Goal: Transaction & Acquisition: Purchase product/service

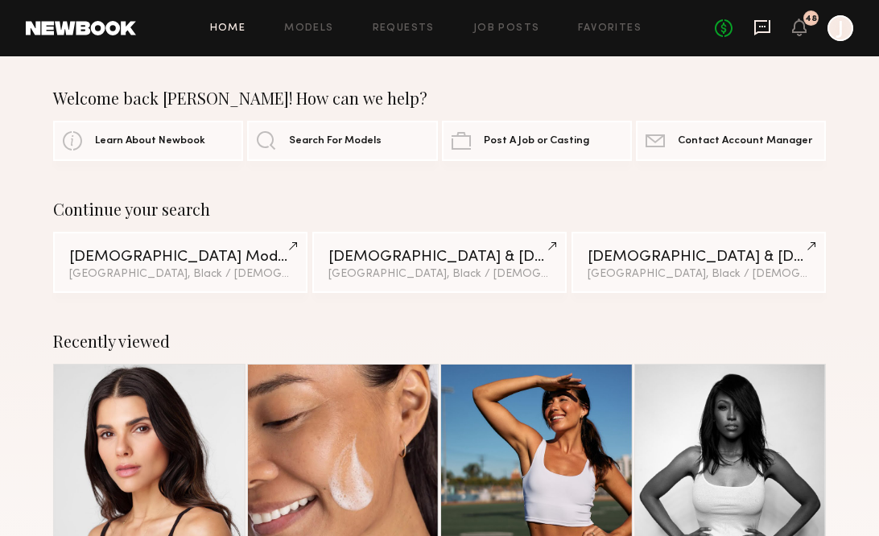
click at [755, 27] on icon at bounding box center [762, 27] width 16 height 15
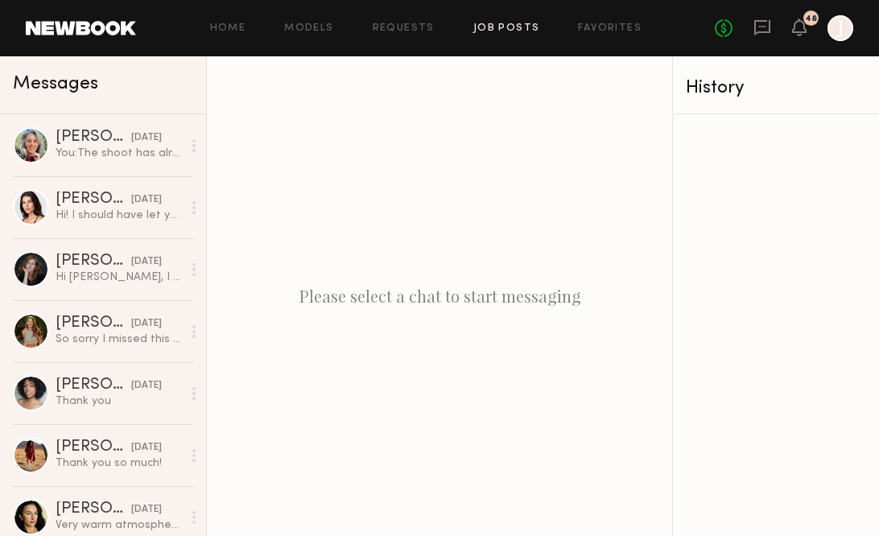
click at [504, 27] on link "Job Posts" at bounding box center [506, 28] width 67 height 10
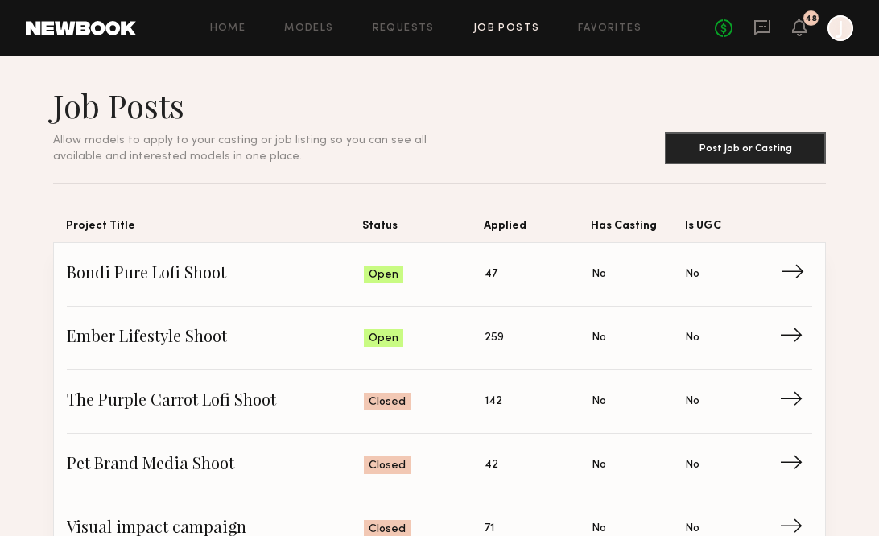
click at [792, 266] on span "→" at bounding box center [796, 274] width 33 height 24
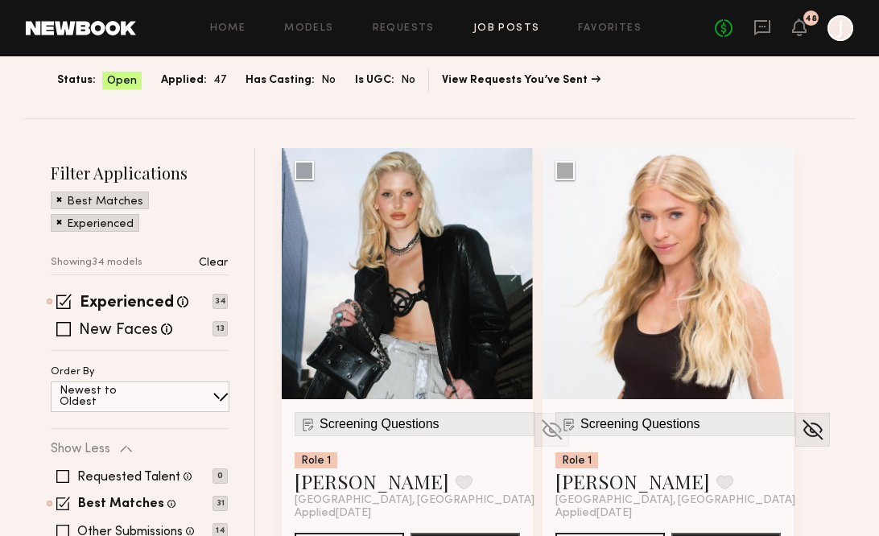
scroll to position [109, 0]
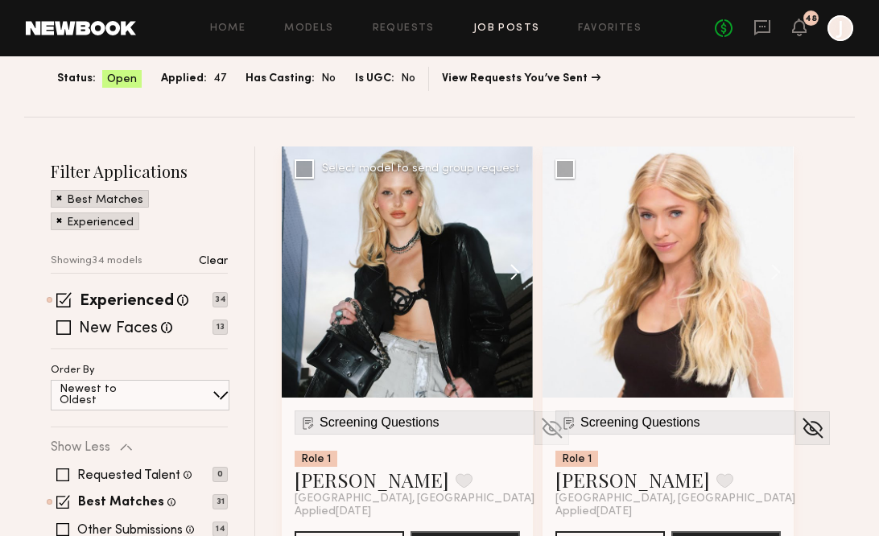
click at [516, 274] on button at bounding box center [506, 271] width 51 height 251
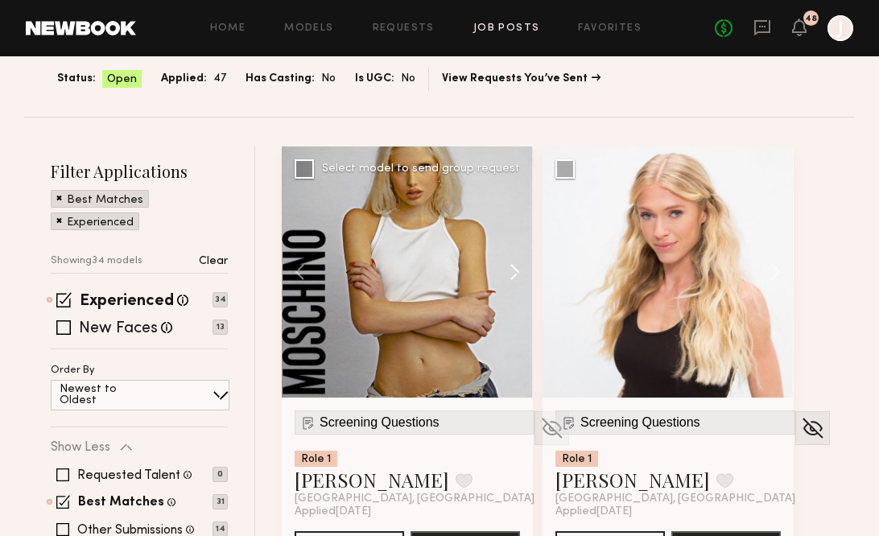
click at [516, 274] on button at bounding box center [506, 271] width 51 height 251
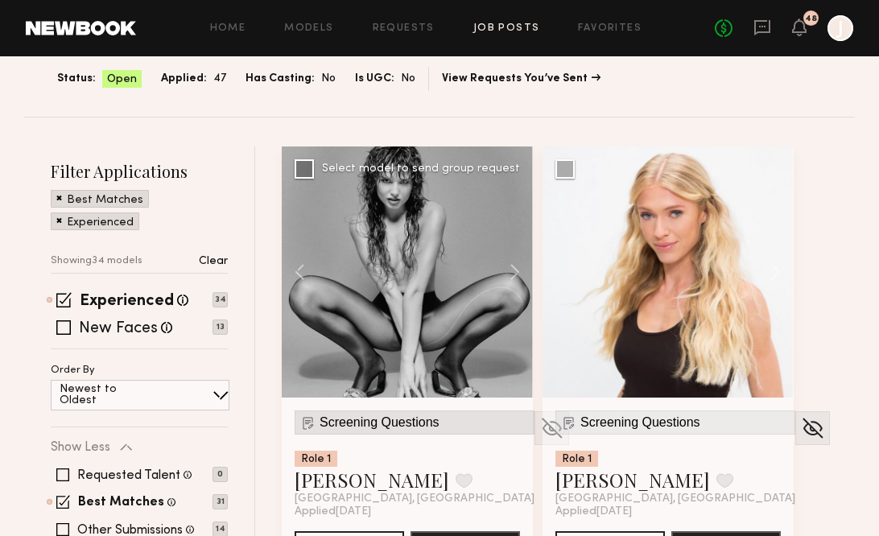
click at [422, 425] on span "Screening Questions" at bounding box center [379, 422] width 120 height 14
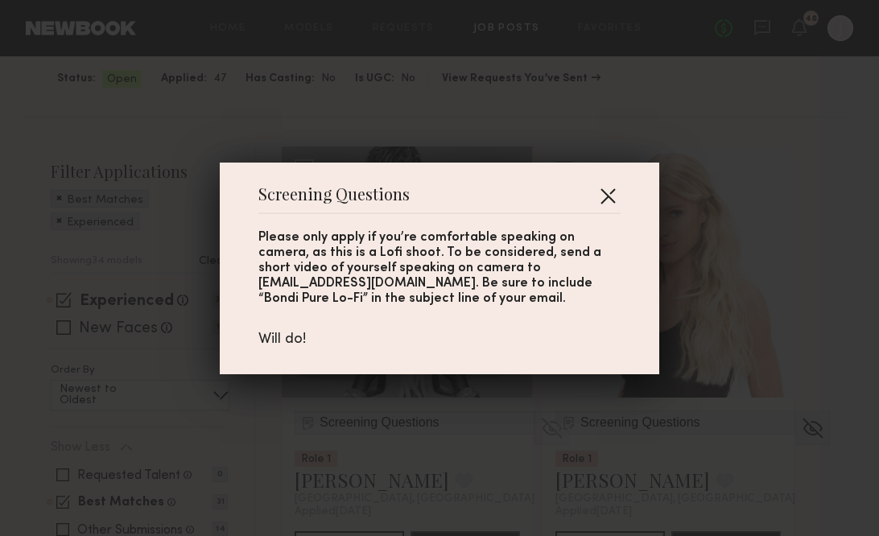
click at [609, 198] on button "button" at bounding box center [608, 196] width 26 height 26
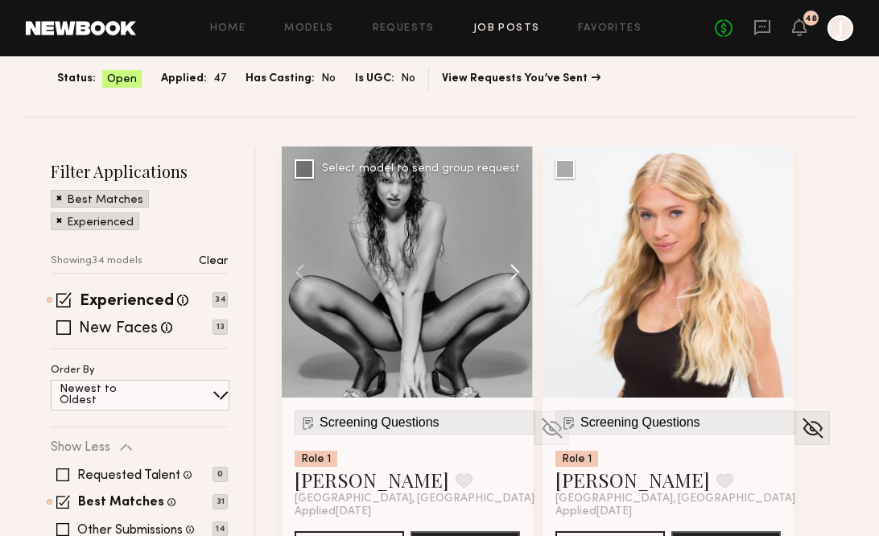
click at [512, 267] on button at bounding box center [506, 271] width 51 height 251
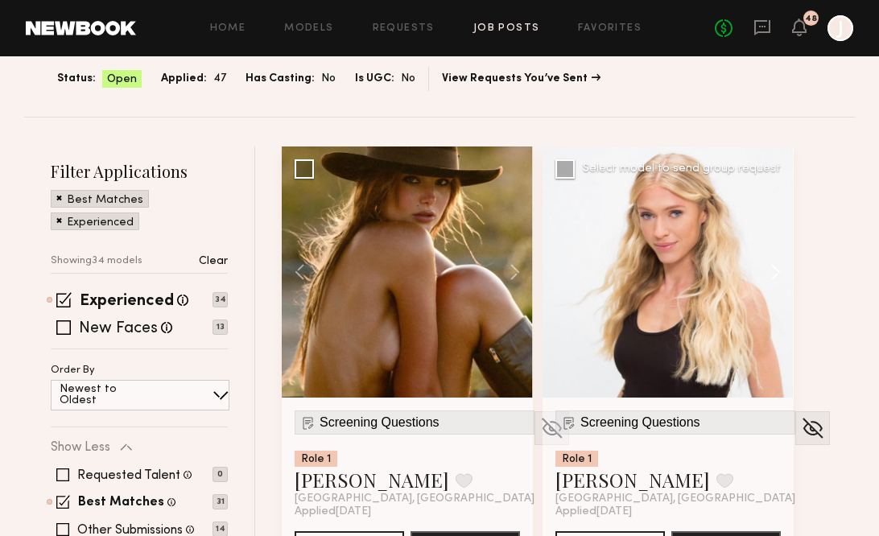
click at [780, 262] on button at bounding box center [767, 271] width 51 height 251
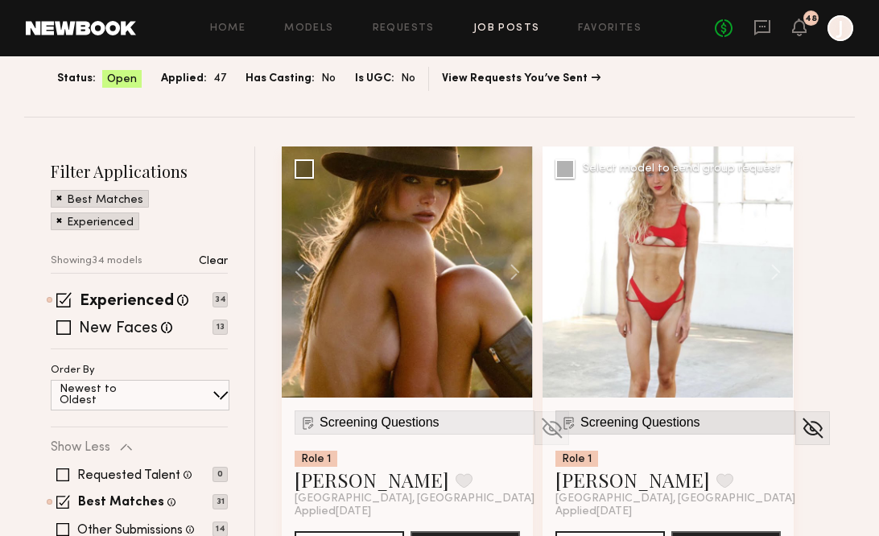
click at [667, 418] on span "Screening Questions" at bounding box center [640, 422] width 120 height 14
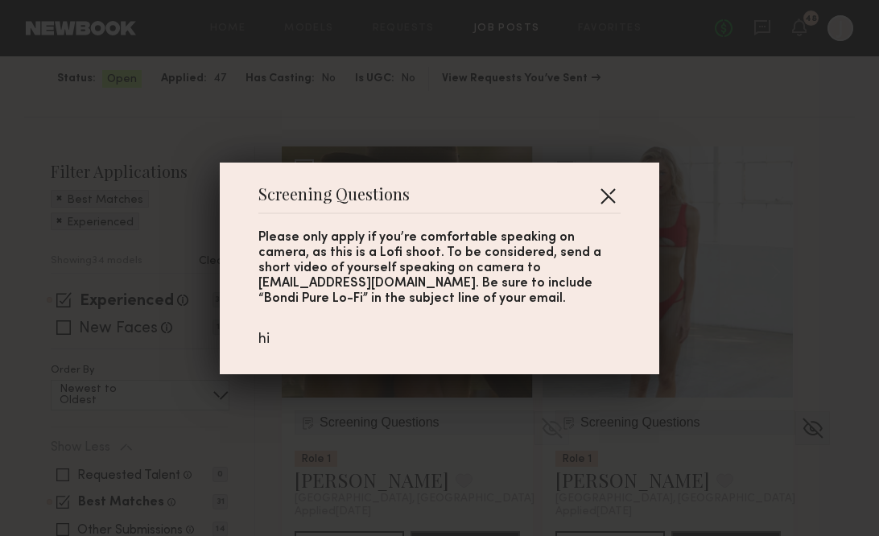
click at [612, 195] on button "button" at bounding box center [608, 196] width 26 height 26
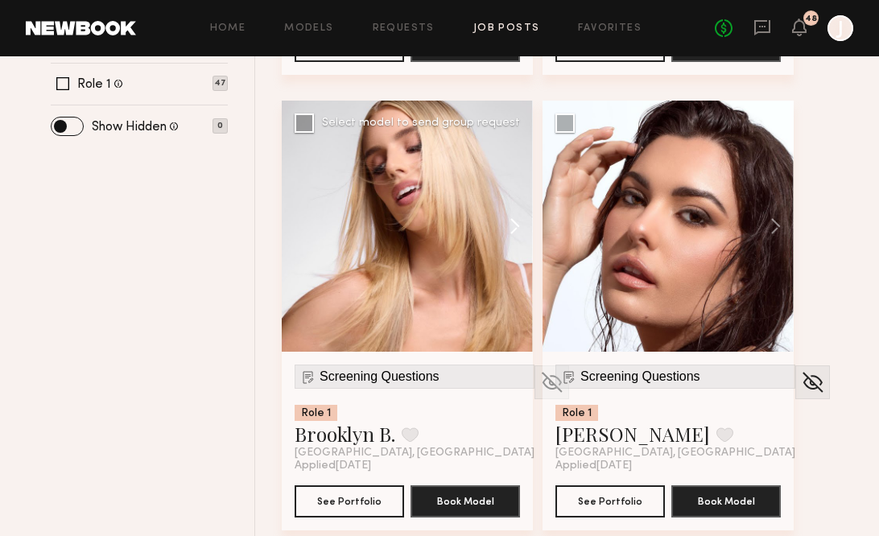
scroll to position [611, 0]
click at [509, 224] on button at bounding box center [506, 226] width 51 height 251
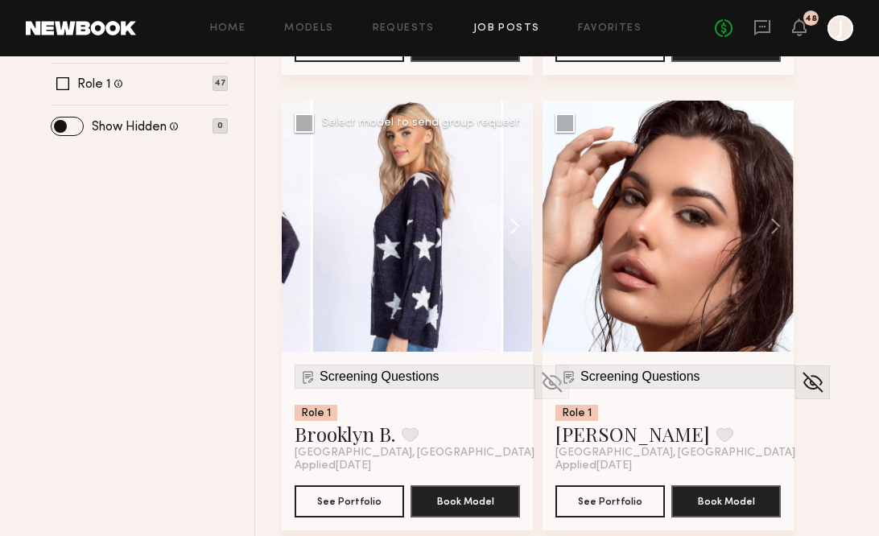
click at [509, 224] on button at bounding box center [506, 226] width 51 height 251
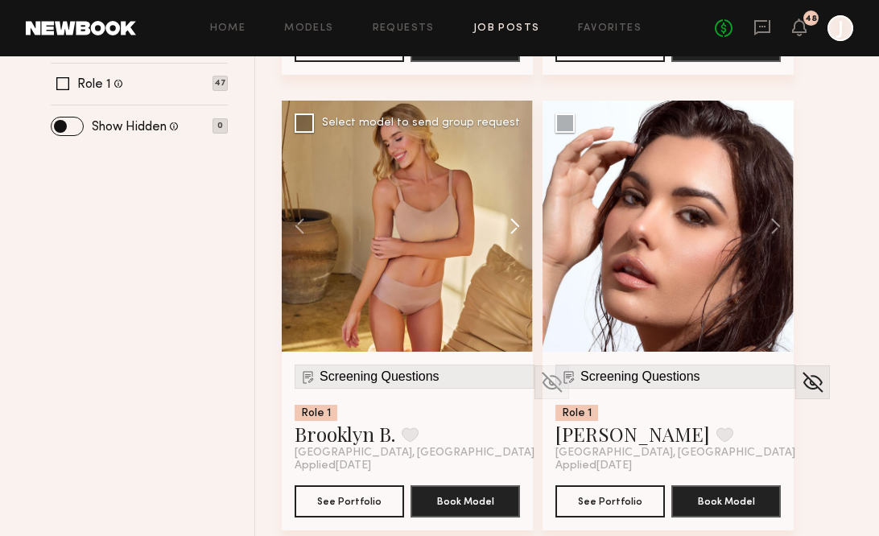
click at [509, 224] on button at bounding box center [506, 226] width 51 height 251
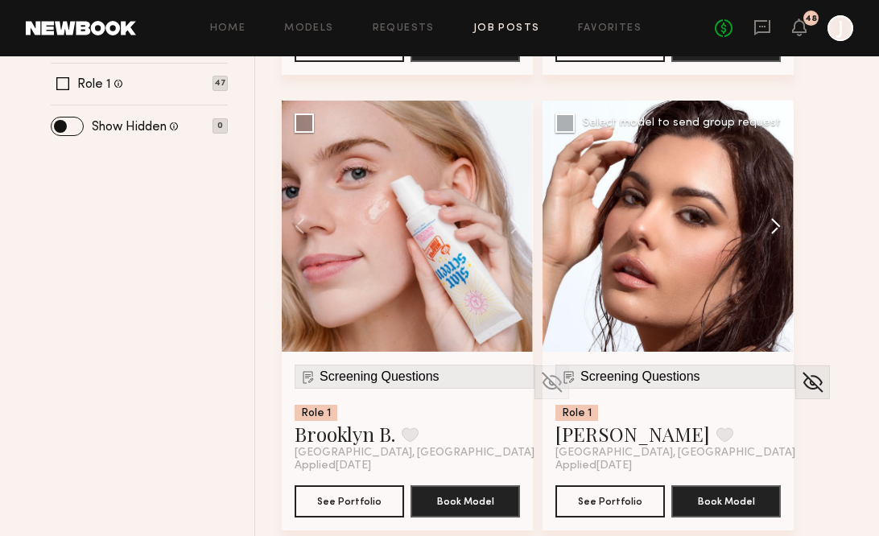
click at [777, 225] on button at bounding box center [767, 226] width 51 height 251
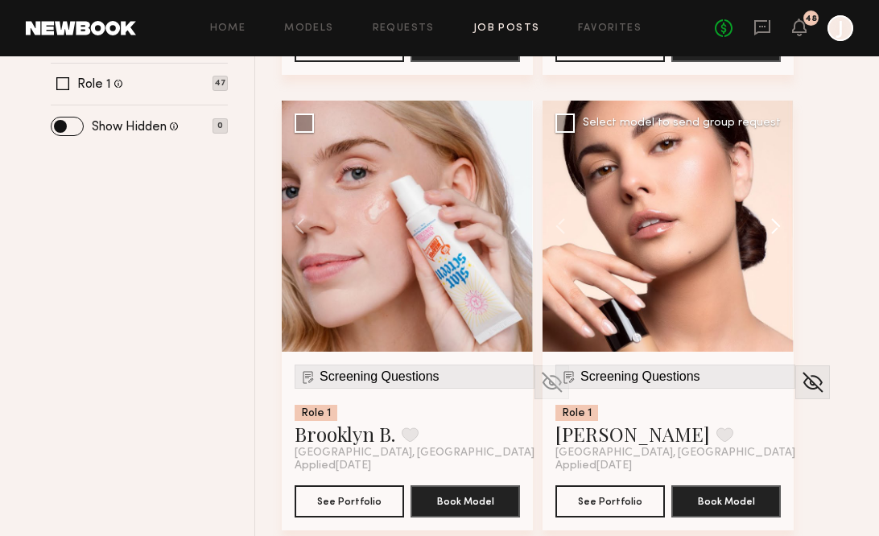
click at [777, 225] on button at bounding box center [767, 226] width 51 height 251
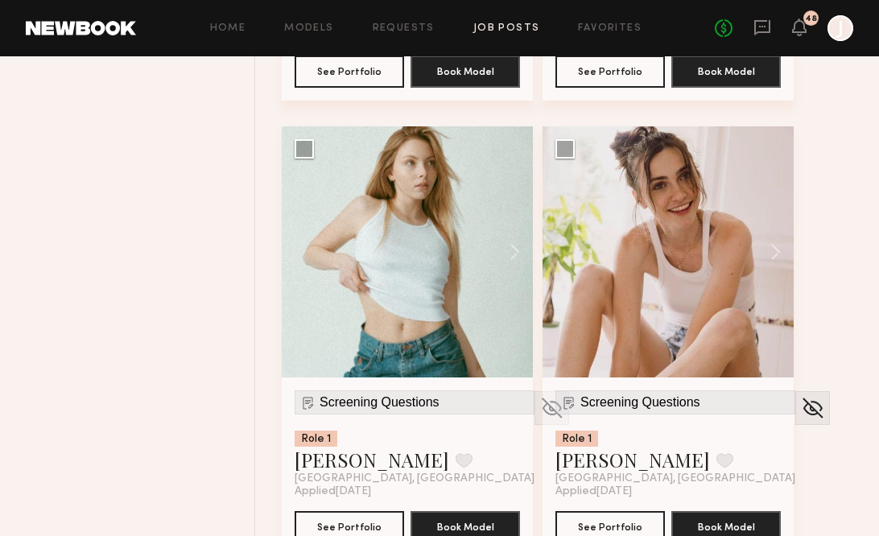
scroll to position [2865, 0]
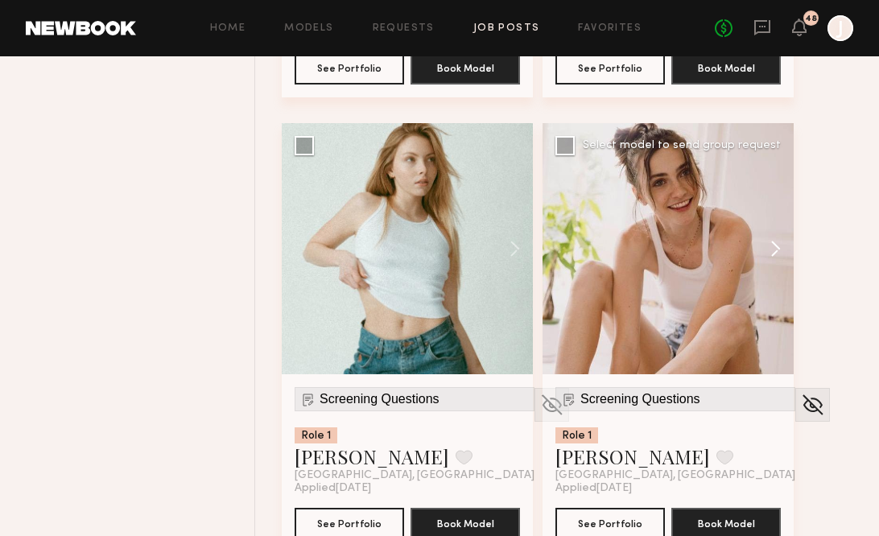
click at [768, 253] on button at bounding box center [767, 248] width 51 height 251
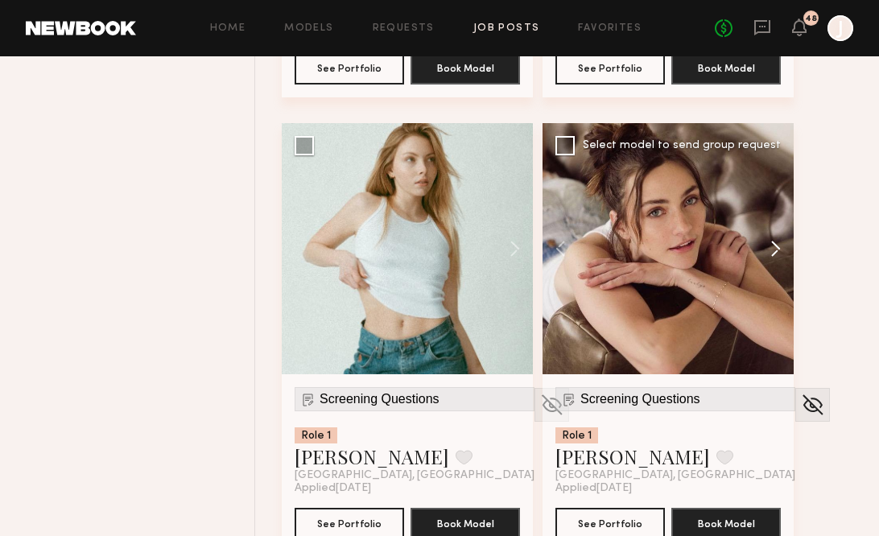
click at [769, 253] on button at bounding box center [767, 248] width 51 height 251
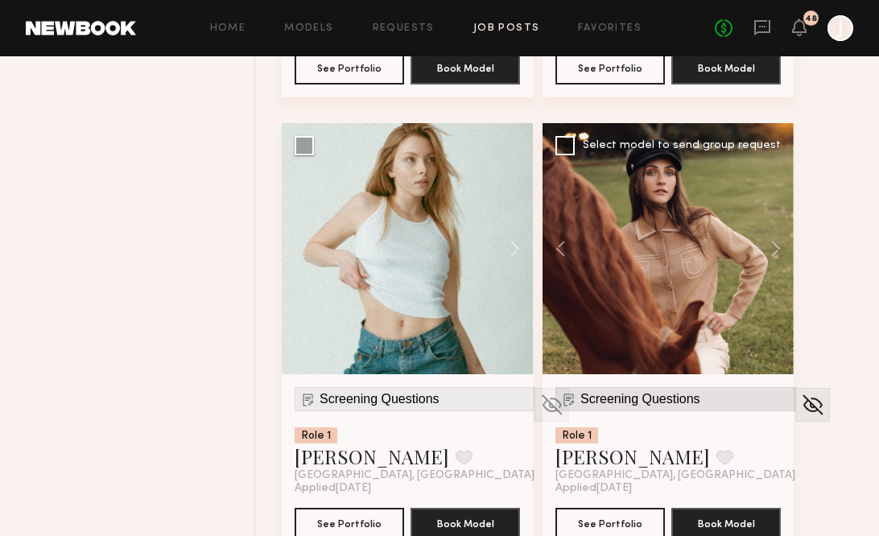
click at [669, 398] on span "Screening Questions" at bounding box center [640, 399] width 120 height 14
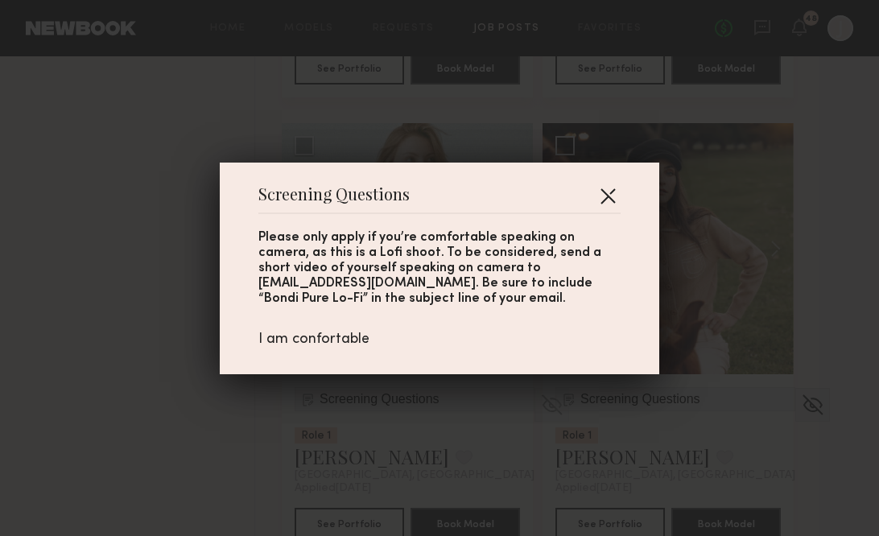
click at [607, 195] on button "button" at bounding box center [608, 196] width 26 height 26
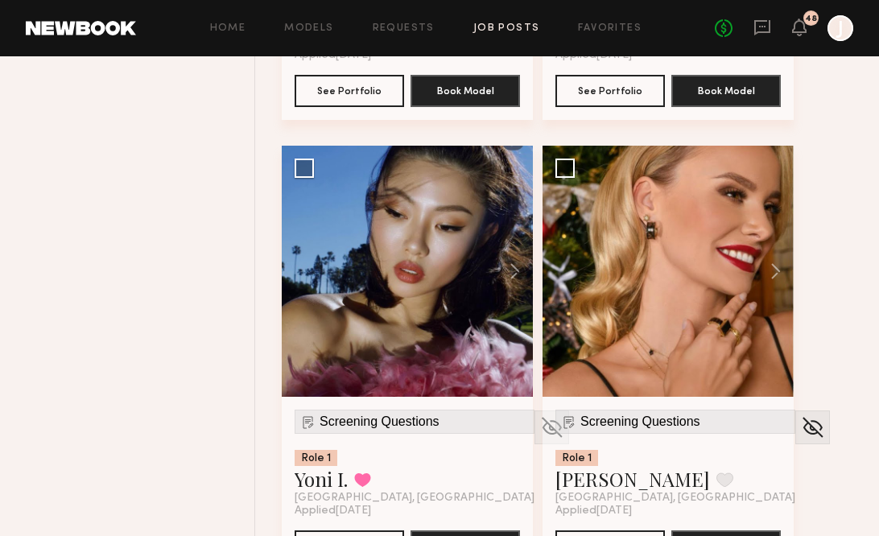
scroll to position [6043, 0]
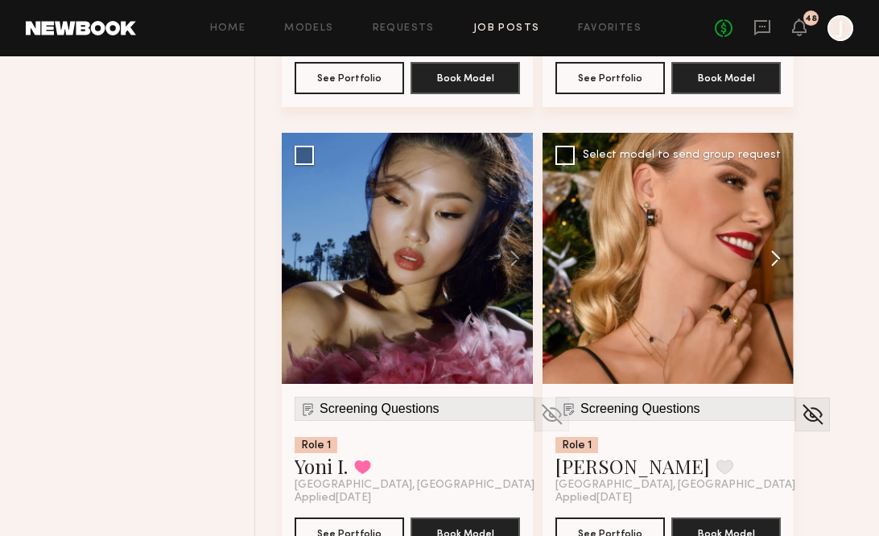
click at [773, 265] on button at bounding box center [767, 258] width 51 height 251
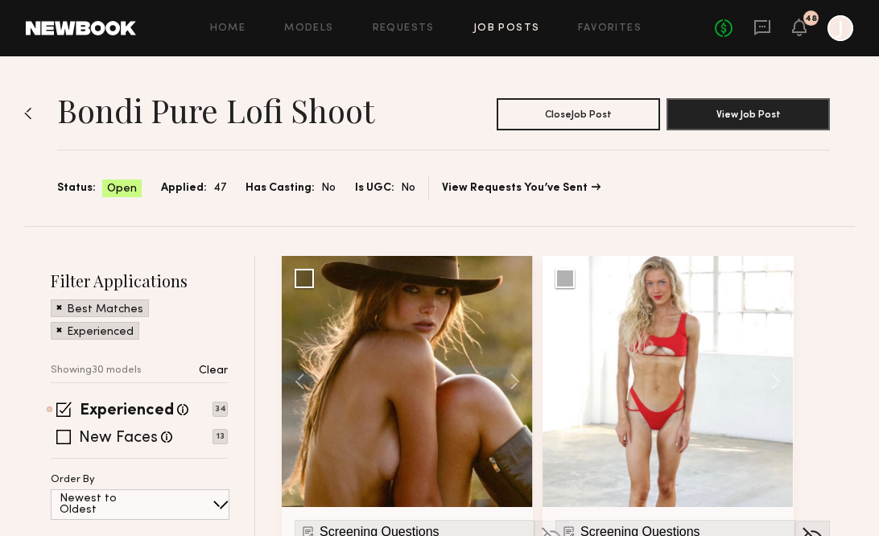
scroll to position [0, 0]
click at [517, 31] on link "Job Posts" at bounding box center [506, 28] width 67 height 10
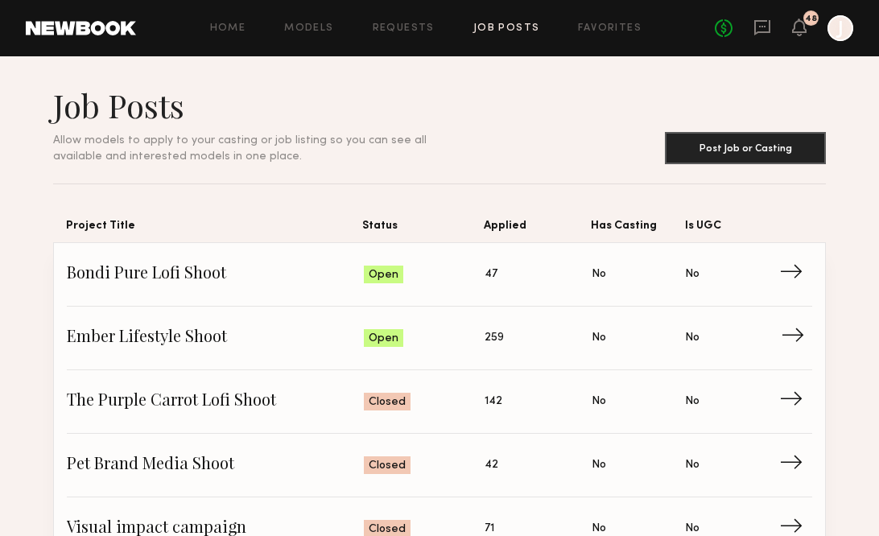
click at [801, 336] on span "→" at bounding box center [796, 338] width 33 height 24
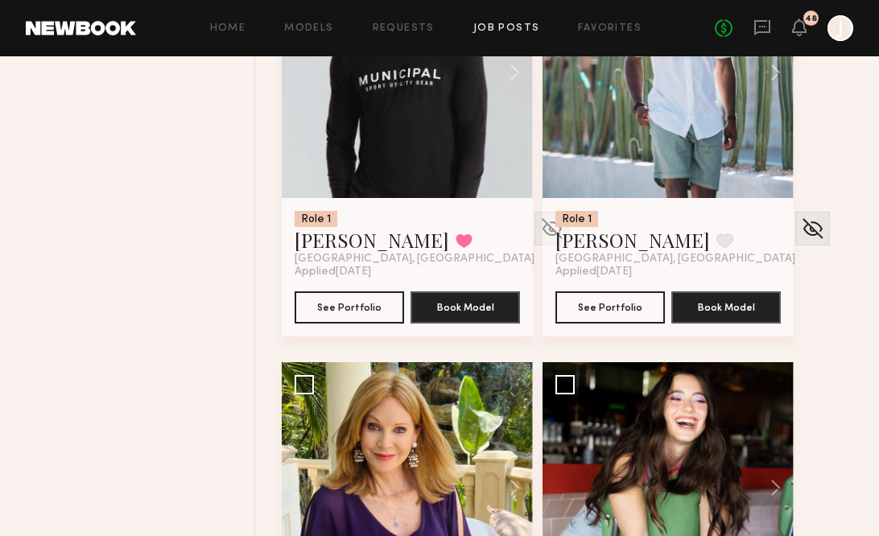
scroll to position [1859, 0]
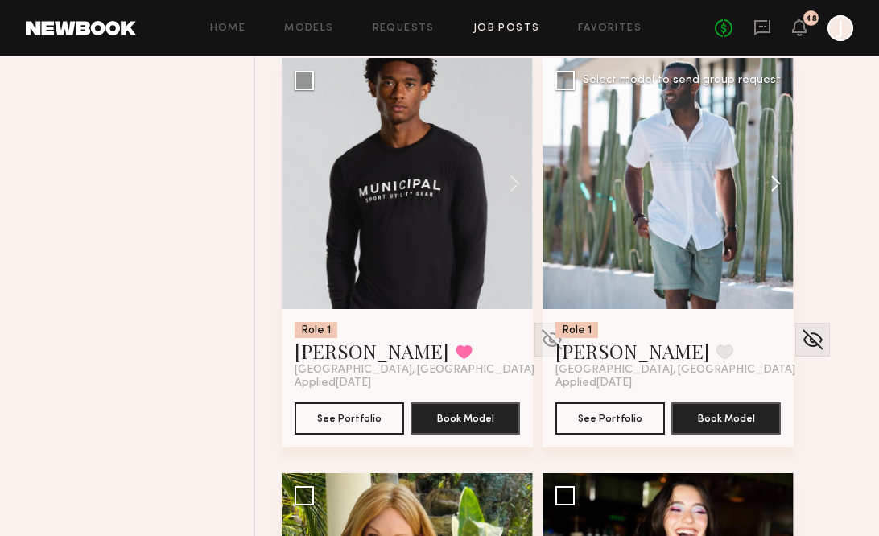
click at [779, 179] on button at bounding box center [767, 183] width 51 height 251
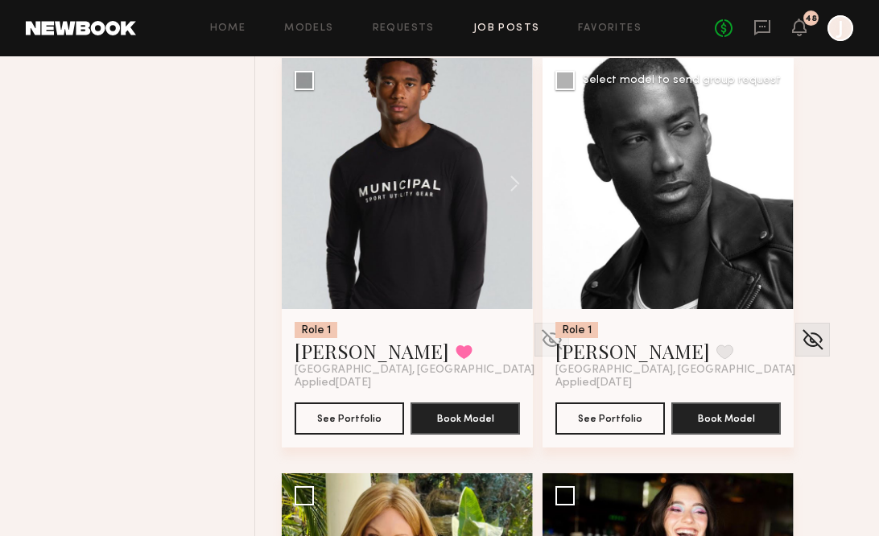
click at [779, 179] on button at bounding box center [767, 183] width 51 height 251
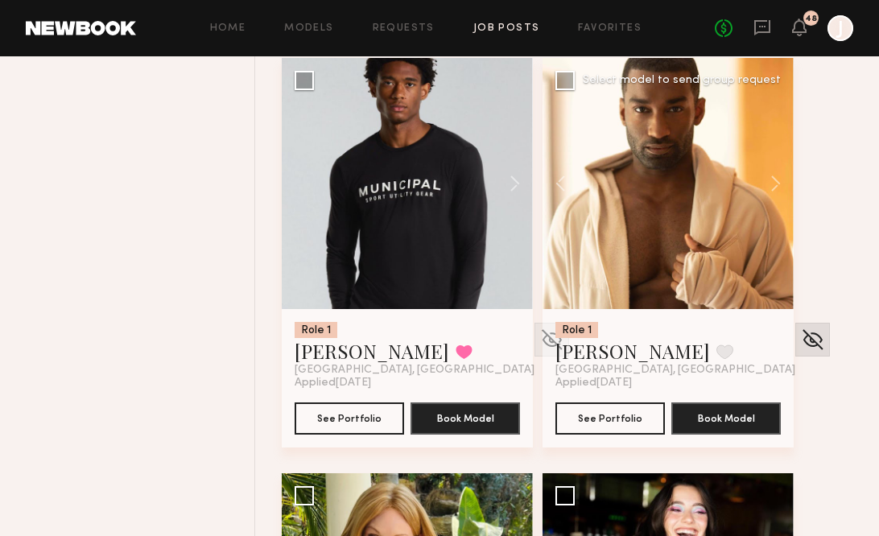
click at [800, 345] on img at bounding box center [812, 339] width 25 height 24
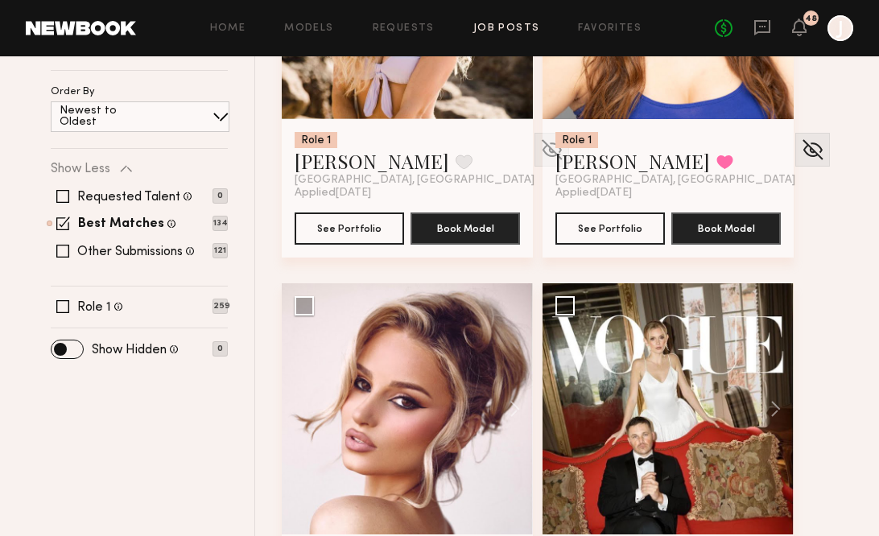
scroll to position [446, 0]
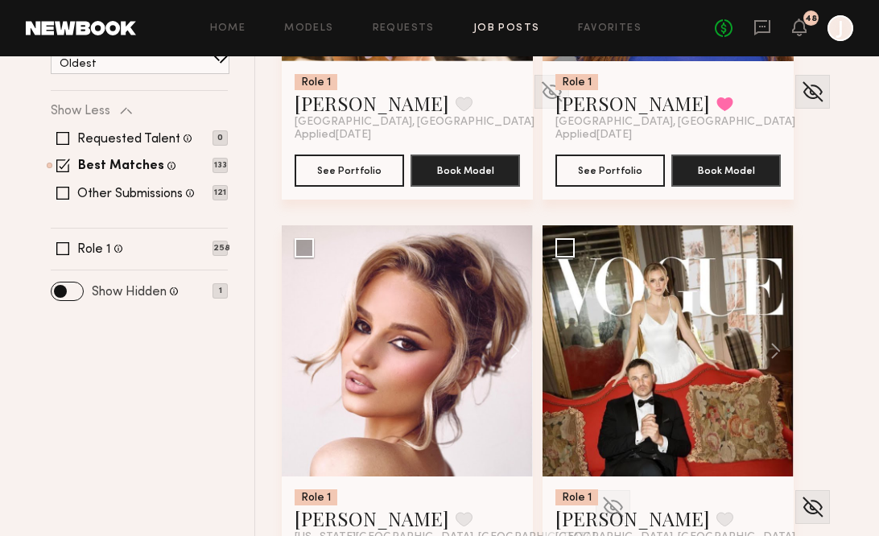
click at [110, 290] on label "Show Hidden" at bounding box center [129, 292] width 75 height 13
click at [73, 292] on span at bounding box center [66, 291] width 31 height 18
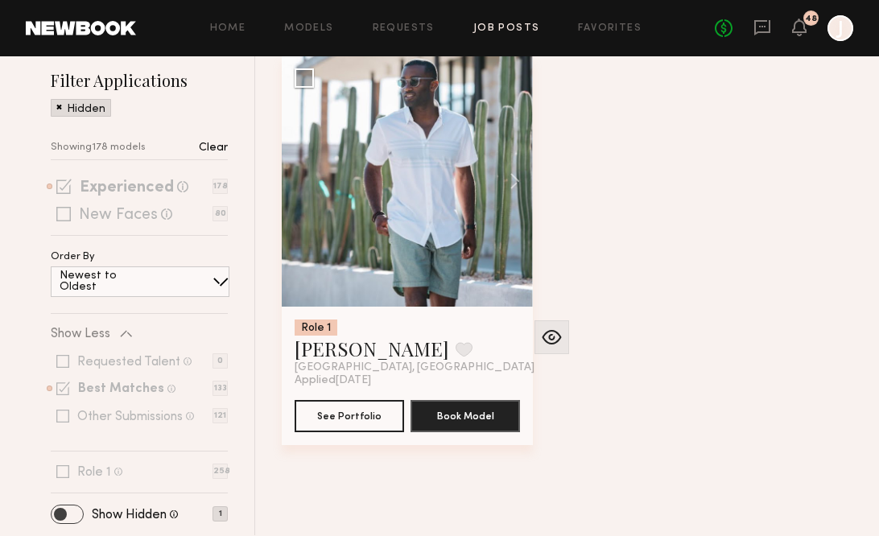
scroll to position [200, 0]
click at [539, 343] on img at bounding box center [551, 337] width 25 height 24
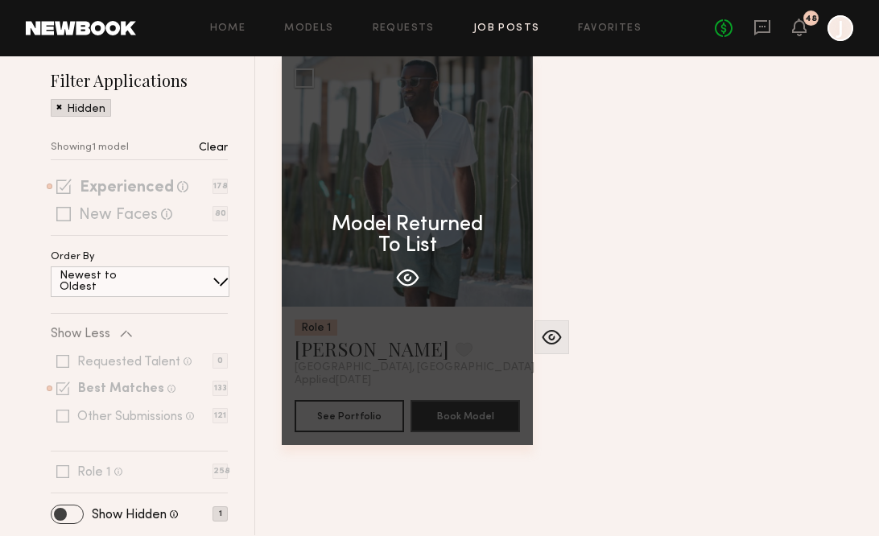
click at [61, 510] on span at bounding box center [66, 514] width 31 height 18
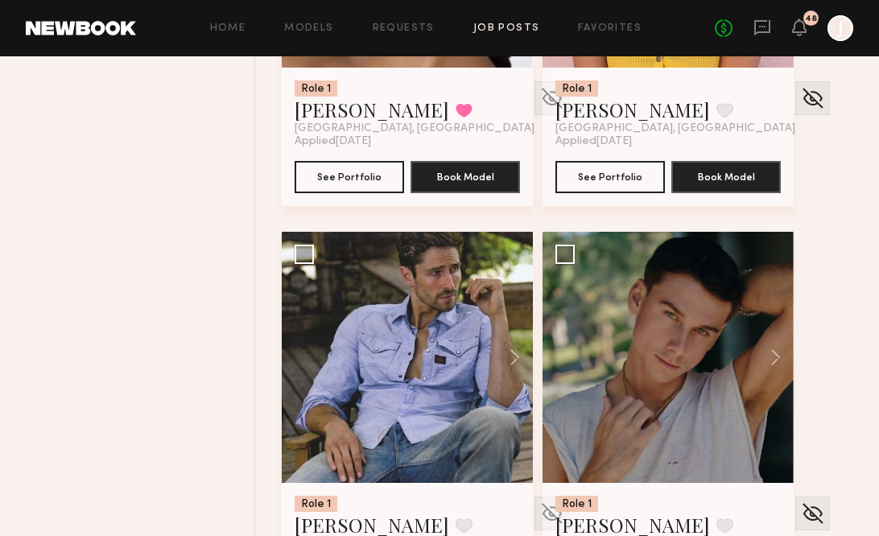
scroll to position [2211, 0]
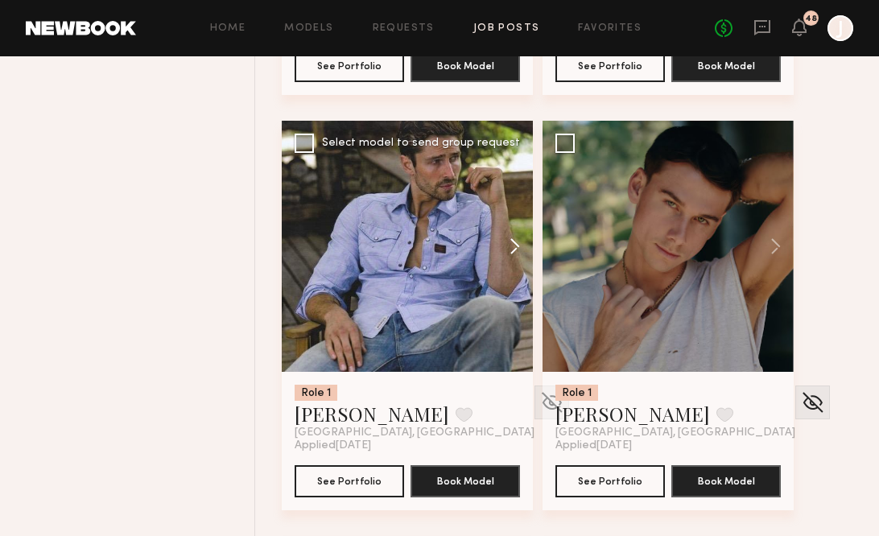
click at [514, 249] on button at bounding box center [506, 246] width 51 height 251
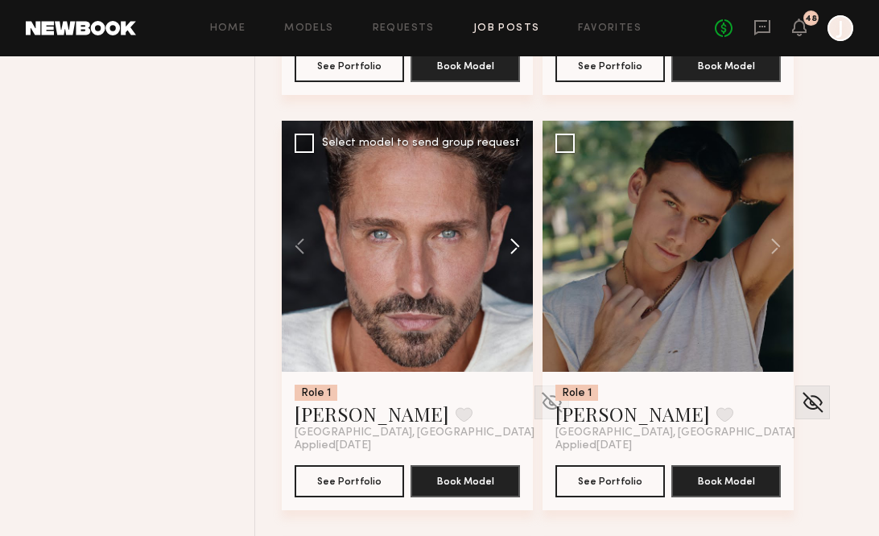
click at [514, 249] on button at bounding box center [506, 246] width 51 height 251
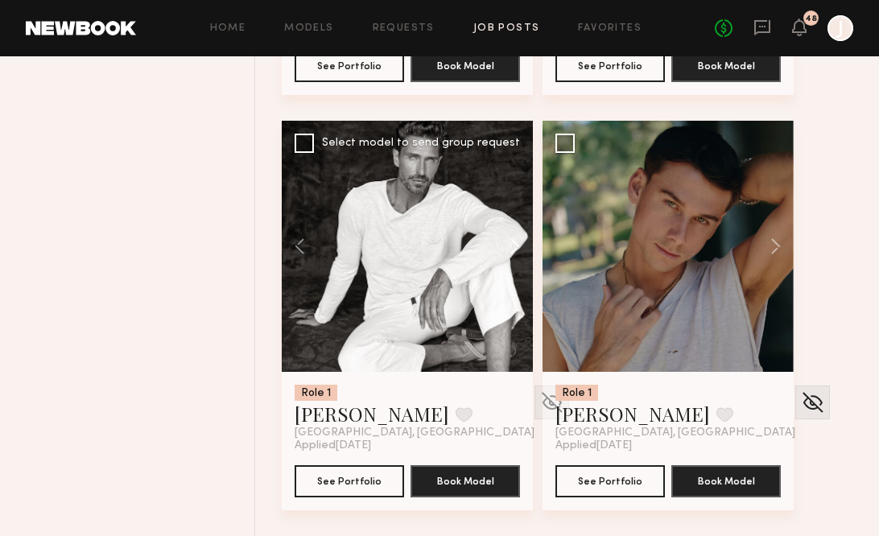
click at [514, 251] on button at bounding box center [506, 246] width 51 height 251
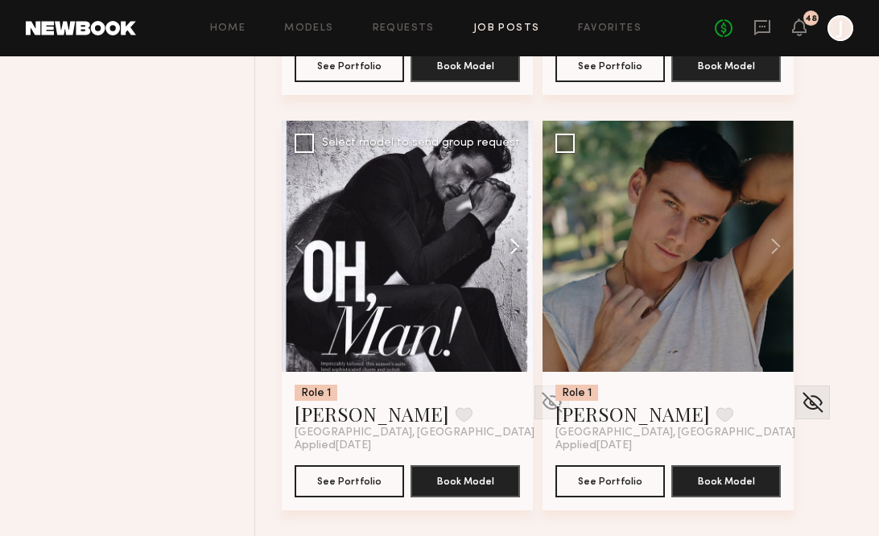
click at [516, 233] on button at bounding box center [506, 246] width 51 height 251
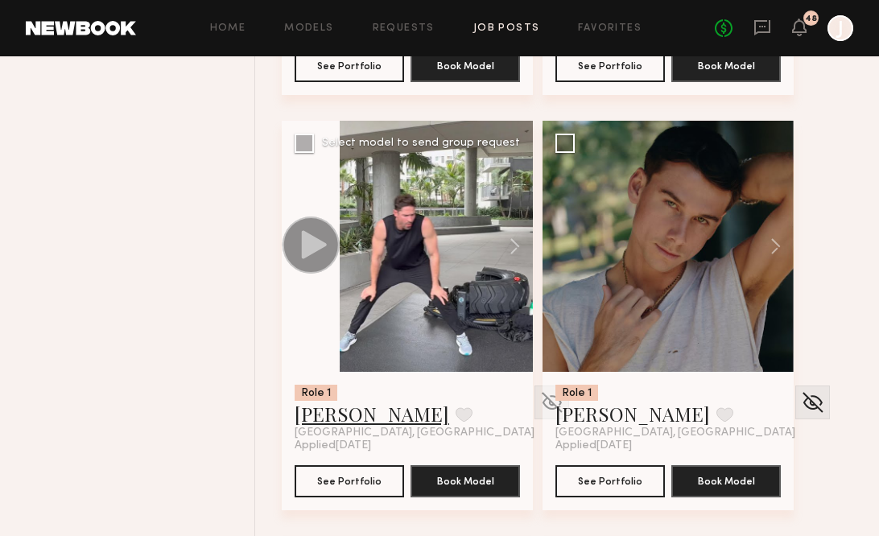
click at [359, 413] on link "Jonathan Z." at bounding box center [371, 414] width 154 height 26
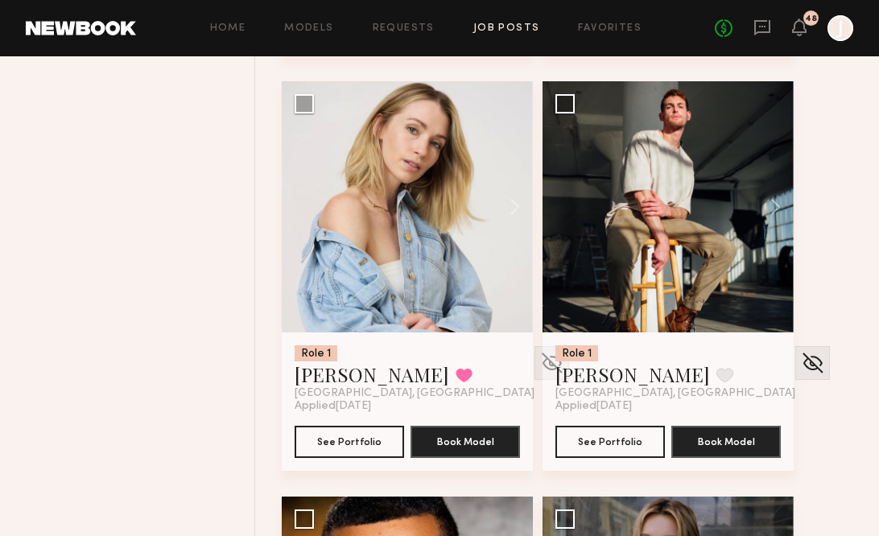
scroll to position [4329, 0]
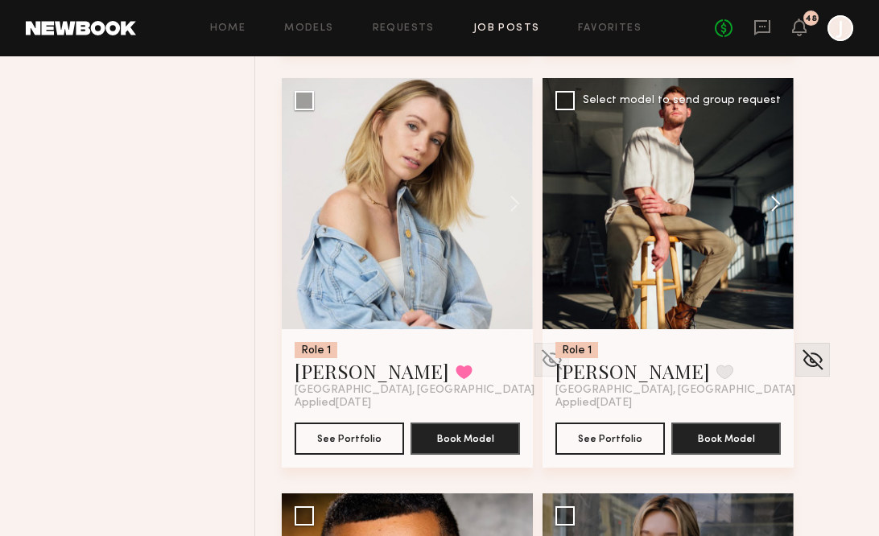
click at [780, 208] on button at bounding box center [767, 203] width 51 height 251
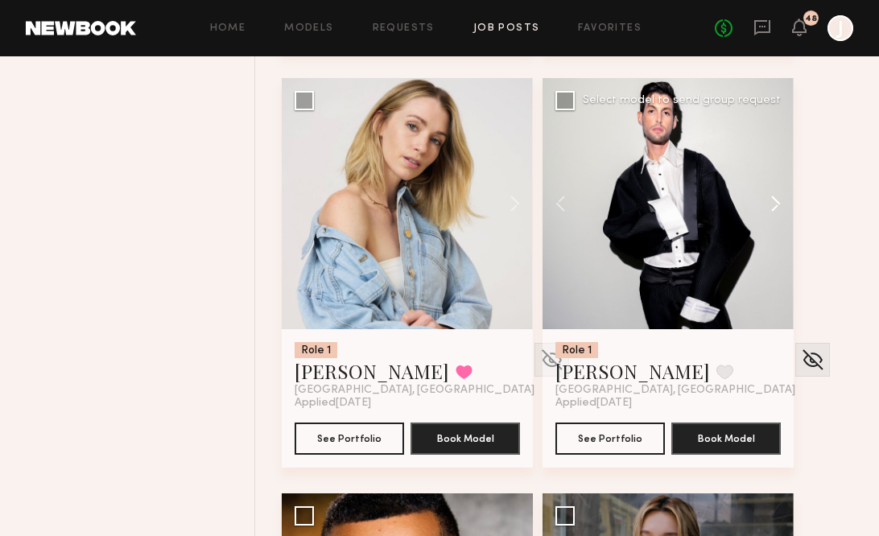
click at [780, 208] on button at bounding box center [767, 203] width 51 height 251
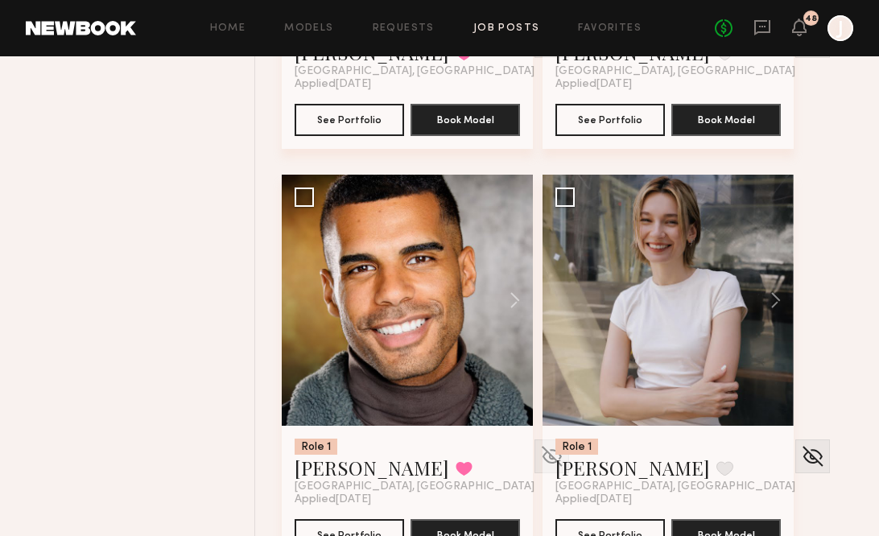
scroll to position [4716, 0]
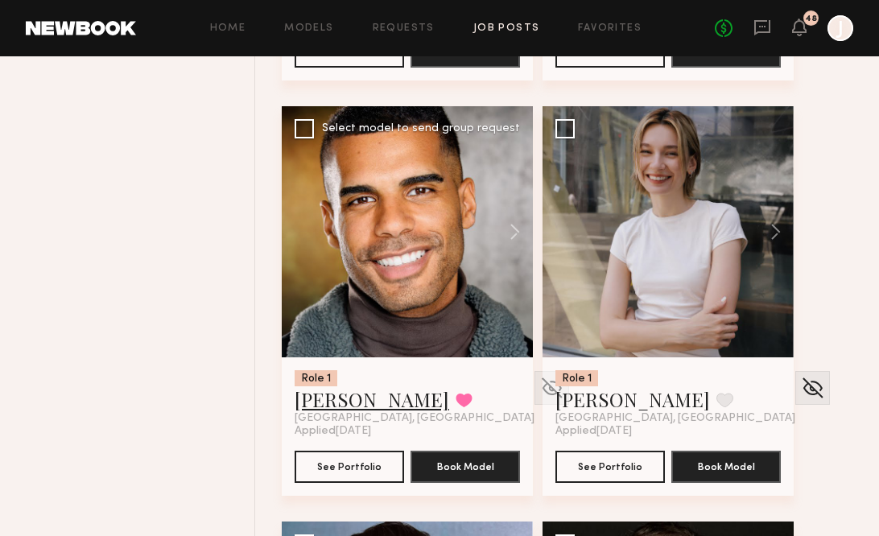
click at [373, 401] on link "Dominic W." at bounding box center [371, 399] width 154 height 26
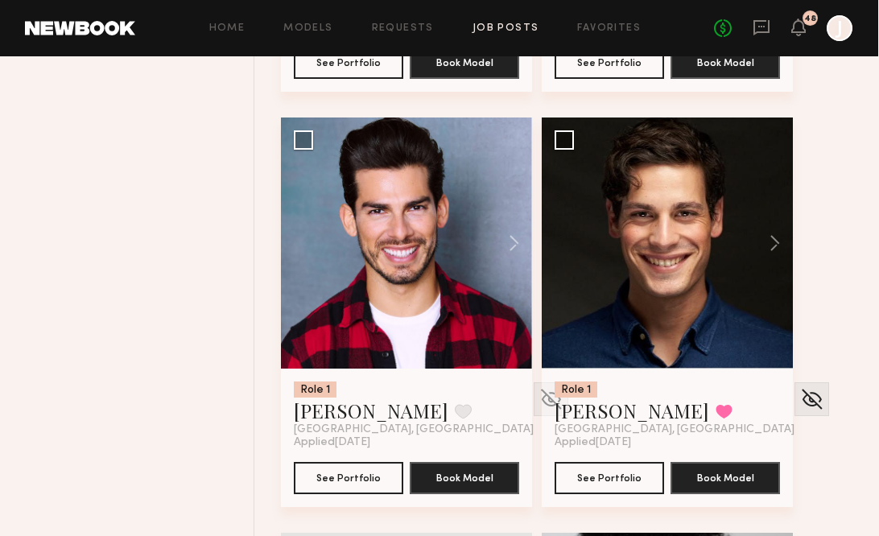
scroll to position [5120, 0]
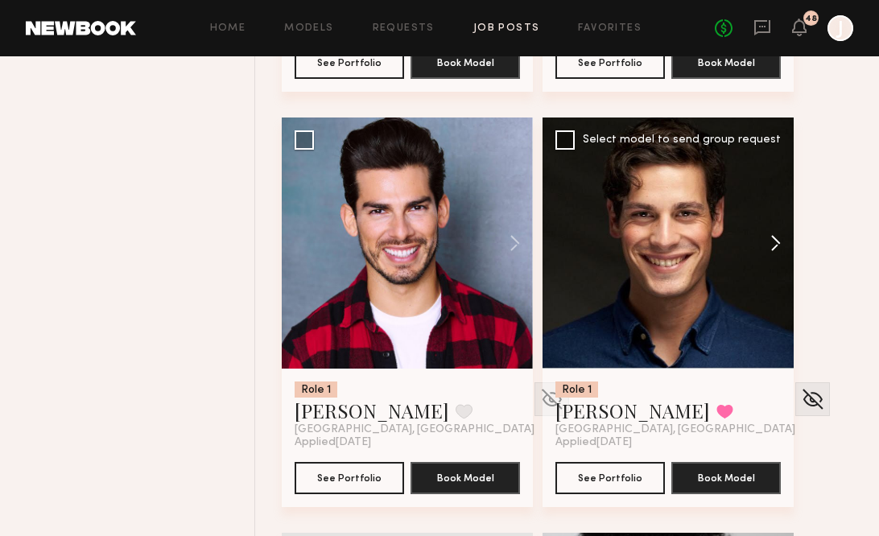
click at [776, 242] on button at bounding box center [767, 242] width 51 height 251
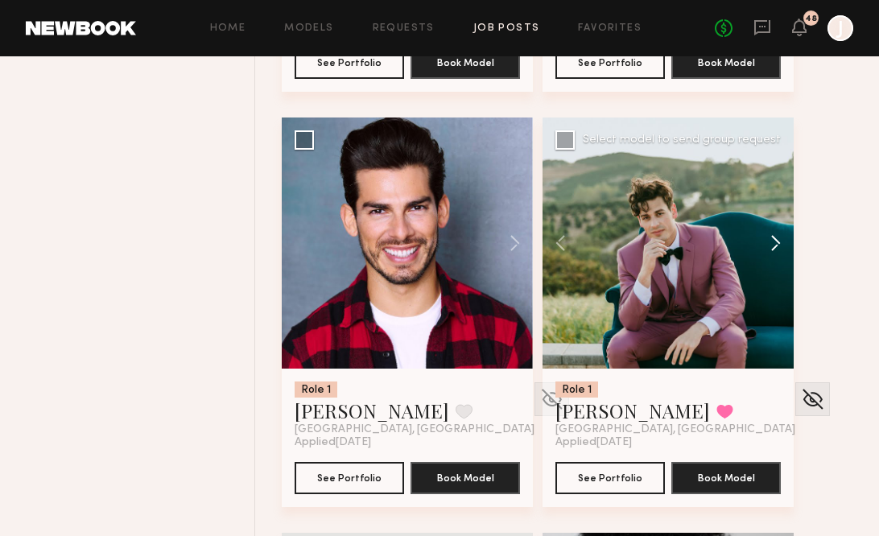
click at [776, 242] on button at bounding box center [767, 242] width 51 height 251
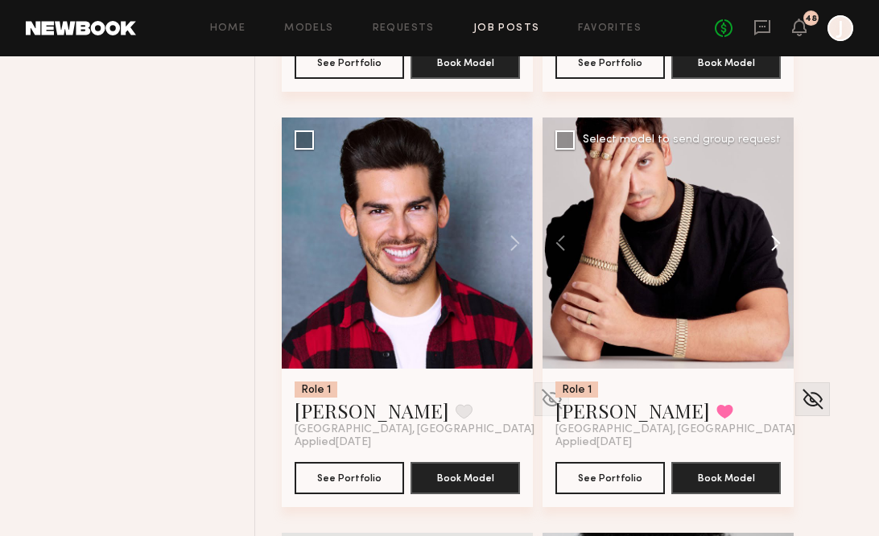
click at [776, 242] on button at bounding box center [767, 242] width 51 height 251
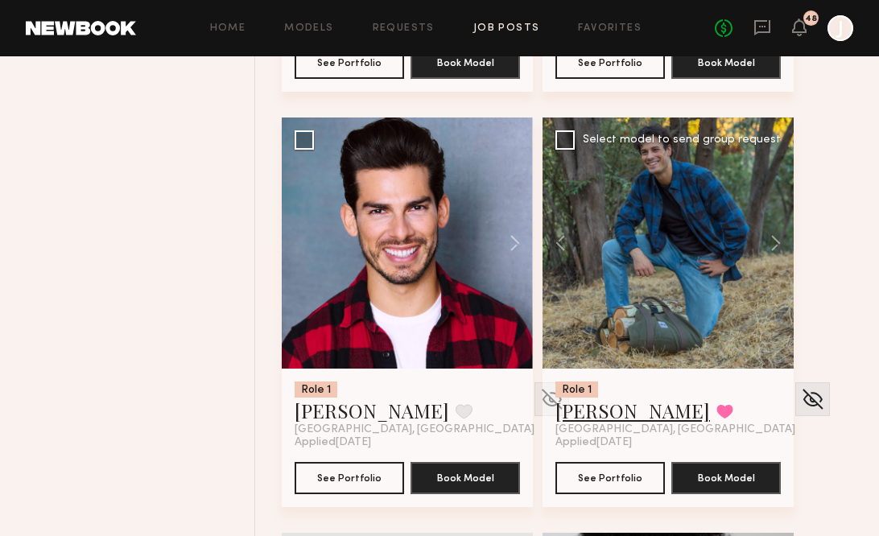
click at [607, 413] on link "Jacobo F." at bounding box center [632, 410] width 154 height 26
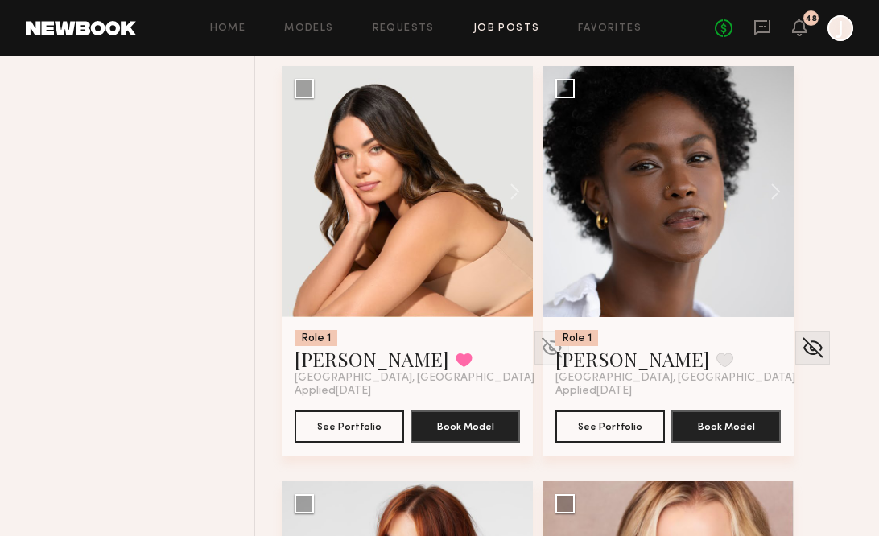
scroll to position [5588, 0]
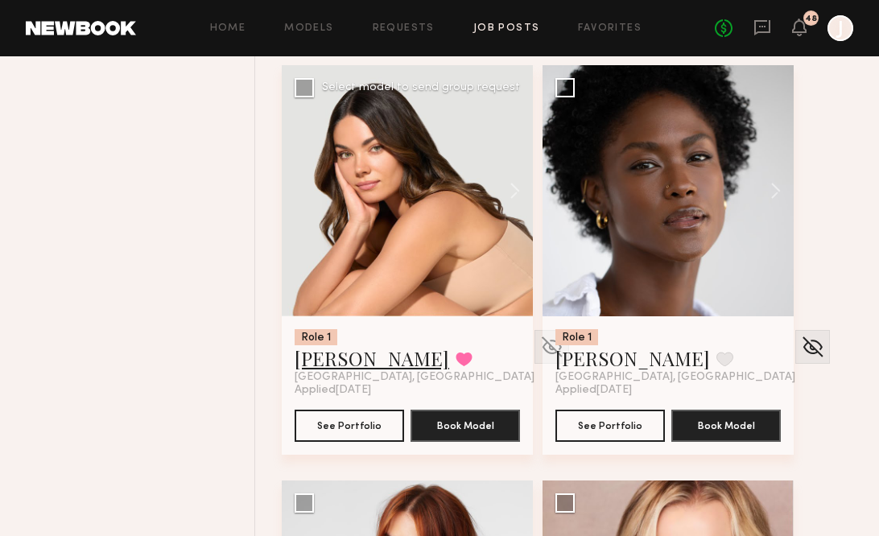
click at [341, 361] on link "Caina F." at bounding box center [371, 358] width 154 height 26
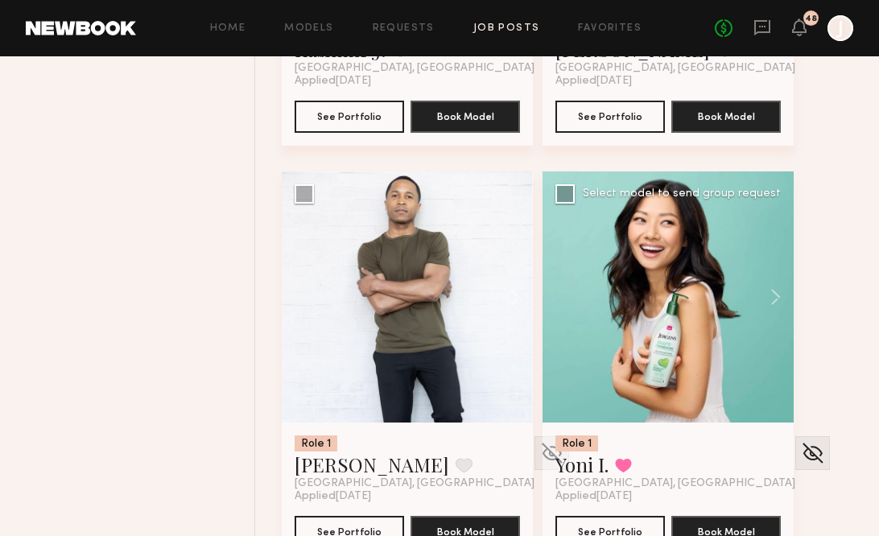
scroll to position [7093, 0]
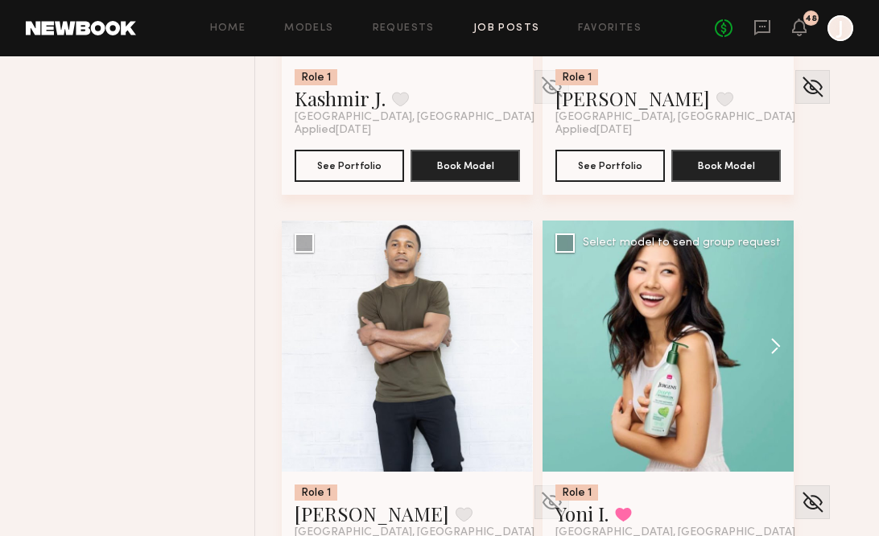
click at [778, 345] on button at bounding box center [767, 345] width 51 height 251
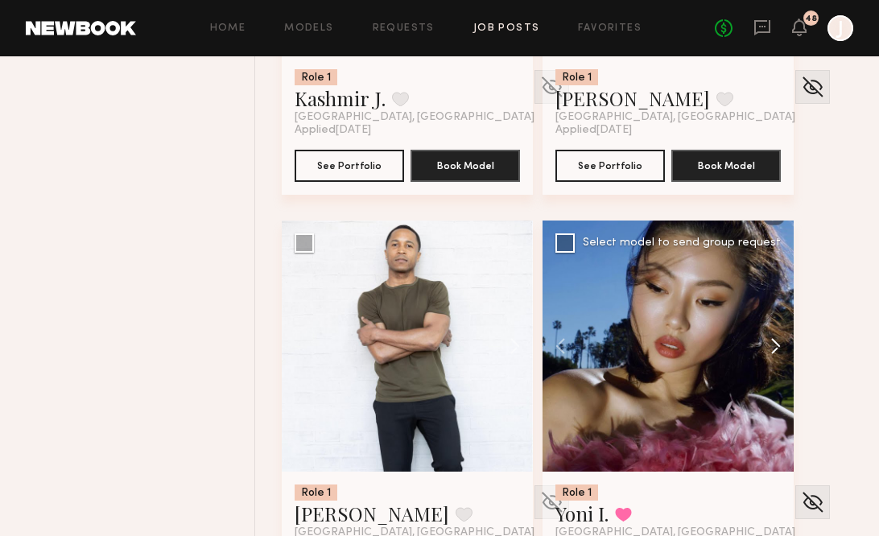
click at [779, 346] on button at bounding box center [767, 345] width 51 height 251
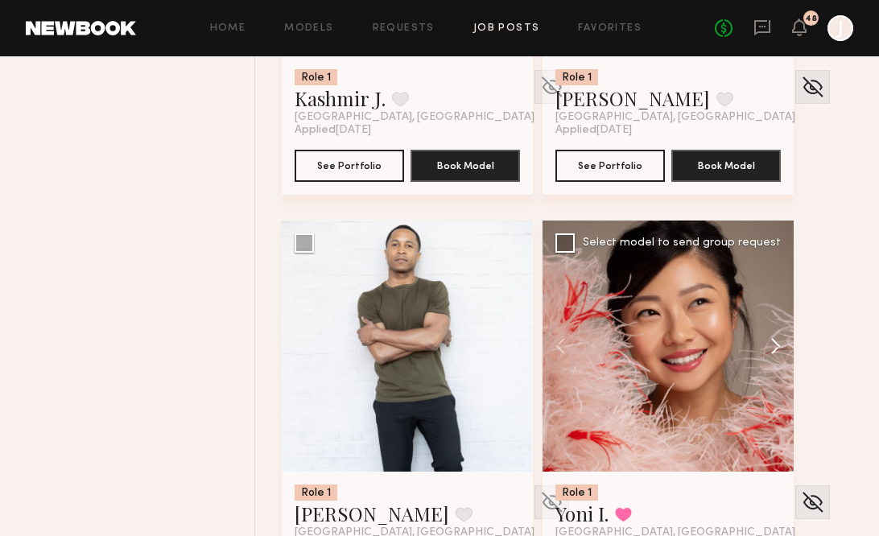
click at [769, 364] on button at bounding box center [767, 345] width 51 height 251
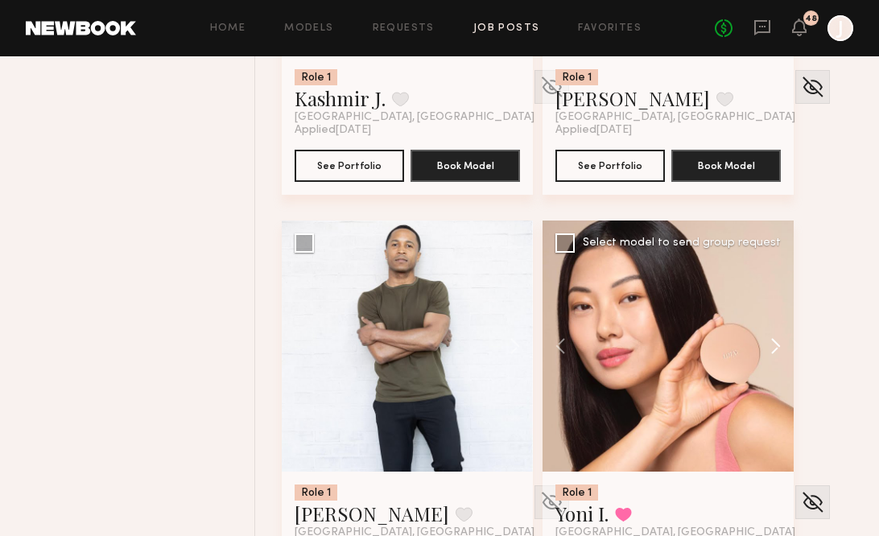
click at [774, 348] on button at bounding box center [767, 345] width 51 height 251
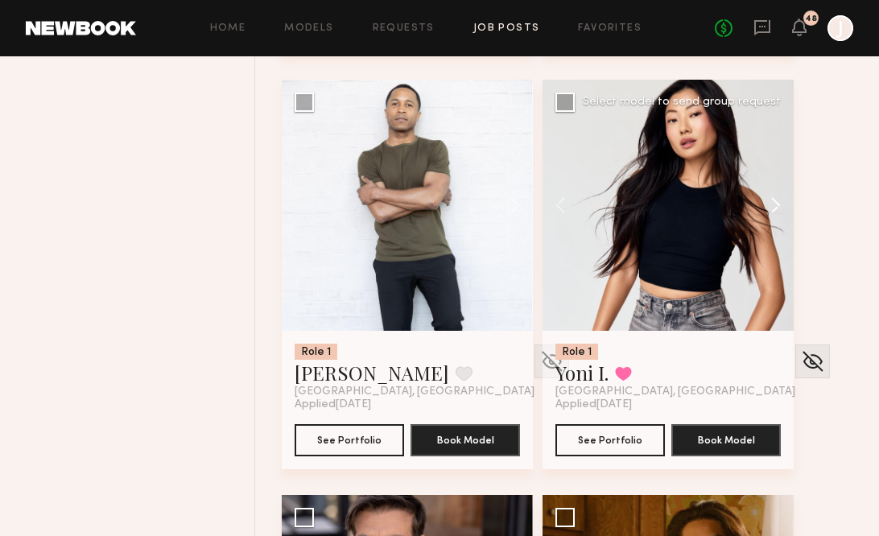
scroll to position [7236, 0]
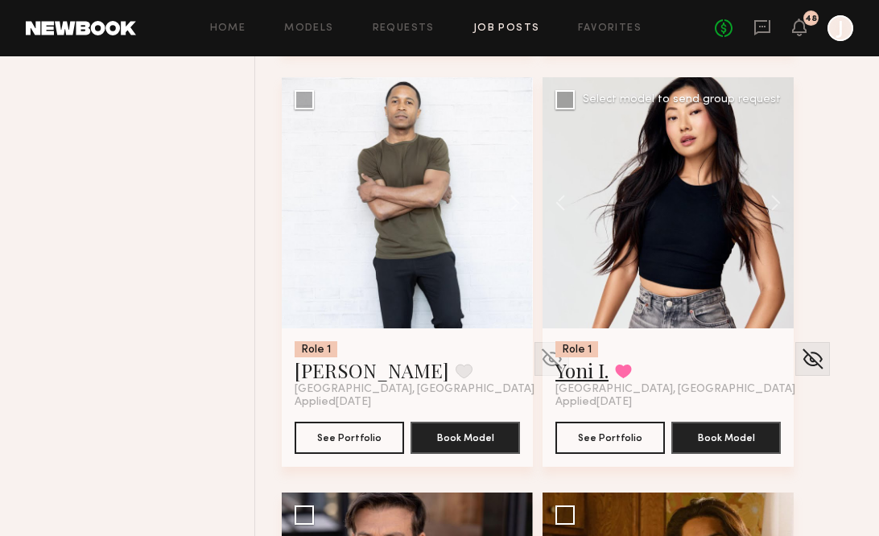
click at [588, 367] on link "Yoni I." at bounding box center [581, 370] width 53 height 26
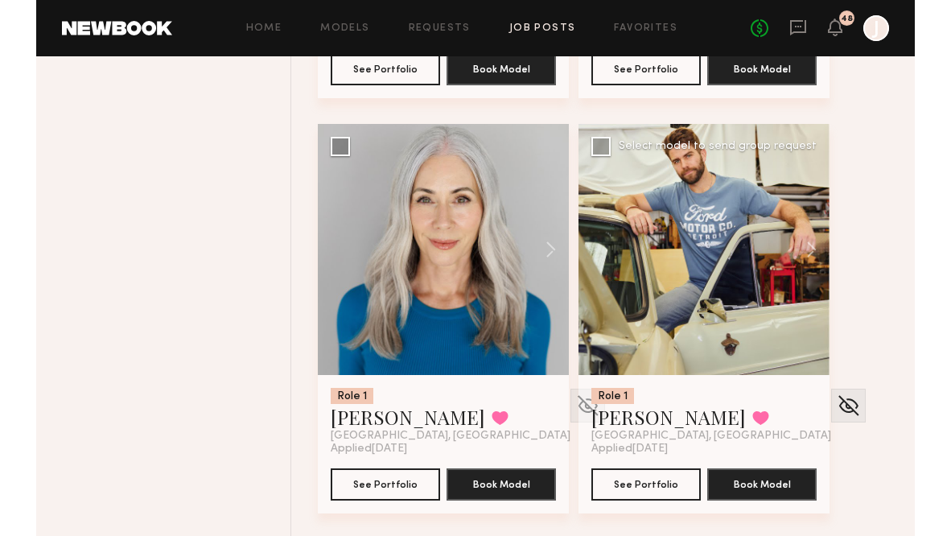
scroll to position [8437, 0]
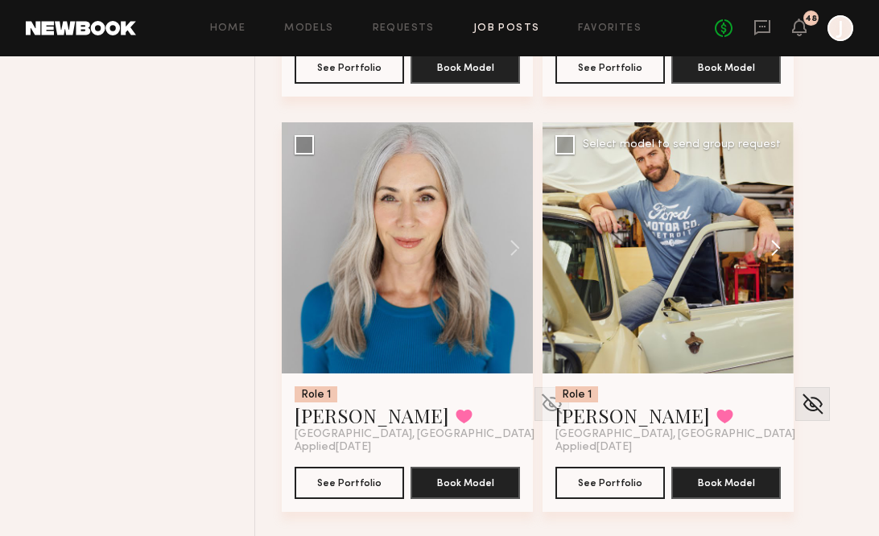
click at [773, 252] on button at bounding box center [767, 247] width 51 height 251
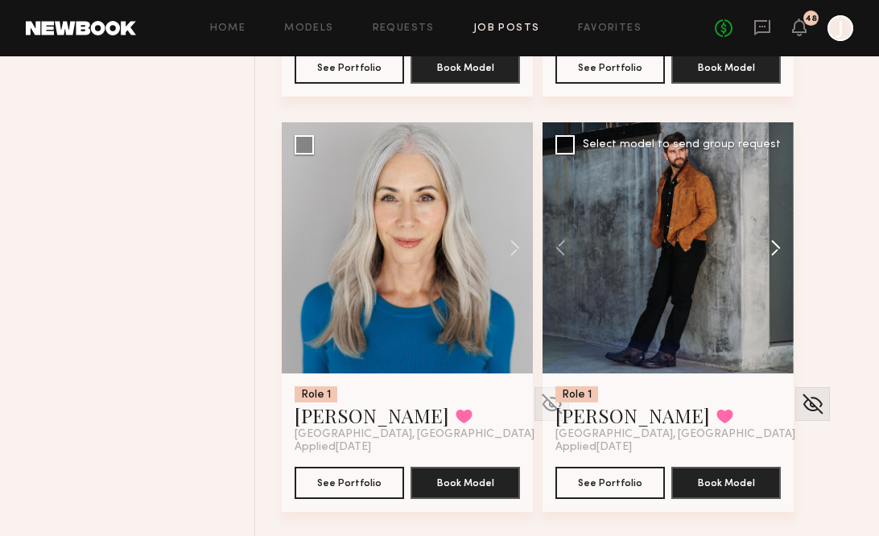
click at [772, 251] on button at bounding box center [767, 247] width 51 height 251
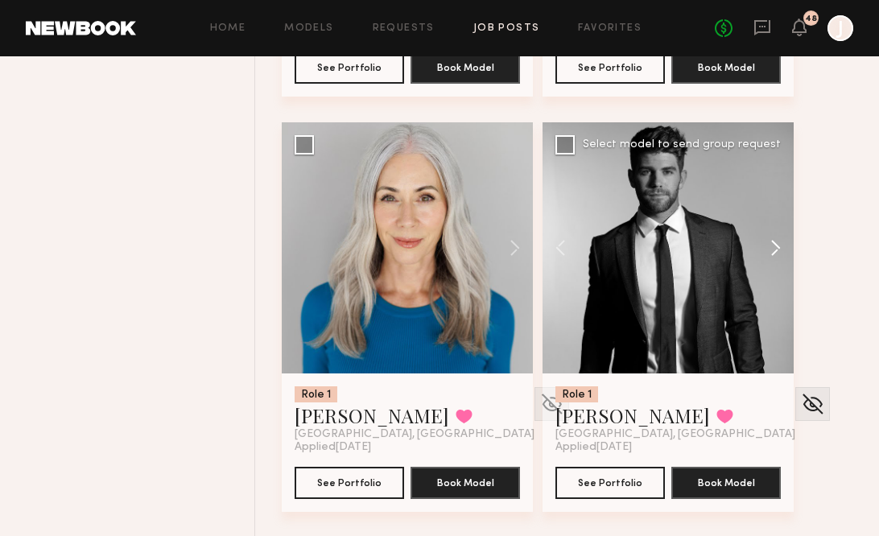
click at [772, 251] on button at bounding box center [767, 247] width 51 height 251
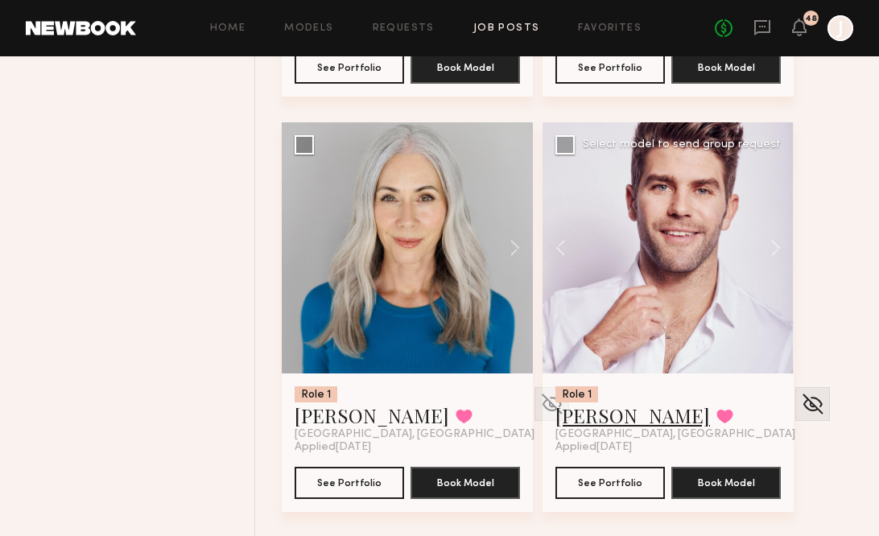
click at [610, 417] on link "Bradley M." at bounding box center [632, 415] width 154 height 26
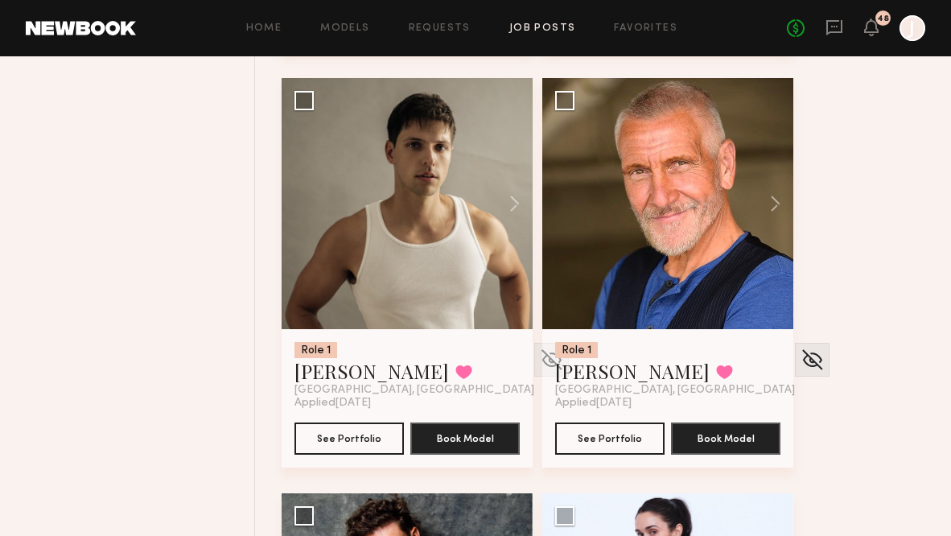
scroll to position [9731, 0]
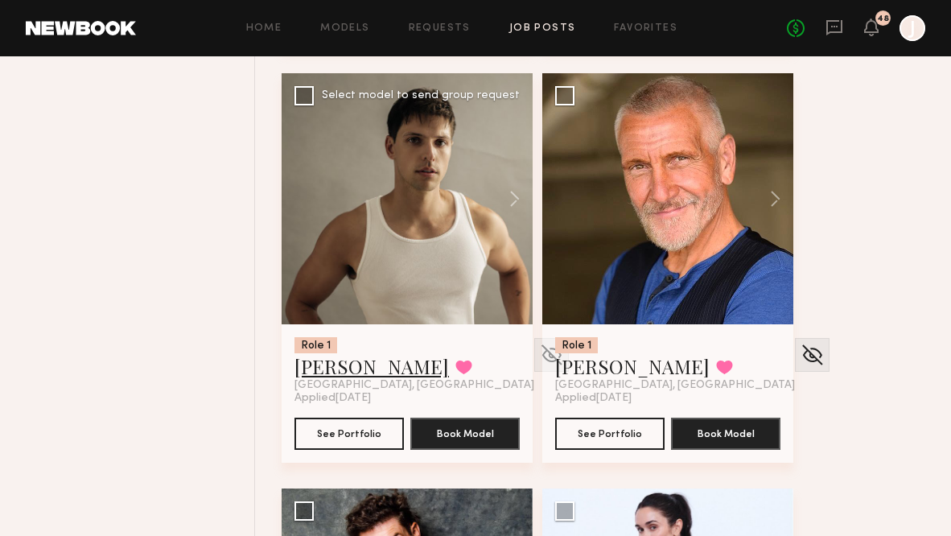
click at [330, 366] on link "Jacob R." at bounding box center [371, 366] width 154 height 26
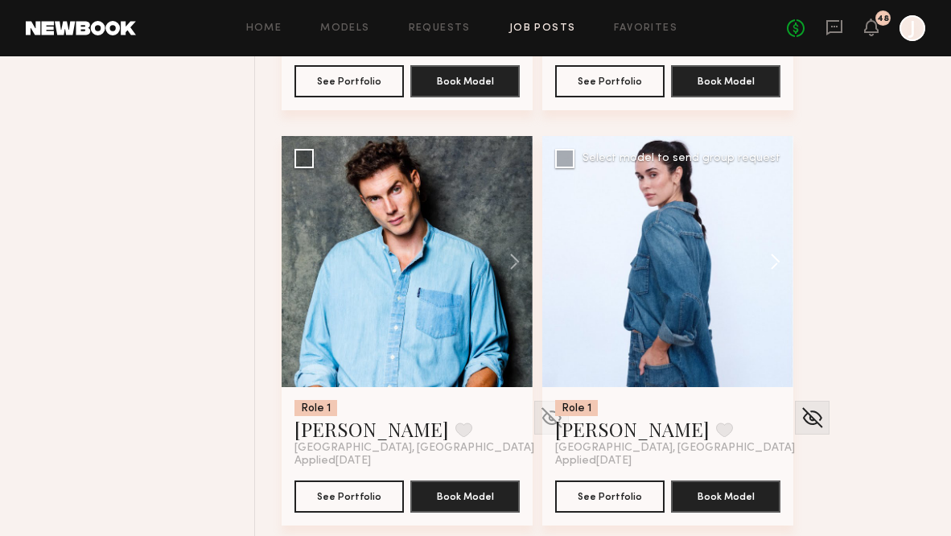
click at [780, 261] on button at bounding box center [767, 261] width 51 height 251
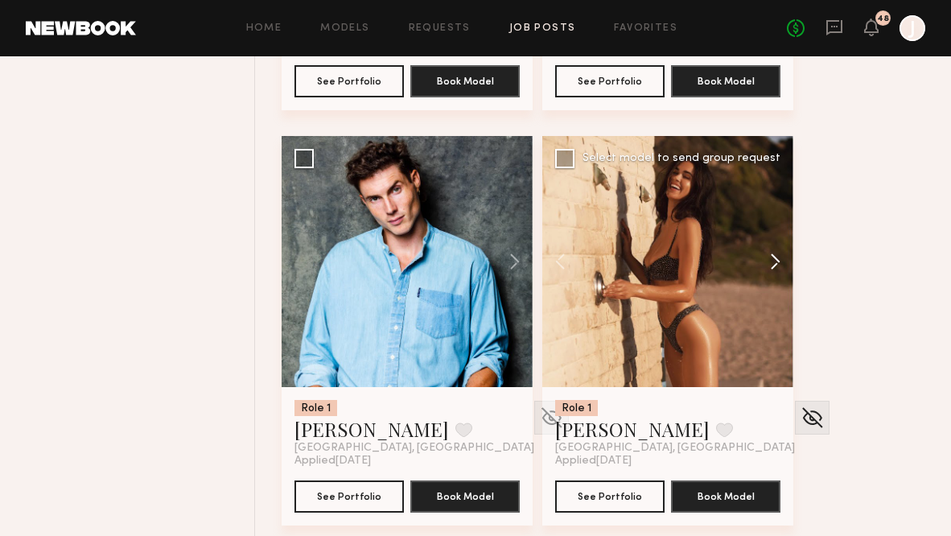
click at [780, 261] on button at bounding box center [767, 261] width 51 height 251
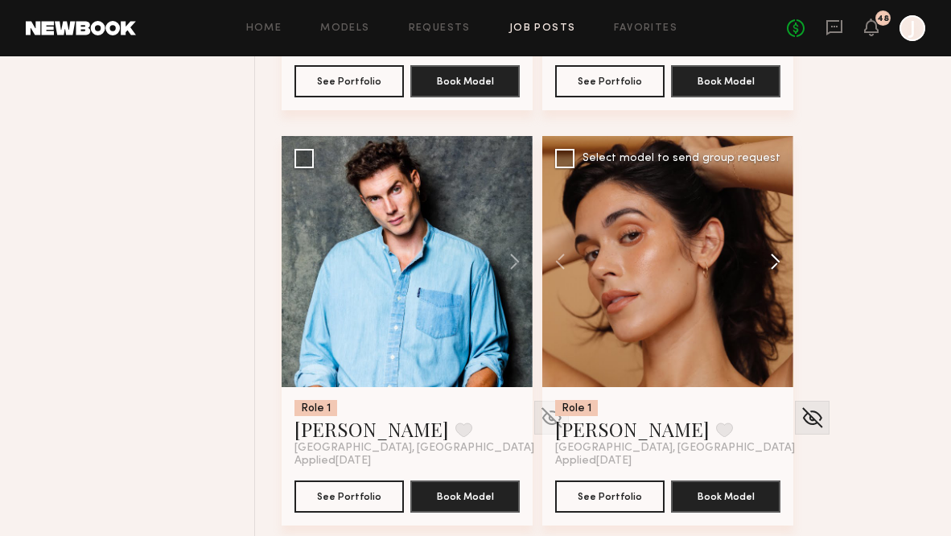
click at [780, 261] on button at bounding box center [767, 261] width 51 height 251
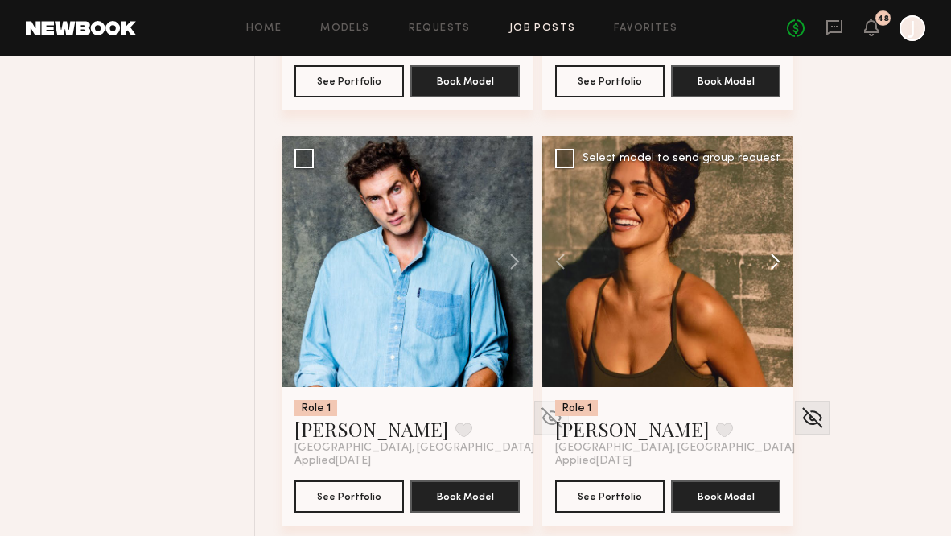
click at [780, 261] on button at bounding box center [767, 261] width 51 height 251
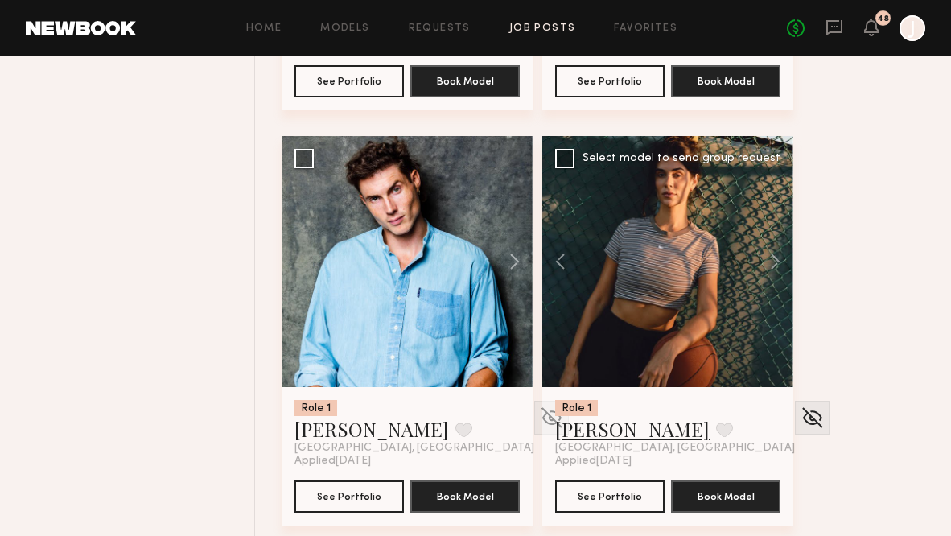
click at [582, 429] on link "Leah B." at bounding box center [632, 429] width 154 height 26
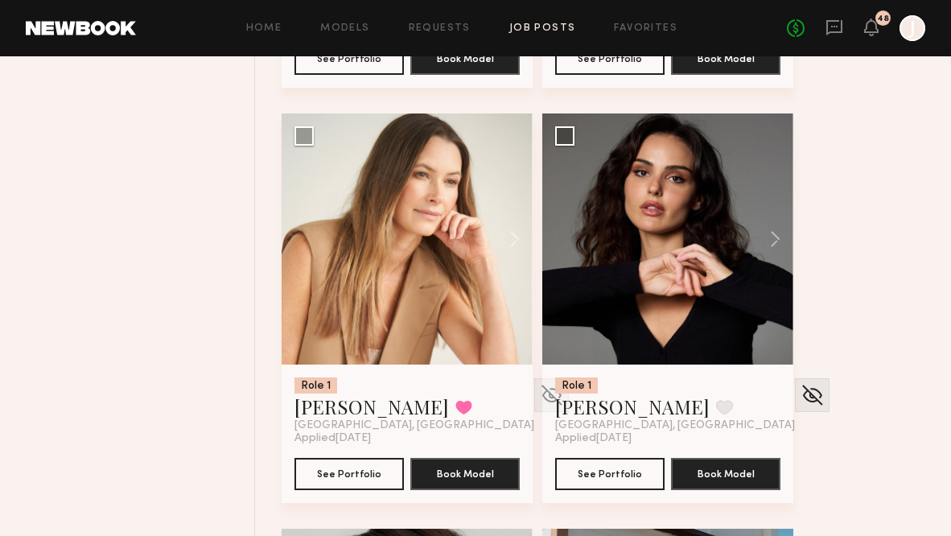
scroll to position [11350, 0]
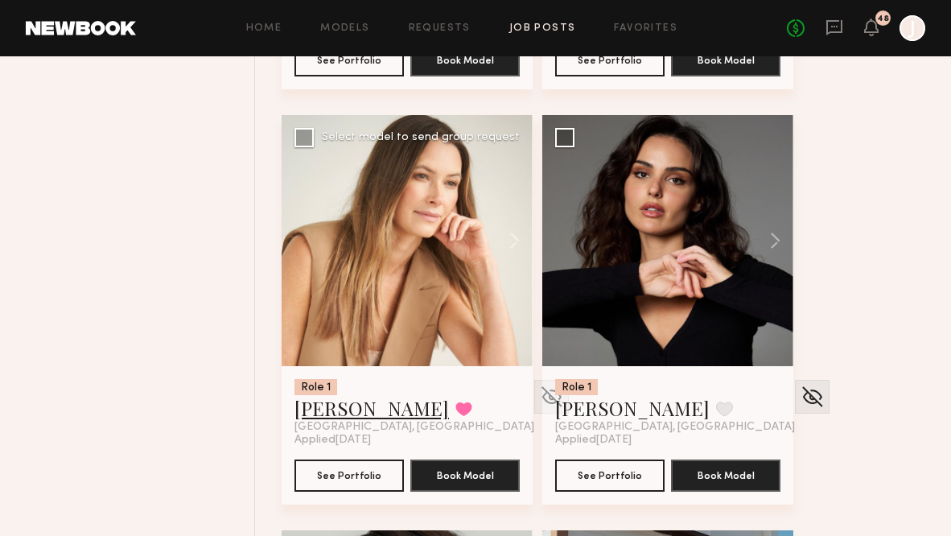
click at [330, 414] on link "Kyna L." at bounding box center [371, 408] width 154 height 26
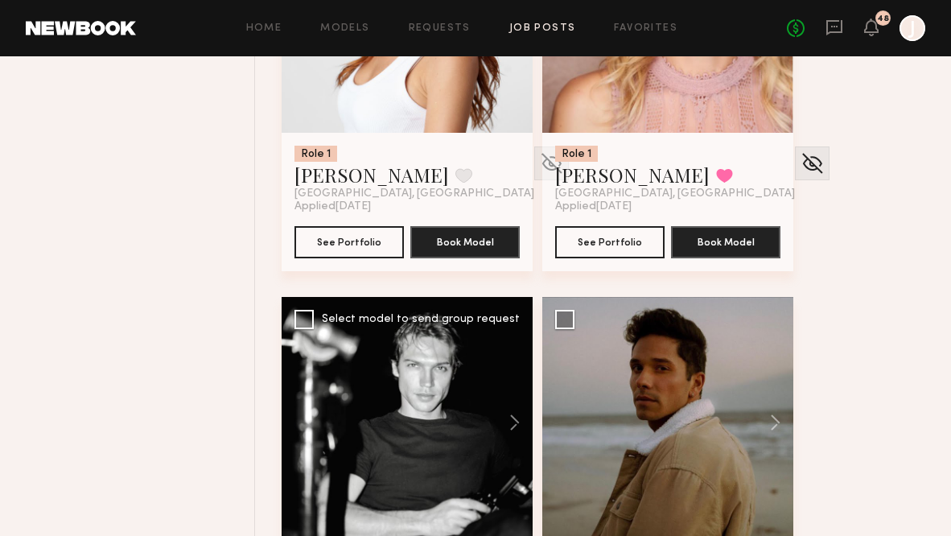
scroll to position [6371, 0]
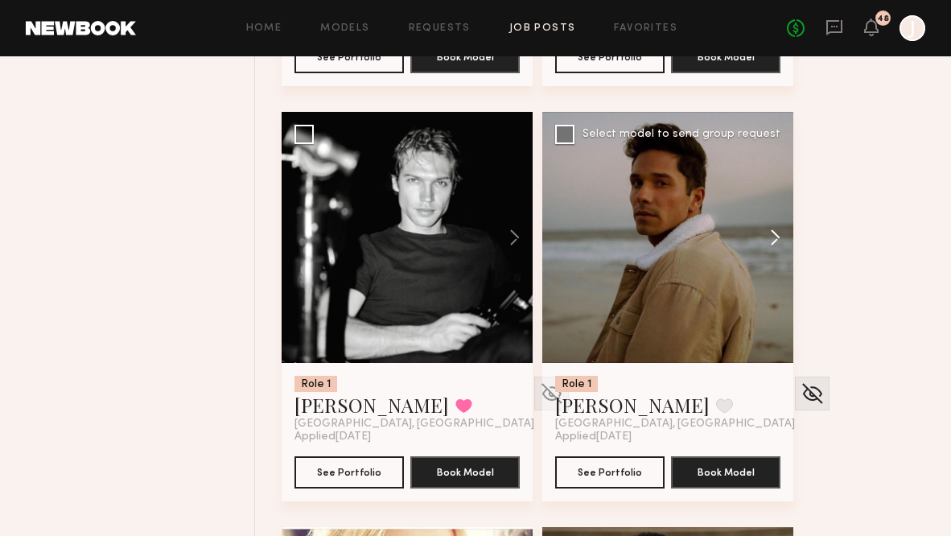
click at [783, 241] on button at bounding box center [767, 237] width 51 height 251
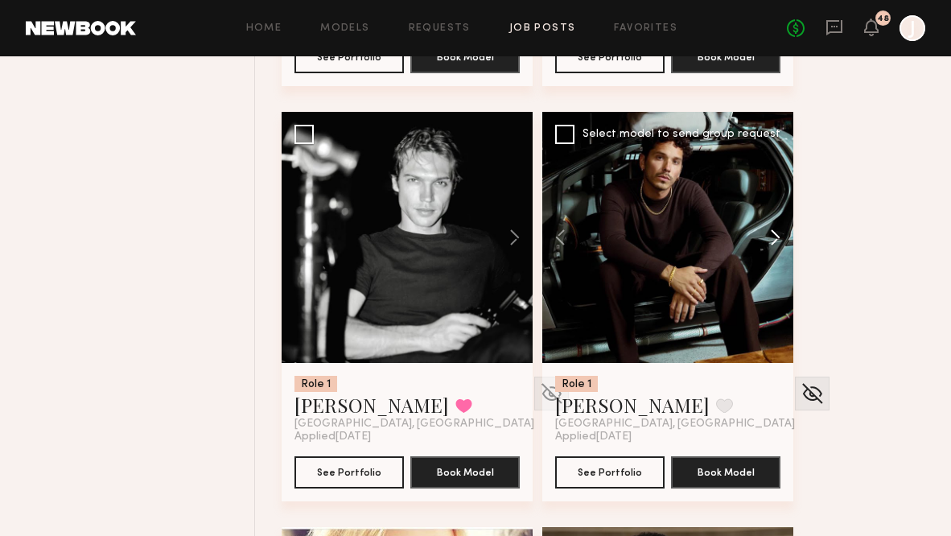
click at [780, 239] on button at bounding box center [767, 237] width 51 height 251
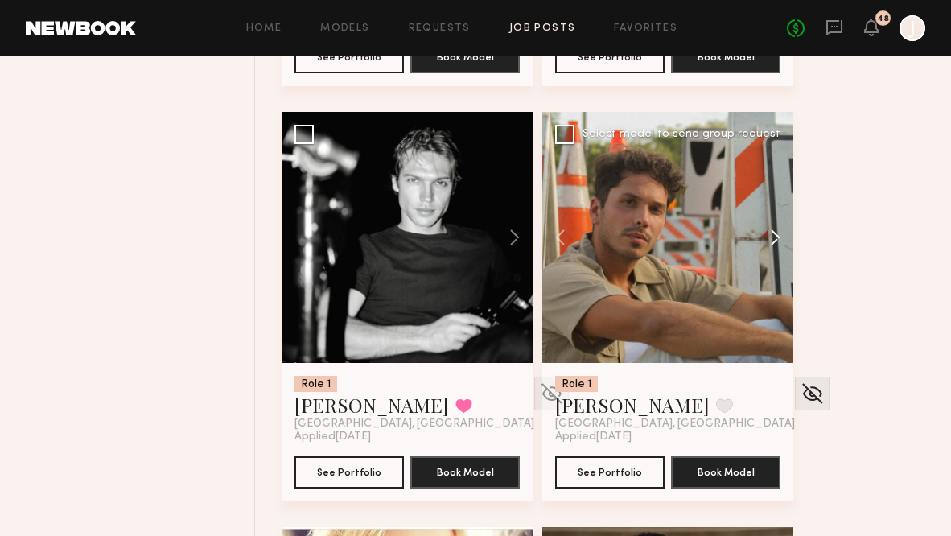
click at [780, 239] on button at bounding box center [767, 237] width 51 height 251
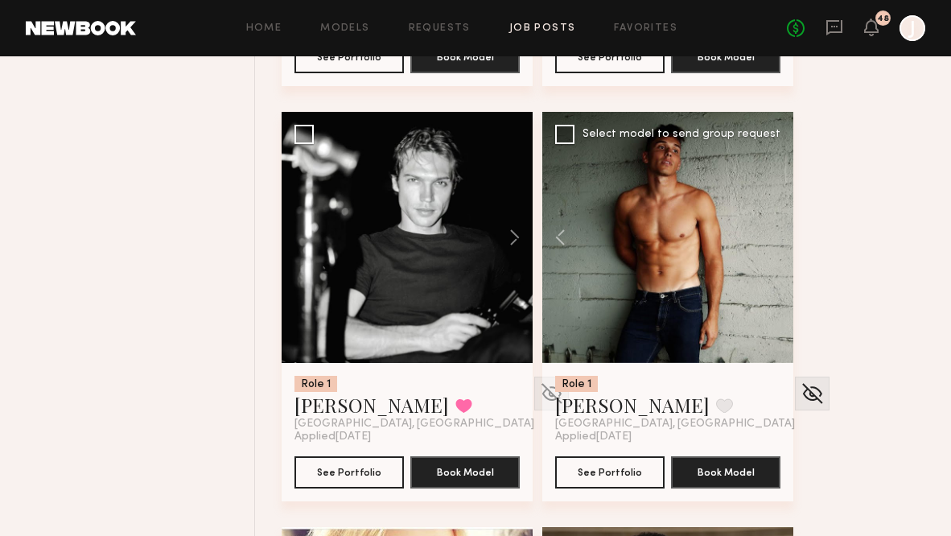
click at [780, 239] on div at bounding box center [667, 237] width 251 height 251
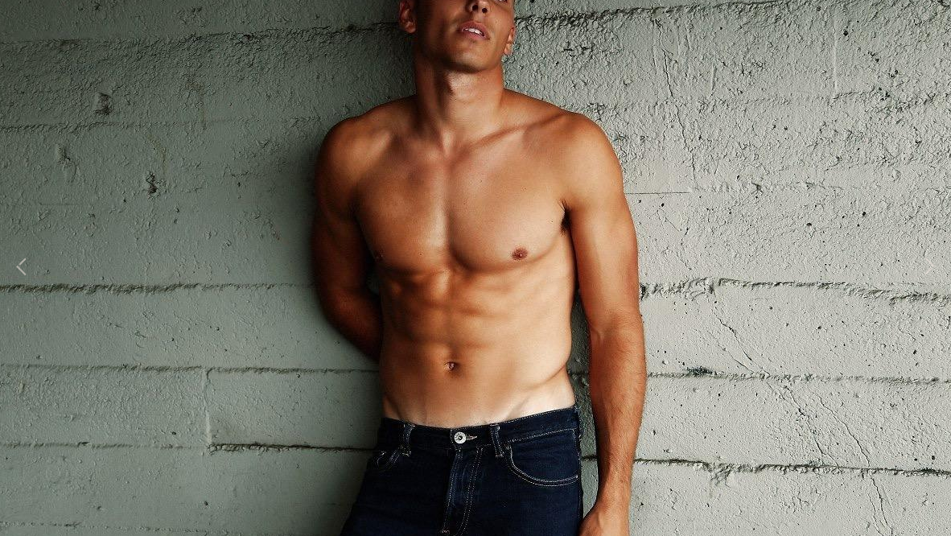
click at [184, 97] on img at bounding box center [476, 259] width 1147 height 764
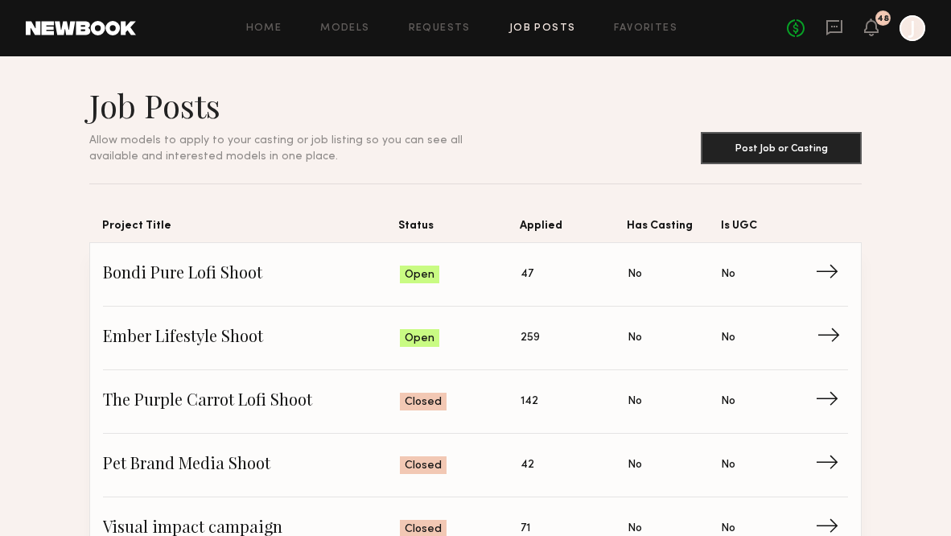
click at [848, 340] on span "→" at bounding box center [833, 338] width 33 height 24
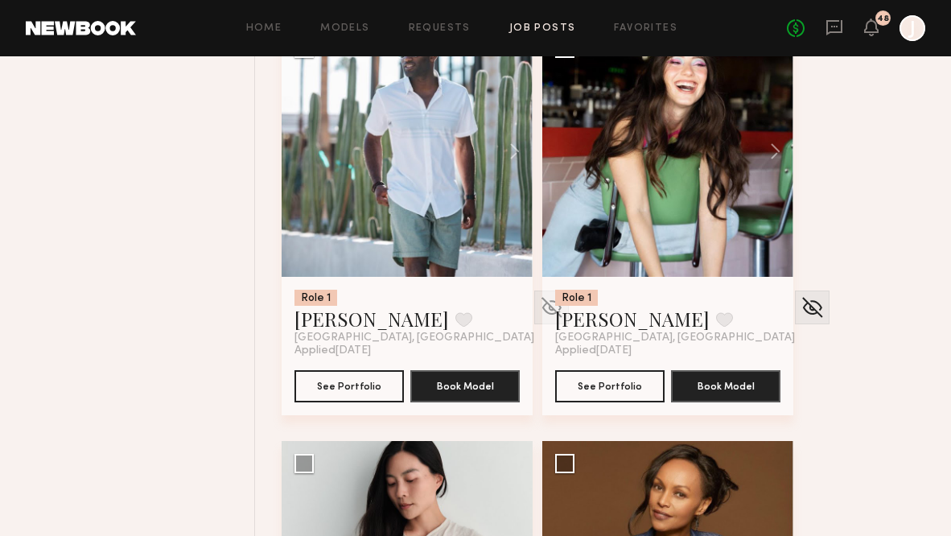
scroll to position [892, 0]
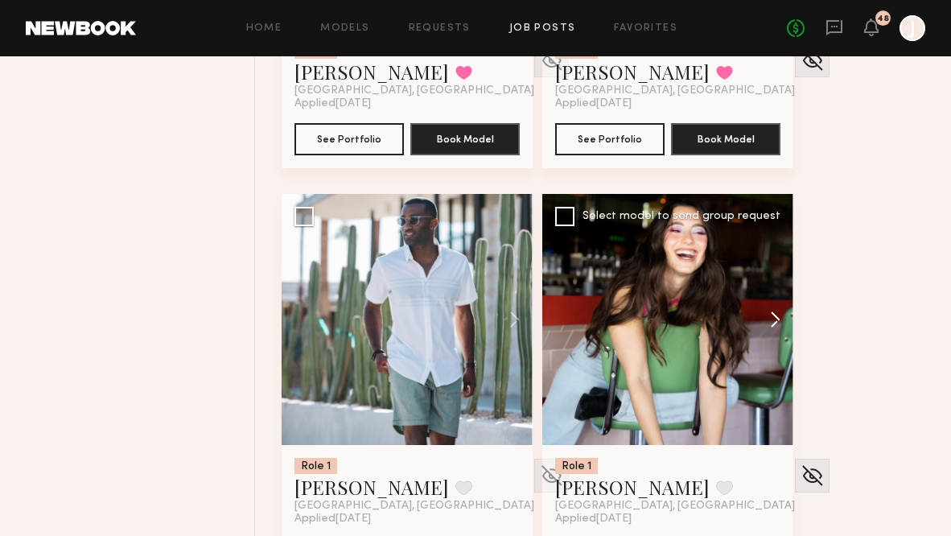
click at [776, 319] on button at bounding box center [767, 319] width 51 height 251
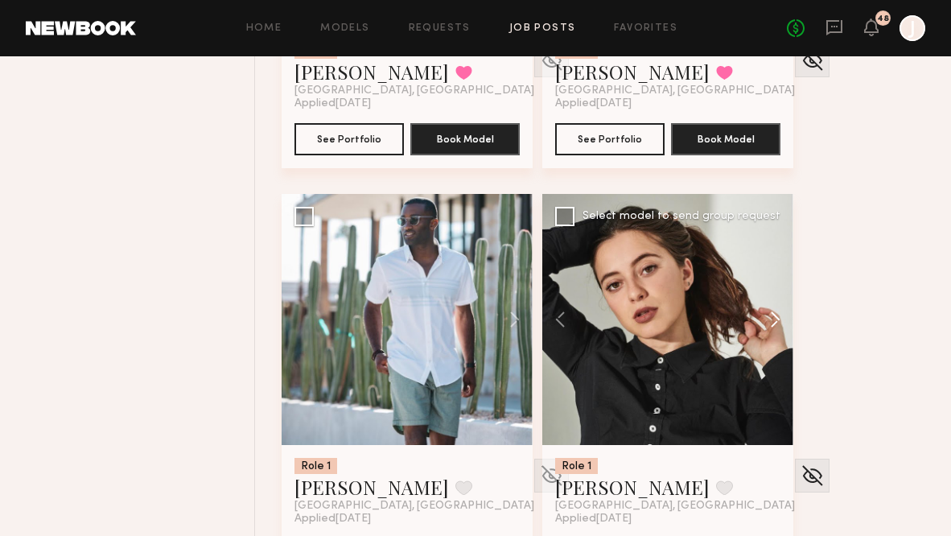
click at [776, 319] on button at bounding box center [767, 319] width 51 height 251
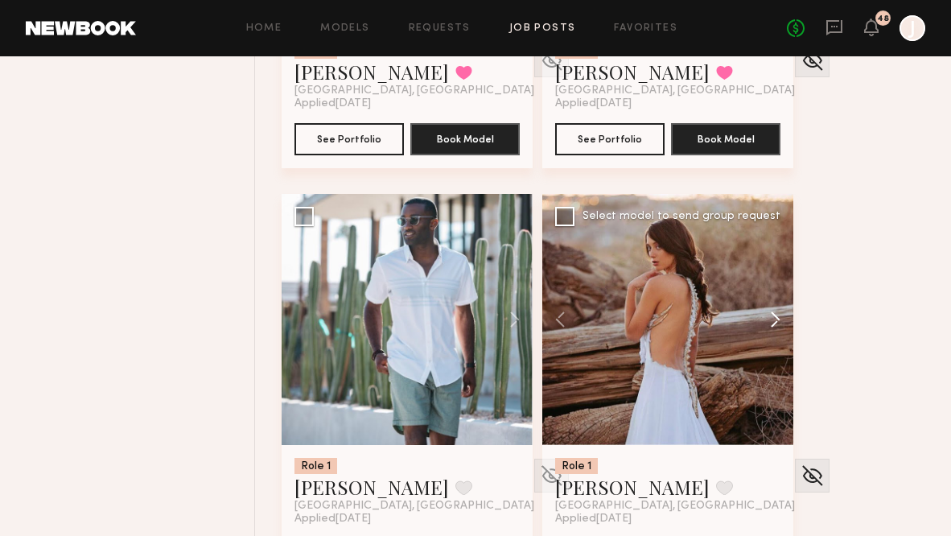
click at [772, 319] on button at bounding box center [767, 319] width 51 height 251
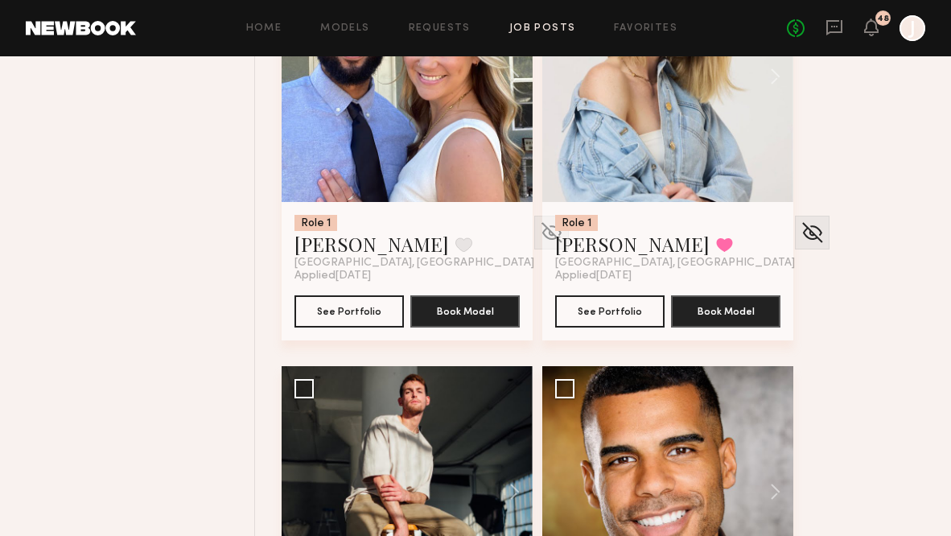
scroll to position [4321, 0]
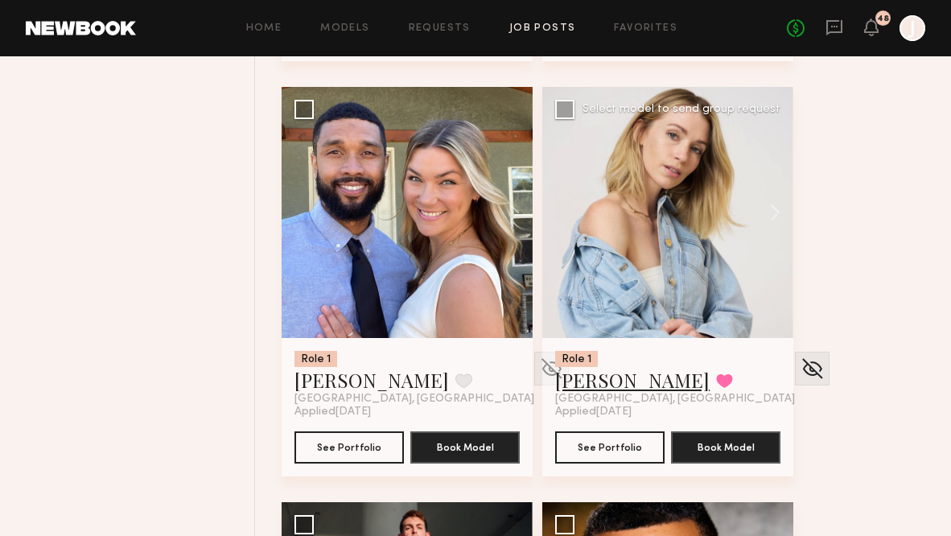
click at [607, 379] on link "Kaitlyn R." at bounding box center [632, 380] width 154 height 26
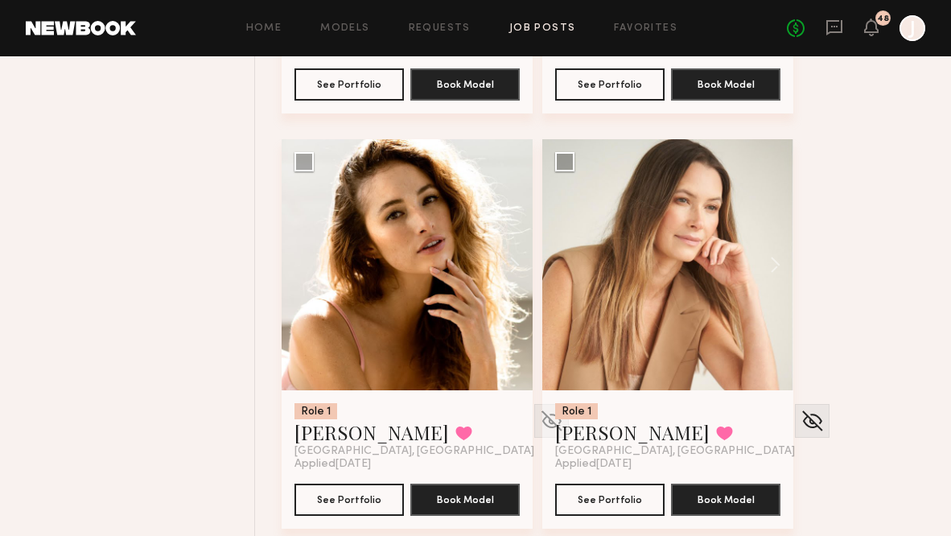
scroll to position [11340, 0]
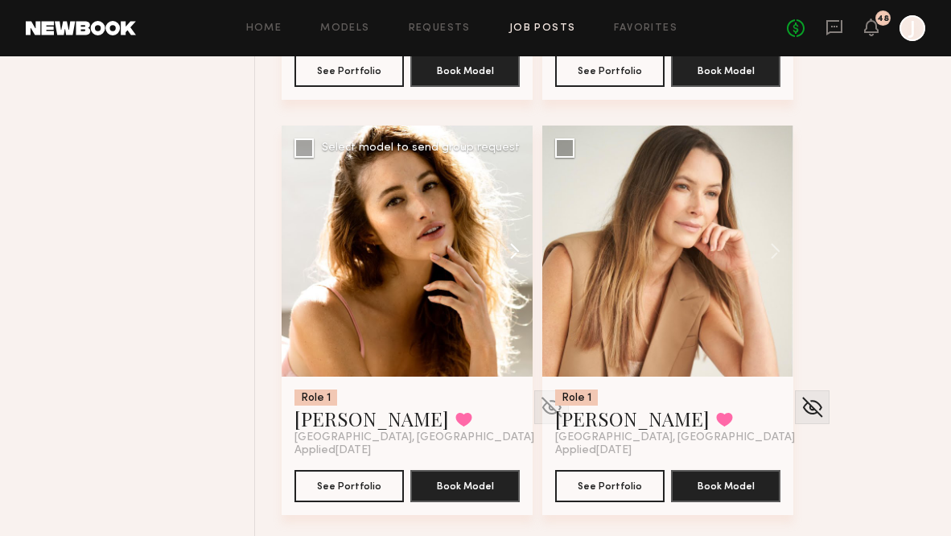
click at [512, 233] on button at bounding box center [506, 251] width 51 height 251
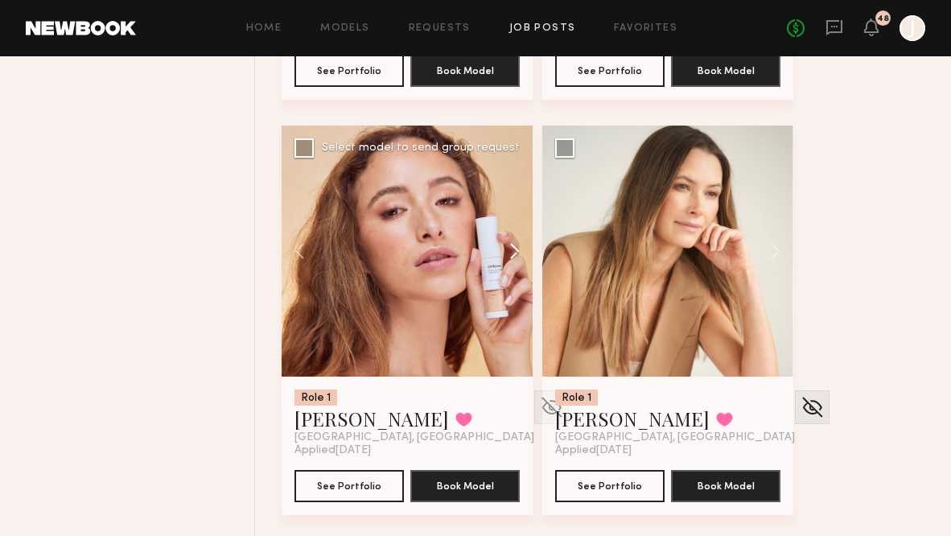
click at [513, 239] on button at bounding box center [506, 251] width 51 height 251
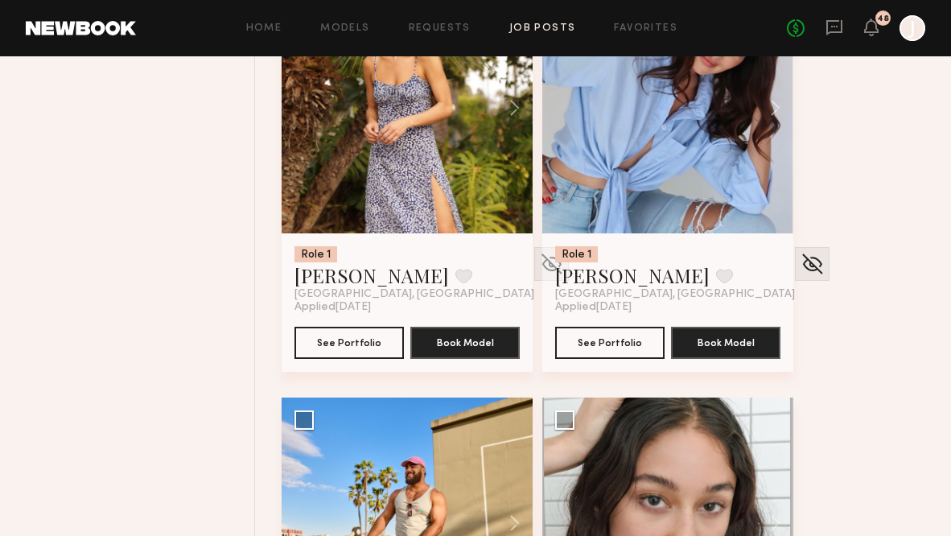
scroll to position [12666, 0]
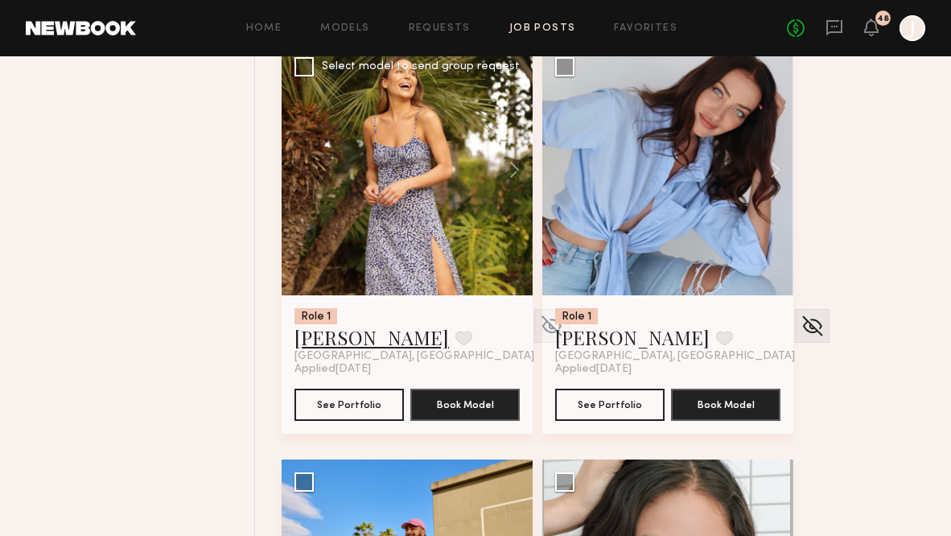
click at [328, 339] on link "[PERSON_NAME]" at bounding box center [371, 337] width 154 height 26
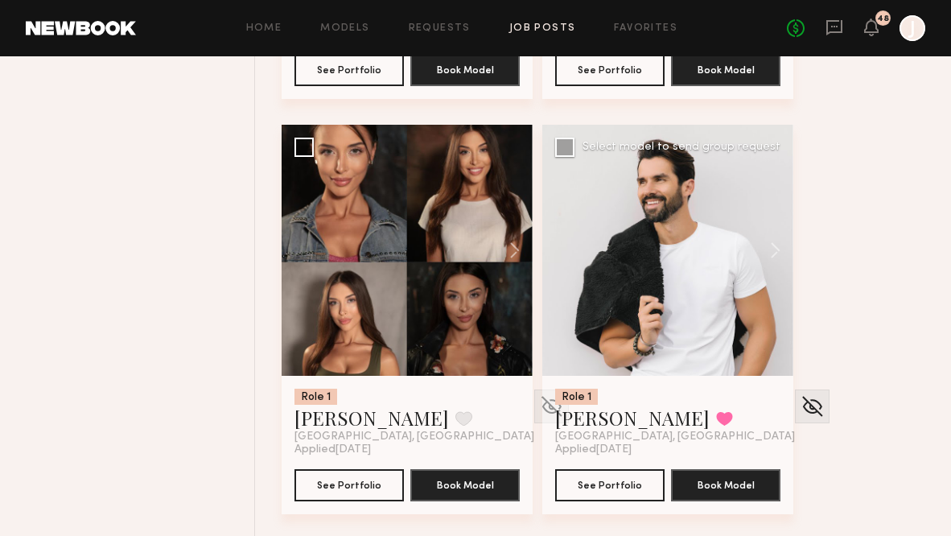
scroll to position [13429, 0]
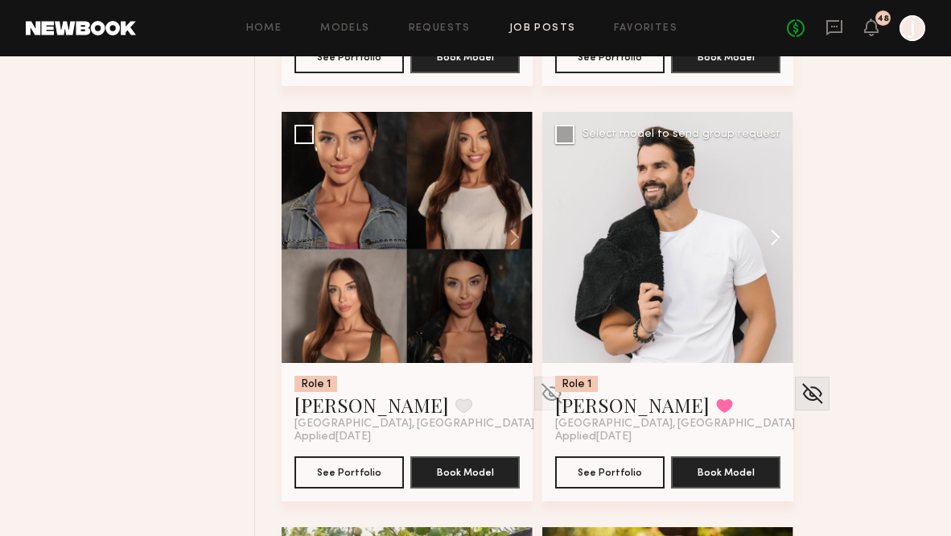
click at [776, 245] on button at bounding box center [767, 237] width 51 height 251
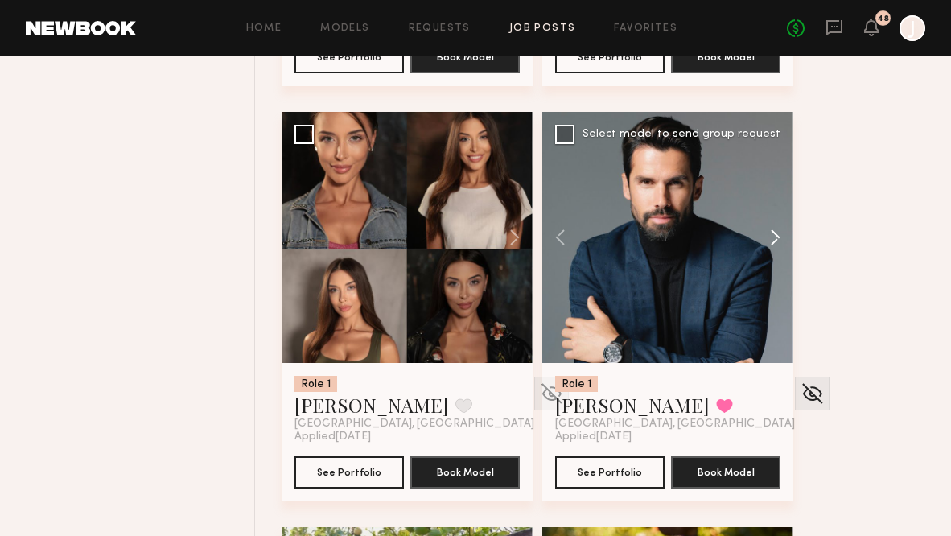
click at [776, 245] on button at bounding box center [767, 237] width 51 height 251
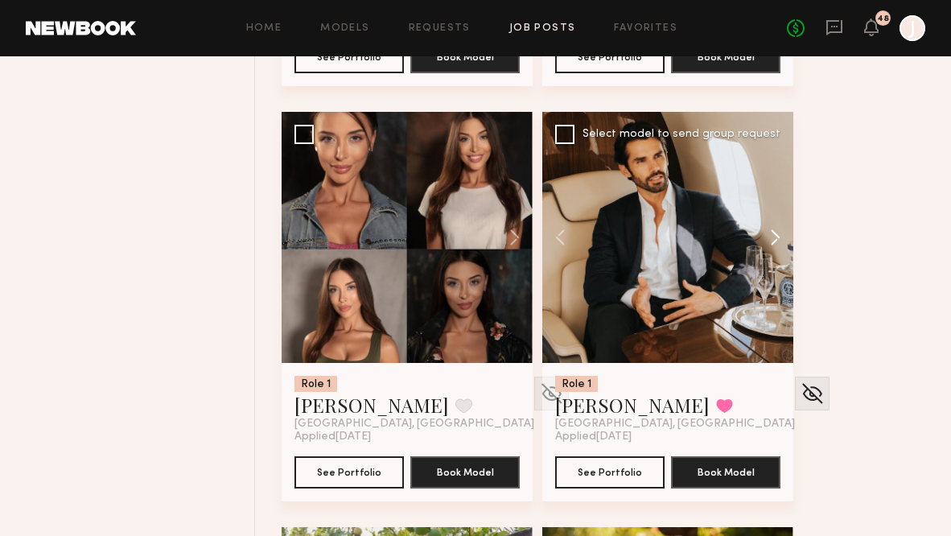
click at [776, 245] on button at bounding box center [767, 237] width 51 height 251
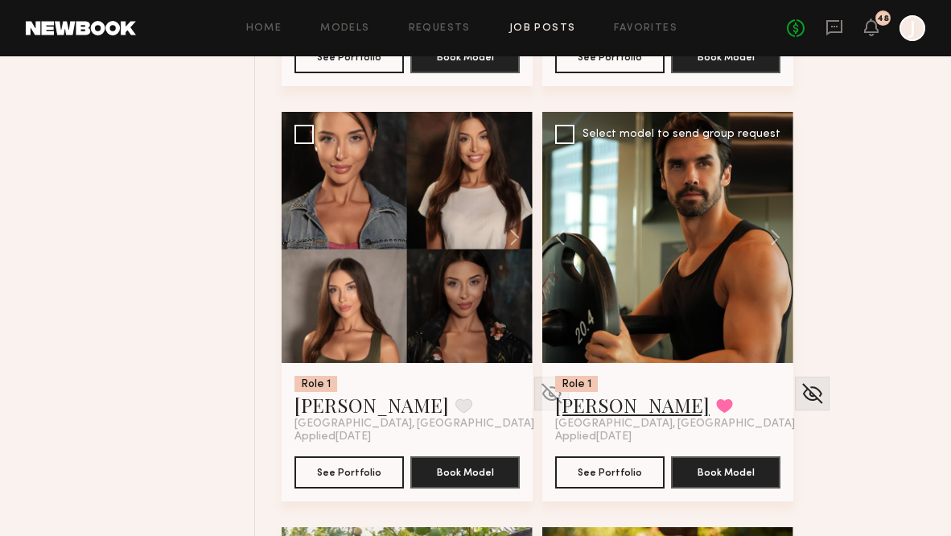
click at [618, 405] on link "Nikola M." at bounding box center [632, 405] width 154 height 26
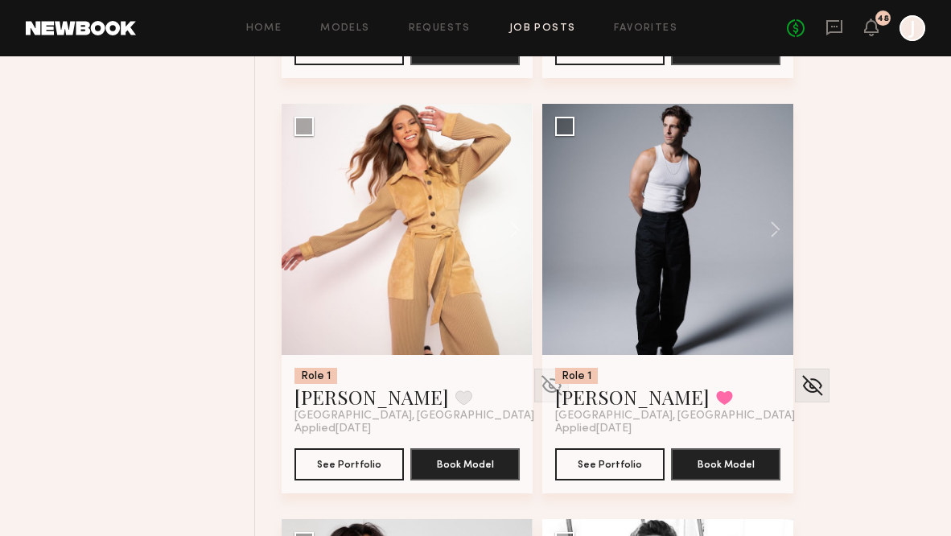
scroll to position [15518, 0]
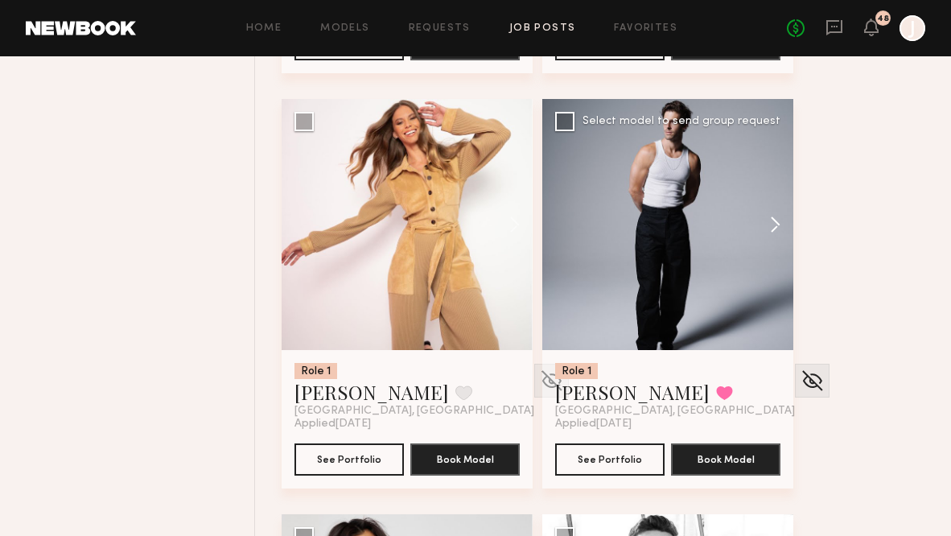
click at [774, 224] on button at bounding box center [767, 224] width 51 height 251
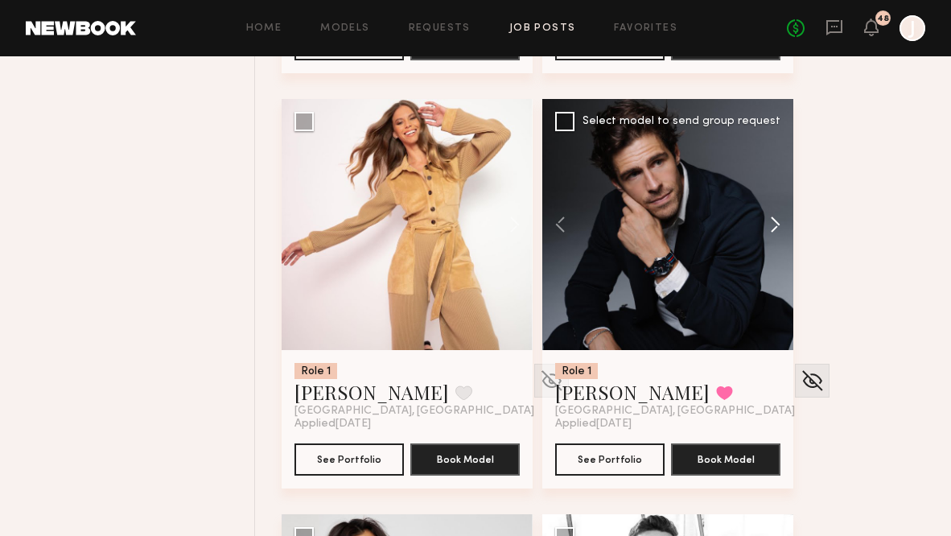
click at [775, 224] on button at bounding box center [767, 224] width 51 height 251
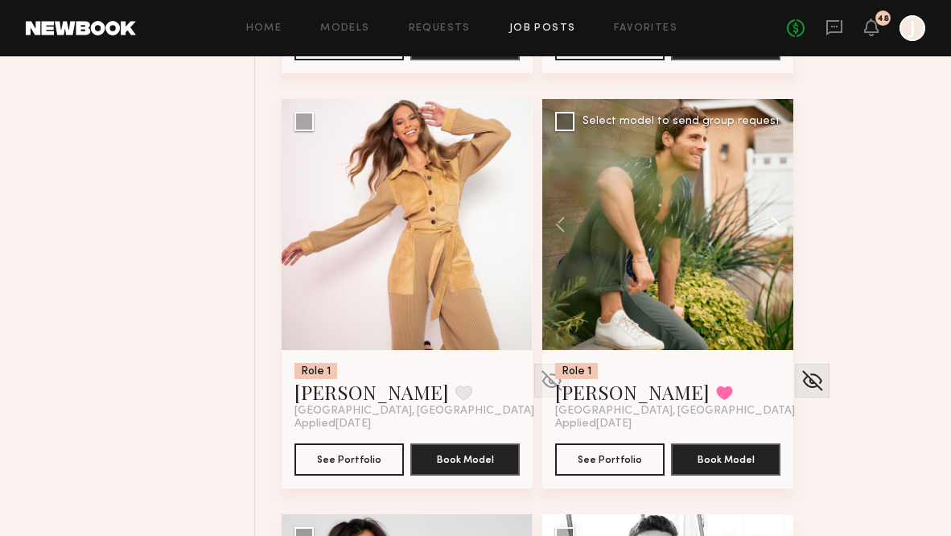
click at [775, 224] on button at bounding box center [767, 224] width 51 height 251
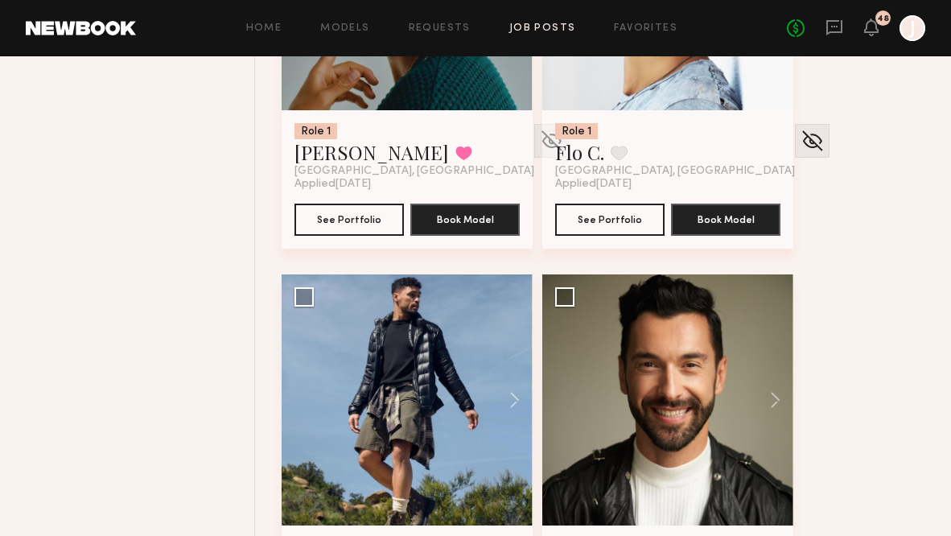
scroll to position [16651, 0]
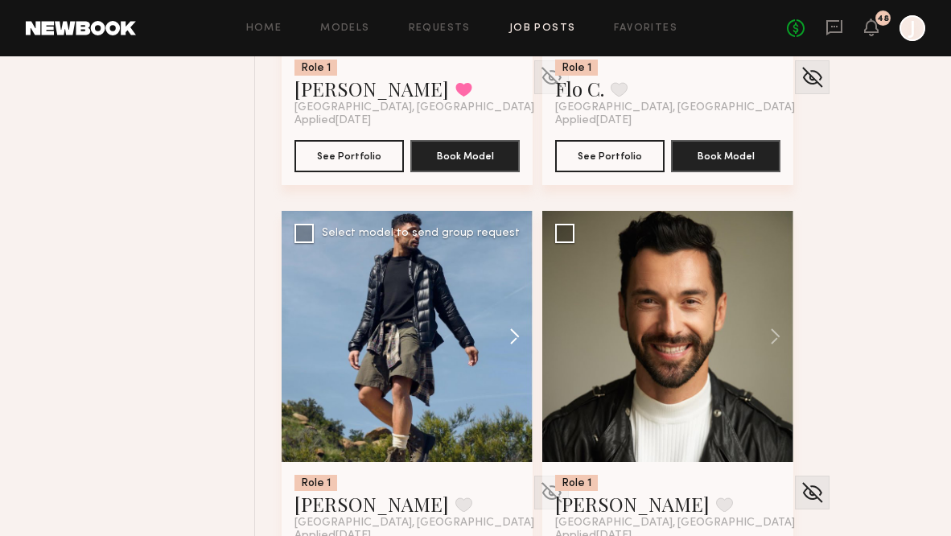
click at [508, 332] on button at bounding box center [506, 336] width 51 height 251
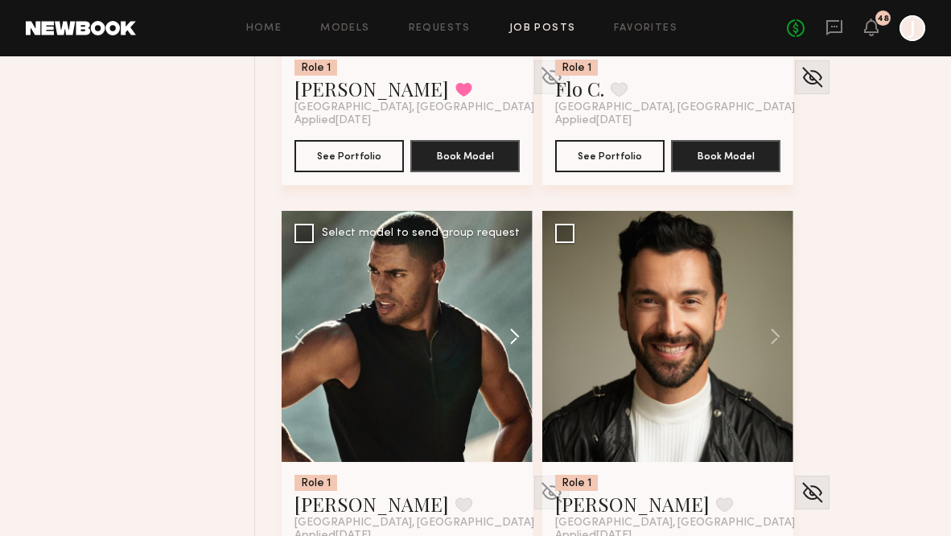
click at [511, 332] on button at bounding box center [506, 336] width 51 height 251
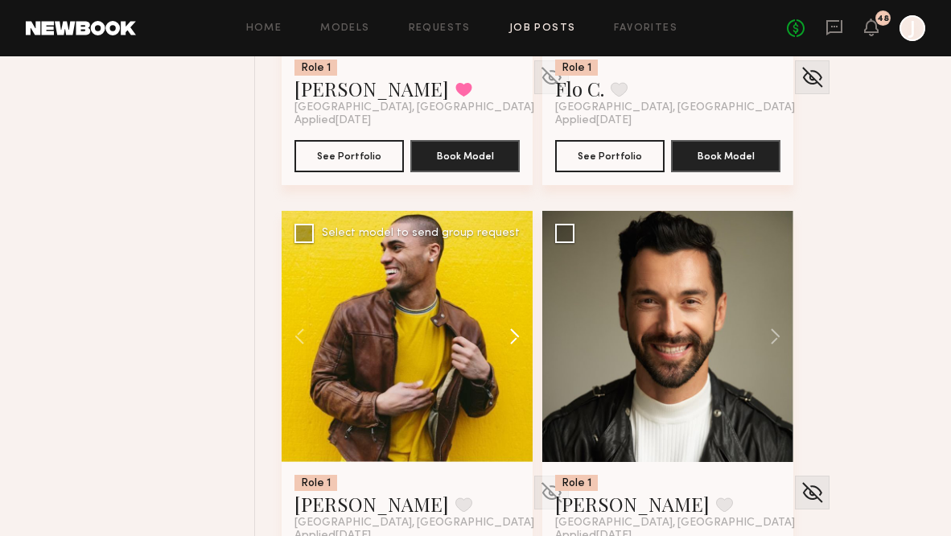
click at [515, 332] on button at bounding box center [506, 336] width 51 height 251
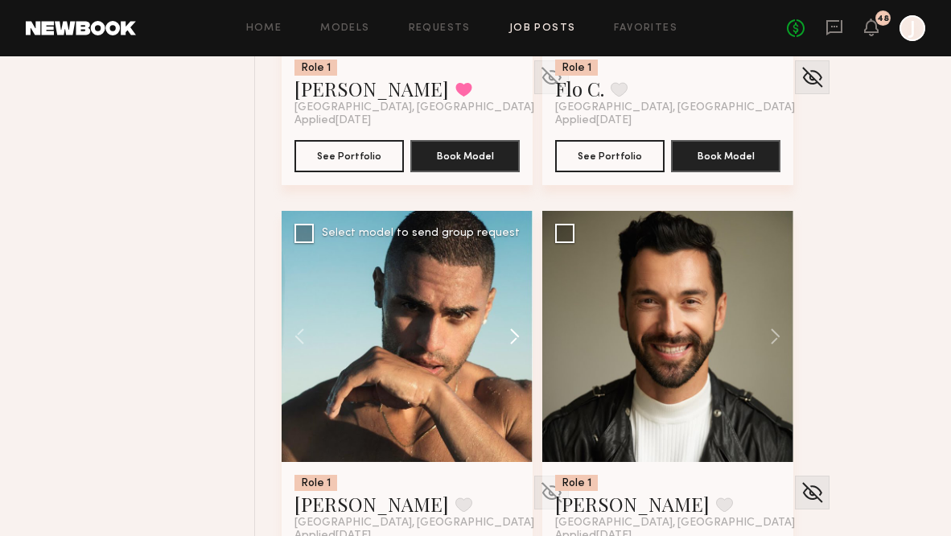
click at [515, 332] on button at bounding box center [506, 336] width 51 height 251
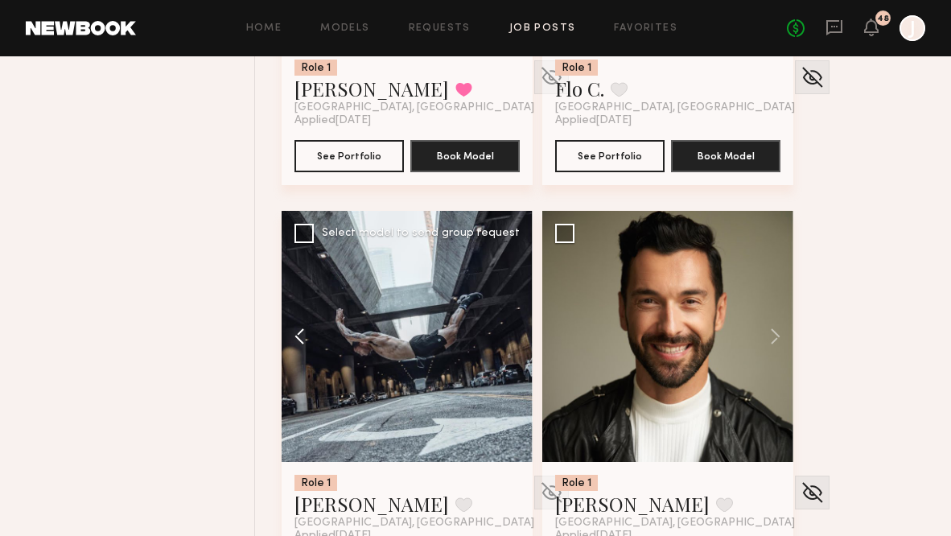
click at [298, 333] on button at bounding box center [307, 336] width 51 height 251
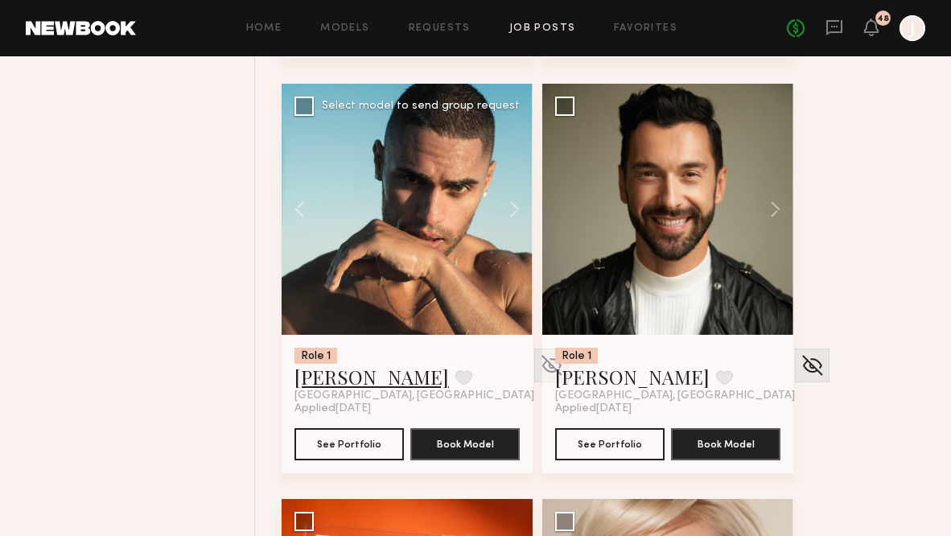
scroll to position [16782, 0]
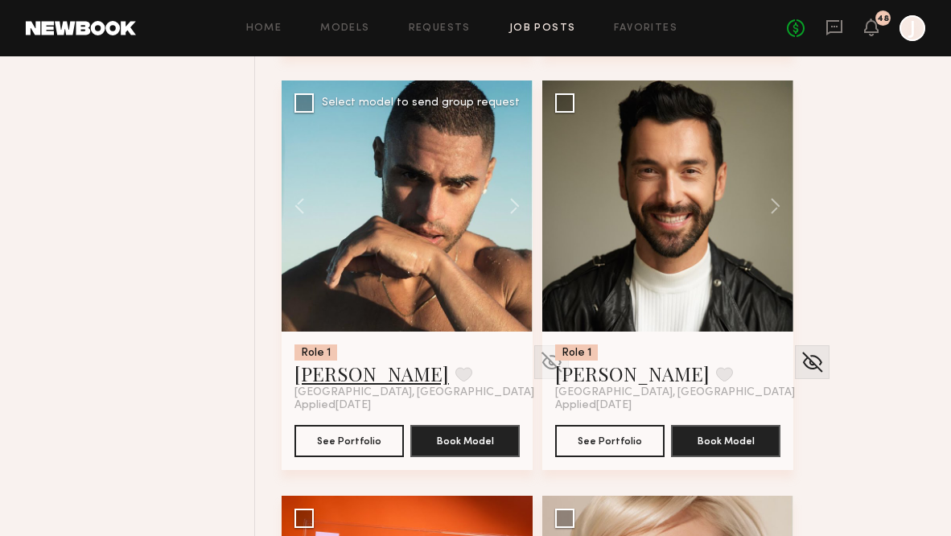
click at [304, 375] on link "Ryan K." at bounding box center [371, 373] width 154 height 26
click at [308, 371] on link "Ryan K." at bounding box center [371, 373] width 154 height 26
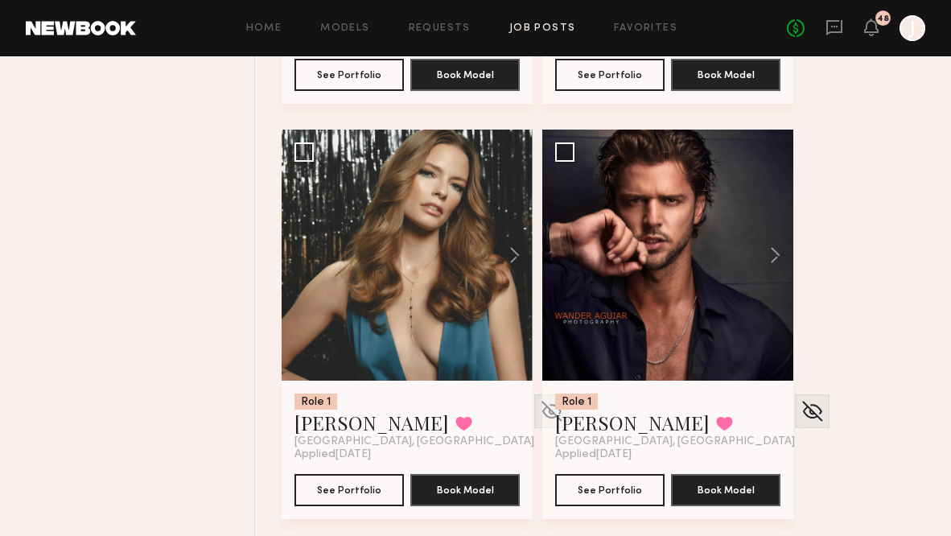
scroll to position [17988, 0]
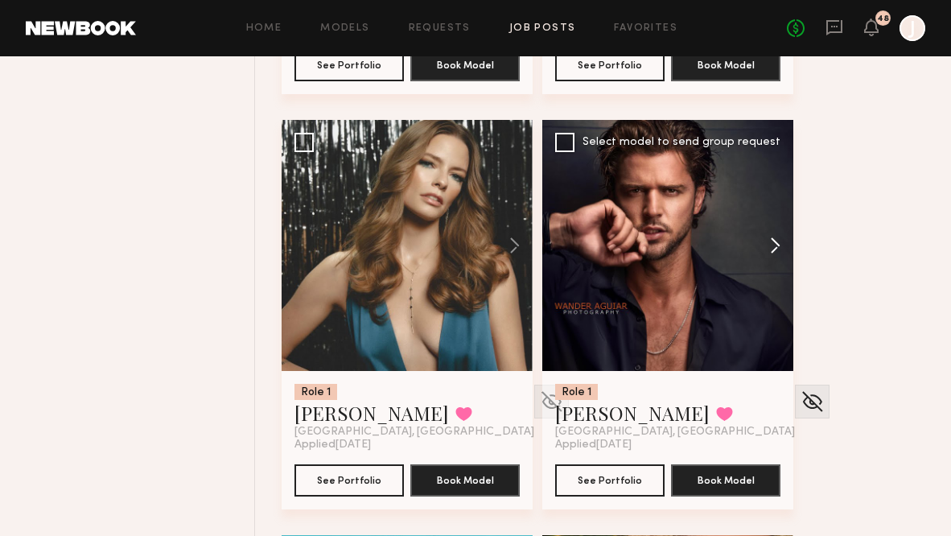
click at [778, 249] on button at bounding box center [767, 245] width 51 height 251
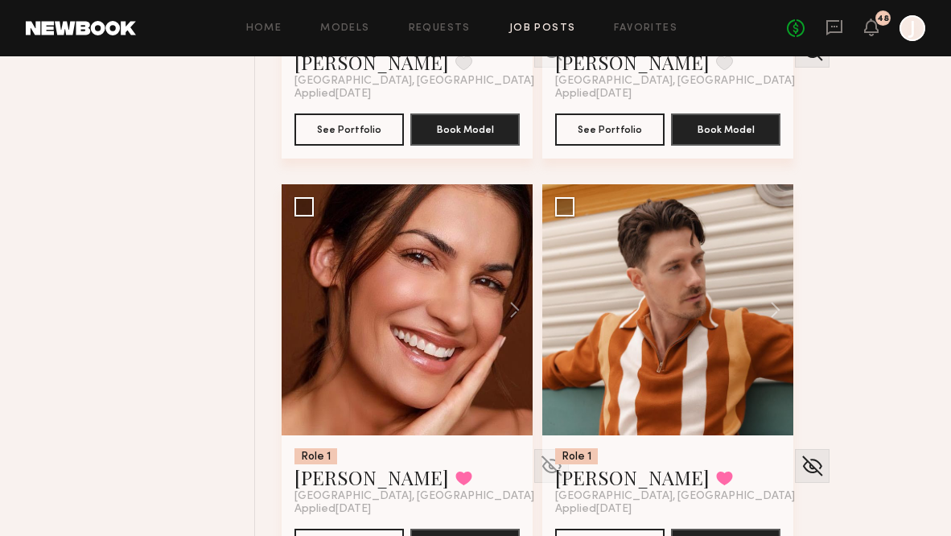
scroll to position [19589, 0]
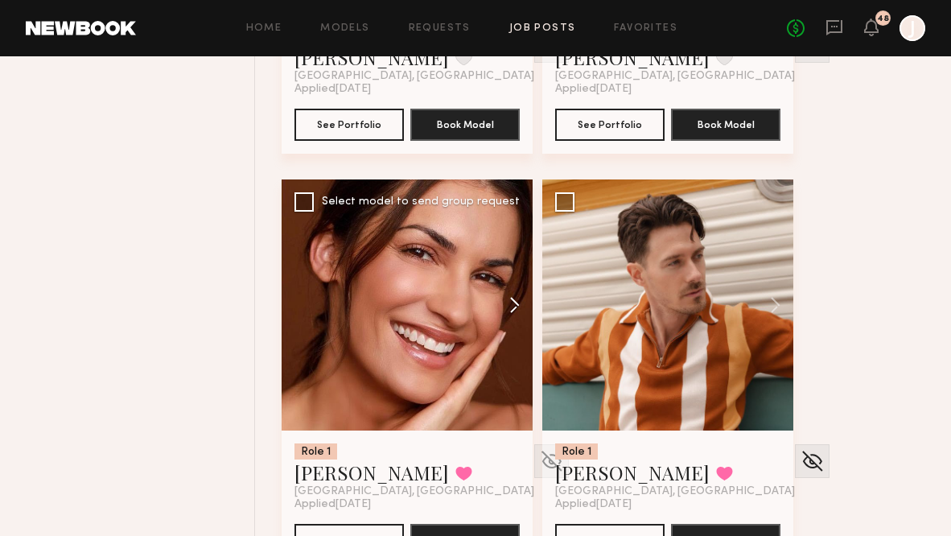
click at [513, 304] on button at bounding box center [506, 304] width 51 height 251
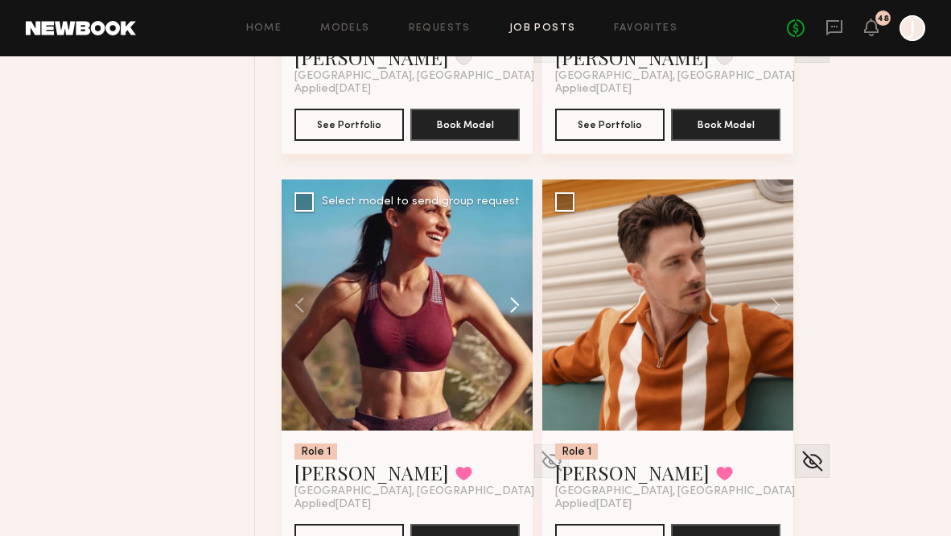
click at [513, 304] on button at bounding box center [506, 304] width 51 height 251
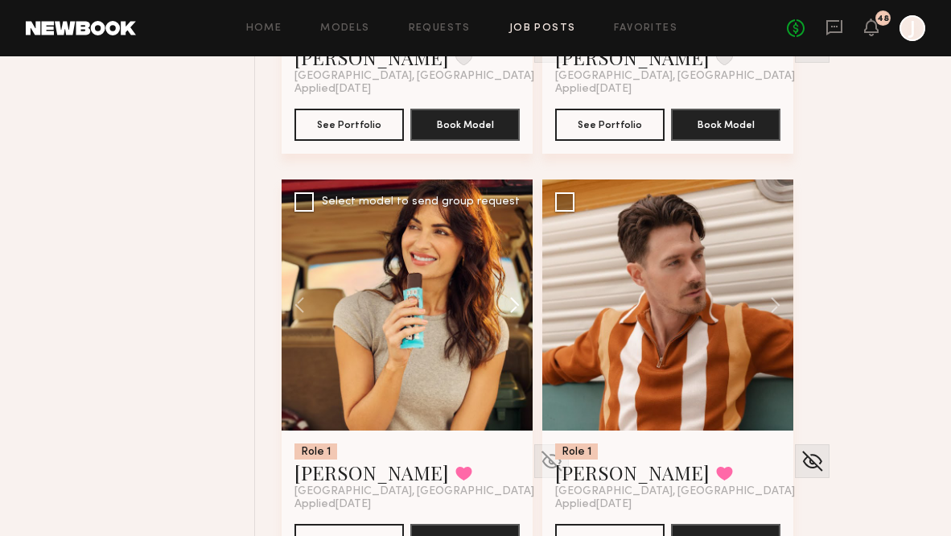
click at [514, 304] on button at bounding box center [506, 304] width 51 height 251
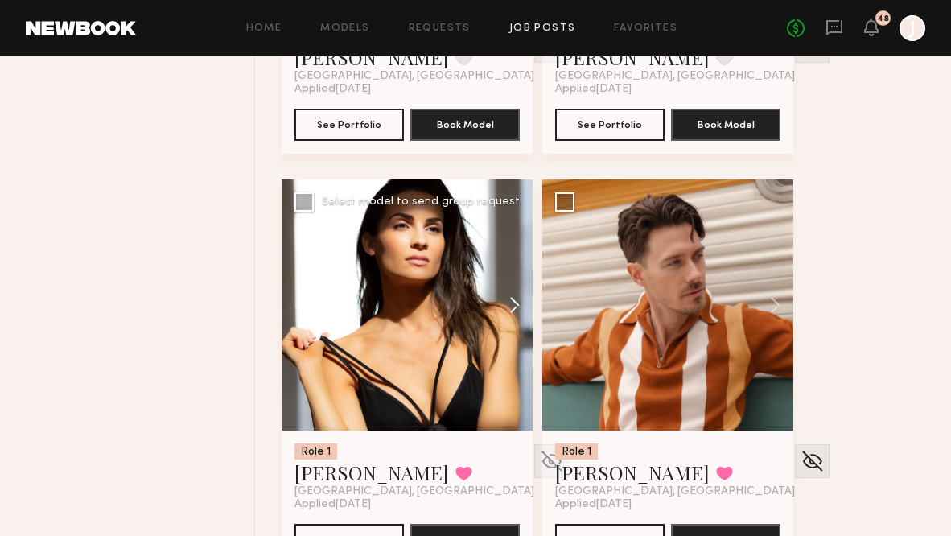
click at [514, 304] on button at bounding box center [506, 304] width 51 height 251
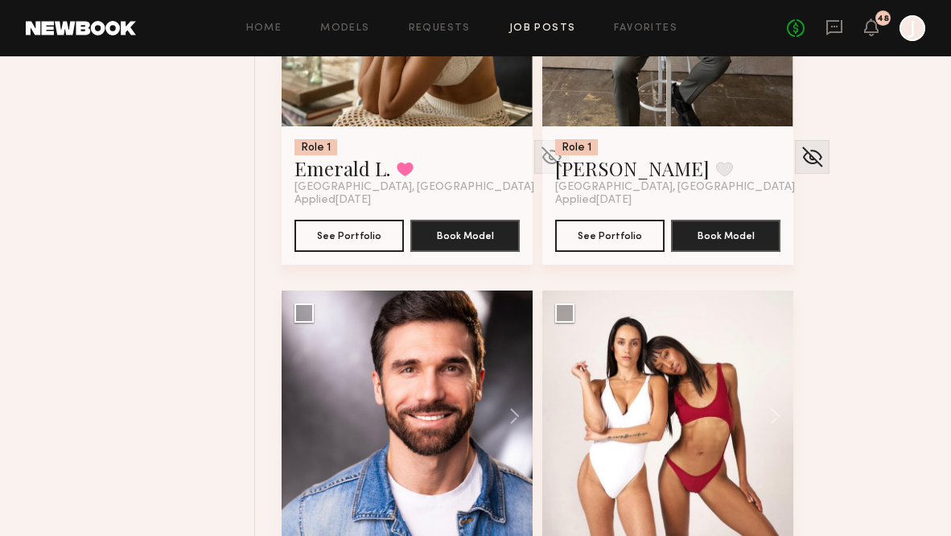
scroll to position [20494, 0]
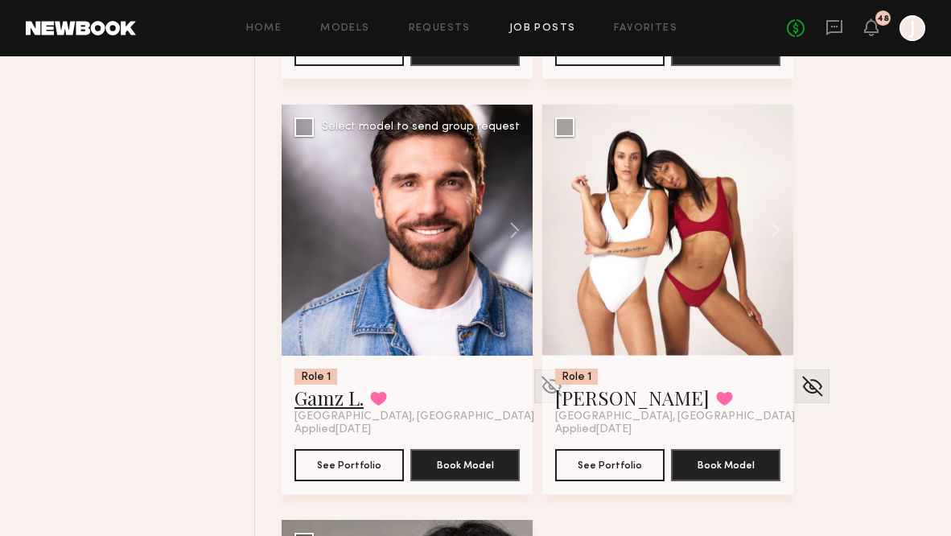
click at [339, 402] on link "Gamz L." at bounding box center [328, 398] width 69 height 26
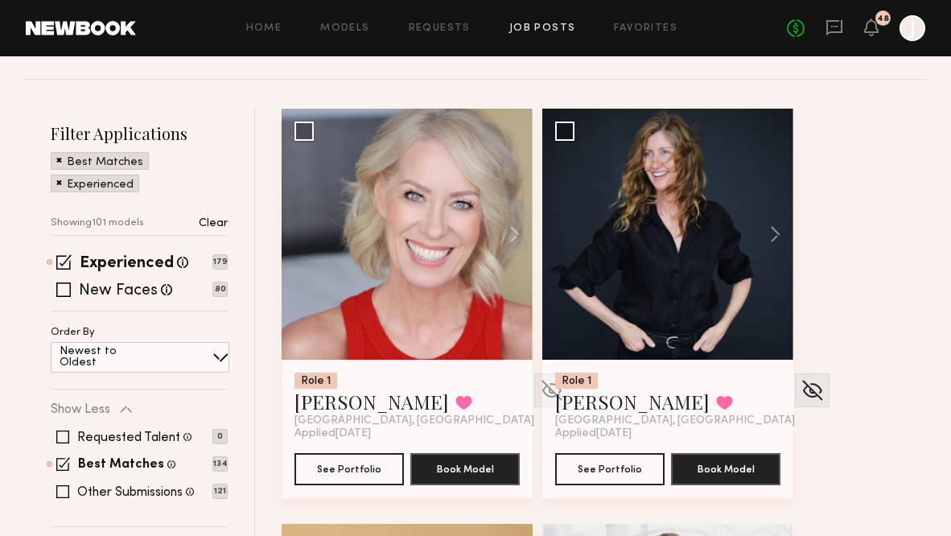
scroll to position [156, 0]
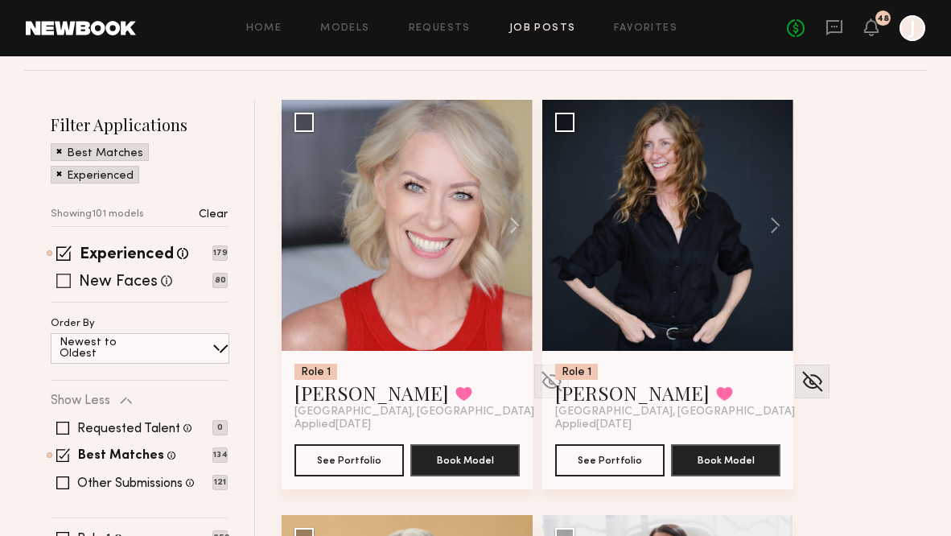
click at [64, 281] on span at bounding box center [63, 281] width 14 height 14
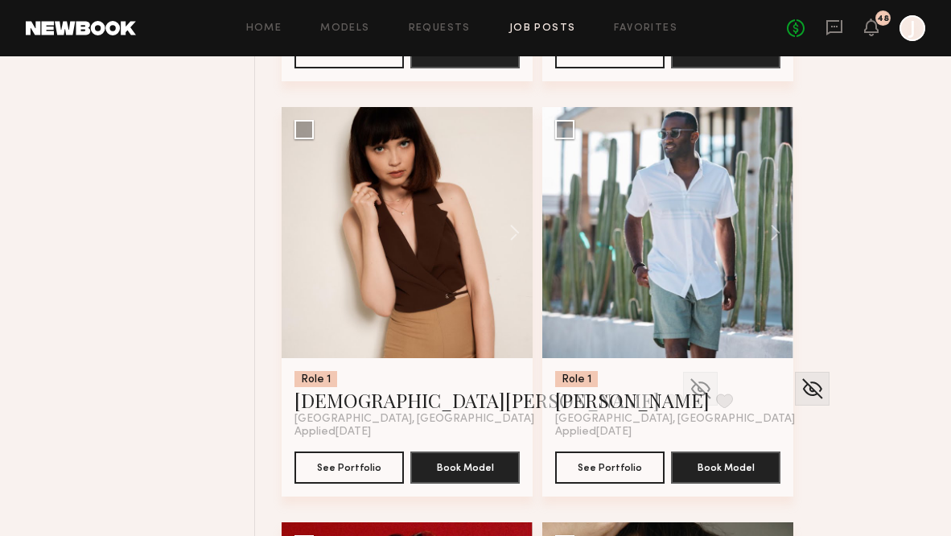
scroll to position [1827, 0]
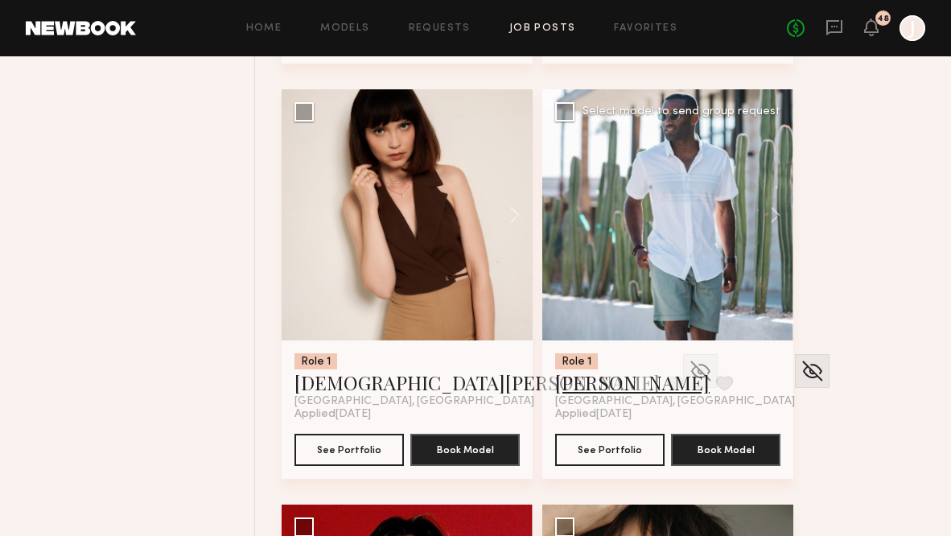
click at [614, 387] on link "Darius D." at bounding box center [632, 382] width 154 height 26
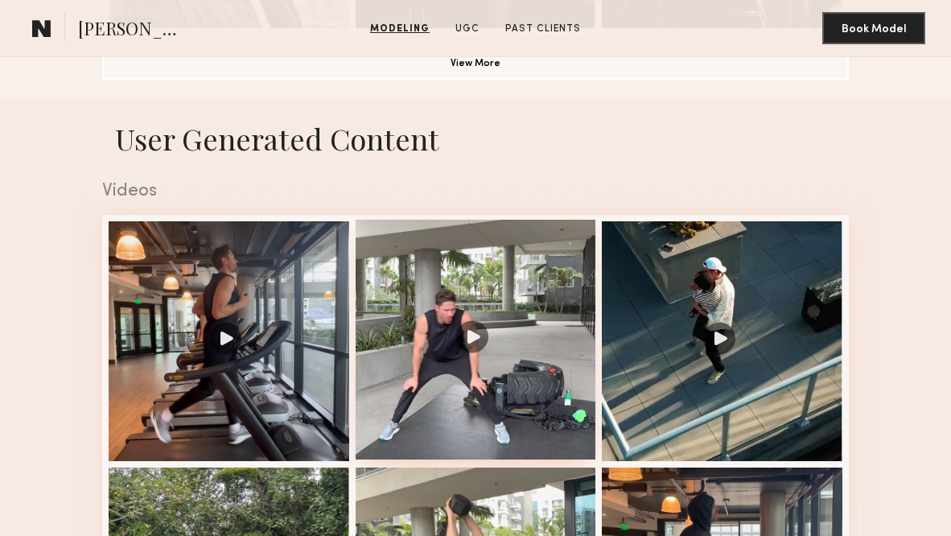
scroll to position [1399, 0]
click at [427, 369] on div at bounding box center [476, 340] width 241 height 241
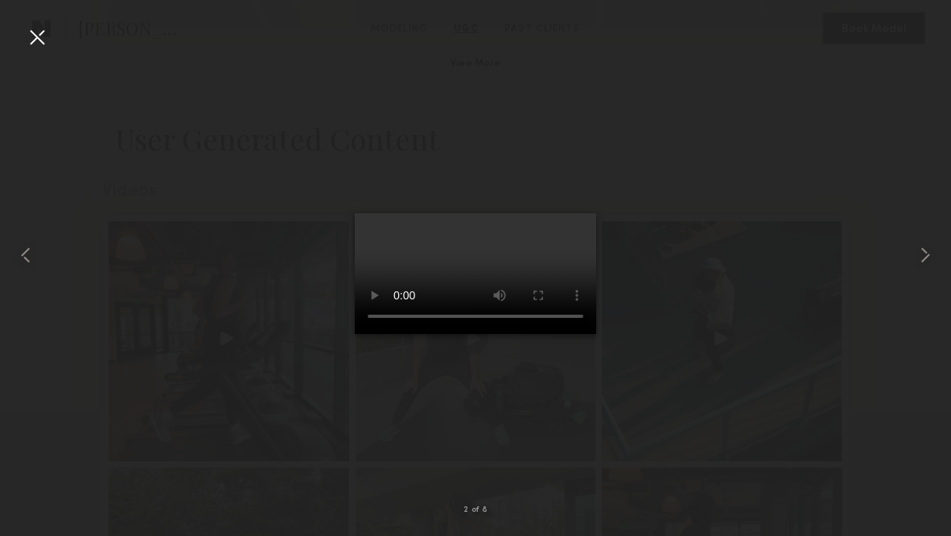
click at [596, 334] on video at bounding box center [475, 273] width 241 height 121
click at [415, 334] on video at bounding box center [475, 273] width 241 height 121
click at [878, 257] on common-icon at bounding box center [925, 255] width 26 height 26
click at [878, 256] on common-icon at bounding box center [925, 255] width 26 height 26
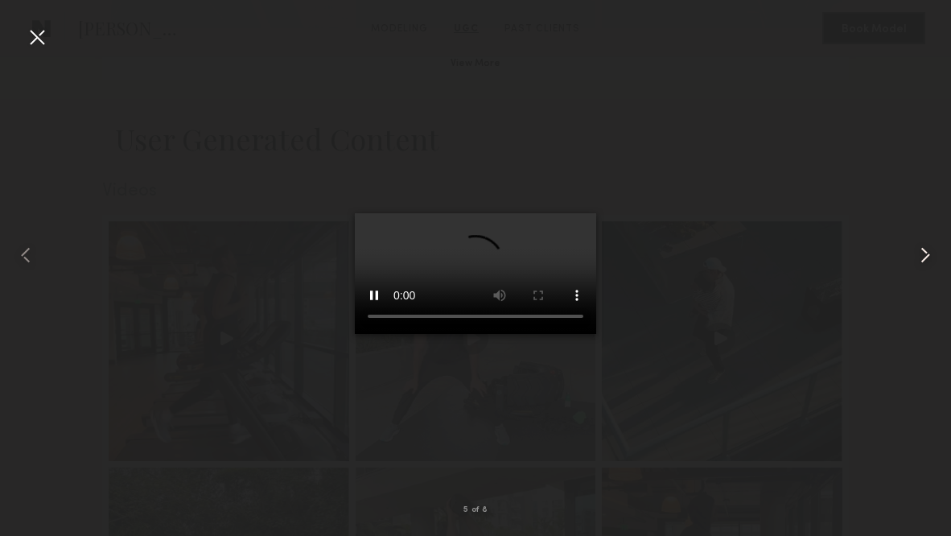
click at [878, 256] on common-icon at bounding box center [925, 255] width 26 height 26
click at [386, 334] on video at bounding box center [475, 273] width 241 height 121
click at [40, 41] on div at bounding box center [37, 37] width 26 height 26
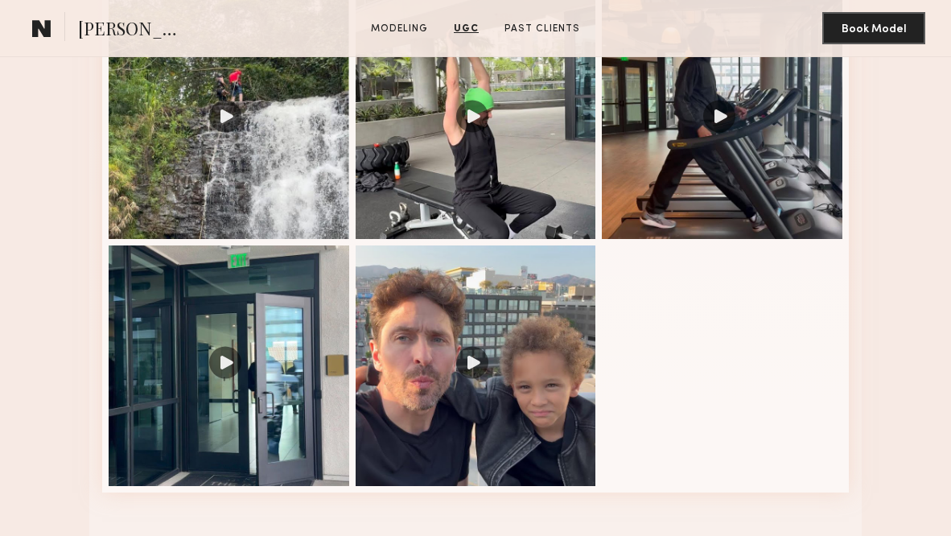
scroll to position [1983, 0]
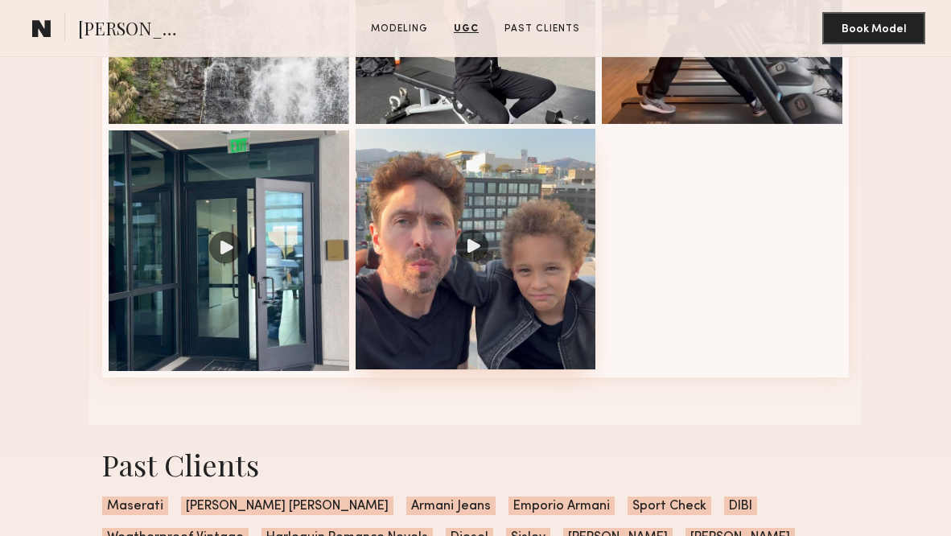
click at [418, 281] on div at bounding box center [476, 249] width 241 height 241
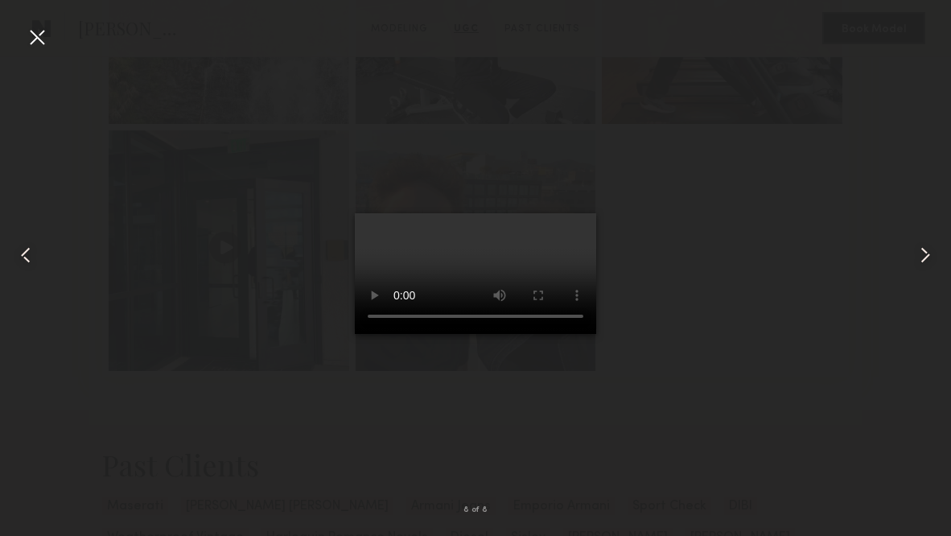
click at [596, 334] on video at bounding box center [475, 273] width 241 height 121
click at [583, 334] on video at bounding box center [475, 273] width 241 height 121
click at [44, 42] on div at bounding box center [37, 37] width 26 height 26
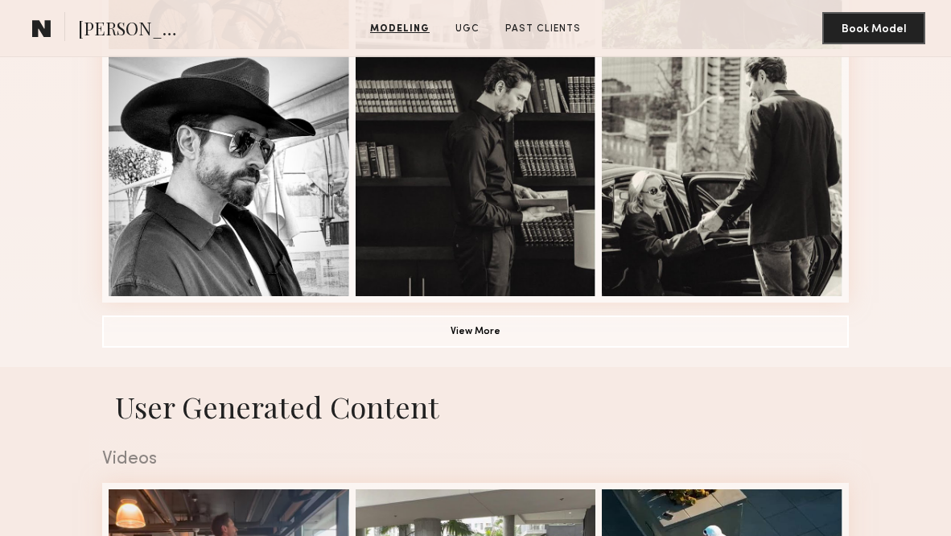
scroll to position [1118, 0]
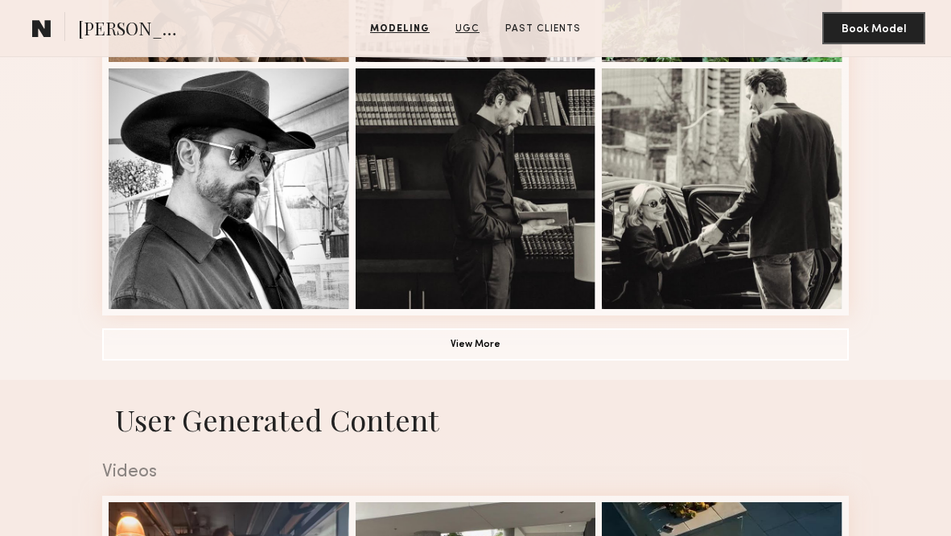
click at [475, 25] on link "UGC" at bounding box center [467, 29] width 37 height 14
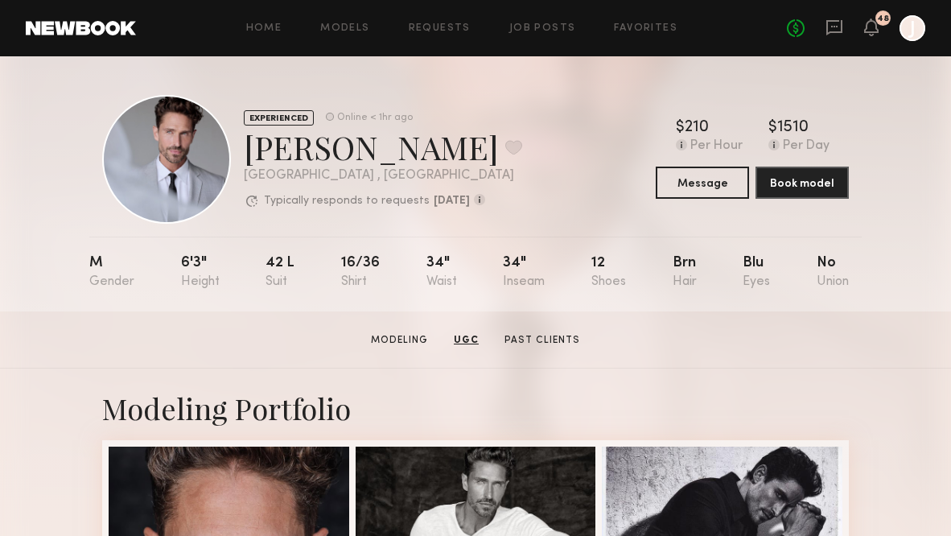
scroll to position [0, 0]
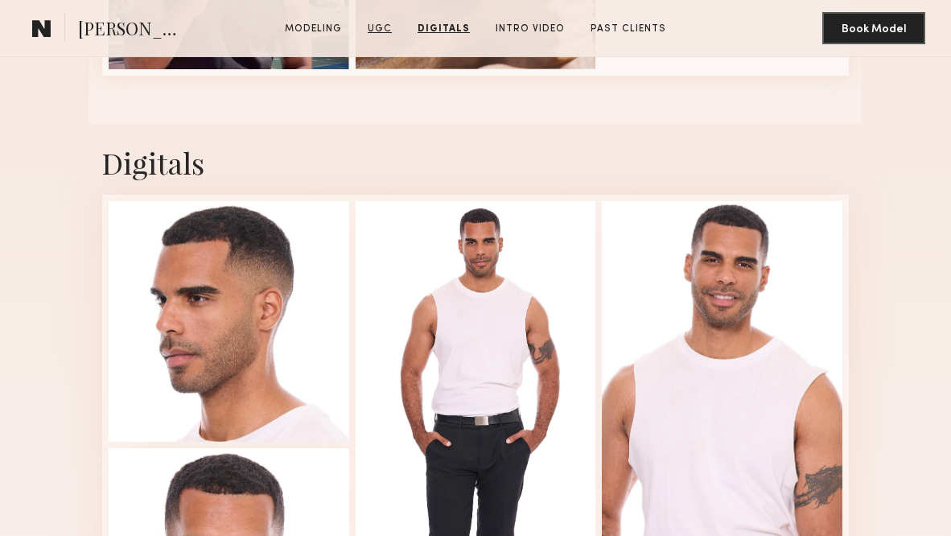
click at [386, 28] on link "UGC" at bounding box center [379, 29] width 37 height 14
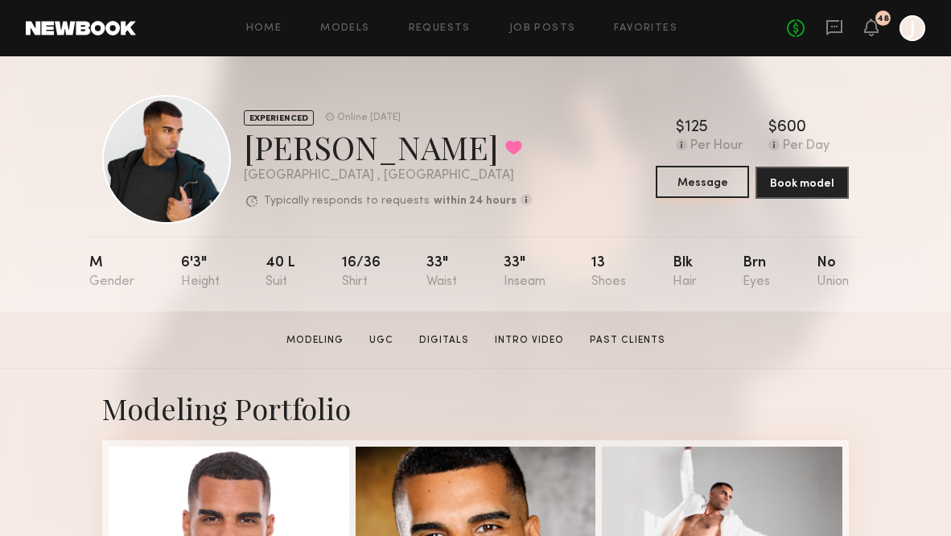
click at [710, 177] on button "Message" at bounding box center [702, 182] width 93 height 32
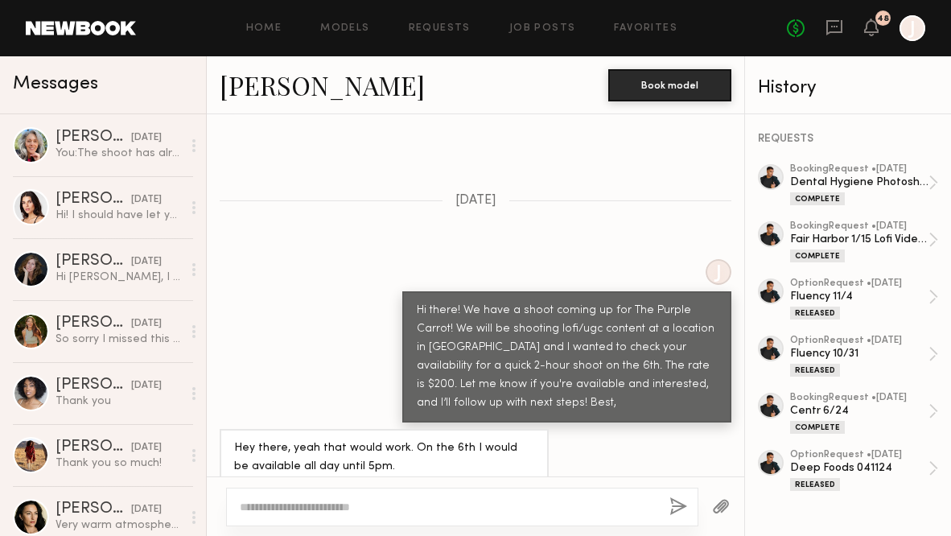
scroll to position [1270, 0]
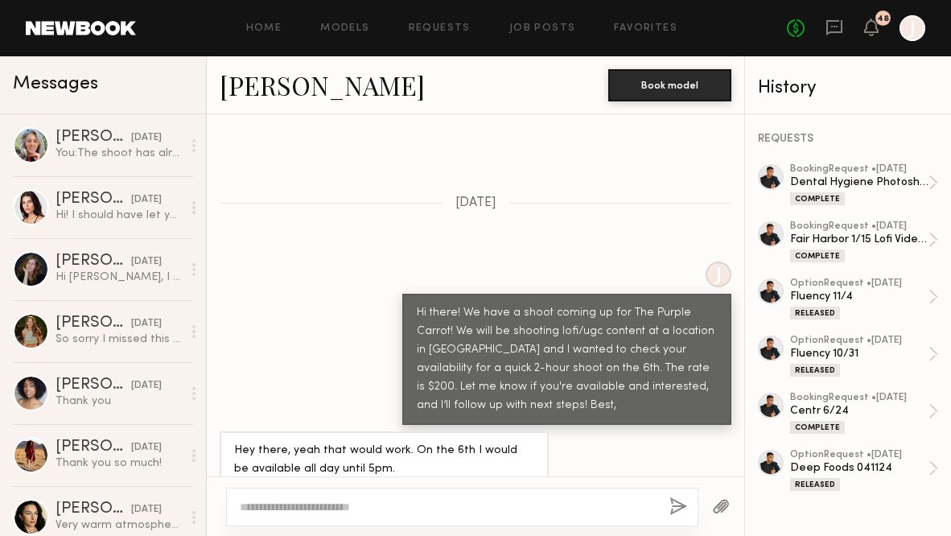
click at [404, 501] on textarea at bounding box center [448, 507] width 417 height 16
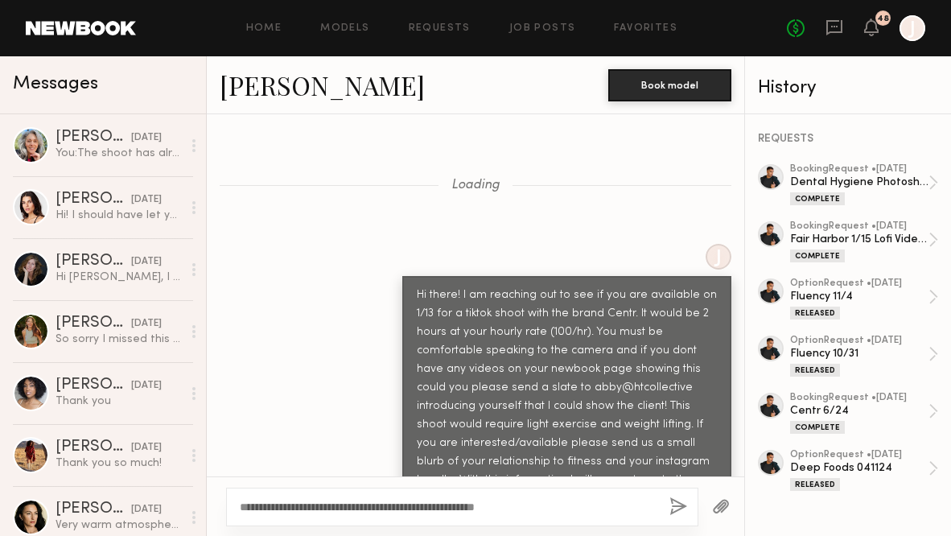
scroll to position [1906, 0]
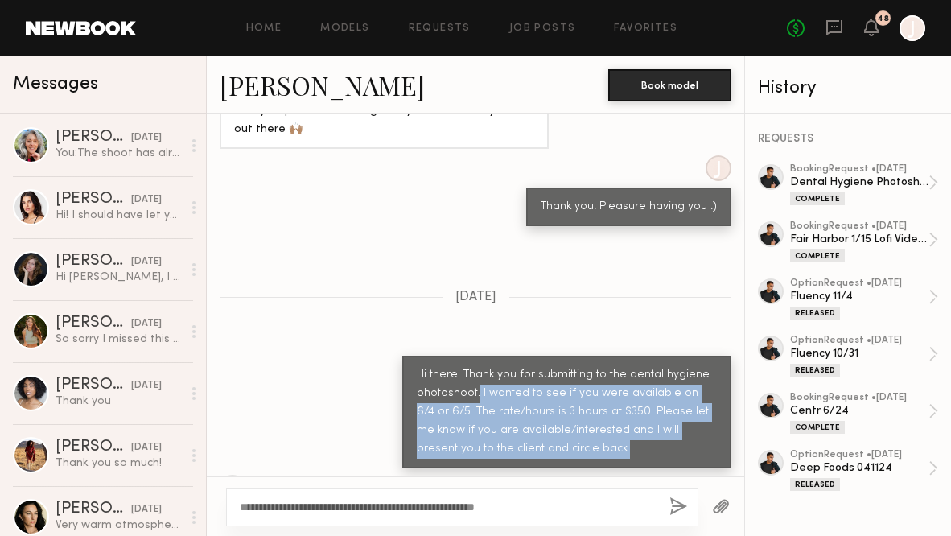
drag, startPoint x: 477, startPoint y: 323, endPoint x: 610, endPoint y: 376, distance: 142.7
click at [610, 376] on div "Hi there! Thank you for submitting to the dental hygiene photoshoot. I wanted t…" at bounding box center [567, 412] width 300 height 93
copy div "I wanted to see if you were available on 6/4 or 6/5. The rate/hours is 3 hours …"
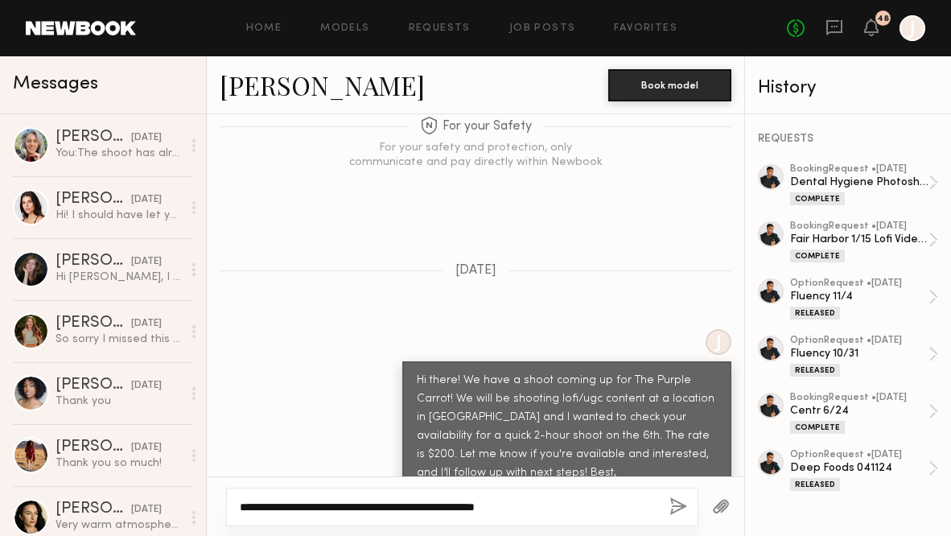
scroll to position [3188, 0]
click at [546, 514] on textarea "**********" at bounding box center [447, 507] width 415 height 16
paste textarea "**********"
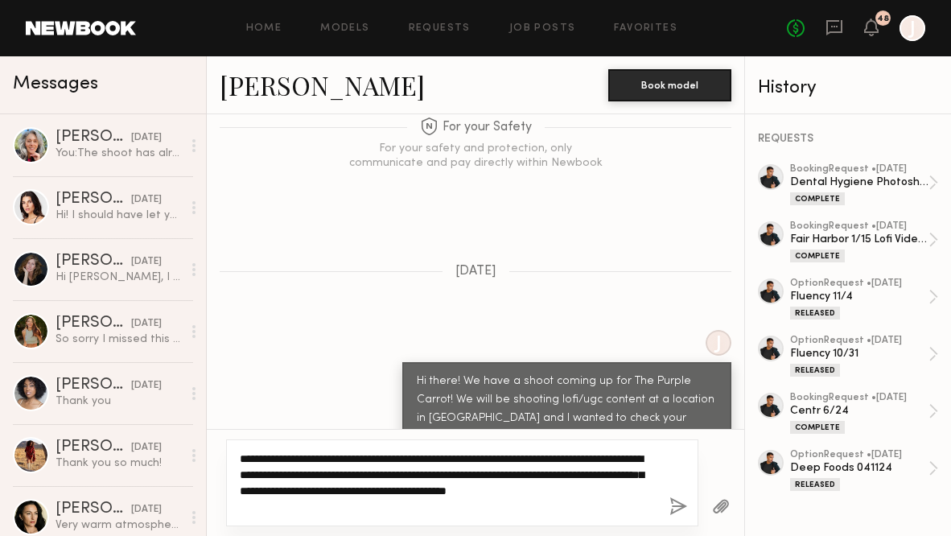
click at [533, 462] on textarea "**********" at bounding box center [447, 483] width 415 height 64
drag, startPoint x: 386, startPoint y: 472, endPoint x: 334, endPoint y: 472, distance: 52.3
click at [334, 472] on textarea "**********" at bounding box center [447, 483] width 415 height 64
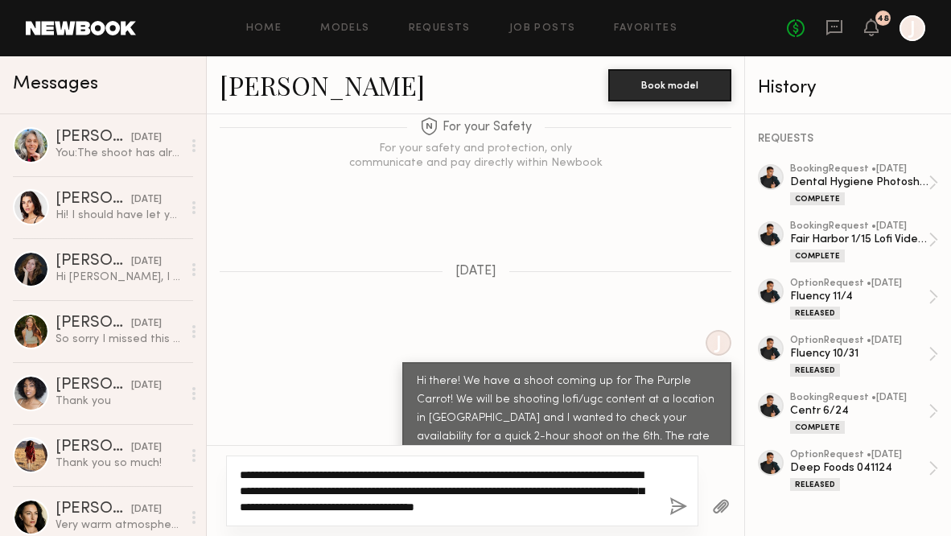
drag, startPoint x: 350, startPoint y: 488, endPoint x: 335, endPoint y: 488, distance: 15.3
click at [335, 488] on textarea "**********" at bounding box center [447, 491] width 415 height 48
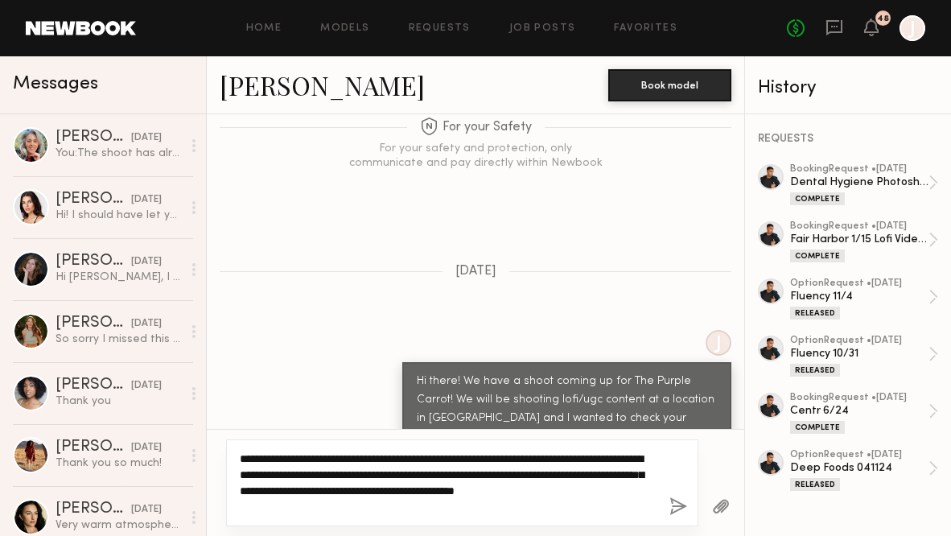
drag, startPoint x: 583, startPoint y: 471, endPoint x: 436, endPoint y: 476, distance: 147.3
click at [436, 476] on textarea "**********" at bounding box center [447, 483] width 415 height 64
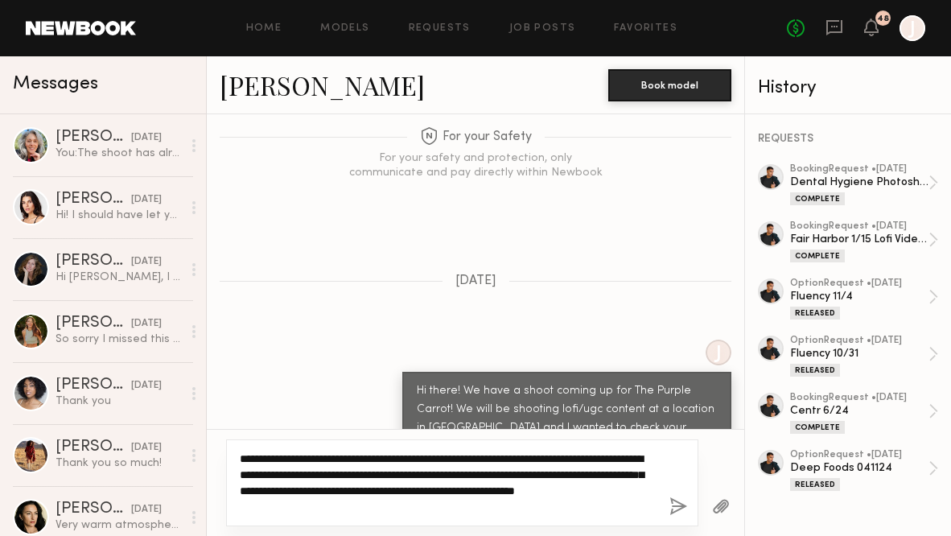
scroll to position [0, 0]
click at [423, 507] on textarea "**********" at bounding box center [447, 483] width 415 height 64
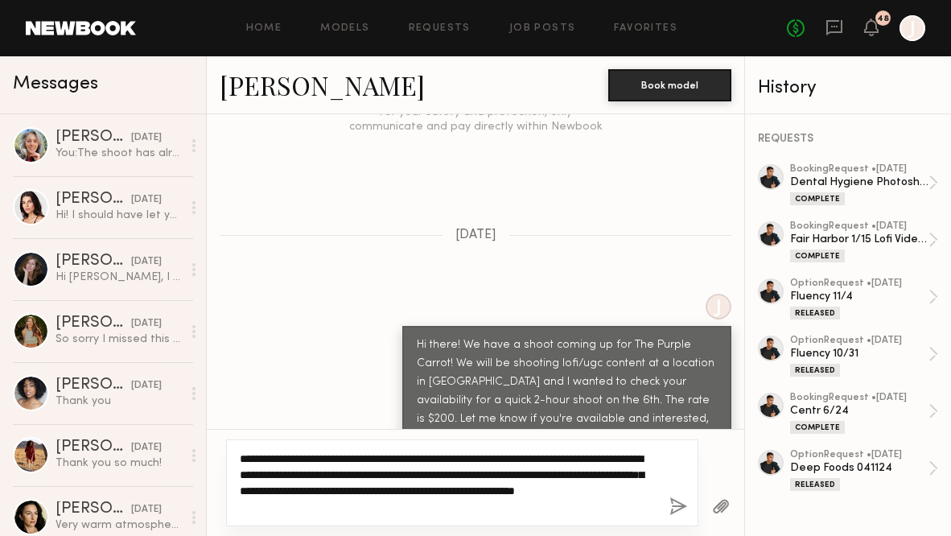
scroll to position [4547, 0]
drag, startPoint x: 429, startPoint y: 507, endPoint x: 224, endPoint y: 460, distance: 209.6
click at [224, 460] on div "**********" at bounding box center [475, 482] width 537 height 107
click at [242, 491] on textarea "**********" at bounding box center [447, 483] width 415 height 64
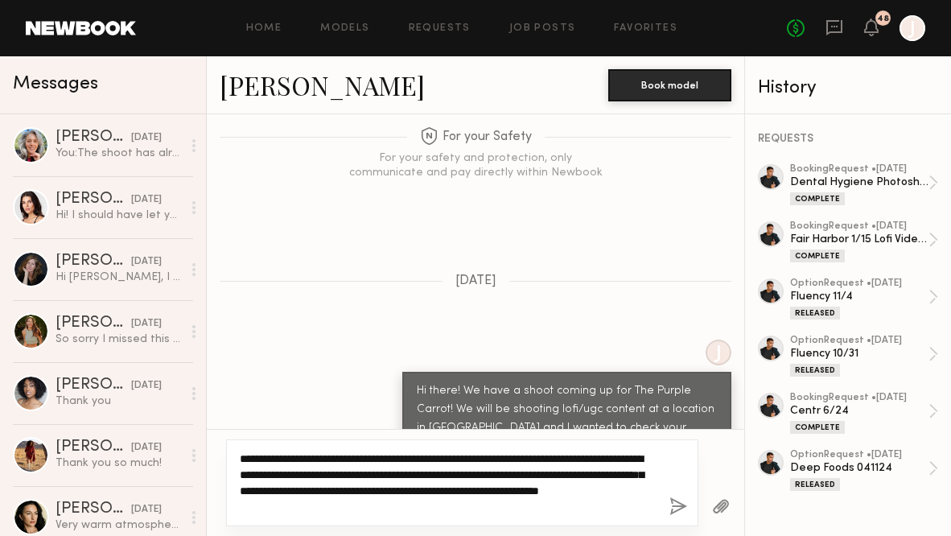
drag, startPoint x: 394, startPoint y: 503, endPoint x: 228, endPoint y: 460, distance: 171.9
click at [228, 460] on div "**********" at bounding box center [462, 482] width 472 height 87
type textarea "**********"
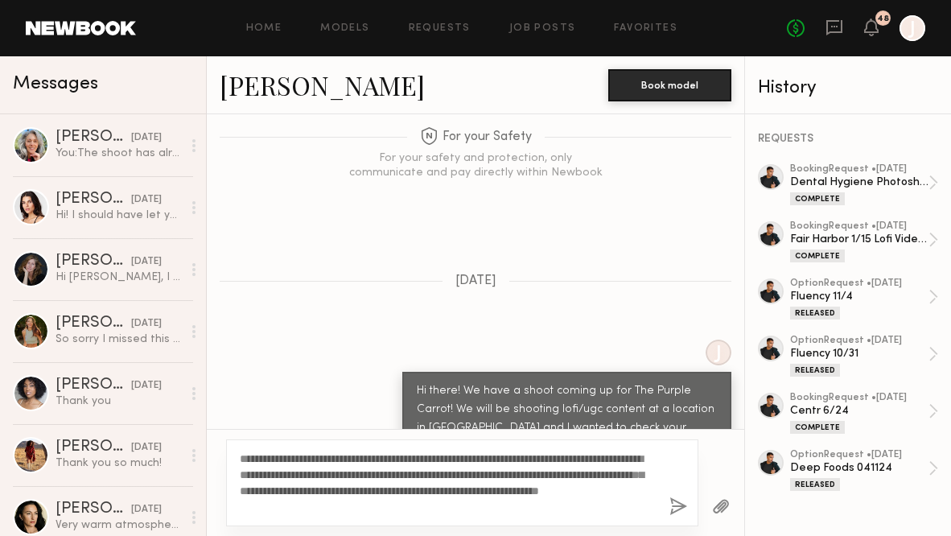
click at [294, 91] on link "Dominic W." at bounding box center [322, 85] width 205 height 35
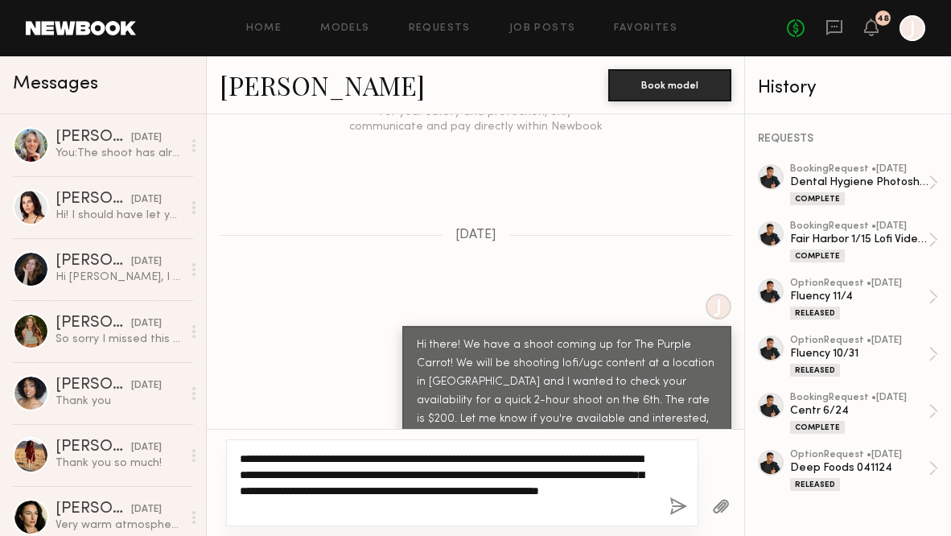
click at [385, 505] on textarea "**********" at bounding box center [447, 483] width 415 height 64
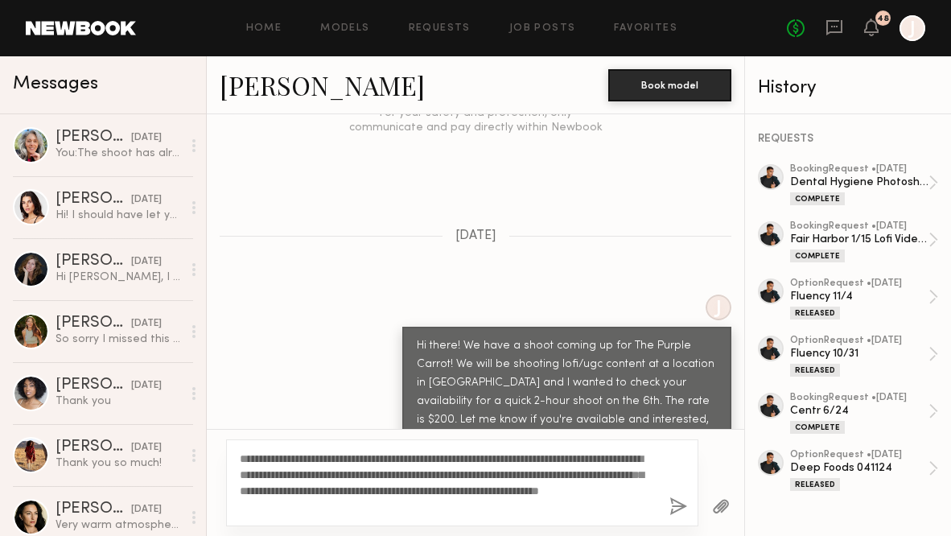
click at [678, 502] on button "button" at bounding box center [678, 507] width 18 height 20
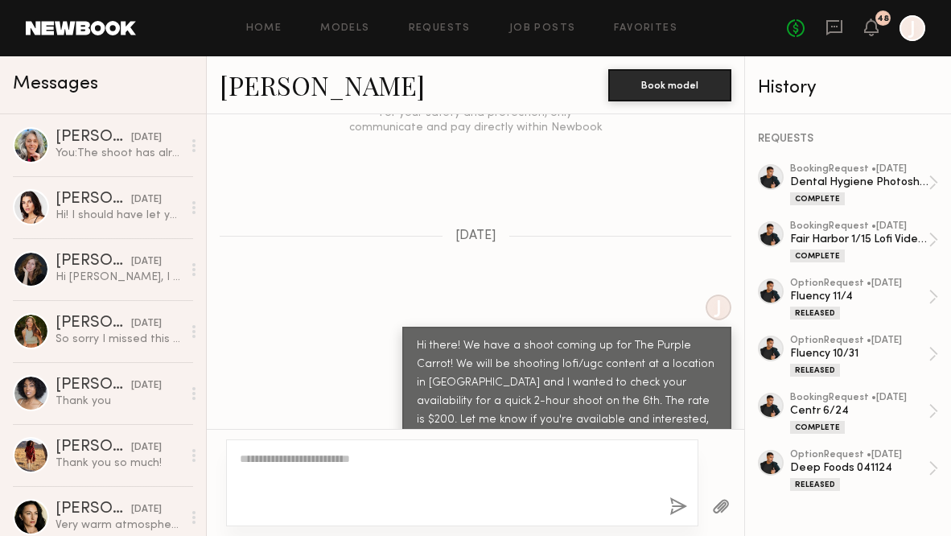
scroll to position [4892, 0]
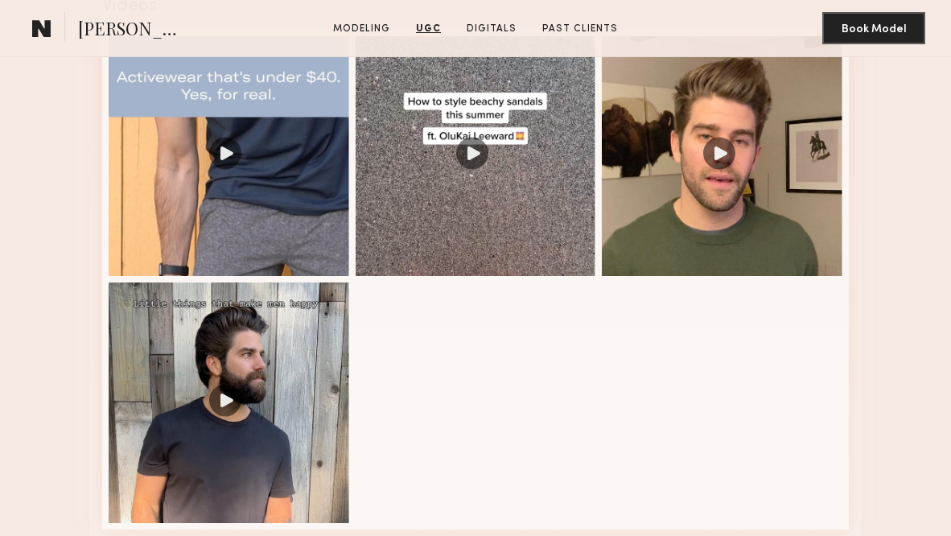
scroll to position [1583, 0]
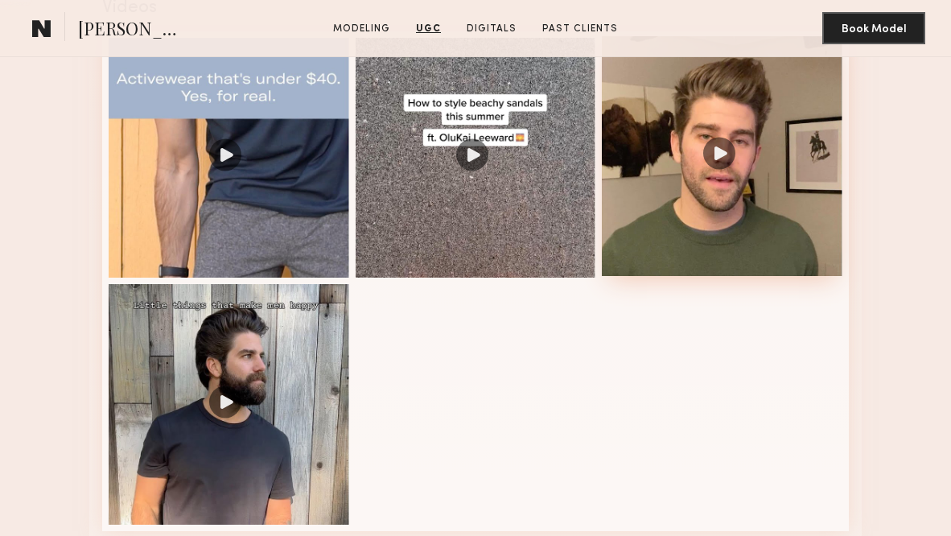
click at [681, 180] on div at bounding box center [722, 156] width 241 height 241
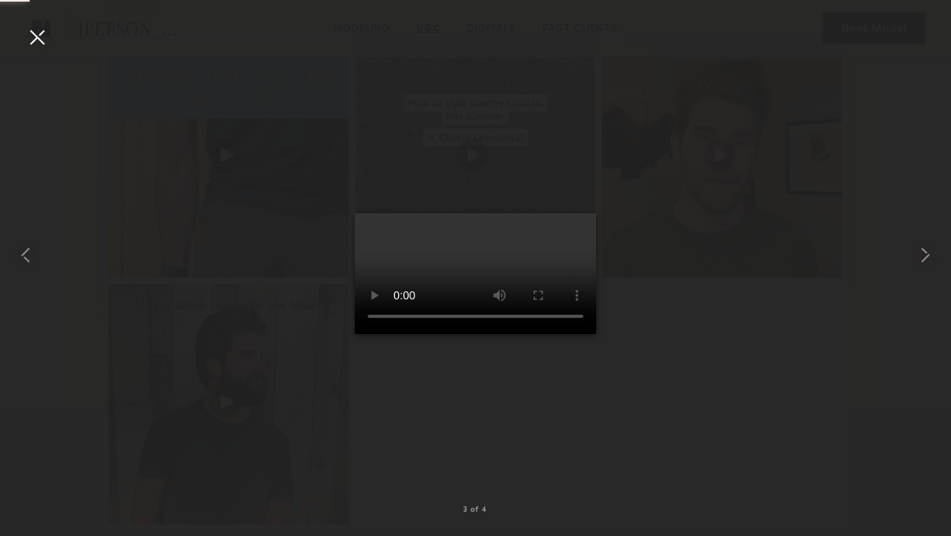
click at [567, 213] on video at bounding box center [475, 273] width 241 height 121
click at [878, 257] on common-icon at bounding box center [925, 255] width 26 height 26
click at [25, 33] on div at bounding box center [37, 37] width 26 height 26
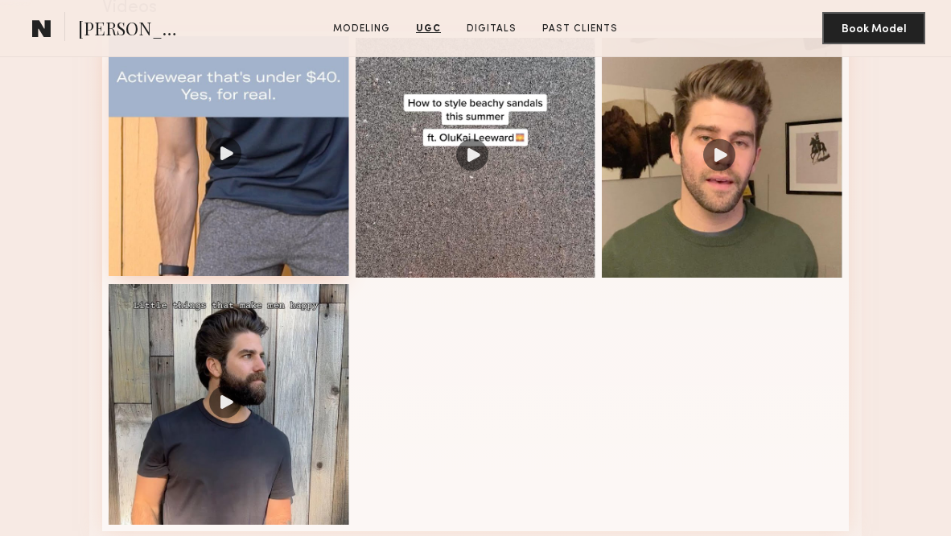
click at [265, 196] on div at bounding box center [229, 156] width 241 height 241
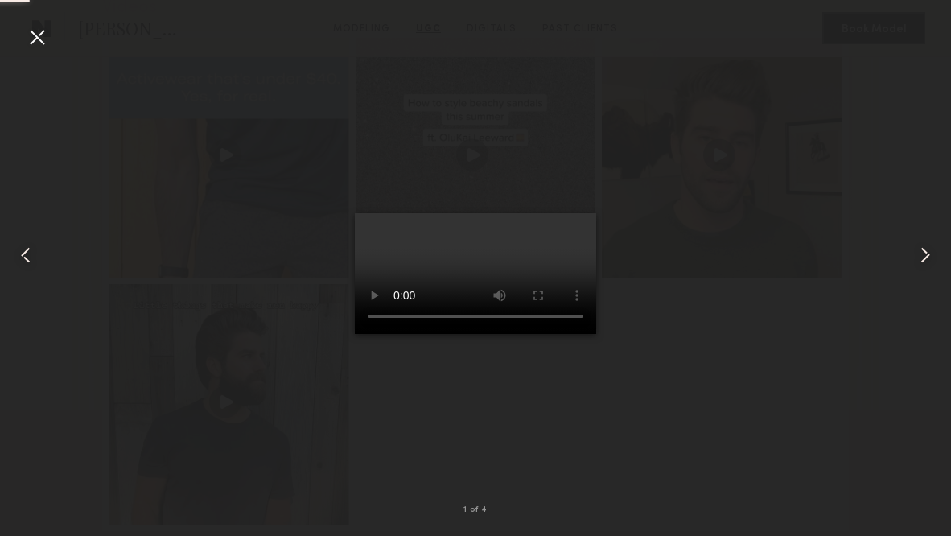
click at [564, 213] on video at bounding box center [475, 273] width 241 height 121
click at [878, 256] on common-icon at bounding box center [925, 255] width 26 height 26
click at [381, 334] on video at bounding box center [475, 273] width 241 height 121
click at [33, 50] on div at bounding box center [19, 255] width 38 height 459
click at [43, 39] on div at bounding box center [37, 37] width 26 height 26
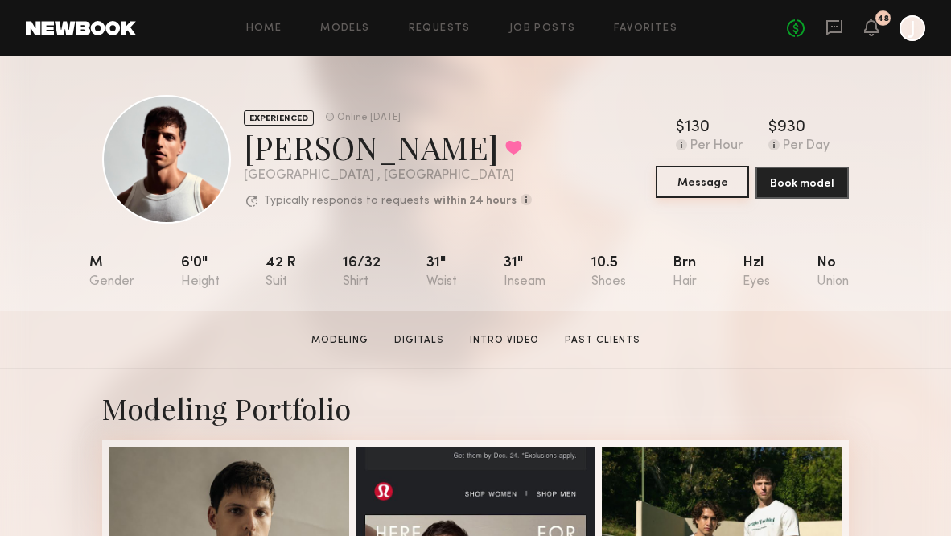
click at [689, 184] on button "Message" at bounding box center [702, 182] width 93 height 32
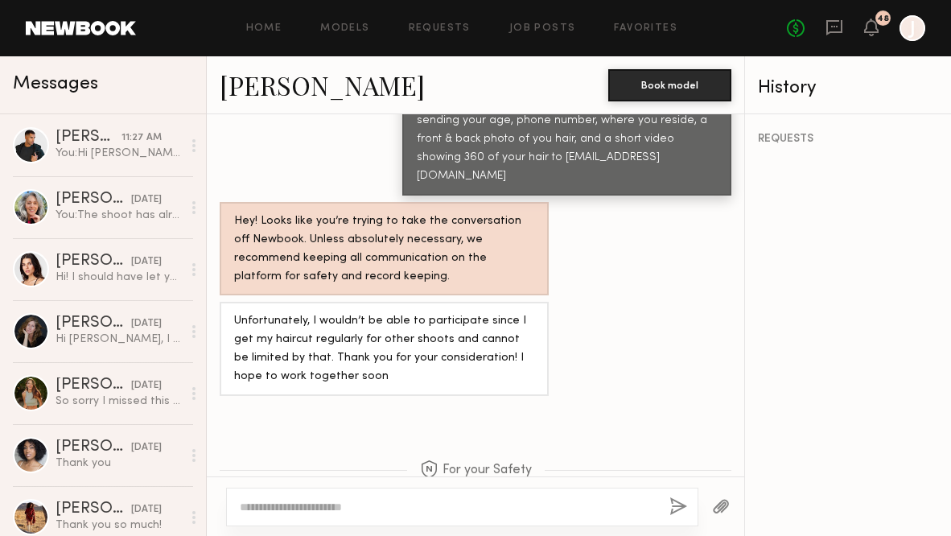
scroll to position [1611, 0]
click at [324, 511] on textarea at bounding box center [448, 507] width 417 height 16
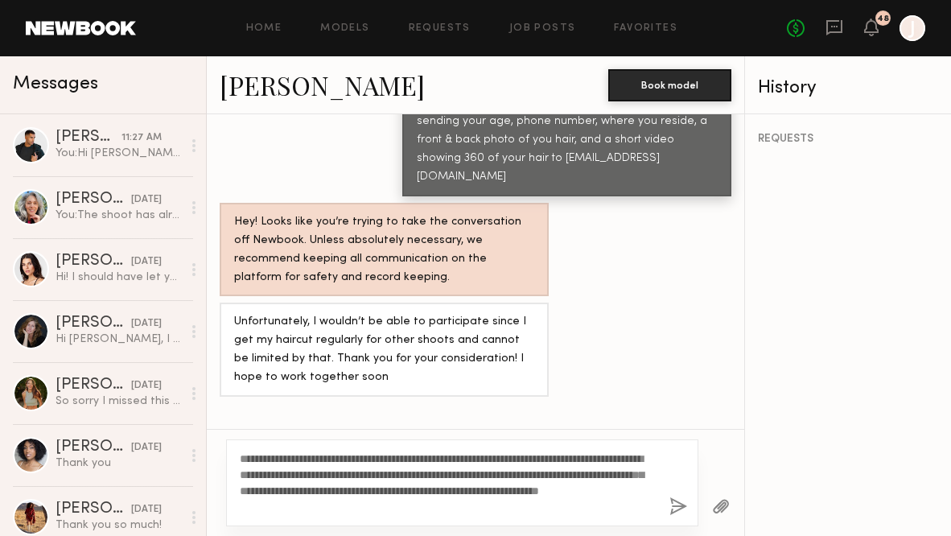
drag, startPoint x: 278, startPoint y: 459, endPoint x: 257, endPoint y: 459, distance: 20.9
click at [257, 459] on textarea "**********" at bounding box center [447, 483] width 415 height 64
drag, startPoint x: 625, startPoint y: 475, endPoint x: 526, endPoint y: 477, distance: 99.0
click at [526, 477] on textarea "**********" at bounding box center [447, 483] width 415 height 64
click at [612, 475] on textarea "**********" at bounding box center [447, 483] width 415 height 64
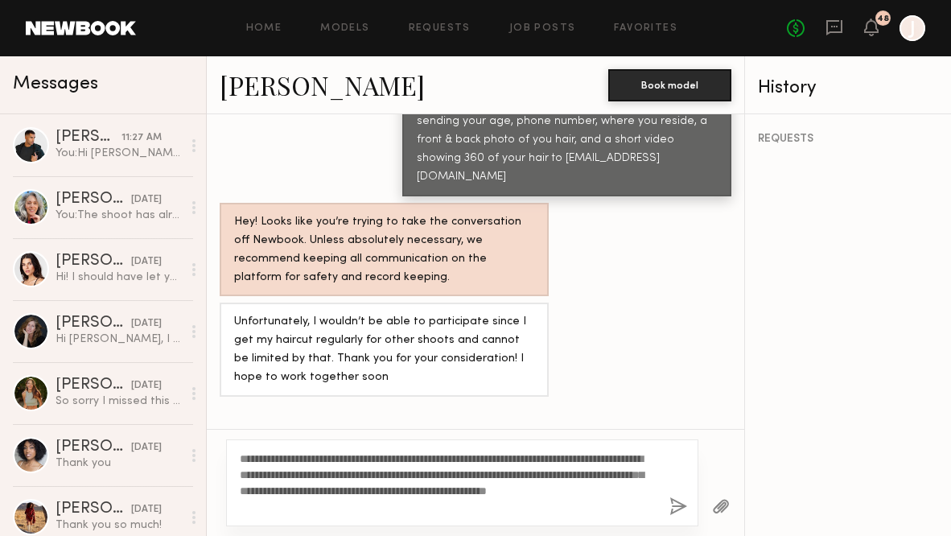
click at [586, 473] on textarea "**********" at bounding box center [447, 483] width 415 height 64
type textarea "**********"
click at [676, 503] on button "button" at bounding box center [678, 507] width 18 height 20
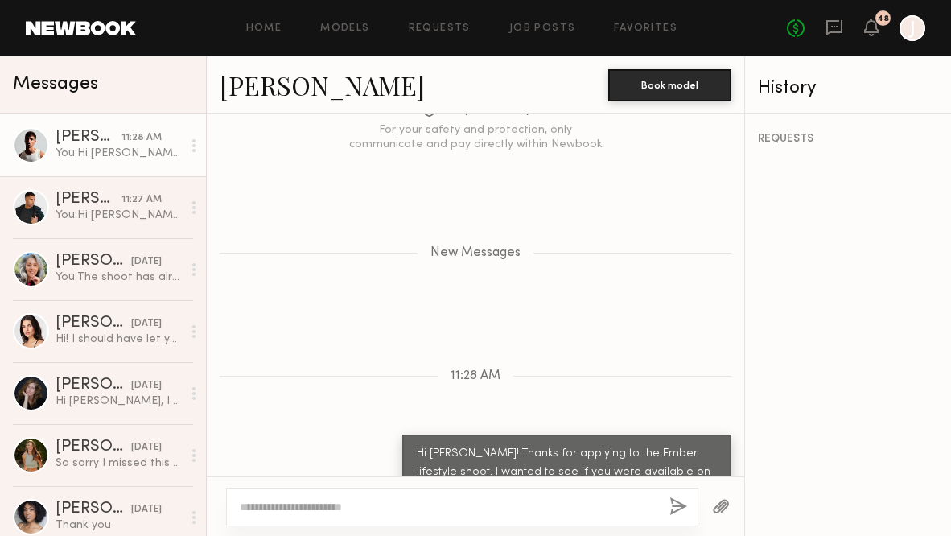
scroll to position [2004, 0]
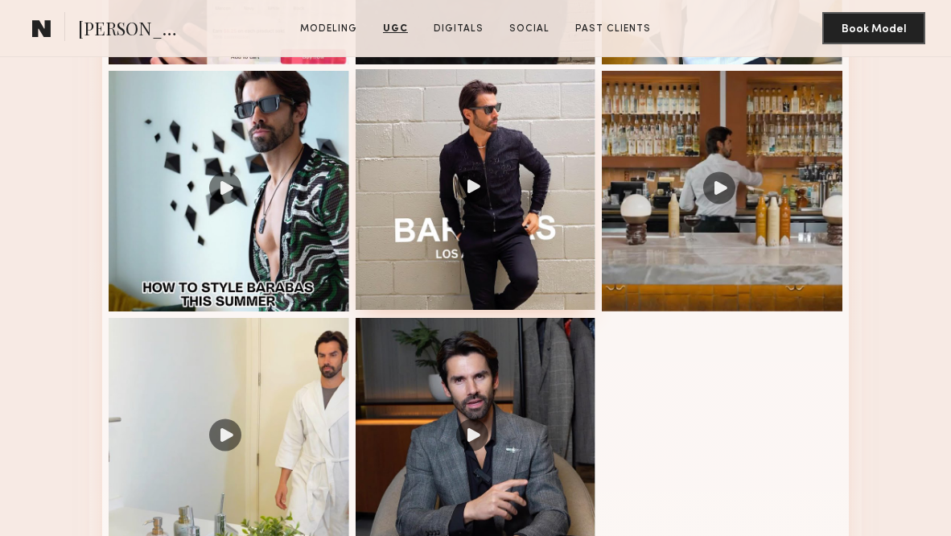
scroll to position [1985, 0]
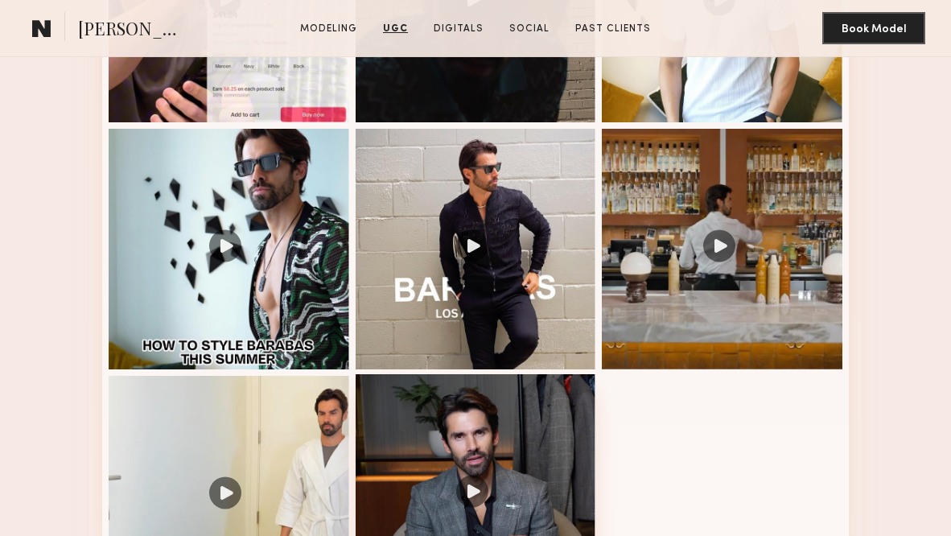
click at [474, 410] on div at bounding box center [476, 494] width 241 height 241
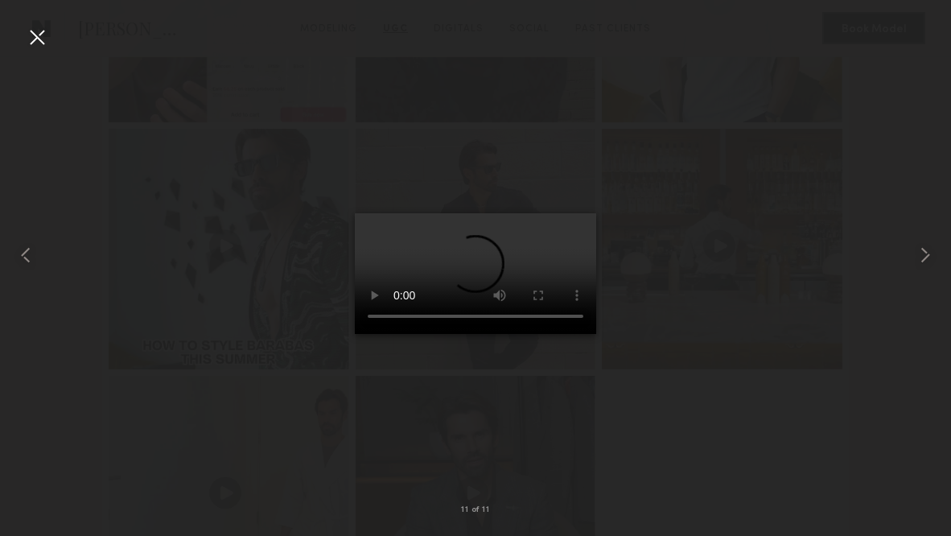
click at [569, 213] on video at bounding box center [475, 273] width 241 height 121
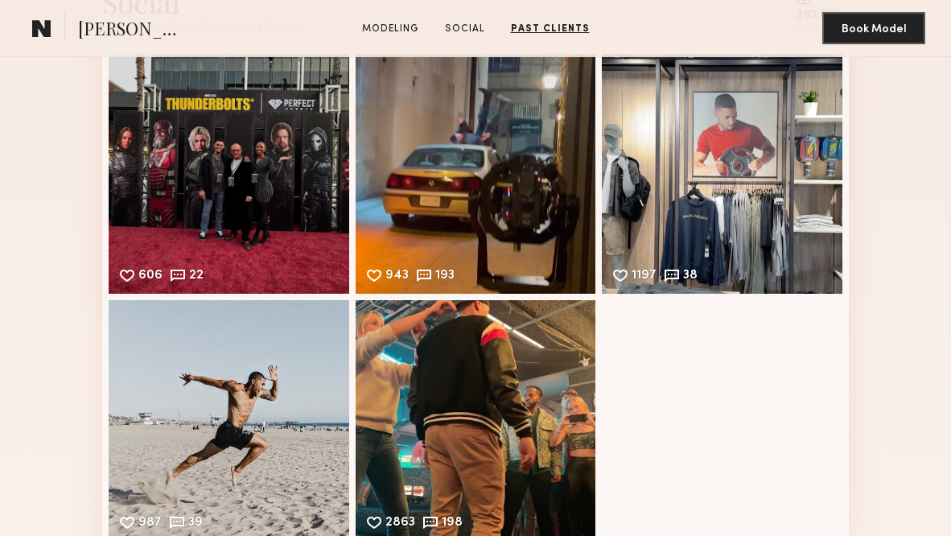
scroll to position [1221, 0]
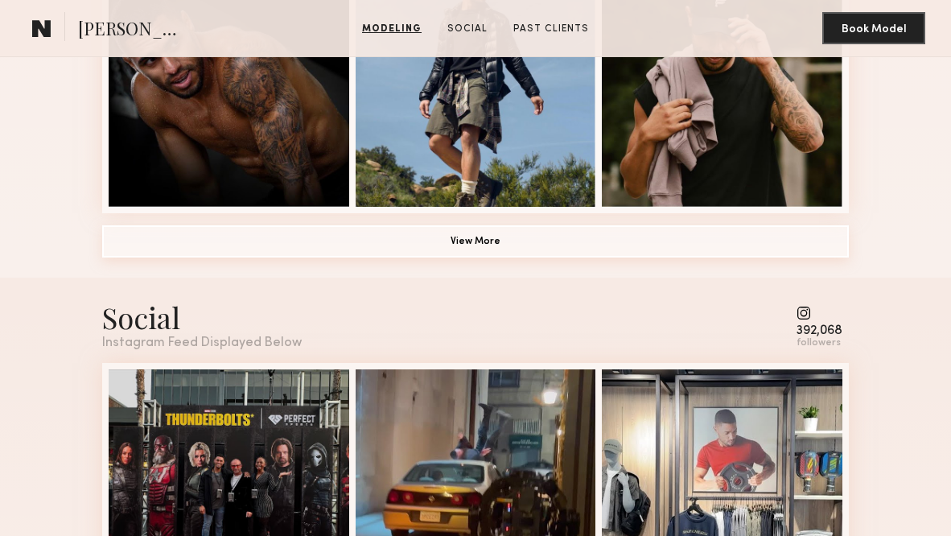
click at [450, 241] on button "View More" at bounding box center [475, 241] width 747 height 32
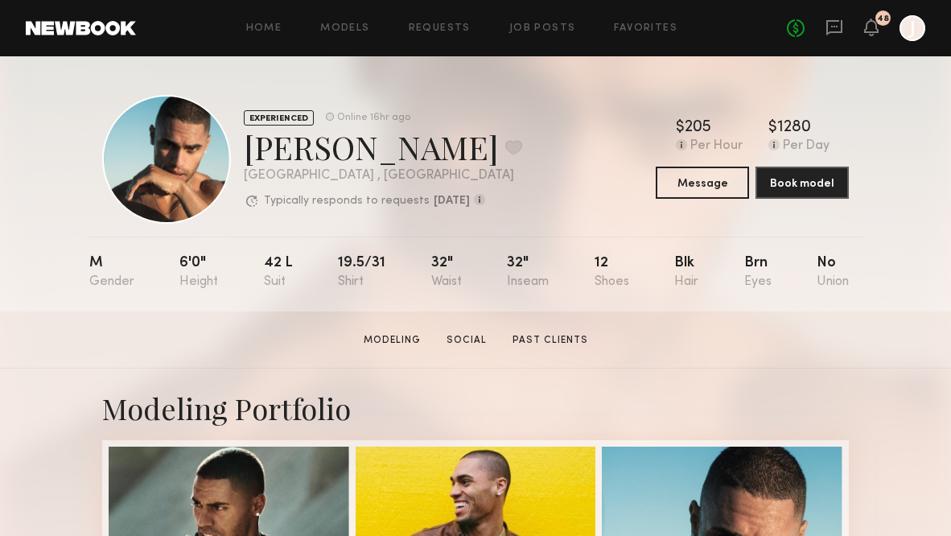
scroll to position [13, 0]
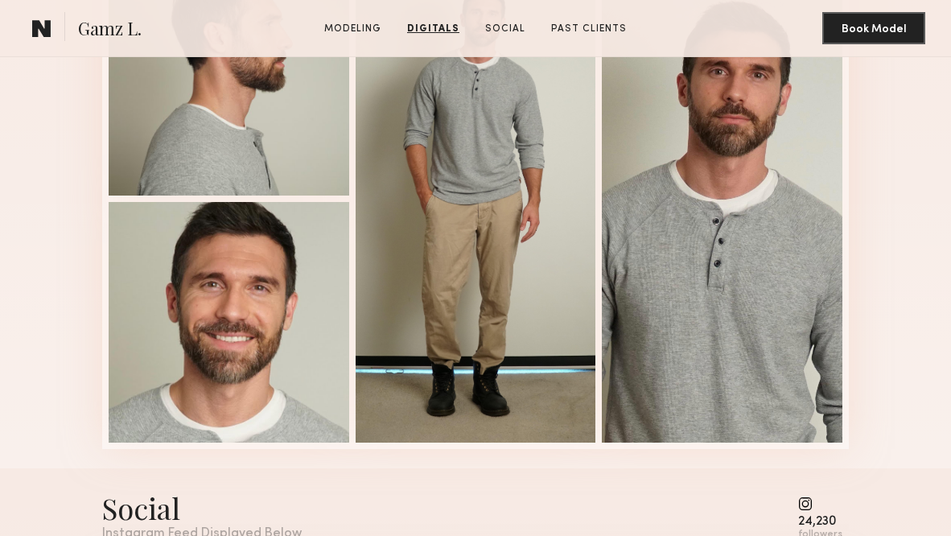
scroll to position [1034, 0]
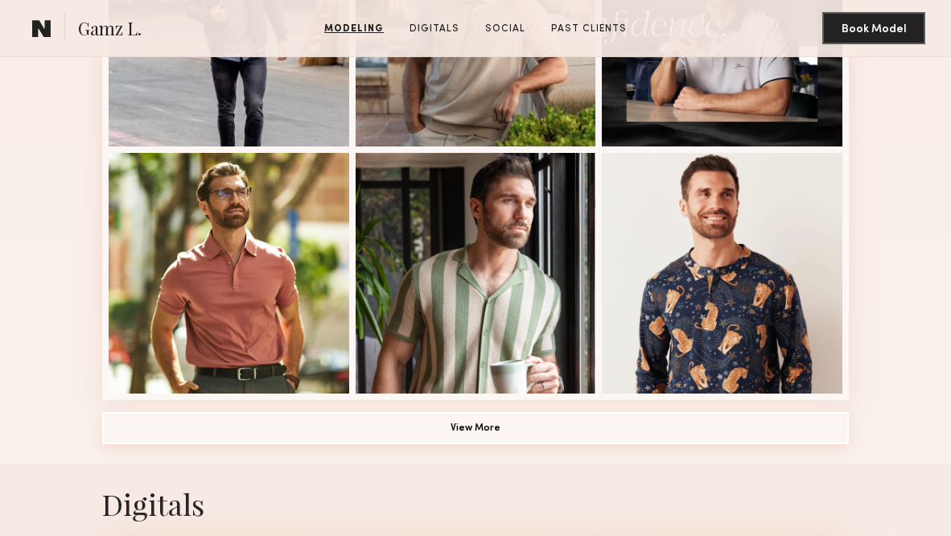
click at [473, 434] on button "View More" at bounding box center [475, 428] width 747 height 32
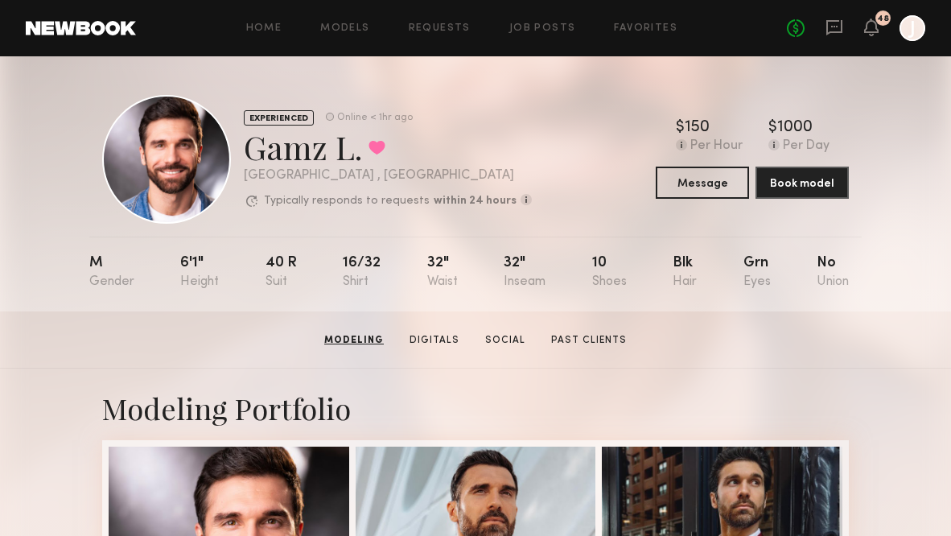
scroll to position [0, 0]
click at [406, 2] on header "Home Models Requests Job Posts Favorites Sign Out No fees up to $5,000 48 J" at bounding box center [475, 28] width 951 height 56
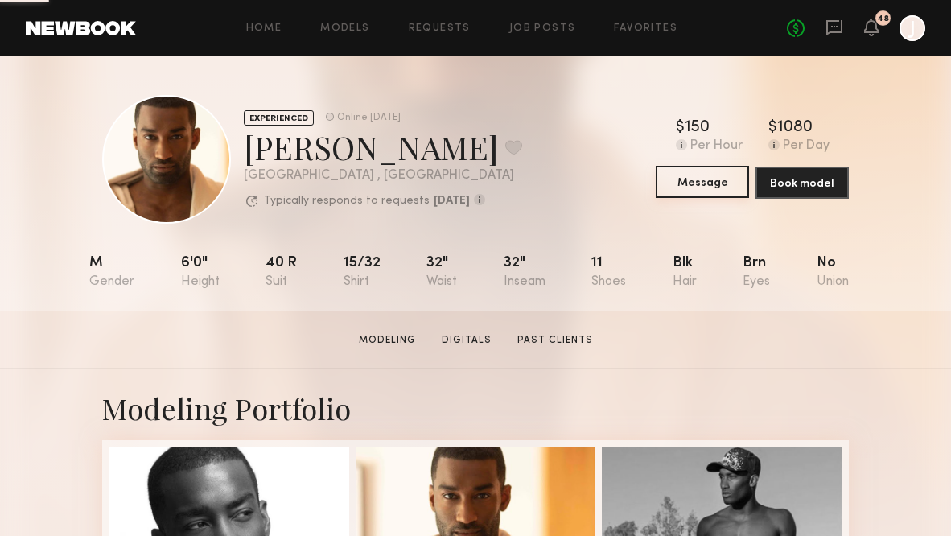
click at [700, 183] on button "Message" at bounding box center [702, 182] width 93 height 32
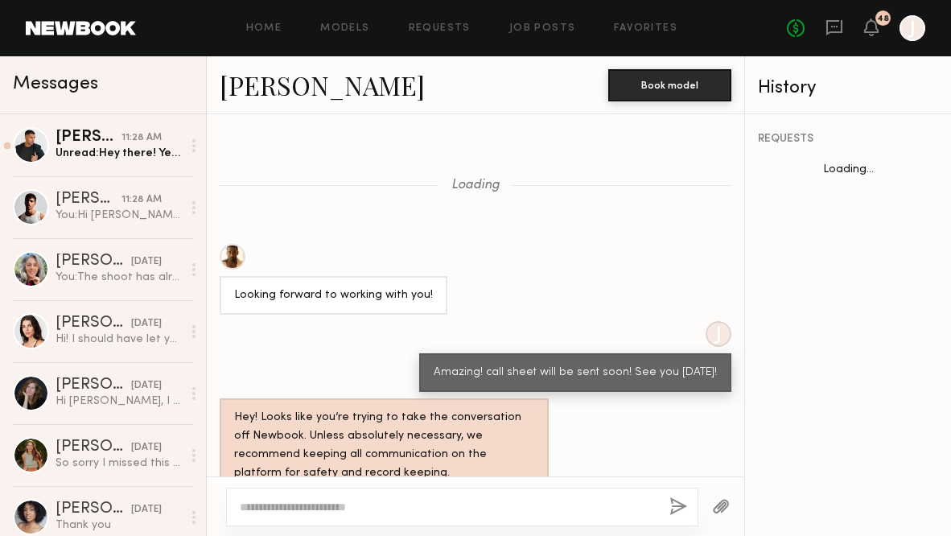
scroll to position [1905, 0]
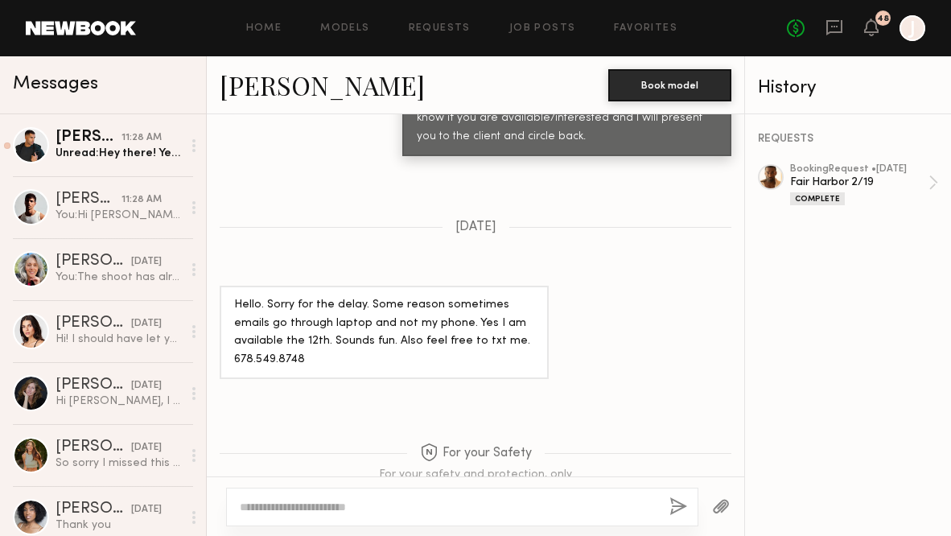
click at [356, 513] on textarea at bounding box center [448, 507] width 417 height 16
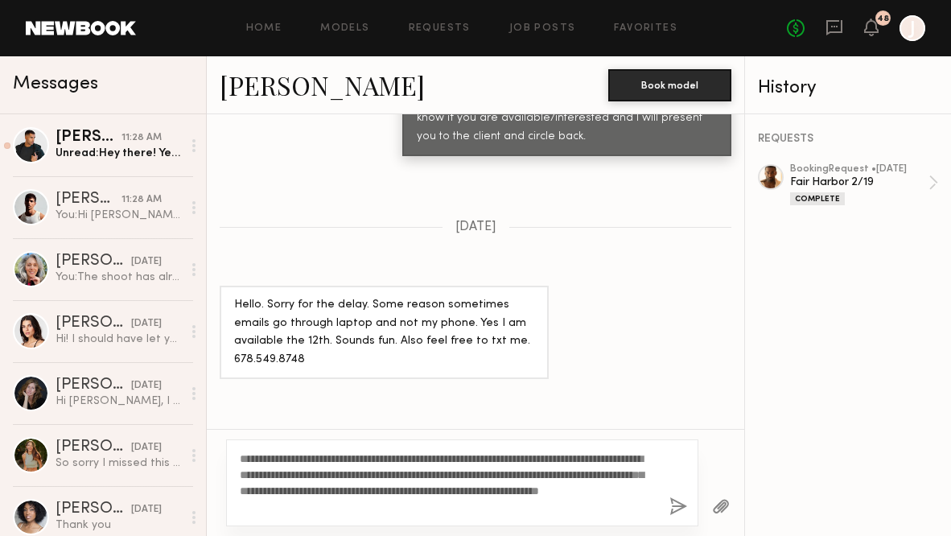
drag, startPoint x: 277, startPoint y: 459, endPoint x: 263, endPoint y: 458, distance: 13.7
click at [263, 458] on textarea "**********" at bounding box center [447, 483] width 415 height 64
drag, startPoint x: 262, startPoint y: 486, endPoint x: 253, endPoint y: 487, distance: 9.7
click at [253, 487] on textarea "**********" at bounding box center [447, 483] width 415 height 64
click at [373, 508] on textarea "**********" at bounding box center [447, 483] width 415 height 64
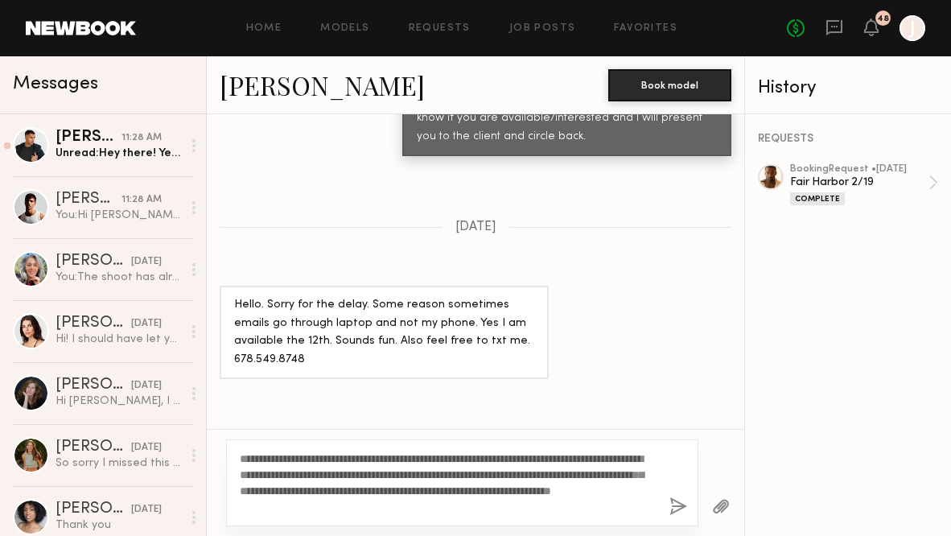
type textarea "**********"
click at [677, 506] on button "button" at bounding box center [678, 507] width 18 height 20
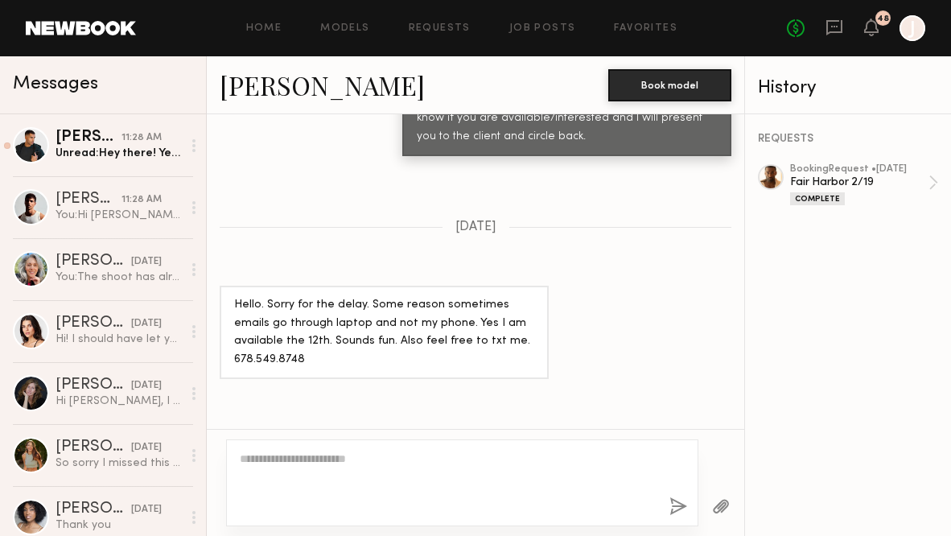
scroll to position [2299, 0]
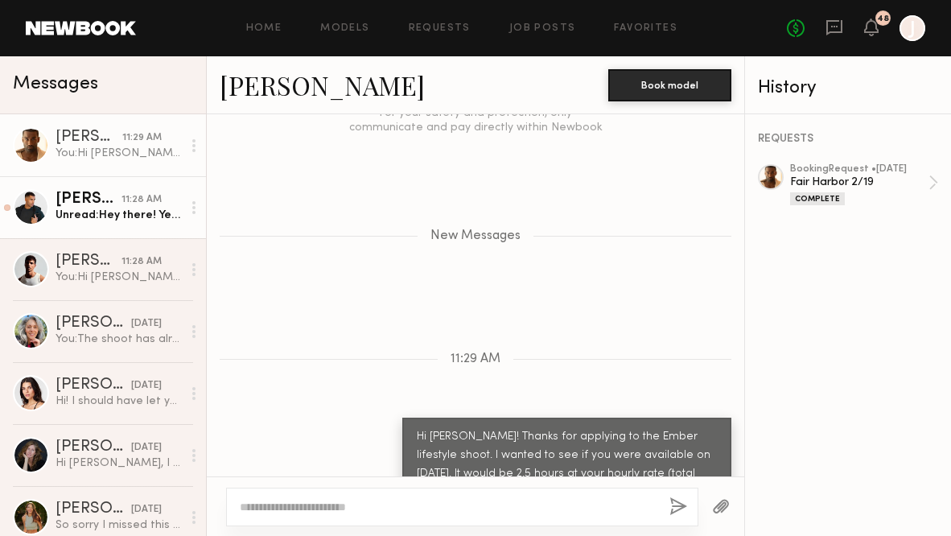
click at [154, 226] on link "Dominic W. 11:28 AM Unread: Hey there! Yes I’m available. Thanks I’ll stay post…" at bounding box center [103, 207] width 206 height 62
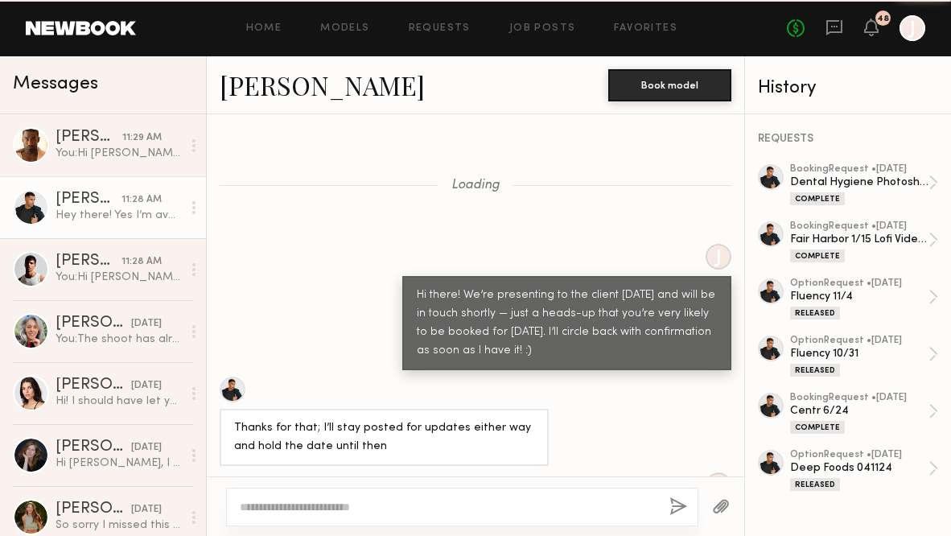
scroll to position [1270, 0]
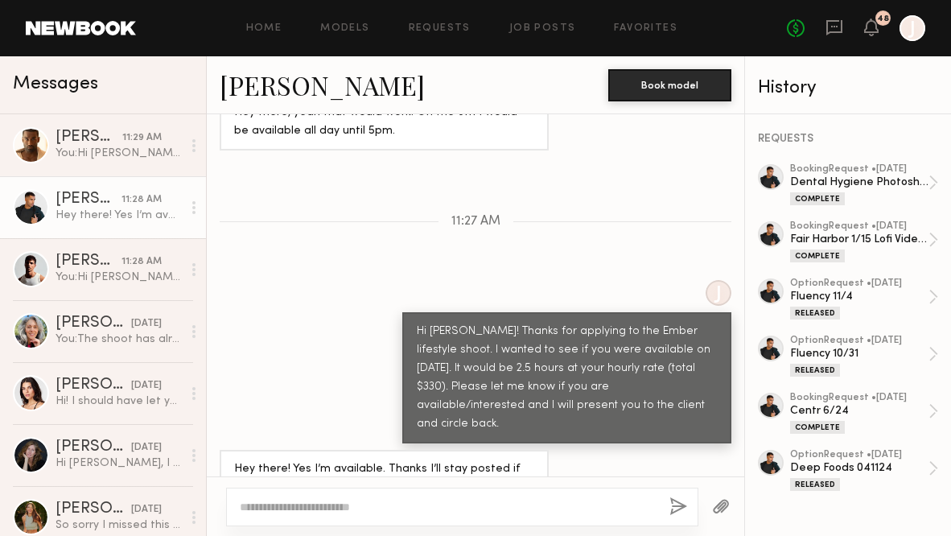
click at [370, 512] on textarea at bounding box center [448, 507] width 417 height 16
drag, startPoint x: 392, startPoint y: 511, endPoint x: 332, endPoint y: 508, distance: 59.6
click at [333, 508] on textarea "**********" at bounding box center [447, 507] width 415 height 16
type textarea "**********"
click at [675, 503] on button "button" at bounding box center [678, 507] width 18 height 20
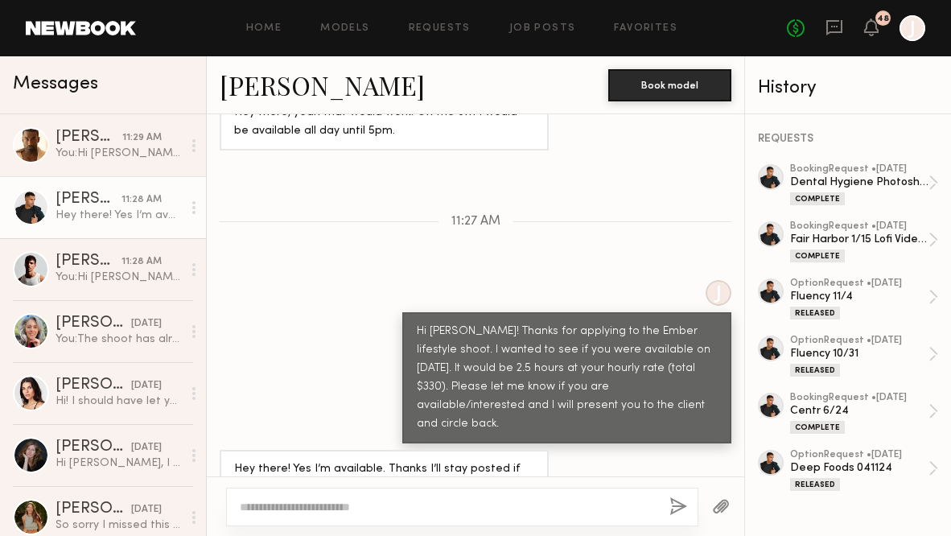
scroll to position [1470, 0]
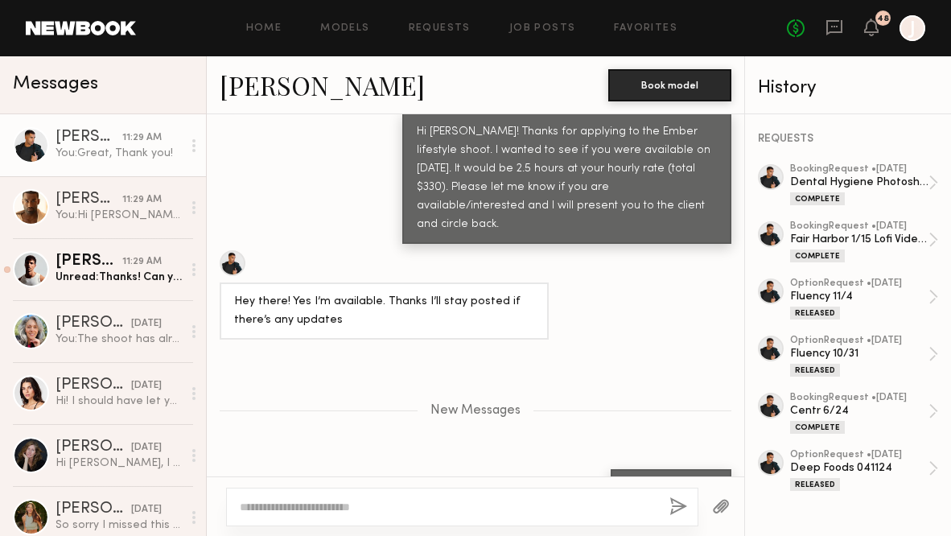
click at [279, 83] on link "[PERSON_NAME]" at bounding box center [322, 85] width 205 height 35
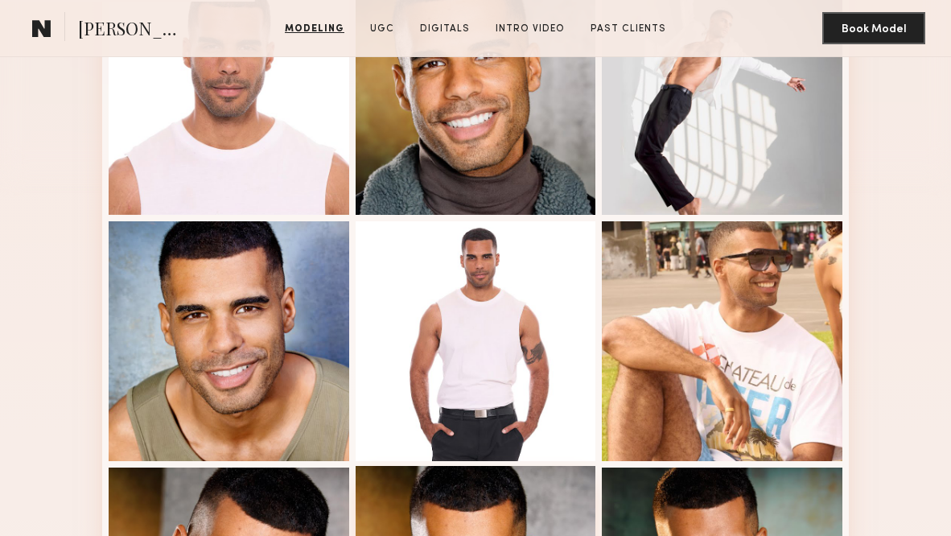
scroll to position [1010, 0]
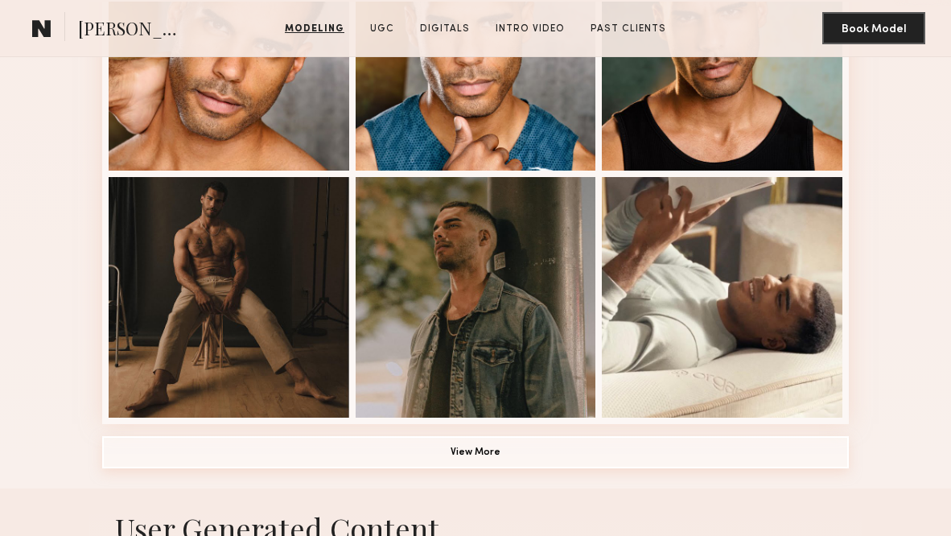
click at [477, 459] on button "View More" at bounding box center [475, 452] width 747 height 32
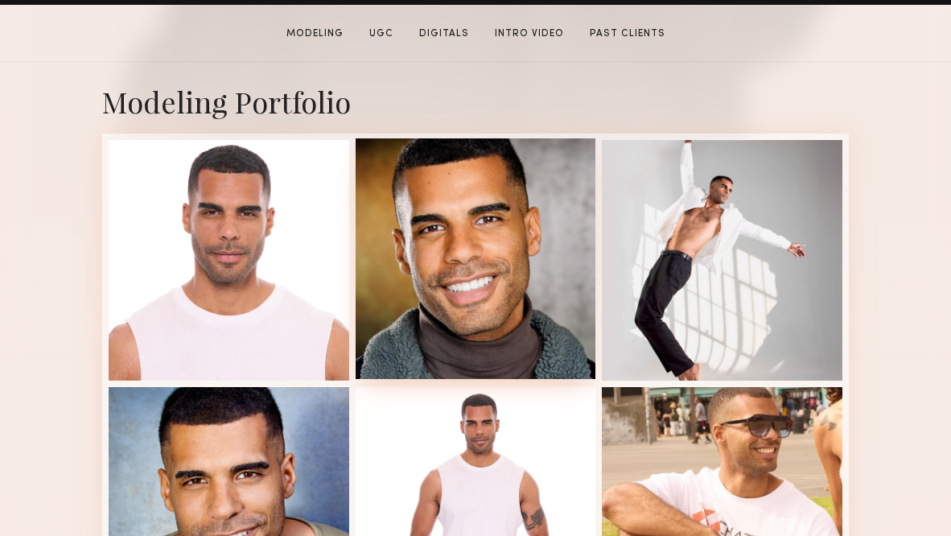
scroll to position [309, 0]
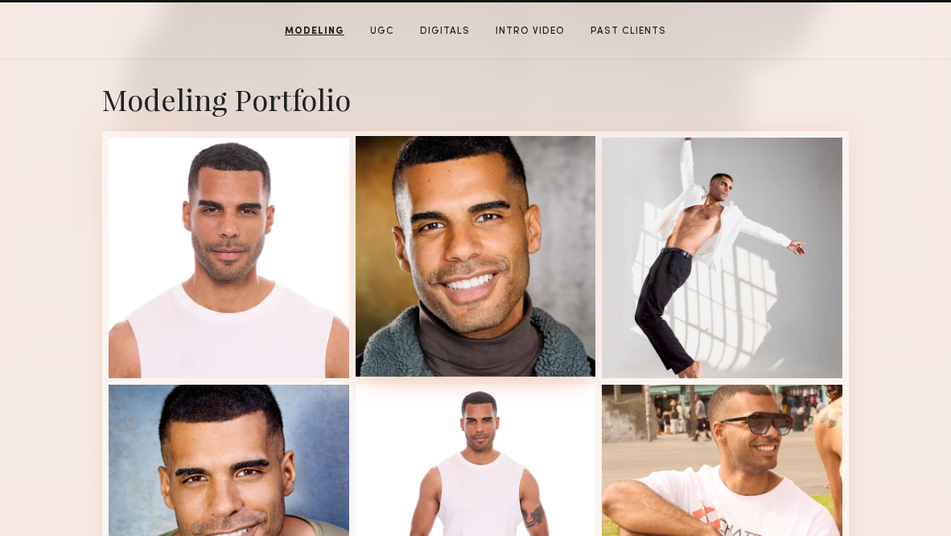
click at [458, 278] on div at bounding box center [476, 256] width 241 height 241
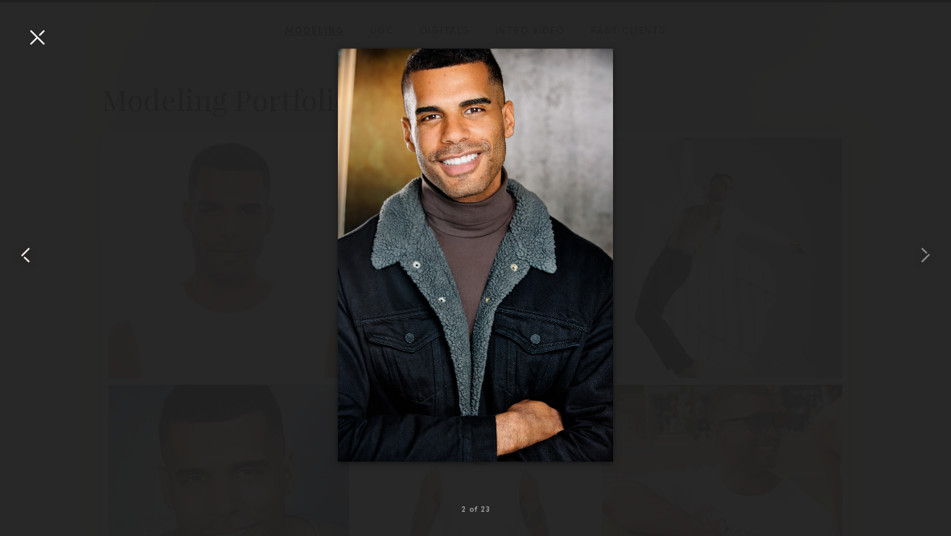
click at [38, 51] on div at bounding box center [19, 255] width 38 height 459
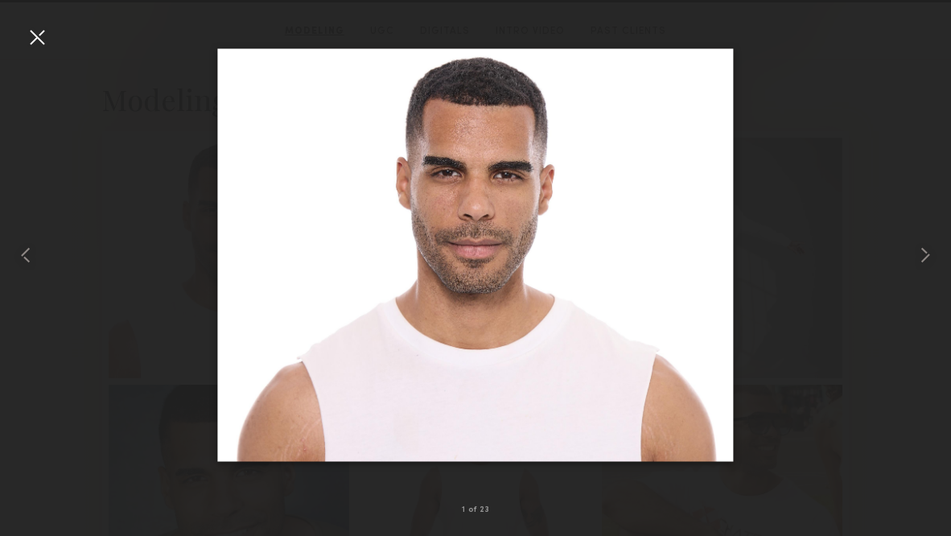
click at [36, 41] on div at bounding box center [37, 37] width 26 height 26
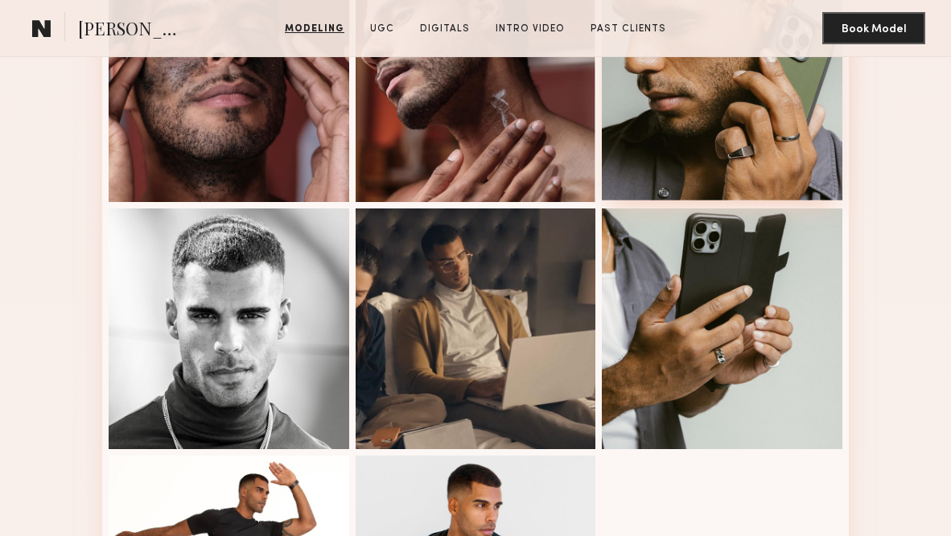
scroll to position [1743, 0]
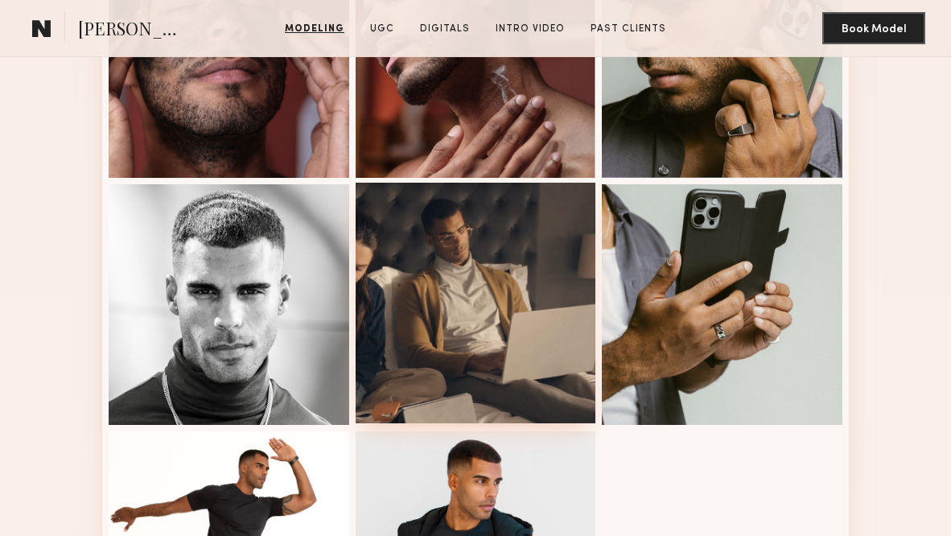
click at [518, 341] on div at bounding box center [476, 303] width 241 height 241
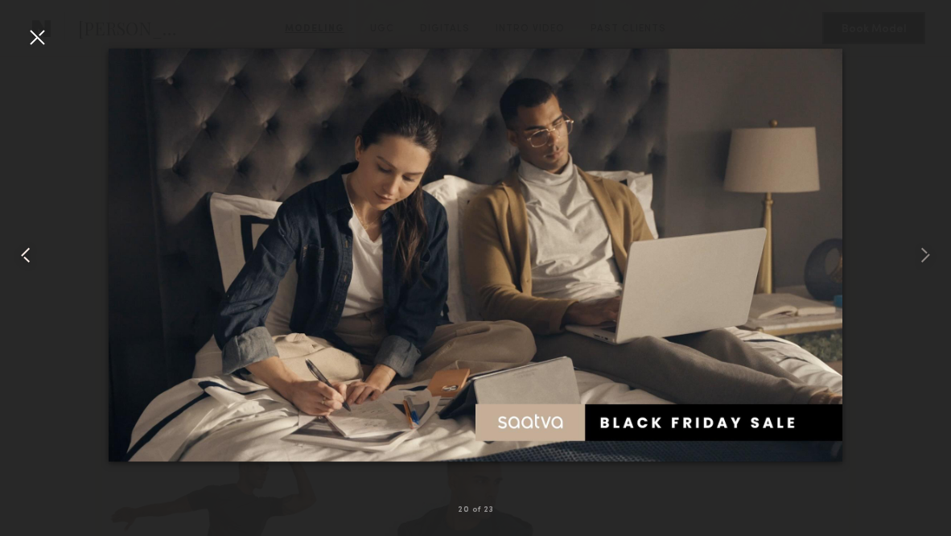
click at [21, 254] on common-icon at bounding box center [26, 255] width 26 height 26
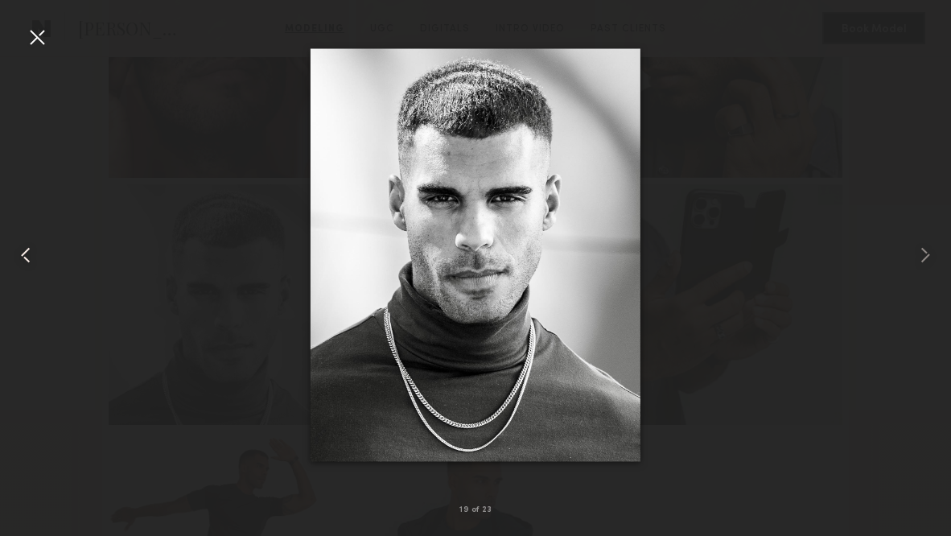
click at [26, 255] on common-icon at bounding box center [26, 255] width 26 height 26
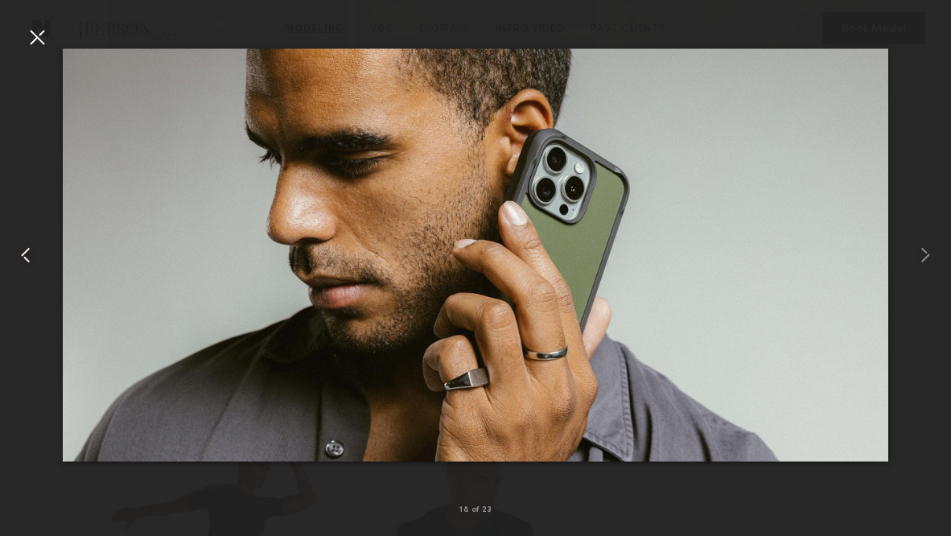
click at [26, 255] on common-icon at bounding box center [26, 255] width 26 height 26
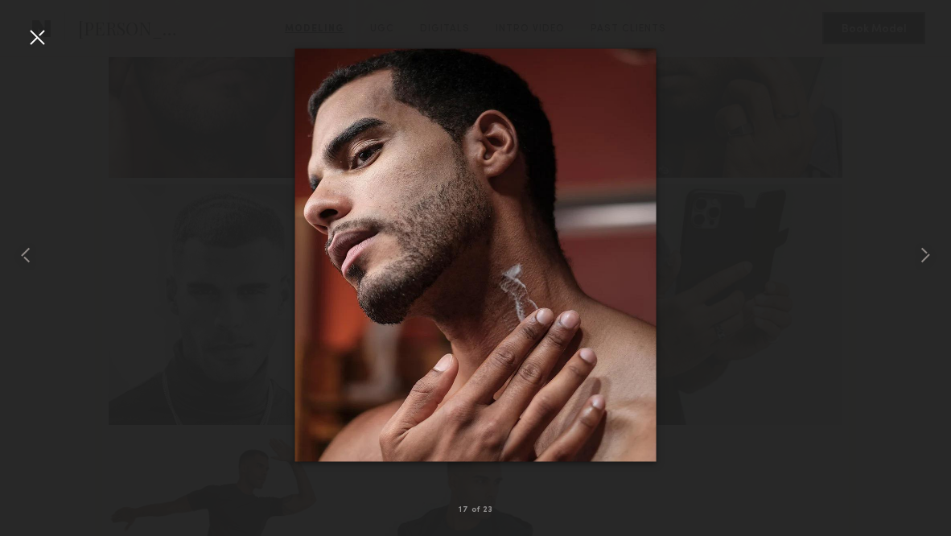
click at [36, 39] on div at bounding box center [37, 37] width 26 height 26
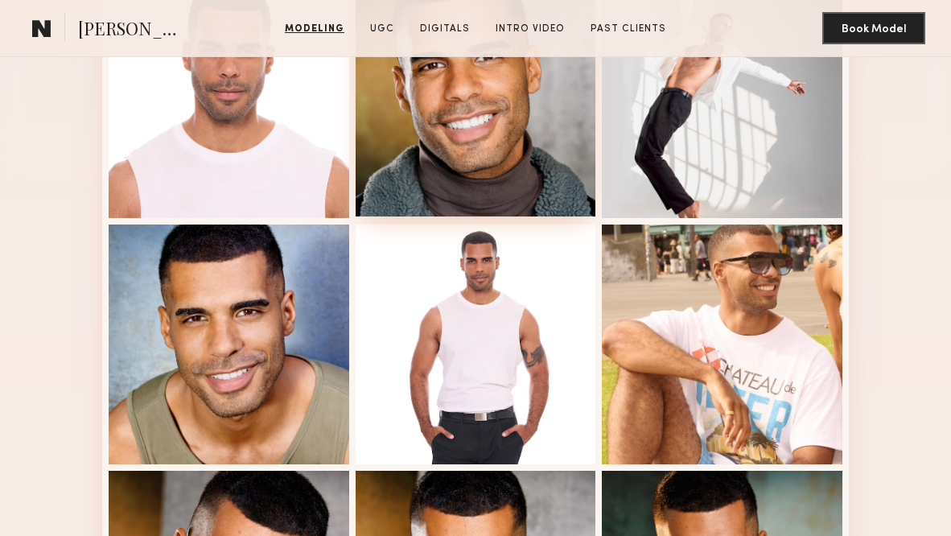
scroll to position [484, 0]
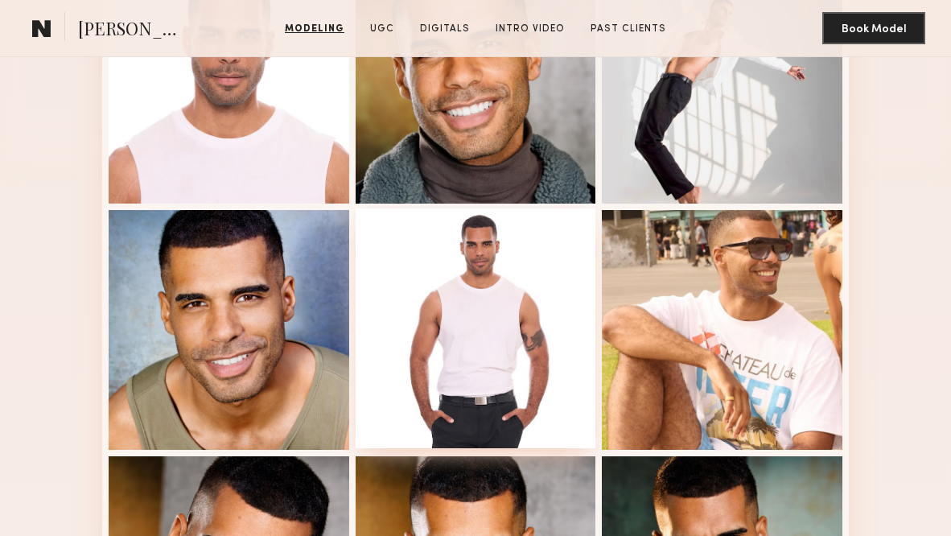
click at [412, 253] on div at bounding box center [476, 328] width 241 height 241
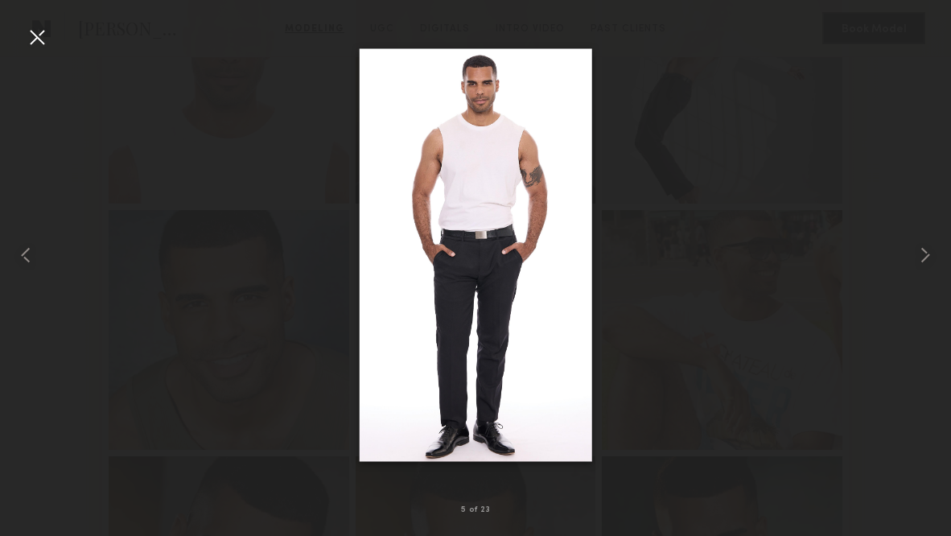
click at [27, 49] on div at bounding box center [37, 37] width 26 height 26
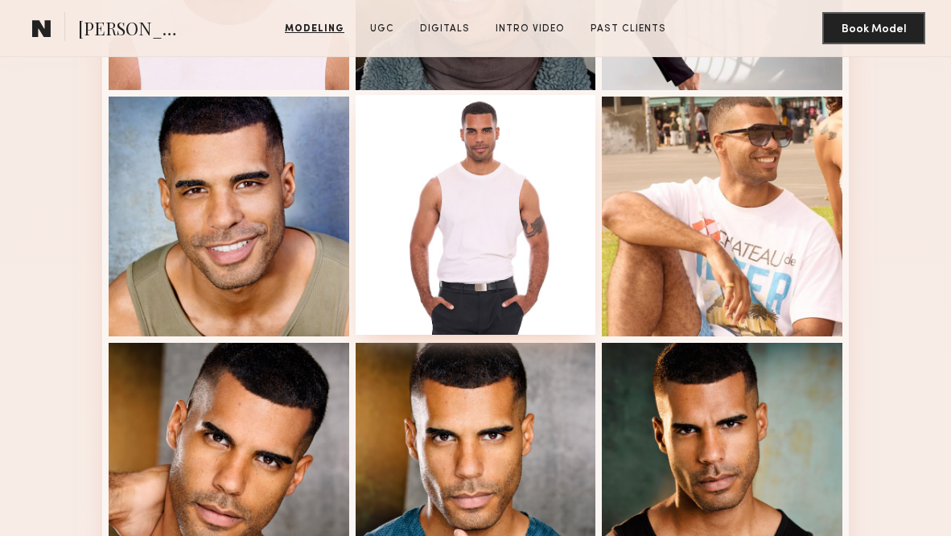
scroll to position [569, 0]
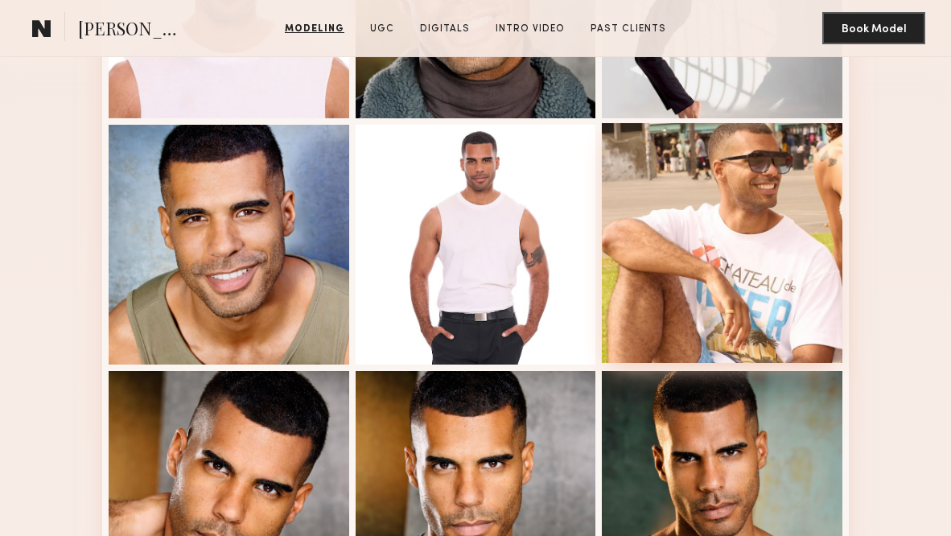
click at [649, 316] on div at bounding box center [722, 243] width 241 height 241
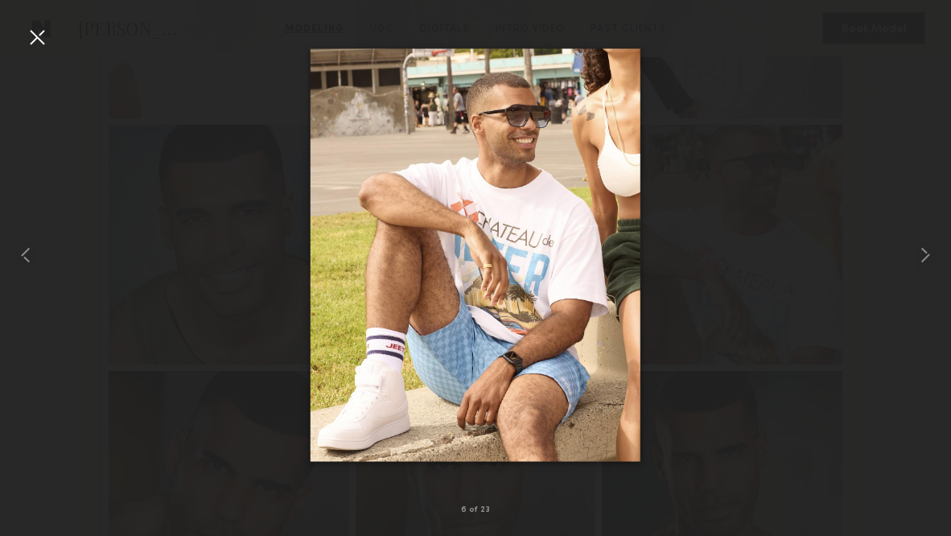
click at [37, 43] on div at bounding box center [37, 37] width 26 height 26
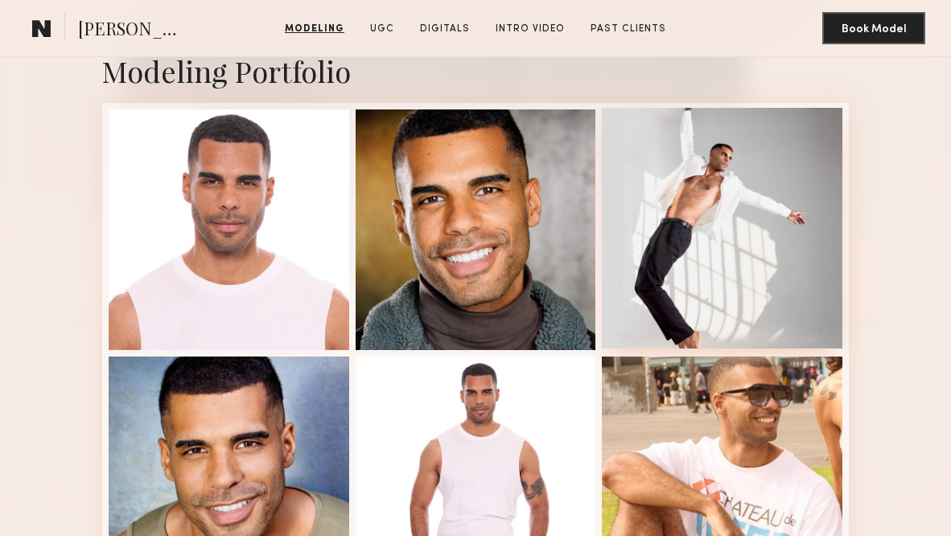
scroll to position [337, 0]
click at [704, 212] on div at bounding box center [722, 228] width 241 height 241
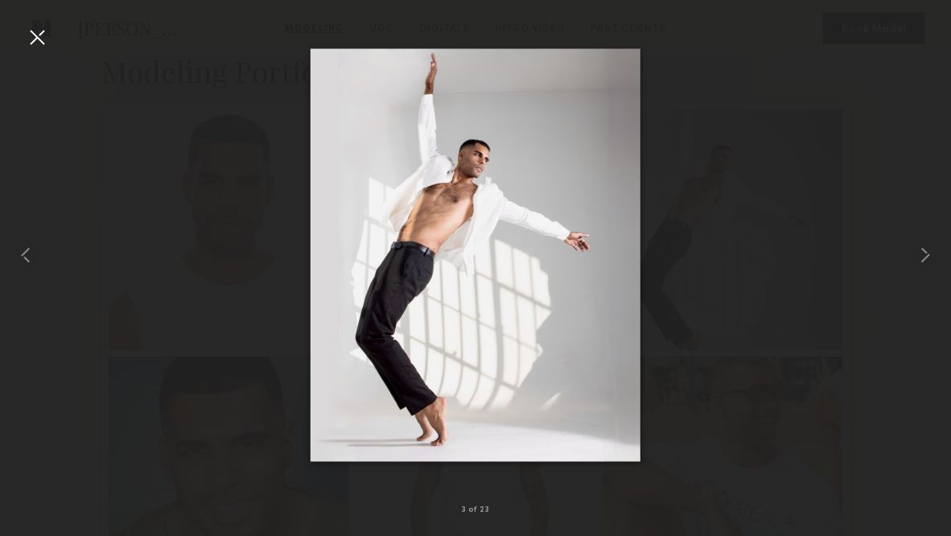
click at [47, 39] on div at bounding box center [37, 37] width 26 height 26
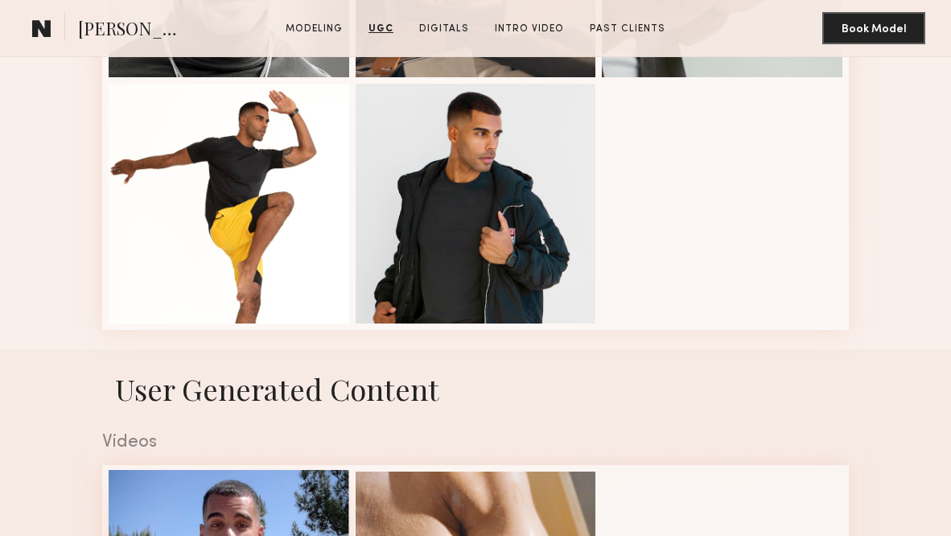
scroll to position [2045, 0]
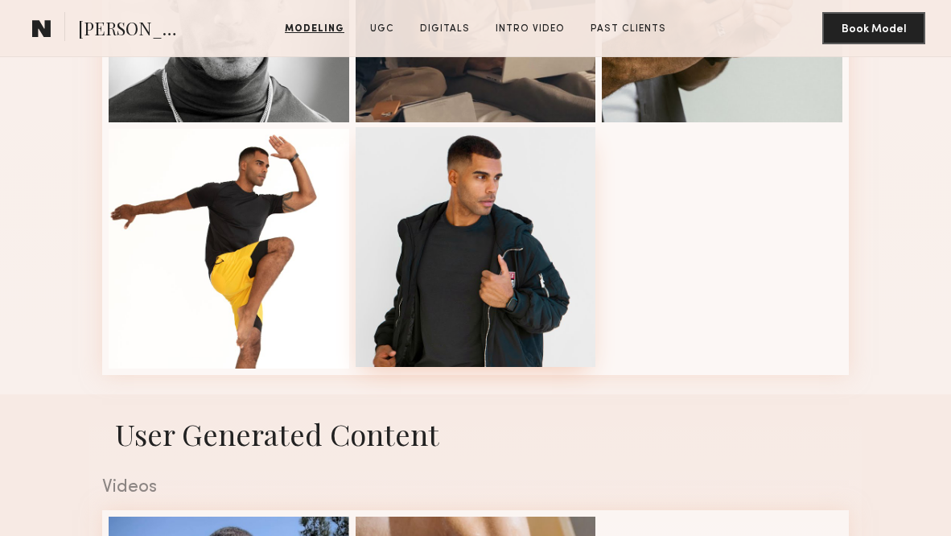
click at [457, 281] on div at bounding box center [476, 247] width 241 height 241
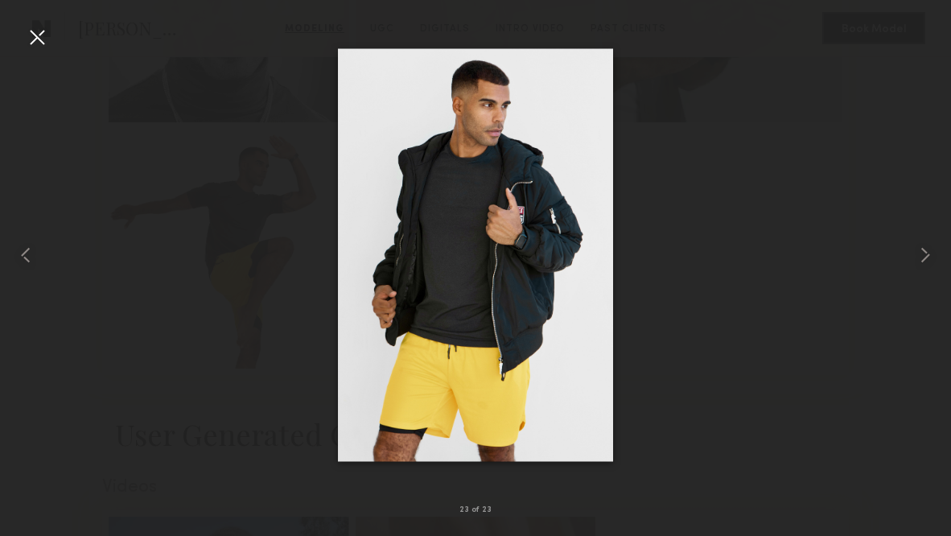
click at [42, 34] on div at bounding box center [37, 37] width 26 height 26
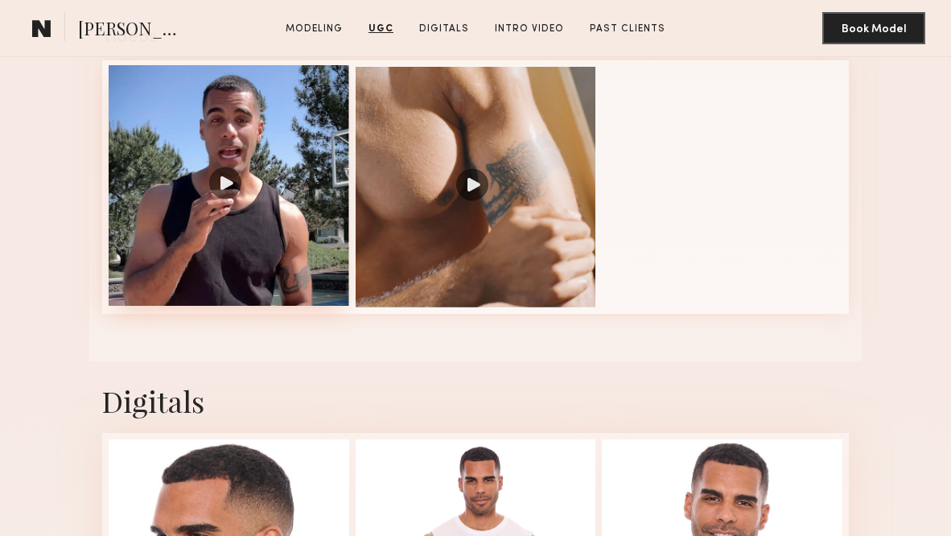
scroll to position [2418, 0]
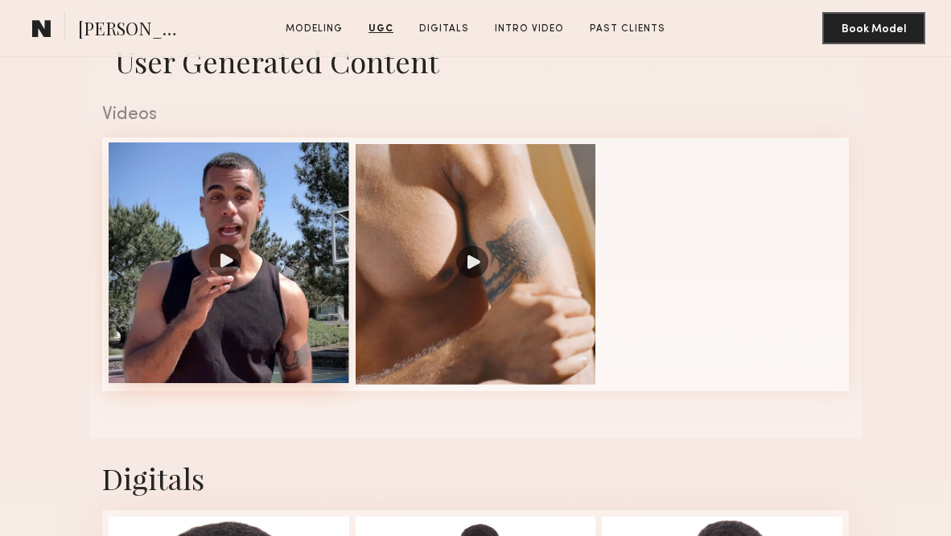
click at [172, 229] on div at bounding box center [229, 262] width 241 height 241
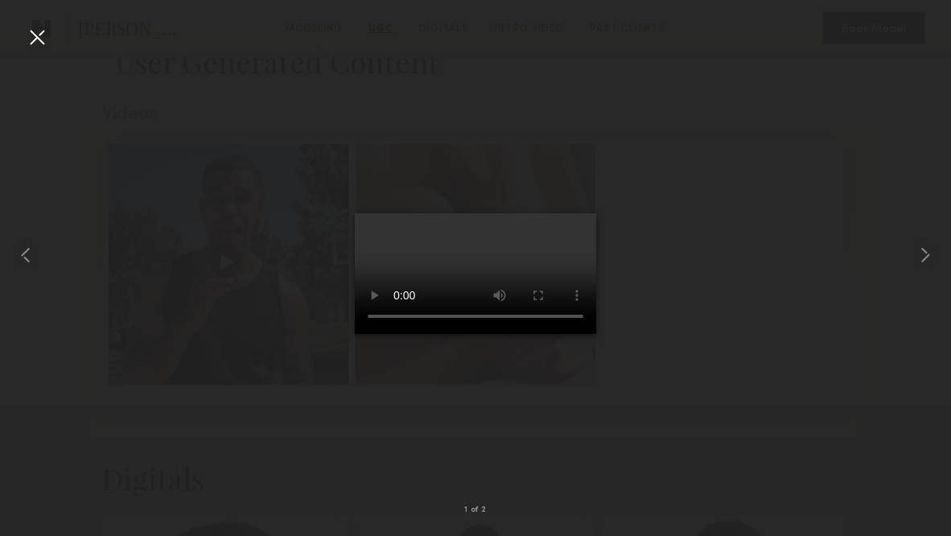
click at [488, 271] on video at bounding box center [475, 273] width 241 height 121
click at [567, 213] on video at bounding box center [475, 273] width 241 height 121
click at [928, 254] on common-icon at bounding box center [925, 255] width 26 height 26
click at [355, 334] on video at bounding box center [475, 273] width 241 height 121
click at [36, 35] on div at bounding box center [37, 37] width 26 height 26
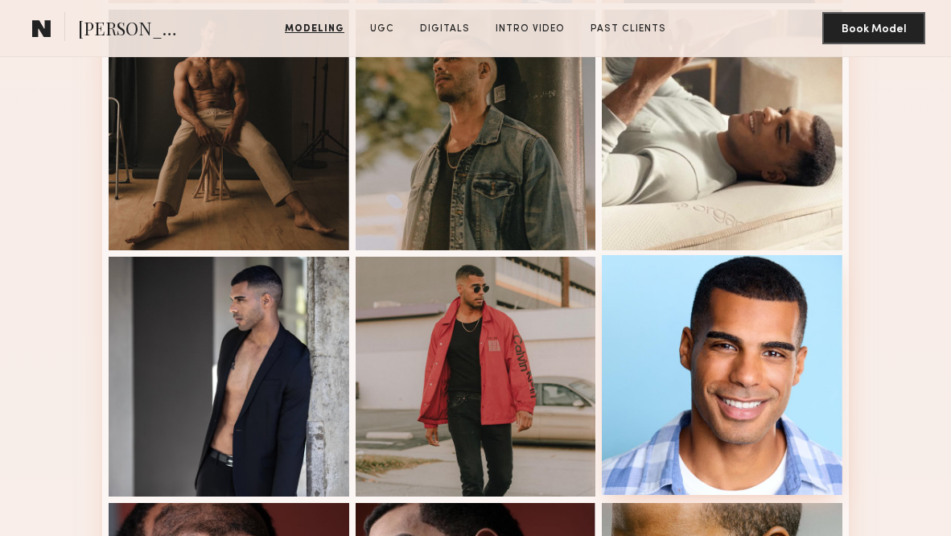
scroll to position [1137, 0]
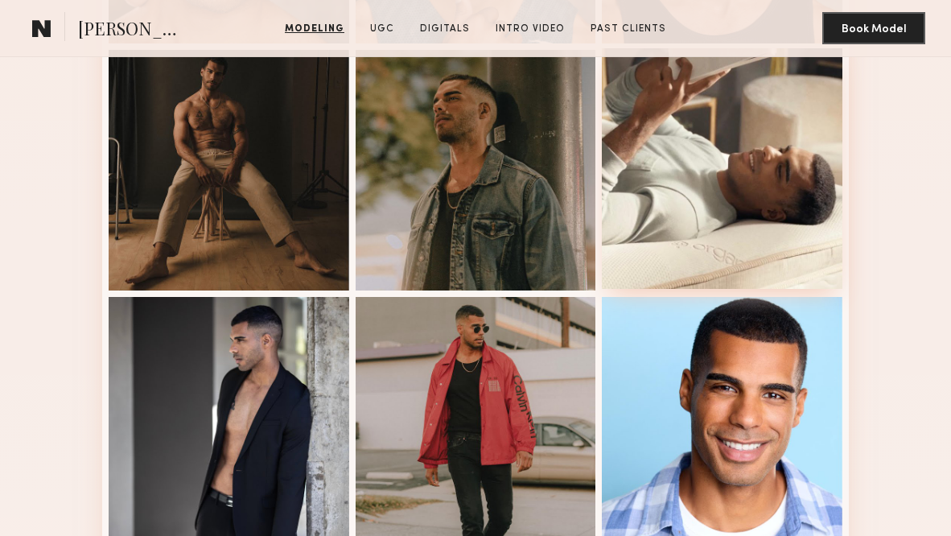
click at [697, 208] on div at bounding box center [722, 168] width 241 height 241
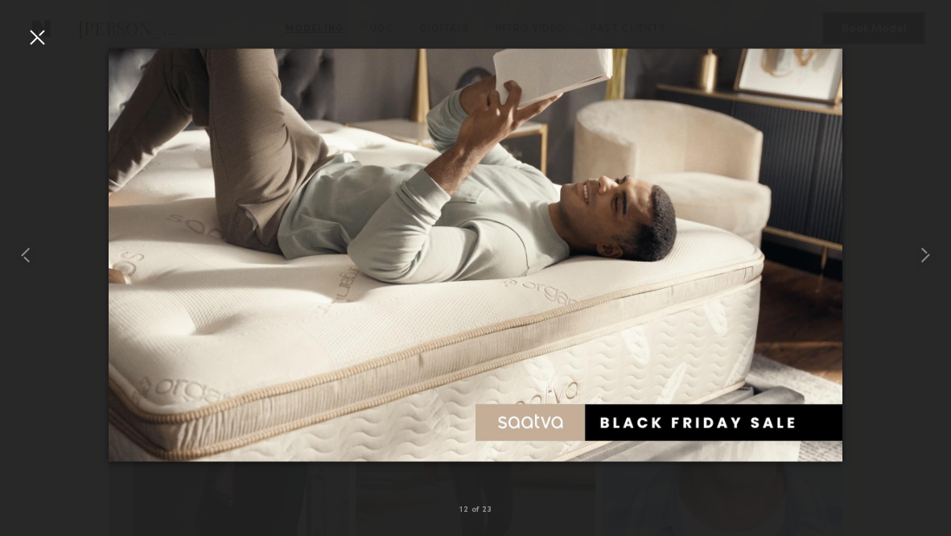
click at [40, 36] on div at bounding box center [37, 37] width 26 height 26
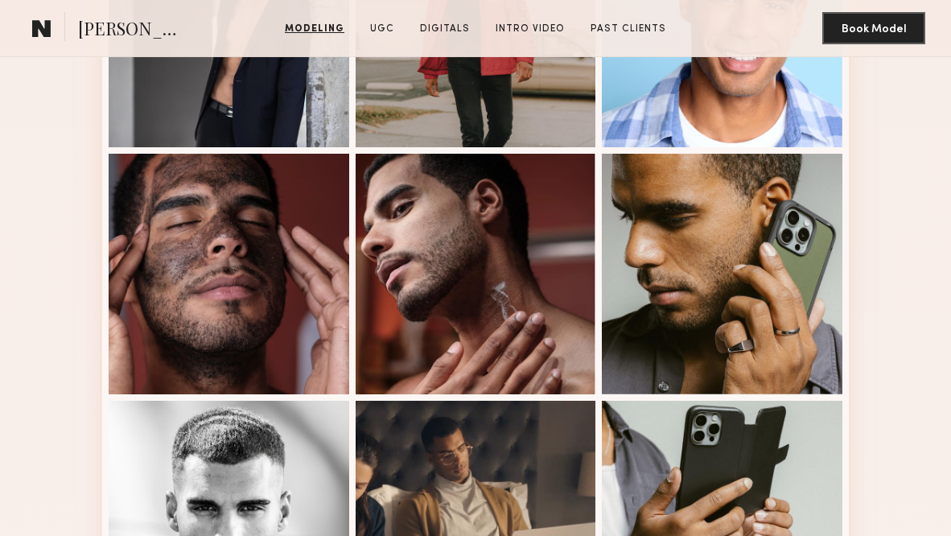
scroll to position [1727, 0]
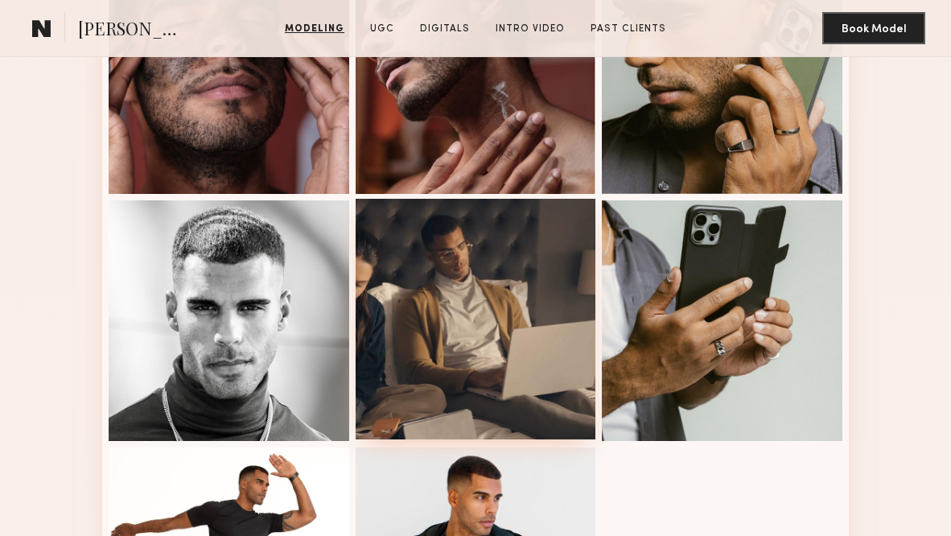
click at [435, 309] on div at bounding box center [476, 319] width 241 height 241
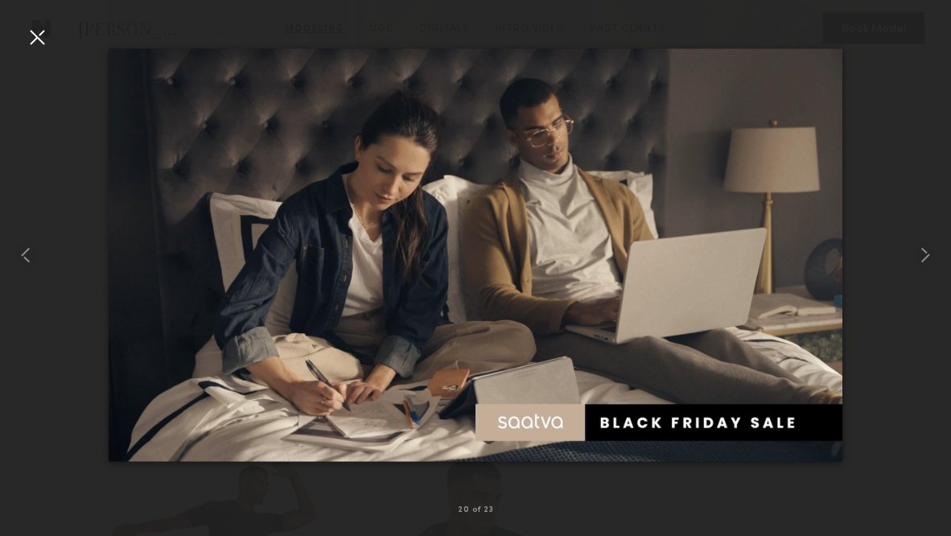
click at [39, 39] on div at bounding box center [37, 37] width 26 height 26
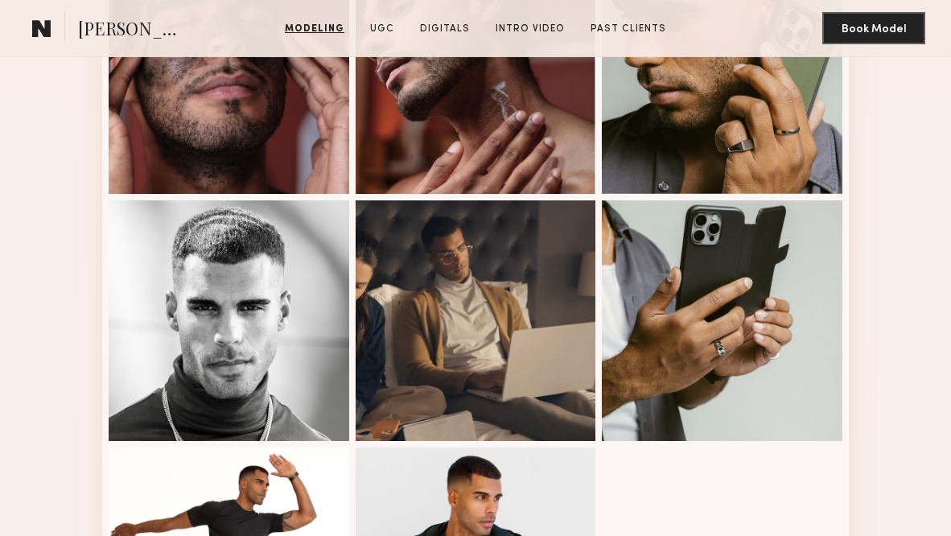
scroll to position [1708, 0]
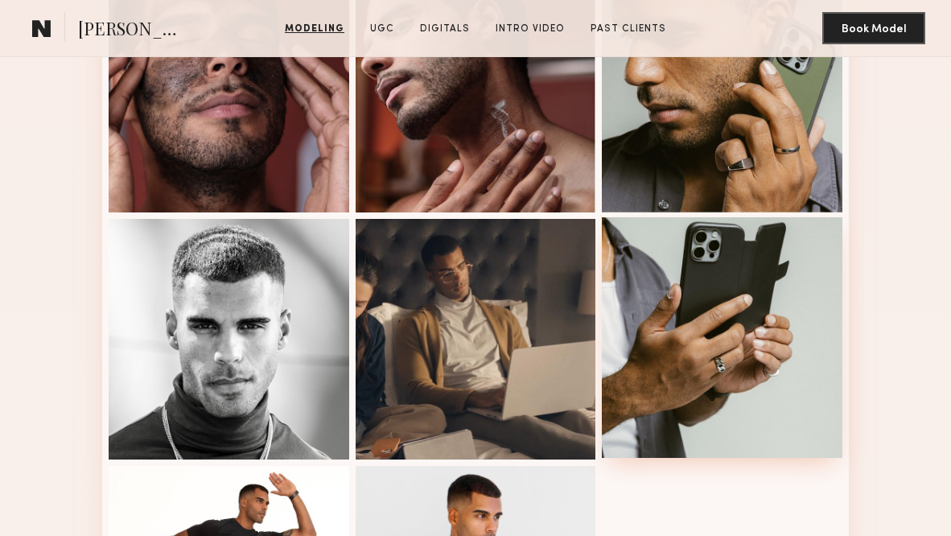
click at [702, 316] on div at bounding box center [722, 337] width 241 height 241
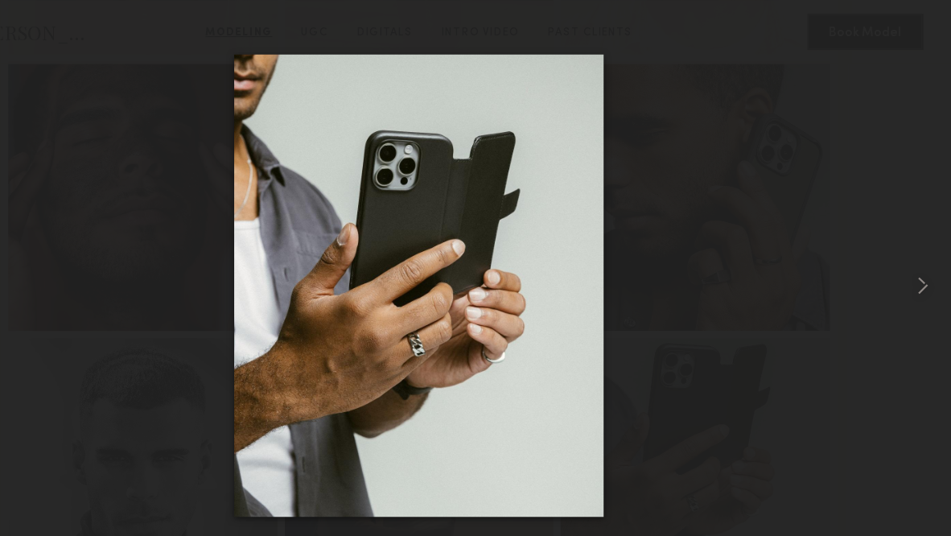
scroll to position [1601, 0]
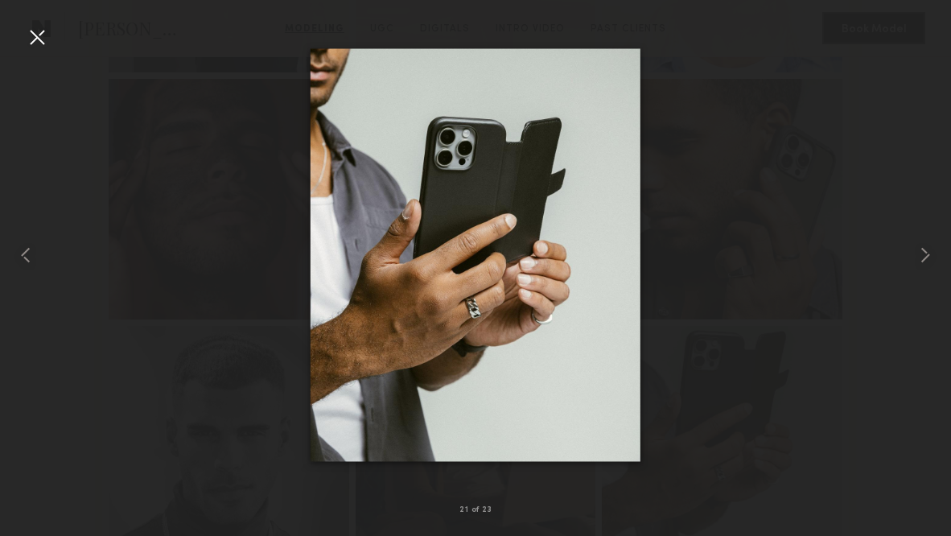
click at [39, 32] on div at bounding box center [37, 37] width 26 height 26
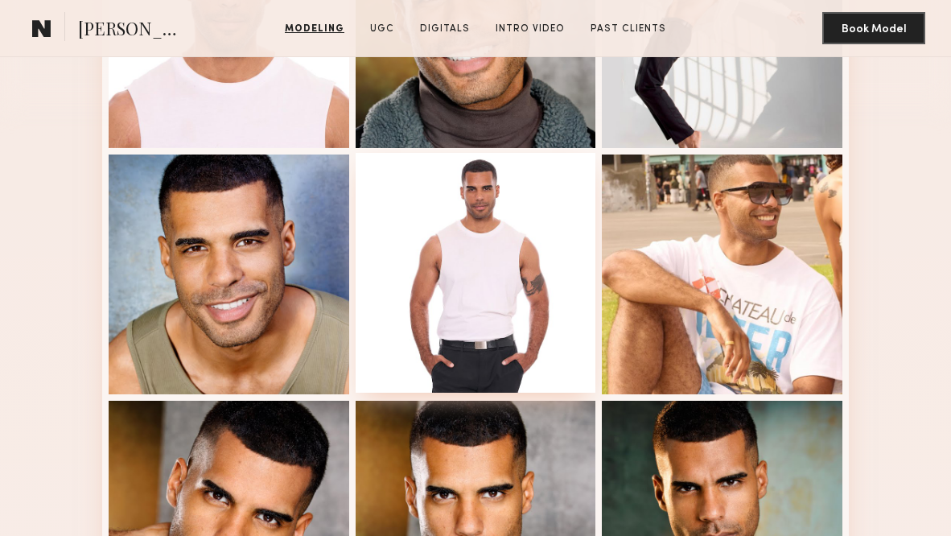
scroll to position [588, 0]
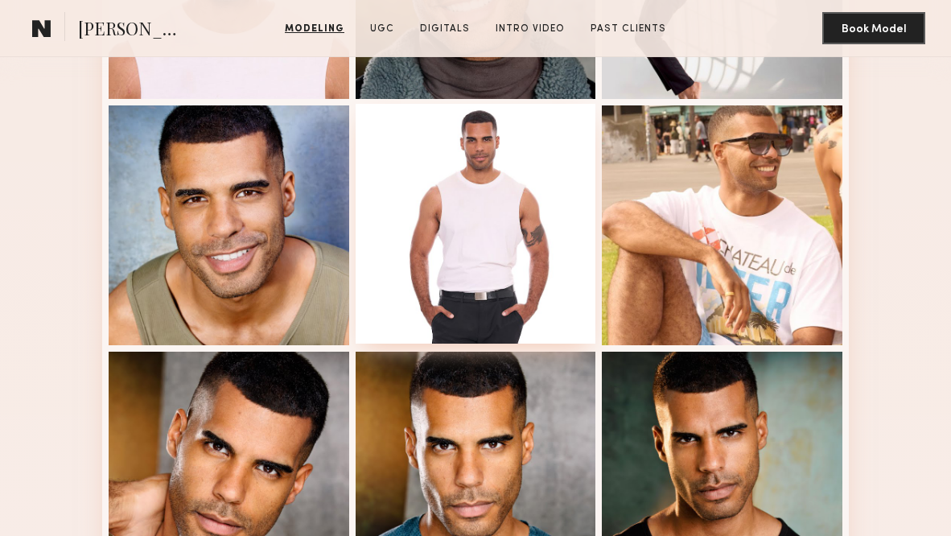
click at [555, 237] on div at bounding box center [476, 224] width 241 height 241
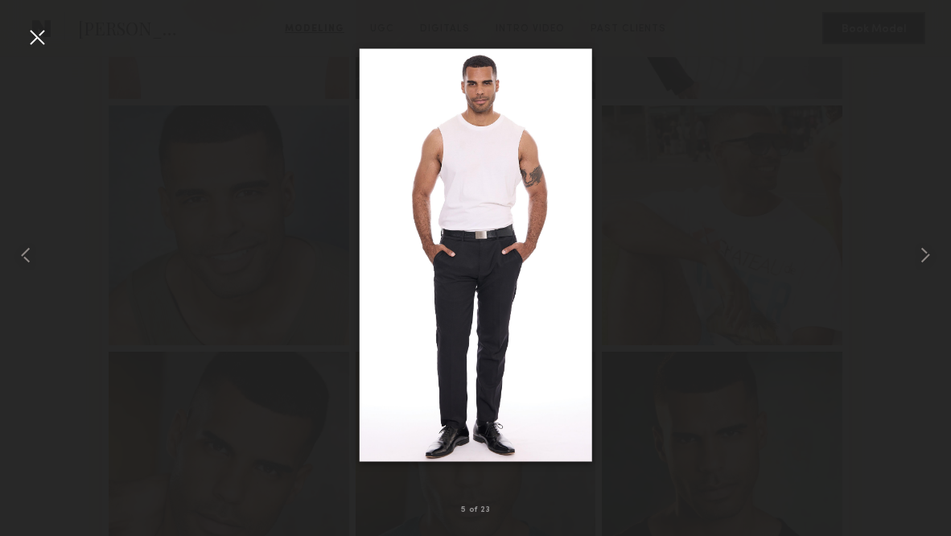
click at [32, 38] on div at bounding box center [37, 37] width 26 height 26
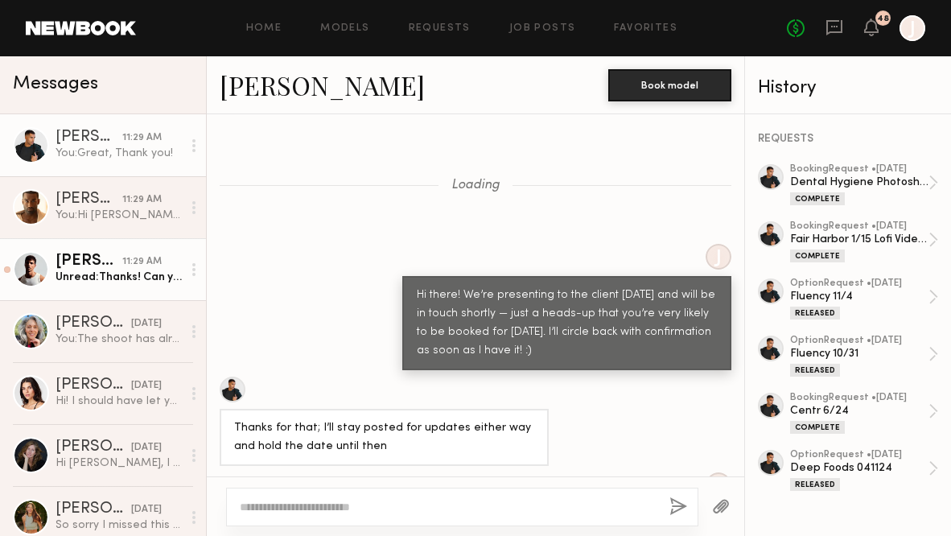
scroll to position [1470, 0]
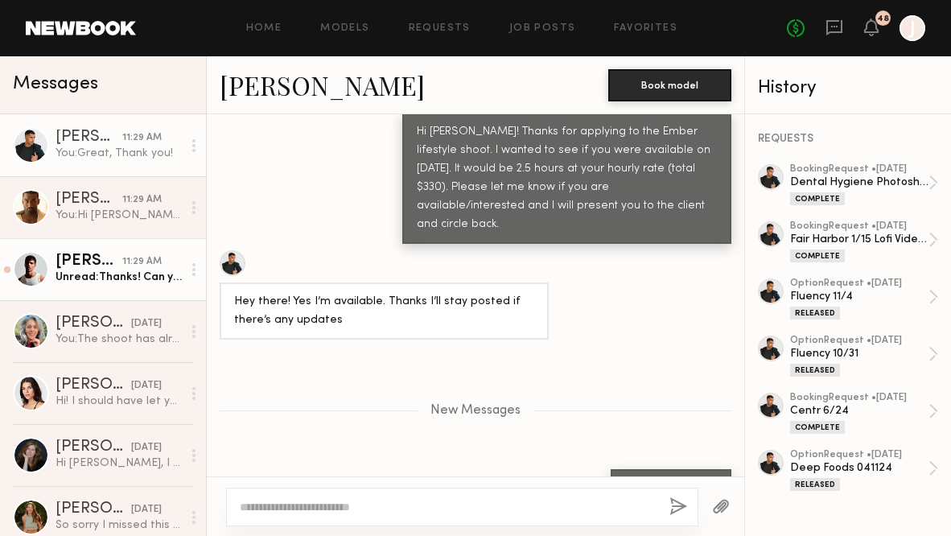
click at [97, 269] on div "[PERSON_NAME]" at bounding box center [89, 261] width 67 height 16
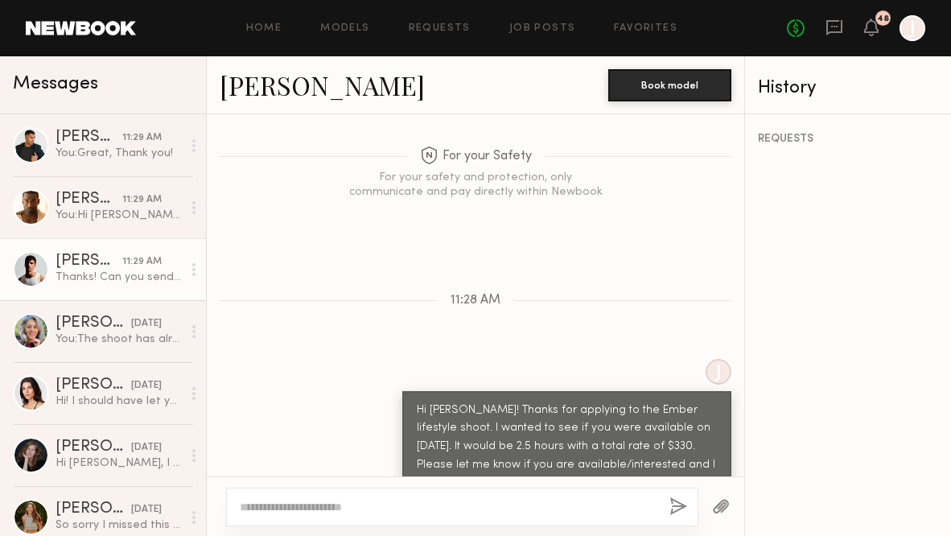
scroll to position [1780, 0]
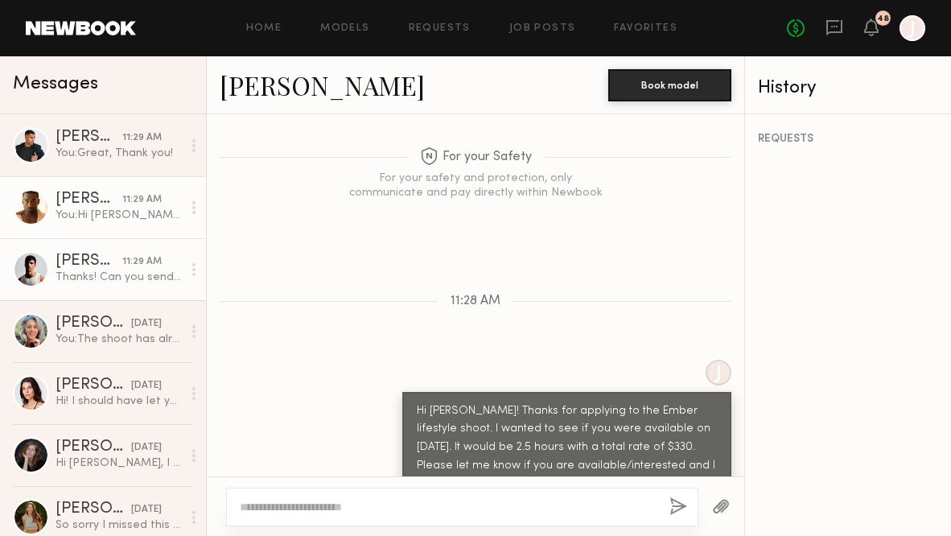
click at [100, 219] on div "You: Hi [PERSON_NAME]! Thanks for applying to the Ember lifestyle shoot. I want…" at bounding box center [119, 215] width 126 height 15
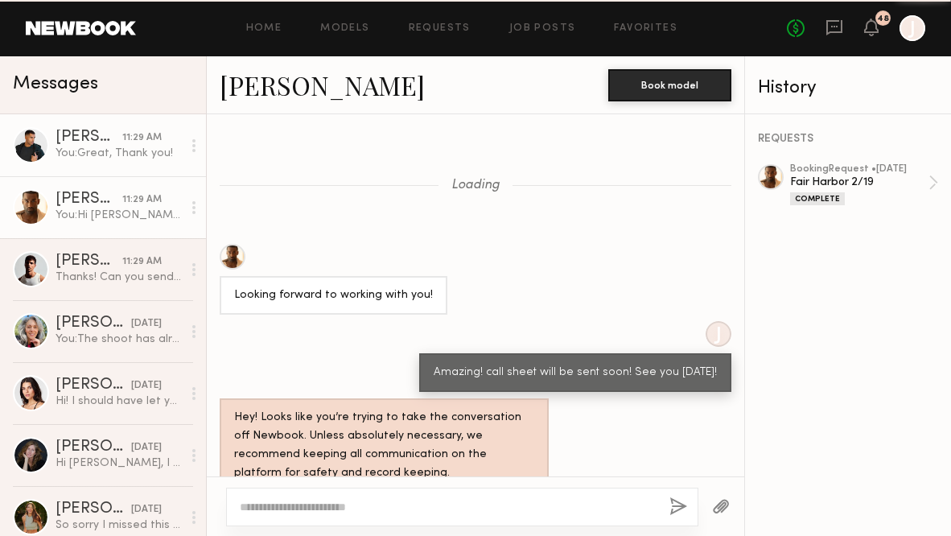
scroll to position [2176, 0]
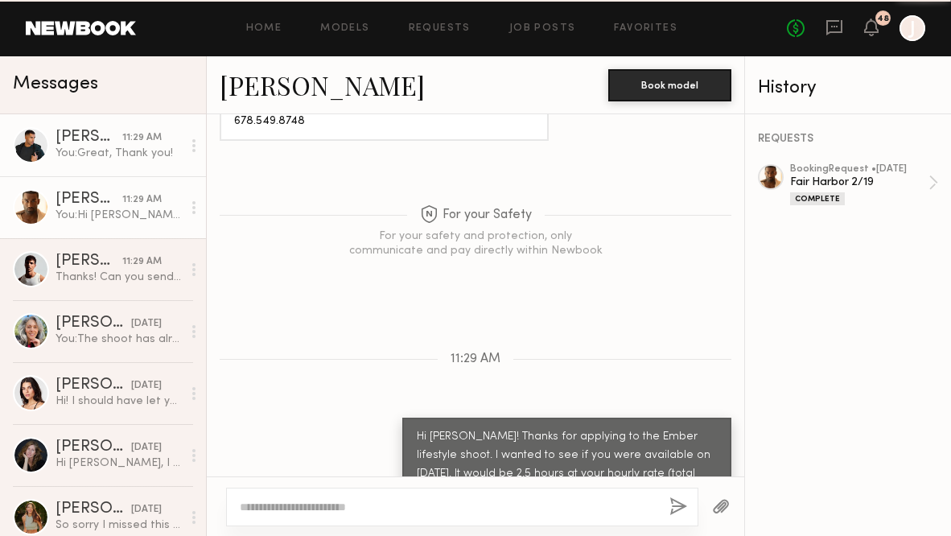
click at [128, 151] on div "You: Great, Thank you!" at bounding box center [119, 153] width 126 height 15
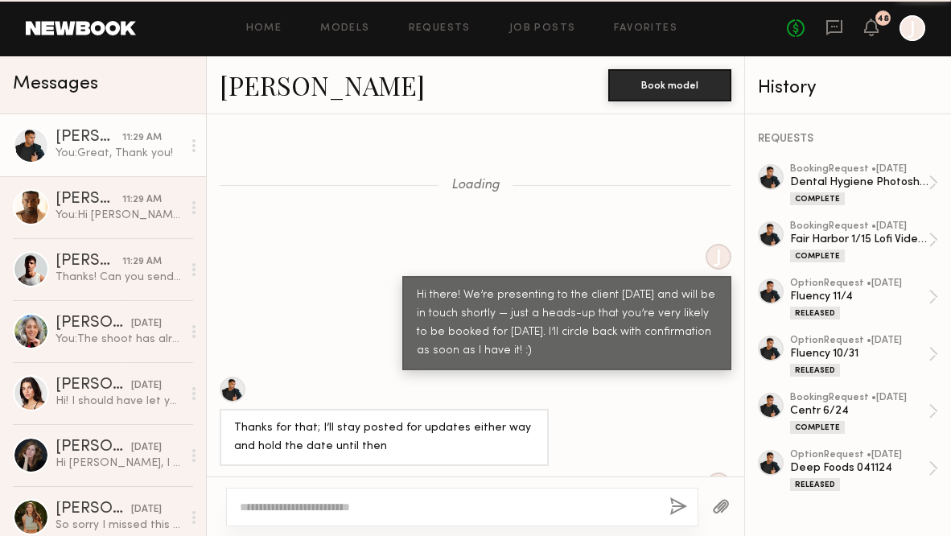
scroll to position [1347, 0]
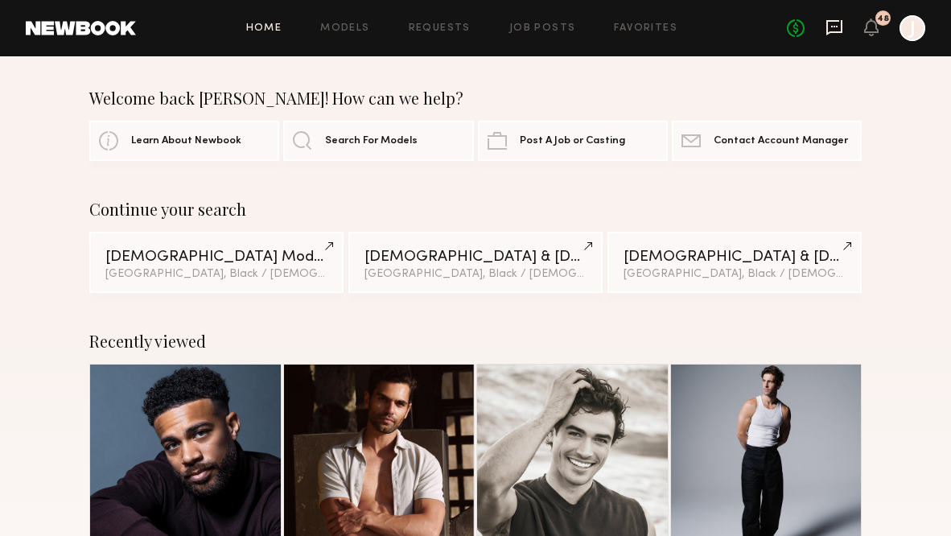
click at [838, 27] on icon at bounding box center [834, 27] width 6 height 2
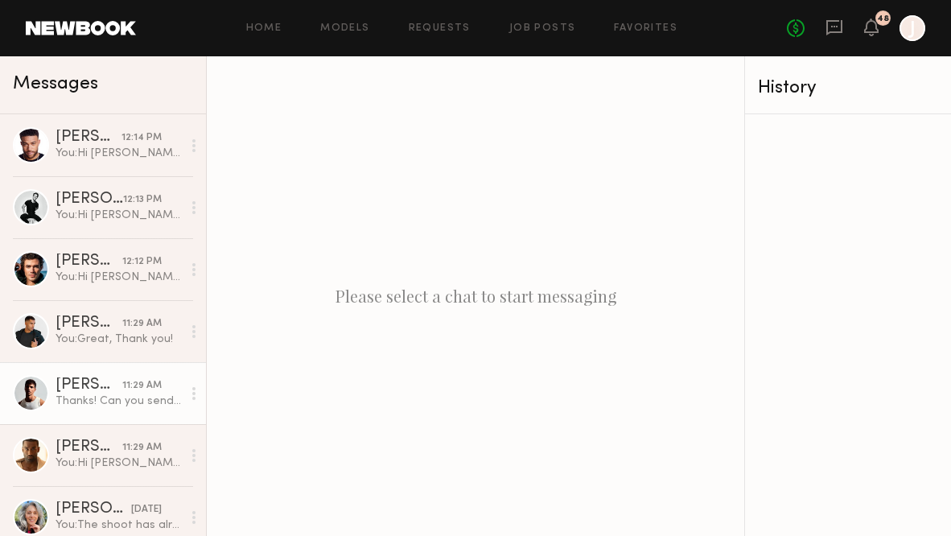
click at [92, 385] on div "[PERSON_NAME]" at bounding box center [89, 385] width 67 height 16
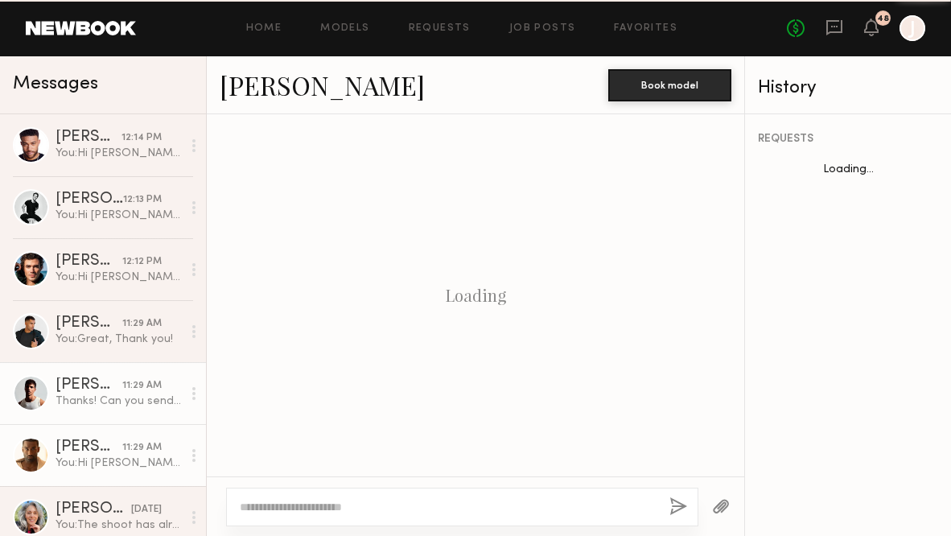
scroll to position [1801, 0]
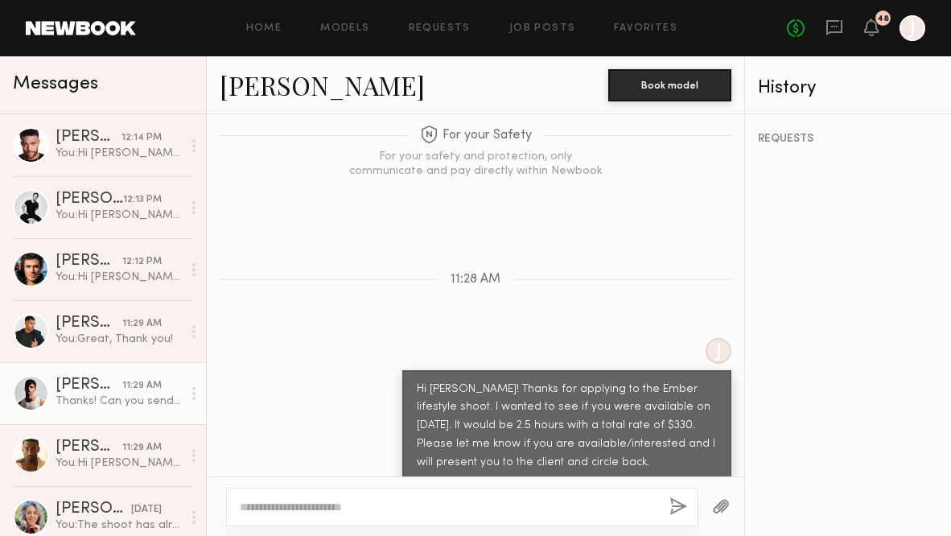
click at [278, 500] on textarea at bounding box center [448, 507] width 417 height 16
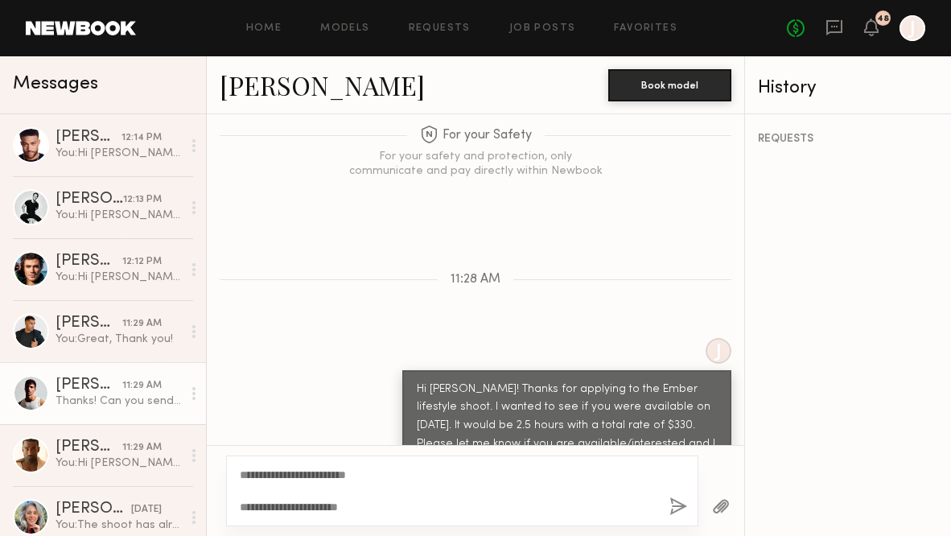
click at [320, 494] on textarea "**********" at bounding box center [447, 491] width 415 height 48
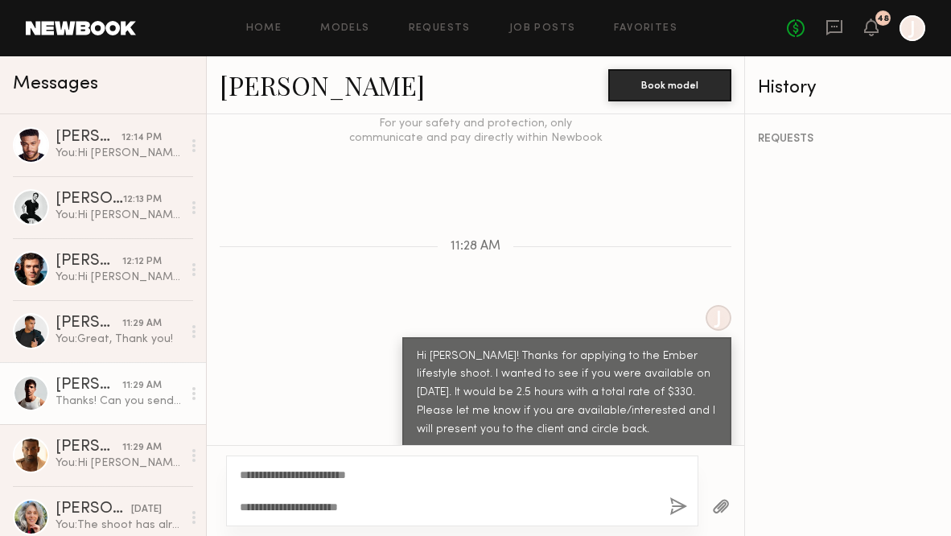
scroll to position [1834, 0]
click at [364, 511] on textarea "**********" at bounding box center [447, 491] width 415 height 48
type textarea "**********"
click at [679, 508] on button "button" at bounding box center [678, 507] width 18 height 20
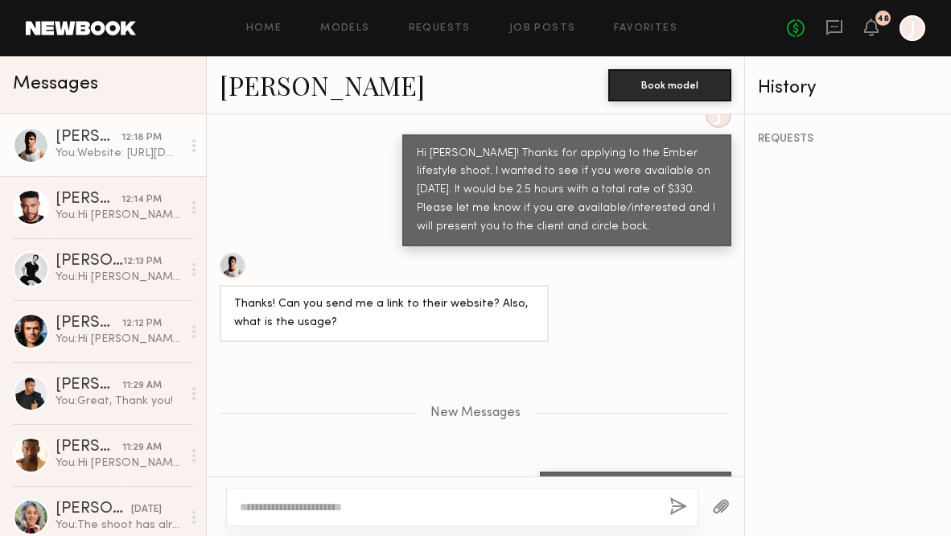
scroll to position [2036, 0]
click at [832, 32] on icon at bounding box center [834, 27] width 16 height 15
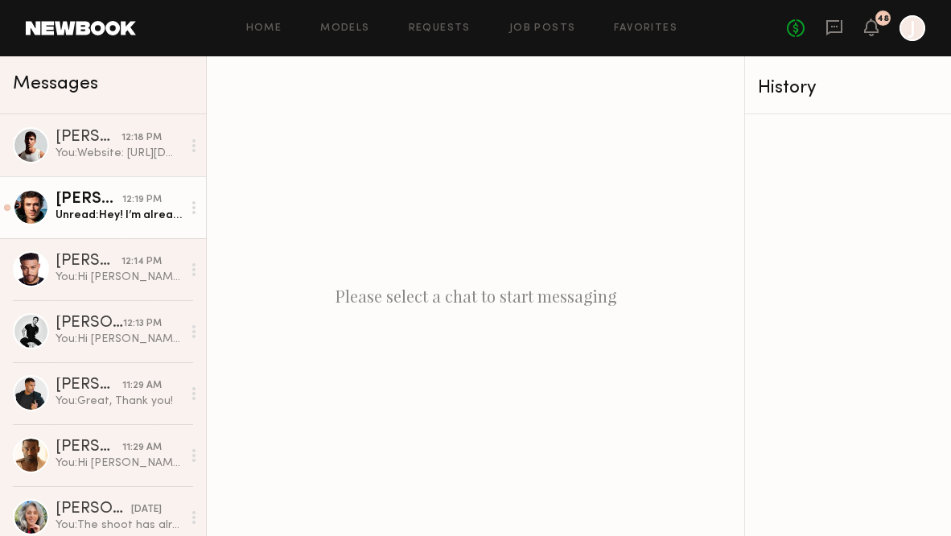
click at [126, 211] on div "Unread: Hey! I’m already booked on this day sorry!" at bounding box center [119, 215] width 126 height 15
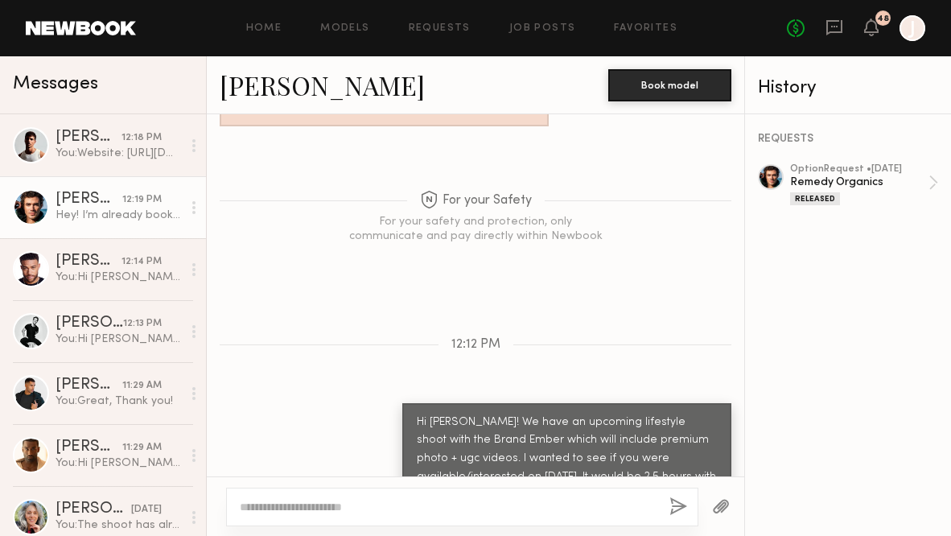
scroll to position [2423, 0]
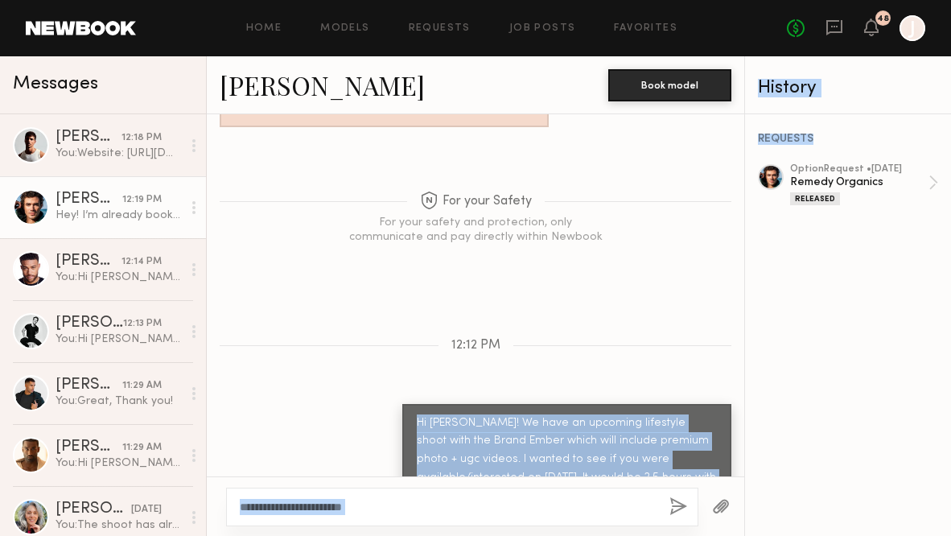
drag, startPoint x: 418, startPoint y: 314, endPoint x: 747, endPoint y: 399, distance: 339.9
click at [747, 399] on div "Messages Jacob R. 12:18 PM You: Website: https://ember.com Usage: Social + Digi…" at bounding box center [475, 296] width 951 height 480
copy div "Hi Chase! We have an upcoming lifestyle shoot with the Brand Ember which will i…"
click at [710, 414] on div "Hi Chase! We have an upcoming lifestyle shoot with the Brand Ember which will i…" at bounding box center [567, 479] width 300 height 130
drag, startPoint x: 714, startPoint y: 399, endPoint x: 415, endPoint y: 307, distance: 312.5
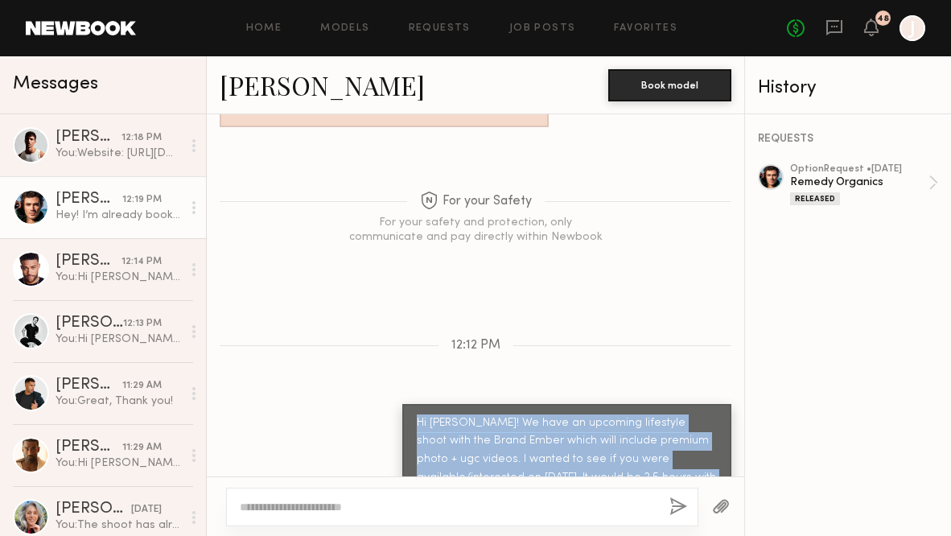
click at [415, 404] on div "Hi Chase! We have an upcoming lifestyle shoot with the Brand Ember which will i…" at bounding box center [566, 479] width 329 height 150
copy div "Hi Chase! We have an upcoming lifestyle shoot with the Brand Ember which will i…"
click at [523, 25] on link "Job Posts" at bounding box center [542, 28] width 67 height 10
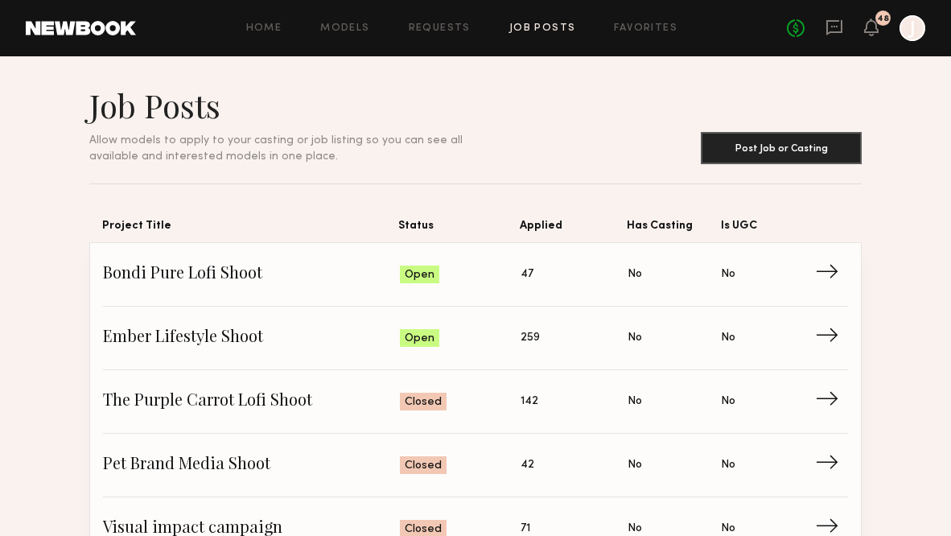
click at [533, 24] on link "Job Posts" at bounding box center [542, 28] width 67 height 10
click at [828, 336] on span "→" at bounding box center [833, 338] width 33 height 24
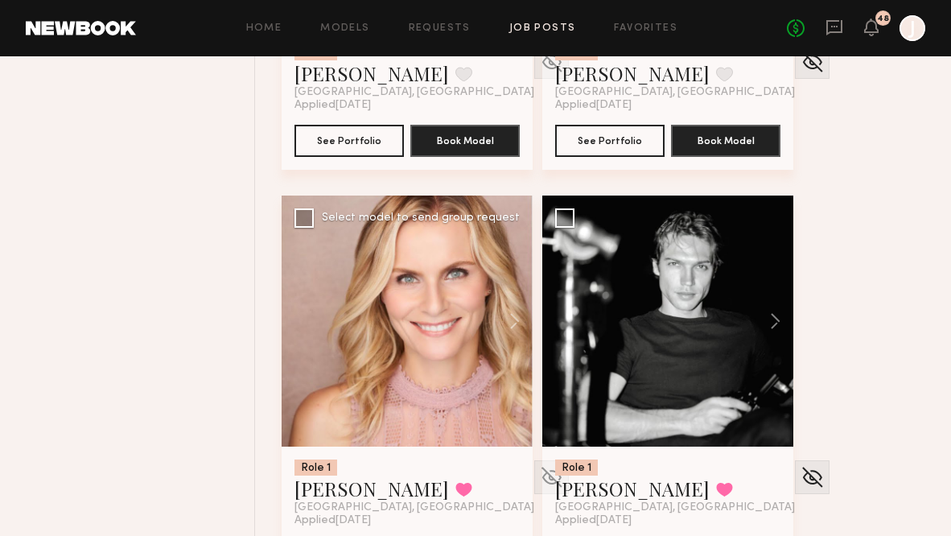
scroll to position [6291, 0]
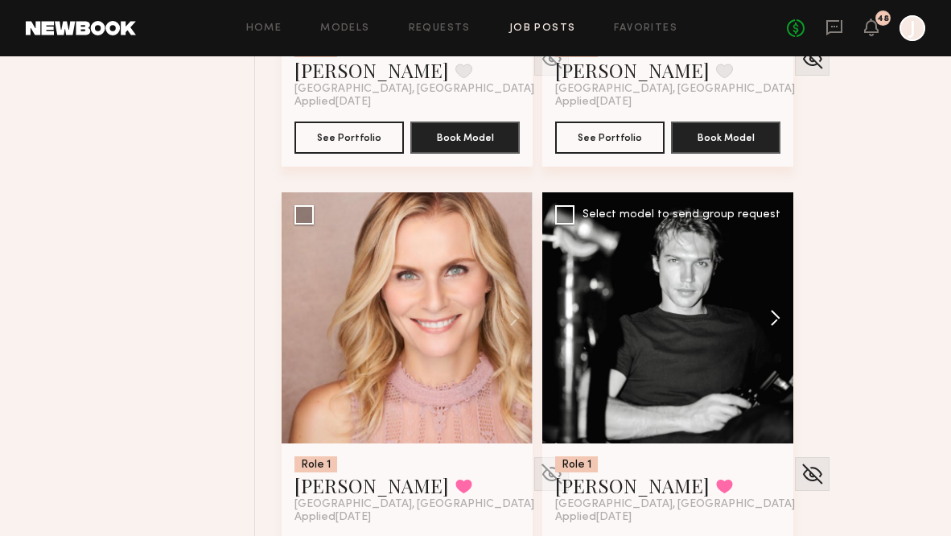
click at [773, 314] on button at bounding box center [767, 317] width 51 height 251
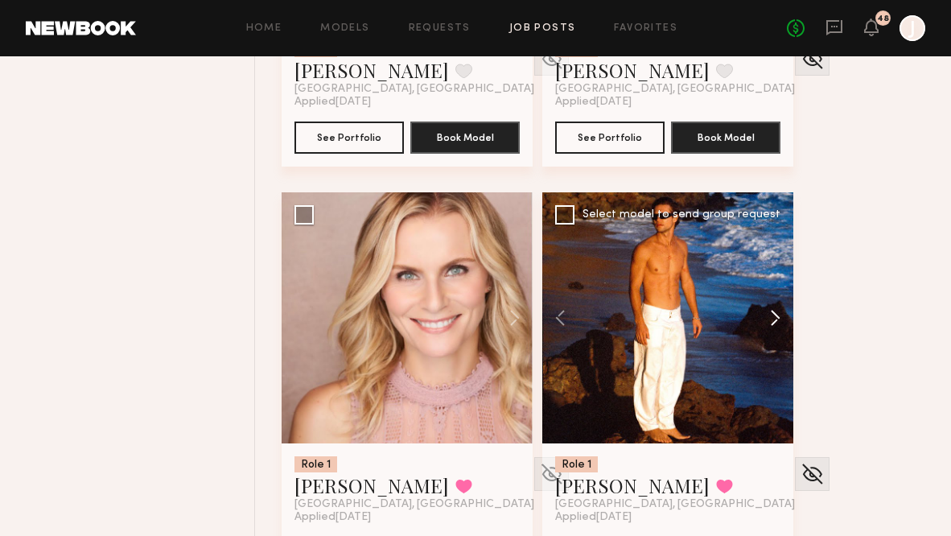
click at [773, 314] on button at bounding box center [767, 317] width 51 height 251
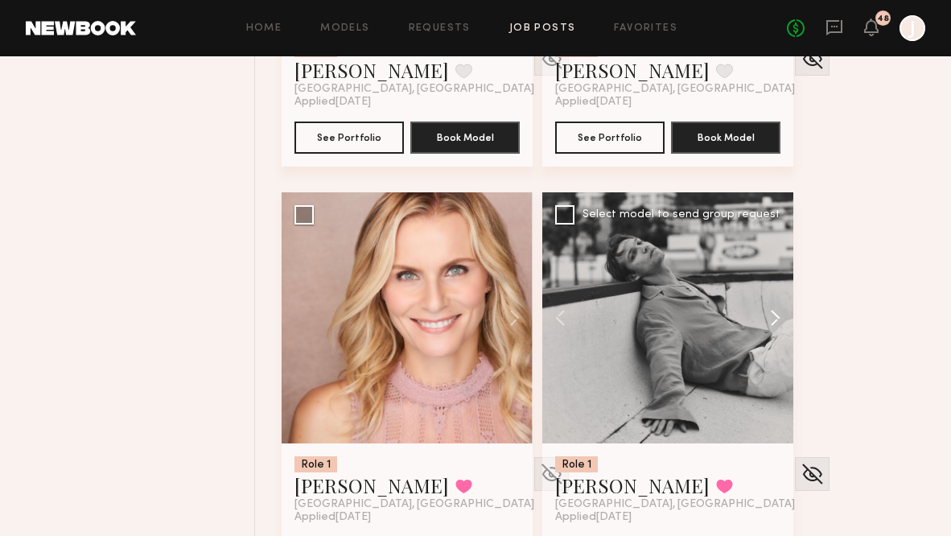
click at [773, 314] on button at bounding box center [767, 317] width 51 height 251
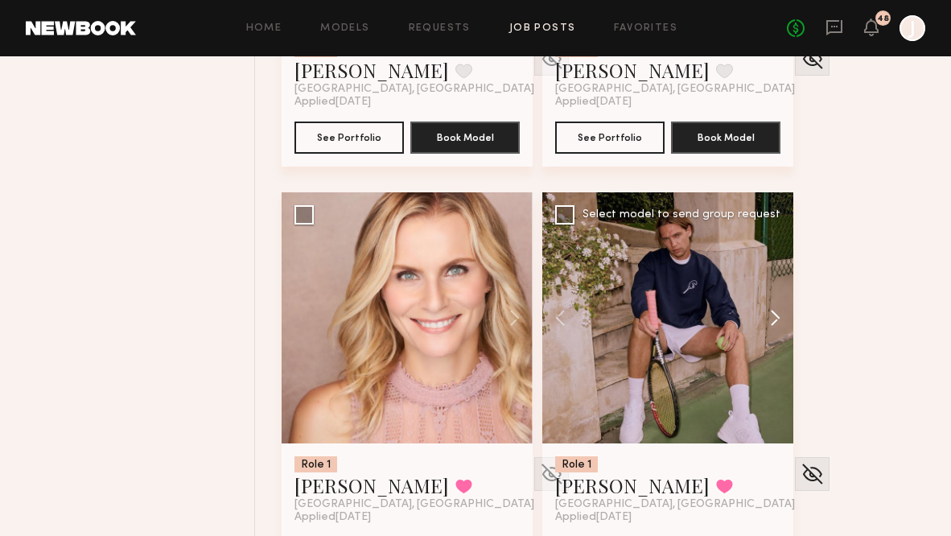
click at [773, 314] on button at bounding box center [767, 317] width 51 height 251
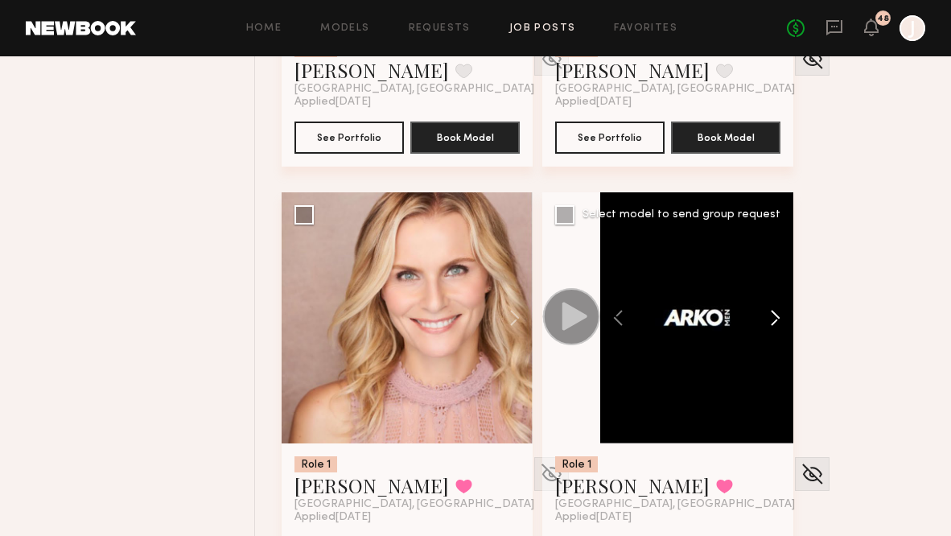
click at [773, 314] on button at bounding box center [767, 317] width 51 height 251
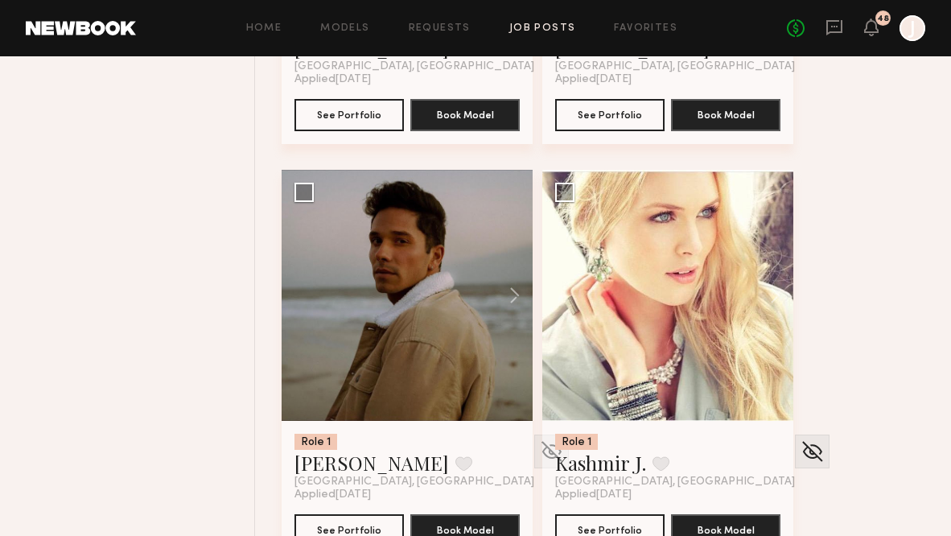
scroll to position [6769, 0]
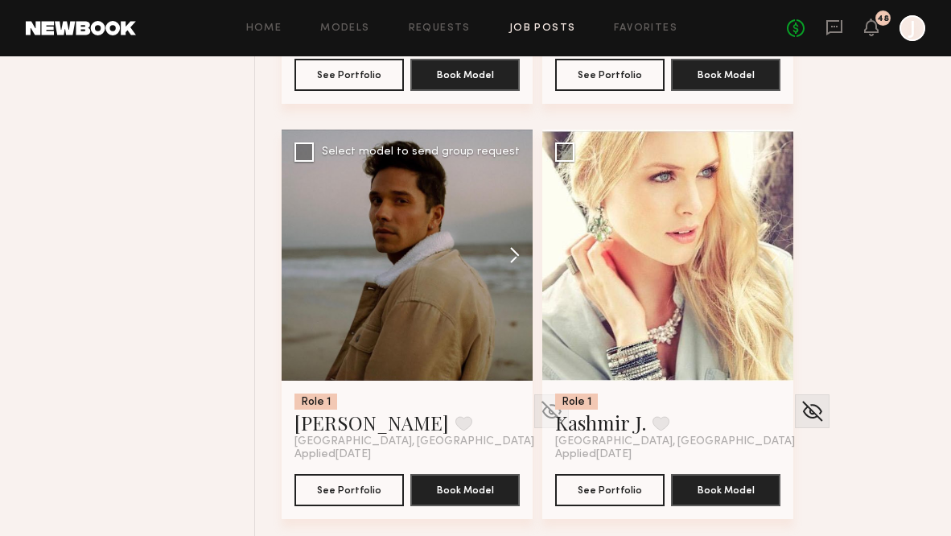
click at [514, 258] on button at bounding box center [506, 255] width 51 height 251
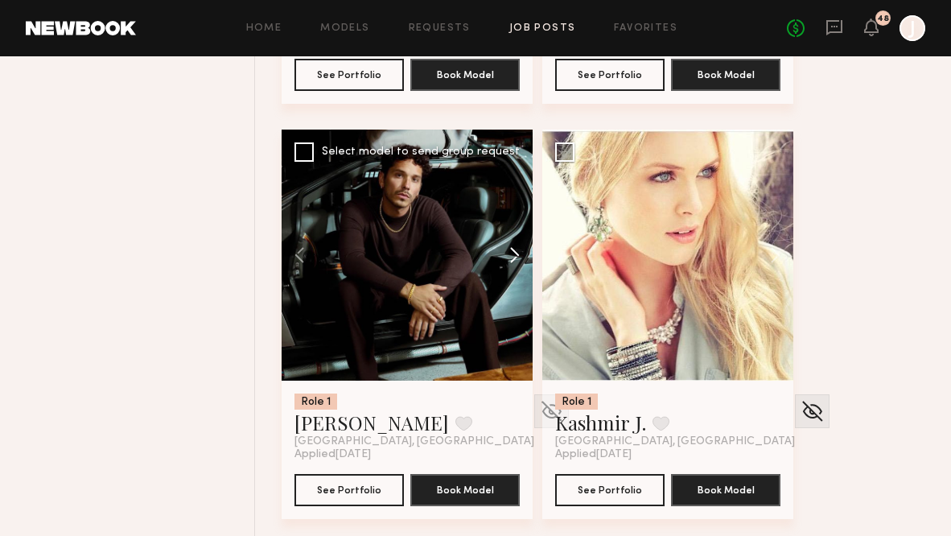
click at [514, 257] on button at bounding box center [506, 255] width 51 height 251
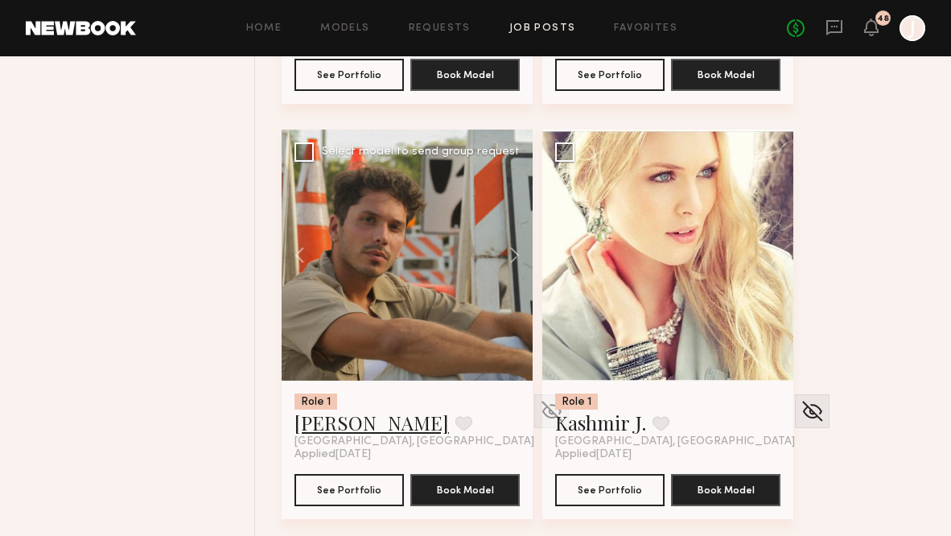
click at [324, 425] on link "Ryan D." at bounding box center [371, 423] width 154 height 26
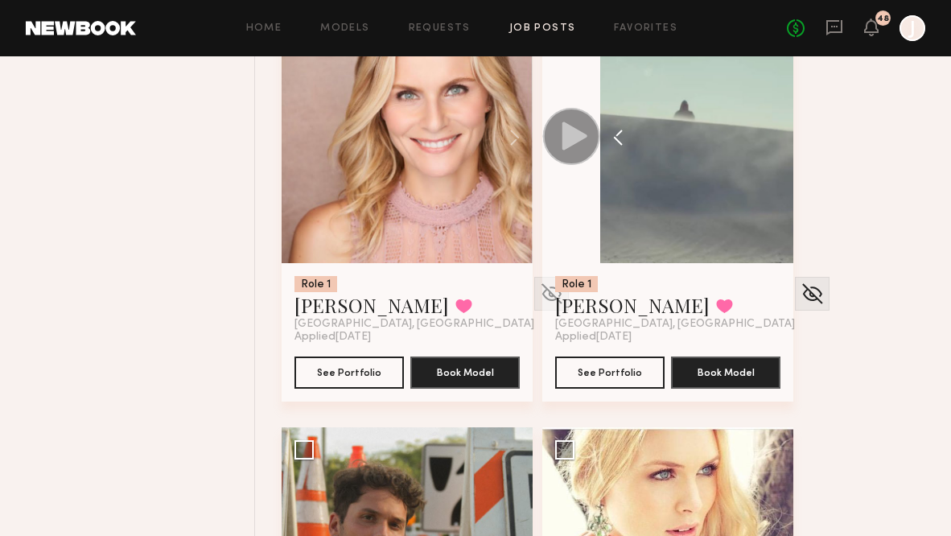
scroll to position [6443, 0]
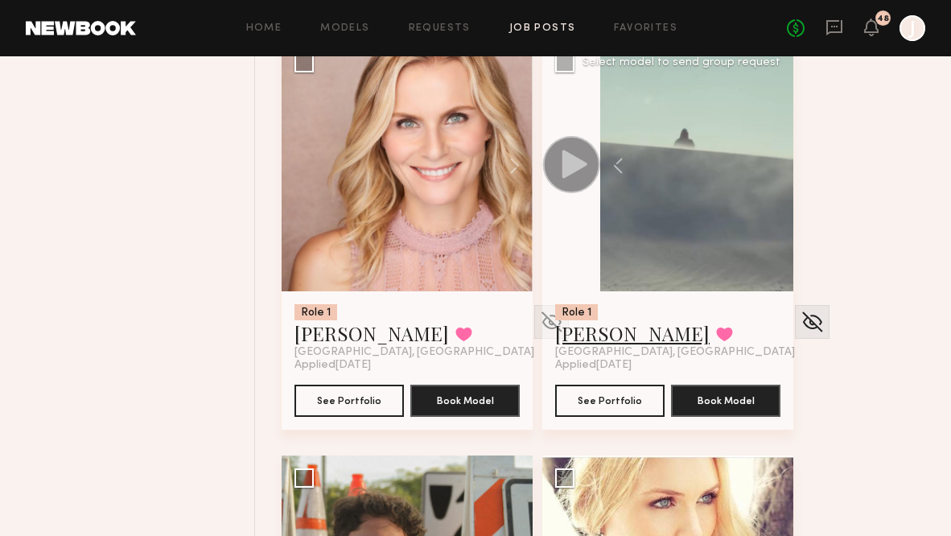
click at [596, 336] on link "[PERSON_NAME]" at bounding box center [632, 333] width 154 height 26
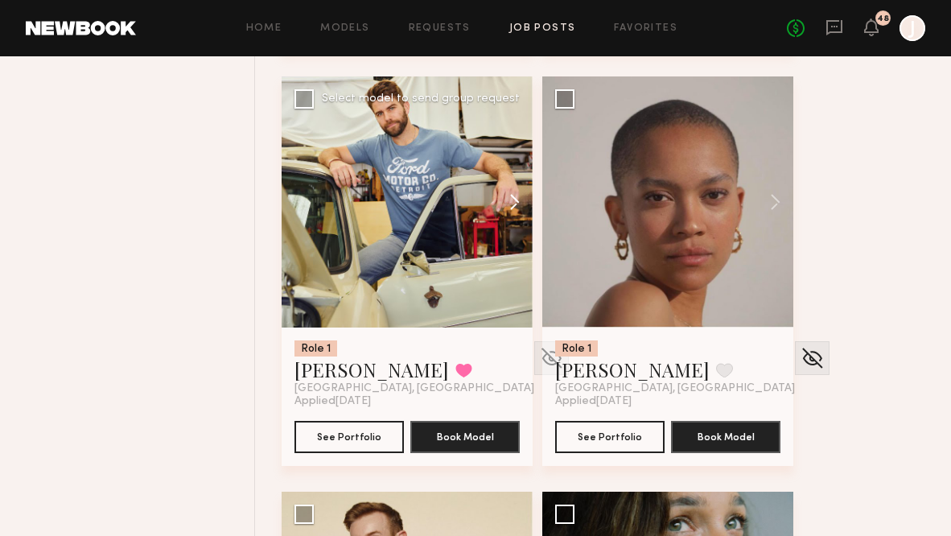
scroll to position [8898, 0]
click at [513, 208] on button at bounding box center [506, 201] width 51 height 251
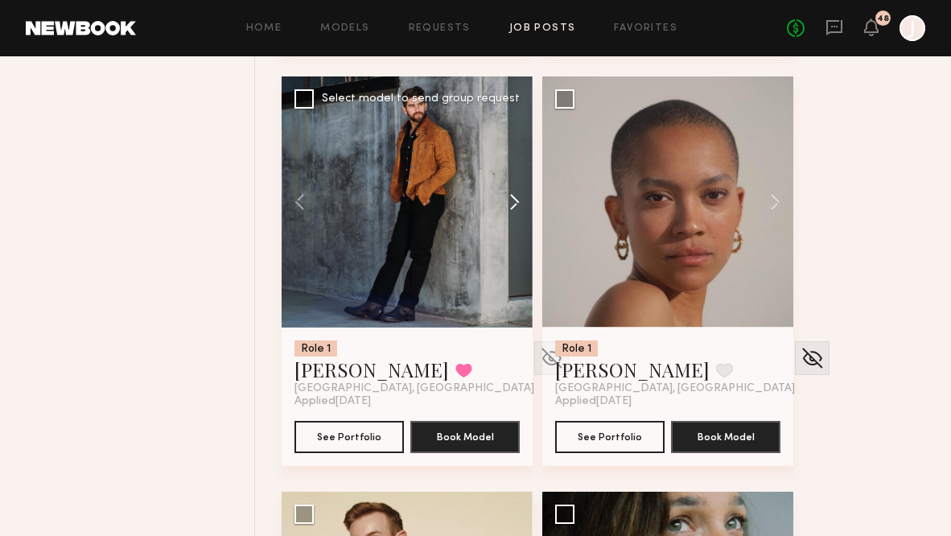
click at [513, 208] on button at bounding box center [506, 201] width 51 height 251
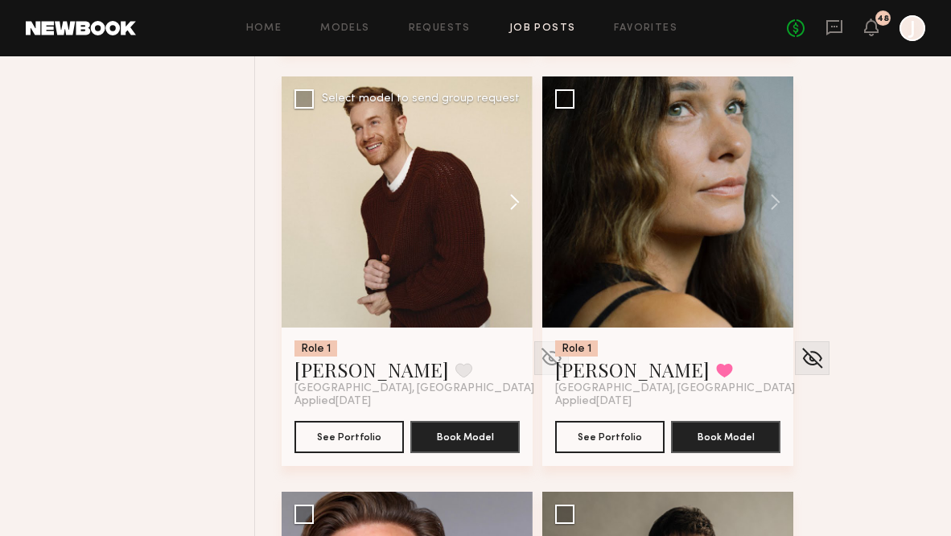
scroll to position [9313, 0]
click at [517, 203] on button at bounding box center [506, 201] width 51 height 251
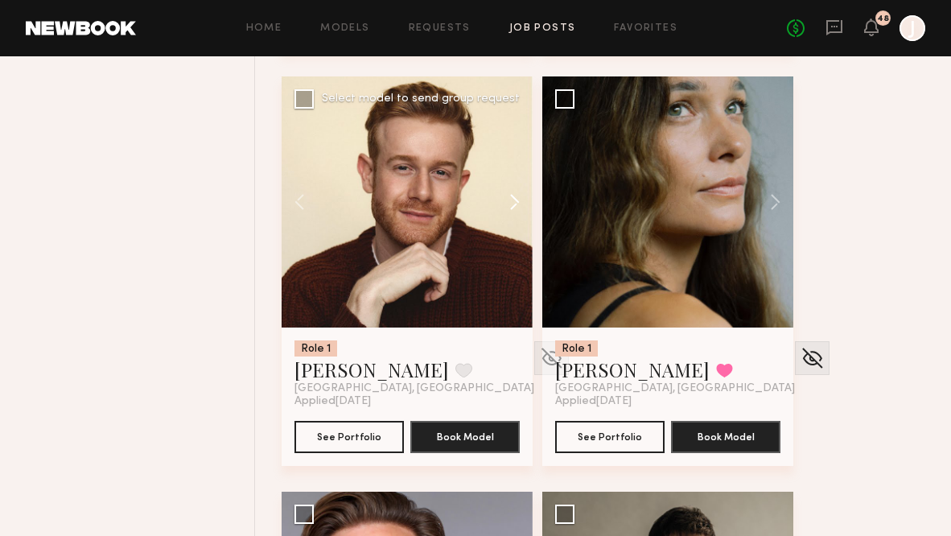
click at [517, 202] on button at bounding box center [506, 201] width 51 height 251
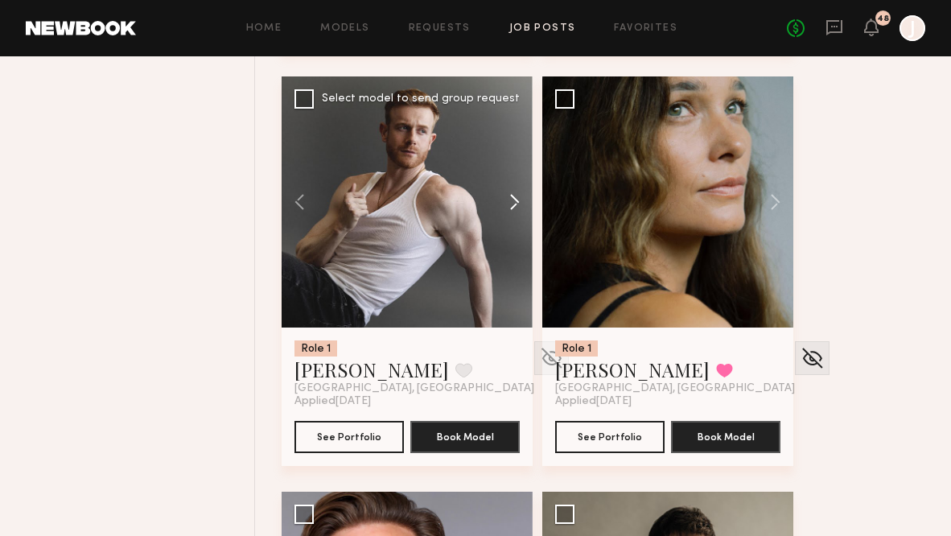
click at [517, 202] on button at bounding box center [506, 201] width 51 height 251
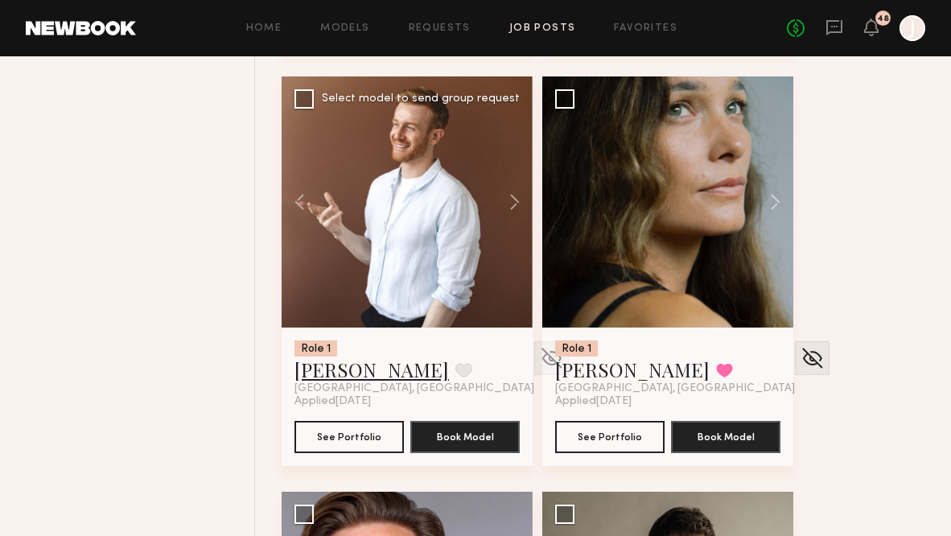
click at [361, 367] on link "[PERSON_NAME]" at bounding box center [371, 369] width 154 height 26
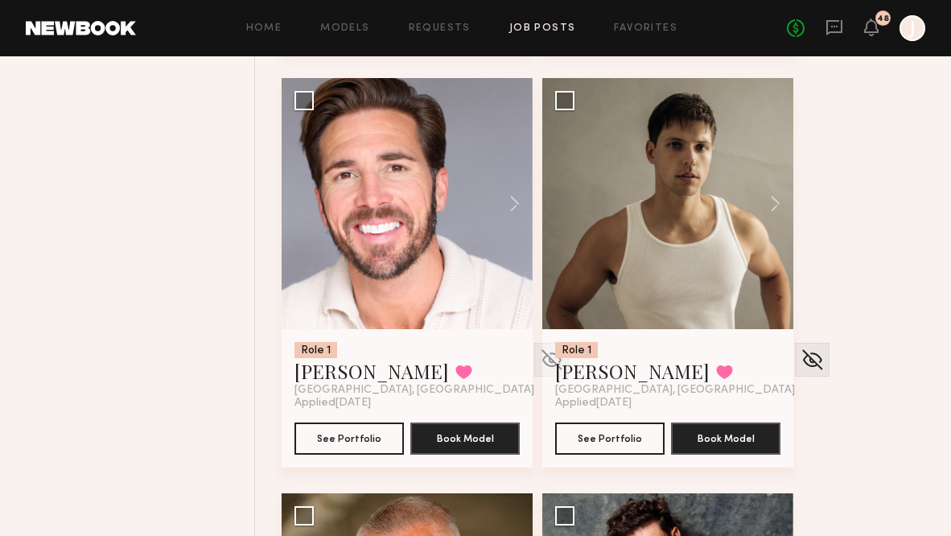
scroll to position [9726, 0]
click at [515, 196] on button at bounding box center [506, 203] width 51 height 251
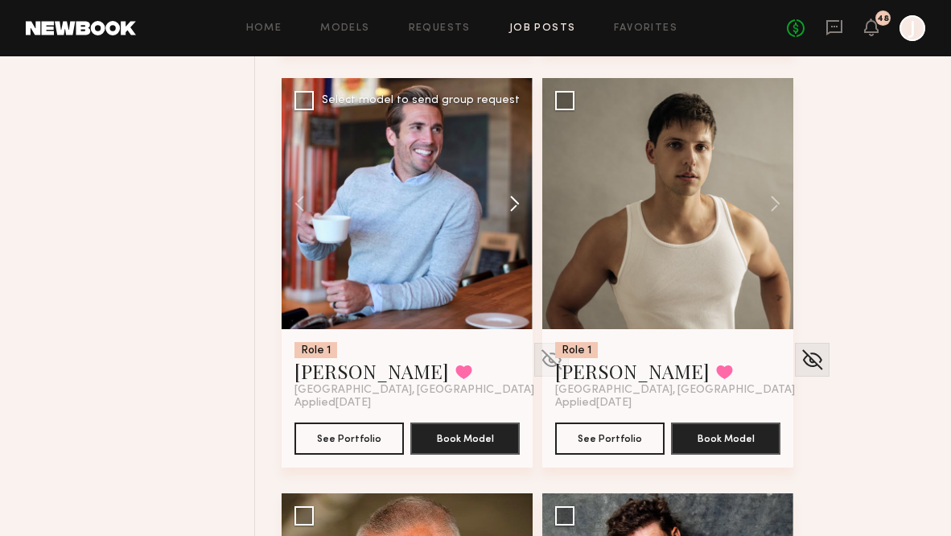
click at [515, 196] on button at bounding box center [506, 203] width 51 height 251
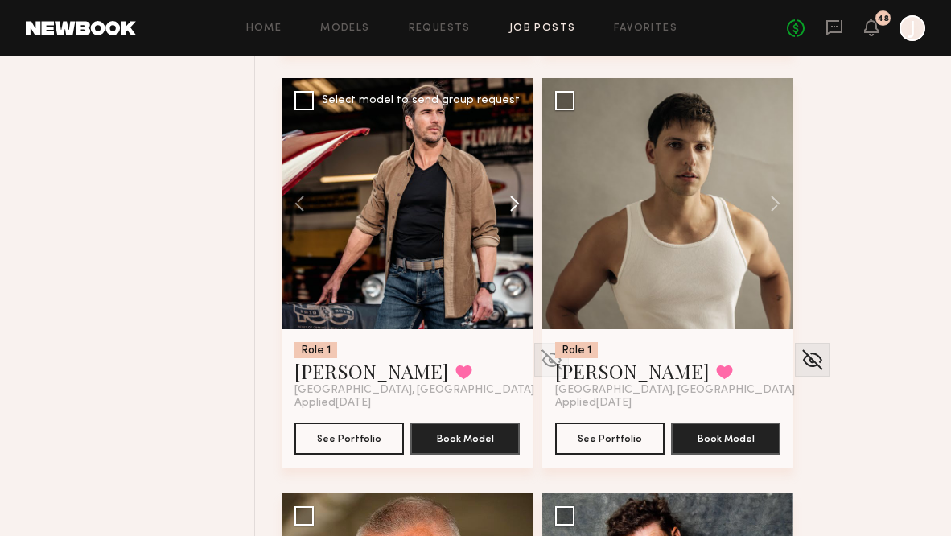
click at [515, 196] on button at bounding box center [506, 203] width 51 height 251
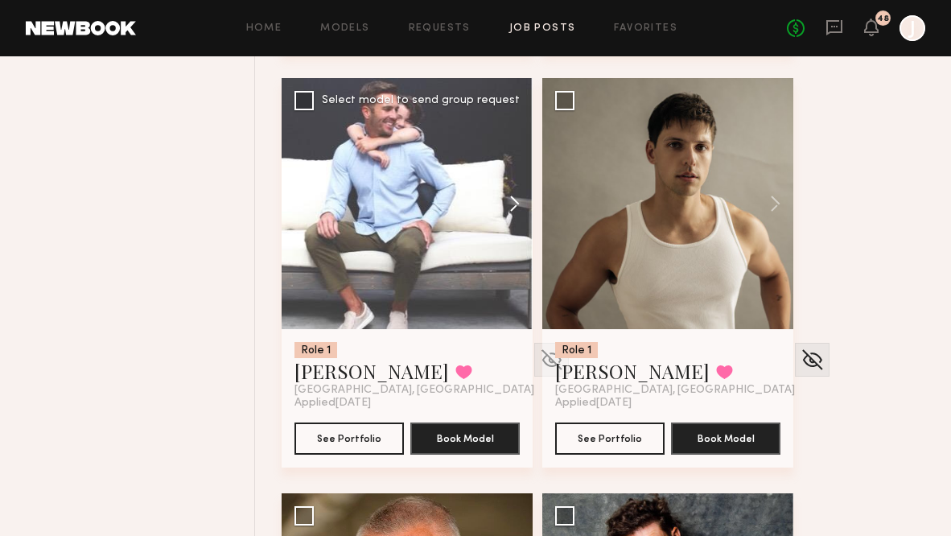
click at [513, 198] on button at bounding box center [506, 203] width 51 height 251
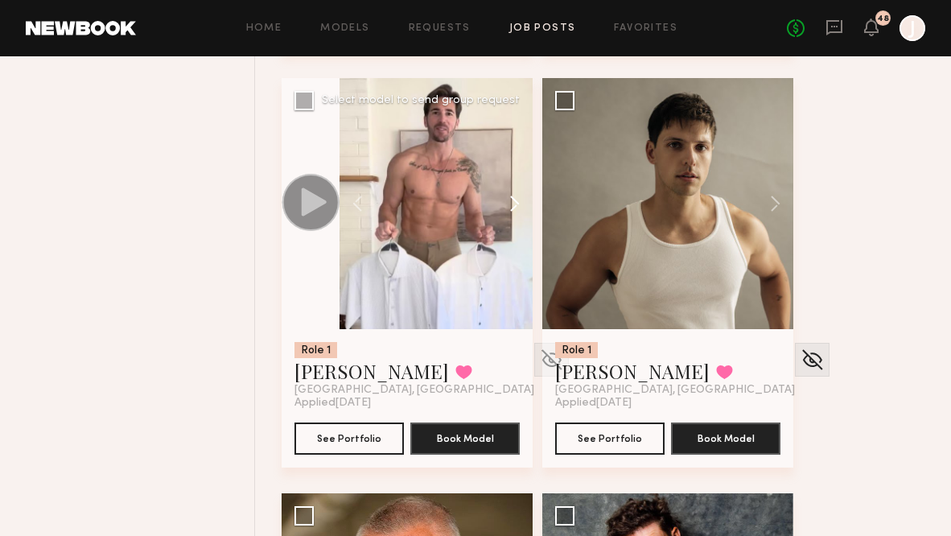
click at [513, 202] on button at bounding box center [506, 203] width 51 height 251
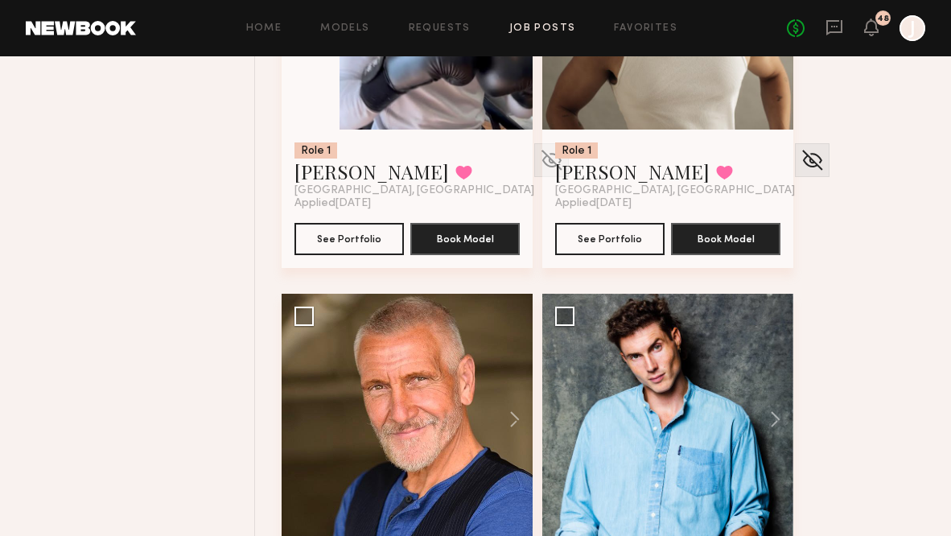
scroll to position [10039, 0]
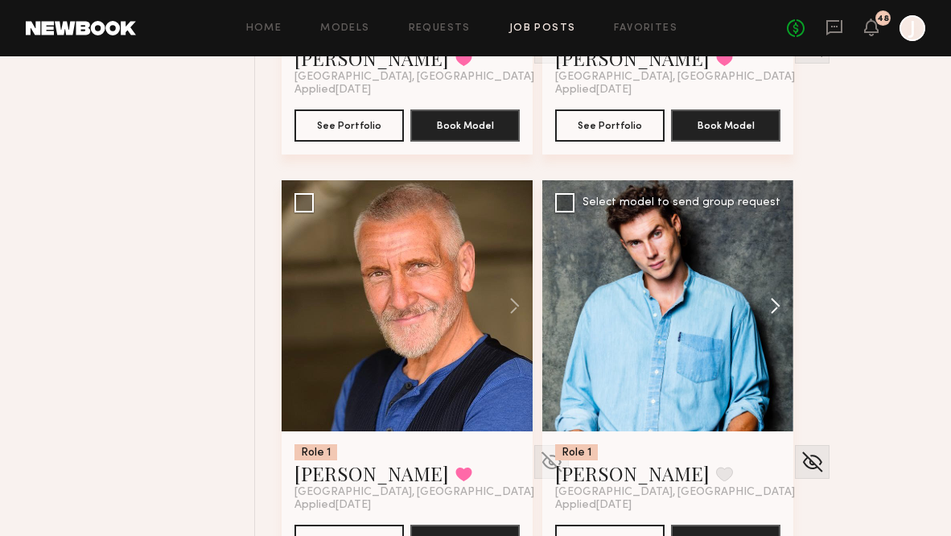
click at [777, 306] on button at bounding box center [767, 305] width 51 height 251
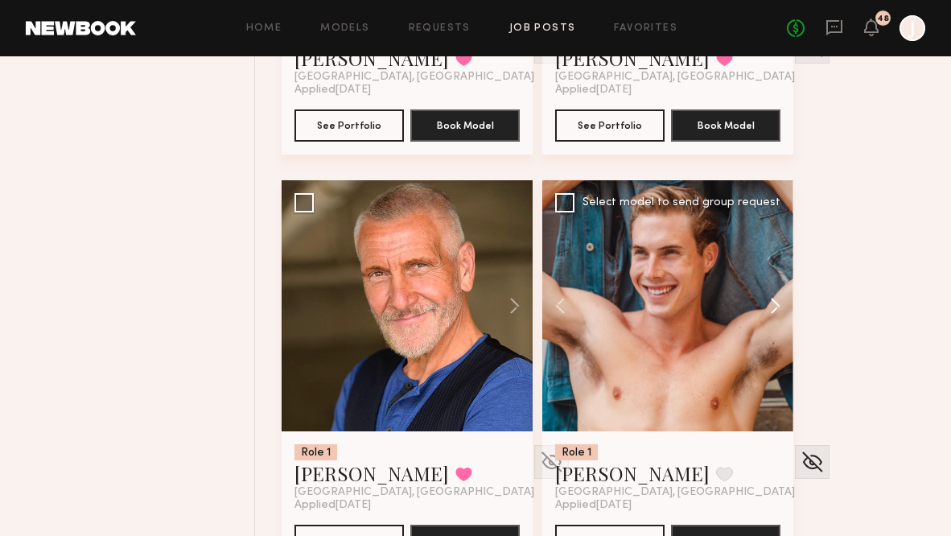
click at [777, 306] on button at bounding box center [767, 305] width 51 height 251
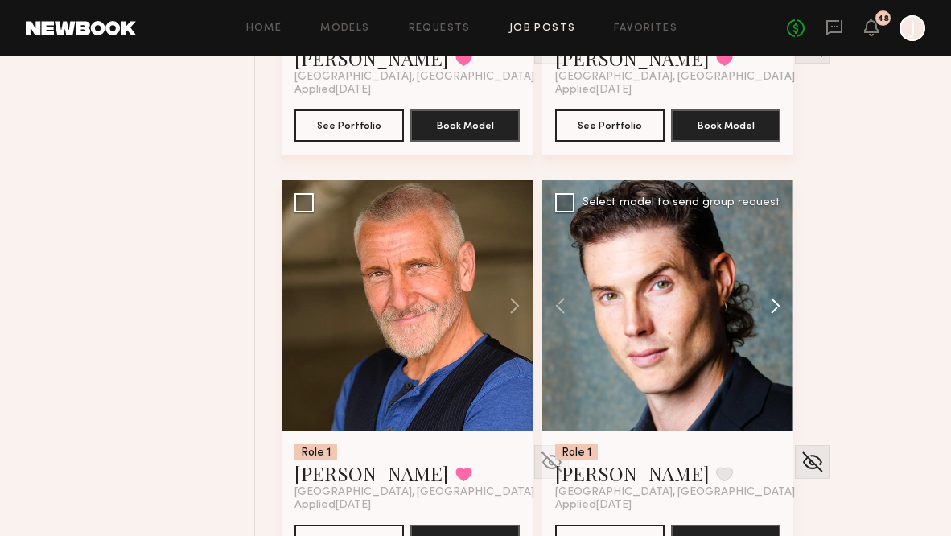
click at [777, 306] on button at bounding box center [767, 305] width 51 height 251
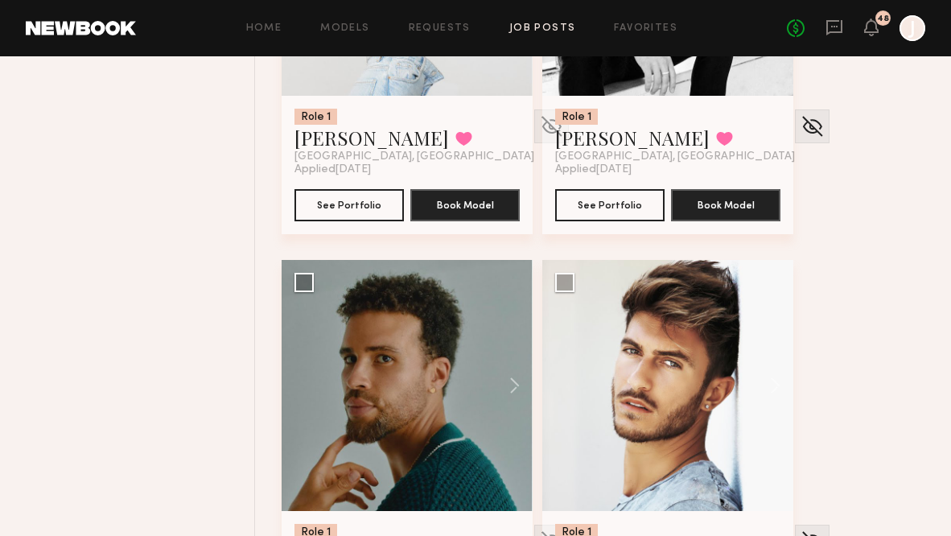
scroll to position [16312, 0]
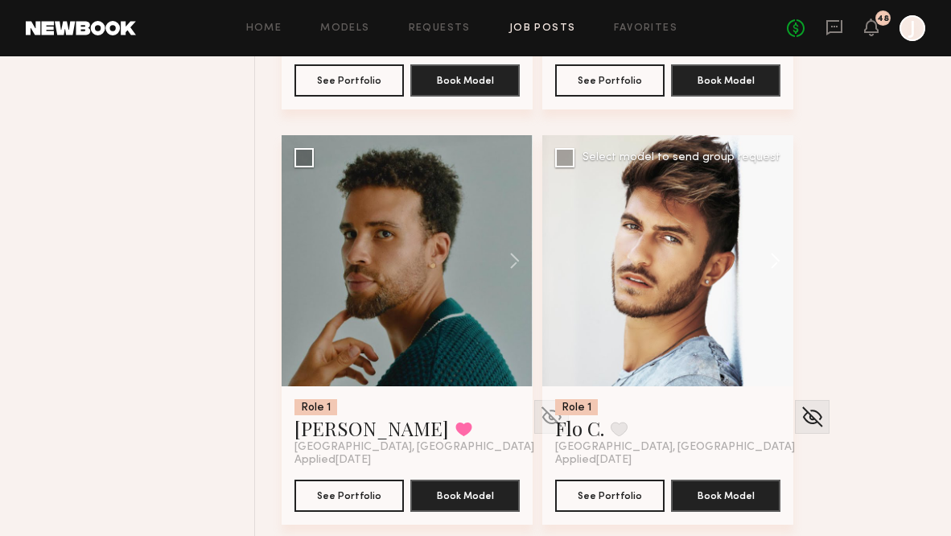
click at [777, 257] on button at bounding box center [767, 260] width 51 height 251
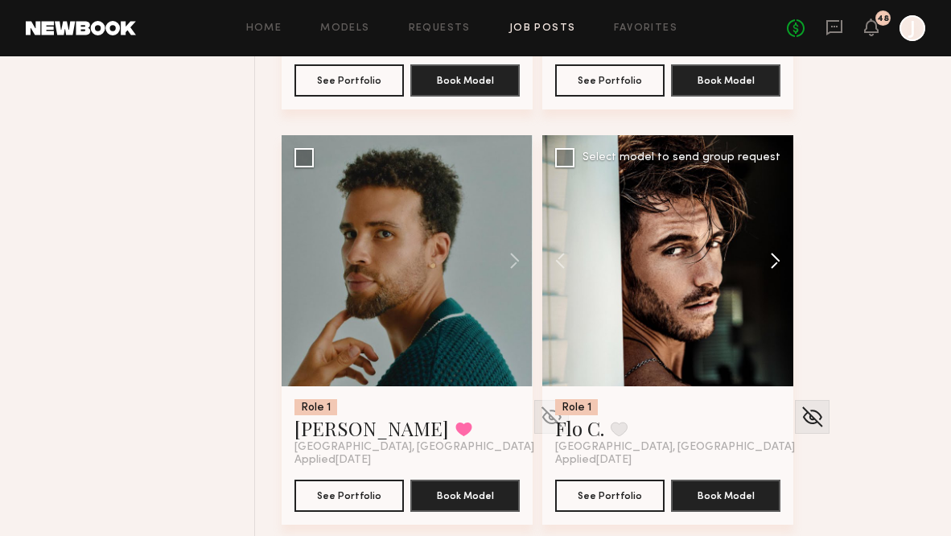
click at [777, 257] on button at bounding box center [767, 260] width 51 height 251
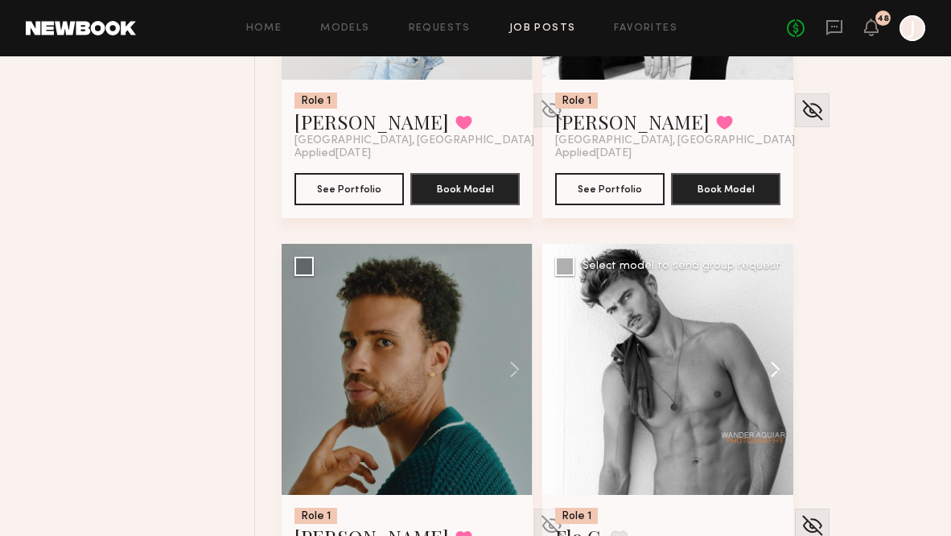
scroll to position [15984, 0]
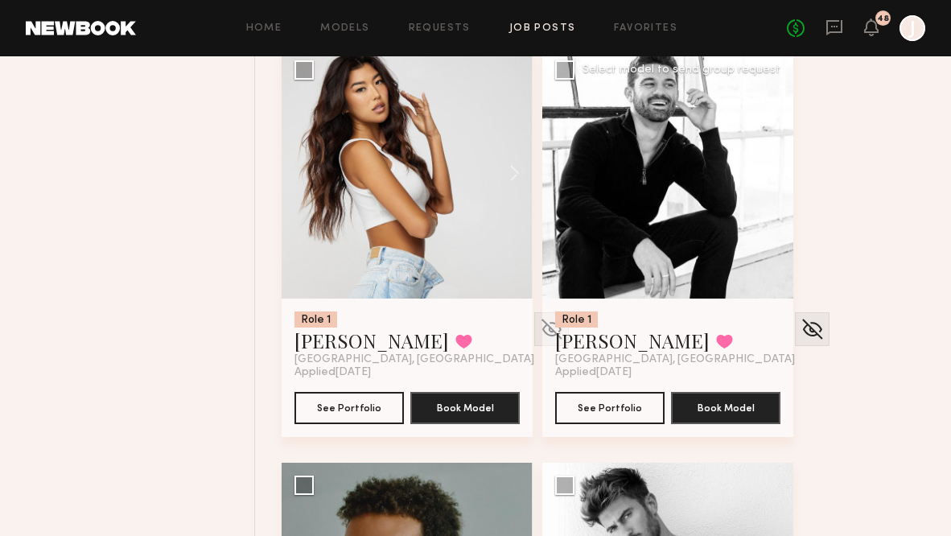
click at [779, 163] on button at bounding box center [767, 172] width 51 height 251
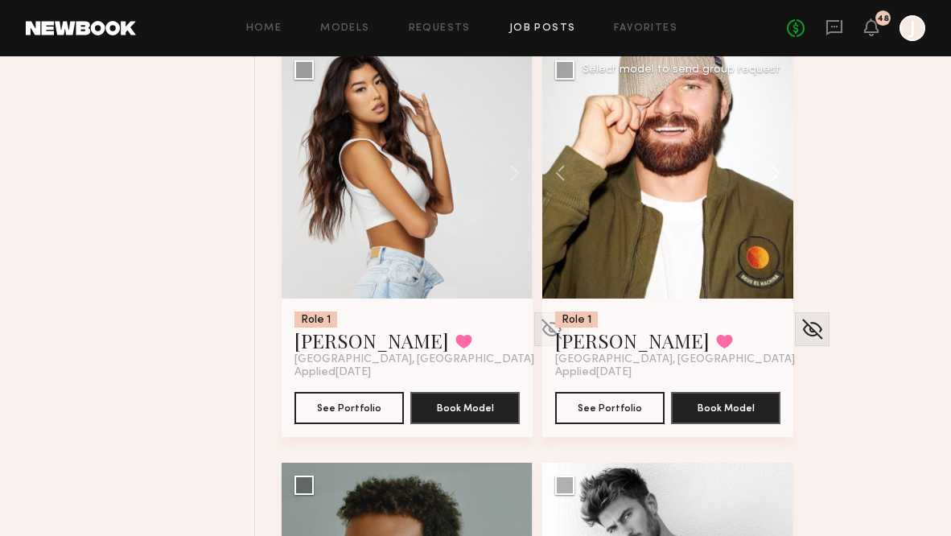
click at [779, 163] on button at bounding box center [767, 172] width 51 height 251
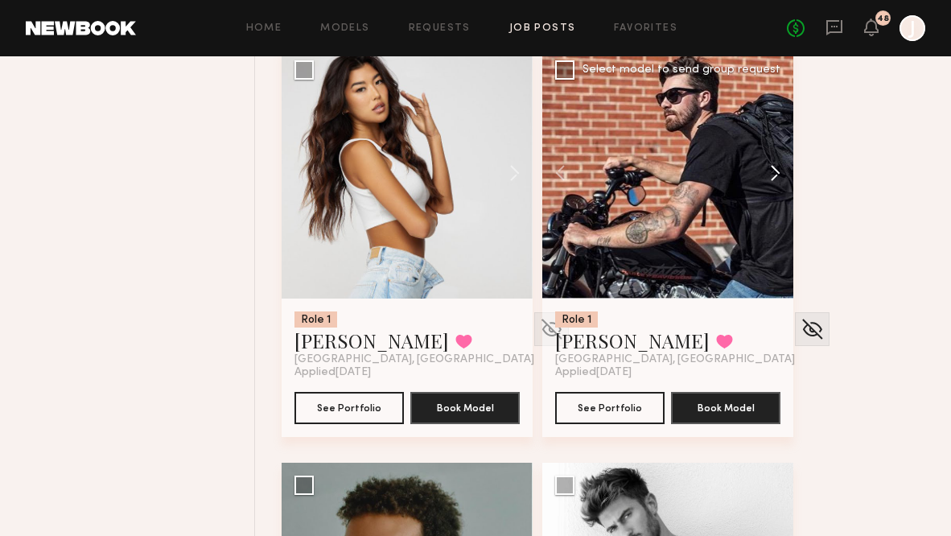
click at [779, 163] on button at bounding box center [767, 172] width 51 height 251
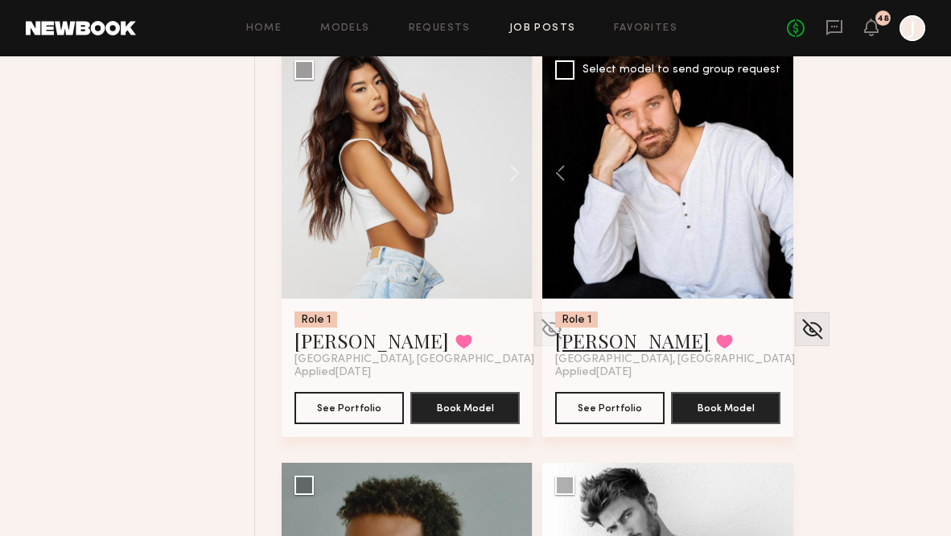
click at [597, 336] on link "Cole G." at bounding box center [632, 340] width 154 height 26
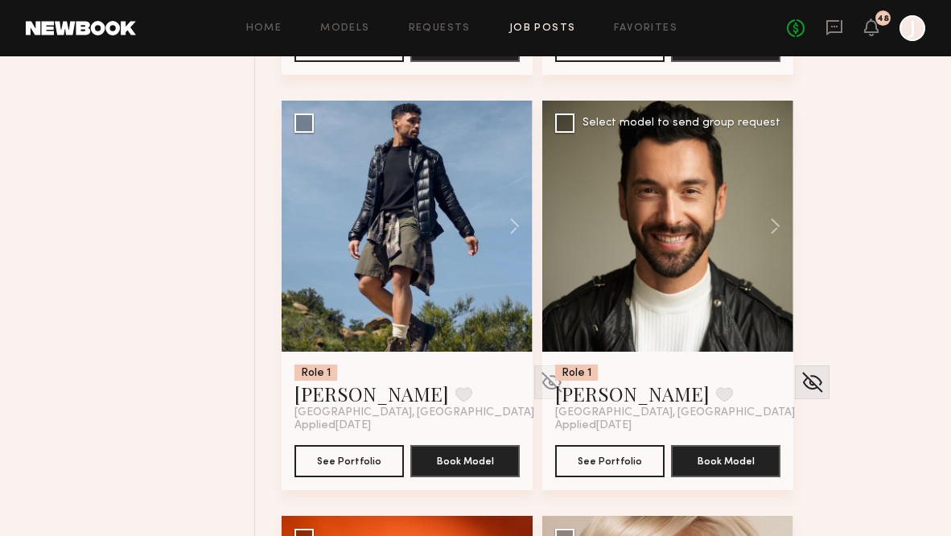
scroll to position [16763, 0]
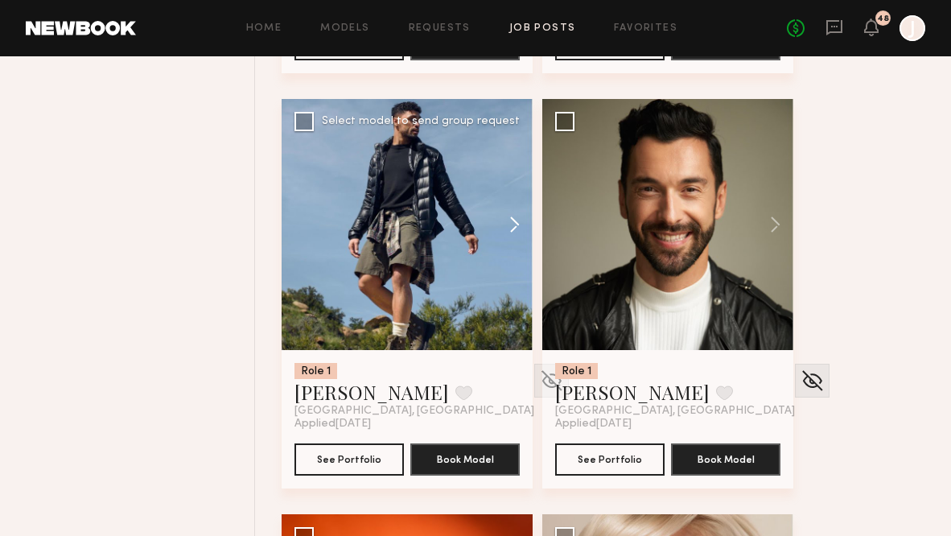
click at [517, 223] on button at bounding box center [506, 224] width 51 height 251
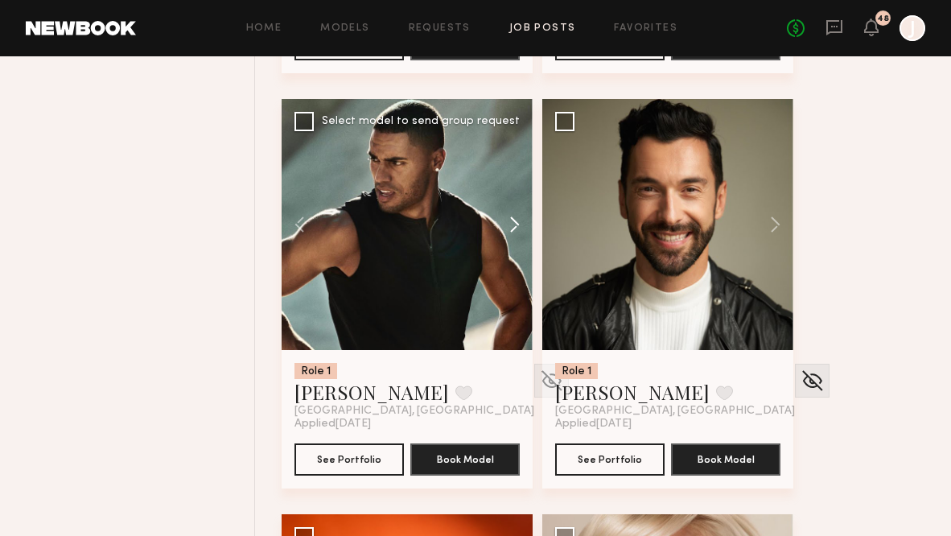
click at [517, 223] on button at bounding box center [506, 224] width 51 height 251
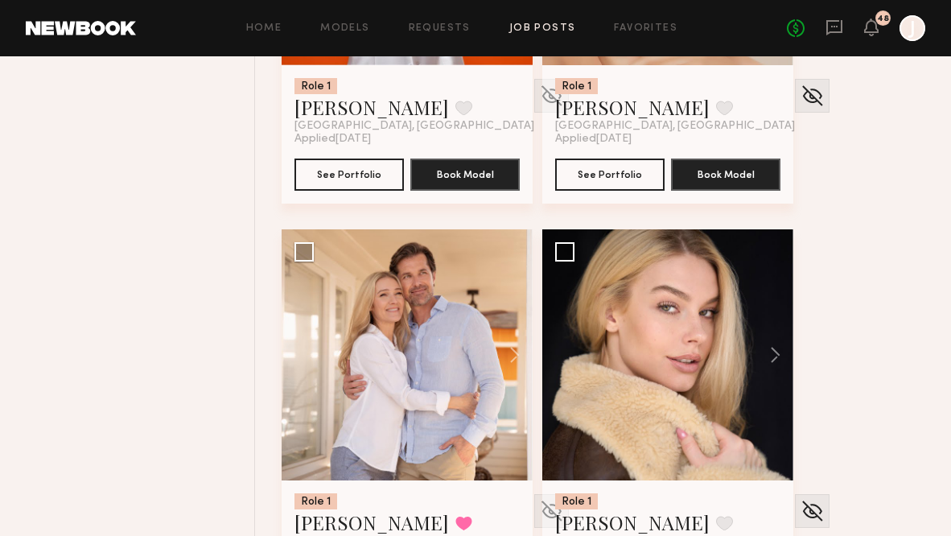
scroll to position [17237, 0]
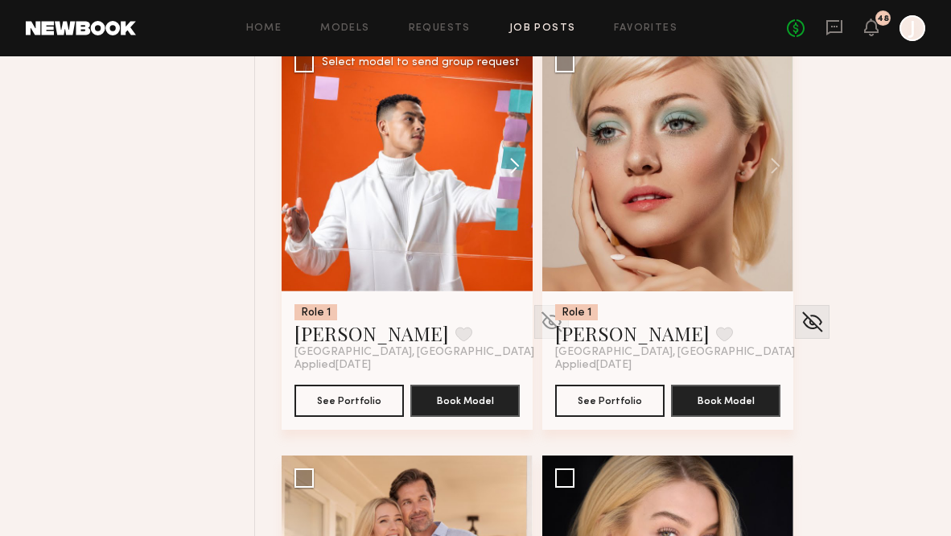
click at [513, 163] on button at bounding box center [506, 165] width 51 height 251
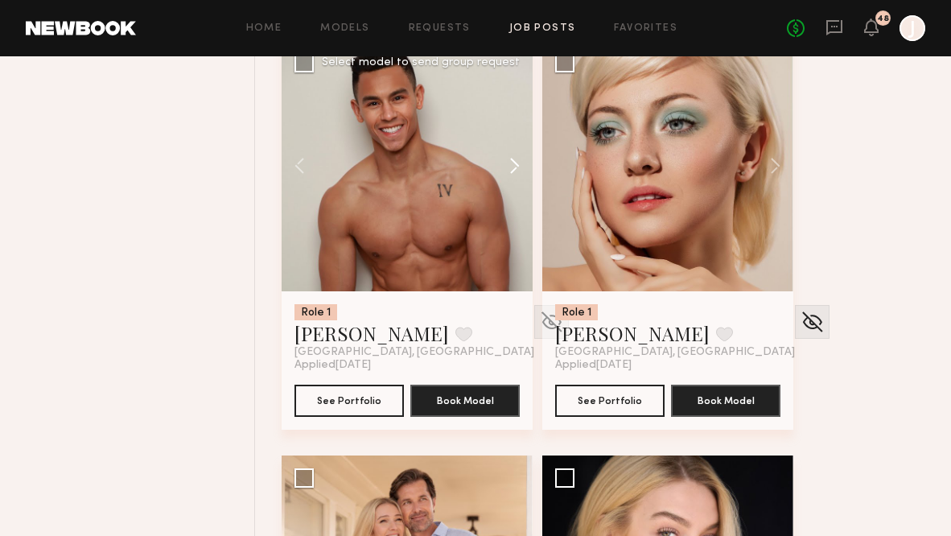
click at [514, 163] on button at bounding box center [506, 165] width 51 height 251
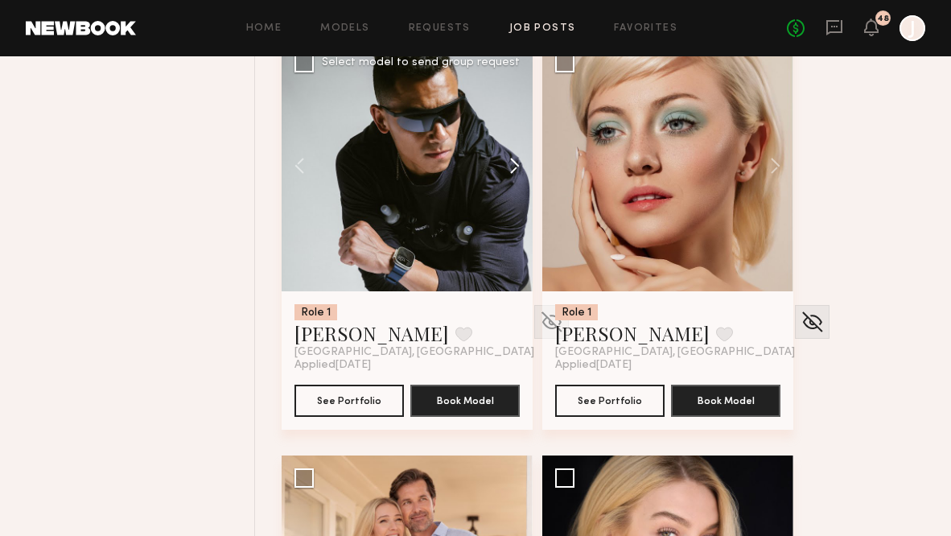
click at [514, 164] on button at bounding box center [506, 165] width 51 height 251
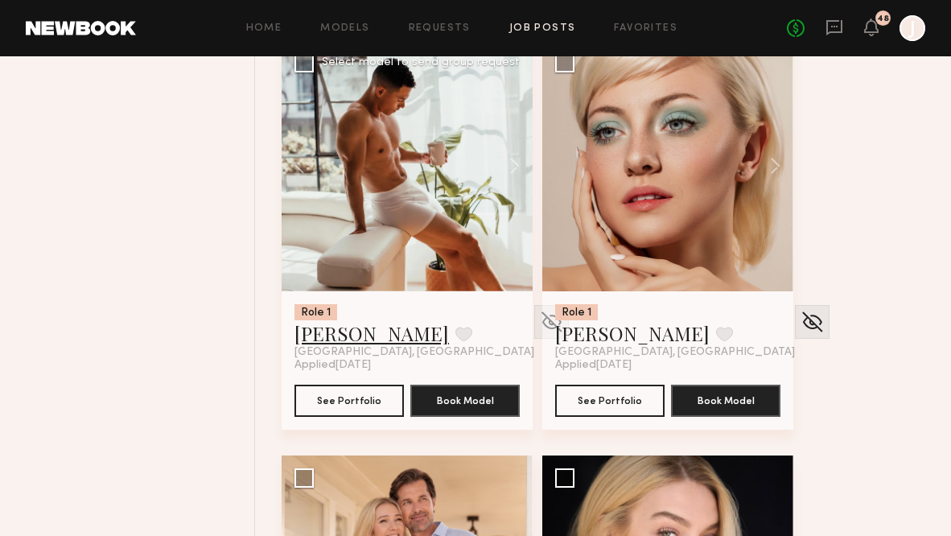
click at [339, 336] on link "Gabe F." at bounding box center [371, 333] width 154 height 26
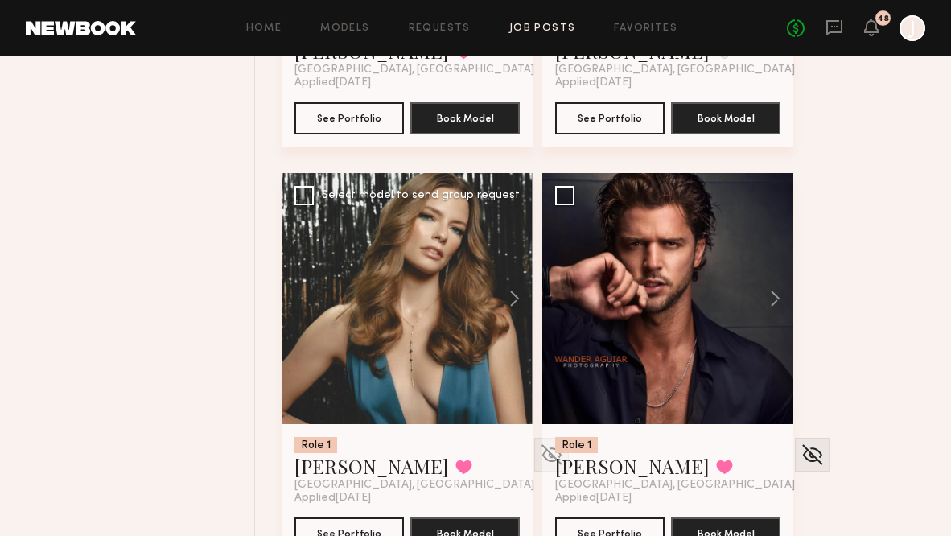
scroll to position [17941, 0]
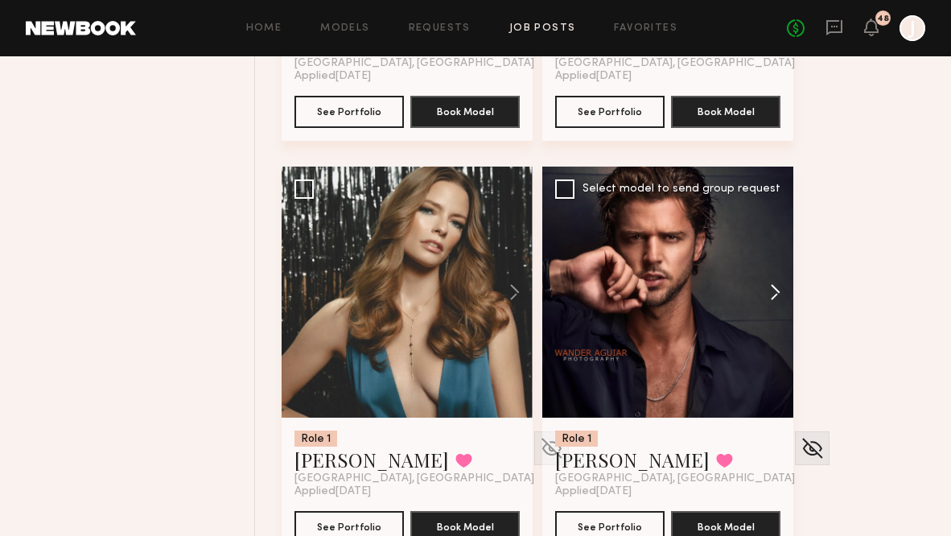
click at [780, 282] on button at bounding box center [767, 292] width 51 height 251
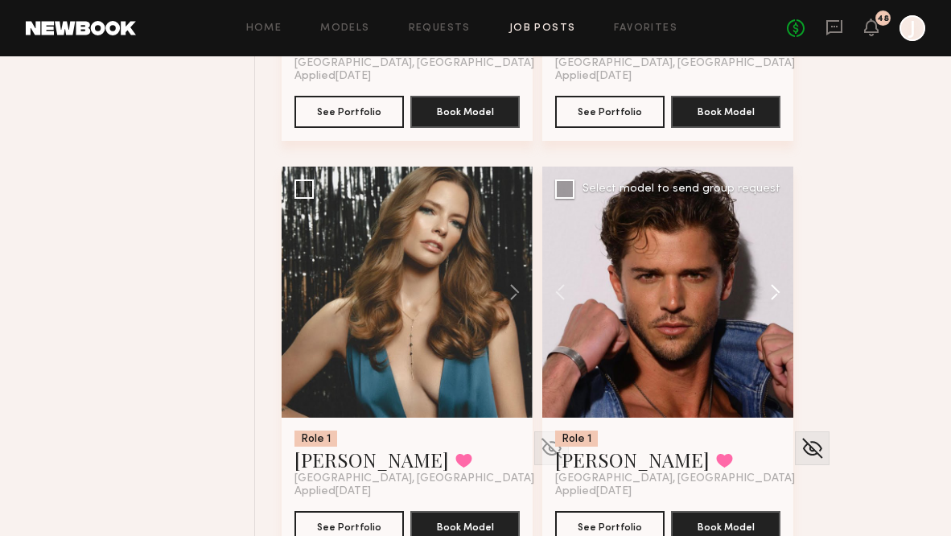
click at [780, 283] on button at bounding box center [767, 292] width 51 height 251
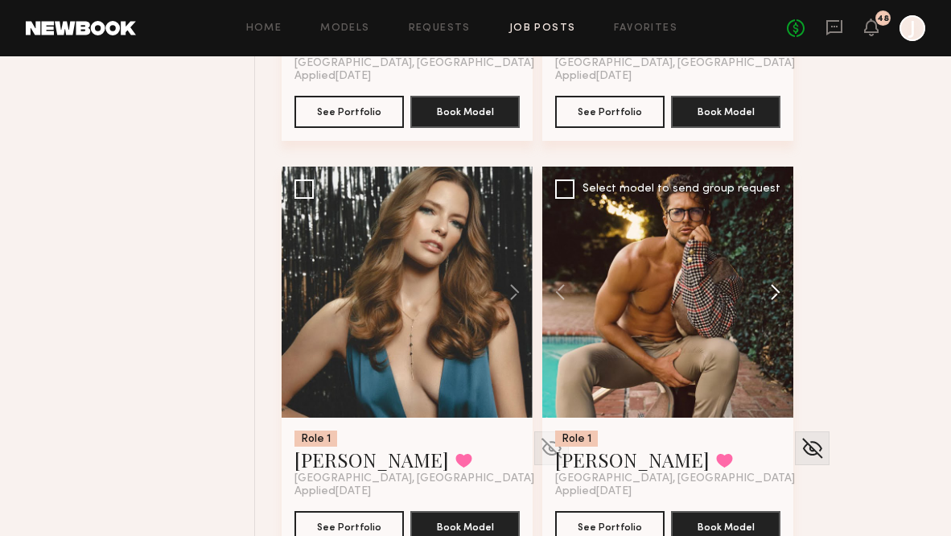
click at [780, 283] on button at bounding box center [767, 292] width 51 height 251
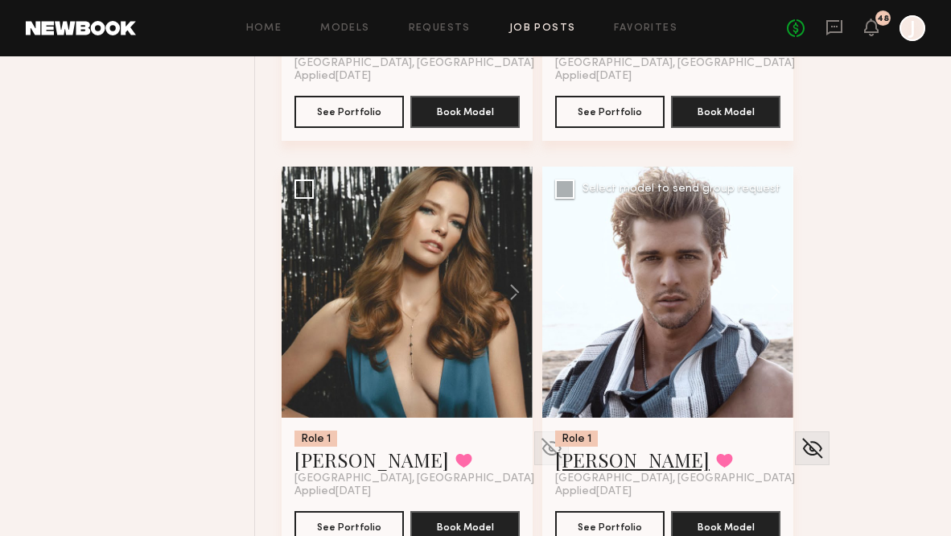
click at [575, 459] on link "Tim A." at bounding box center [632, 460] width 154 height 26
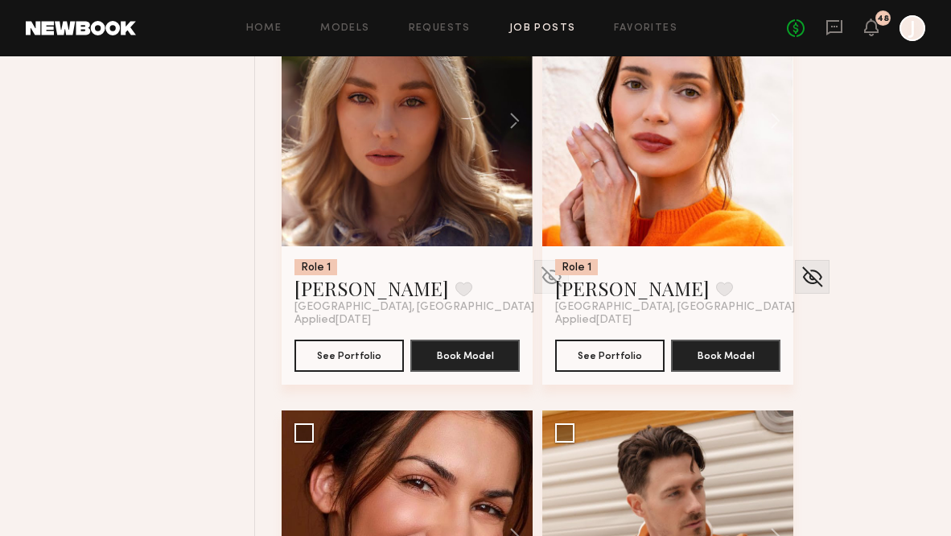
scroll to position [19646, 0]
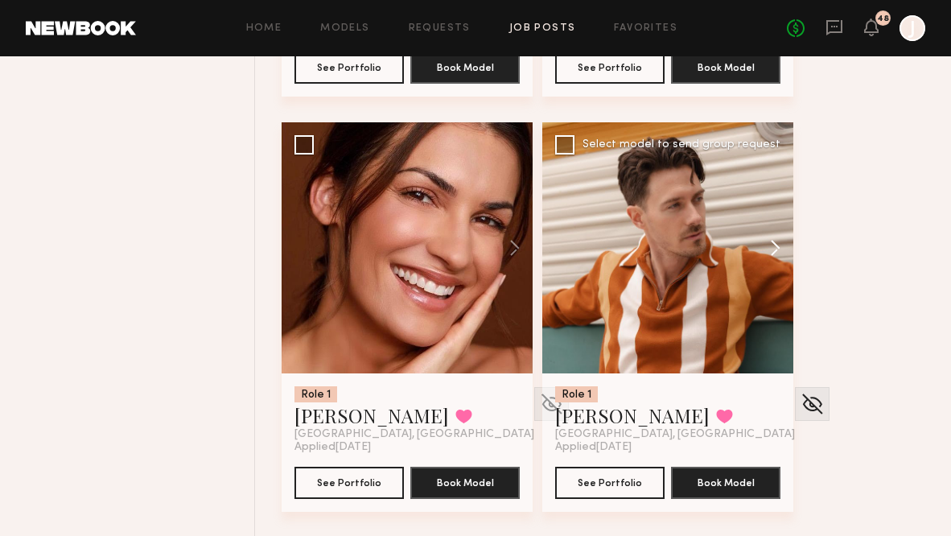
click at [771, 243] on button at bounding box center [767, 247] width 51 height 251
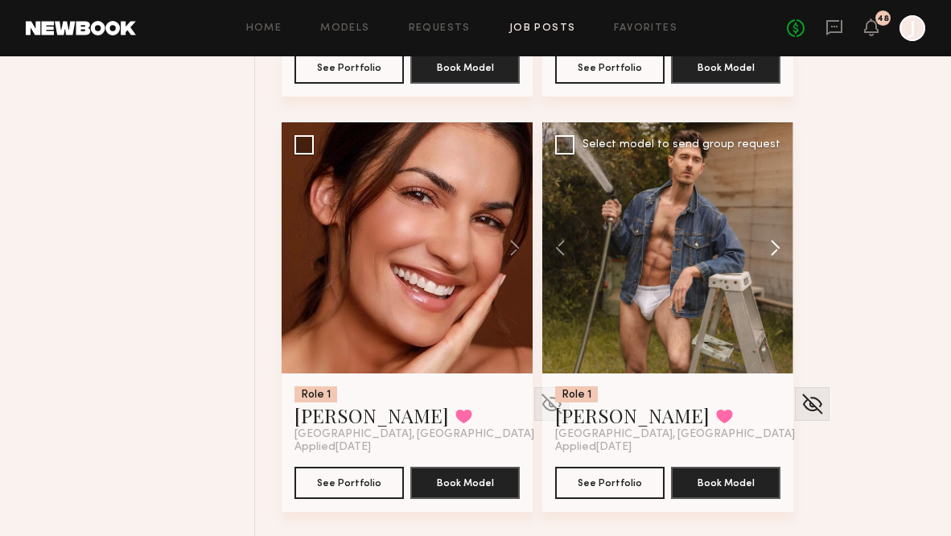
click at [772, 243] on button at bounding box center [767, 247] width 51 height 251
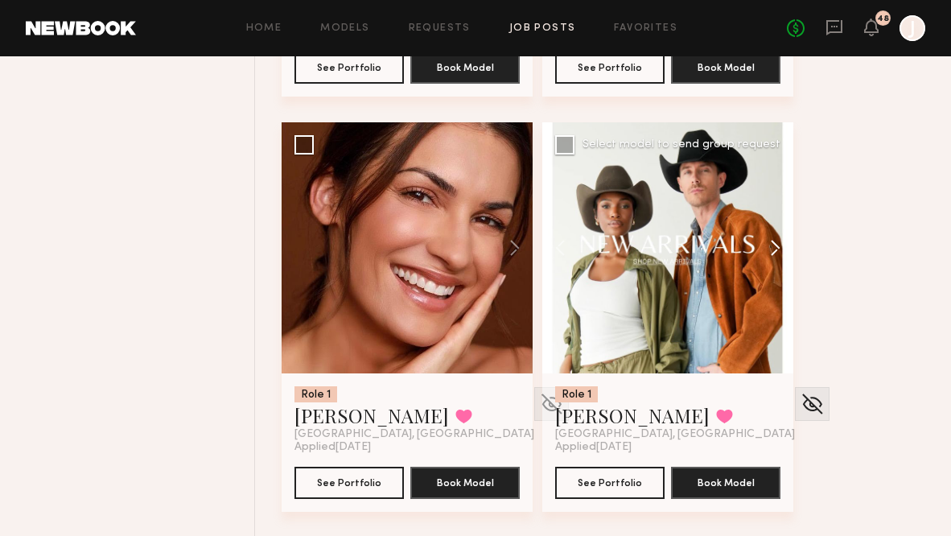
click at [772, 243] on button at bounding box center [767, 247] width 51 height 251
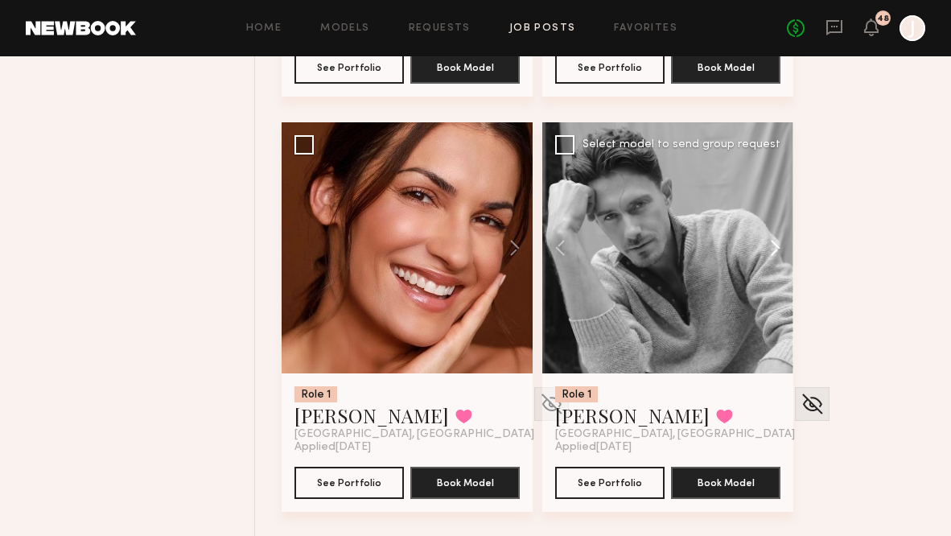
click at [772, 243] on button at bounding box center [767, 247] width 51 height 251
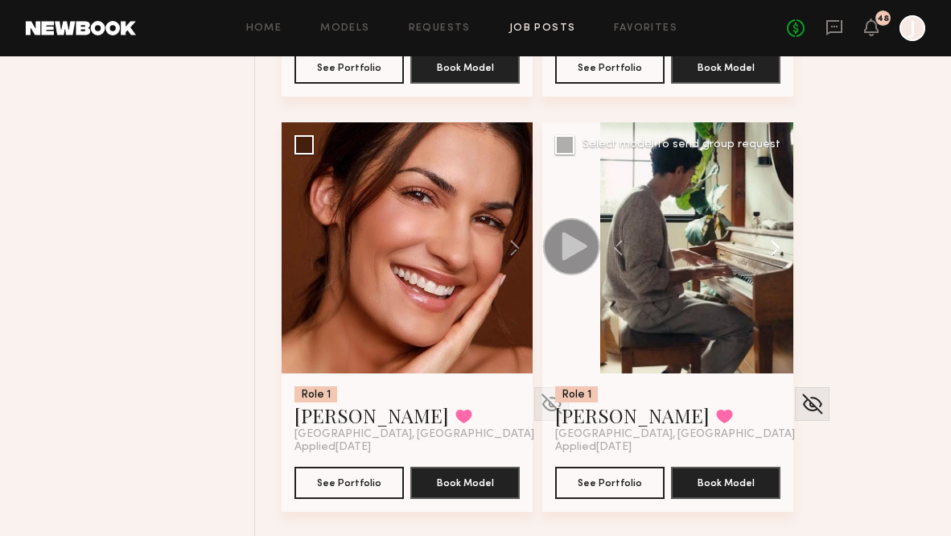
click at [772, 243] on button at bounding box center [767, 247] width 51 height 251
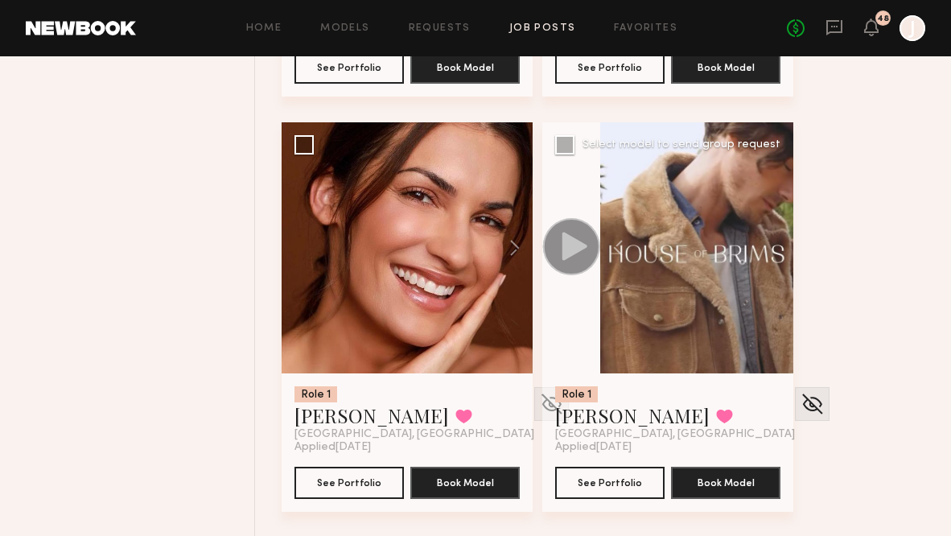
click at [773, 245] on div at bounding box center [696, 247] width 193 height 251
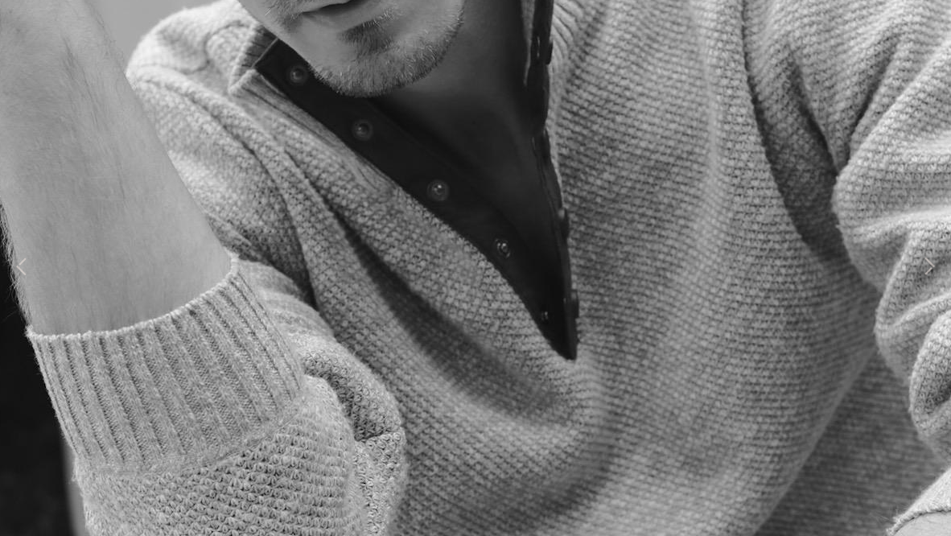
scroll to position [19659, 0]
click at [18, 266] on button at bounding box center [21, 268] width 19 height 429
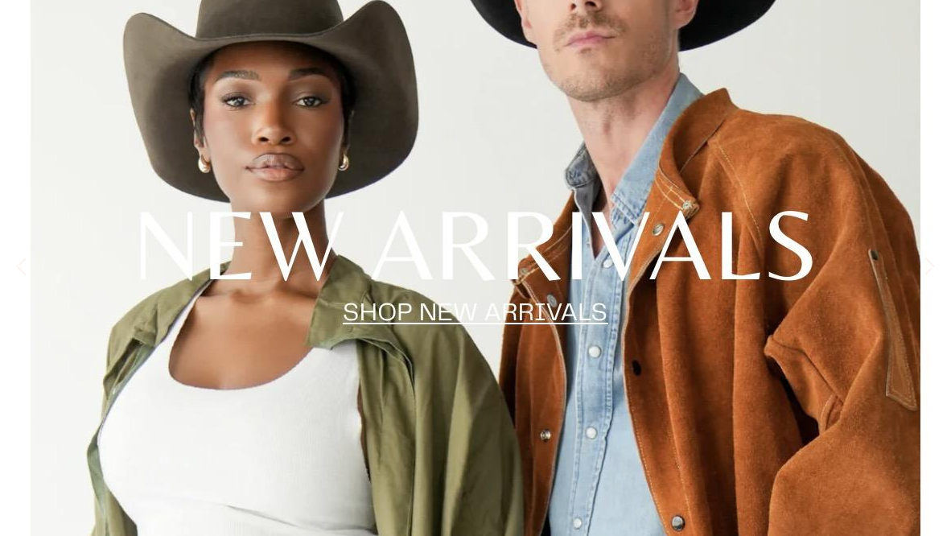
click at [22, 264] on button at bounding box center [21, 268] width 19 height 429
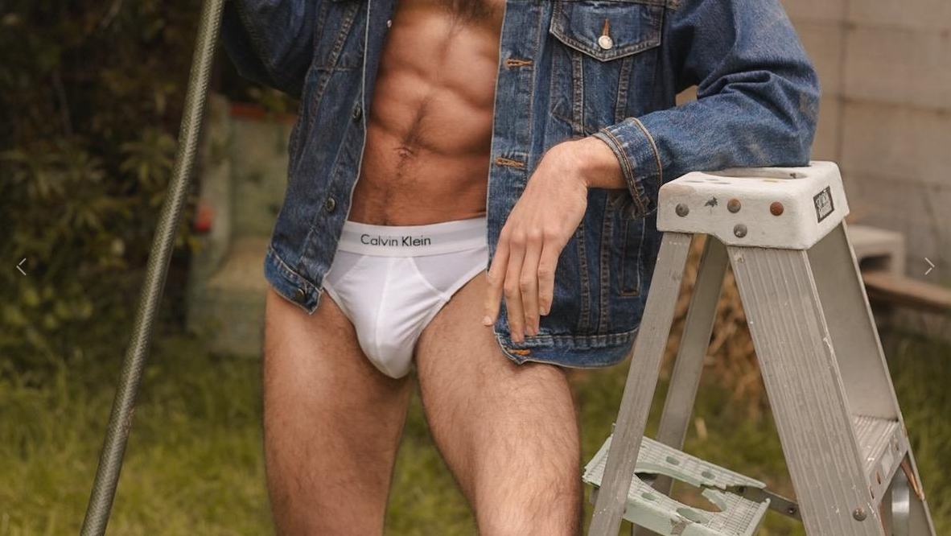
click at [23, 264] on button at bounding box center [21, 268] width 19 height 429
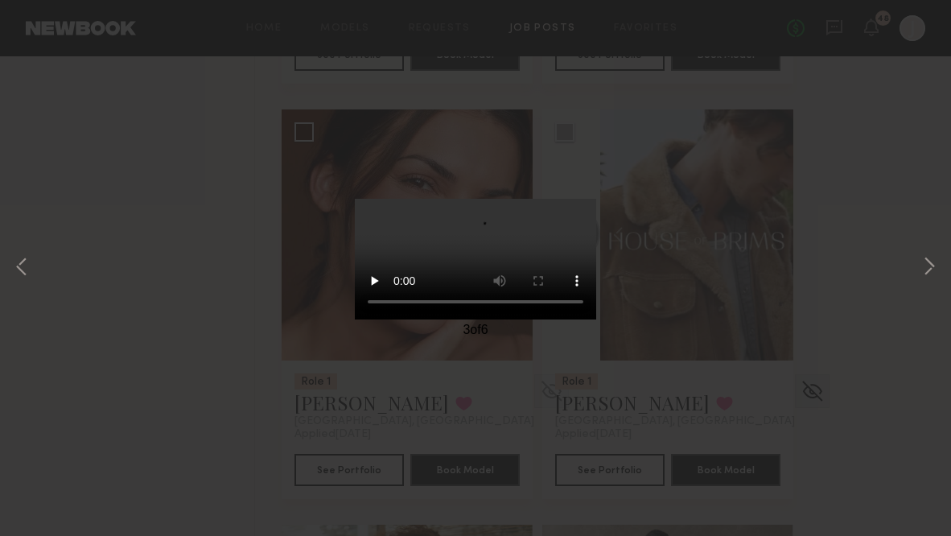
click at [23, 264] on button at bounding box center [21, 268] width 19 height 429
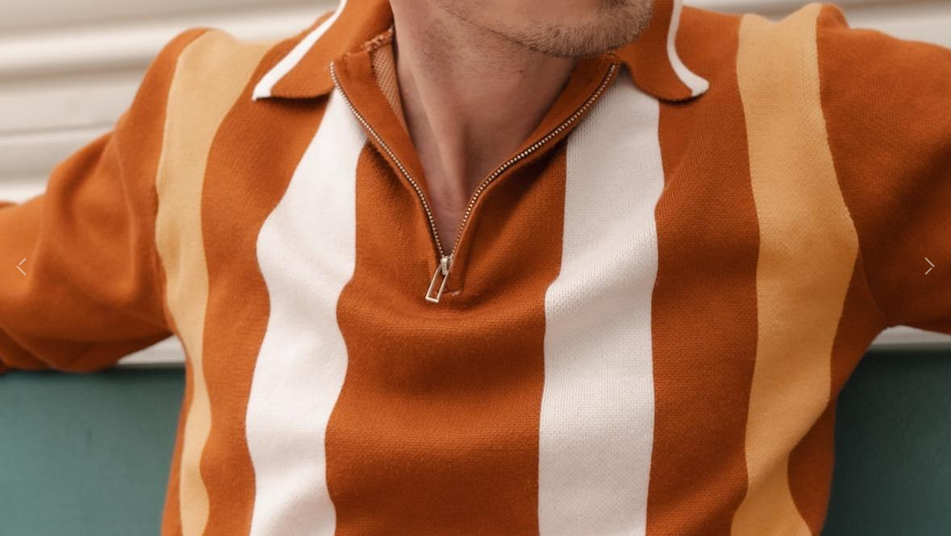
click at [23, 264] on button at bounding box center [21, 268] width 19 height 429
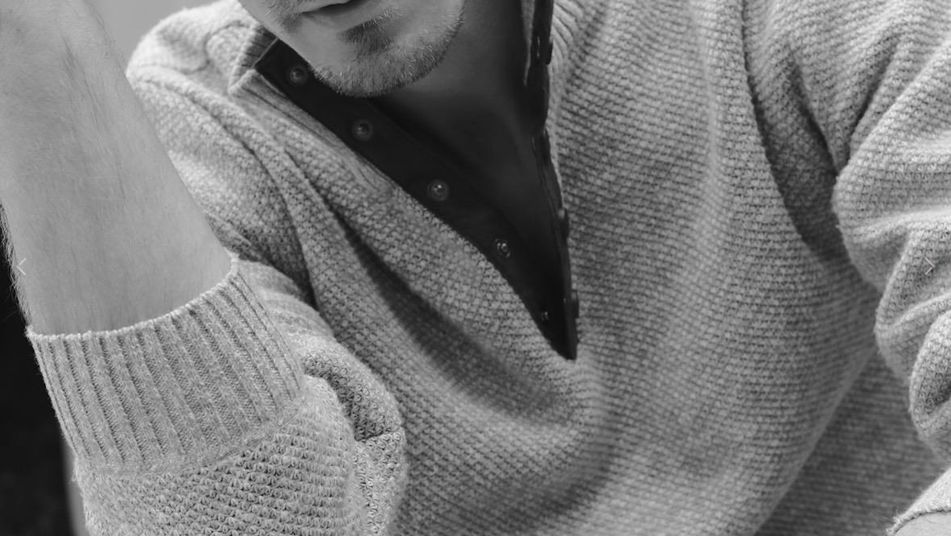
click at [19, 265] on button at bounding box center [21, 268] width 19 height 429
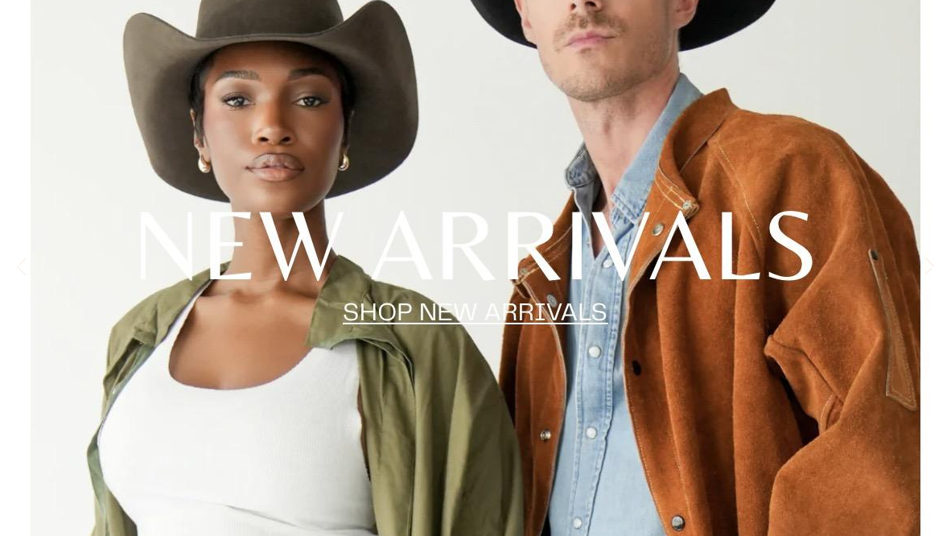
click at [19, 265] on button at bounding box center [21, 268] width 19 height 429
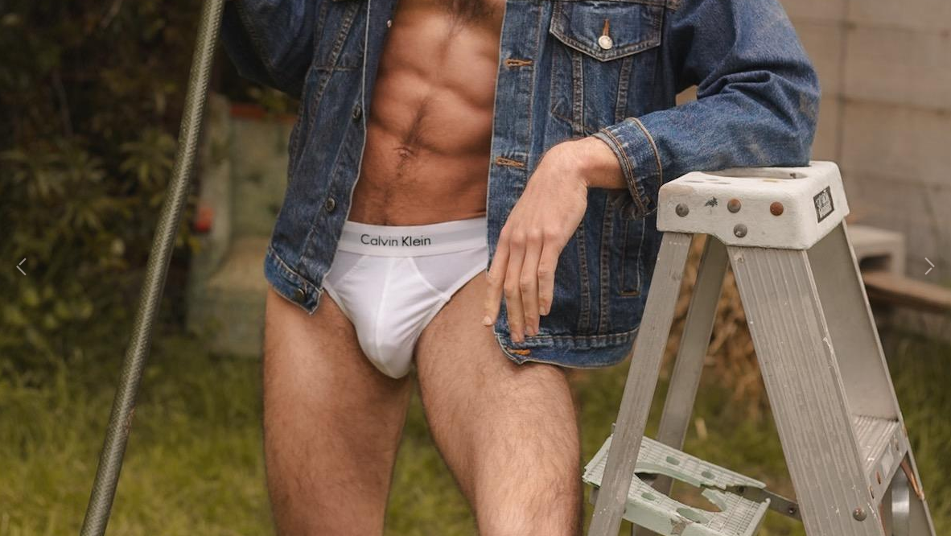
click at [19, 265] on button at bounding box center [21, 268] width 19 height 429
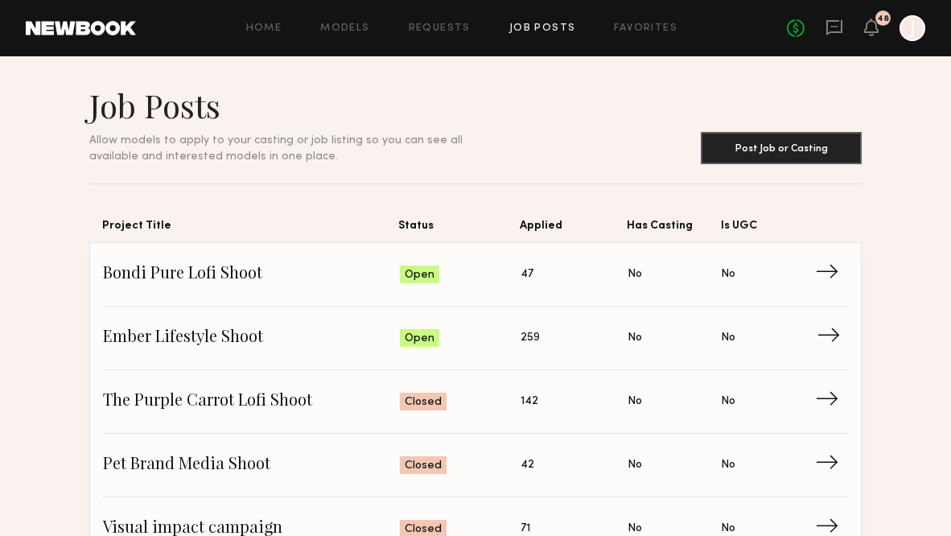
click at [839, 340] on span "→" at bounding box center [833, 338] width 33 height 24
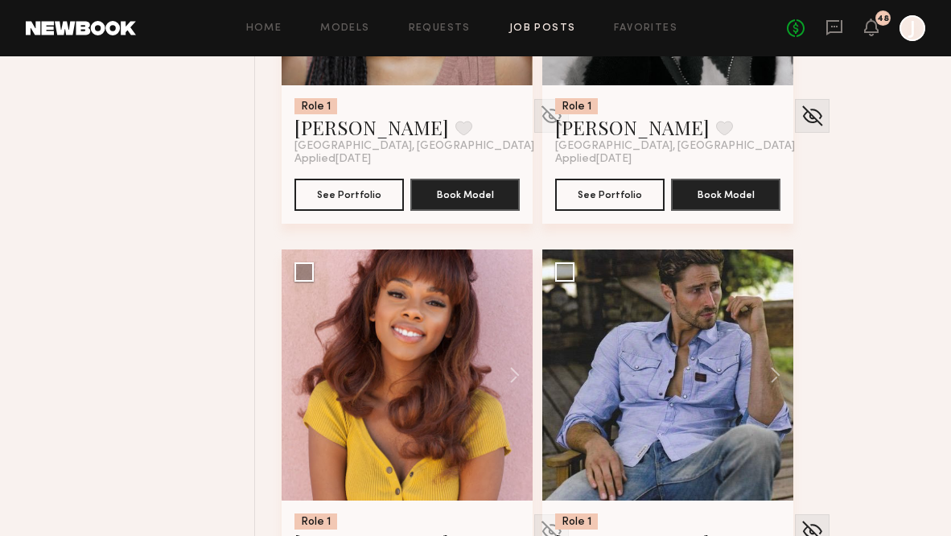
scroll to position [5149, 0]
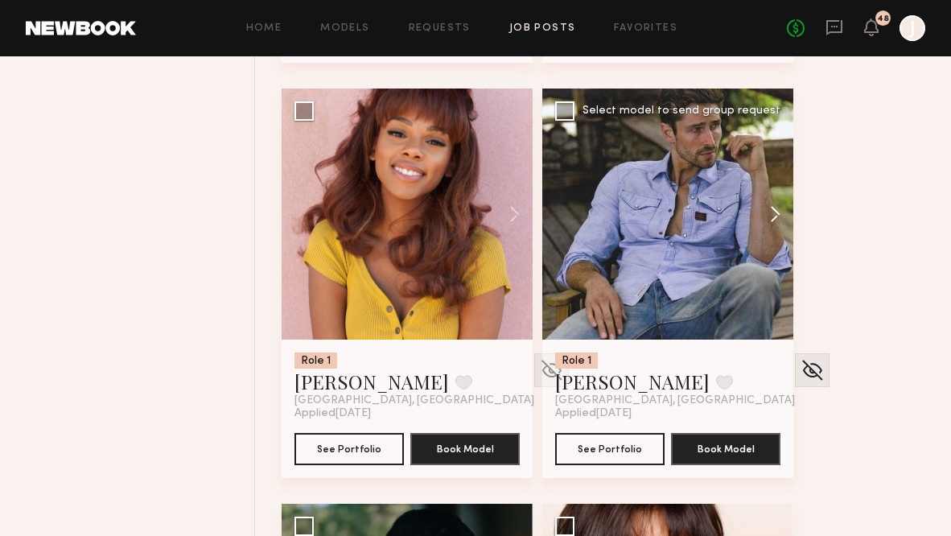
click at [778, 211] on button at bounding box center [767, 214] width 51 height 251
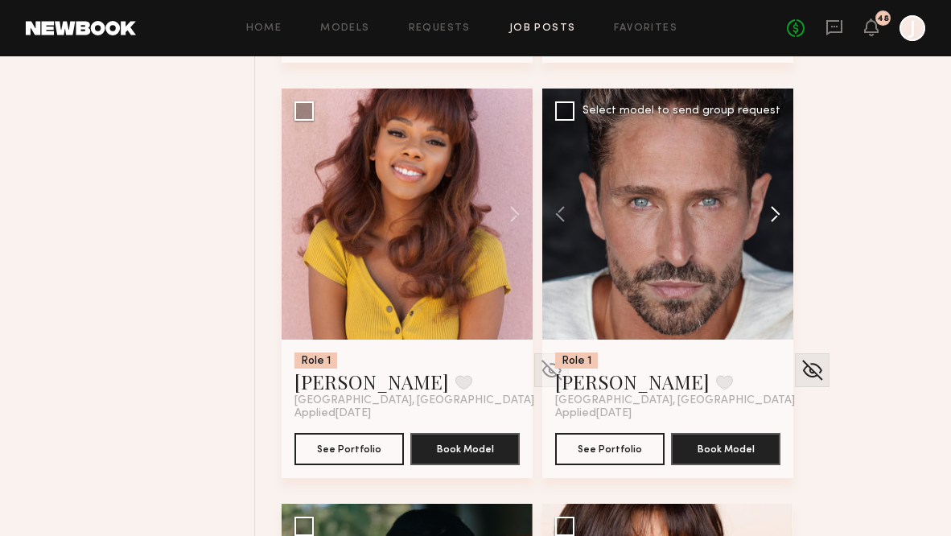
click at [778, 211] on button at bounding box center [767, 214] width 51 height 251
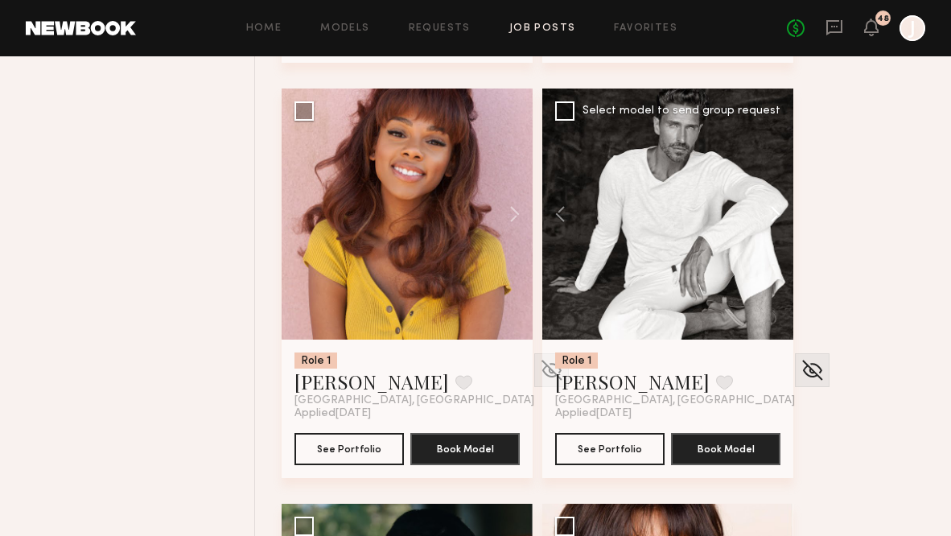
click at [778, 211] on button at bounding box center [767, 214] width 51 height 251
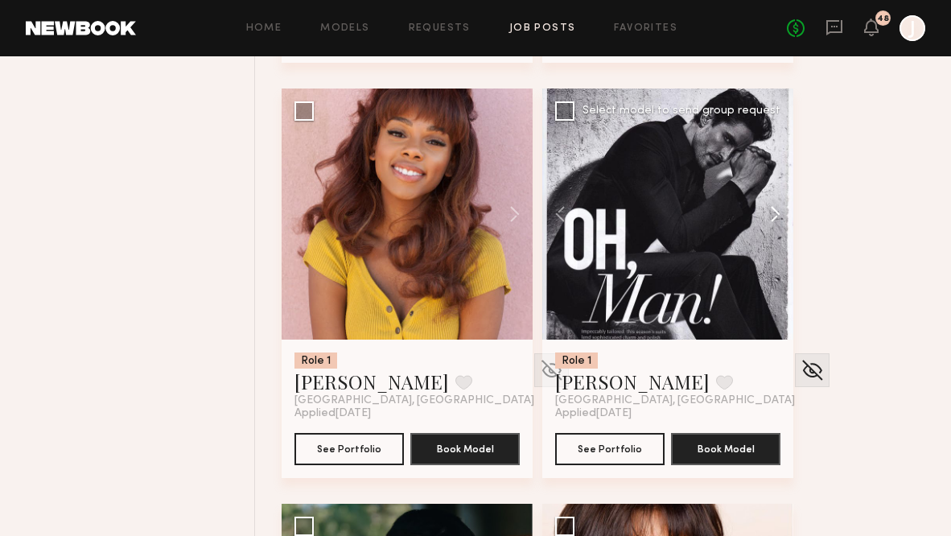
click at [772, 208] on button at bounding box center [767, 214] width 51 height 251
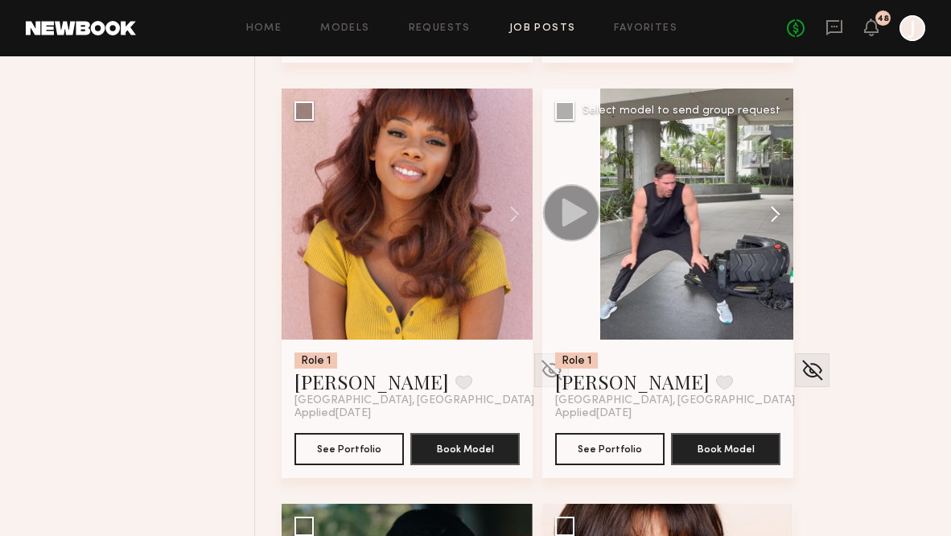
click at [773, 208] on button at bounding box center [767, 214] width 51 height 251
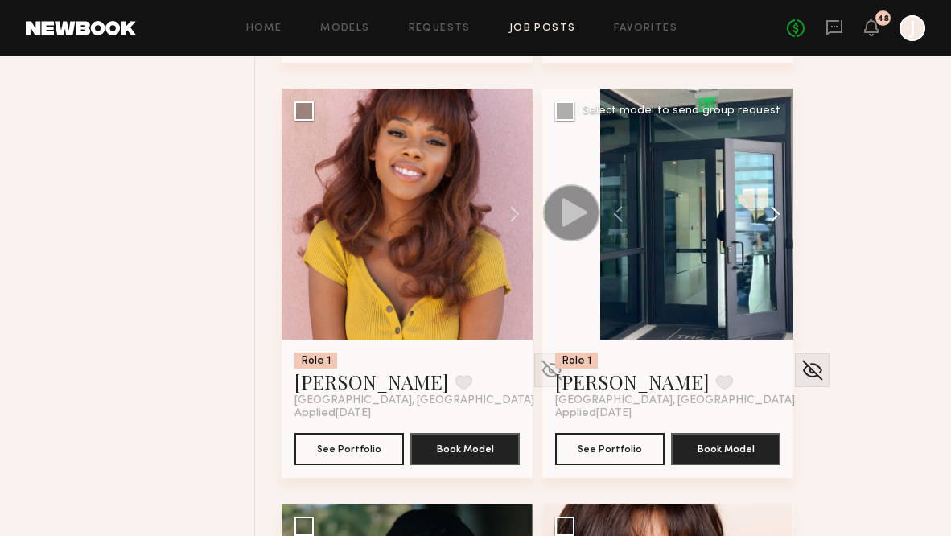
click at [773, 208] on button at bounding box center [767, 214] width 51 height 251
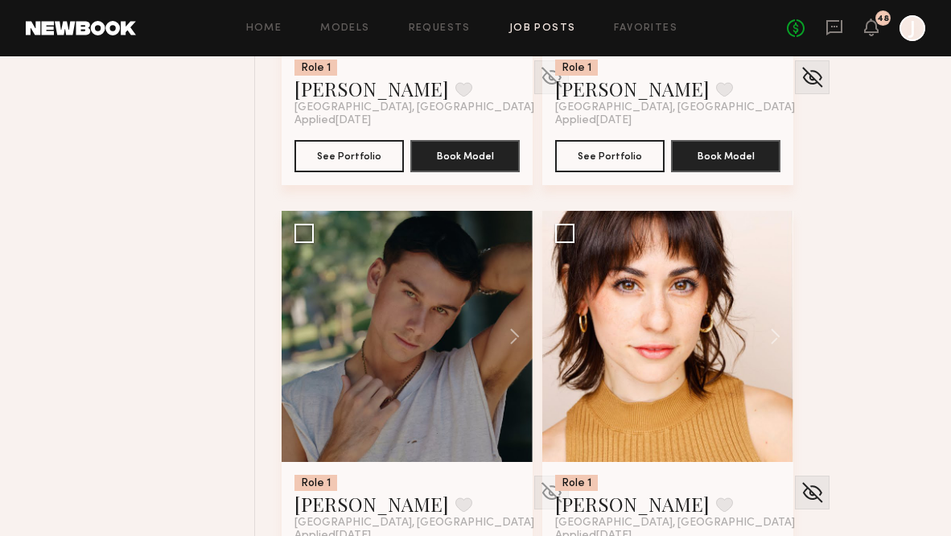
scroll to position [5407, 0]
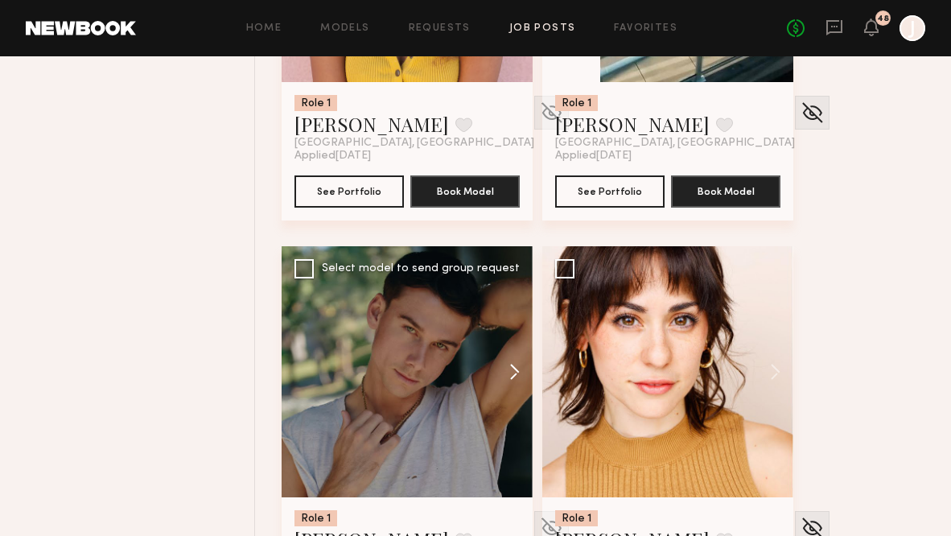
click at [517, 381] on button at bounding box center [506, 371] width 51 height 251
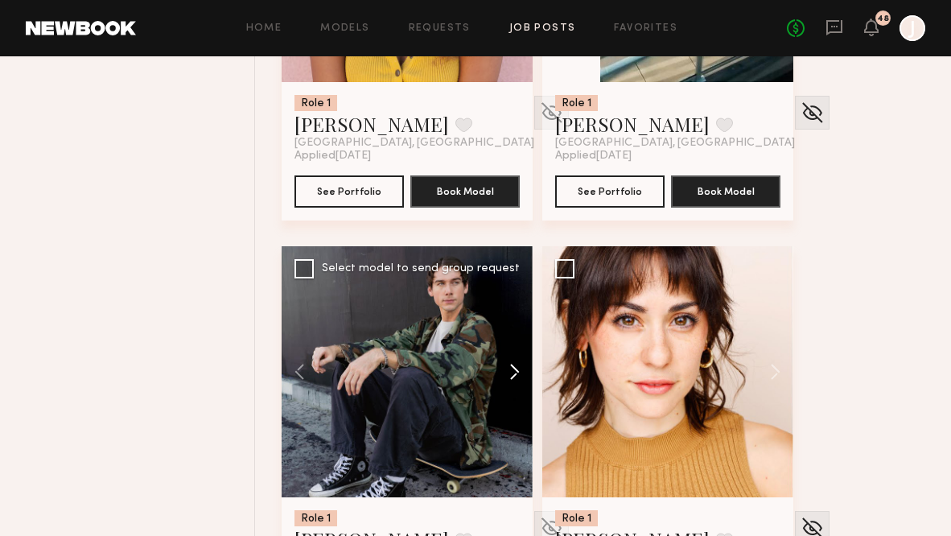
click at [517, 377] on button at bounding box center [506, 371] width 51 height 251
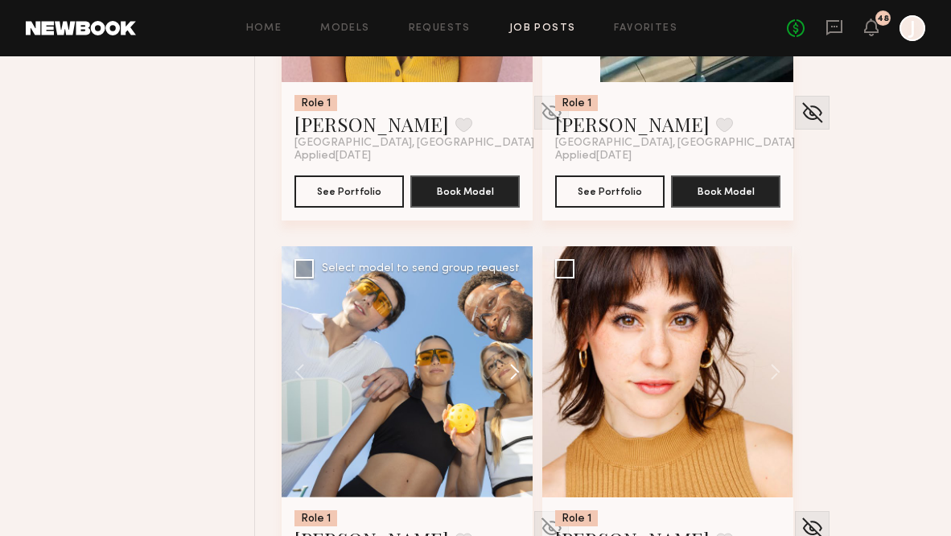
click at [516, 375] on button at bounding box center [506, 371] width 51 height 251
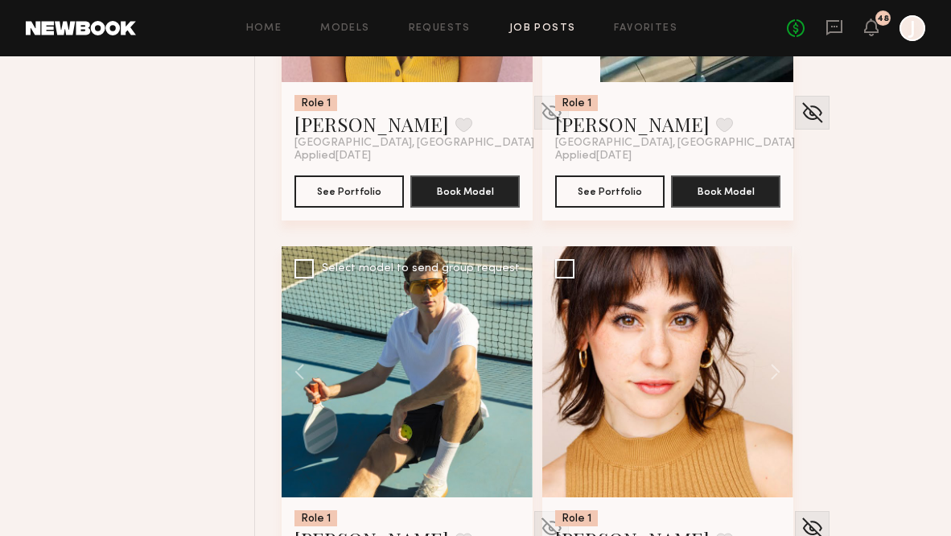
click at [516, 374] on div at bounding box center [407, 371] width 251 height 251
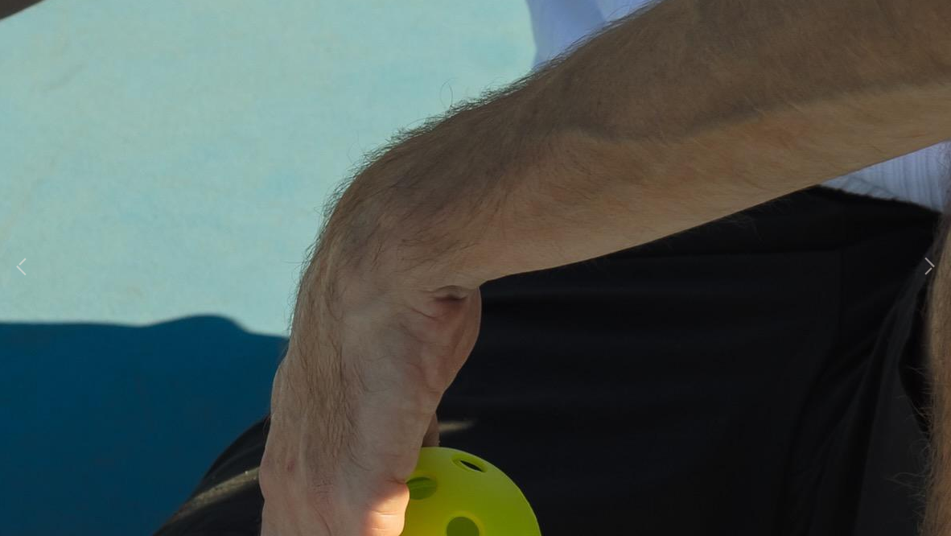
click at [305, 147] on img at bounding box center [476, 258] width 3220 height 4827
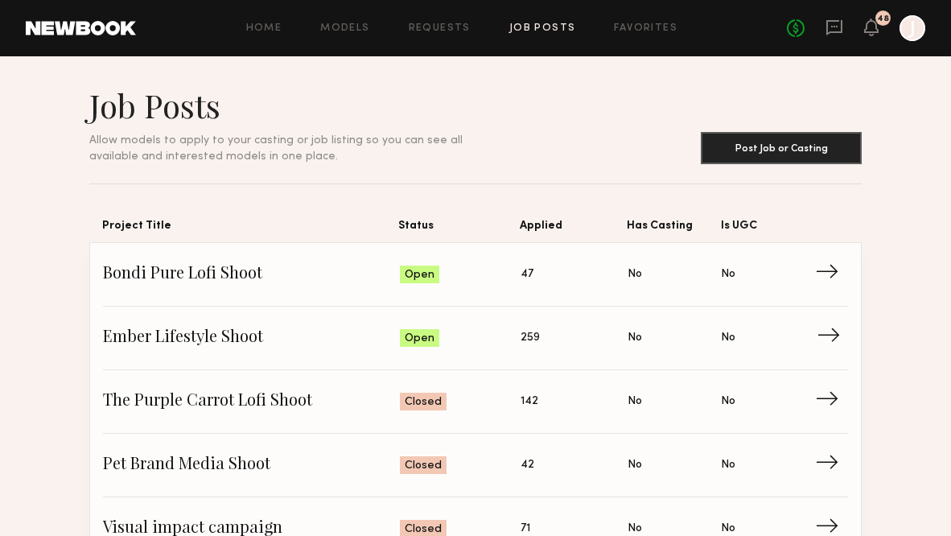
click at [826, 326] on span "→" at bounding box center [833, 338] width 33 height 24
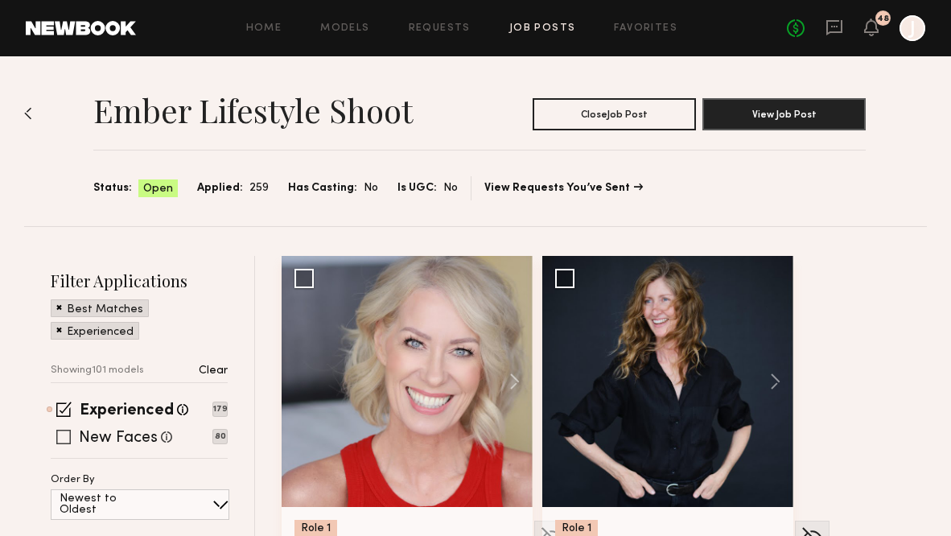
click at [64, 434] on span at bounding box center [63, 437] width 14 height 14
click at [62, 408] on span at bounding box center [63, 408] width 15 height 15
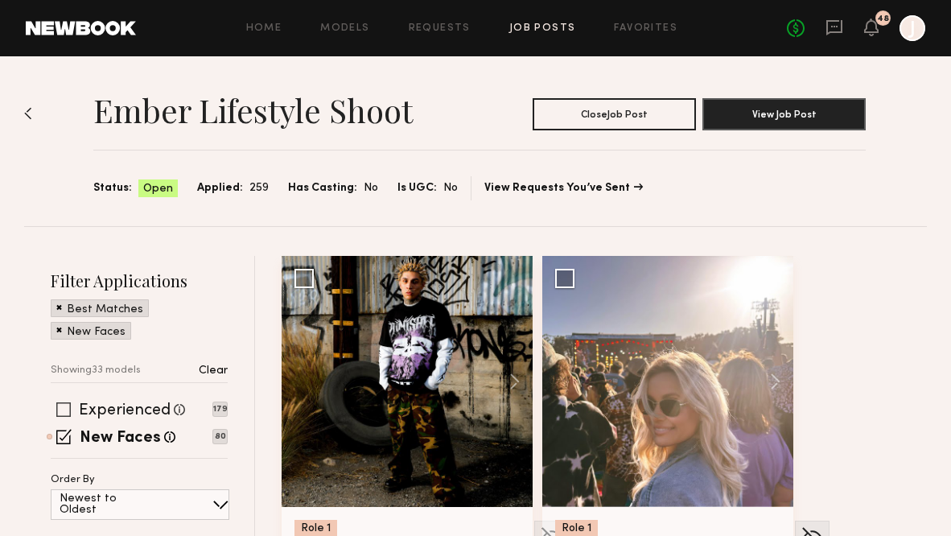
click at [60, 402] on span at bounding box center [63, 409] width 14 height 14
click at [61, 433] on span at bounding box center [63, 436] width 15 height 15
click at [837, 27] on icon at bounding box center [834, 28] width 18 height 18
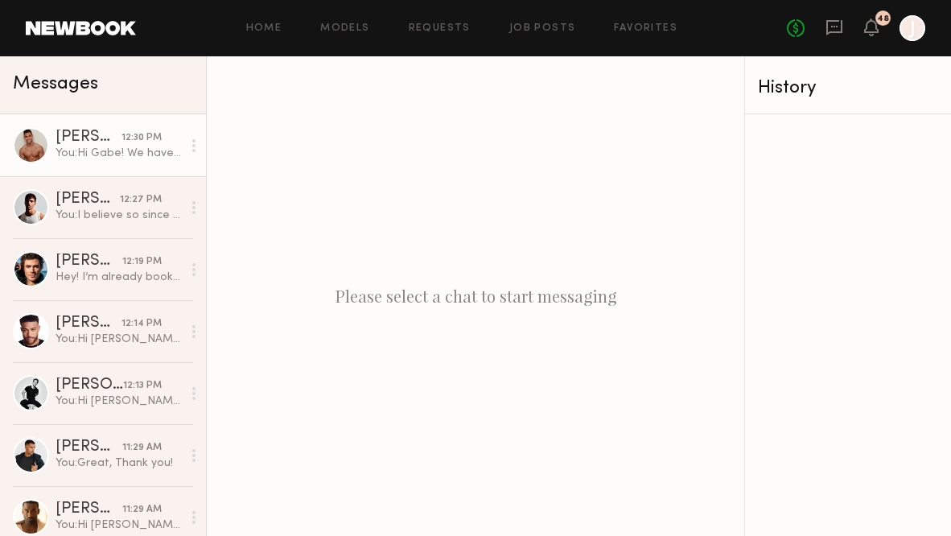
click at [151, 158] on div "You: Hi Gabe! We have an upcoming lifestyle shoot with the Brand Ember which wi…" at bounding box center [119, 153] width 126 height 15
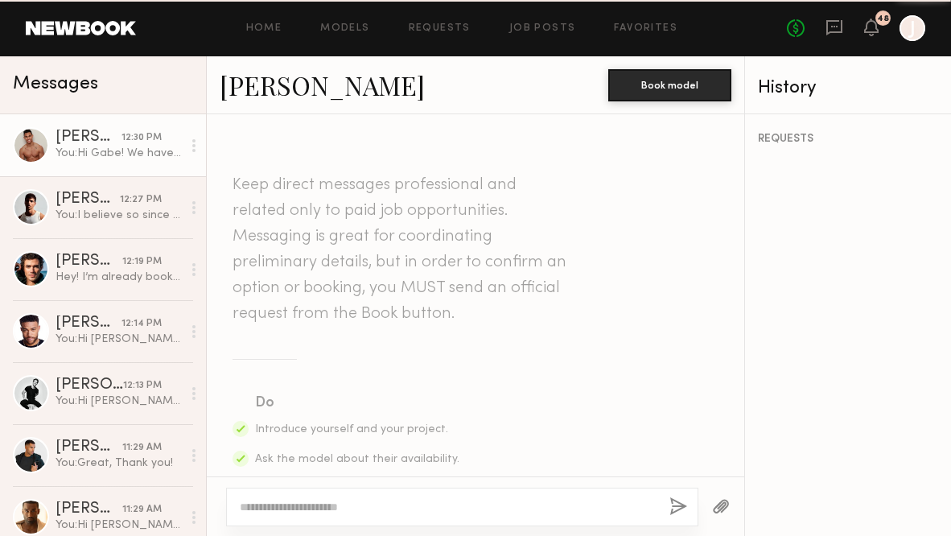
scroll to position [2290, 0]
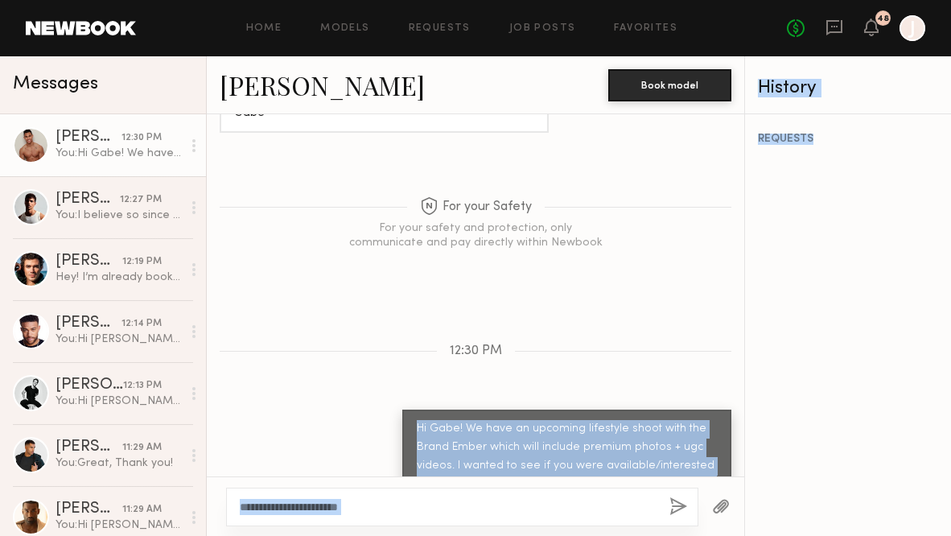
drag, startPoint x: 418, startPoint y: 359, endPoint x: 690, endPoint y: 435, distance: 283.3
click at [692, 435] on div "Hi Gabe! We have an upcoming lifestyle shoot with the Brand Ember which will in…" at bounding box center [567, 475] width 300 height 111
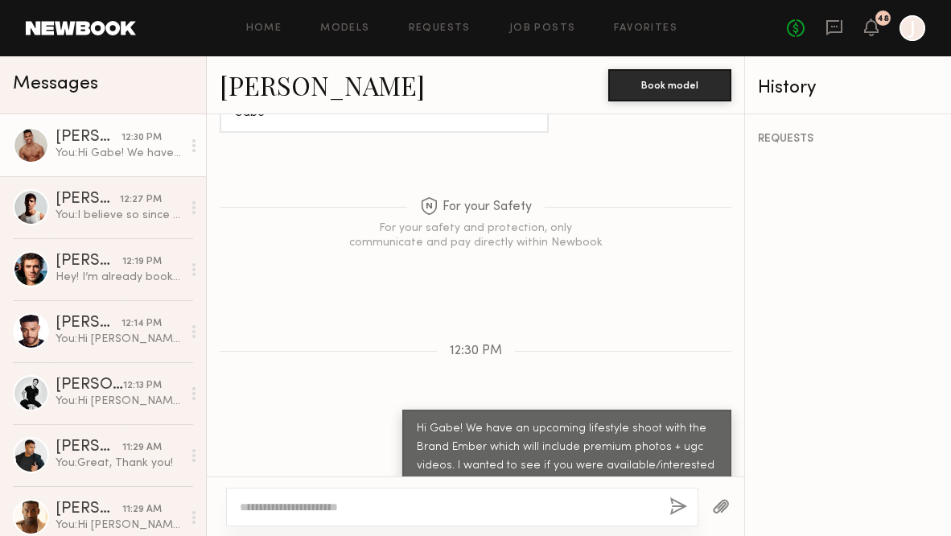
click at [694, 437] on div "Hi Gabe! We have an upcoming lifestyle shoot with the Brand Ember which will in…" at bounding box center [567, 475] width 300 height 111
copy div "Hi Gabe! We have an upcoming lifestyle shoot with the Brand Ember which will in…"
drag, startPoint x: 714, startPoint y: 445, endPoint x: 416, endPoint y: 359, distance: 310.7
click at [415, 410] on div "Hi Gabe! We have an upcoming lifestyle shoot with the Brand Ember which will in…" at bounding box center [566, 475] width 329 height 131
click at [545, 20] on div "Home Models Requests Job Posts Favorites Sign Out No fees up to $5,000 48 J" at bounding box center [530, 28] width 789 height 26
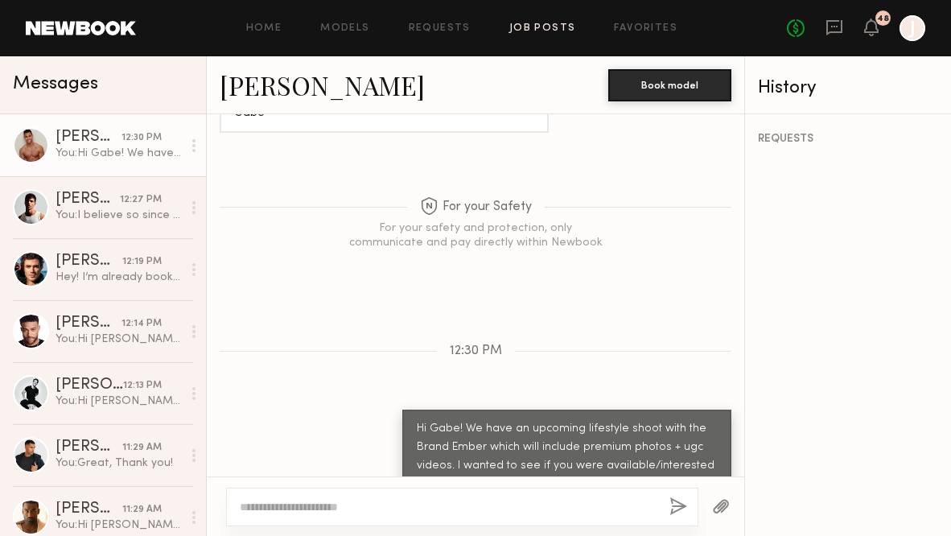
click at [543, 24] on link "Job Posts" at bounding box center [542, 28] width 67 height 10
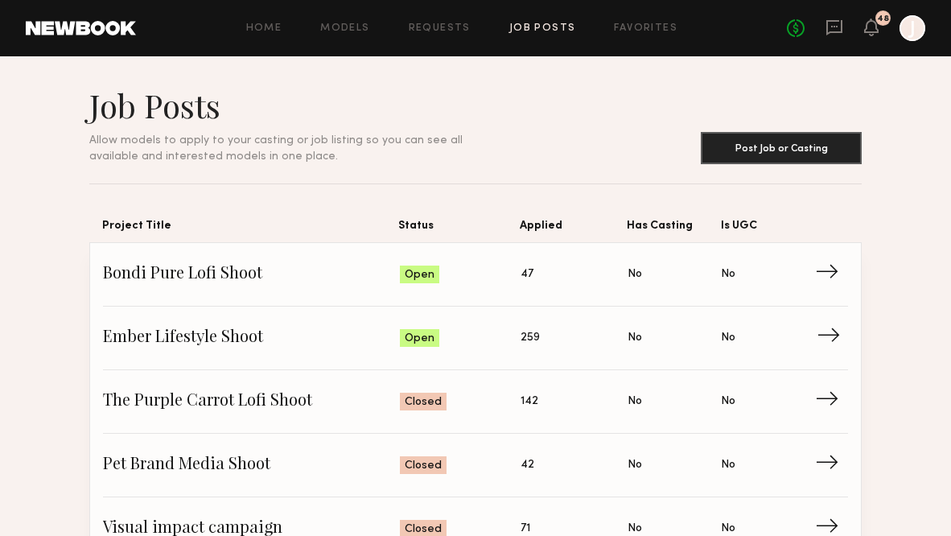
click at [835, 329] on span "→" at bounding box center [833, 338] width 33 height 24
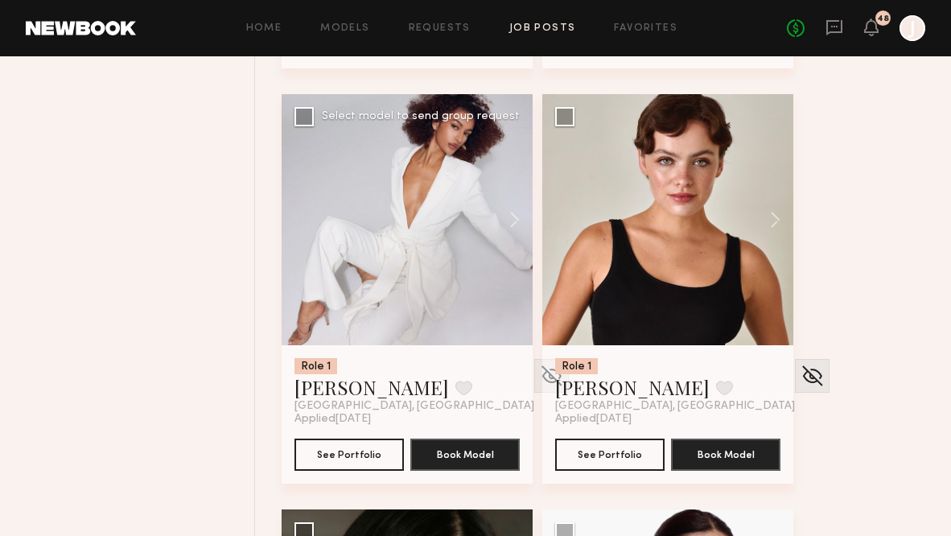
scroll to position [3483, 0]
click at [518, 220] on button at bounding box center [506, 219] width 51 height 251
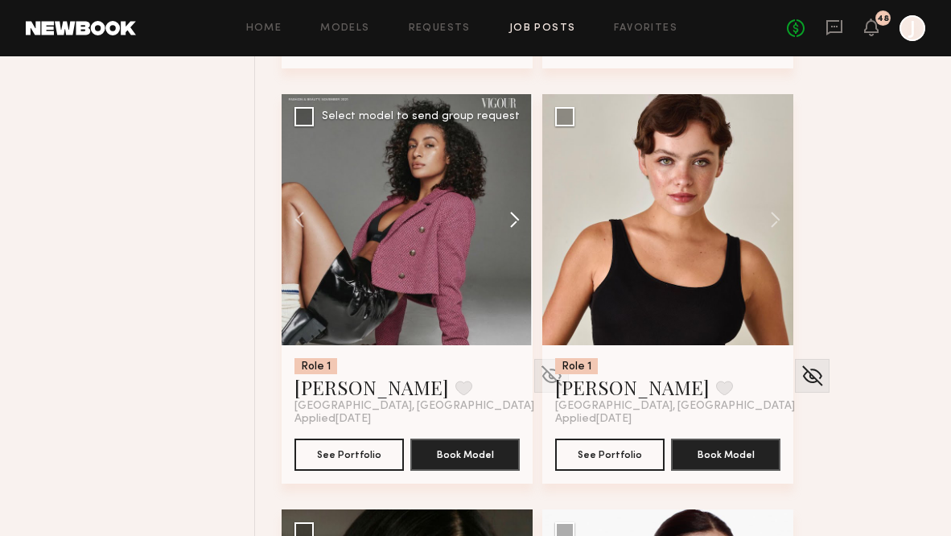
click at [517, 220] on button at bounding box center [506, 219] width 51 height 251
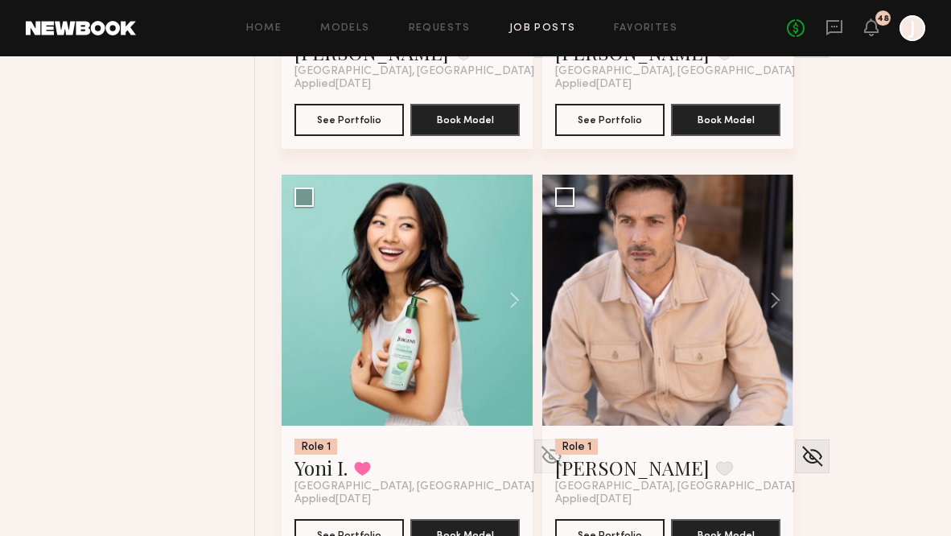
scroll to position [7556, 0]
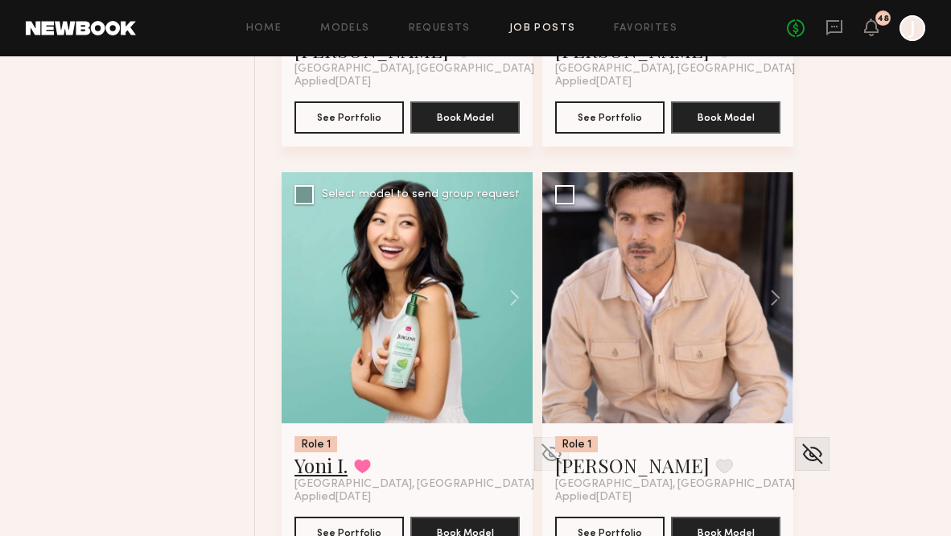
click at [327, 468] on link "Yoni I." at bounding box center [320, 465] width 53 height 26
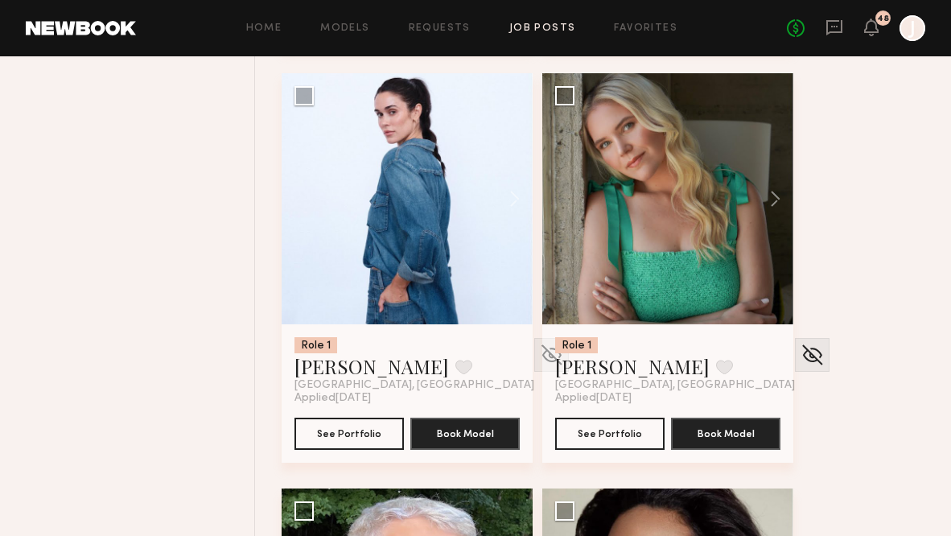
scroll to position [10535, 0]
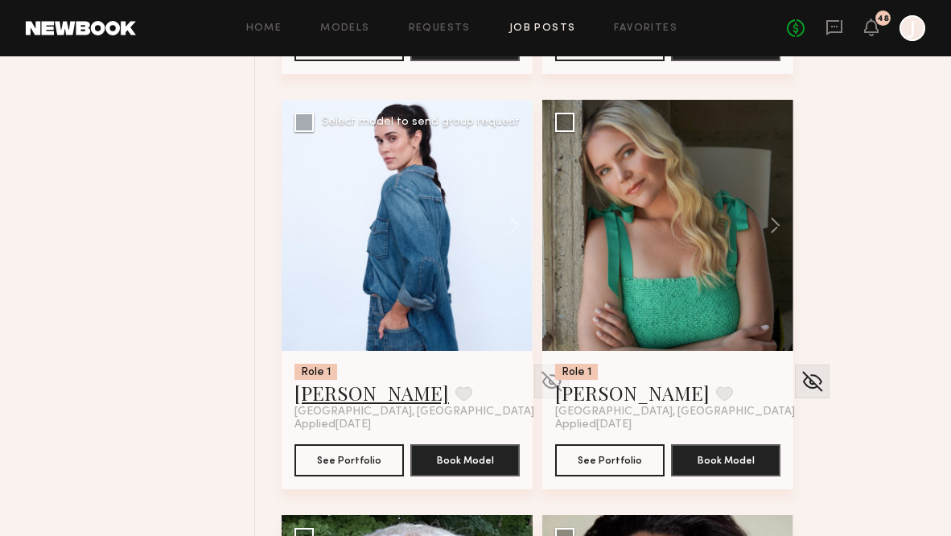
click at [329, 397] on link "Leah B." at bounding box center [371, 393] width 154 height 26
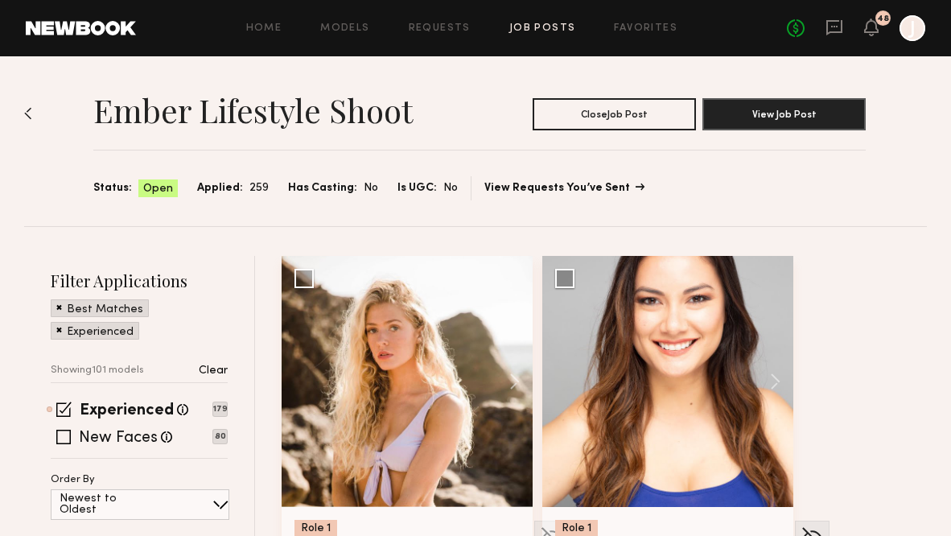
scroll to position [0, 0]
click at [784, 111] on button "View Job Post" at bounding box center [783, 113] width 163 height 32
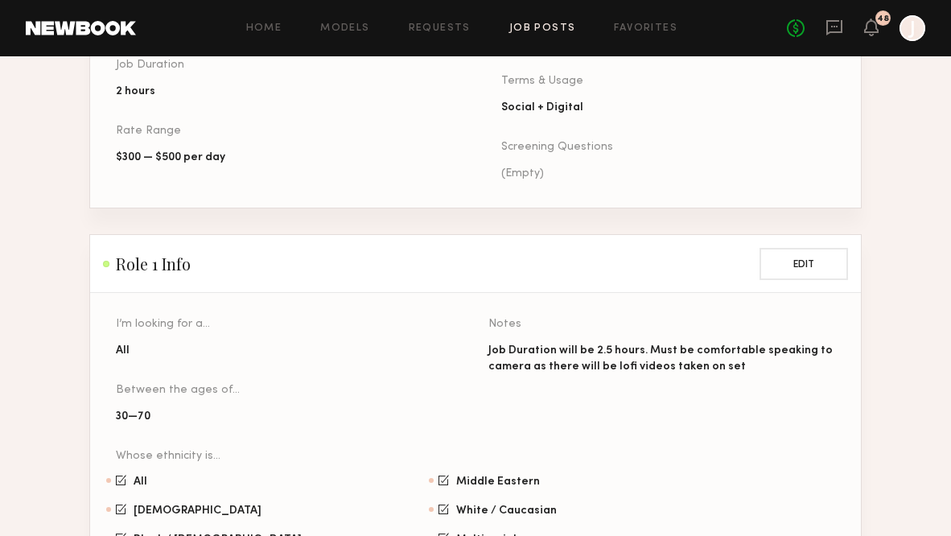
scroll to position [832, 0]
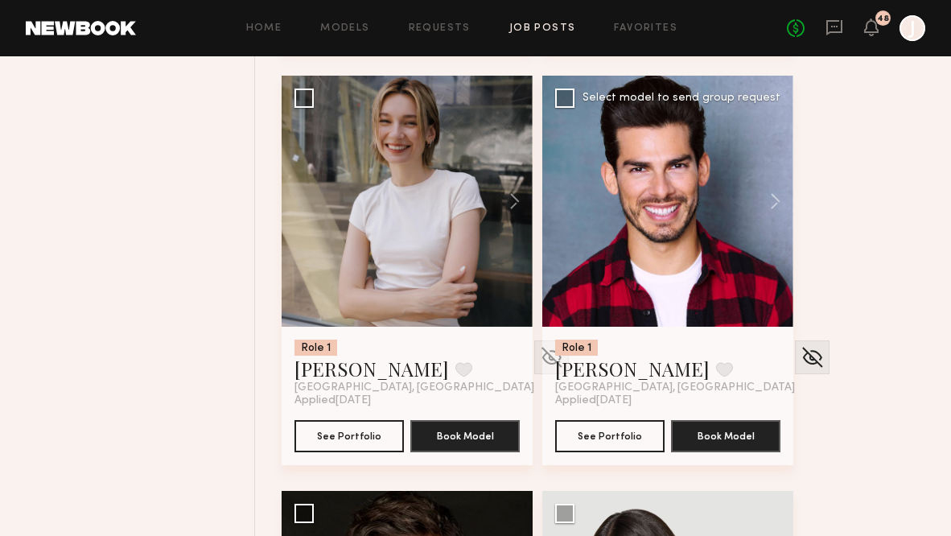
scroll to position [5114, 0]
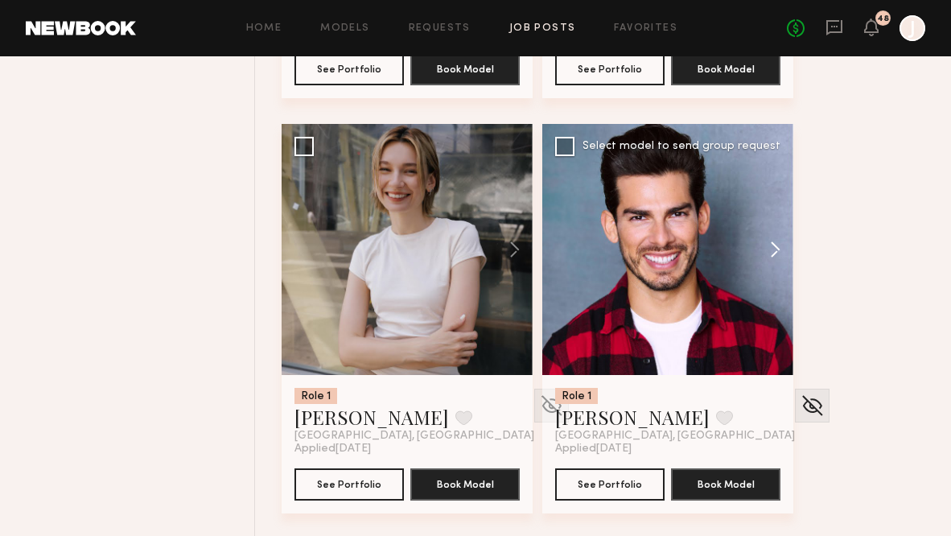
click at [776, 244] on button at bounding box center [767, 249] width 51 height 251
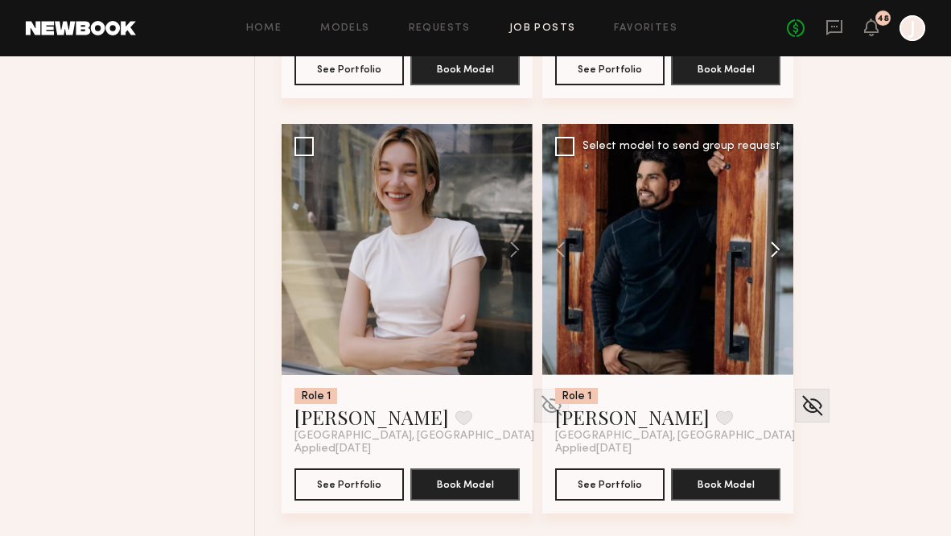
click at [776, 244] on button at bounding box center [767, 249] width 51 height 251
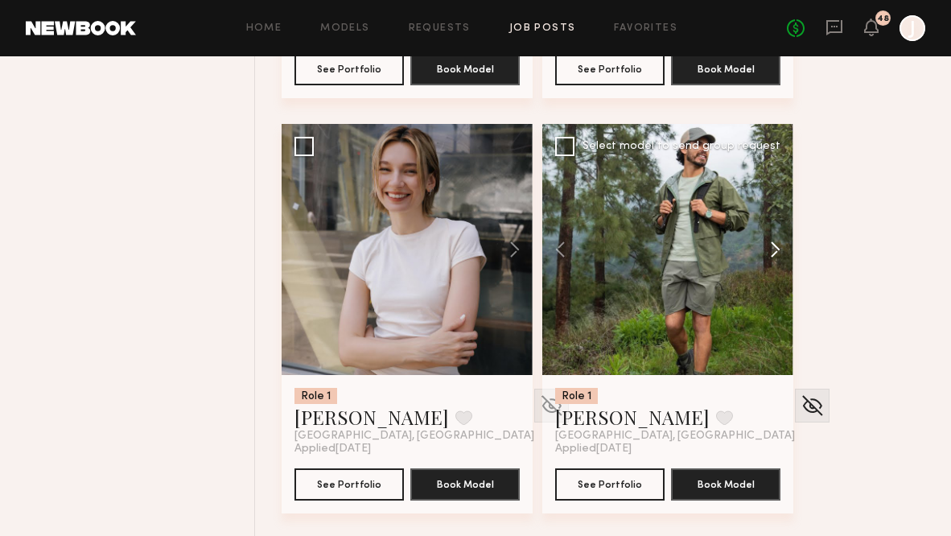
click at [776, 244] on button at bounding box center [767, 249] width 51 height 251
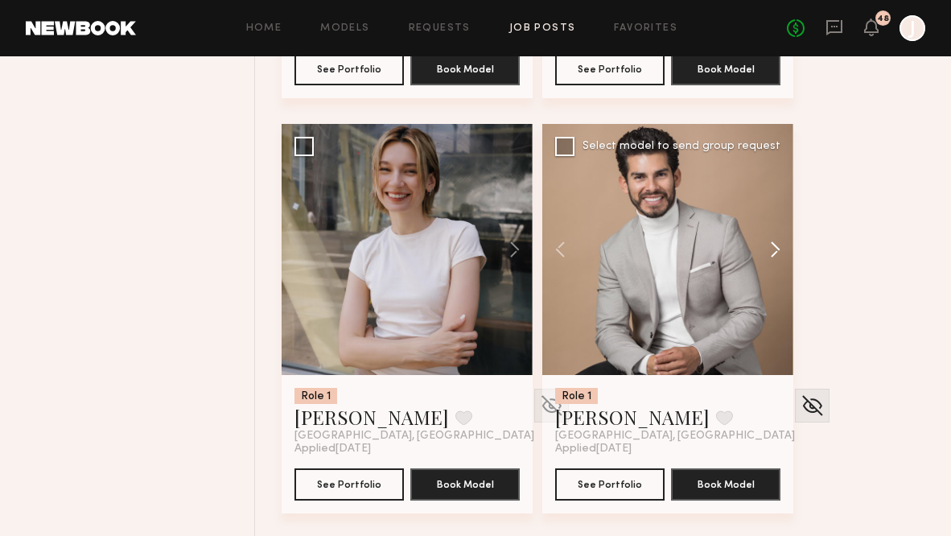
click at [776, 244] on button at bounding box center [767, 249] width 51 height 251
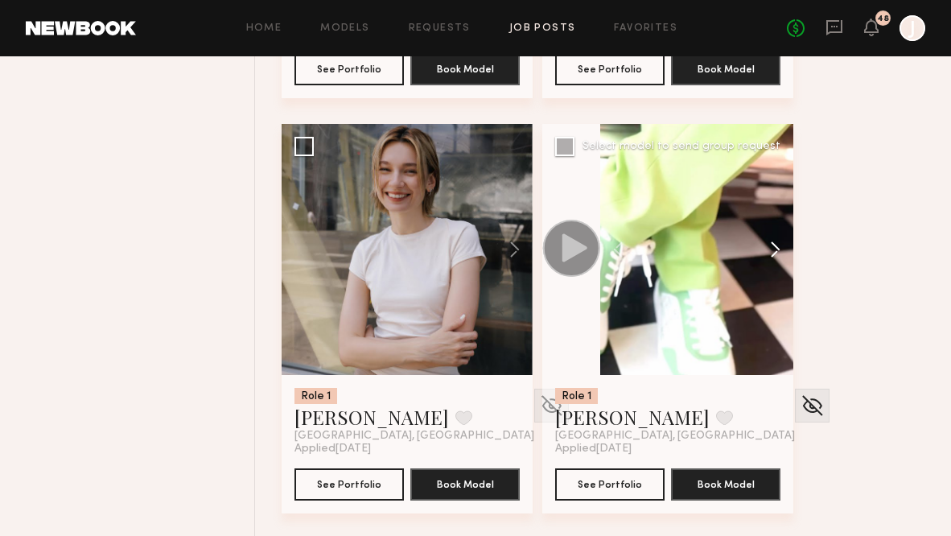
click at [776, 244] on button at bounding box center [767, 249] width 51 height 251
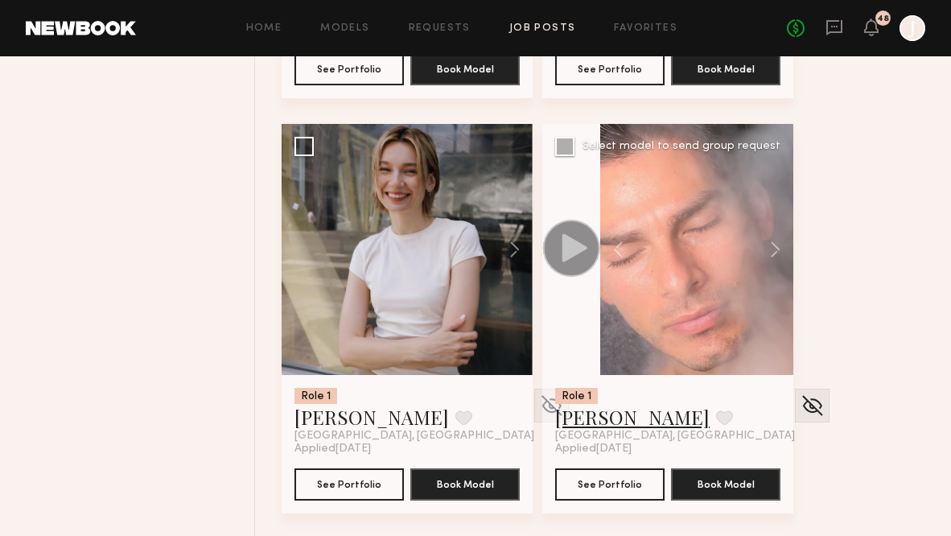
click at [595, 410] on link "Angel G." at bounding box center [632, 417] width 154 height 26
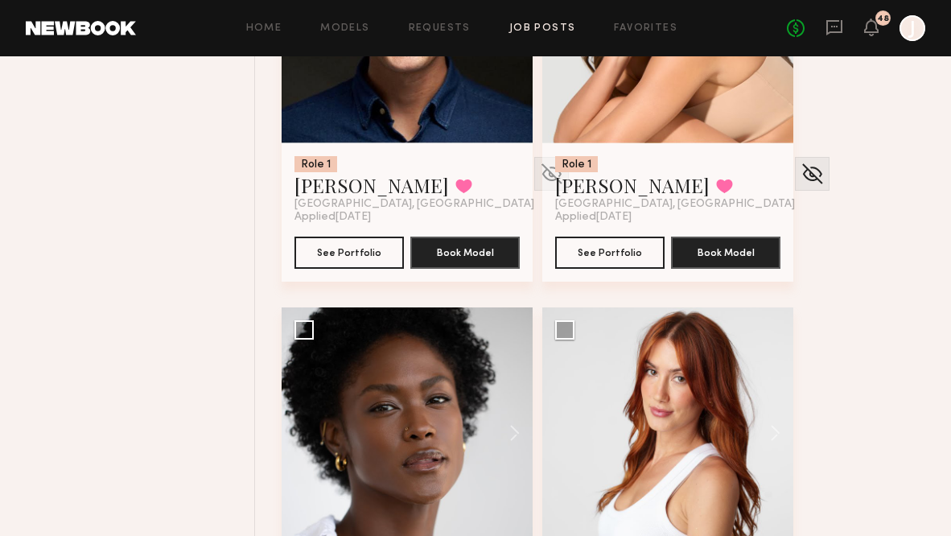
scroll to position [5772, 0]
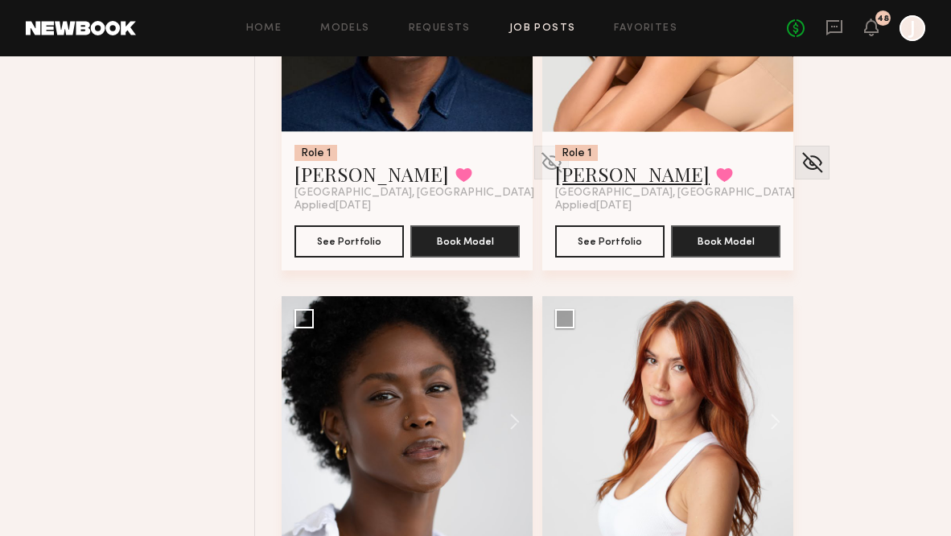
click at [578, 179] on link "[PERSON_NAME]" at bounding box center [632, 174] width 154 height 26
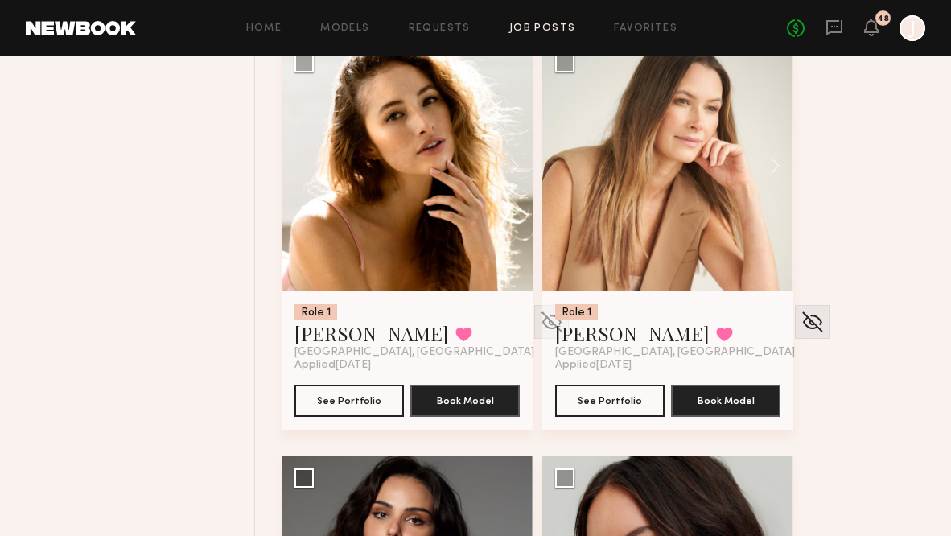
scroll to position [11390, 0]
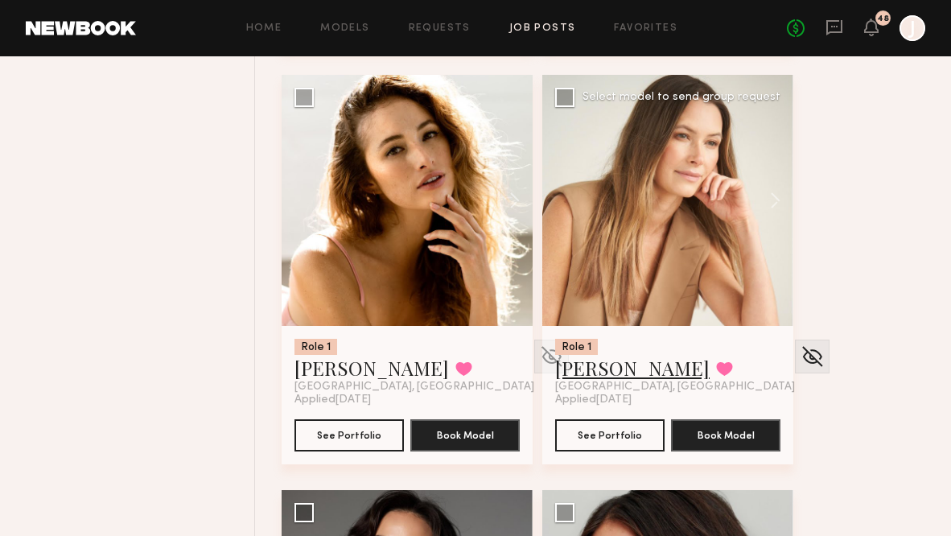
click at [595, 370] on link "Kyna L." at bounding box center [632, 368] width 154 height 26
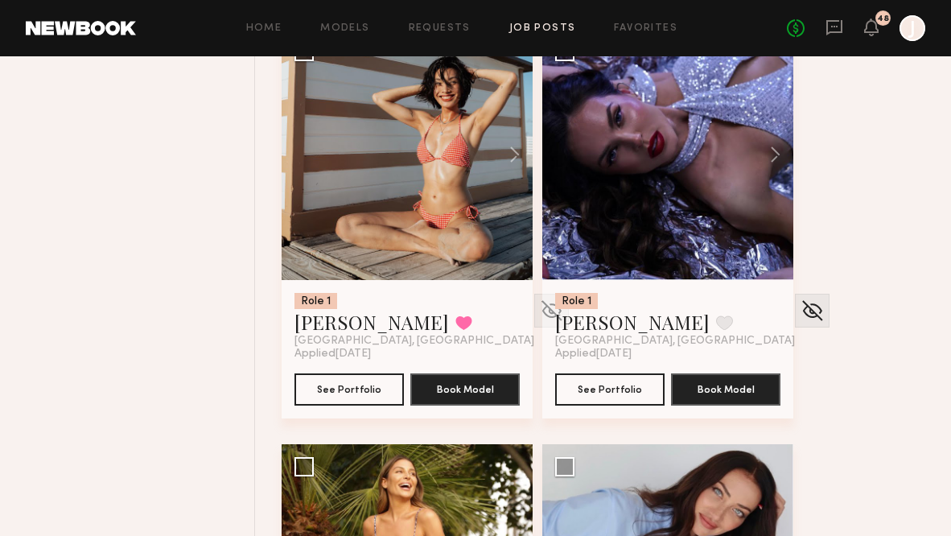
scroll to position [12628, 0]
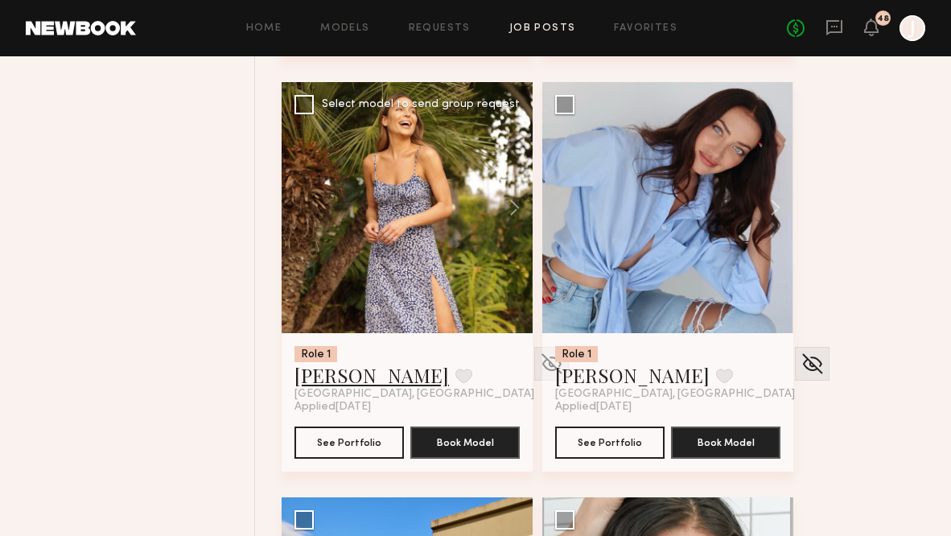
click at [325, 383] on link "[PERSON_NAME]" at bounding box center [371, 375] width 154 height 26
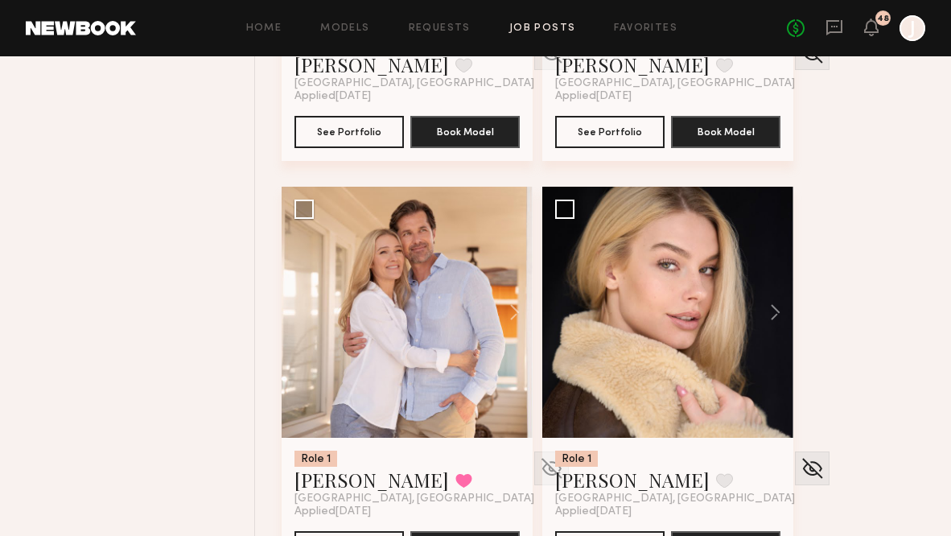
scroll to position [17507, 0]
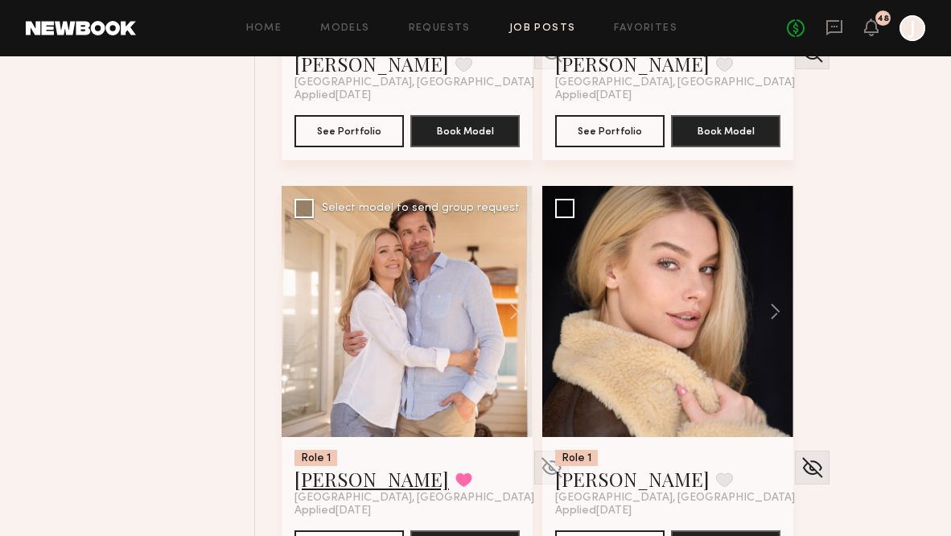
click at [336, 479] on link "Bobby V." at bounding box center [371, 479] width 154 height 26
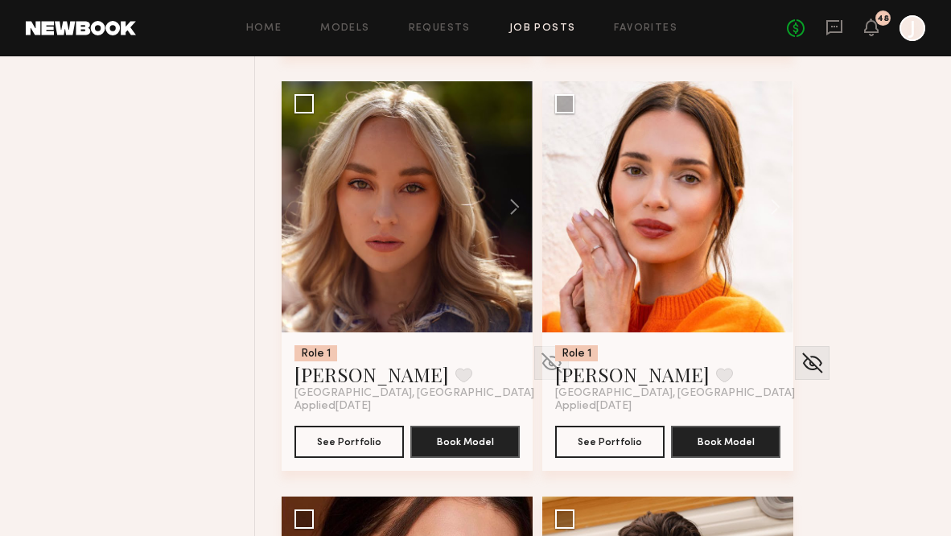
scroll to position [19273, 0]
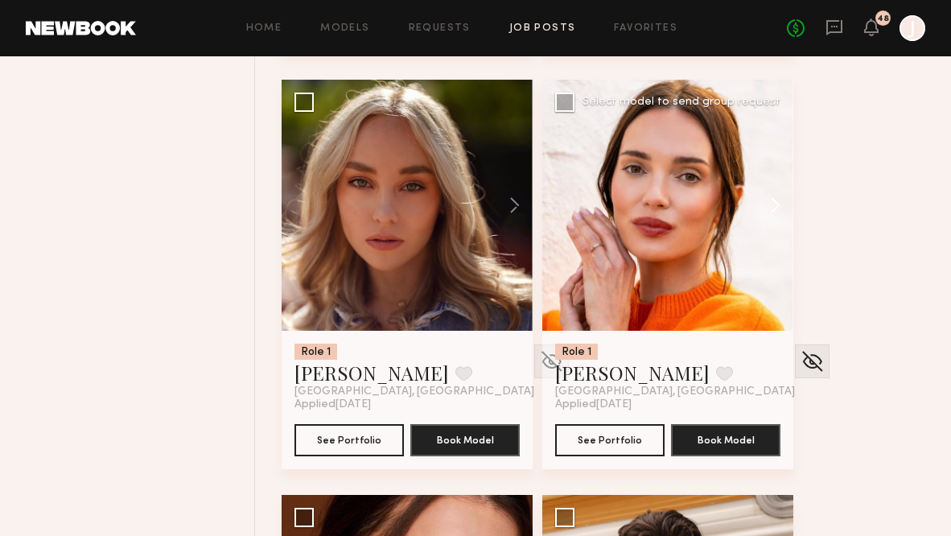
click at [775, 212] on button at bounding box center [767, 205] width 51 height 251
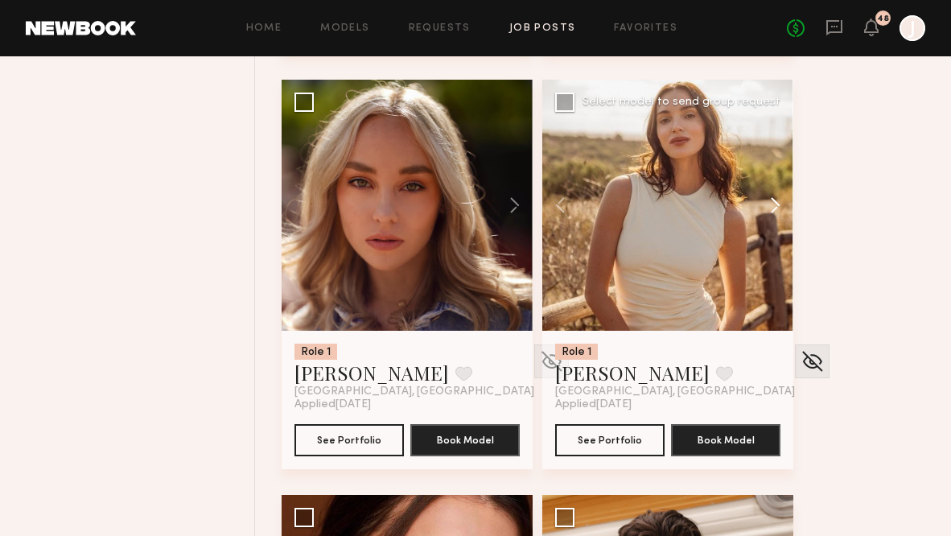
click at [773, 208] on button at bounding box center [767, 205] width 51 height 251
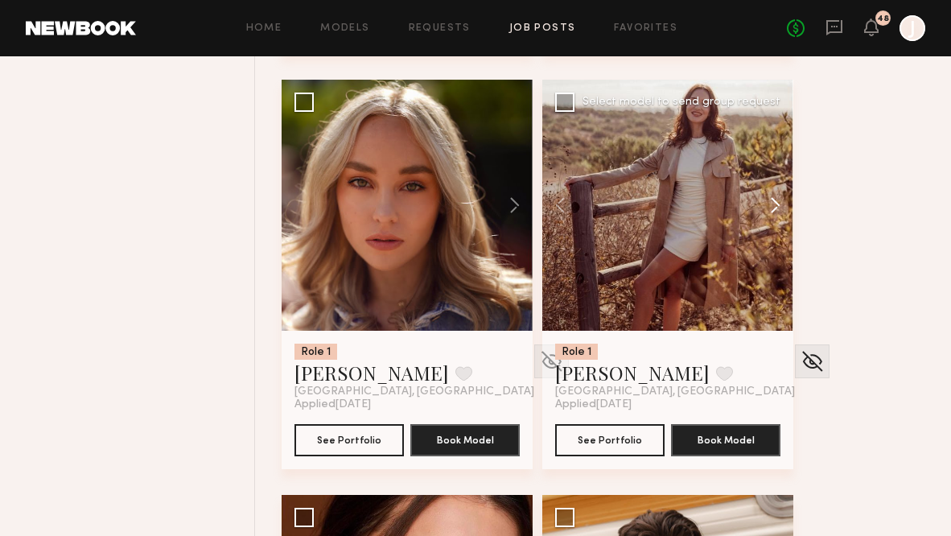
click at [775, 209] on button at bounding box center [767, 205] width 51 height 251
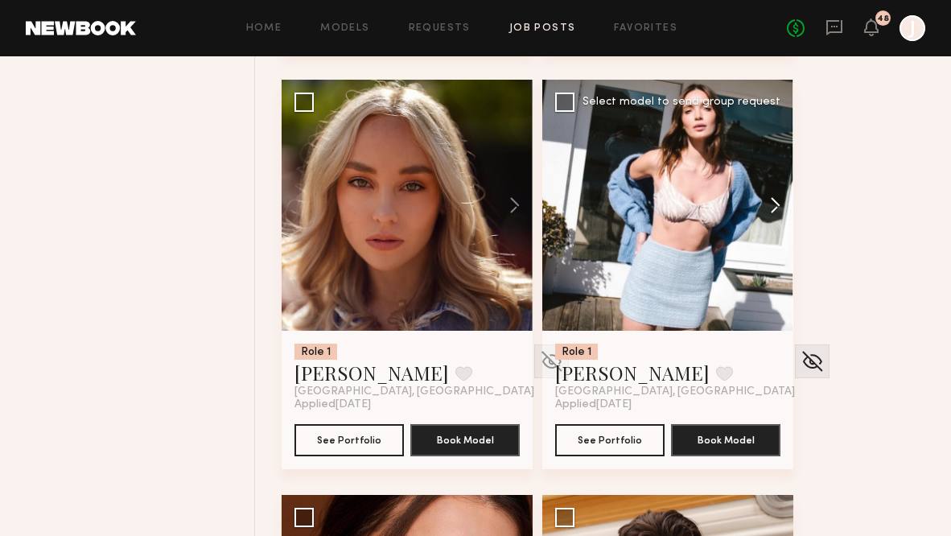
click at [775, 208] on button at bounding box center [767, 205] width 51 height 251
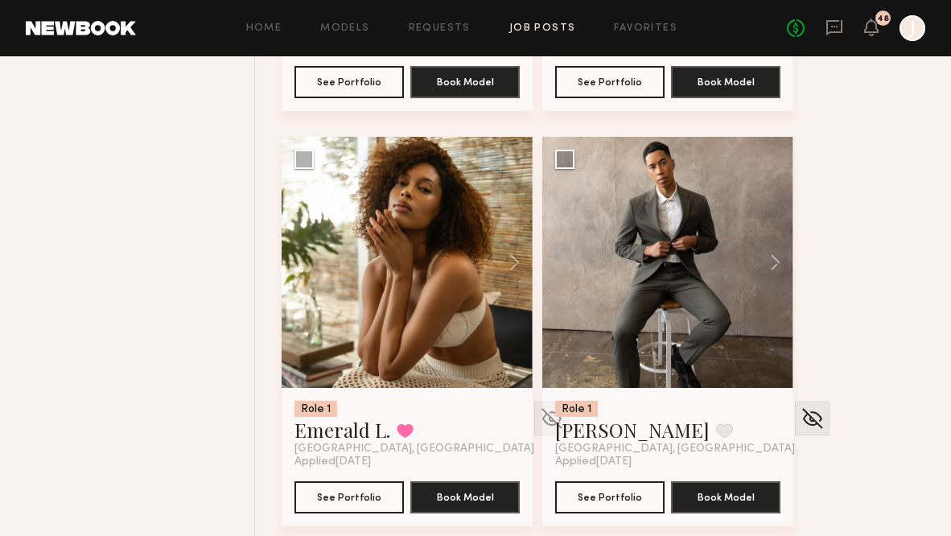
scroll to position [20097, 0]
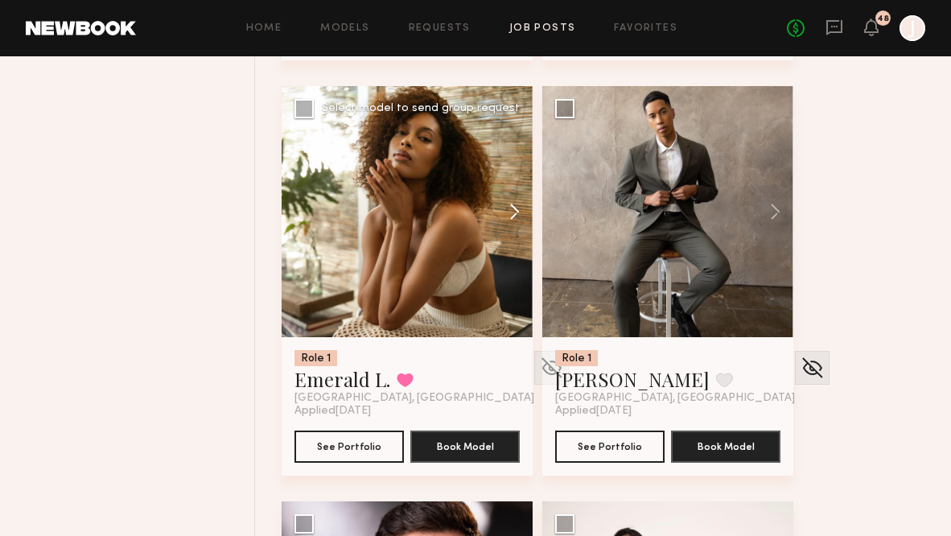
click at [514, 216] on button at bounding box center [506, 211] width 51 height 251
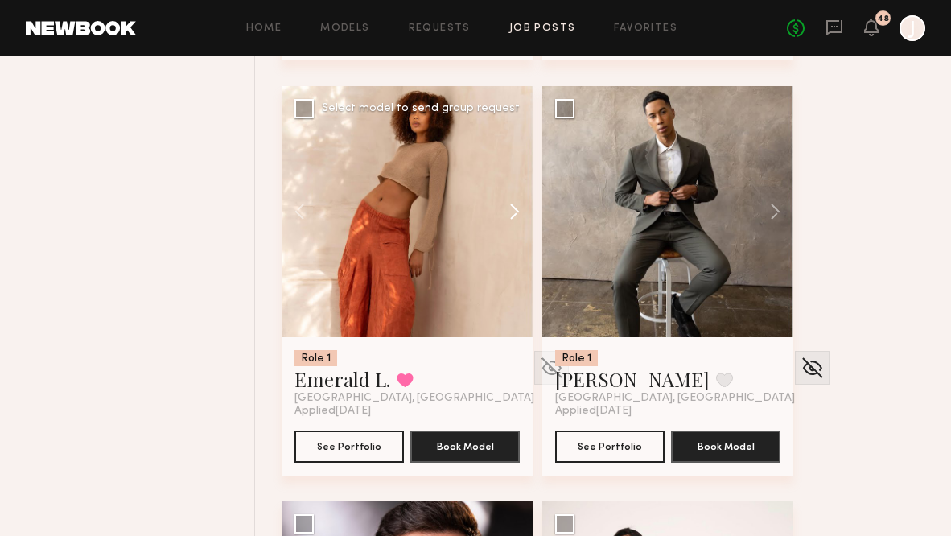
click at [515, 216] on button at bounding box center [506, 211] width 51 height 251
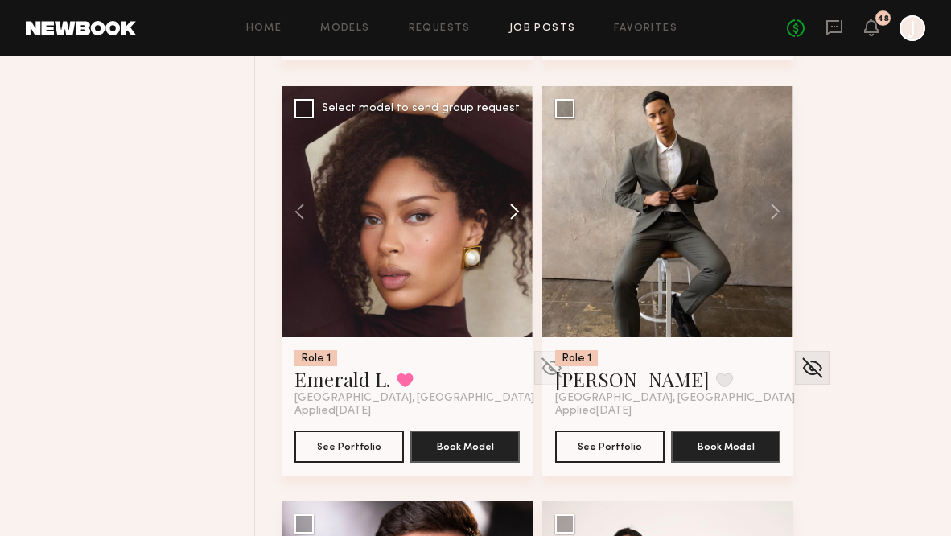
click at [513, 216] on button at bounding box center [506, 211] width 51 height 251
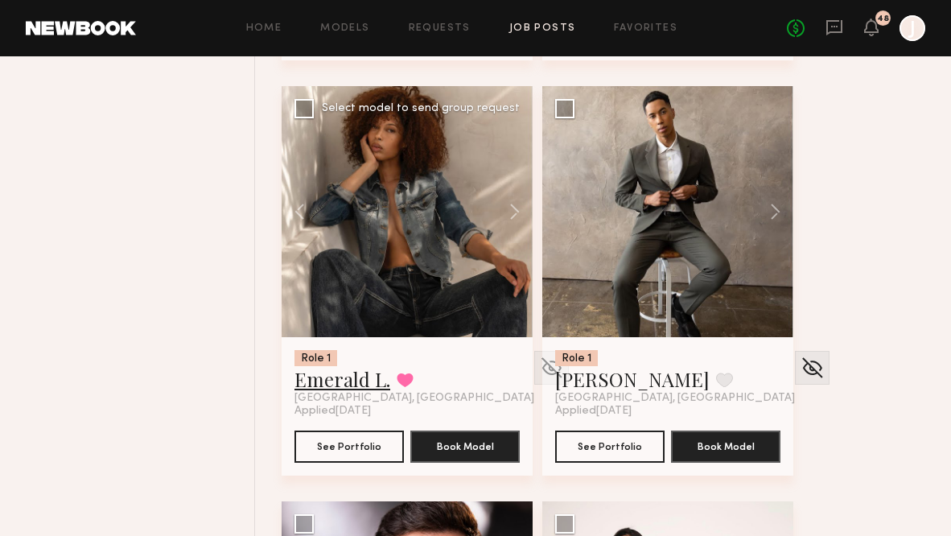
click at [344, 381] on link "Emerald L." at bounding box center [342, 379] width 96 height 26
click at [784, 204] on button at bounding box center [767, 211] width 51 height 251
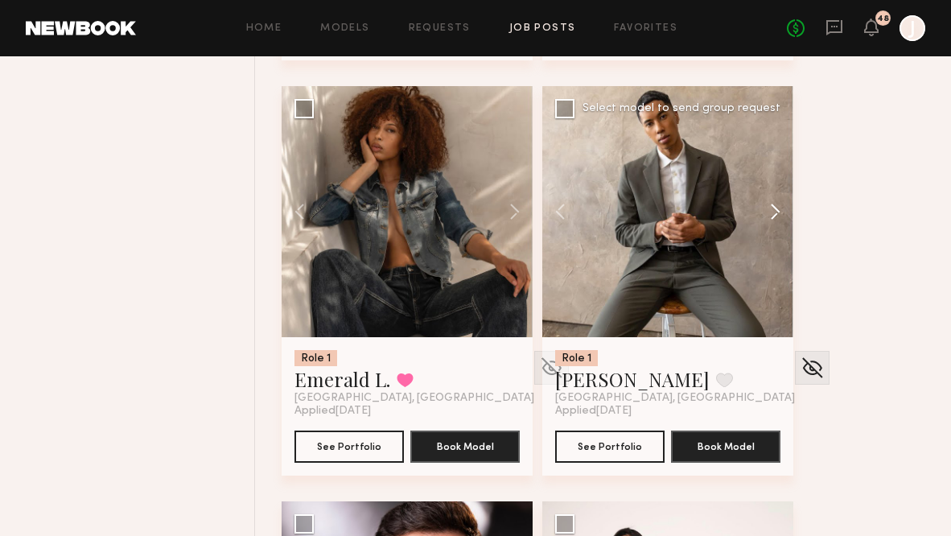
click at [780, 204] on button at bounding box center [767, 211] width 51 height 251
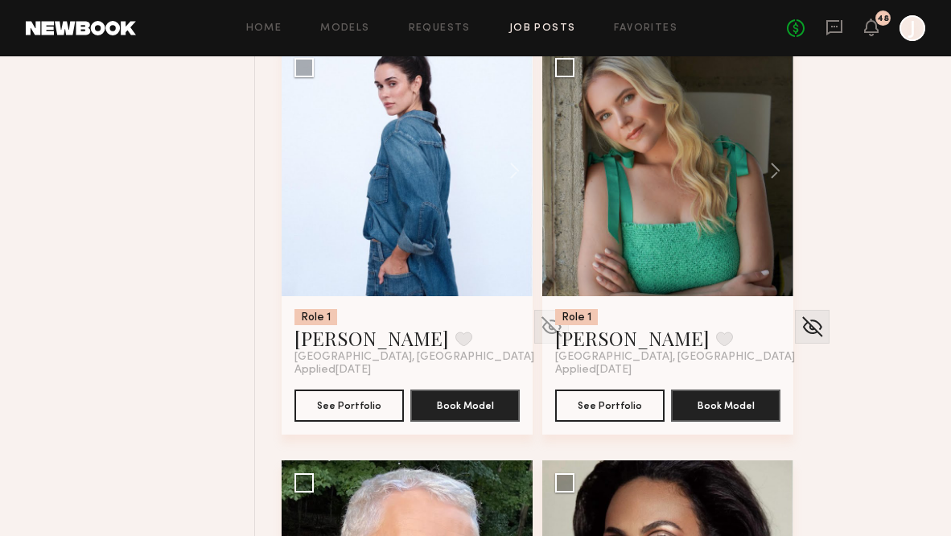
scroll to position [9762, 0]
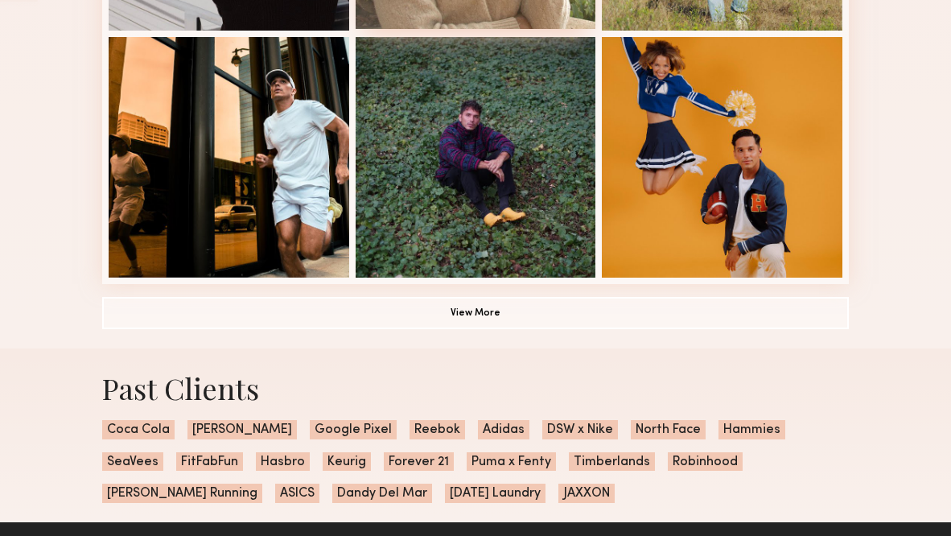
scroll to position [1138, 0]
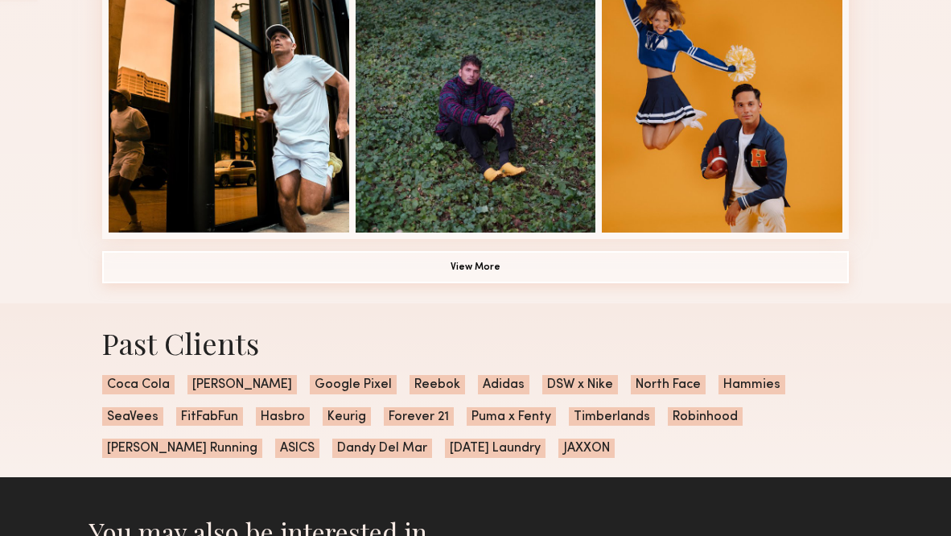
click at [486, 261] on button "View More" at bounding box center [475, 267] width 747 height 32
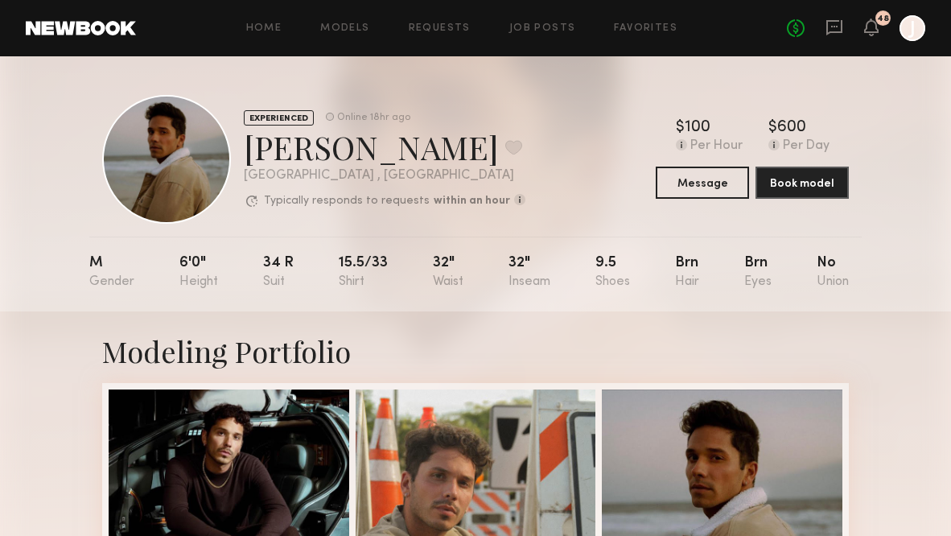
scroll to position [0, 0]
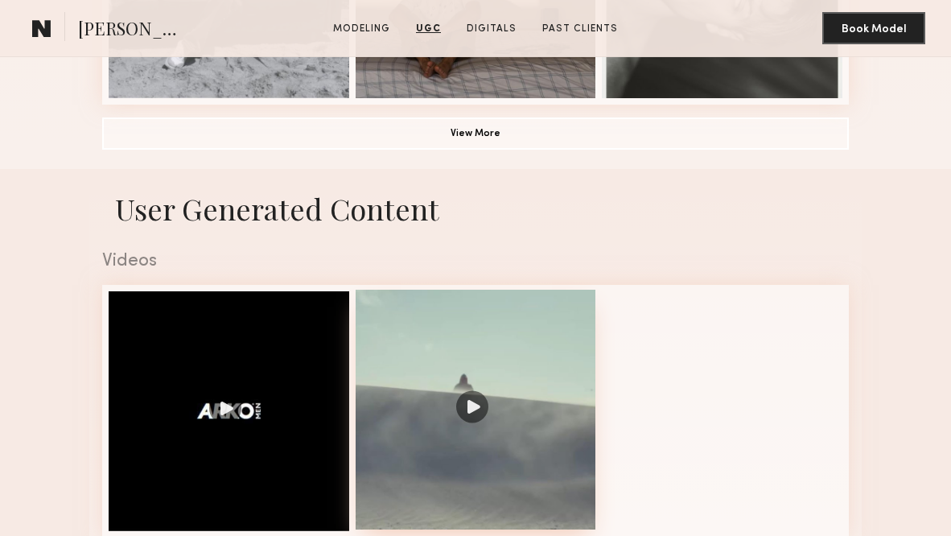
scroll to position [1329, 0]
click at [401, 336] on div at bounding box center [476, 410] width 241 height 241
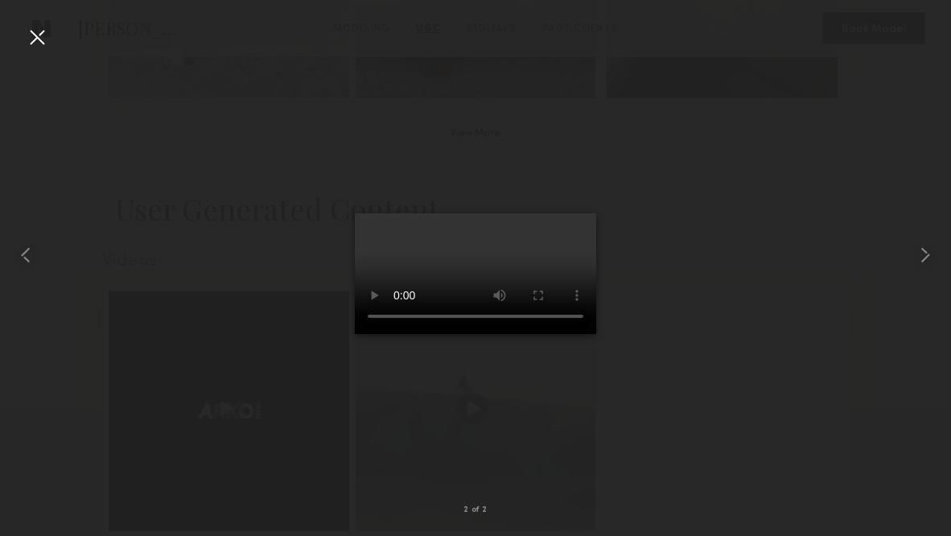
click at [566, 213] on video at bounding box center [475, 273] width 241 height 121
click at [457, 334] on video at bounding box center [475, 273] width 241 height 121
click at [487, 334] on video at bounding box center [475, 273] width 241 height 121
click at [23, 257] on common-icon at bounding box center [26, 255] width 26 height 26
click at [437, 334] on video at bounding box center [475, 273] width 241 height 121
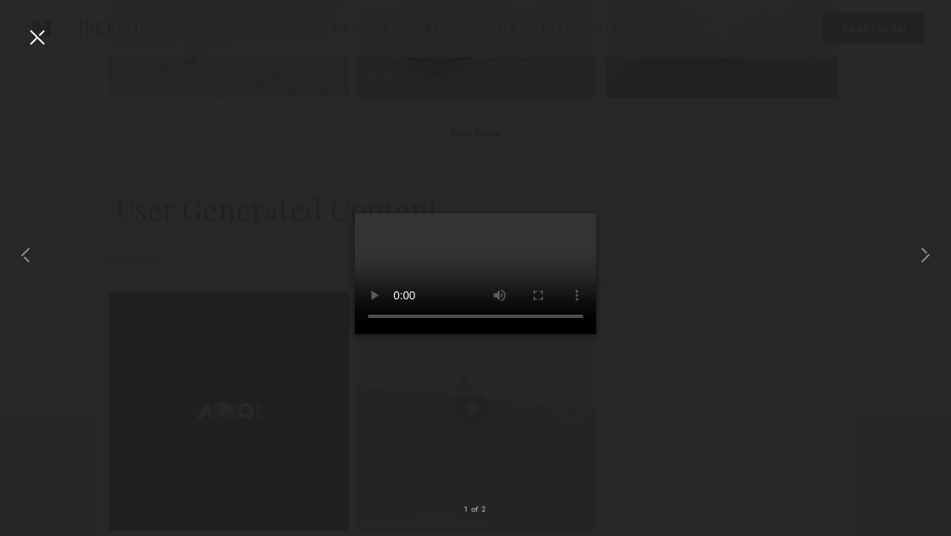
click at [504, 334] on video at bounding box center [475, 273] width 241 height 121
click at [39, 35] on div at bounding box center [37, 37] width 26 height 26
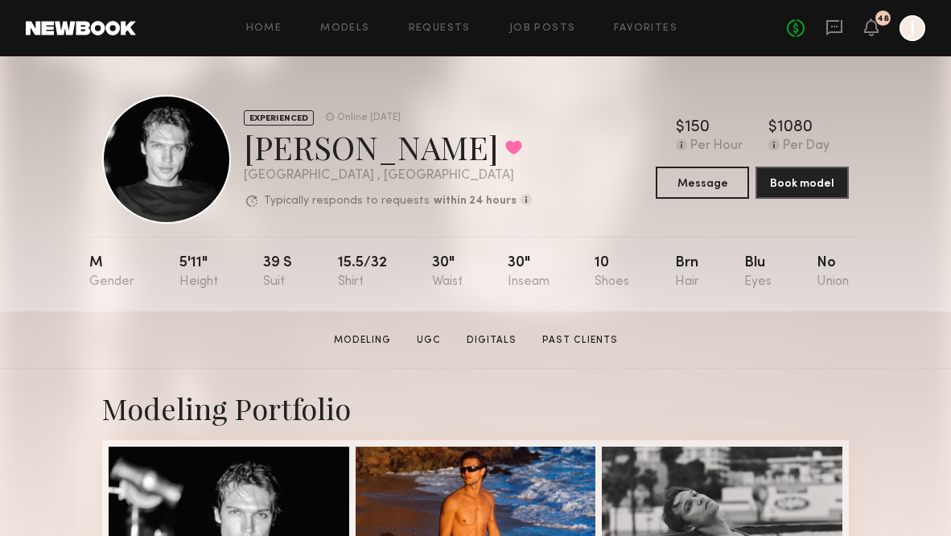
scroll to position [0, 0]
click at [699, 187] on button "Message" at bounding box center [702, 182] width 93 height 32
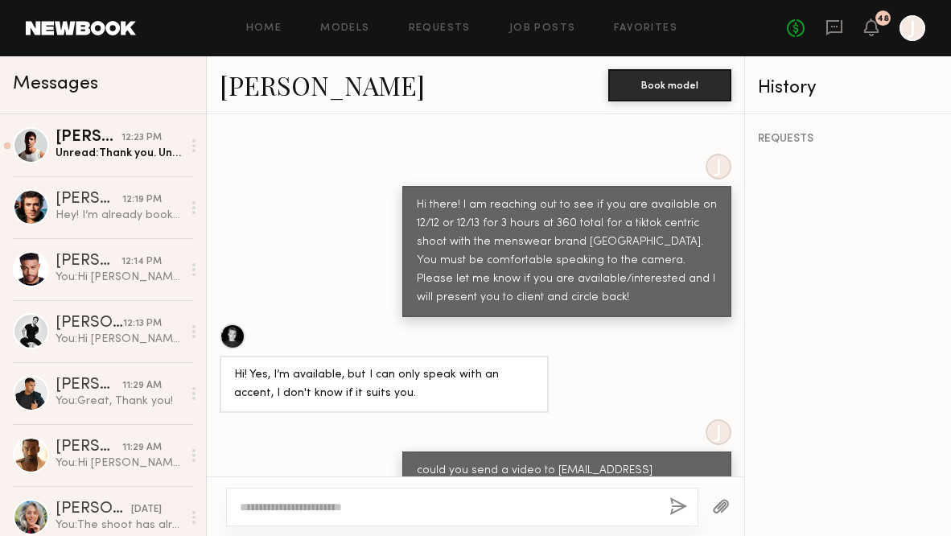
scroll to position [228, 0]
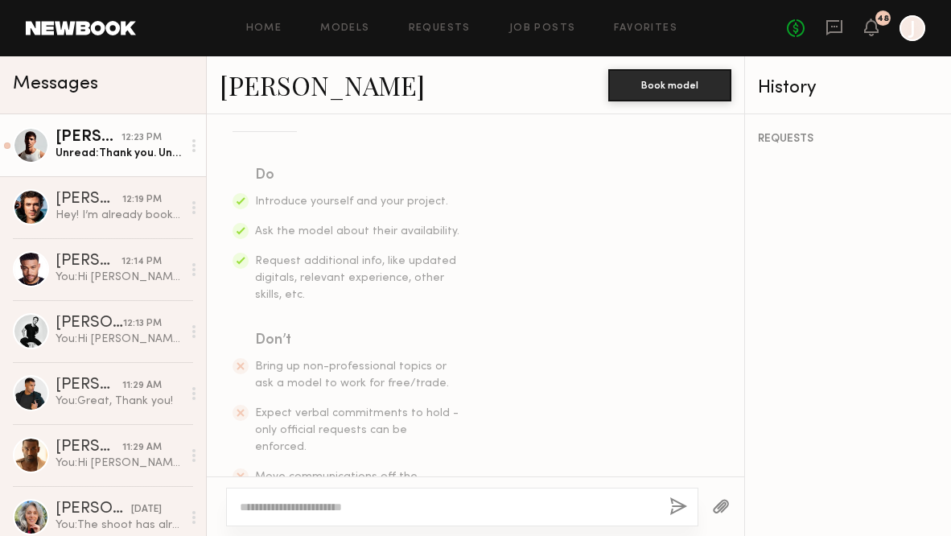
click at [138, 150] on div "Unread: Thank you. Unlimited usage?" at bounding box center [119, 153] width 126 height 15
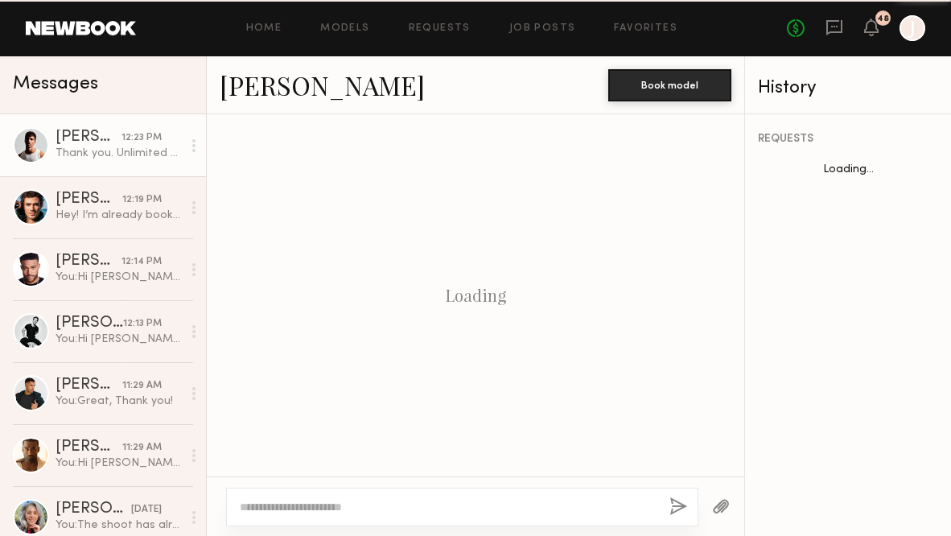
scroll to position [1837, 0]
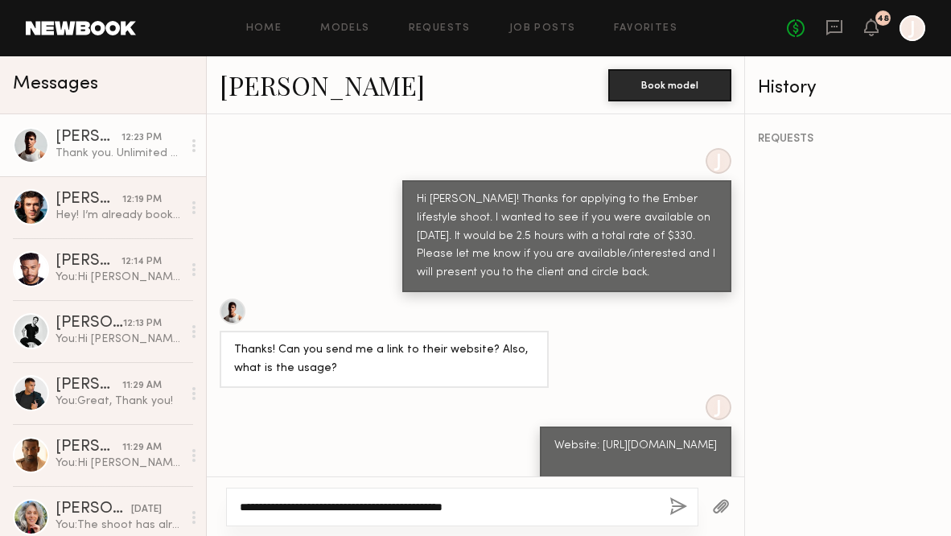
click at [298, 507] on textarea "**********" at bounding box center [447, 507] width 415 height 16
click at [645, 503] on textarea "**********" at bounding box center [447, 507] width 415 height 16
type textarea "**********"
click at [682, 505] on button "button" at bounding box center [678, 507] width 18 height 20
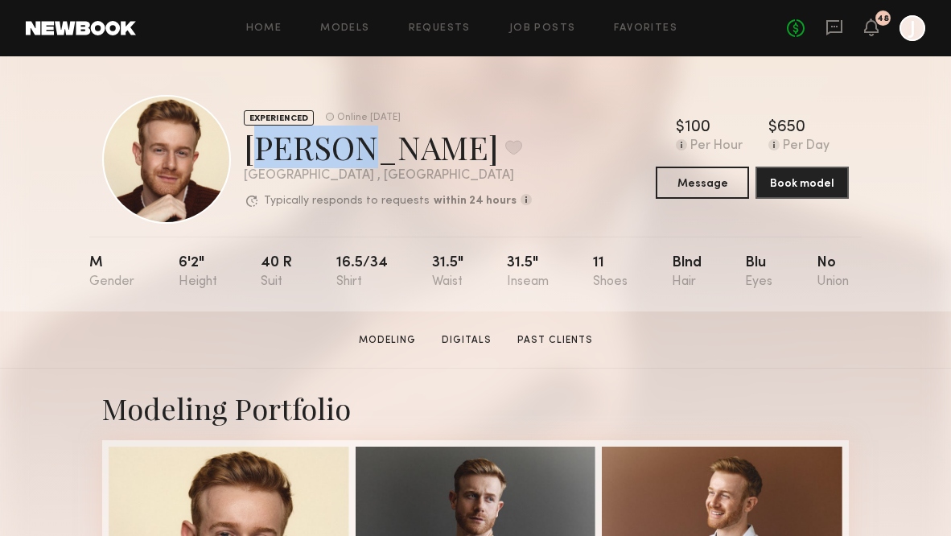
drag, startPoint x: 245, startPoint y: 150, endPoint x: 342, endPoint y: 154, distance: 97.4
click at [342, 154] on div "[PERSON_NAME] Favorite" at bounding box center [388, 147] width 288 height 43
copy div "[PERSON_NAME]"
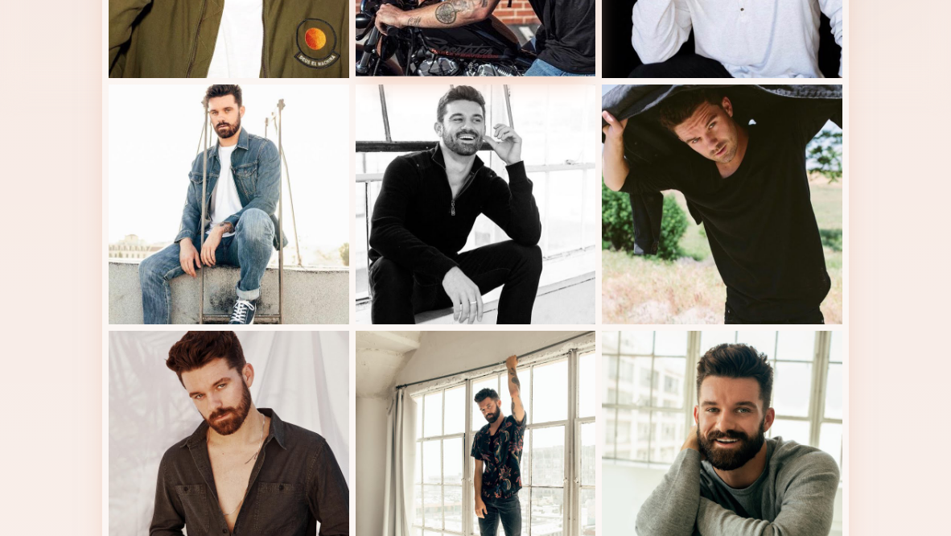
scroll to position [289, 0]
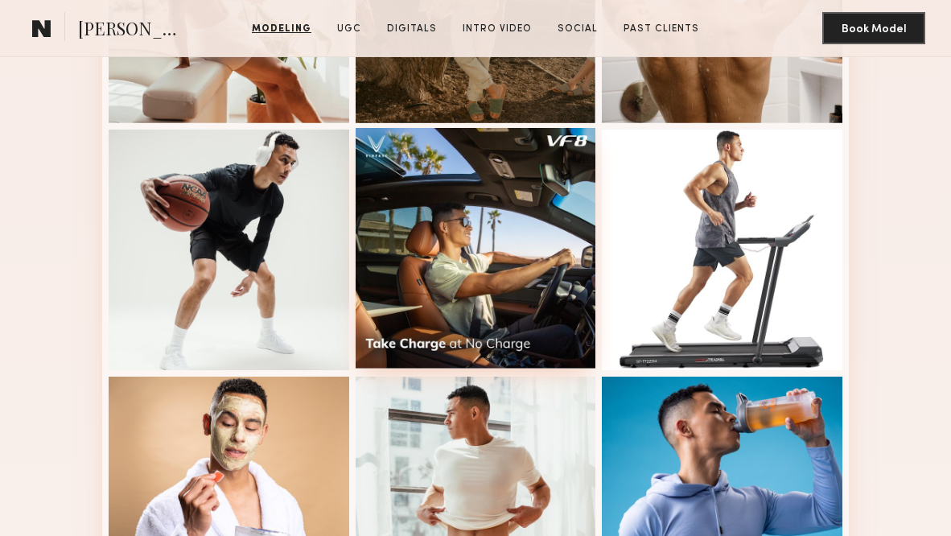
scroll to position [1599, 0]
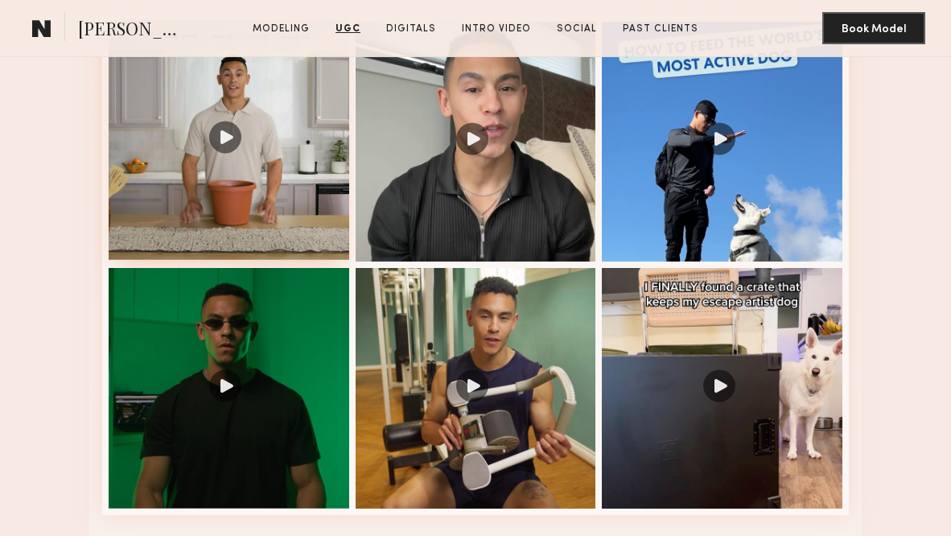
click at [286, 146] on div at bounding box center [229, 140] width 241 height 241
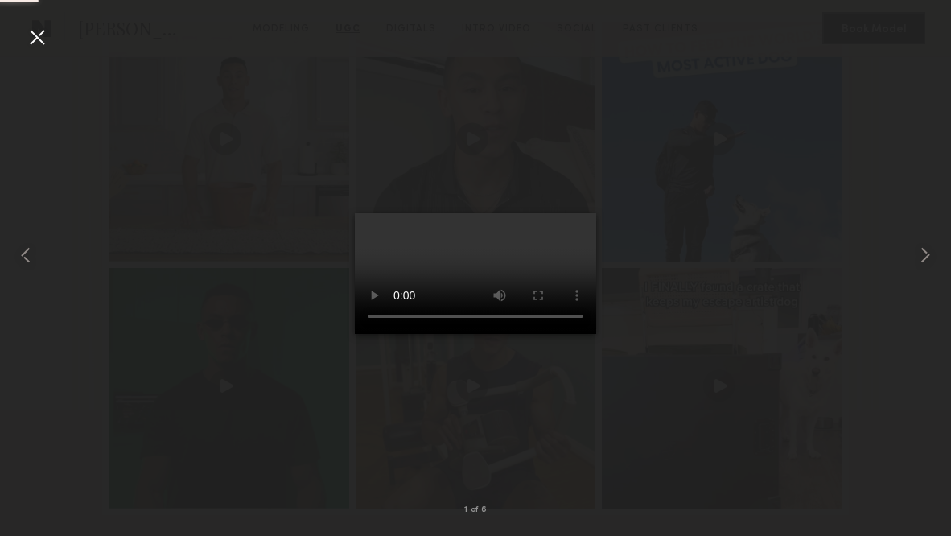
click at [485, 294] on video at bounding box center [475, 273] width 241 height 121
click at [596, 334] on video at bounding box center [475, 273] width 241 height 121
click at [923, 253] on common-icon at bounding box center [925, 255] width 26 height 26
click at [922, 253] on common-icon at bounding box center [925, 255] width 26 height 26
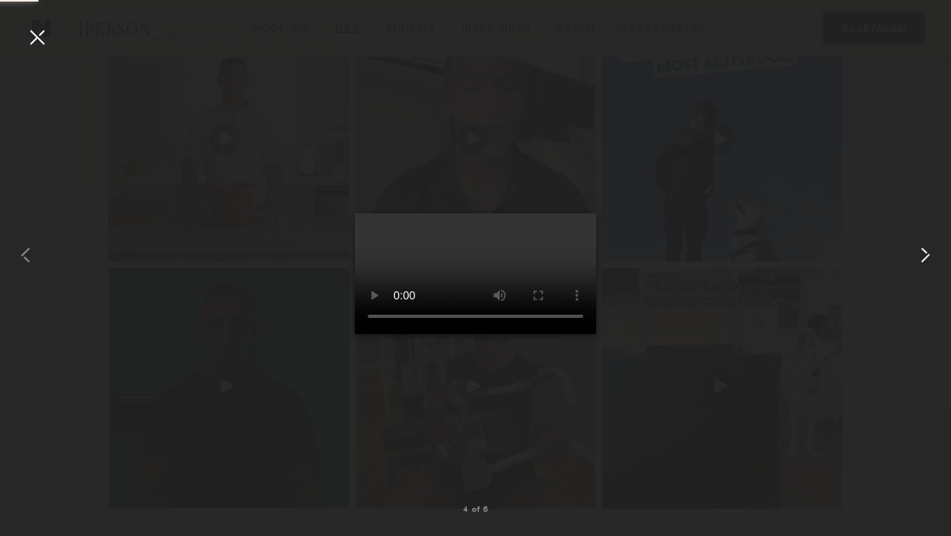
click at [924, 255] on common-icon at bounding box center [925, 255] width 26 height 26
drag, startPoint x: 924, startPoint y: 255, endPoint x: 502, endPoint y: 238, distance: 422.7
click at [512, 238] on div at bounding box center [475, 255] width 951 height 459
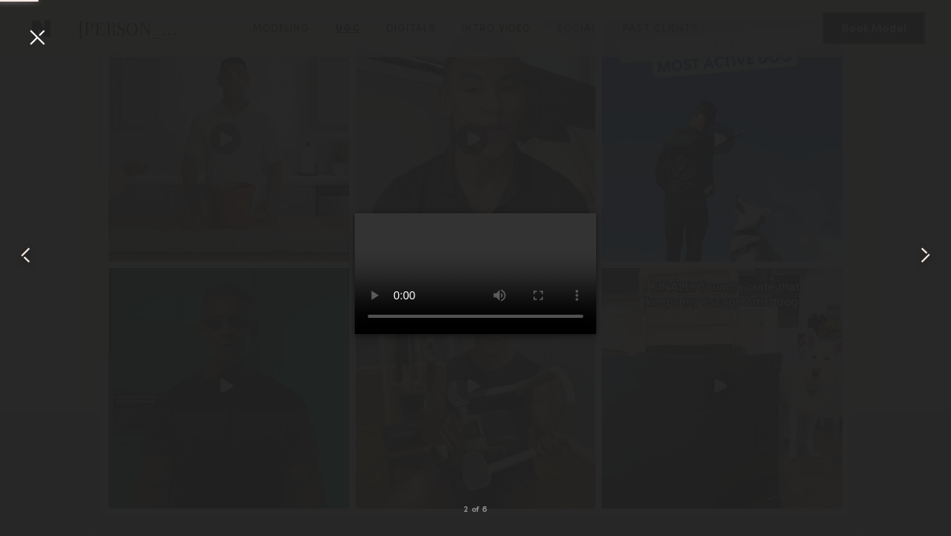
click at [46, 47] on div at bounding box center [37, 37] width 26 height 26
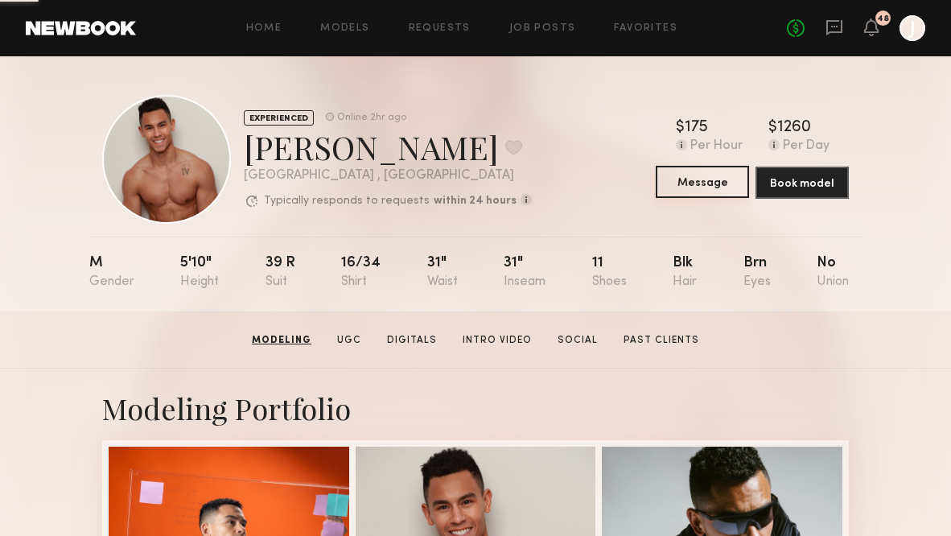
scroll to position [0, 0]
click at [709, 185] on button "Message" at bounding box center [702, 182] width 93 height 32
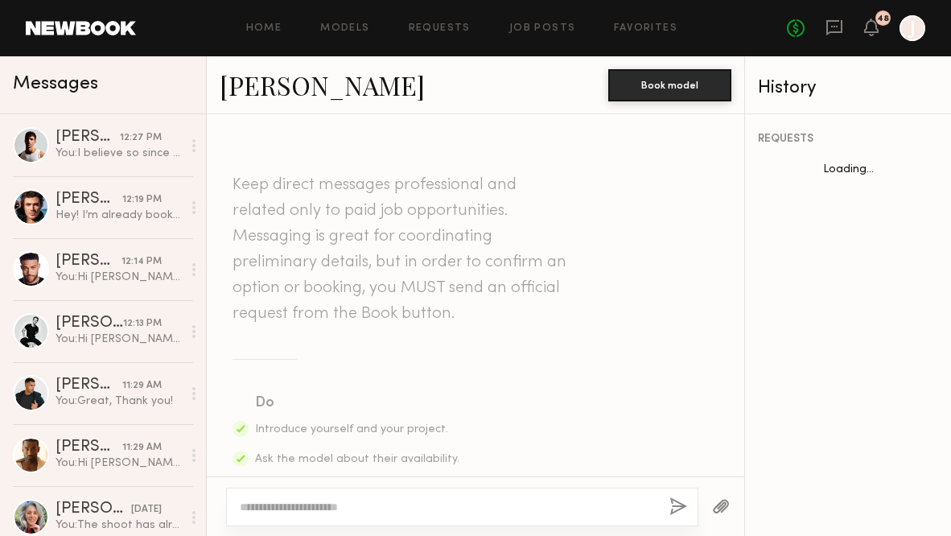
scroll to position [2002, 0]
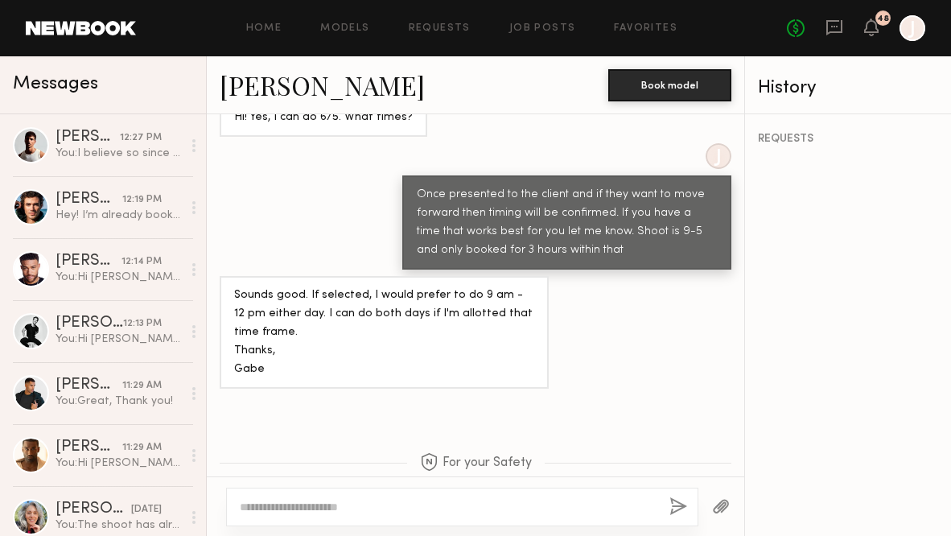
click at [401, 506] on textarea at bounding box center [448, 507] width 417 height 16
type textarea "******"
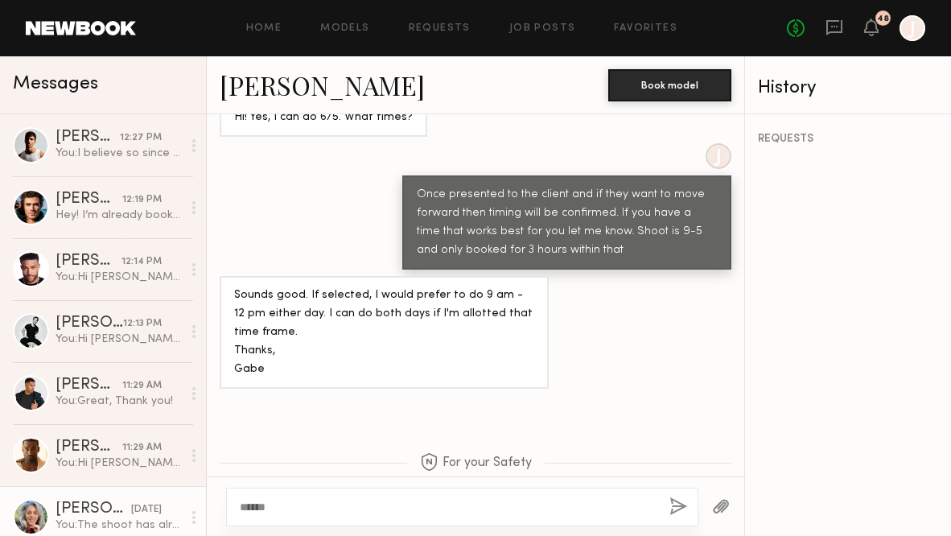
drag, startPoint x: 291, startPoint y: 509, endPoint x: 190, endPoint y: 509, distance: 101.4
click at [190, 509] on div "Messages Jacob R. 12:27 PM You: I believe so since it will be on their socials …" at bounding box center [475, 296] width 951 height 480
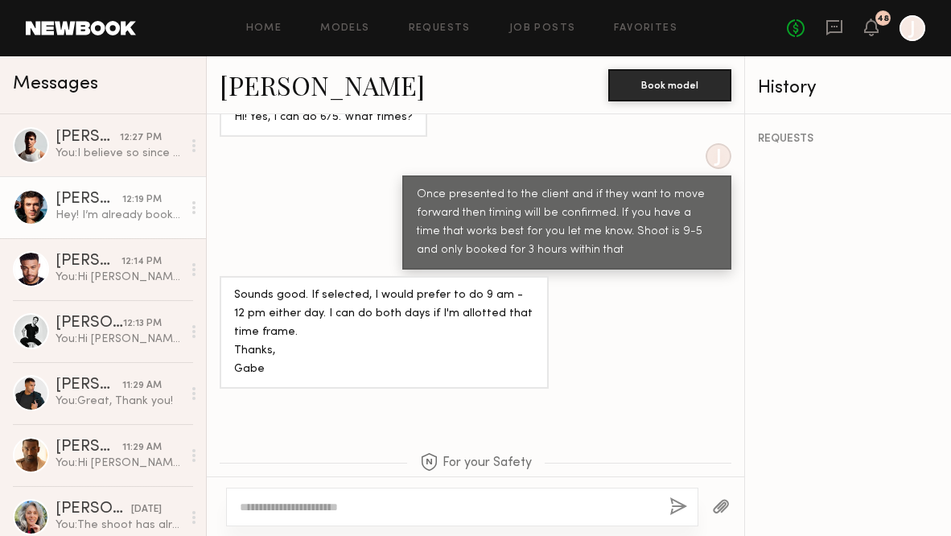
click at [126, 216] on div "Hey! I’m already booked on this day sorry!" at bounding box center [119, 215] width 126 height 15
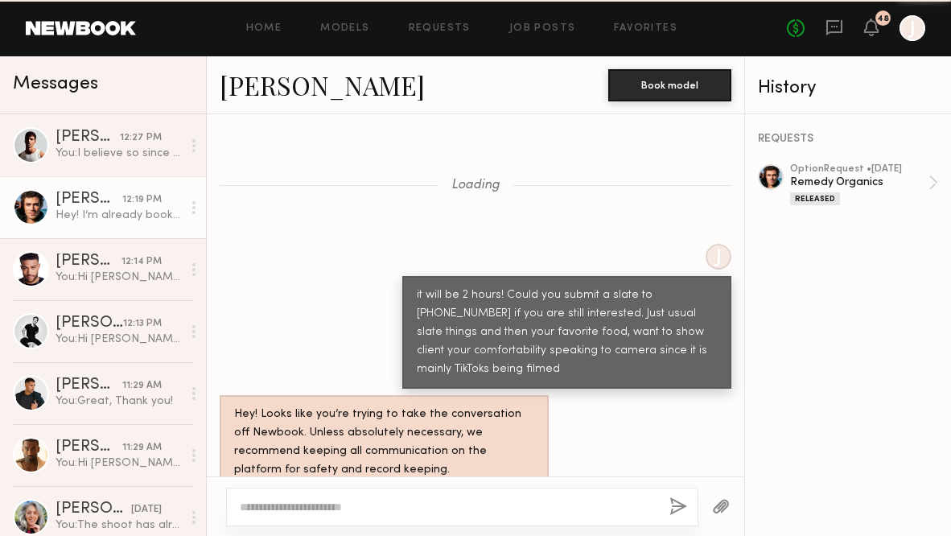
scroll to position [2423, 0]
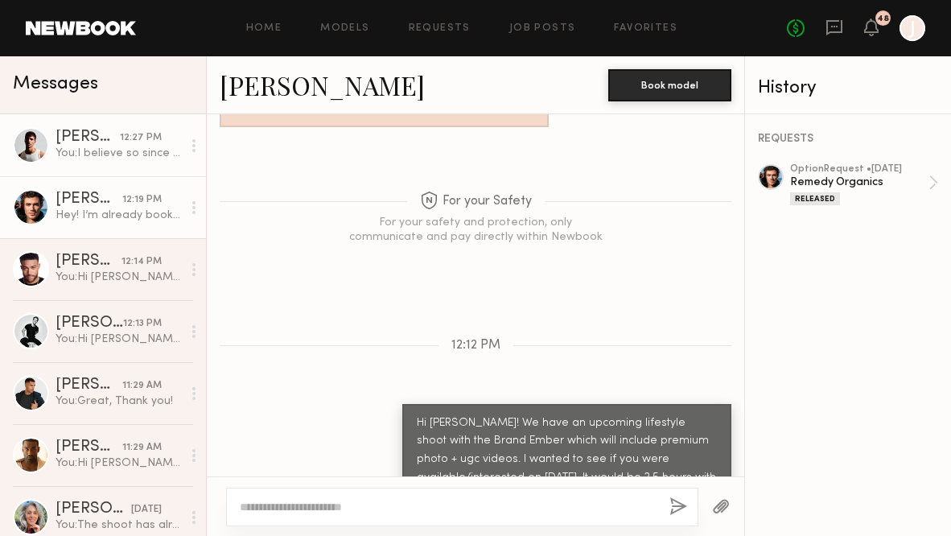
click at [145, 146] on div "You: I believe so since it will be on their socials but I can confirm and get b…" at bounding box center [119, 153] width 126 height 15
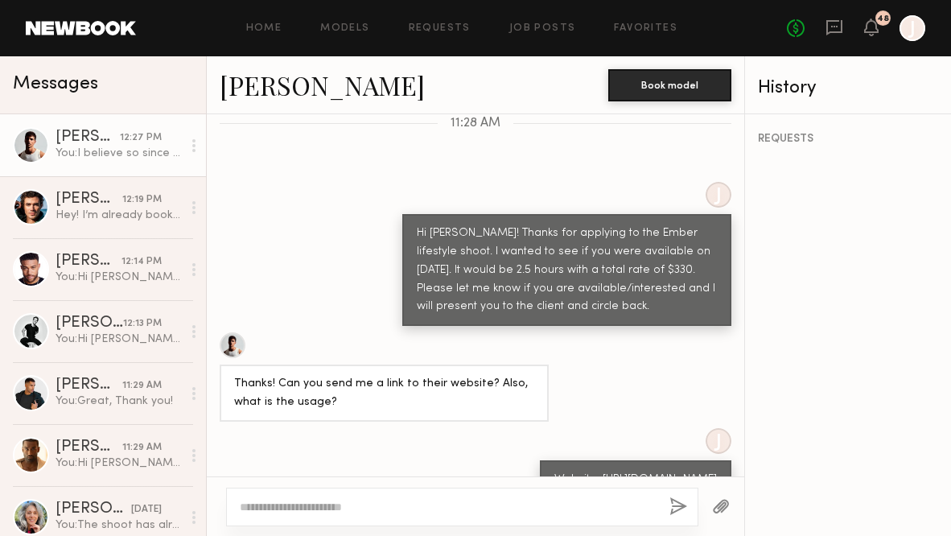
scroll to position [1452, 0]
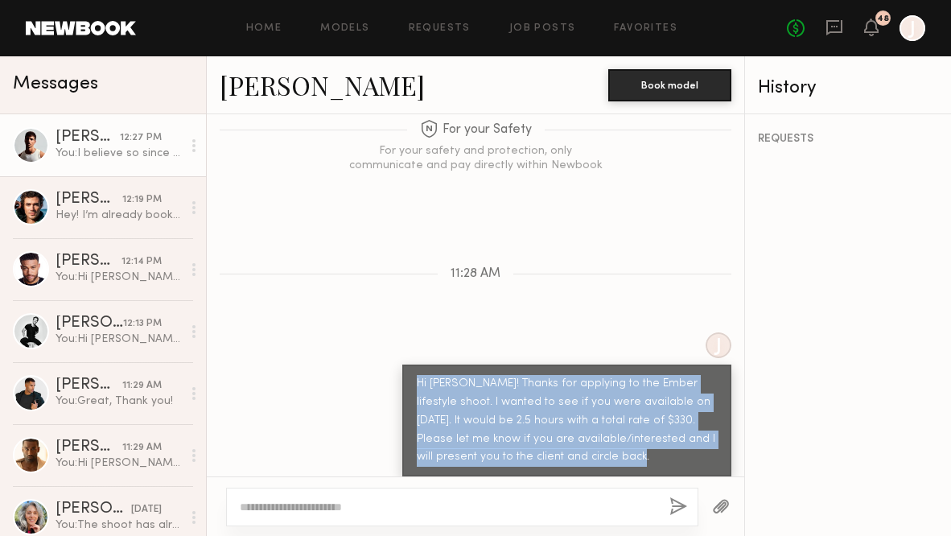
drag, startPoint x: 418, startPoint y: 290, endPoint x: 597, endPoint y: 358, distance: 192.0
click at [597, 375] on div "Hi [PERSON_NAME]! Thanks for applying to the Ember lifestyle shoot. I wanted to…" at bounding box center [567, 421] width 300 height 93
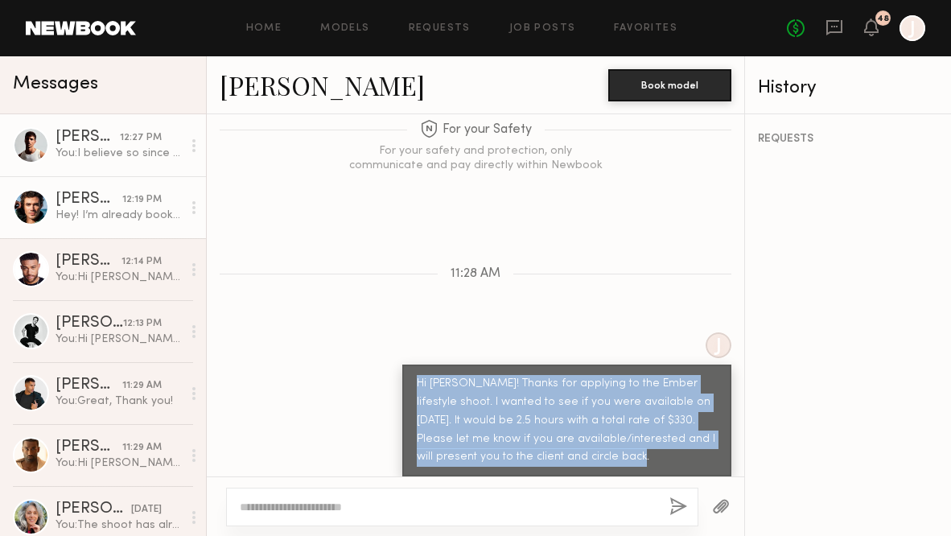
click at [109, 206] on div "[PERSON_NAME]" at bounding box center [89, 199] width 67 height 16
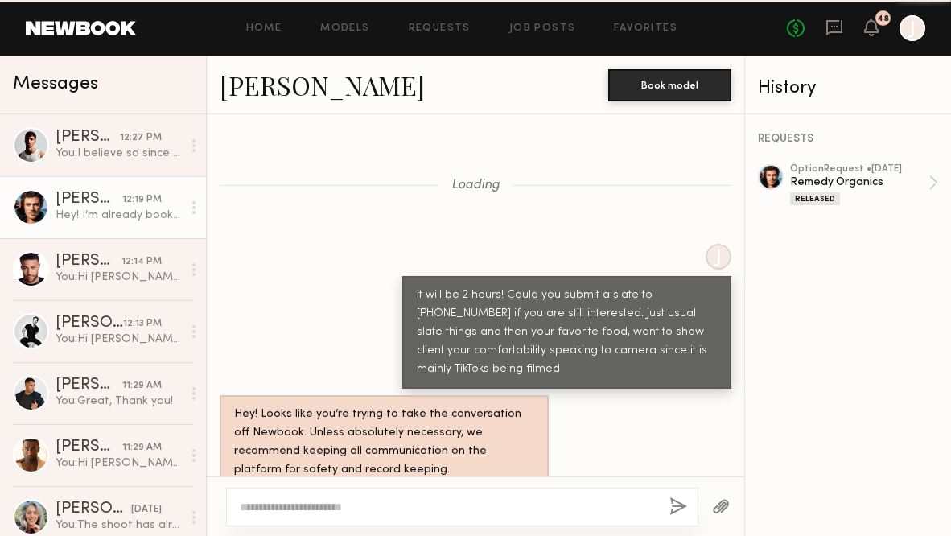
scroll to position [2423, 0]
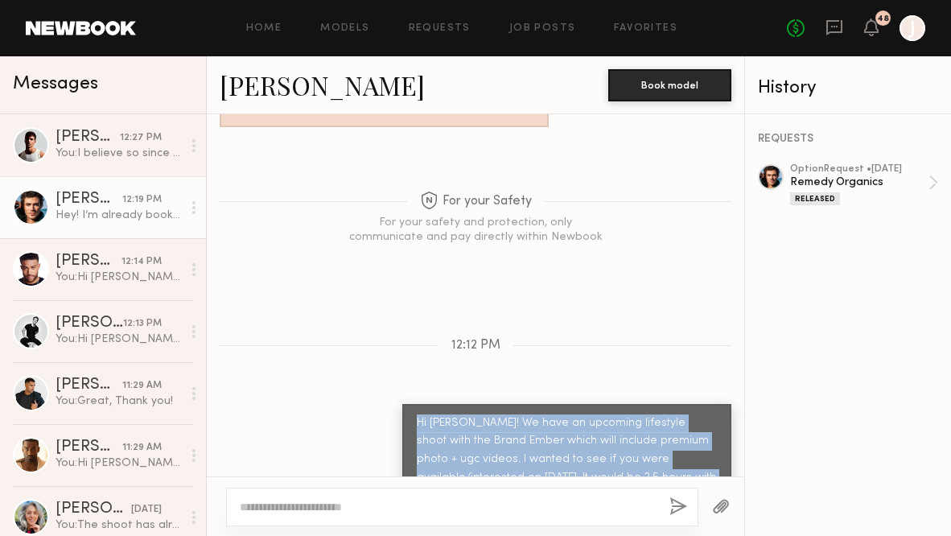
drag, startPoint x: 418, startPoint y: 310, endPoint x: 714, endPoint y: 395, distance: 308.9
click at [714, 414] on div "Hi Chase! We have an upcoming lifestyle shoot with the Brand Ember which will i…" at bounding box center [567, 479] width 300 height 130
copy div "Hi Chase! We have an upcoming lifestyle shoot with the Brand Ember which will i…"
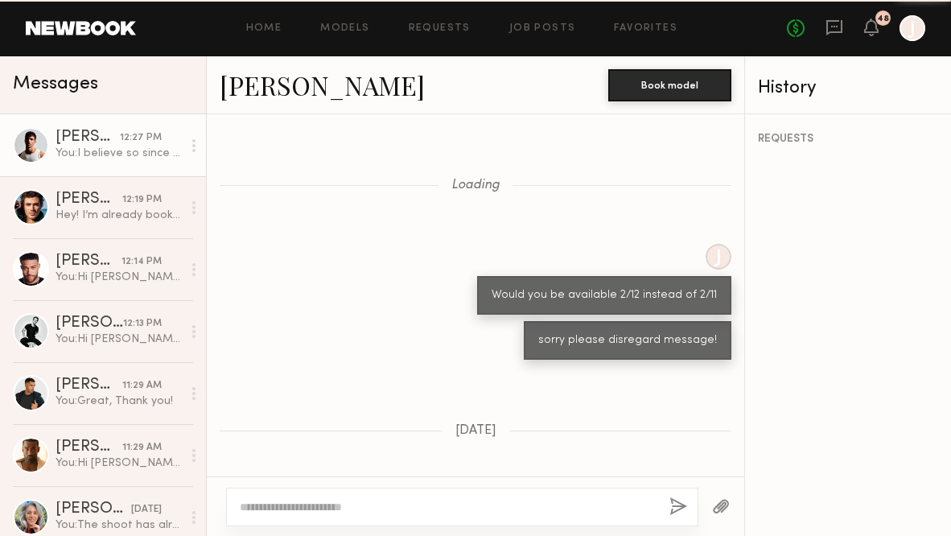
scroll to position [1714, 0]
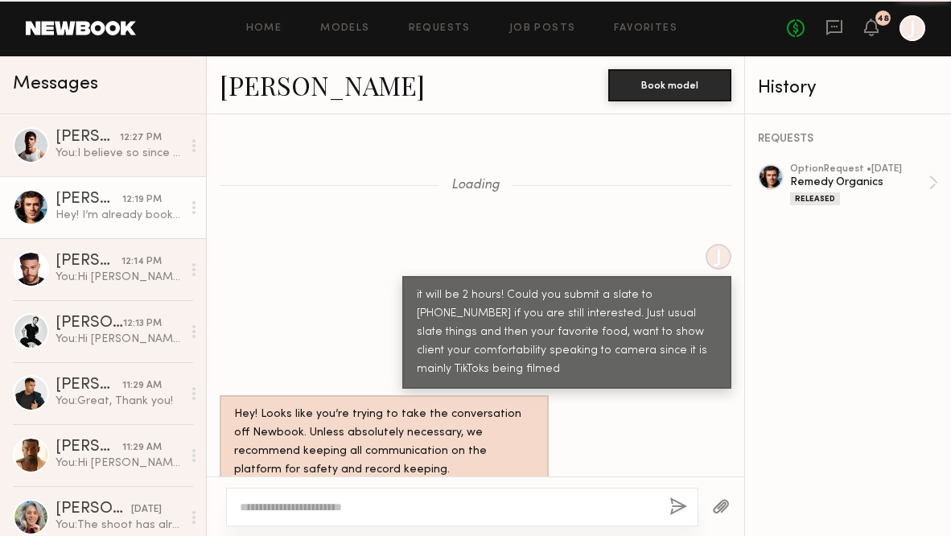
scroll to position [2423, 0]
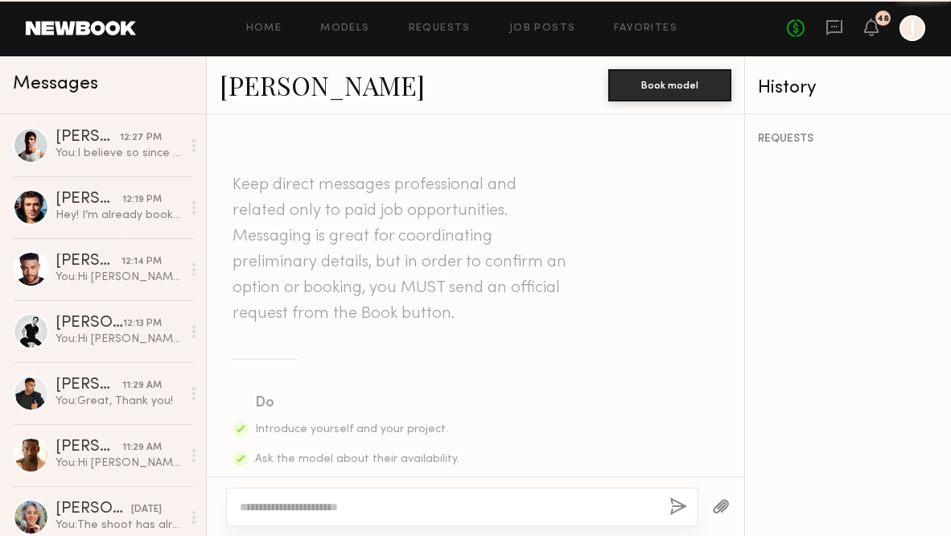
scroll to position [2002, 0]
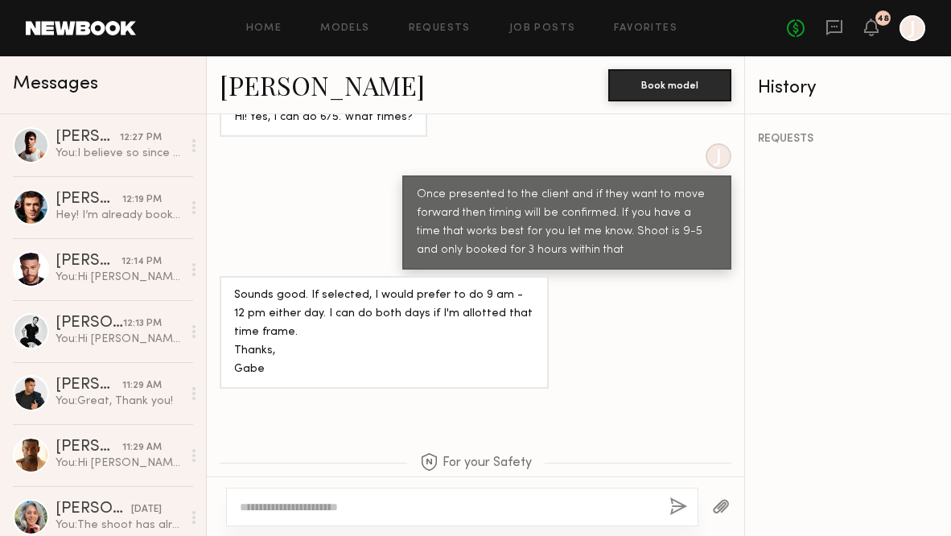
click at [368, 509] on textarea at bounding box center [448, 507] width 417 height 16
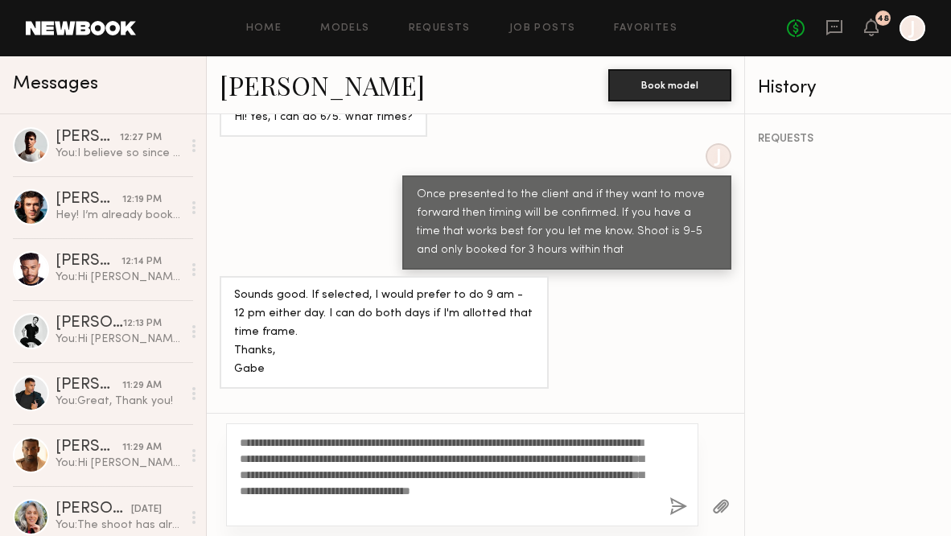
drag, startPoint x: 285, startPoint y: 440, endPoint x: 256, endPoint y: 440, distance: 29.0
click at [256, 440] on textarea "**********" at bounding box center [447, 474] width 415 height 80
drag, startPoint x: 263, startPoint y: 491, endPoint x: 247, endPoint y: 491, distance: 16.1
click at [247, 491] on textarea "**********" at bounding box center [447, 474] width 415 height 80
click at [498, 504] on textarea "**********" at bounding box center [447, 474] width 415 height 80
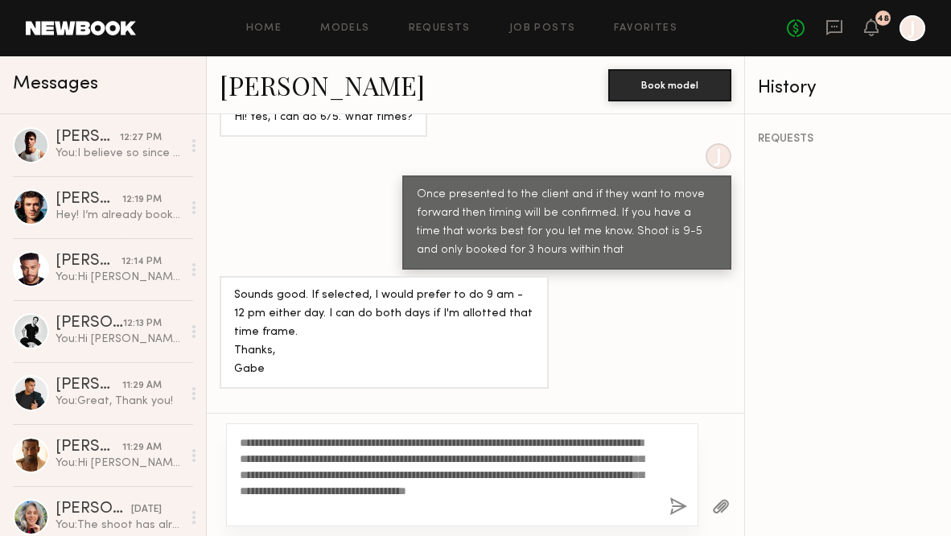
click at [359, 457] on textarea "**********" at bounding box center [447, 474] width 415 height 80
click at [435, 459] on textarea "**********" at bounding box center [447, 474] width 415 height 80
click at [447, 508] on textarea "**********" at bounding box center [447, 474] width 415 height 80
type textarea "**********"
click at [677, 509] on button "button" at bounding box center [678, 507] width 18 height 20
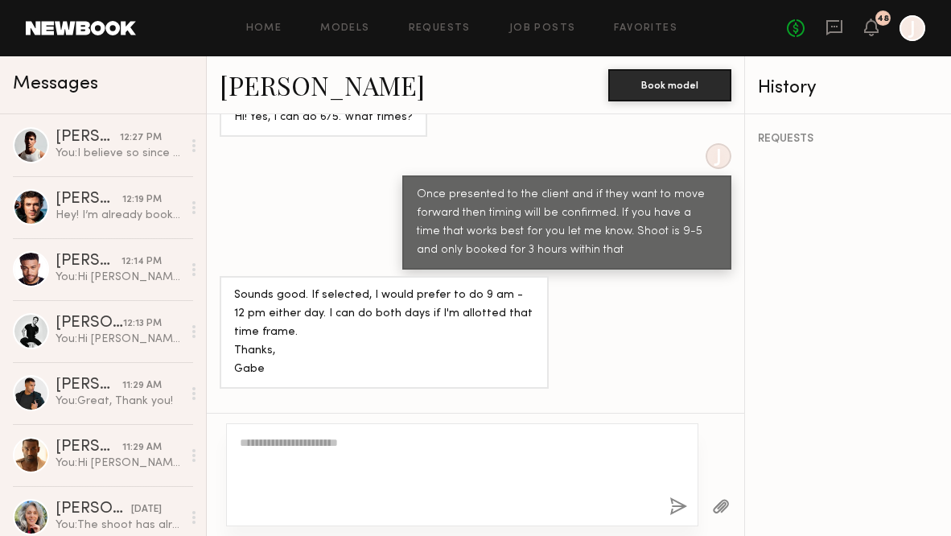
scroll to position [2413, 0]
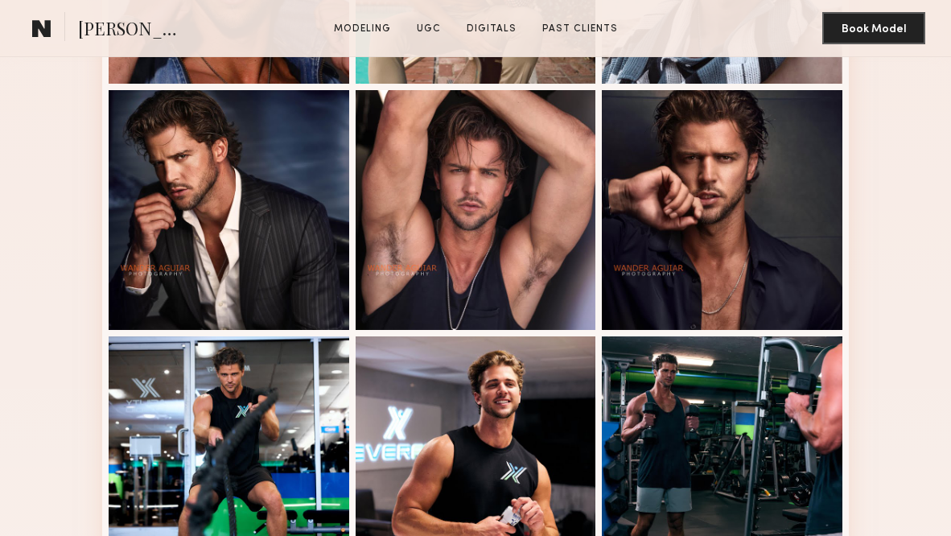
scroll to position [1124, 0]
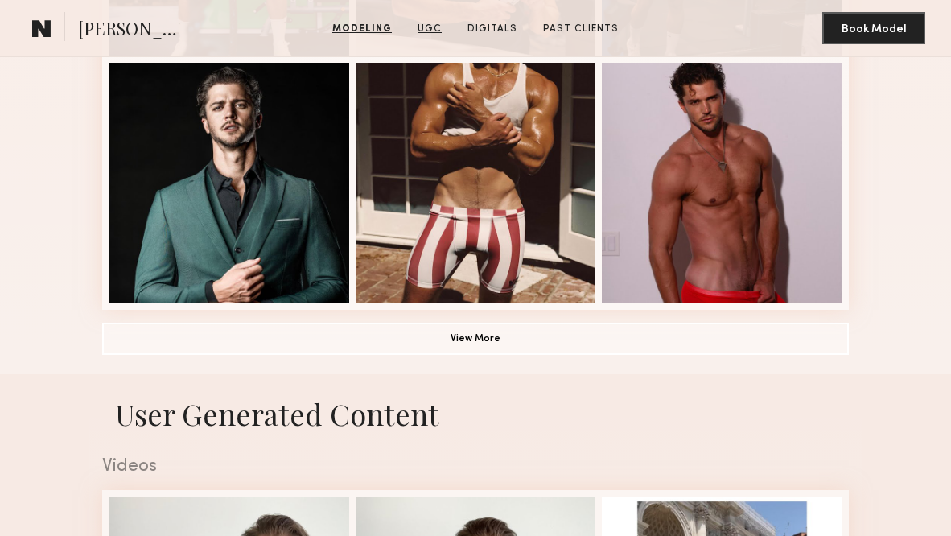
click at [429, 31] on link "UGC" at bounding box center [429, 29] width 37 height 14
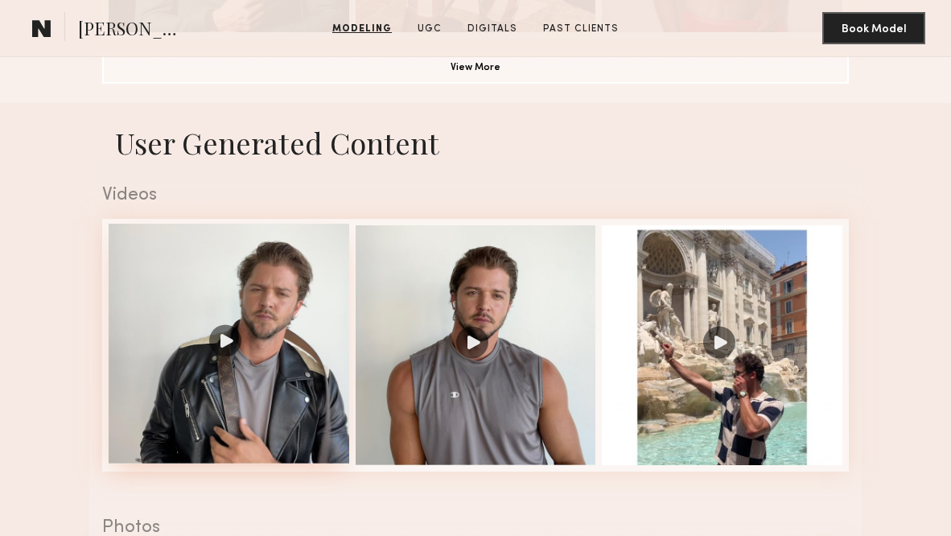
scroll to position [1401, 0]
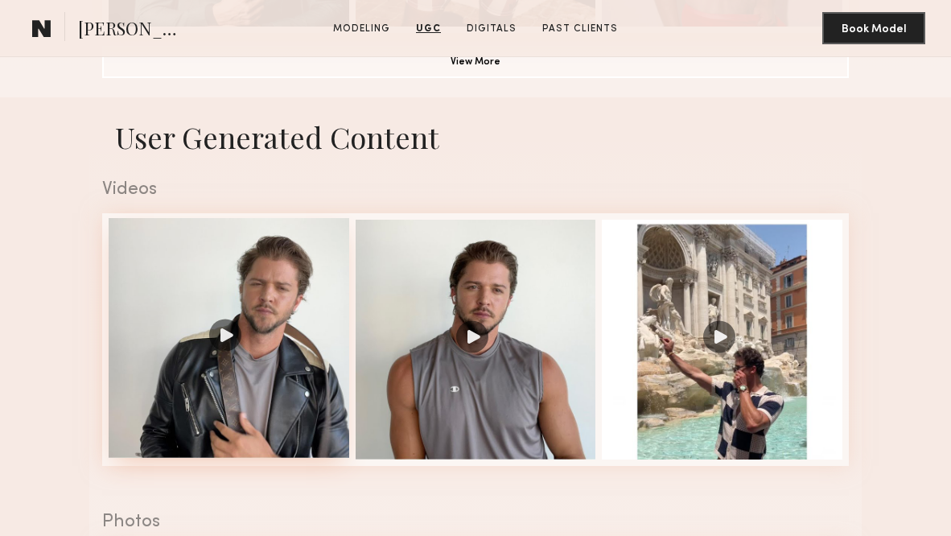
click at [276, 273] on div at bounding box center [229, 338] width 241 height 241
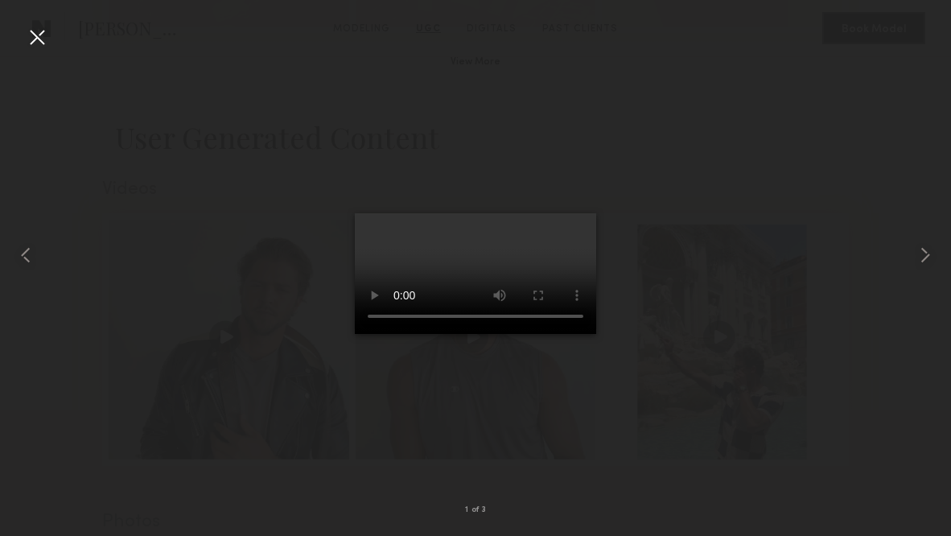
click at [497, 286] on video at bounding box center [475, 273] width 241 height 121
click at [596, 334] on video at bounding box center [475, 273] width 241 height 121
click at [930, 257] on common-icon at bounding box center [925, 255] width 26 height 26
click at [38, 38] on div at bounding box center [37, 37] width 26 height 26
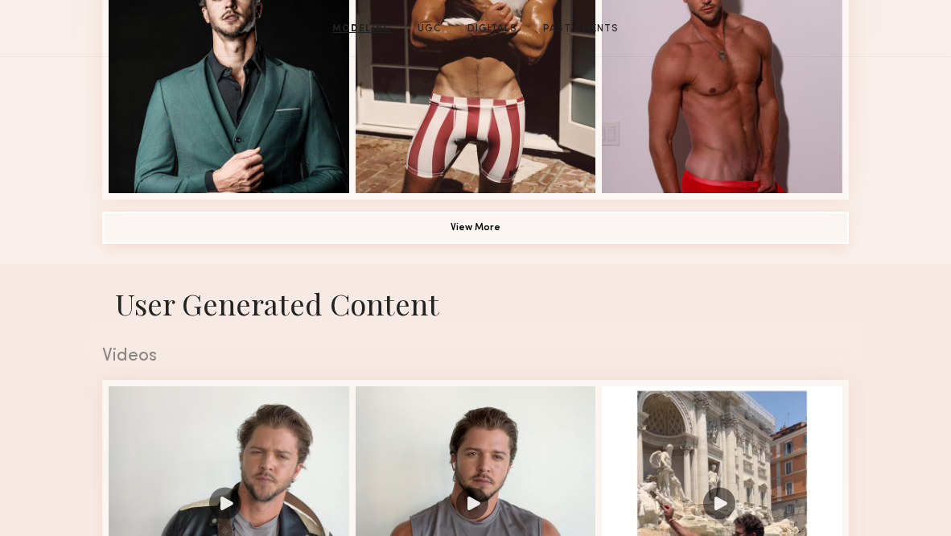
scroll to position [275, 0]
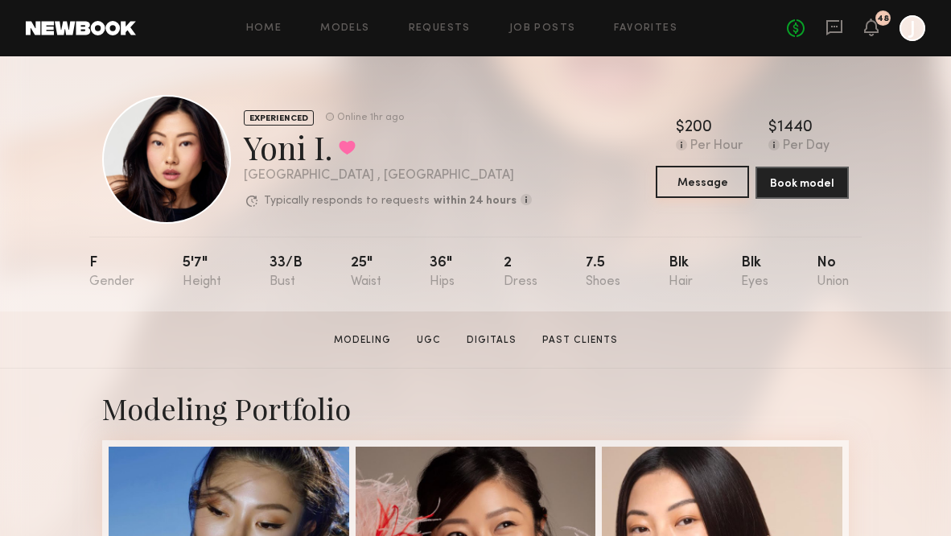
click at [686, 188] on button "Message" at bounding box center [702, 182] width 93 height 32
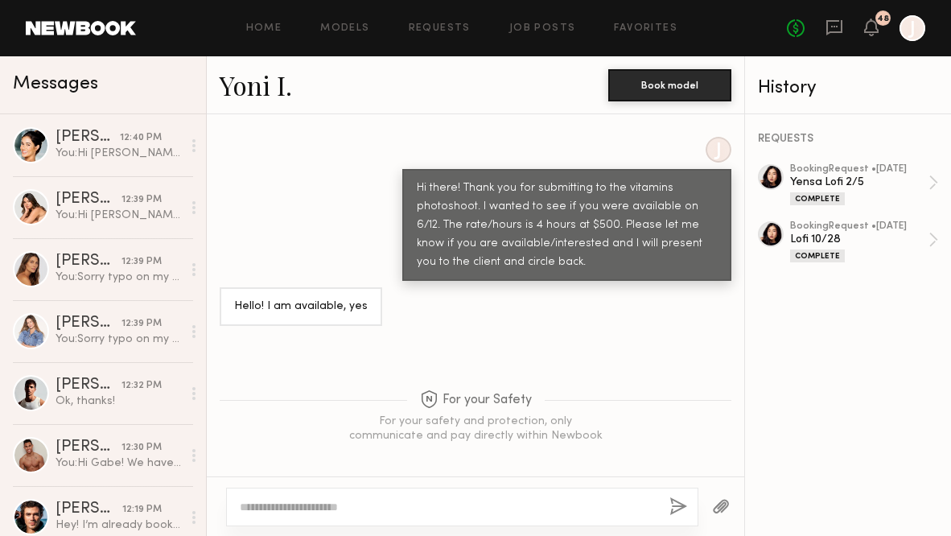
click at [303, 505] on textarea at bounding box center [448, 507] width 417 height 16
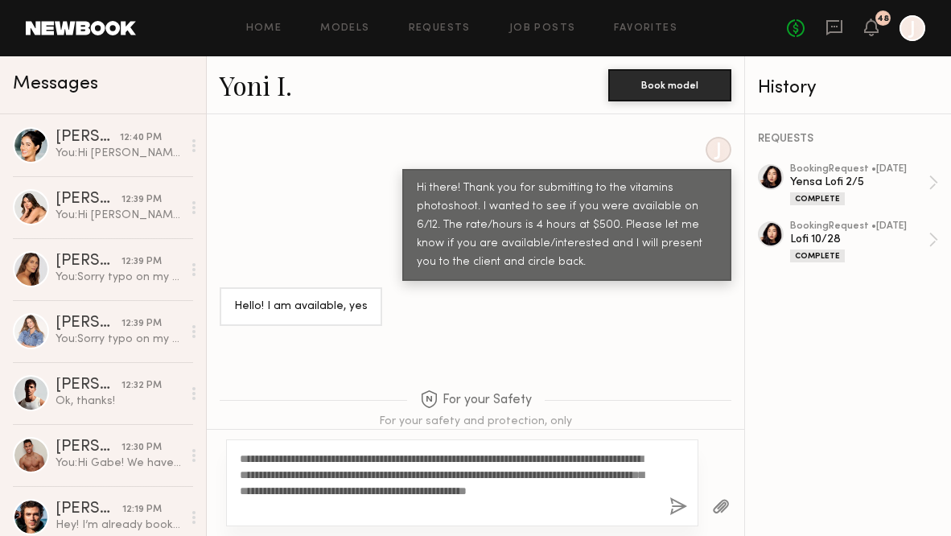
click at [578, 472] on textarea "**********" at bounding box center [447, 483] width 415 height 64
click at [309, 504] on textarea "**********" at bounding box center [447, 483] width 415 height 64
drag, startPoint x: 282, startPoint y: 459, endPoint x: 256, endPoint y: 458, distance: 26.6
click at [256, 458] on textarea "**********" at bounding box center [447, 483] width 415 height 64
type textarea "**********"
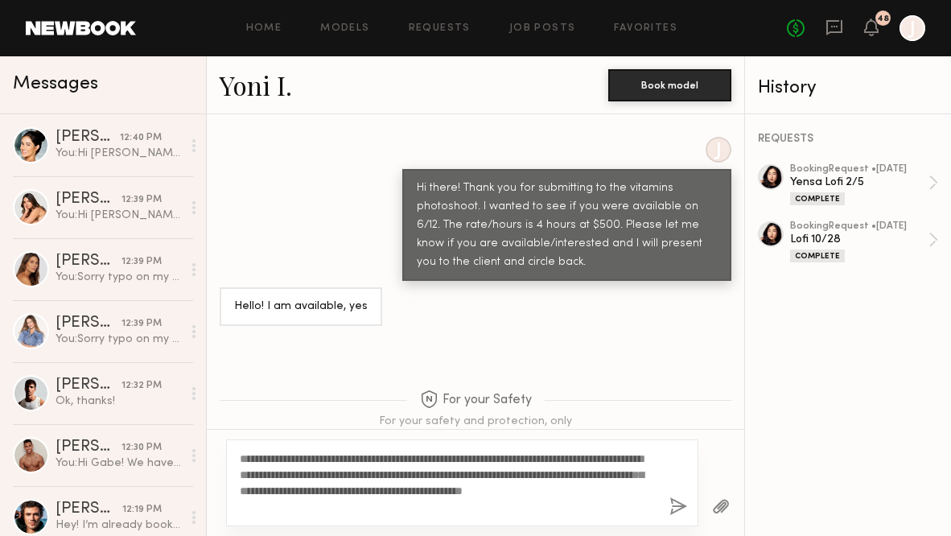
click at [679, 508] on button "button" at bounding box center [678, 507] width 18 height 20
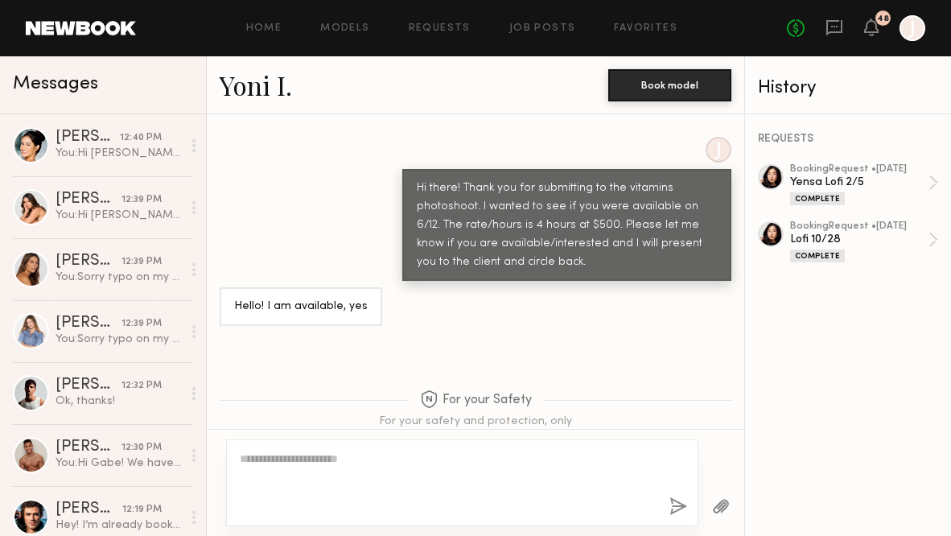
scroll to position [2544, 0]
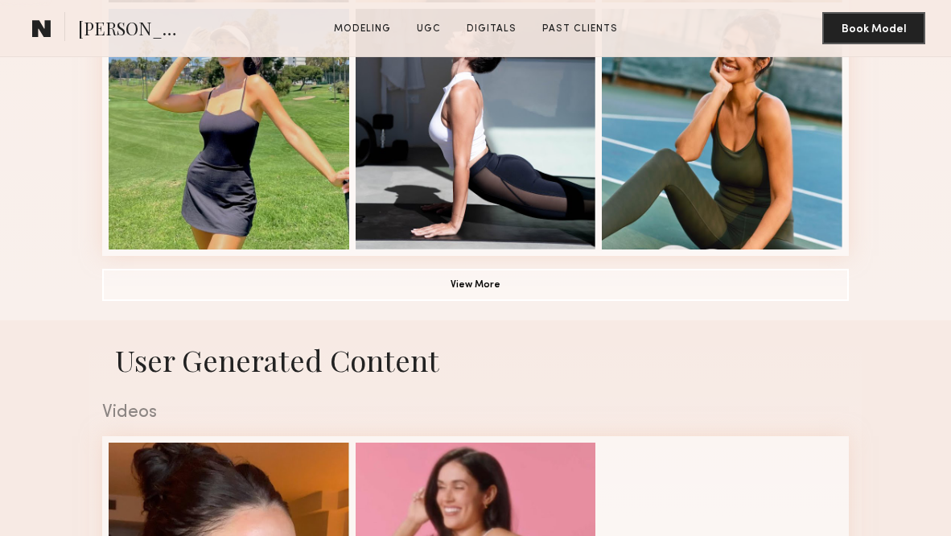
scroll to position [1318, 0]
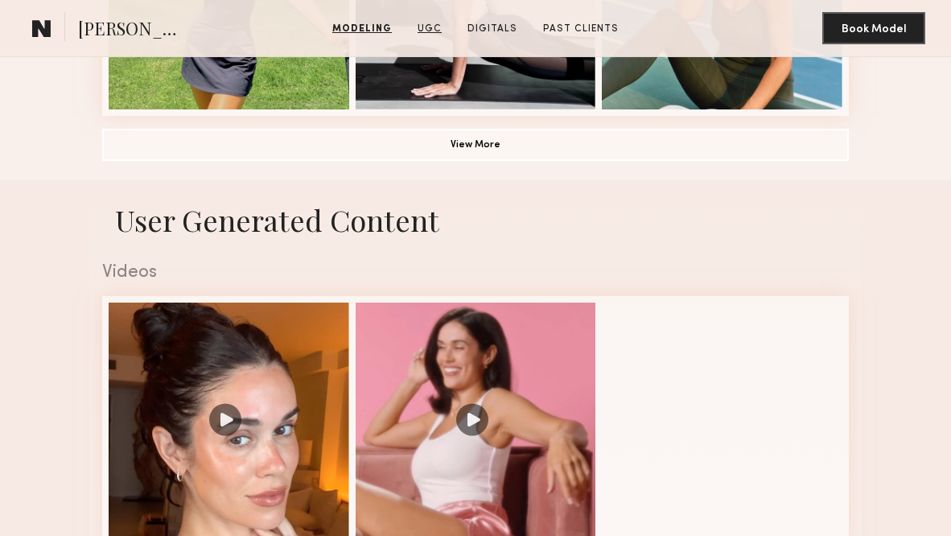
click at [438, 27] on link "UGC" at bounding box center [429, 29] width 37 height 14
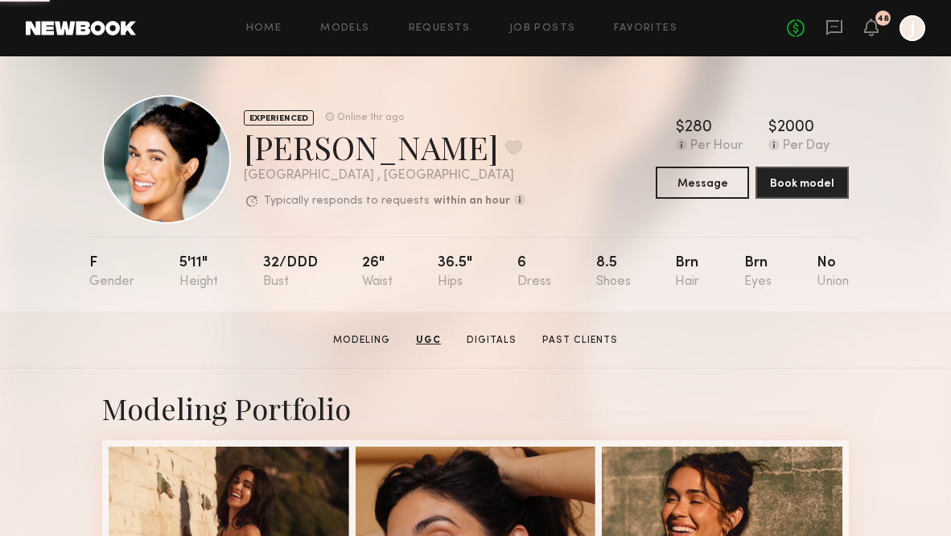
scroll to position [0, 0]
click at [703, 175] on button "Message" at bounding box center [702, 182] width 93 height 32
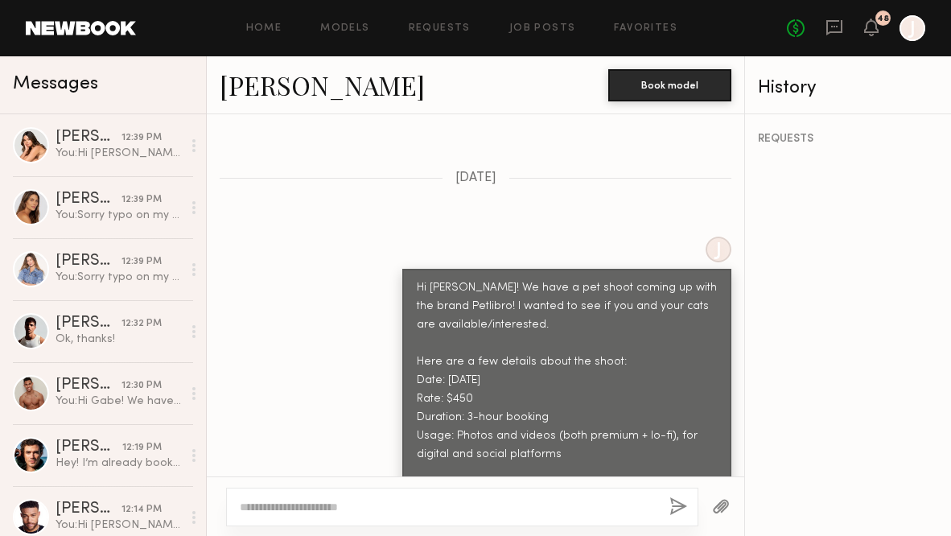
scroll to position [1266, 0]
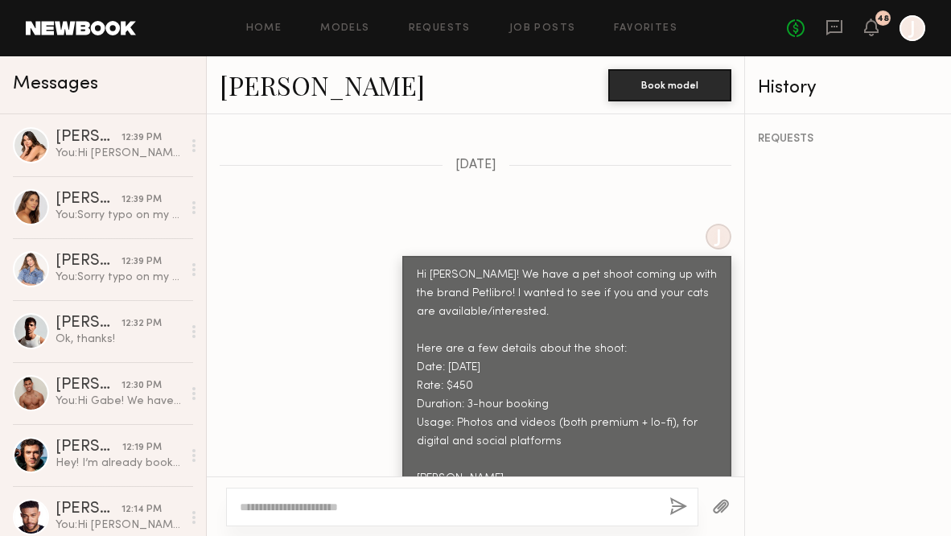
click at [341, 516] on div at bounding box center [462, 507] width 472 height 39
click at [339, 507] on textarea at bounding box center [448, 507] width 417 height 16
paste textarea "**********"
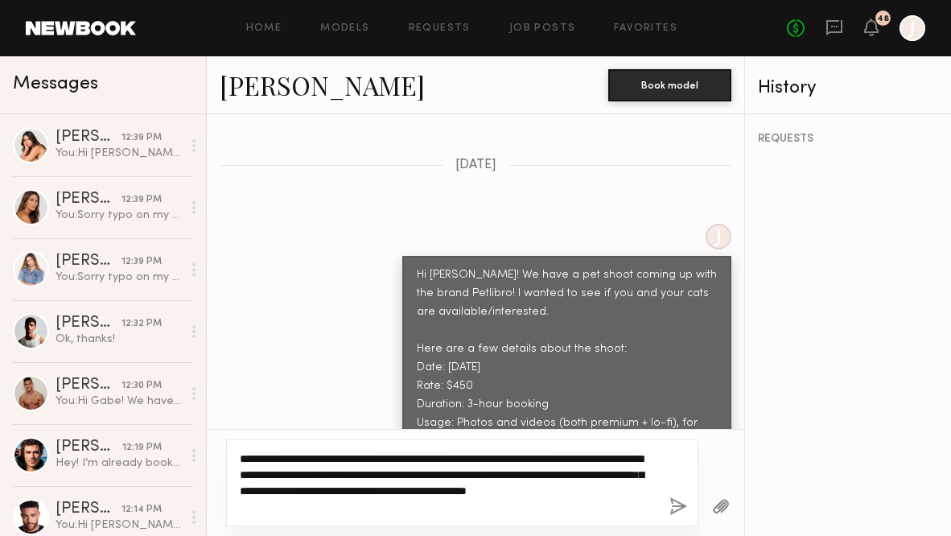
drag, startPoint x: 283, startPoint y: 458, endPoint x: 256, endPoint y: 456, distance: 27.4
click at [256, 456] on textarea "**********" at bounding box center [447, 483] width 415 height 64
type textarea "**********"
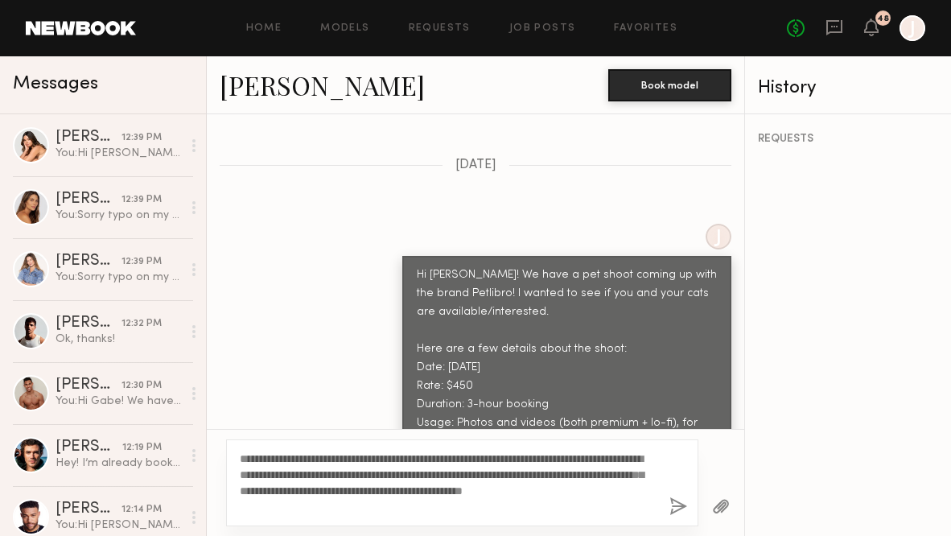
click at [676, 510] on button "button" at bounding box center [678, 507] width 18 height 20
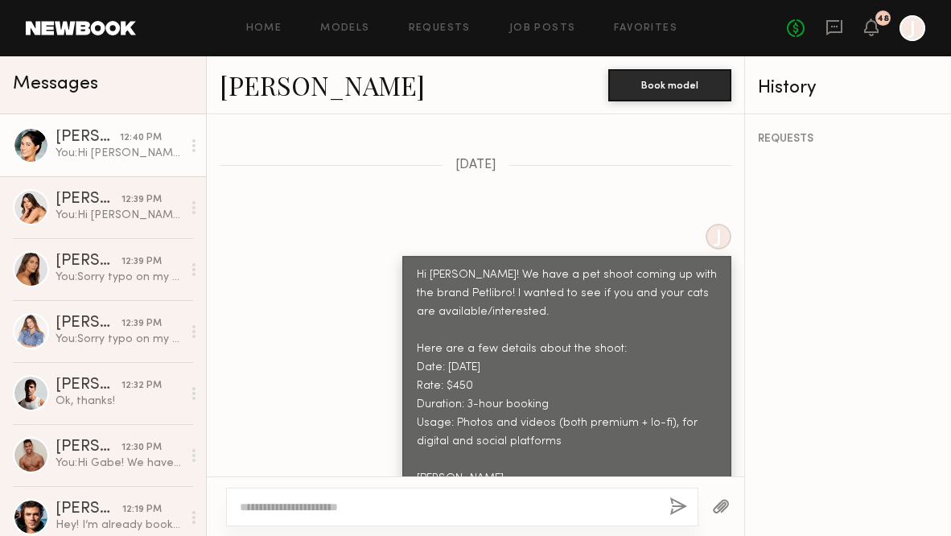
scroll to position [3058, 0]
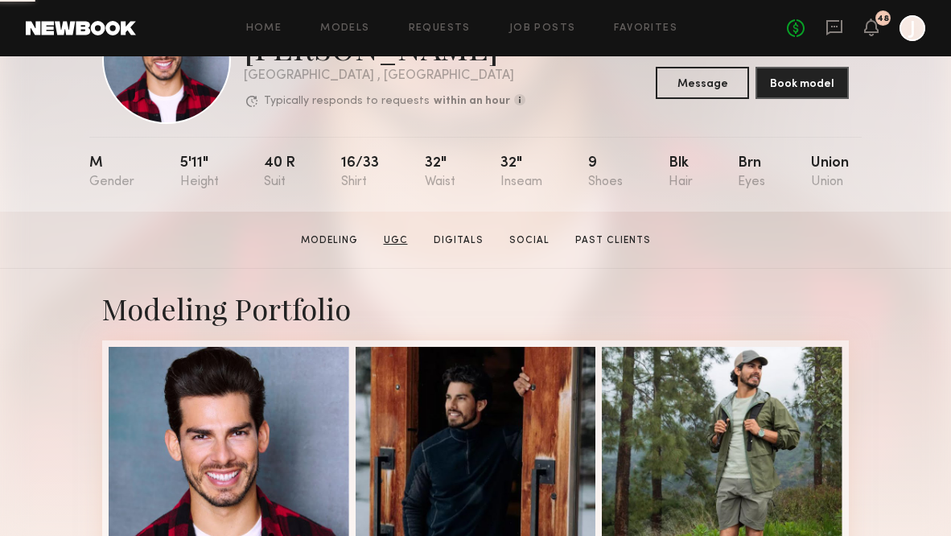
click at [395, 239] on link "UGC" at bounding box center [395, 240] width 37 height 14
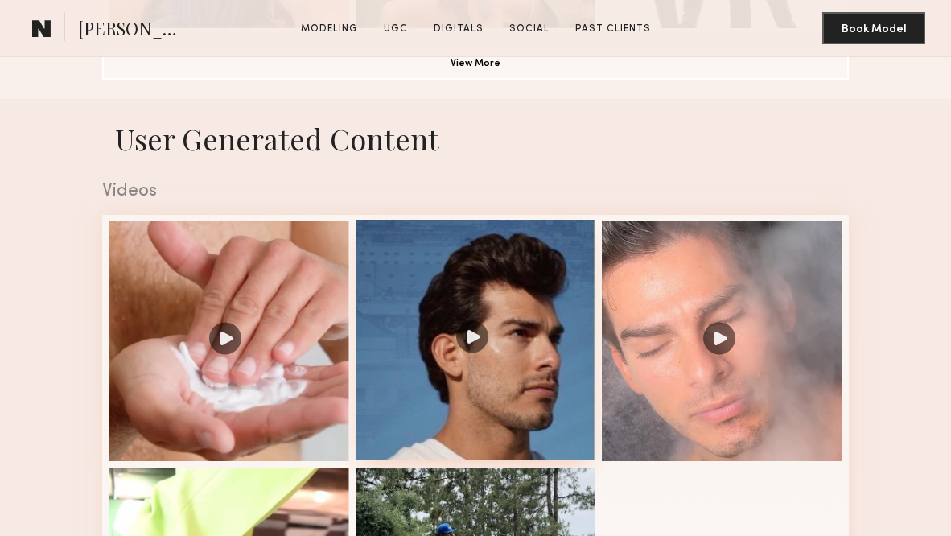
scroll to position [1401, 0]
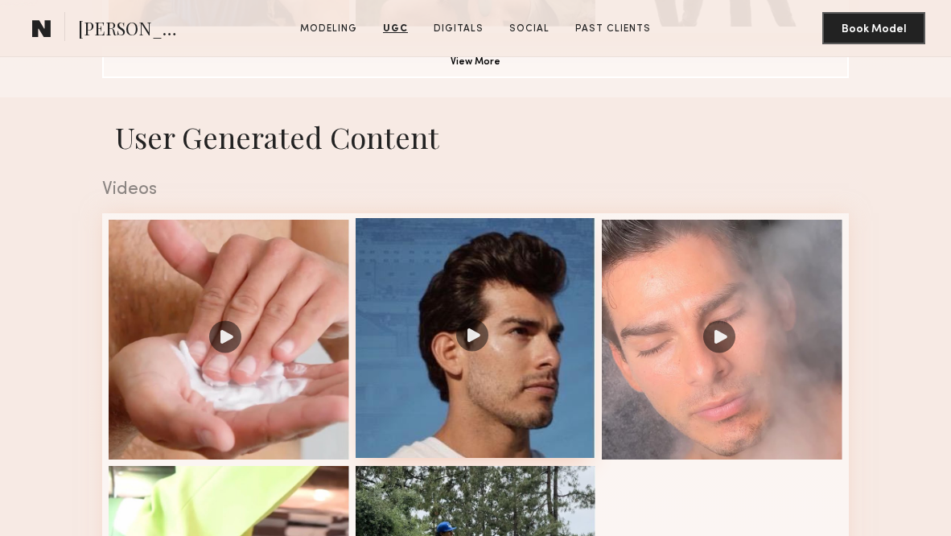
click at [441, 331] on div at bounding box center [476, 338] width 241 height 241
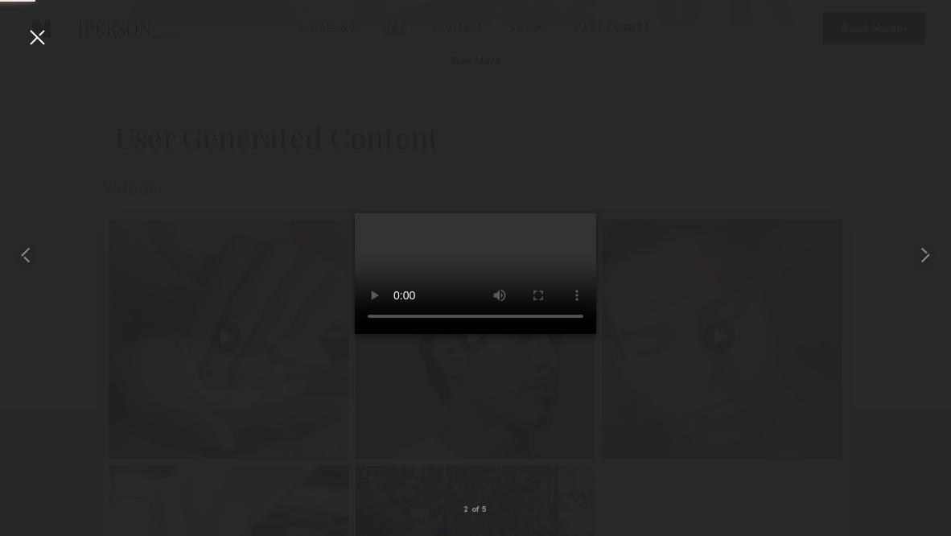
click at [566, 213] on video at bounding box center [475, 273] width 241 height 121
click at [26, 255] on common-icon at bounding box center [26, 255] width 26 height 26
click at [931, 253] on common-icon at bounding box center [925, 255] width 26 height 26
click at [453, 334] on video at bounding box center [475, 273] width 241 height 121
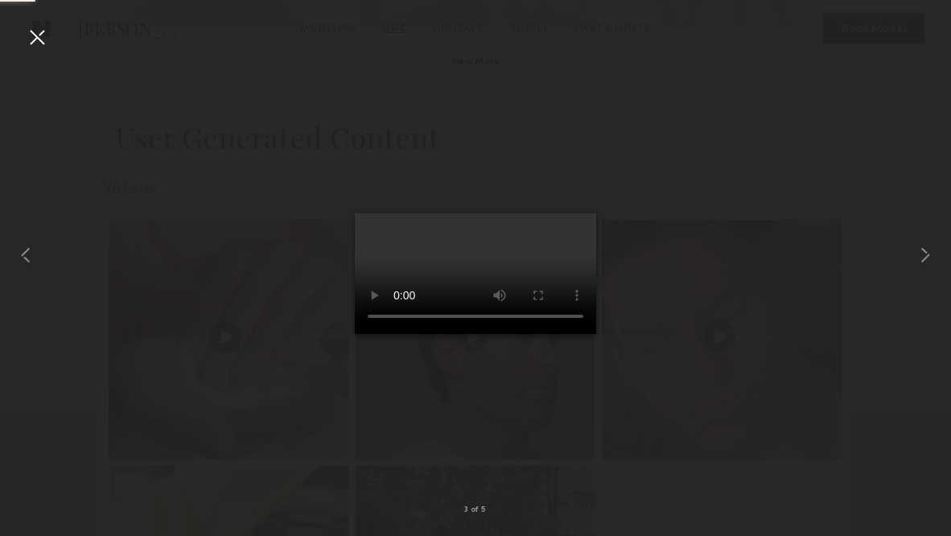
click at [473, 334] on video at bounding box center [475, 273] width 241 height 121
click at [933, 253] on common-icon at bounding box center [925, 255] width 26 height 26
click at [496, 334] on video at bounding box center [475, 273] width 241 height 121
click at [38, 37] on div at bounding box center [37, 37] width 26 height 26
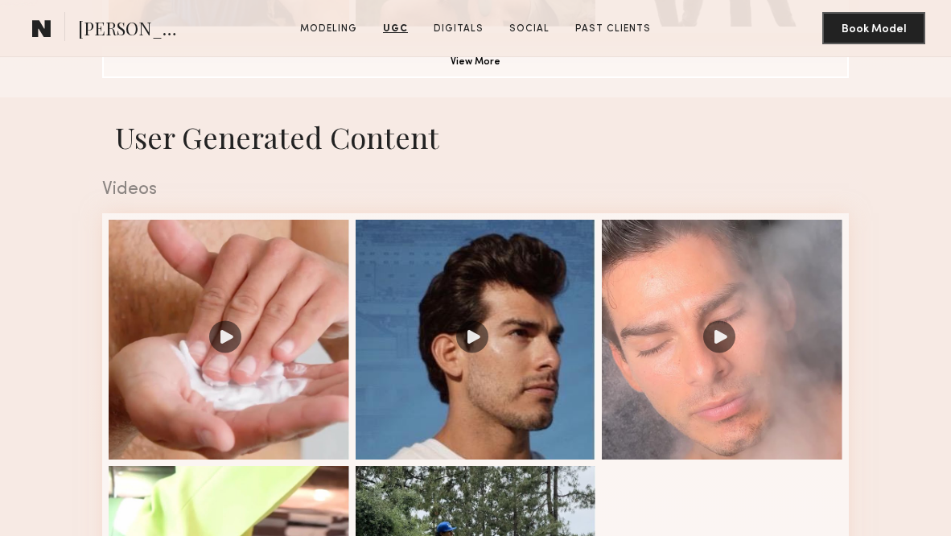
scroll to position [1871, 0]
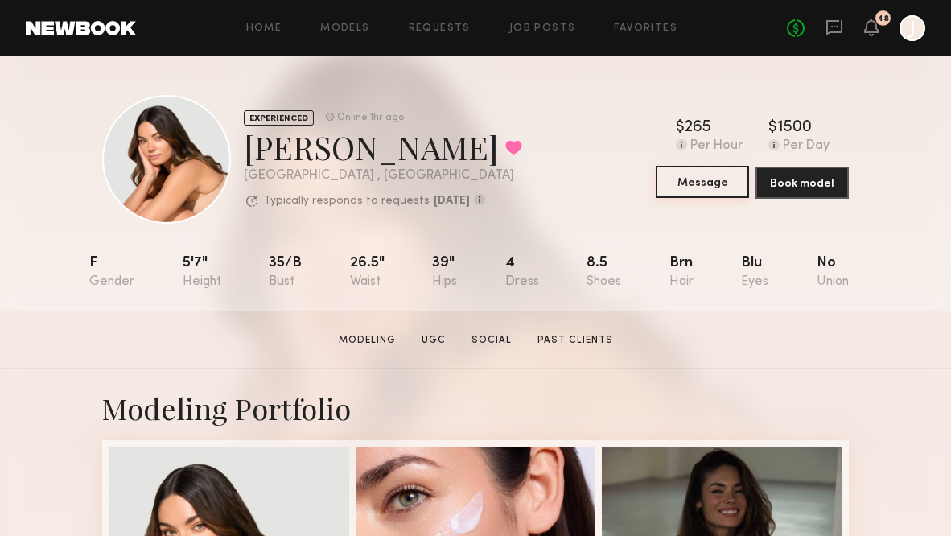
click at [688, 190] on button "Message" at bounding box center [702, 182] width 93 height 32
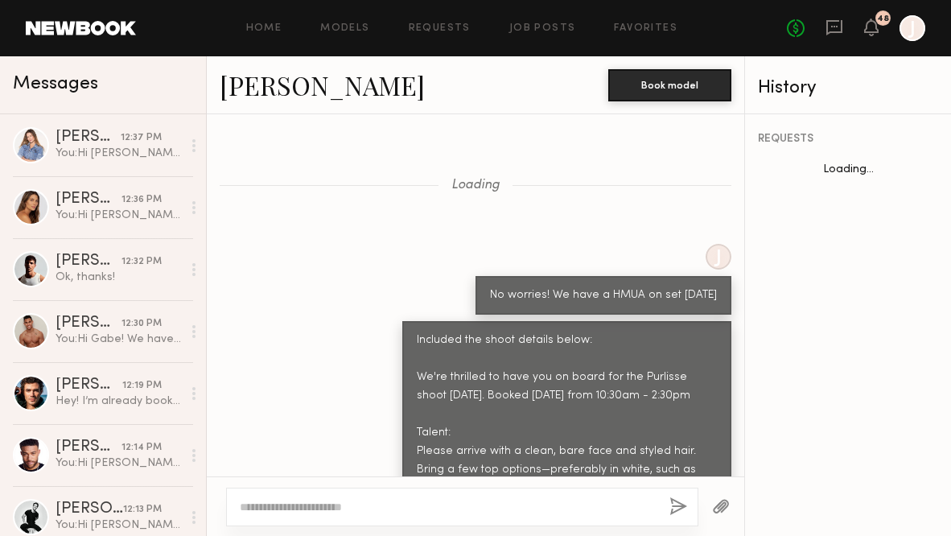
scroll to position [1966, 0]
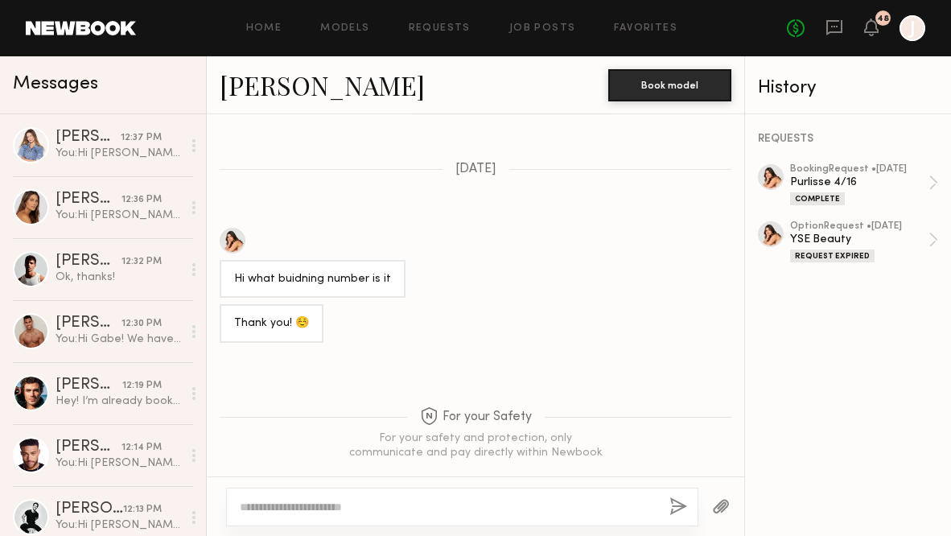
click at [392, 509] on textarea at bounding box center [448, 507] width 417 height 16
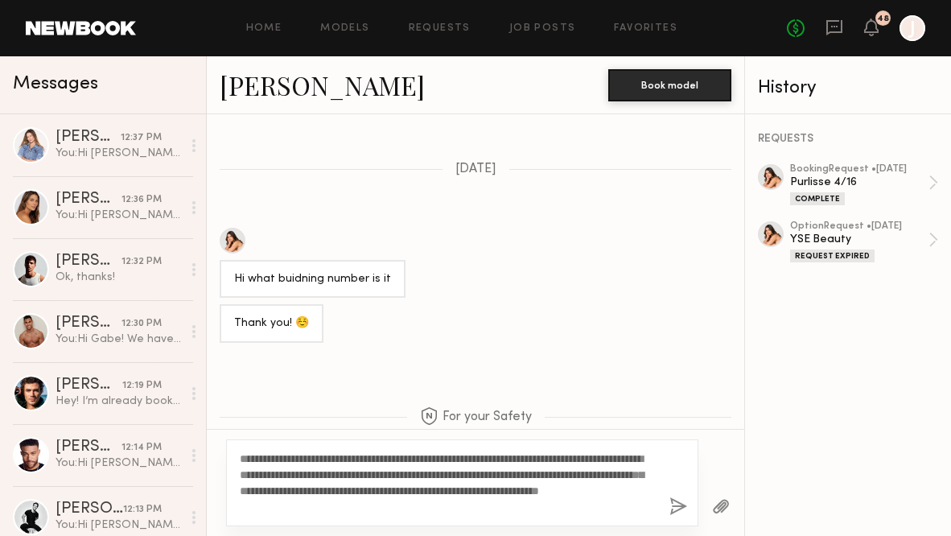
drag, startPoint x: 278, startPoint y: 459, endPoint x: 257, endPoint y: 459, distance: 21.7
click at [257, 459] on textarea "**********" at bounding box center [447, 483] width 415 height 64
drag, startPoint x: 263, startPoint y: 490, endPoint x: 247, endPoint y: 490, distance: 16.1
click at [247, 490] on textarea "**********" at bounding box center [447, 483] width 415 height 64
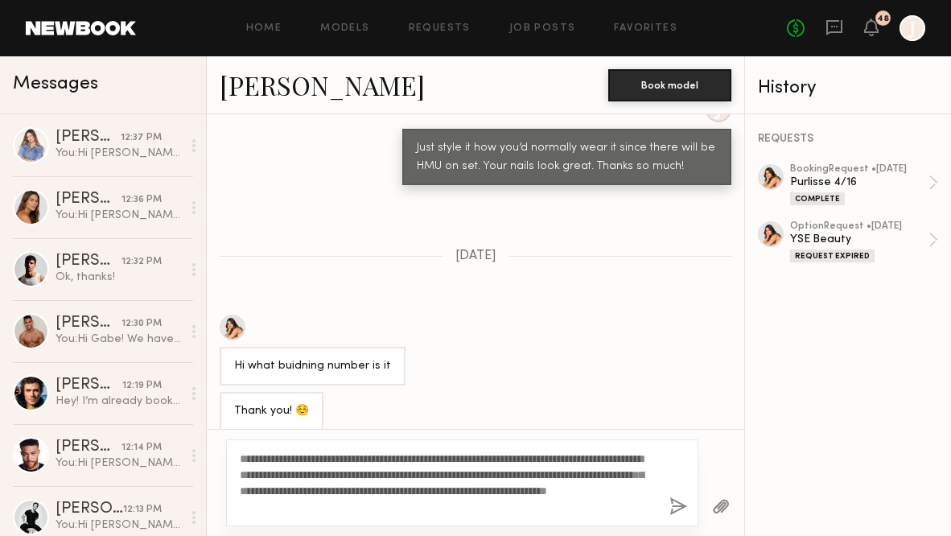
scroll to position [5898, 0]
drag, startPoint x: 622, startPoint y: 470, endPoint x: 526, endPoint y: 476, distance: 96.0
click at [526, 476] on textarea "**********" at bounding box center [447, 483] width 415 height 64
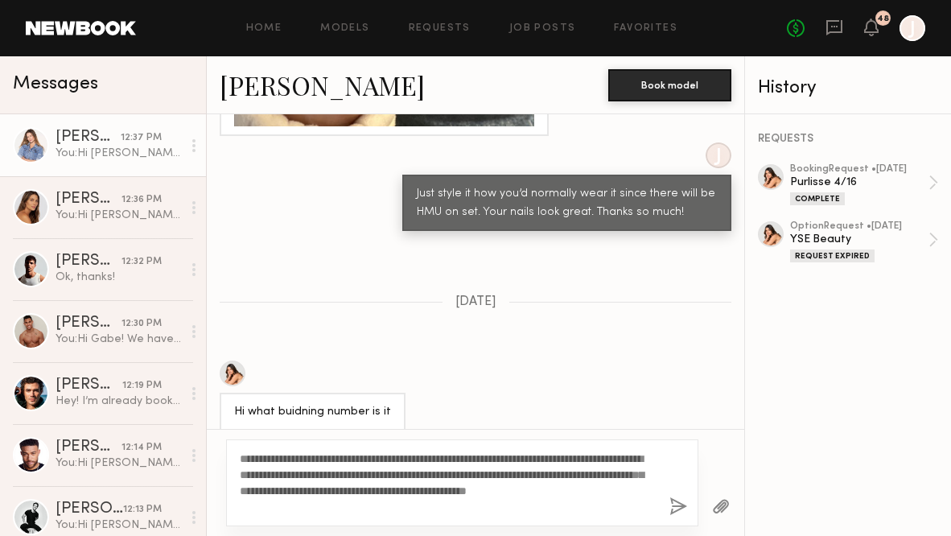
type textarea "**********"
click at [126, 158] on div "You: Hi [PERSON_NAME]! Thanks for applying to the Ember lifestyle shoot. I want…" at bounding box center [119, 153] width 126 height 15
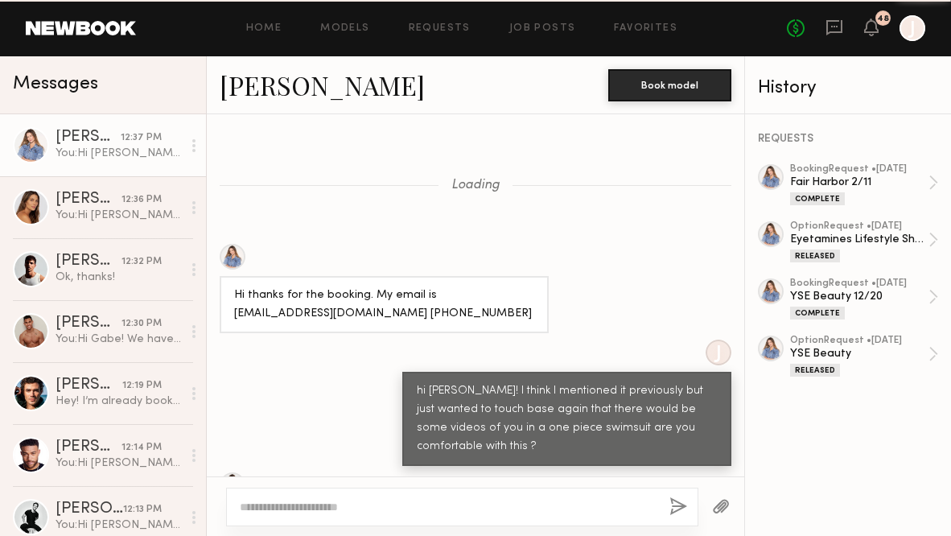
scroll to position [2052, 0]
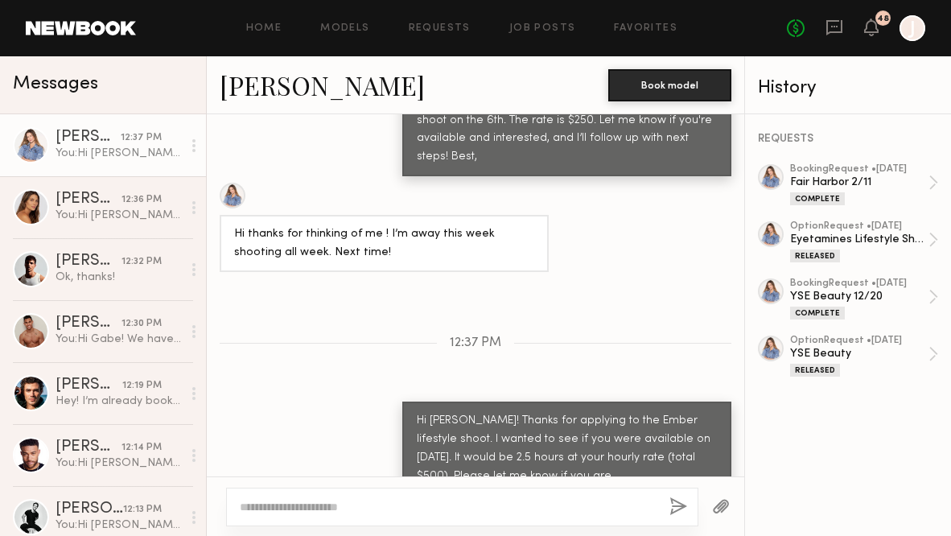
click at [257, 95] on link "[PERSON_NAME]" at bounding box center [322, 85] width 205 height 35
click at [534, 500] on textarea at bounding box center [448, 507] width 417 height 16
click at [353, 506] on textarea "**********" at bounding box center [447, 507] width 415 height 16
click at [294, 508] on textarea "**********" at bounding box center [447, 507] width 415 height 16
click at [291, 508] on textarea "**********" at bounding box center [447, 507] width 415 height 16
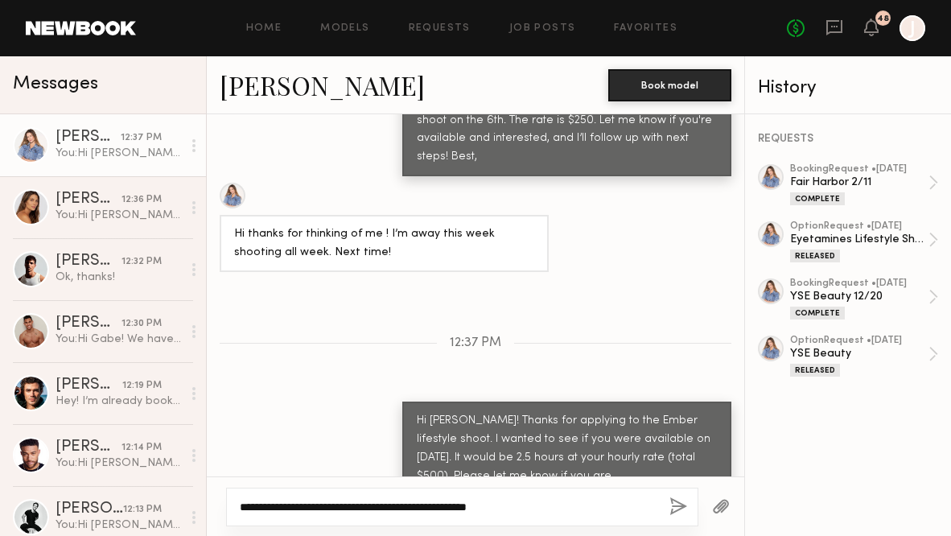
drag, startPoint x: 528, startPoint y: 508, endPoint x: 230, endPoint y: 507, distance: 297.7
click at [230, 507] on div "**********" at bounding box center [462, 507] width 472 height 39
type textarea "**********"
click at [673, 507] on button "button" at bounding box center [678, 507] width 18 height 20
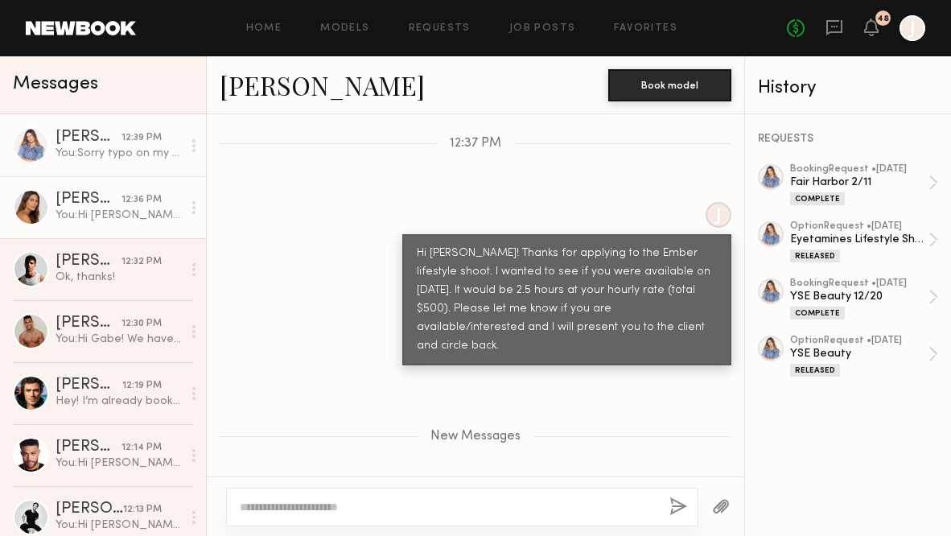
click at [130, 216] on div "You: Hi [PERSON_NAME]! Thanks for applying to the Ember lifestyle shoot. I want…" at bounding box center [119, 215] width 126 height 15
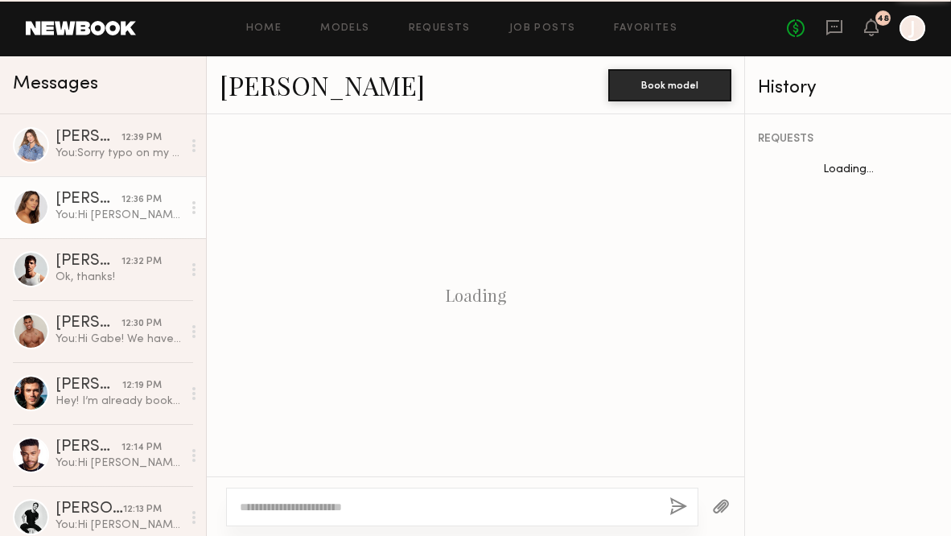
scroll to position [1748, 0]
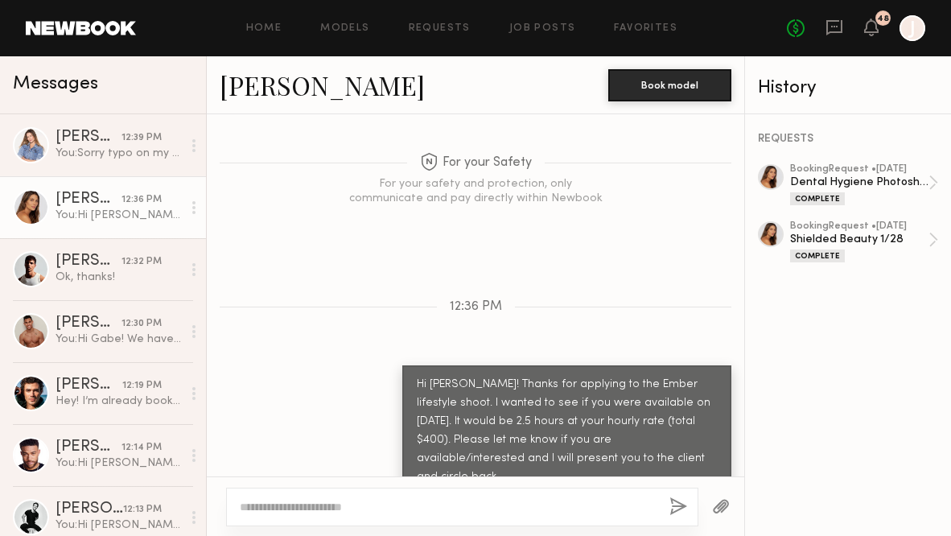
click at [274, 509] on textarea at bounding box center [448, 507] width 417 height 16
click at [263, 83] on link "[PERSON_NAME]" at bounding box center [322, 85] width 205 height 35
click at [488, 500] on textarea at bounding box center [448, 507] width 417 height 16
paste textarea "**********"
type textarea "**********"
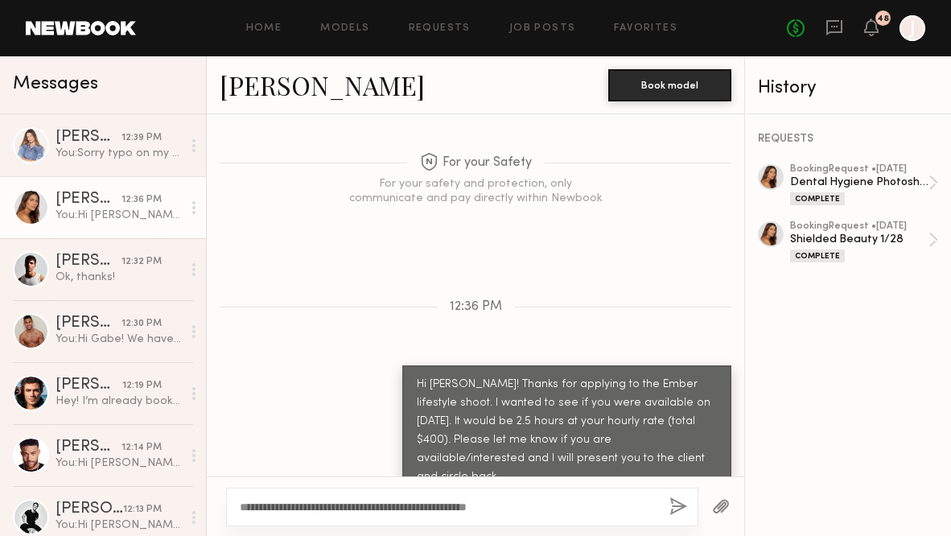
click at [679, 511] on button "button" at bounding box center [678, 507] width 18 height 20
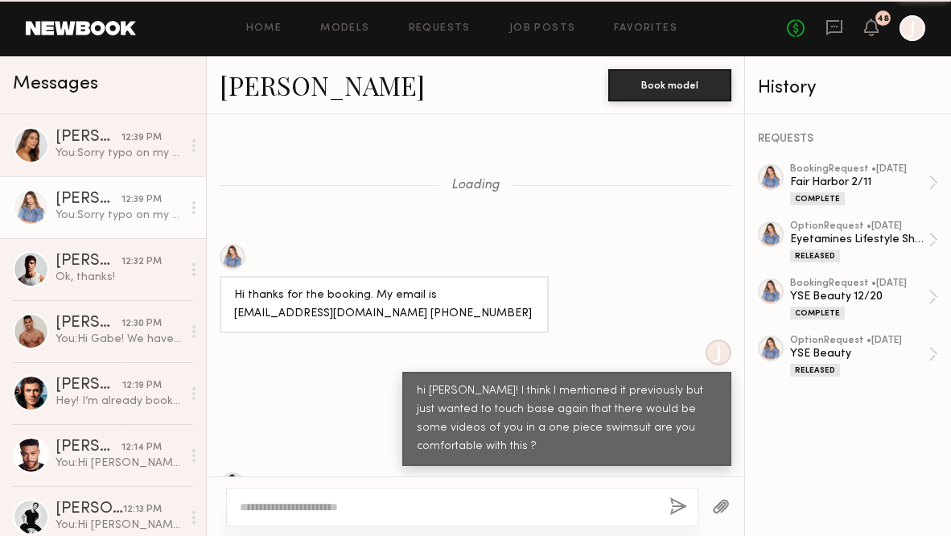
scroll to position [2129, 0]
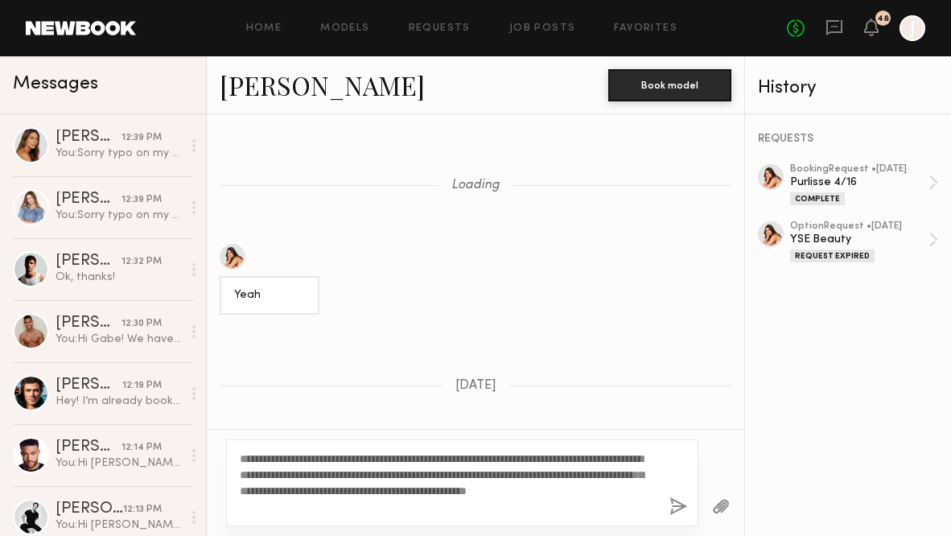
scroll to position [5853, 0]
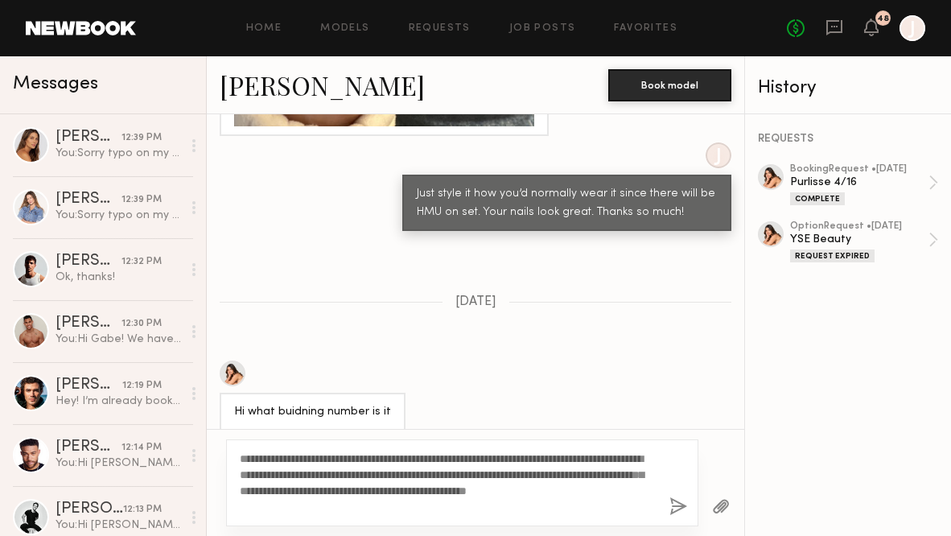
drag, startPoint x: 578, startPoint y: 475, endPoint x: 561, endPoint y: 475, distance: 17.7
click at [561, 475] on textarea "**********" at bounding box center [447, 483] width 415 height 64
drag, startPoint x: 323, startPoint y: 508, endPoint x: 236, endPoint y: 451, distance: 104.4
click at [235, 451] on div "**********" at bounding box center [462, 482] width 472 height 87
type textarea "**********"
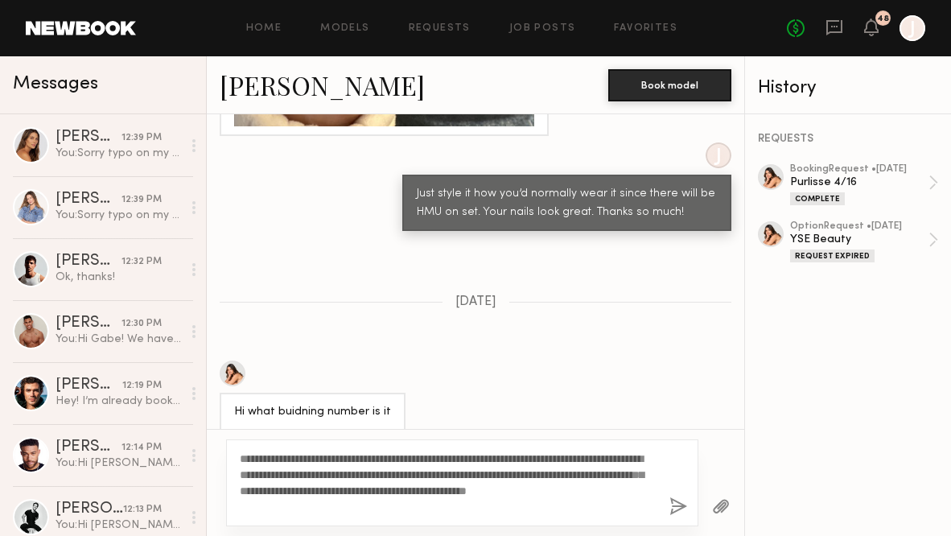
click at [675, 509] on button "button" at bounding box center [678, 507] width 18 height 20
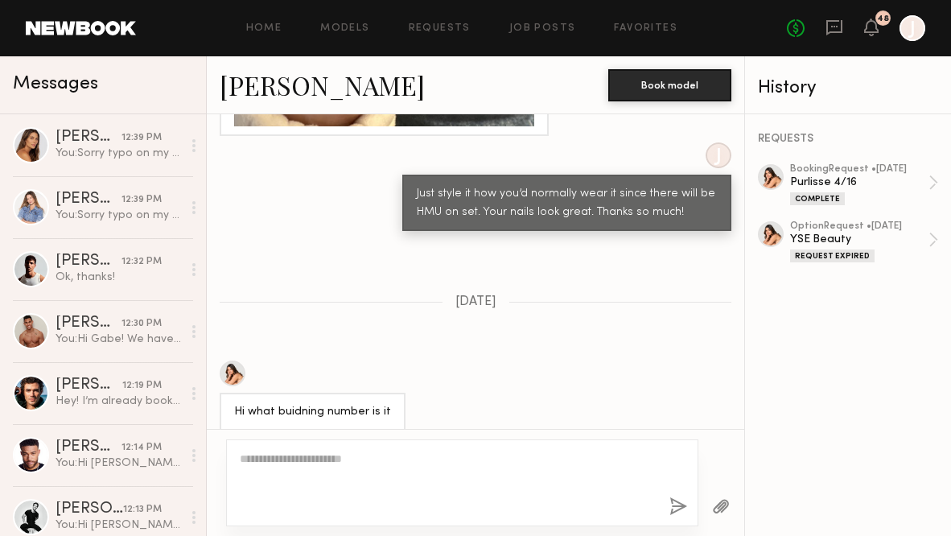
scroll to position [6211, 0]
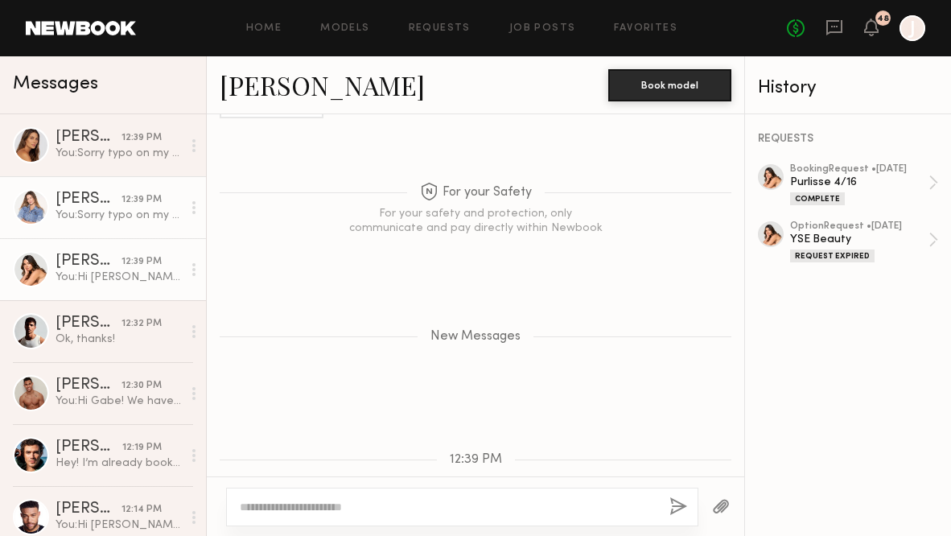
click at [143, 222] on div "You: Sorry typo on my end! Not hourly rate but the total rate" at bounding box center [119, 215] width 126 height 15
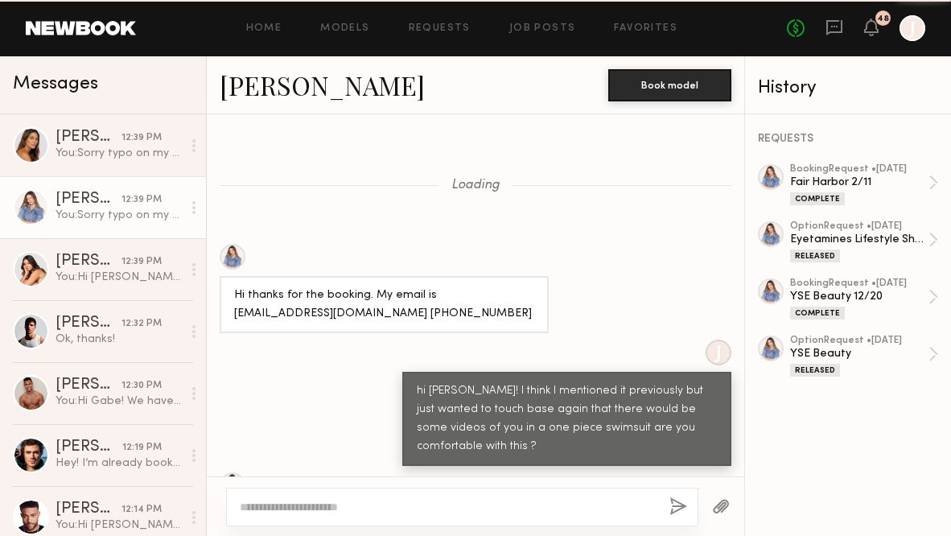
scroll to position [2129, 0]
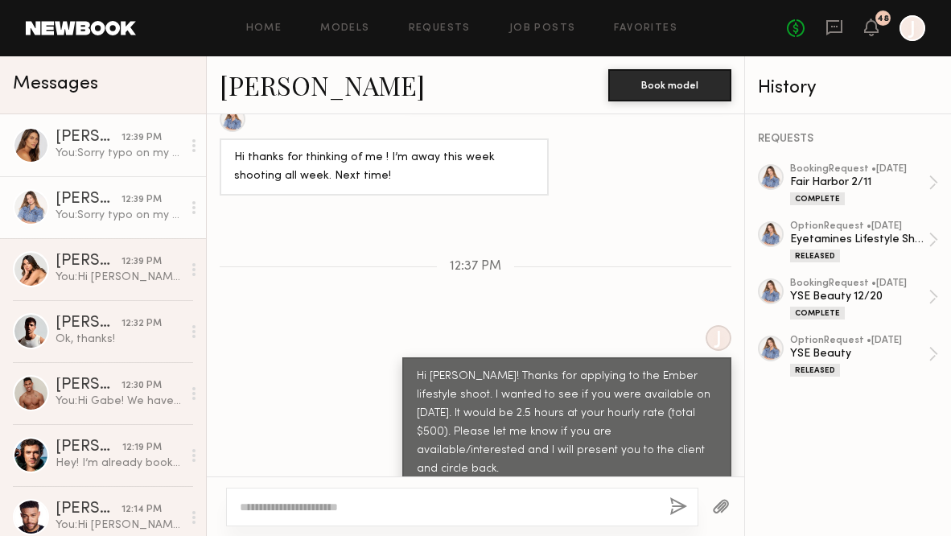
click at [122, 152] on div "You: Sorry typo on my end! Not hourly rate but the total rate" at bounding box center [119, 153] width 126 height 15
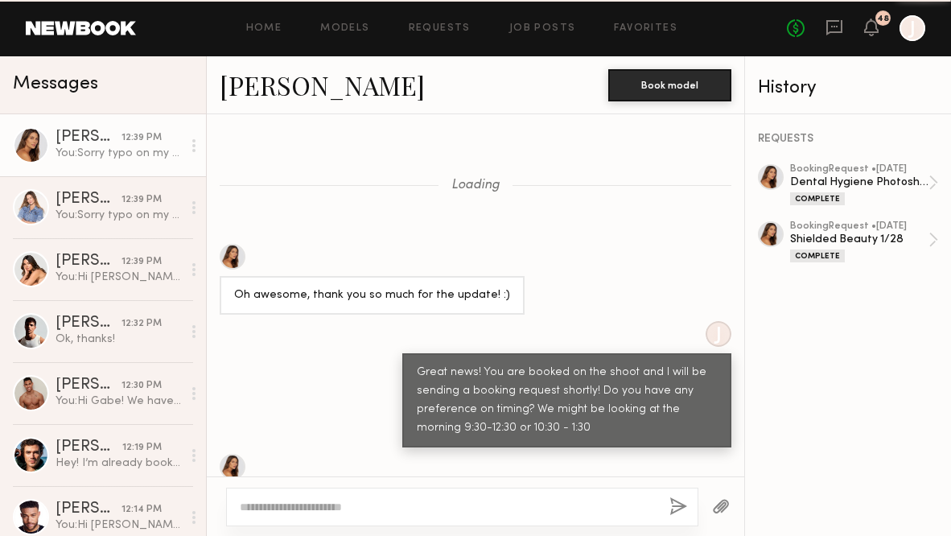
scroll to position [1824, 0]
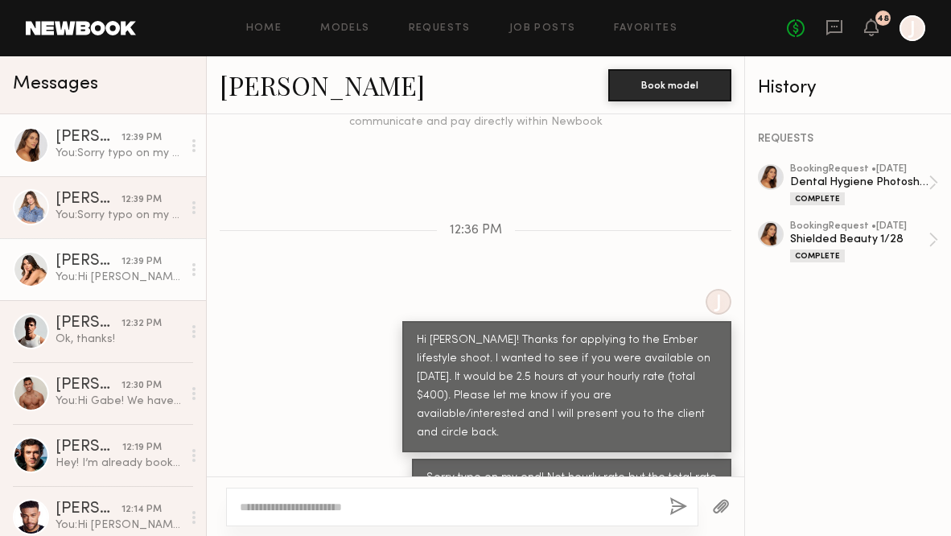
click at [114, 262] on div "[PERSON_NAME]" at bounding box center [89, 261] width 66 height 16
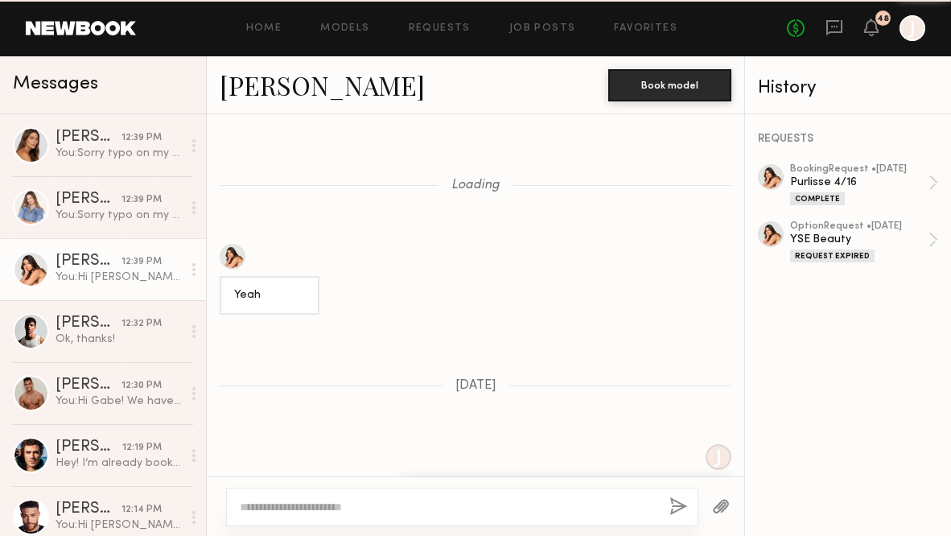
scroll to position [6088, 0]
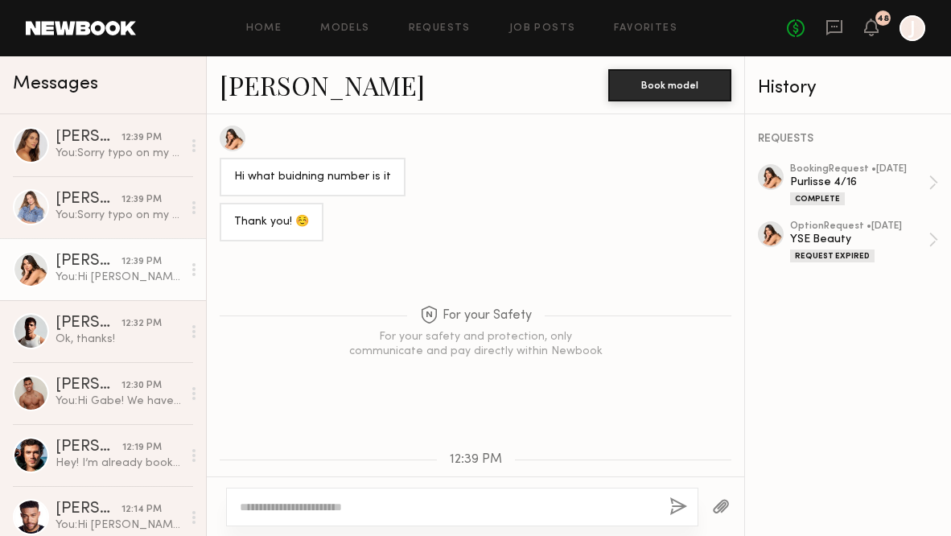
drag, startPoint x: 504, startPoint y: 447, endPoint x: 391, endPoint y: 360, distance: 142.3
copy div "Hi [PERSON_NAME]! Thanks for applying to the Ember lifestyle shoot. I wanted to…"
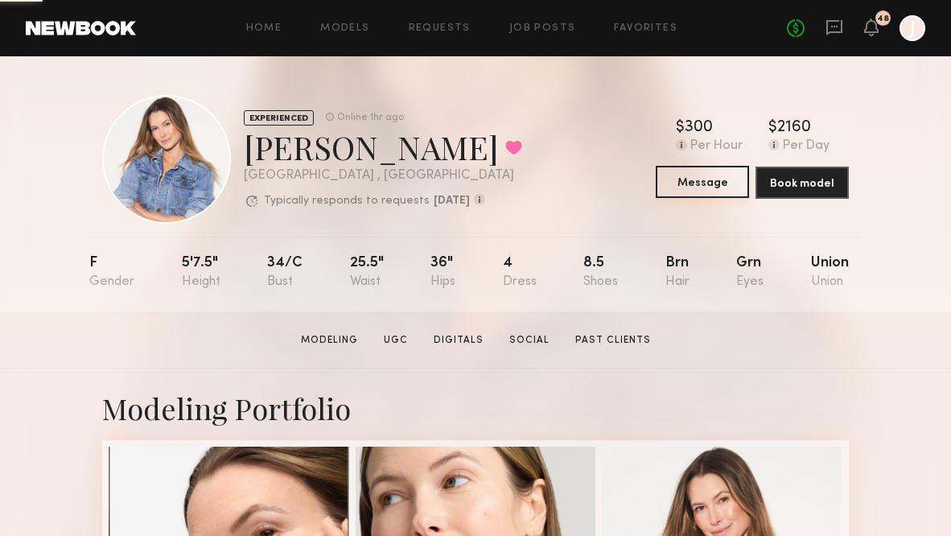
click at [693, 183] on button "Message" at bounding box center [702, 182] width 93 height 32
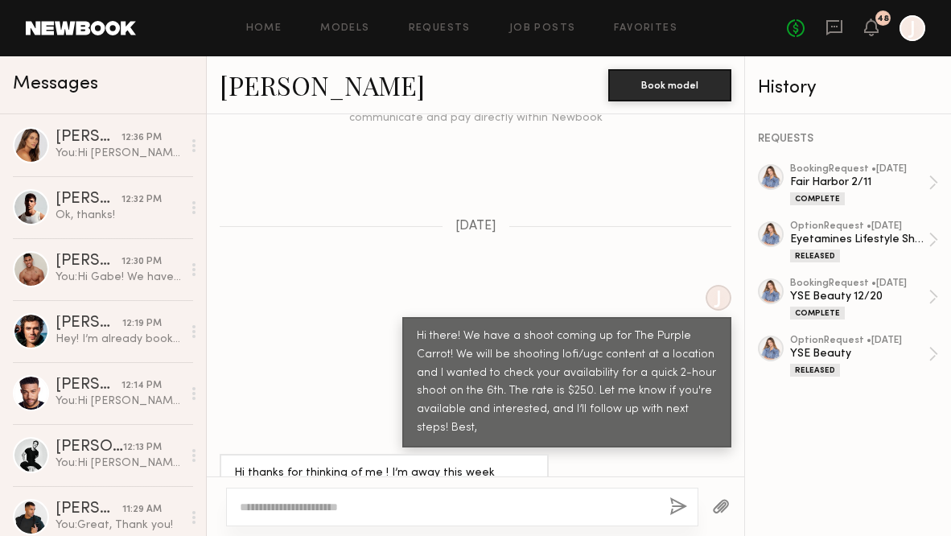
click at [352, 508] on textarea at bounding box center [448, 507] width 417 height 16
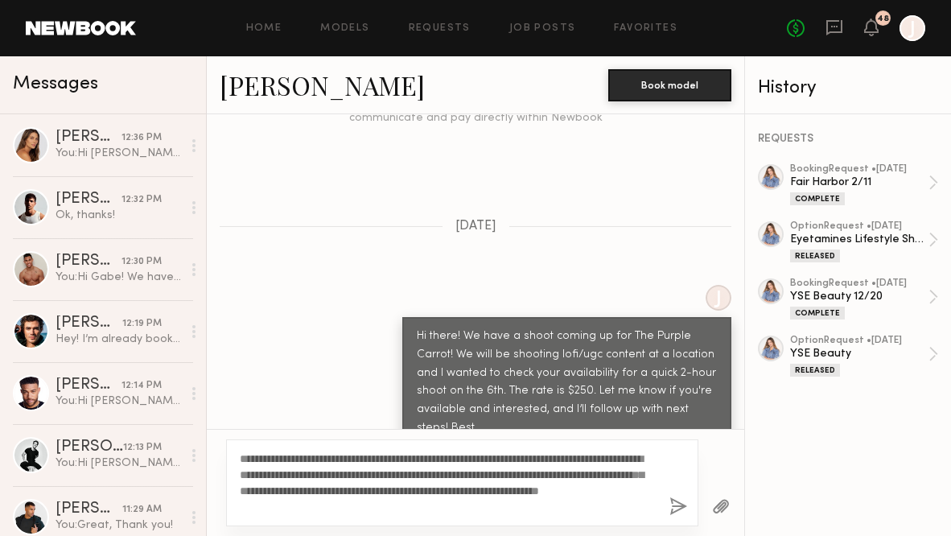
drag, startPoint x: 276, startPoint y: 457, endPoint x: 253, endPoint y: 457, distance: 22.5
click at [253, 457] on textarea "**********" at bounding box center [447, 483] width 415 height 64
drag, startPoint x: 249, startPoint y: 483, endPoint x: 263, endPoint y: 495, distance: 18.9
click at [263, 495] on textarea "**********" at bounding box center [447, 483] width 415 height 64
click at [272, 457] on textarea "**********" at bounding box center [447, 483] width 415 height 64
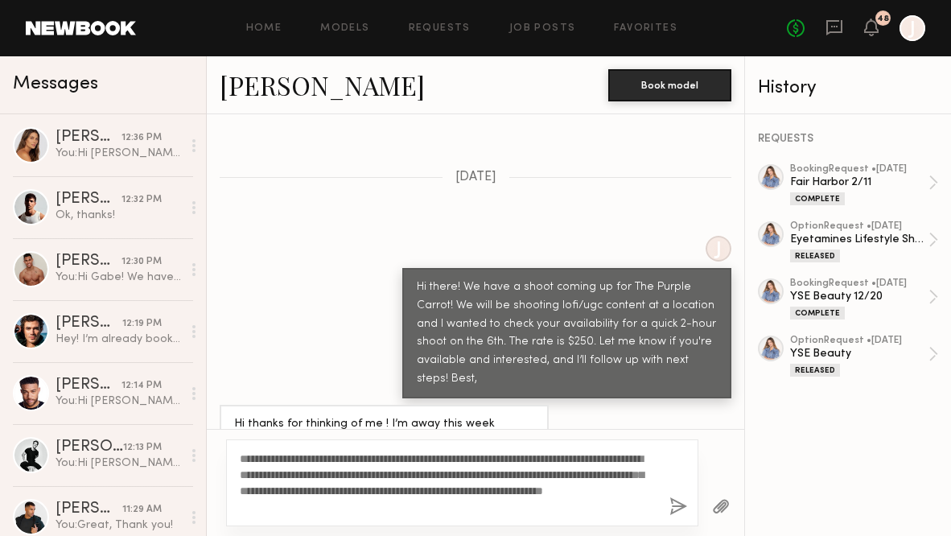
scroll to position [1998, 0]
drag, startPoint x: 265, startPoint y: 487, endPoint x: 249, endPoint y: 488, distance: 16.1
click at [249, 488] on textarea "**********" at bounding box center [447, 483] width 415 height 64
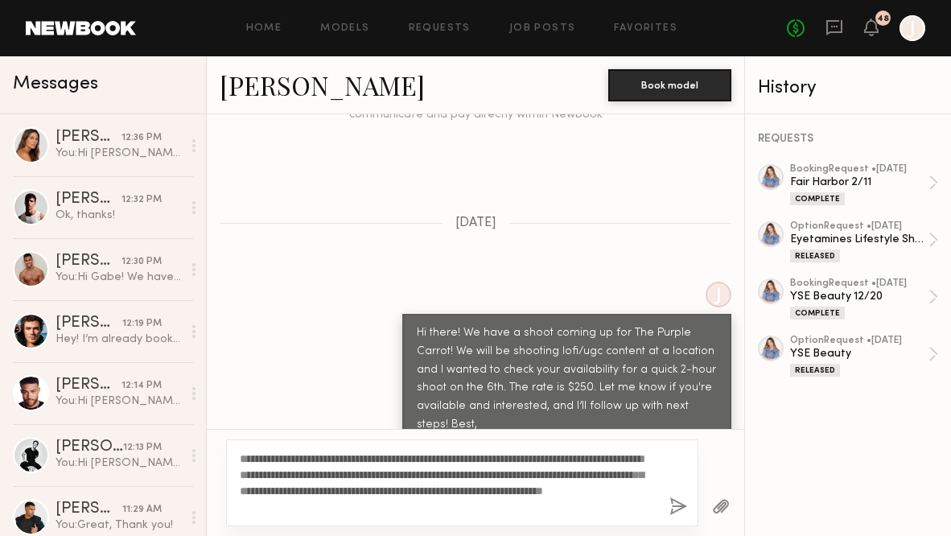
click at [399, 508] on textarea "**********" at bounding box center [447, 483] width 415 height 64
drag, startPoint x: 265, startPoint y: 488, endPoint x: 248, endPoint y: 488, distance: 16.9
click at [248, 488] on textarea "**********" at bounding box center [447, 483] width 415 height 64
type textarea "**********"
click at [677, 508] on button "button" at bounding box center [678, 507] width 18 height 20
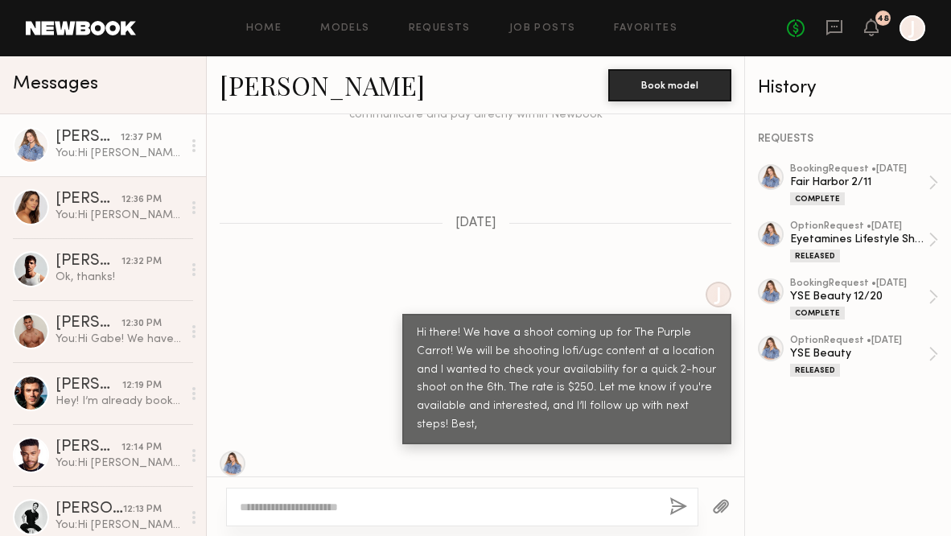
scroll to position [2343, 0]
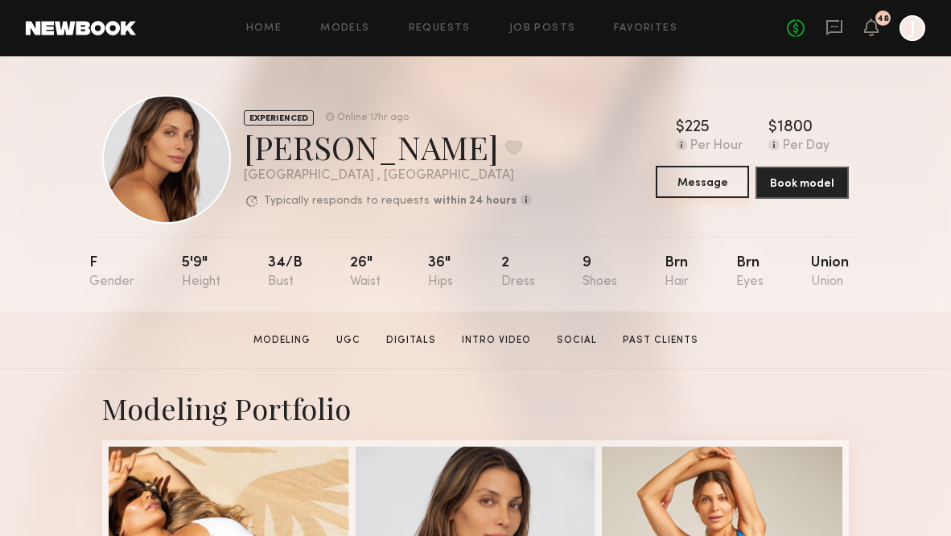
click at [690, 177] on button "Message" at bounding box center [702, 182] width 93 height 32
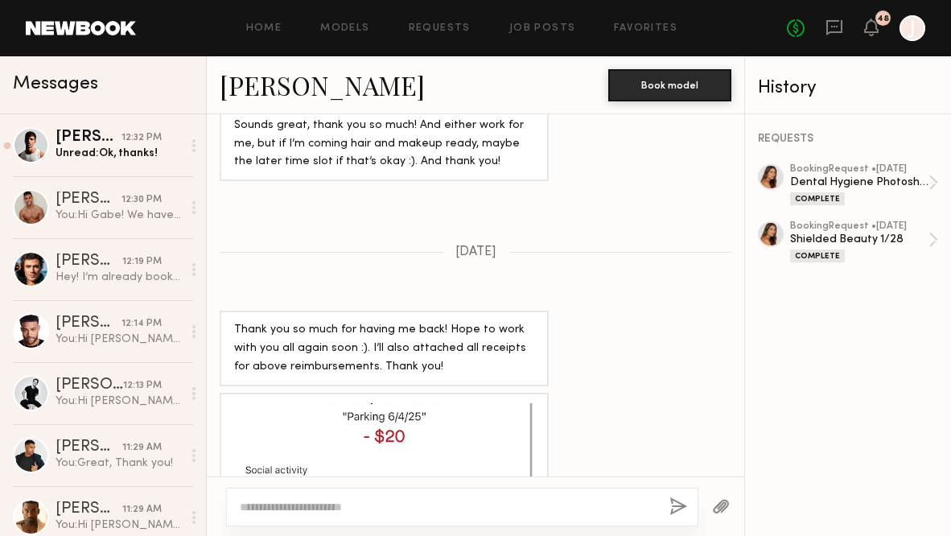
scroll to position [447, 0]
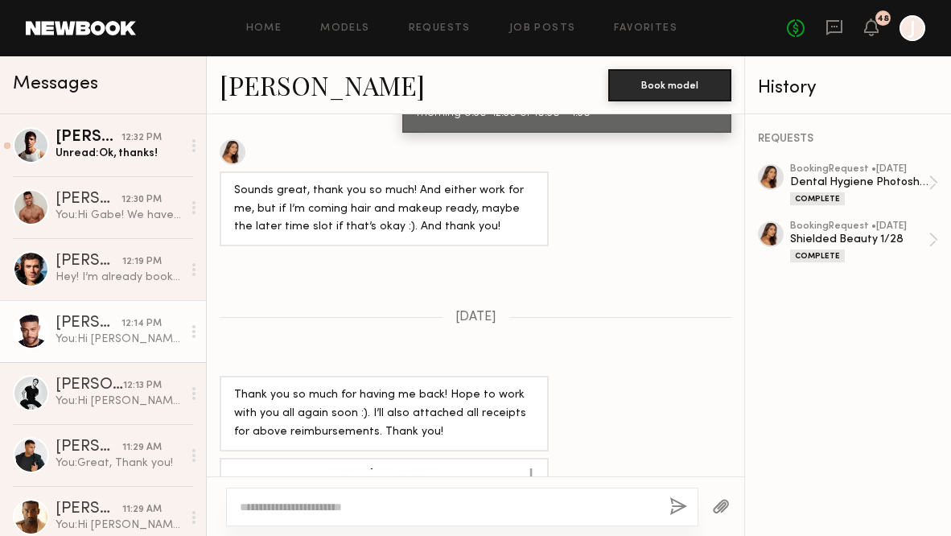
click at [125, 326] on div "12:14 PM" at bounding box center [141, 323] width 40 height 15
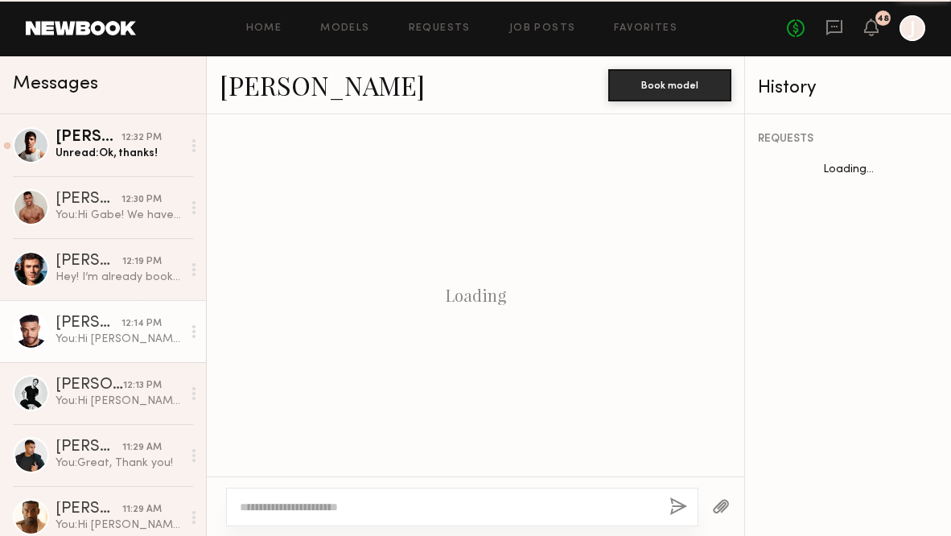
scroll to position [1167, 0]
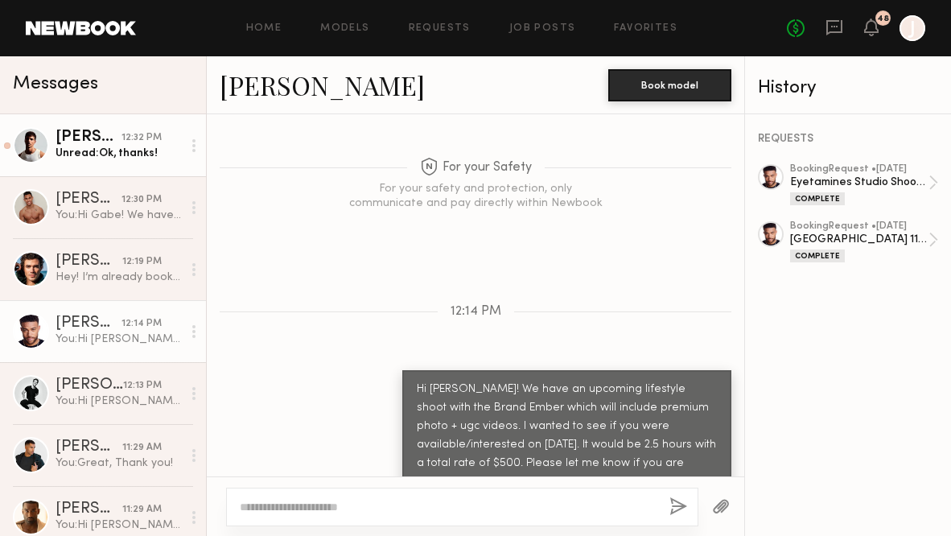
click at [145, 142] on div "12:32 PM" at bounding box center [141, 137] width 40 height 15
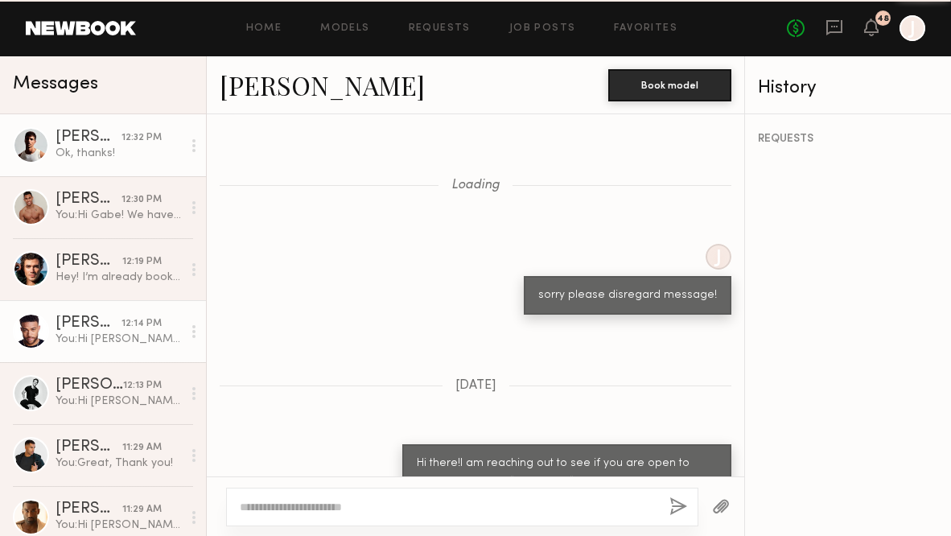
scroll to position [1746, 0]
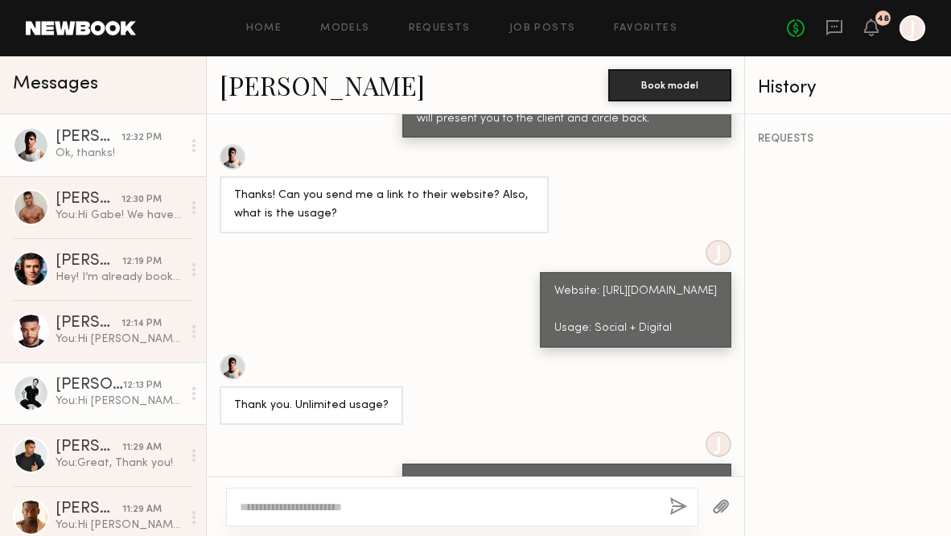
click at [110, 381] on div "[PERSON_NAME]" at bounding box center [90, 385] width 68 height 16
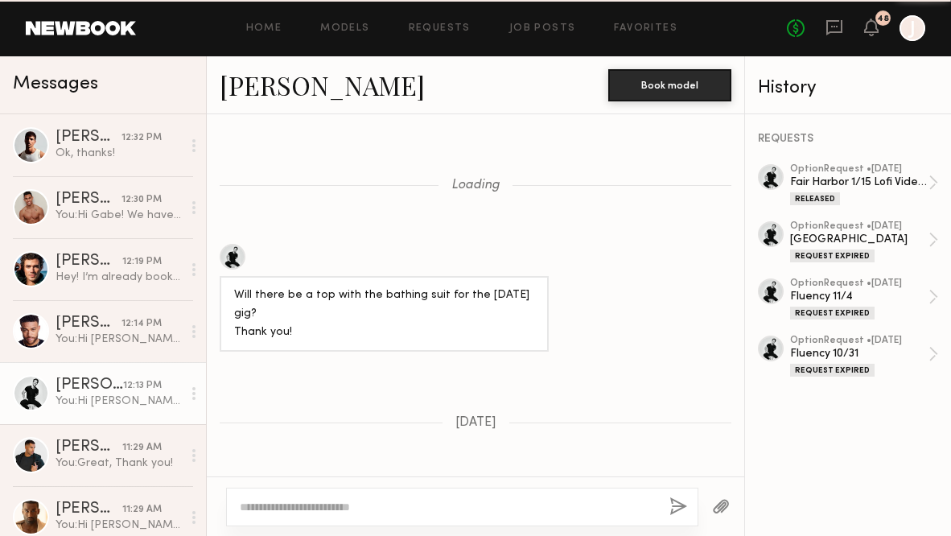
scroll to position [2528, 0]
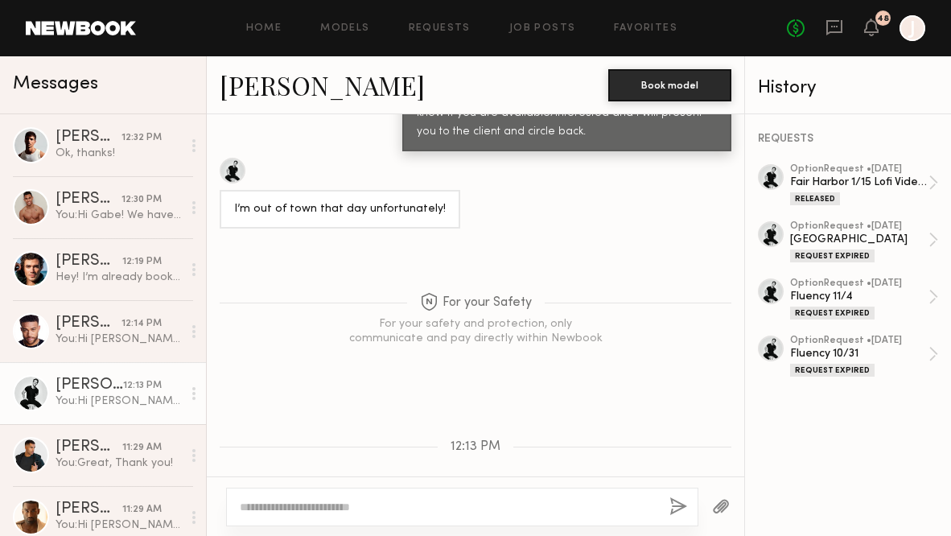
drag, startPoint x: 417, startPoint y: 358, endPoint x: 709, endPoint y: 444, distance: 304.5
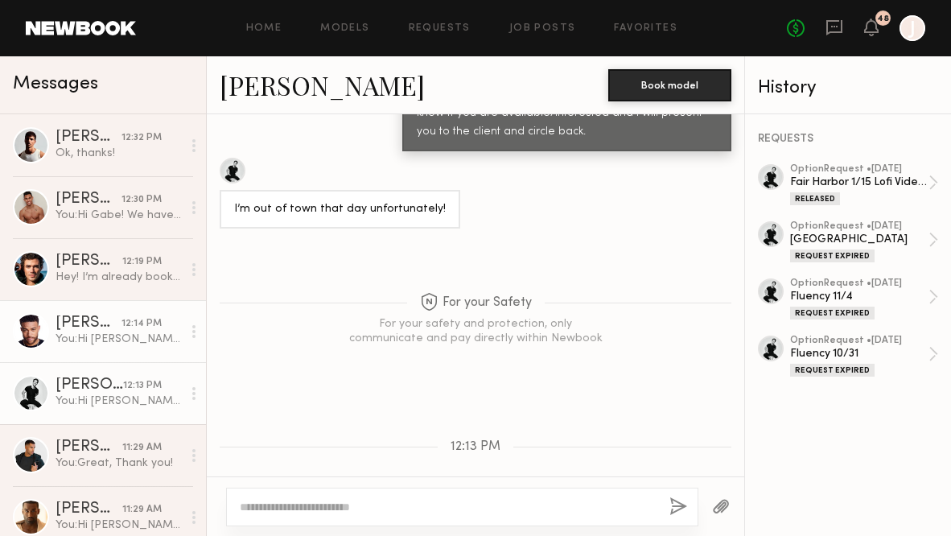
click at [158, 333] on div "You: Hi [PERSON_NAME]! We have an upcoming lifestyle shoot with the Brand Ember…" at bounding box center [119, 338] width 126 height 15
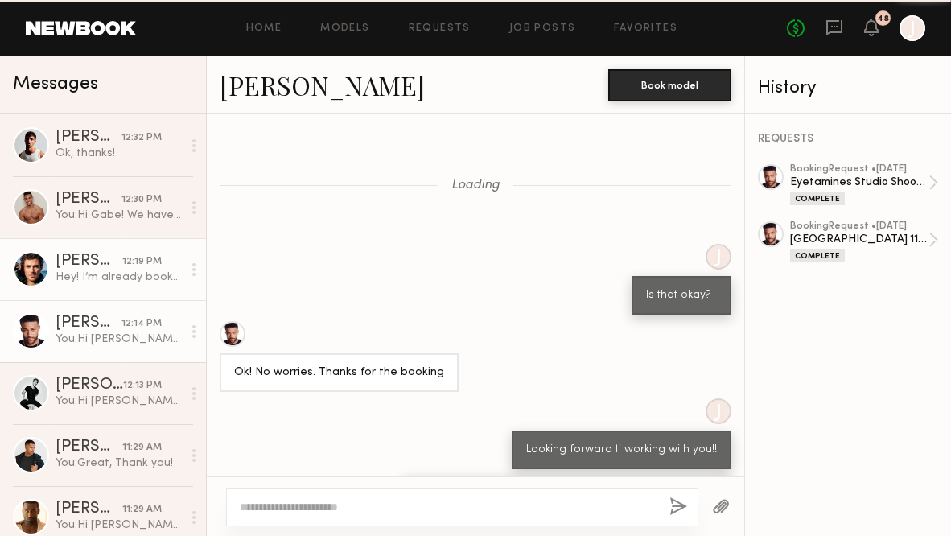
scroll to position [1167, 0]
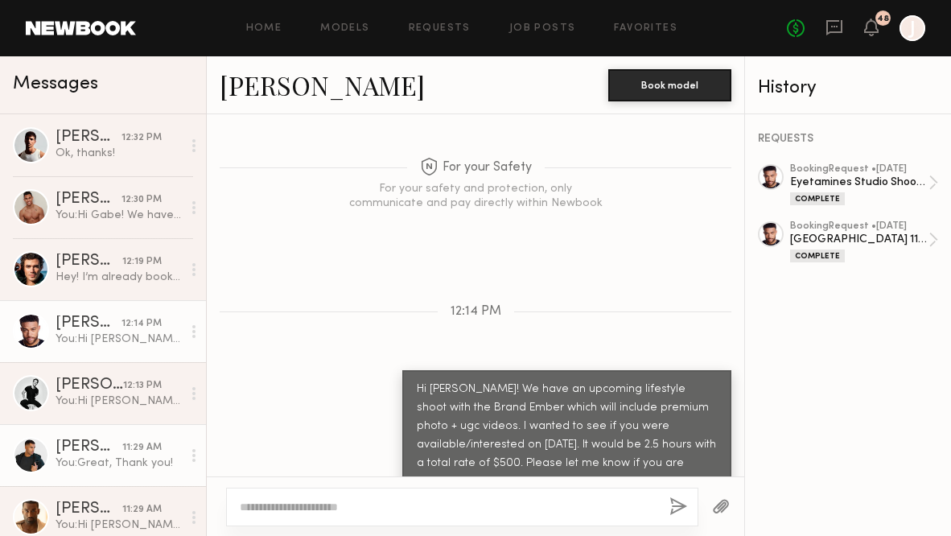
click at [120, 441] on div "[PERSON_NAME]" at bounding box center [89, 447] width 67 height 16
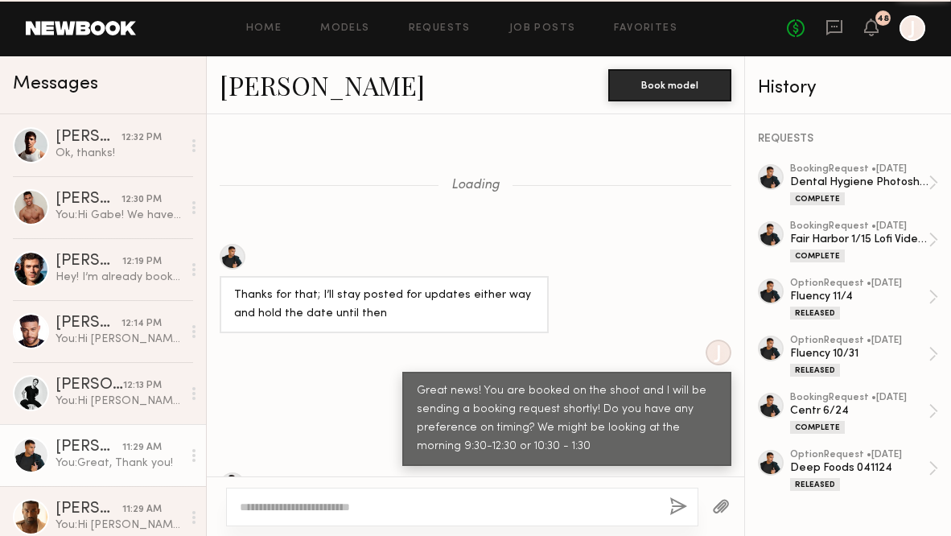
scroll to position [1217, 0]
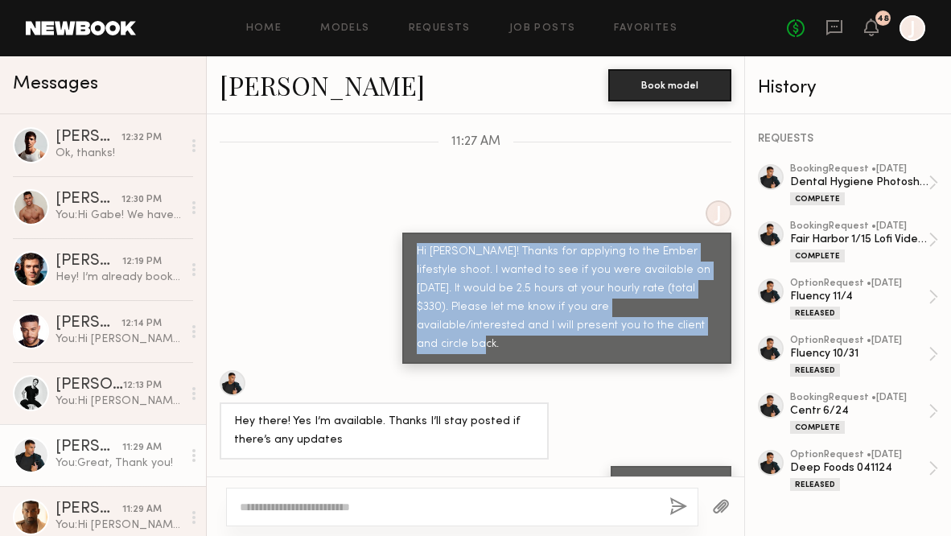
drag, startPoint x: 418, startPoint y: 236, endPoint x: 702, endPoint y: 305, distance: 292.3
click at [702, 304] on div "Hi [PERSON_NAME]! Thanks for applying to the Ember lifestyle shoot. I wanted to…" at bounding box center [567, 298] width 300 height 111
copy div "Hi [PERSON_NAME]! Thanks for applying to the Ember lifestyle shoot. I wanted to…"
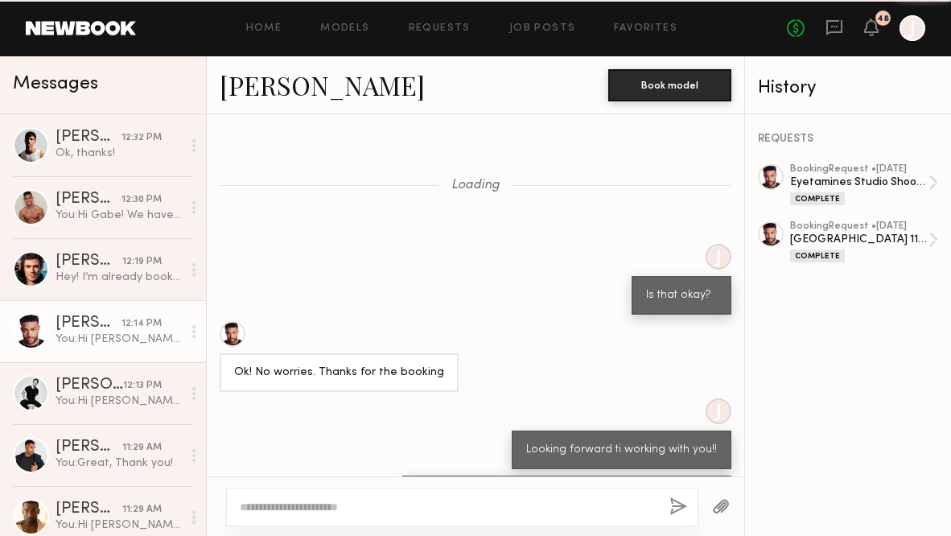
scroll to position [1167, 0]
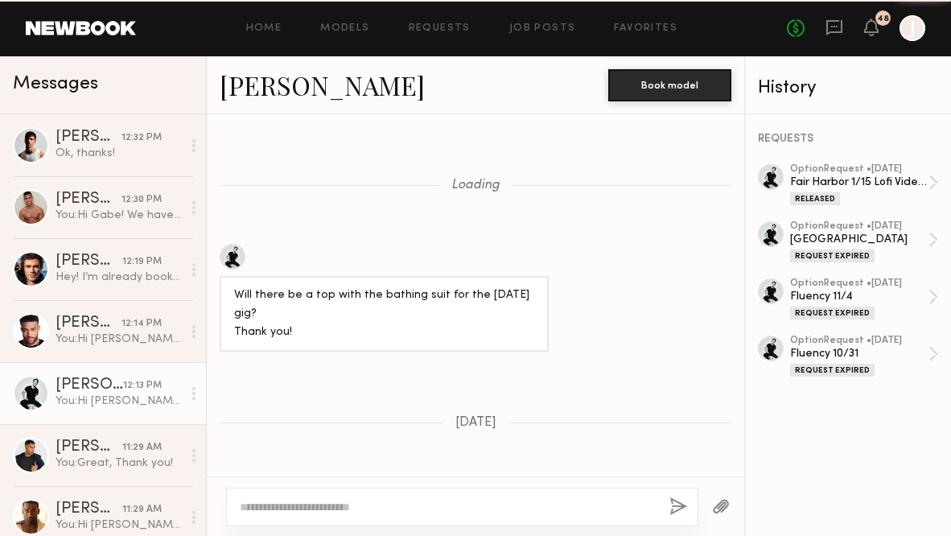
scroll to position [2528, 0]
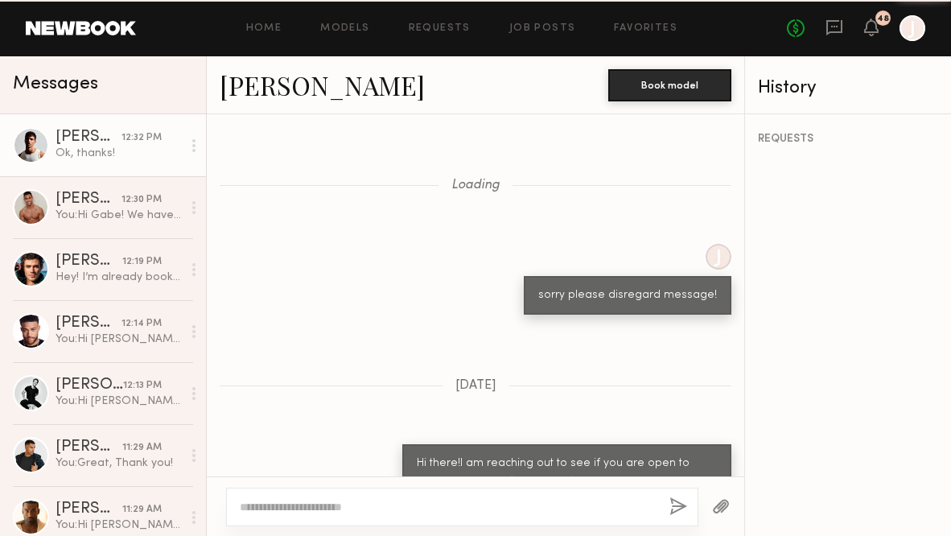
scroll to position [1746, 0]
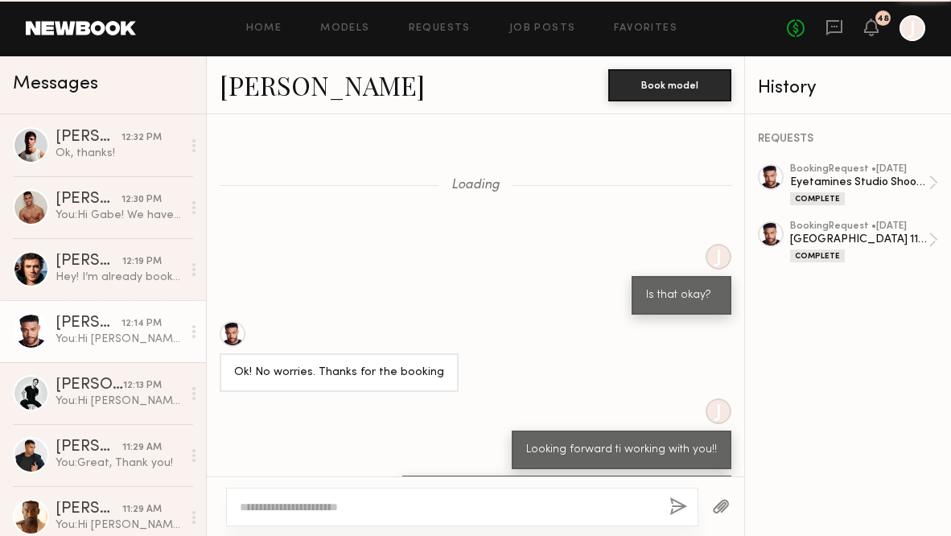
scroll to position [1167, 0]
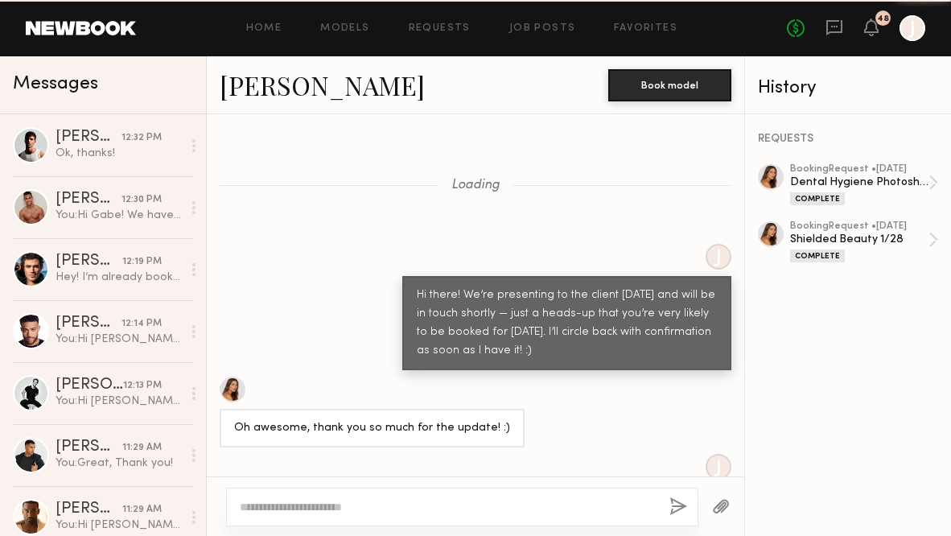
scroll to position [1639, 0]
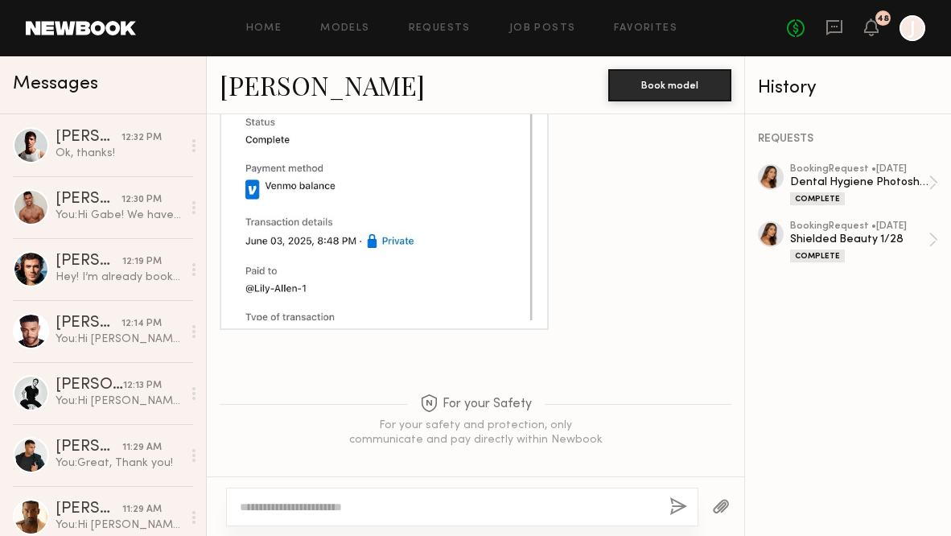
click at [330, 496] on div at bounding box center [462, 507] width 472 height 39
click at [327, 502] on textarea at bounding box center [448, 507] width 417 height 16
paste textarea "**********"
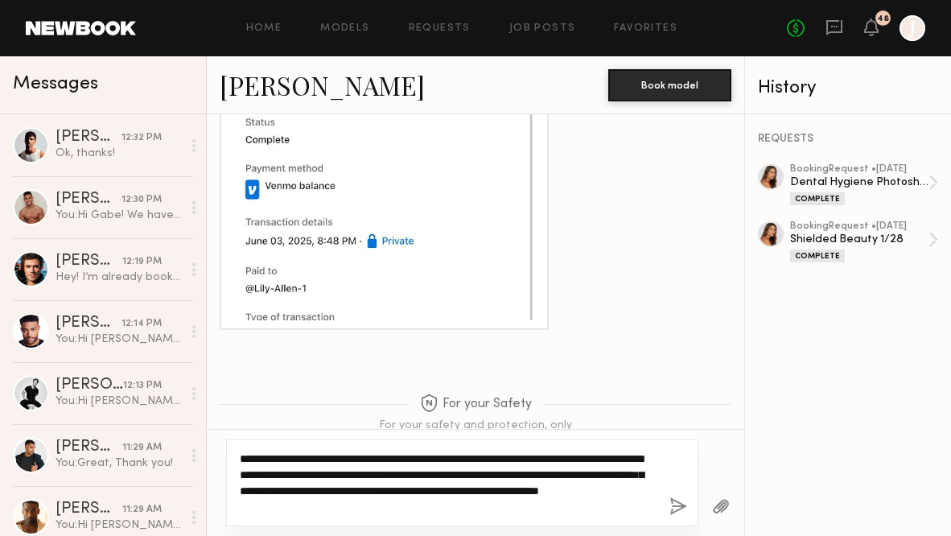
drag, startPoint x: 277, startPoint y: 459, endPoint x: 257, endPoint y: 459, distance: 20.1
click at [257, 459] on textarea "**********" at bounding box center [447, 483] width 415 height 64
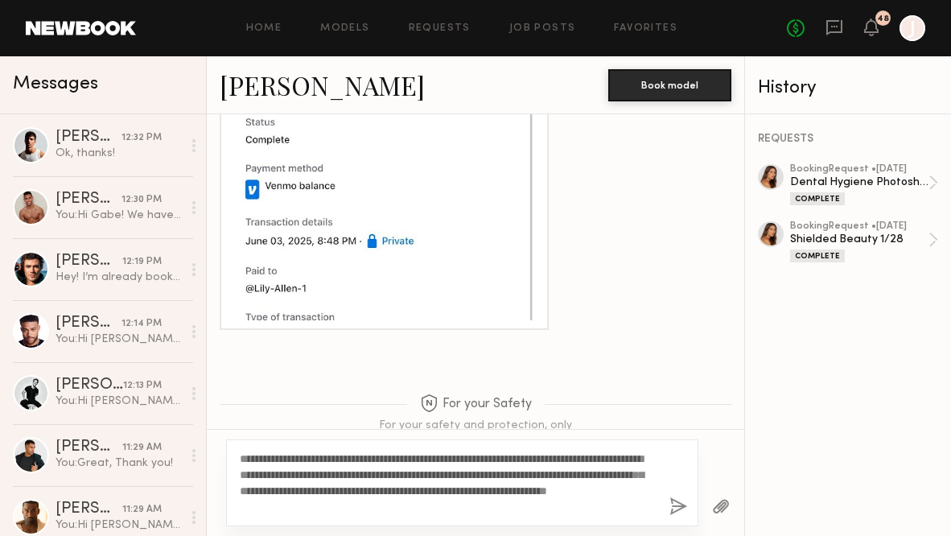
click at [294, 99] on link "[PERSON_NAME]" at bounding box center [322, 85] width 205 height 35
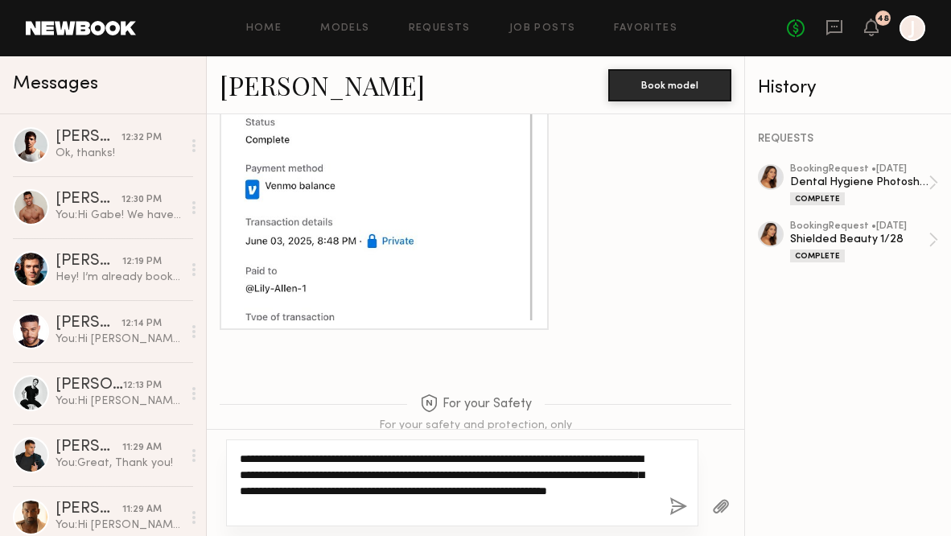
click at [269, 483] on textarea "**********" at bounding box center [447, 483] width 415 height 64
drag, startPoint x: 262, startPoint y: 490, endPoint x: 247, endPoint y: 489, distance: 15.3
click at [247, 489] on textarea "**********" at bounding box center [447, 483] width 415 height 64
click at [391, 502] on textarea "**********" at bounding box center [447, 483] width 415 height 64
click at [250, 486] on textarea "**********" at bounding box center [447, 483] width 415 height 64
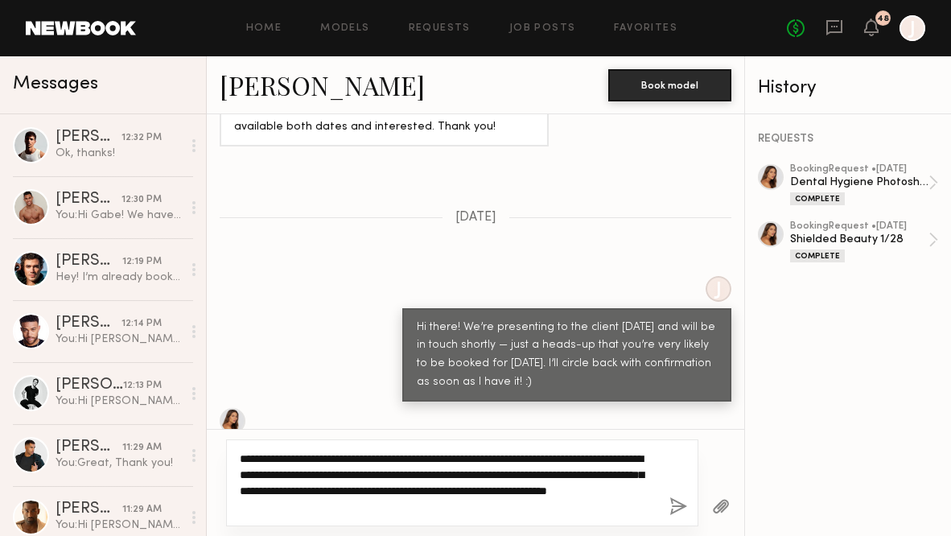
scroll to position [1554, 0]
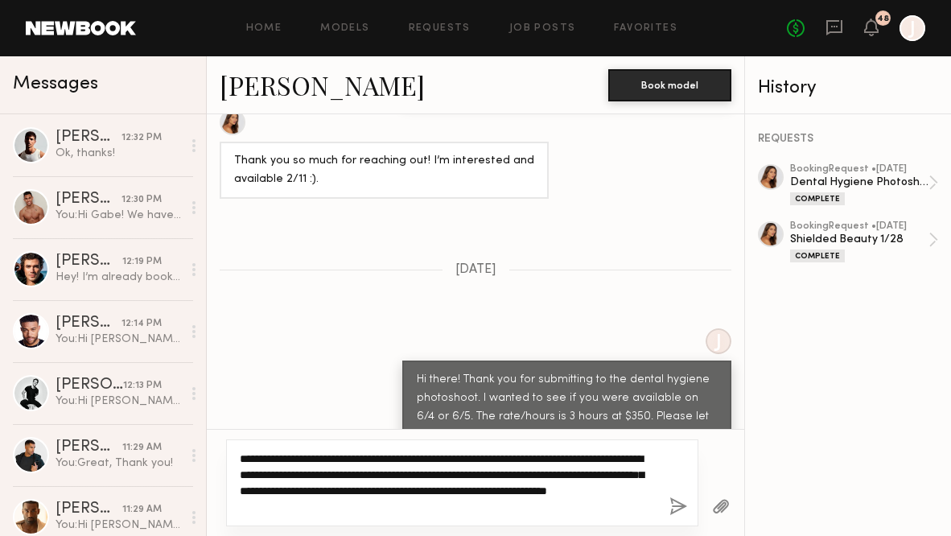
type textarea "**********"
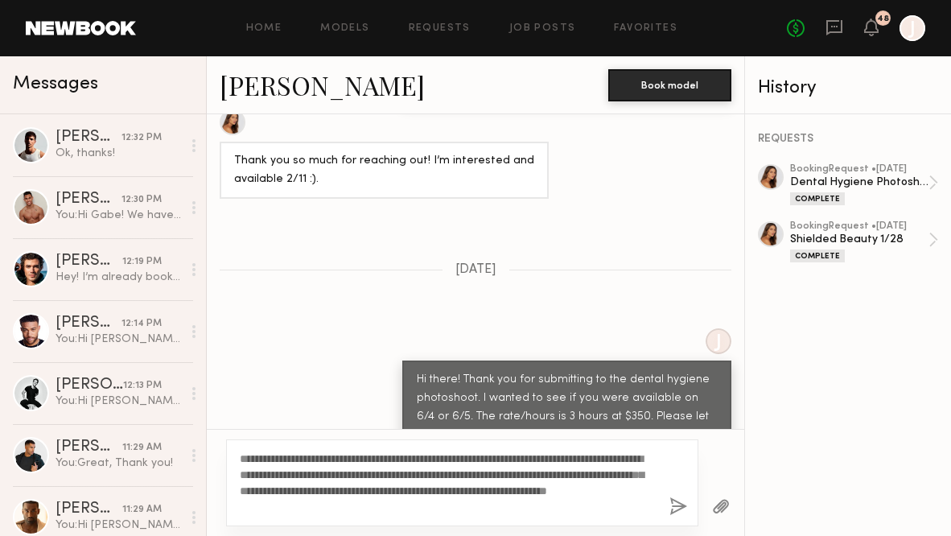
click at [676, 508] on button "button" at bounding box center [678, 507] width 18 height 20
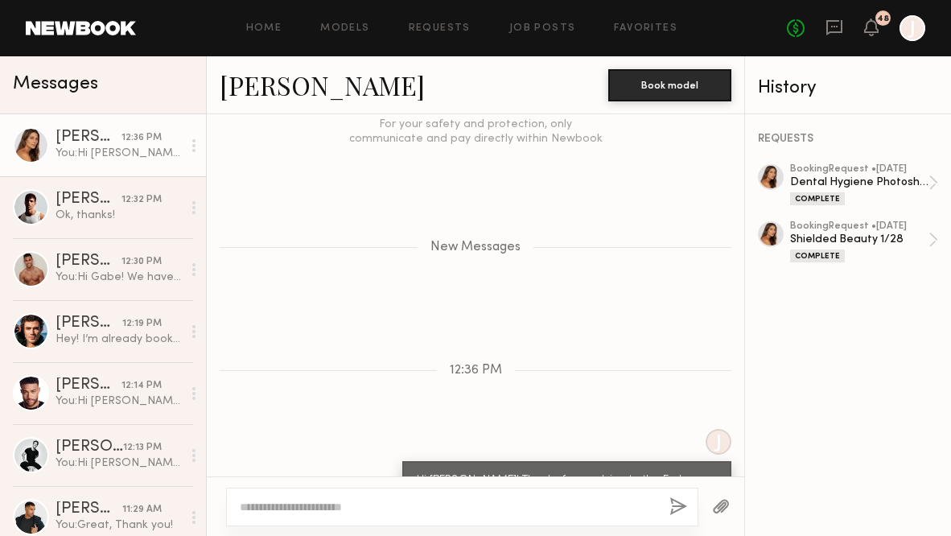
scroll to position [4024, 0]
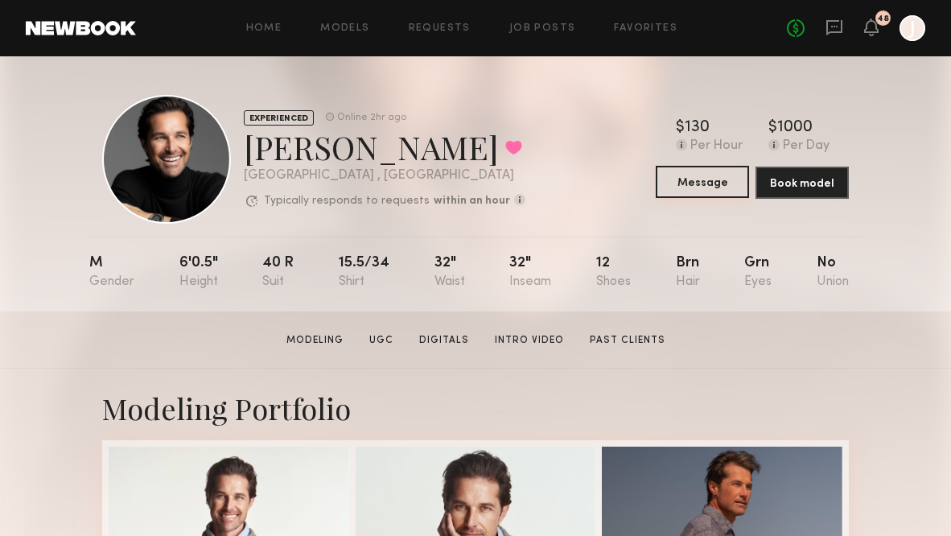
click at [679, 179] on button "Message" at bounding box center [702, 182] width 93 height 32
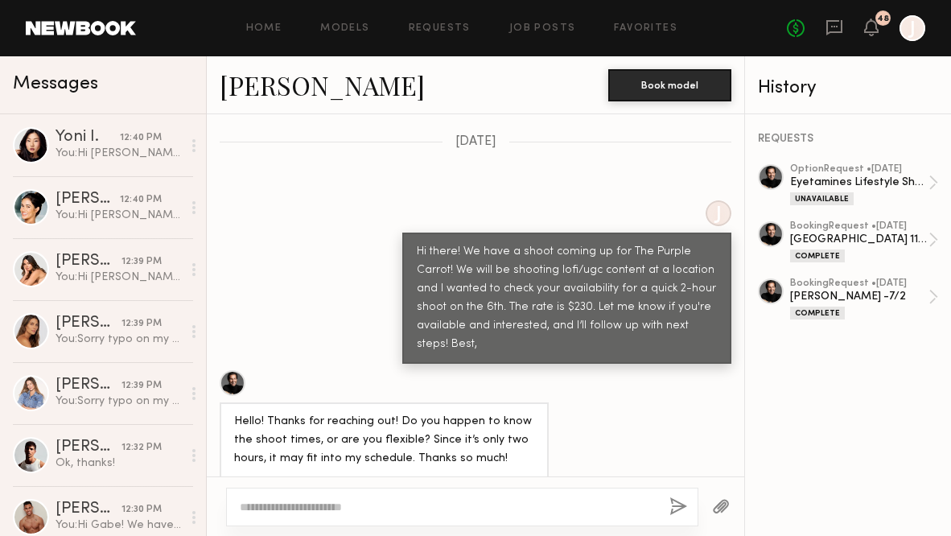
click at [377, 497] on div at bounding box center [462, 507] width 472 height 39
click at [362, 501] on textarea at bounding box center [448, 507] width 417 height 16
paste textarea "**********"
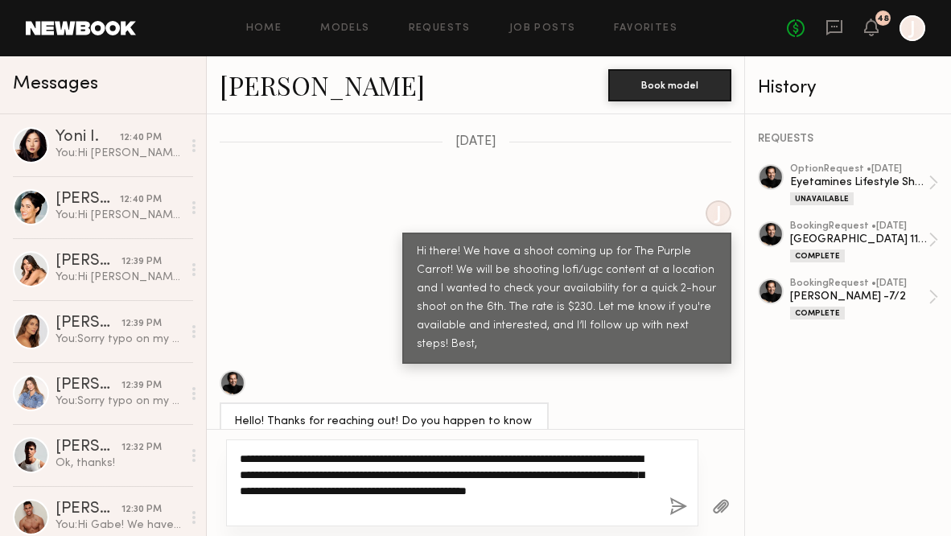
drag, startPoint x: 282, startPoint y: 457, endPoint x: 255, endPoint y: 457, distance: 27.4
click at [255, 457] on textarea "**********" at bounding box center [447, 483] width 415 height 64
click at [259, 456] on textarea "**********" at bounding box center [447, 483] width 415 height 64
drag, startPoint x: 580, startPoint y: 475, endPoint x: 562, endPoint y: 476, distance: 17.7
click at [562, 476] on textarea "**********" at bounding box center [447, 483] width 415 height 64
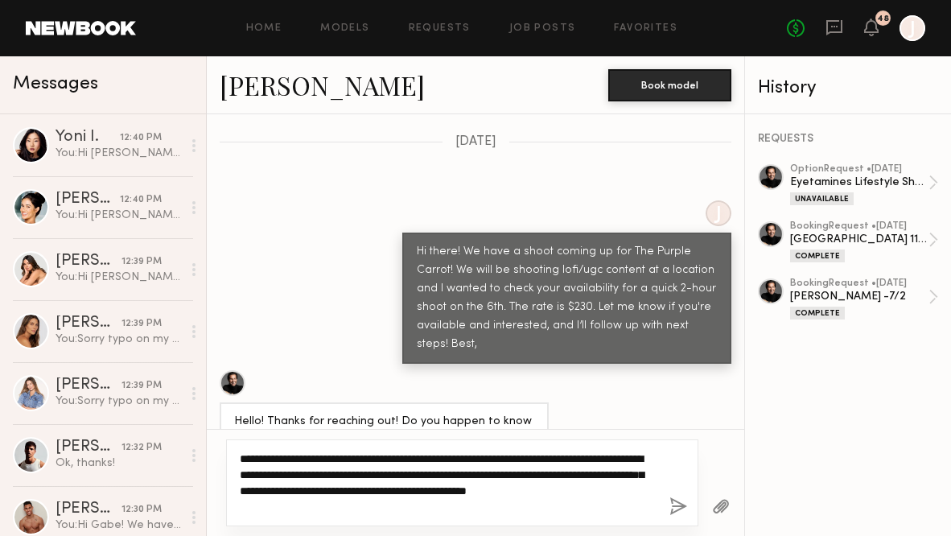
click at [300, 508] on textarea "**********" at bounding box center [447, 483] width 415 height 64
type textarea "**********"
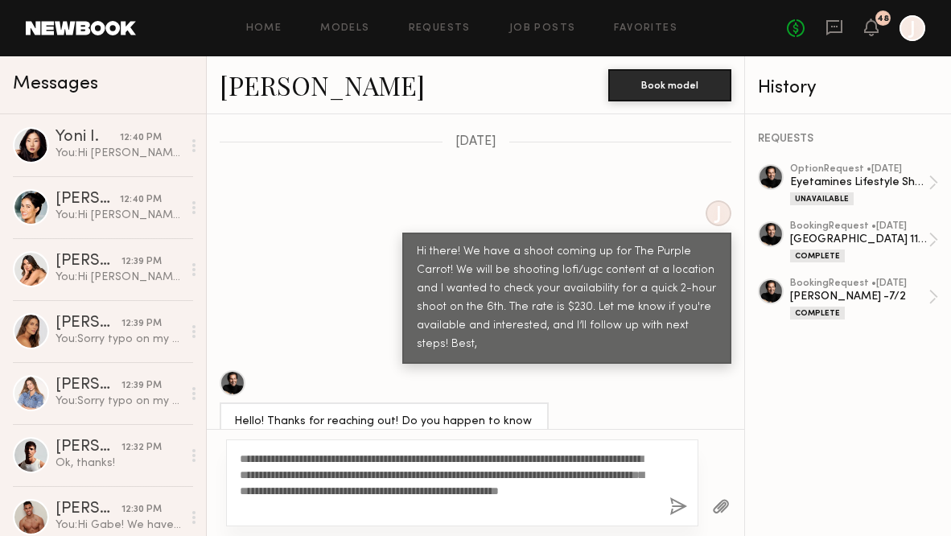
click at [679, 510] on button "button" at bounding box center [678, 507] width 18 height 20
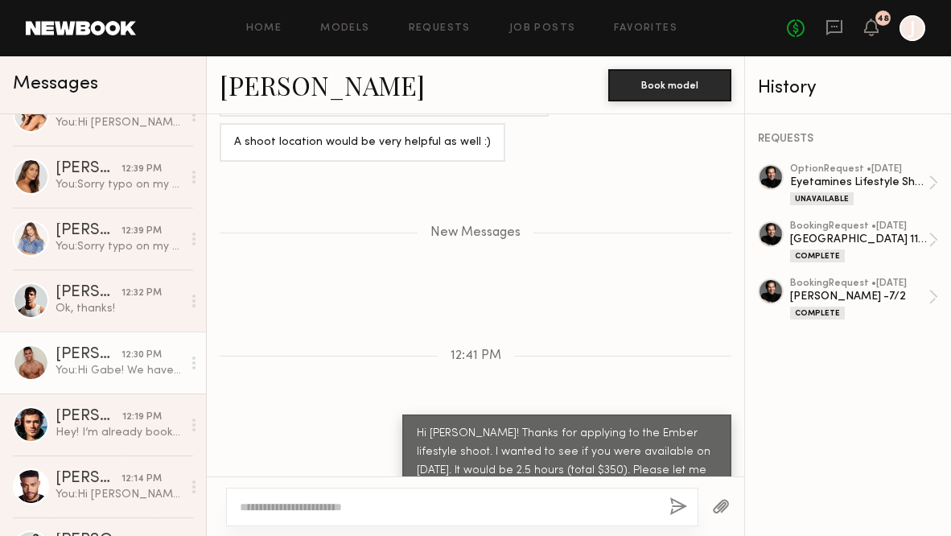
scroll to position [218, 0]
click at [105, 369] on div "You: Hi Gabe! We have an upcoming lifestyle shoot with the Brand Ember which wi…" at bounding box center [119, 368] width 126 height 15
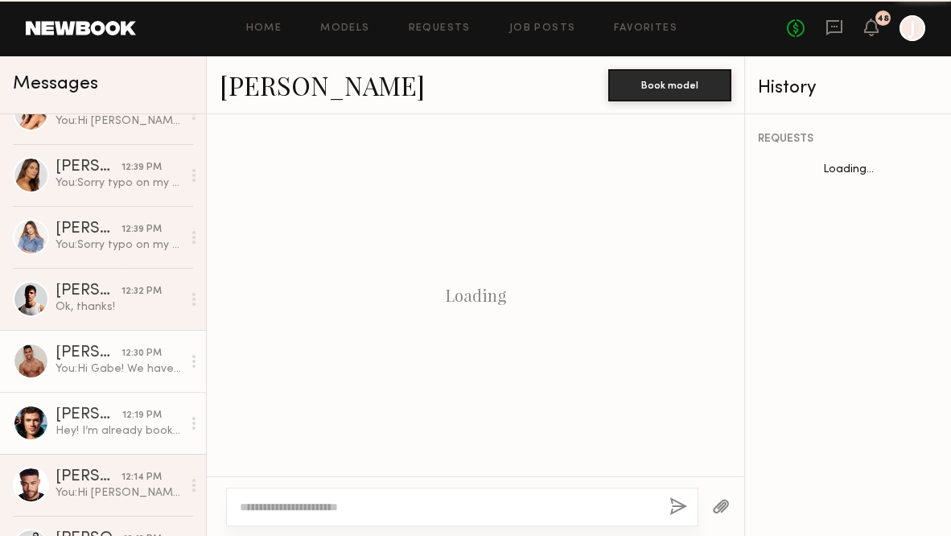
scroll to position [2290, 0]
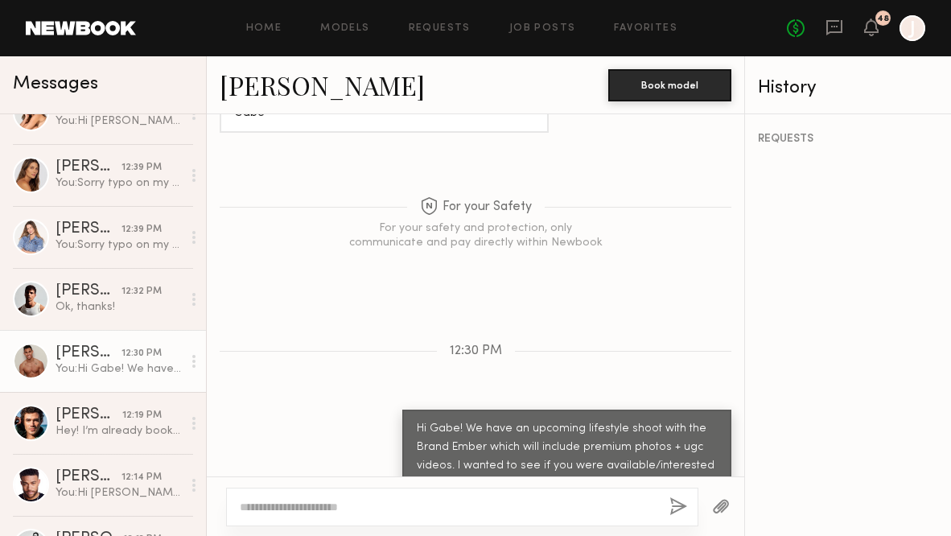
drag, startPoint x: 416, startPoint y: 357, endPoint x: 723, endPoint y: 450, distance: 321.0
click at [723, 450] on div "Hi Gabe! We have an upcoming lifestyle shoot with the Brand Ember which will in…" at bounding box center [566, 475] width 329 height 131
copy div "Hi Gabe! We have an upcoming lifestyle shoot with the Brand Ember which will in…"
click at [357, 30] on link "Models" at bounding box center [344, 28] width 49 height 10
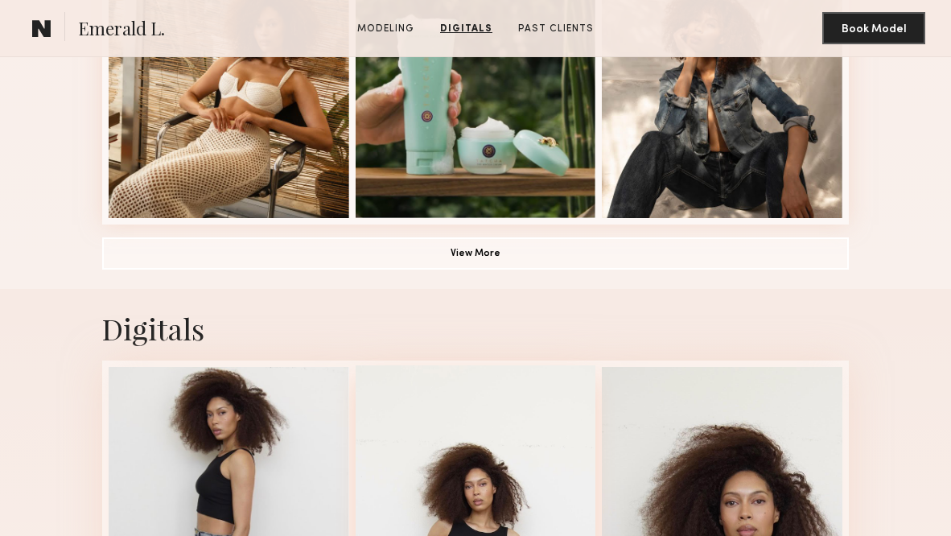
scroll to position [949, 0]
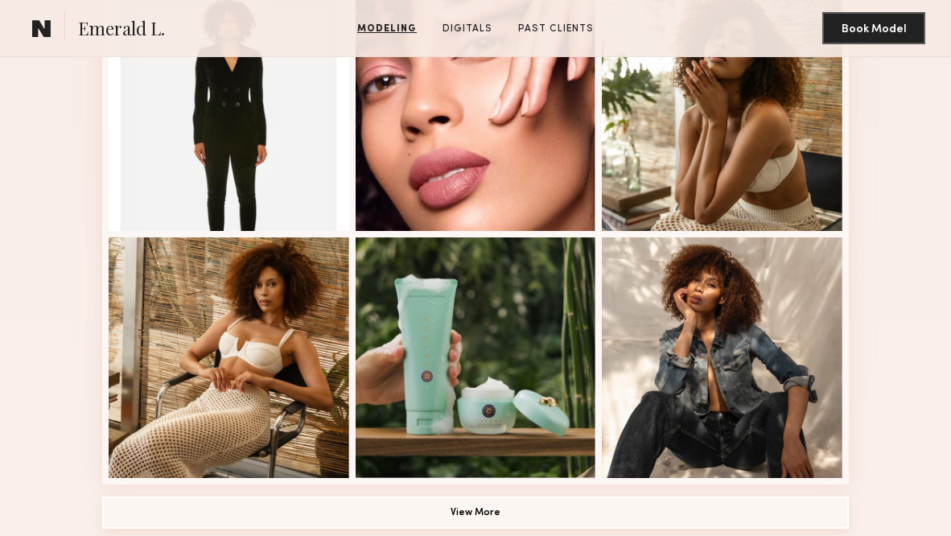
click at [450, 506] on button "View More" at bounding box center [475, 512] width 747 height 32
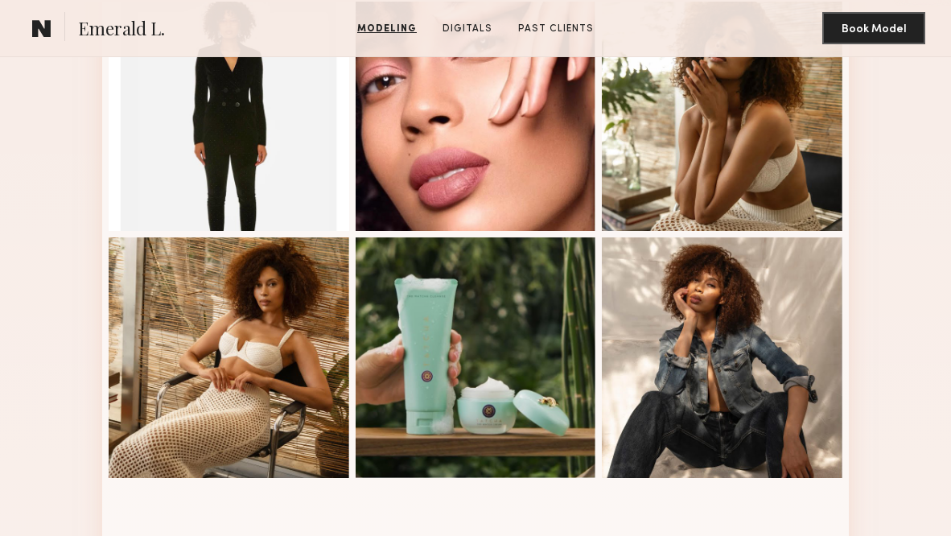
scroll to position [1110, 0]
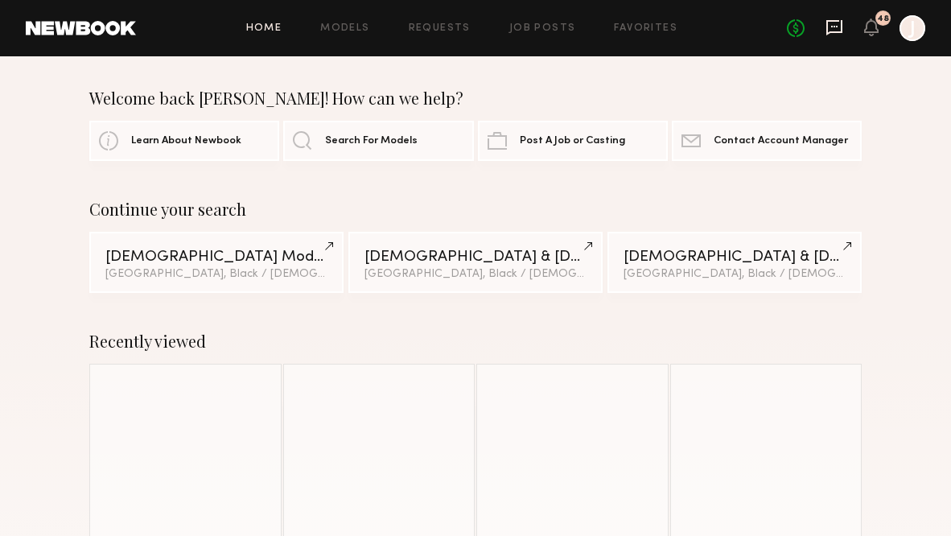
click at [830, 30] on icon at bounding box center [834, 28] width 18 height 18
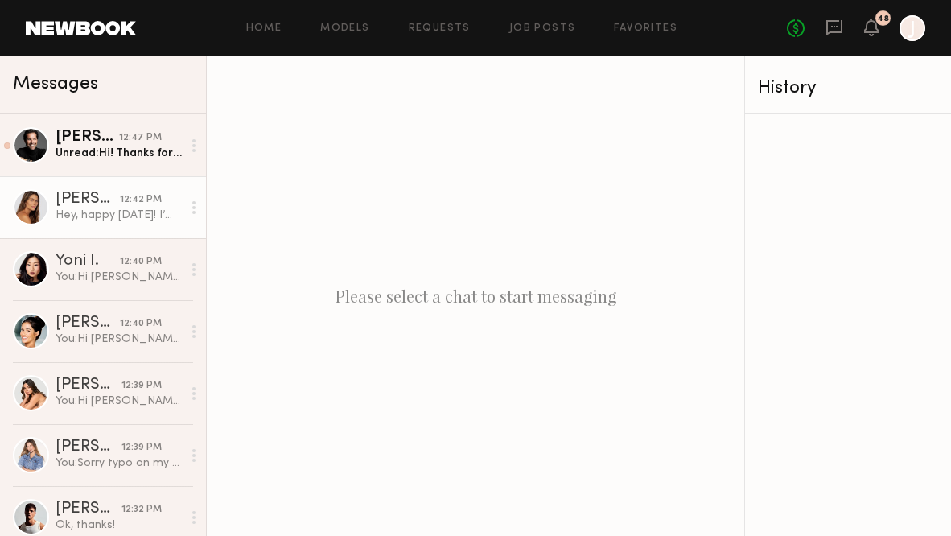
click at [60, 203] on div "Carly S." at bounding box center [88, 199] width 64 height 16
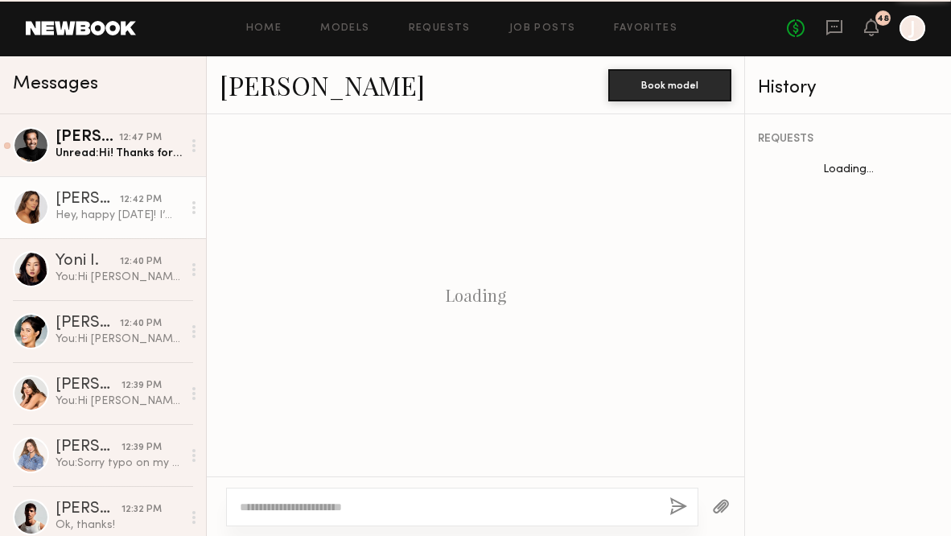
scroll to position [1715, 0]
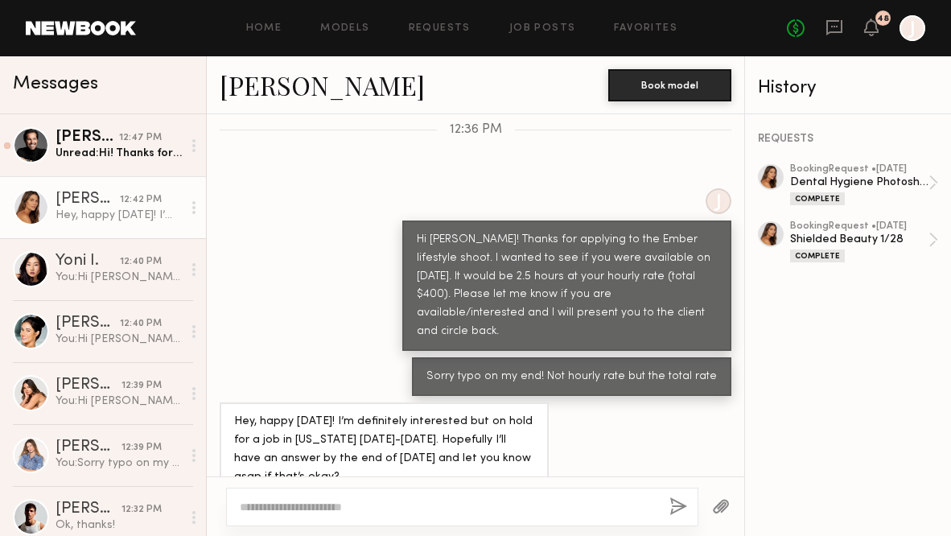
click at [270, 507] on textarea at bounding box center [448, 507] width 417 height 16
click at [340, 503] on textarea "**********" at bounding box center [447, 507] width 415 height 16
click at [438, 507] on textarea "**********" at bounding box center [447, 507] width 415 height 16
click at [419, 505] on textarea "**********" at bounding box center [447, 507] width 415 height 16
click at [421, 508] on textarea "**********" at bounding box center [447, 507] width 415 height 16
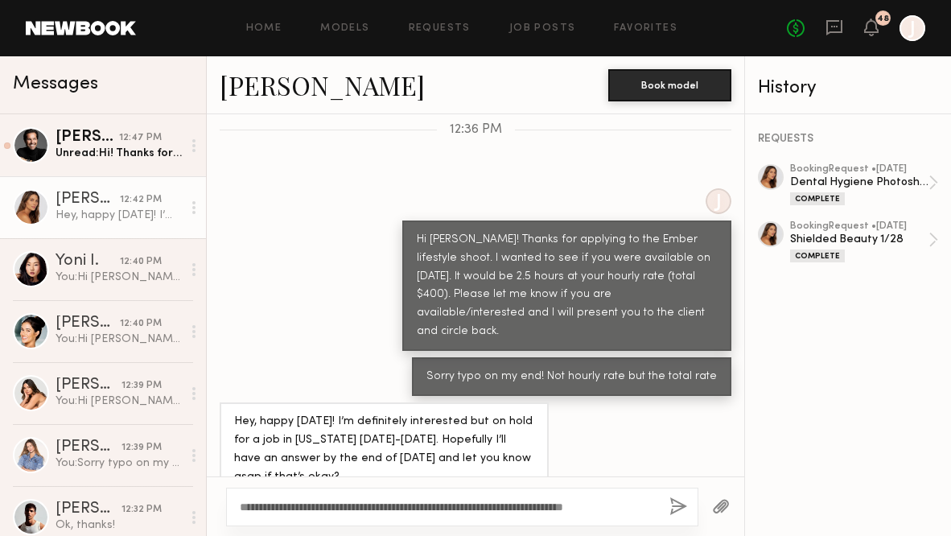
type textarea "**********"
click at [675, 506] on button "button" at bounding box center [678, 507] width 18 height 20
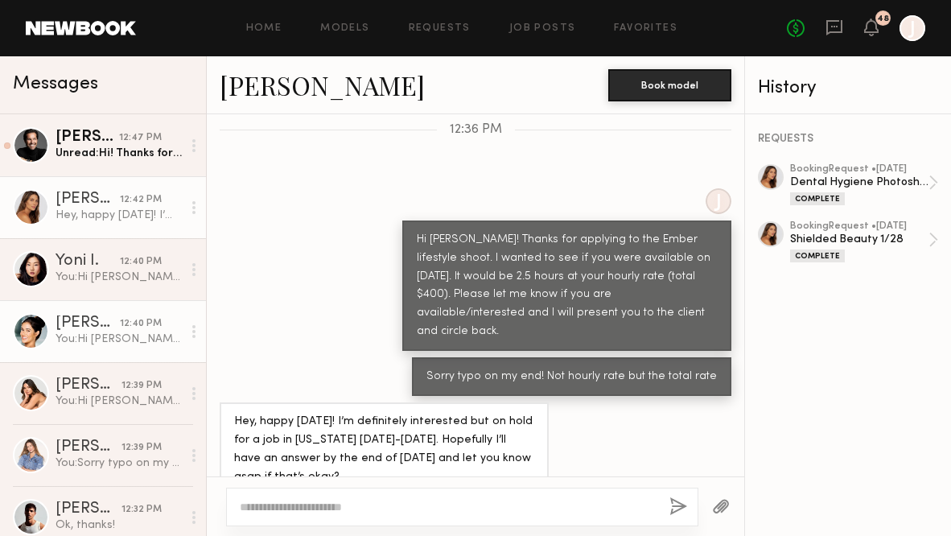
scroll to position [1933, 0]
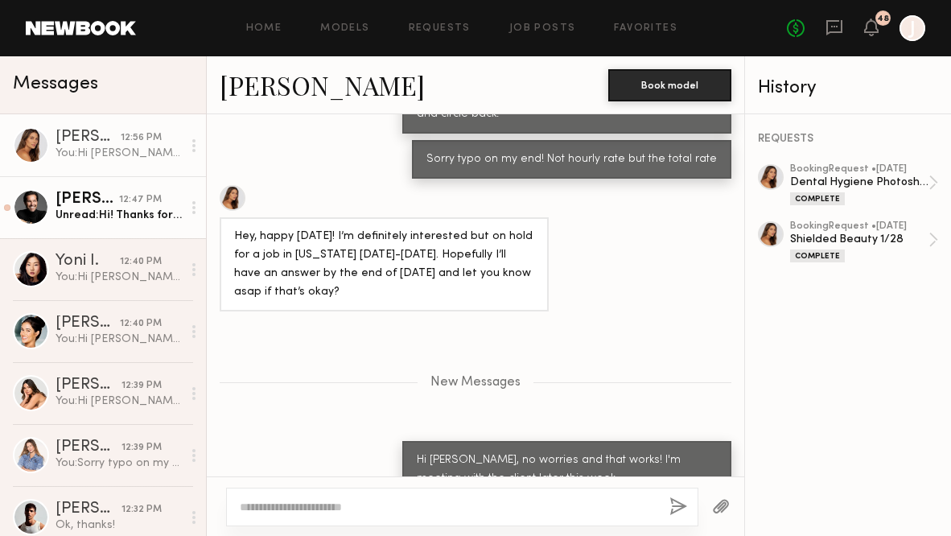
click at [95, 204] on div "[PERSON_NAME]" at bounding box center [88, 199] width 64 height 16
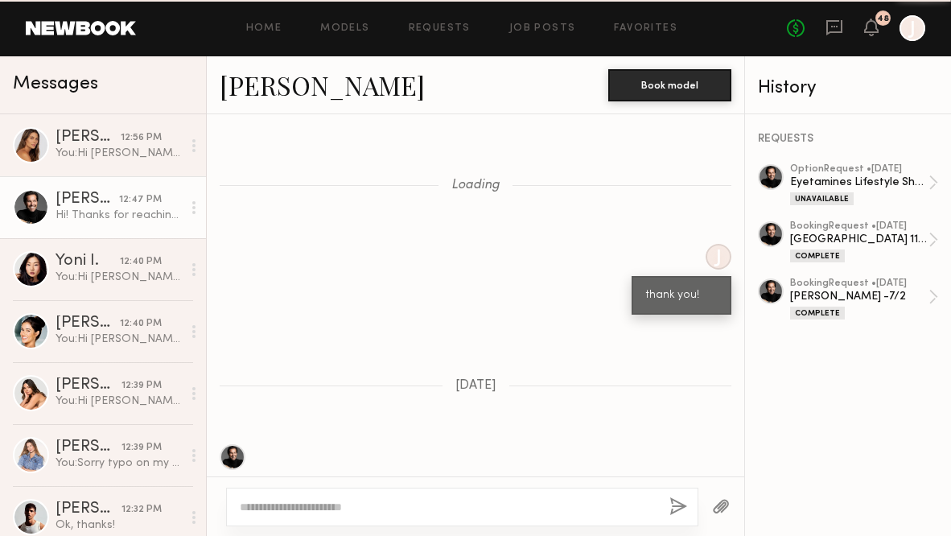
scroll to position [1522, 0]
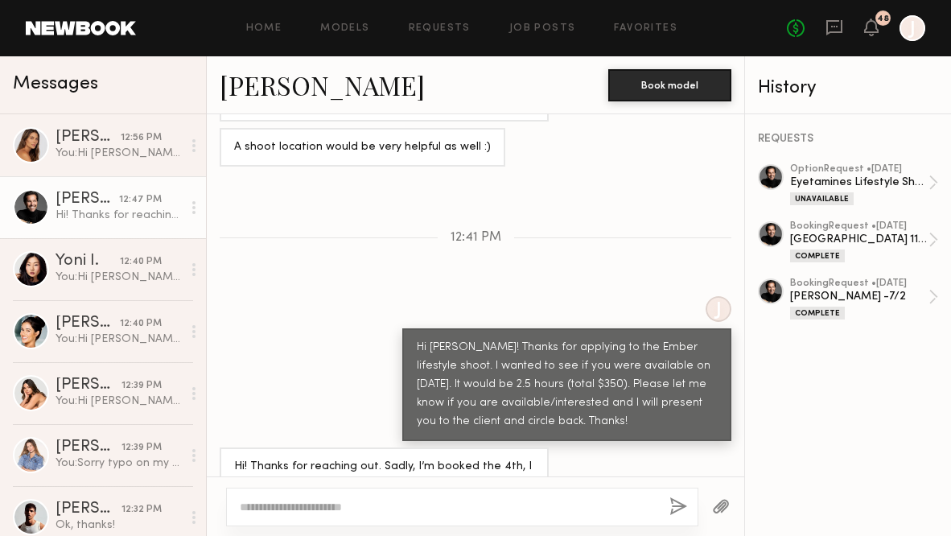
click at [282, 507] on textarea at bounding box center [448, 507] width 417 height 16
type textarea "*"
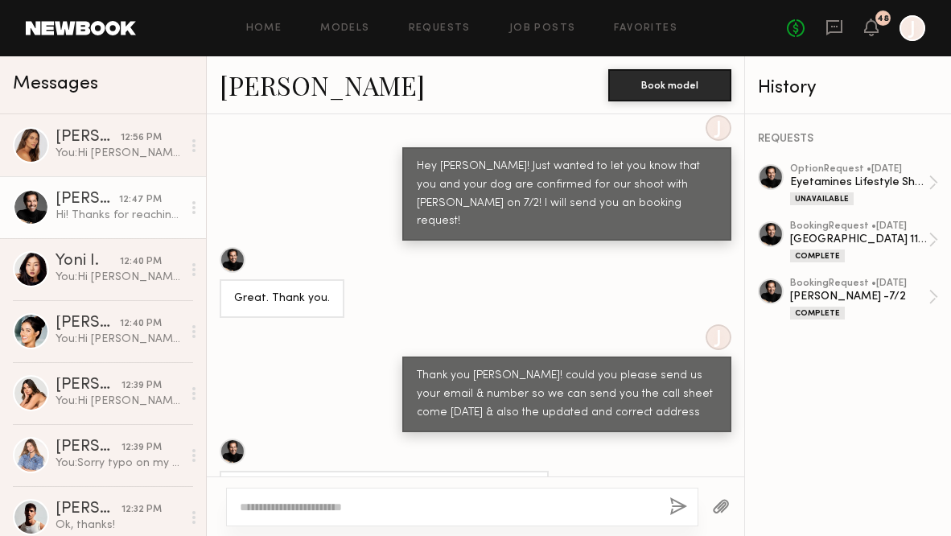
scroll to position [1955, 0]
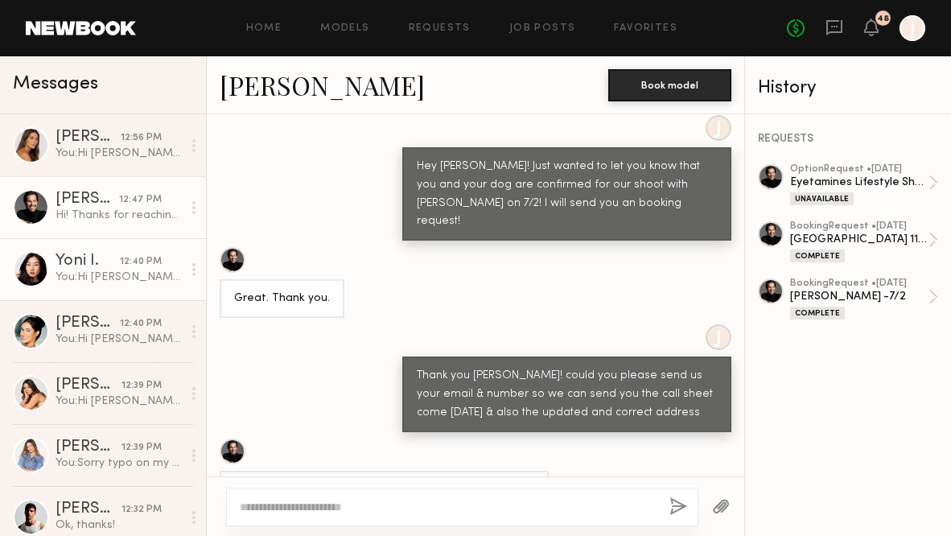
scroll to position [1955, 0]
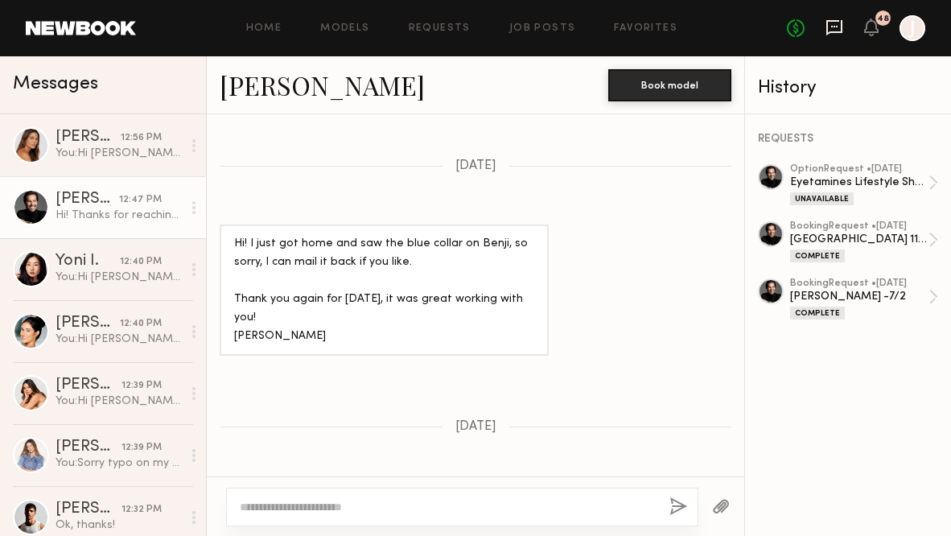
click at [834, 27] on icon at bounding box center [834, 27] width 6 height 2
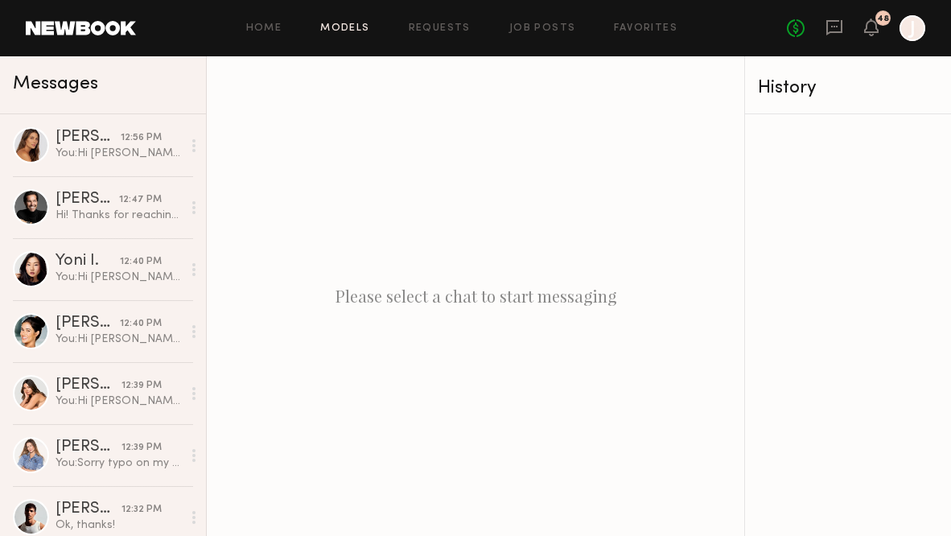
click at [349, 30] on link "Models" at bounding box center [344, 28] width 49 height 10
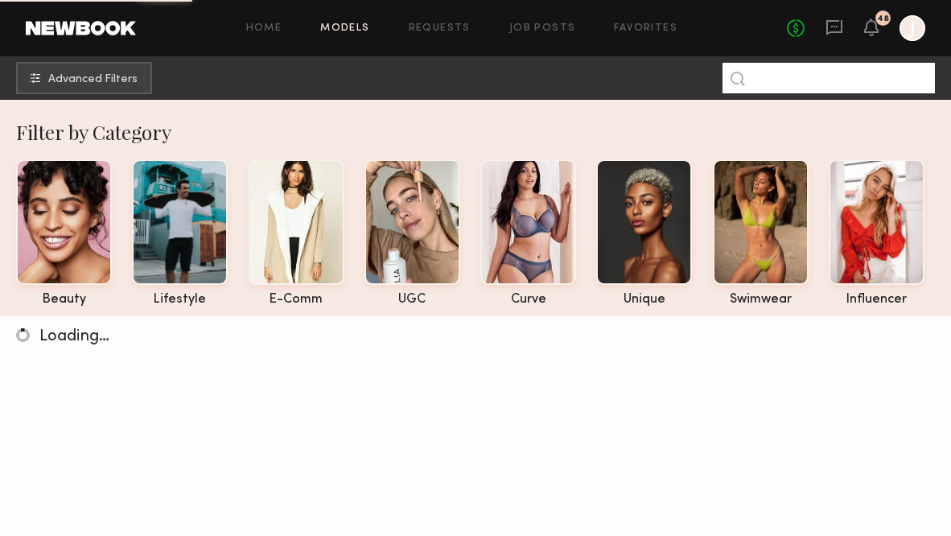
click at [758, 79] on input at bounding box center [829, 78] width 212 height 31
paste input "********"
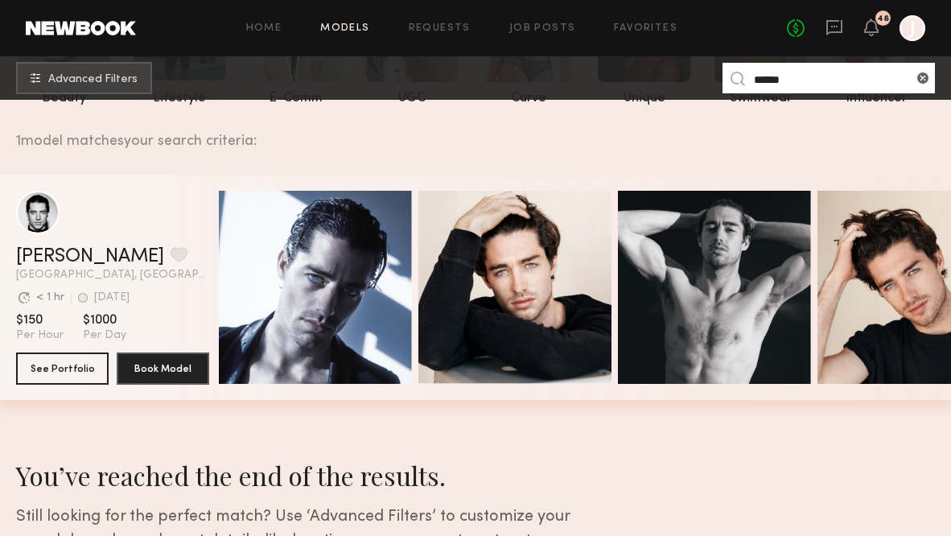
scroll to position [206, 0]
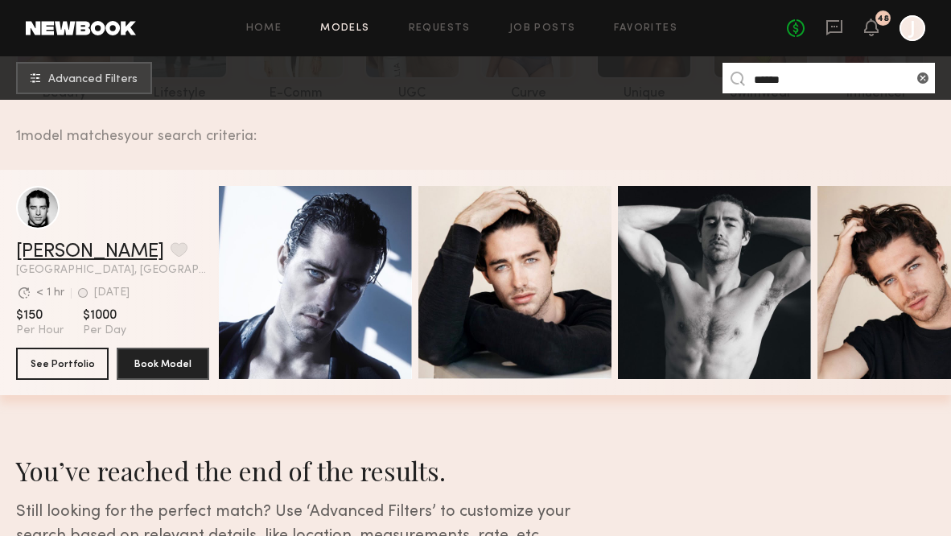
type input "******"
click at [59, 248] on link "[PERSON_NAME]" at bounding box center [90, 251] width 148 height 19
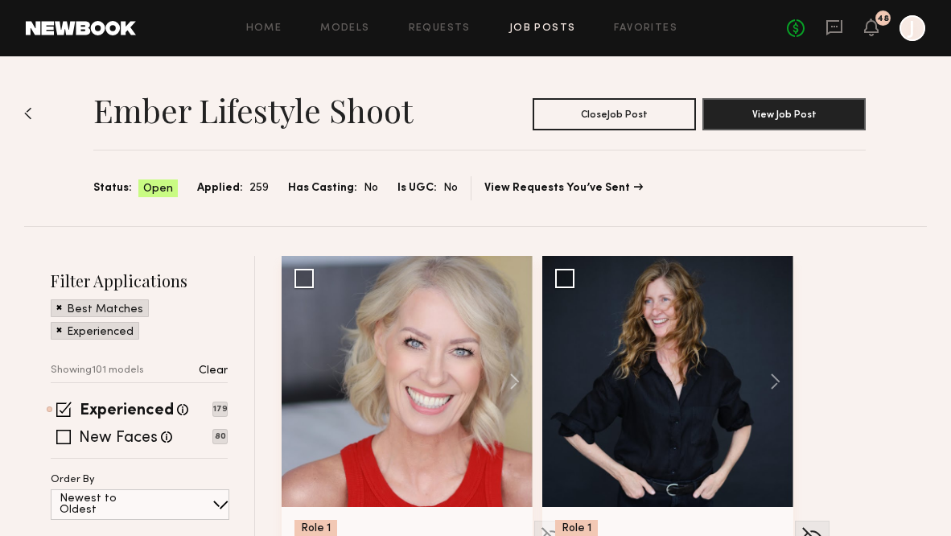
scroll to position [7569, 0]
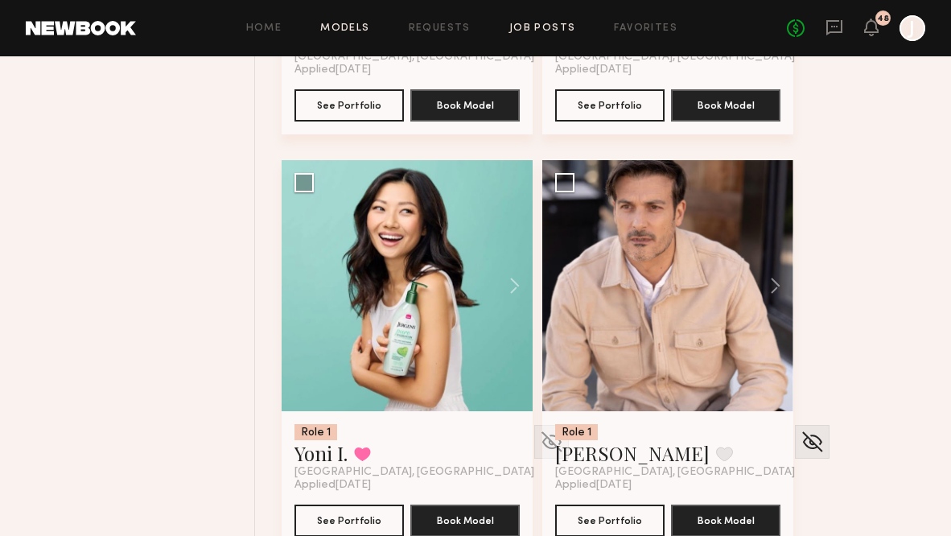
click at [349, 26] on link "Models" at bounding box center [344, 28] width 49 height 10
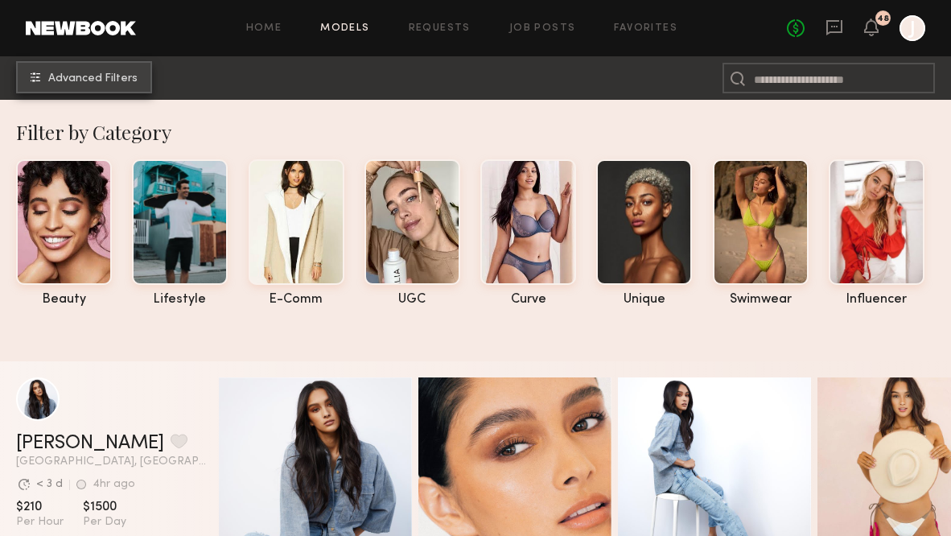
click at [109, 75] on span "Advanced Filters" at bounding box center [92, 78] width 89 height 11
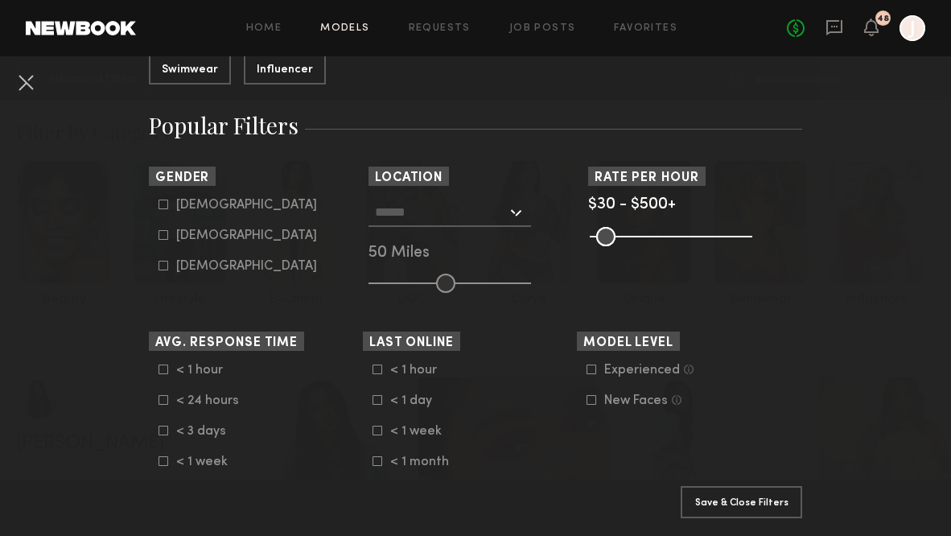
scroll to position [235, 0]
click at [513, 220] on div at bounding box center [449, 211] width 163 height 29
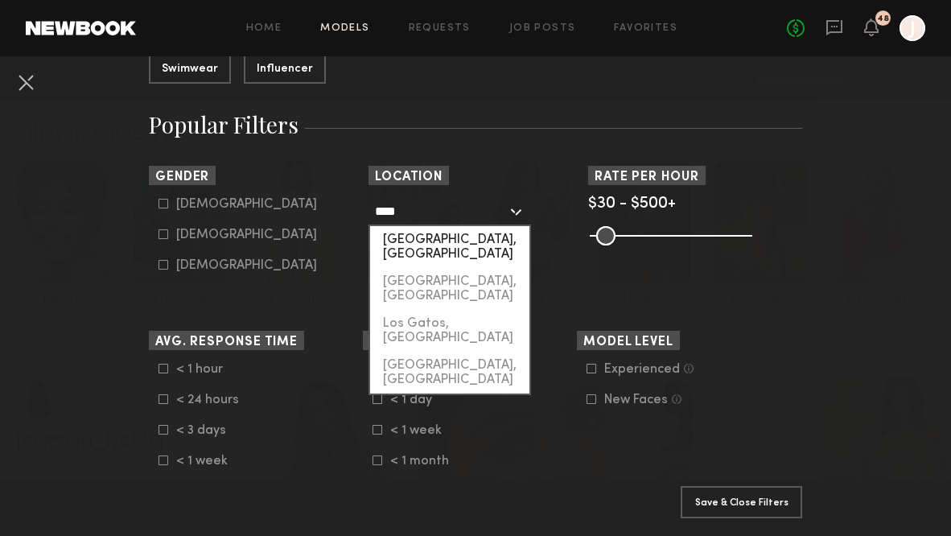
click at [463, 243] on div "[GEOGRAPHIC_DATA], [GEOGRAPHIC_DATA]" at bounding box center [449, 247] width 159 height 42
type input "**********"
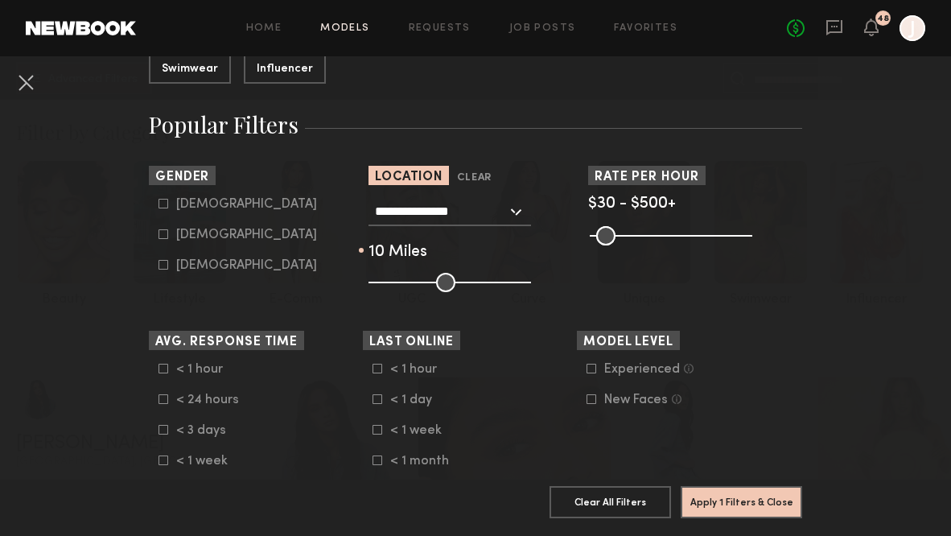
drag, startPoint x: 443, startPoint y: 280, endPoint x: 385, endPoint y: 281, distance: 58.7
type input "**"
click at [385, 281] on input "range" at bounding box center [449, 282] width 163 height 19
click at [167, 204] on icon at bounding box center [163, 204] width 9 height 9
click at [167, 234] on icon at bounding box center [163, 234] width 10 height 10
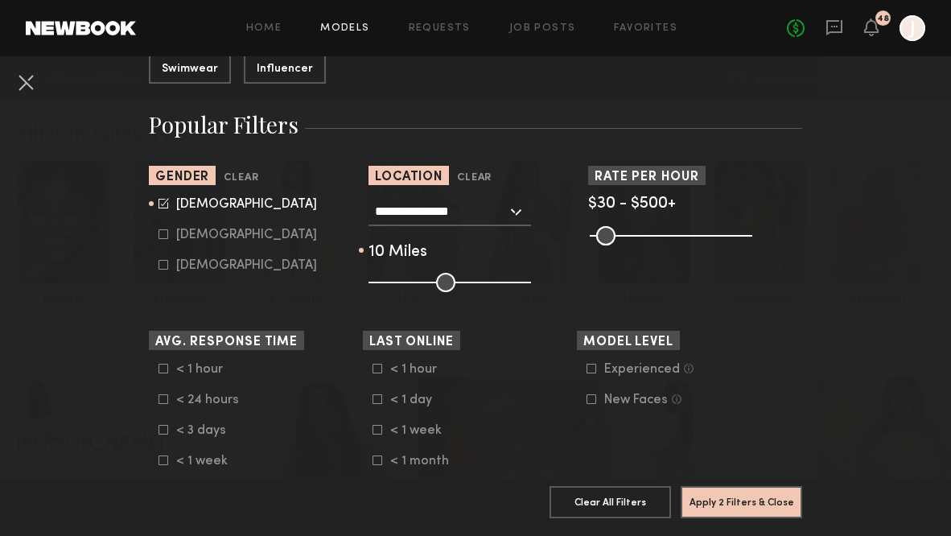
type input "*"
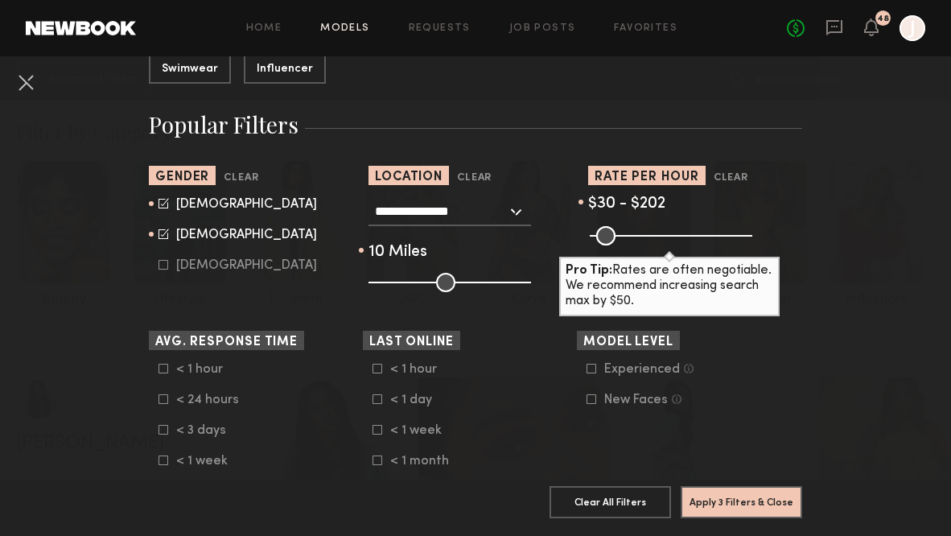
drag, startPoint x: 739, startPoint y: 236, endPoint x: 652, endPoint y: 238, distance: 86.9
type input "***"
click at [652, 238] on input "range" at bounding box center [671, 235] width 163 height 19
drag, startPoint x: 605, startPoint y: 239, endPoint x: 621, endPoint y: 239, distance: 16.1
type input "***"
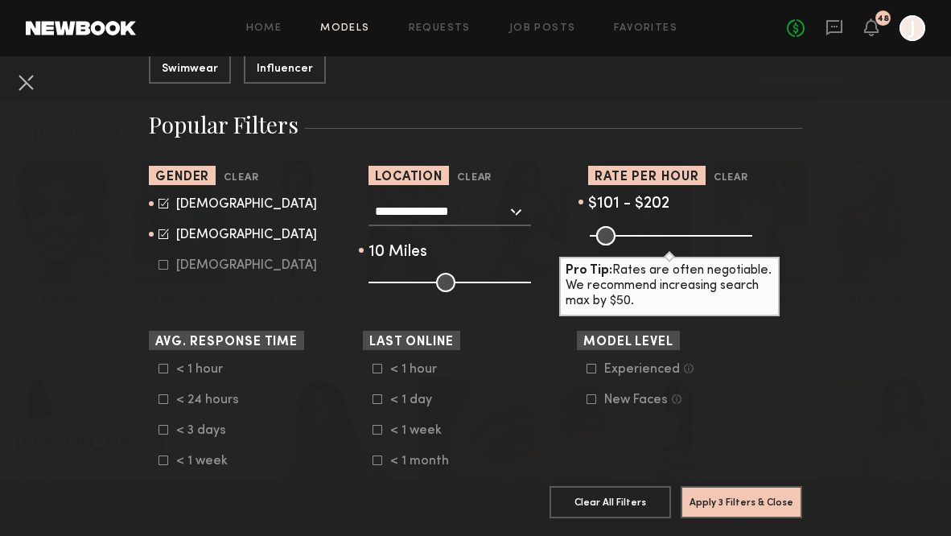
click at [621, 239] on input "range" at bounding box center [671, 235] width 163 height 19
click at [593, 371] on icon at bounding box center [592, 369] width 10 height 10
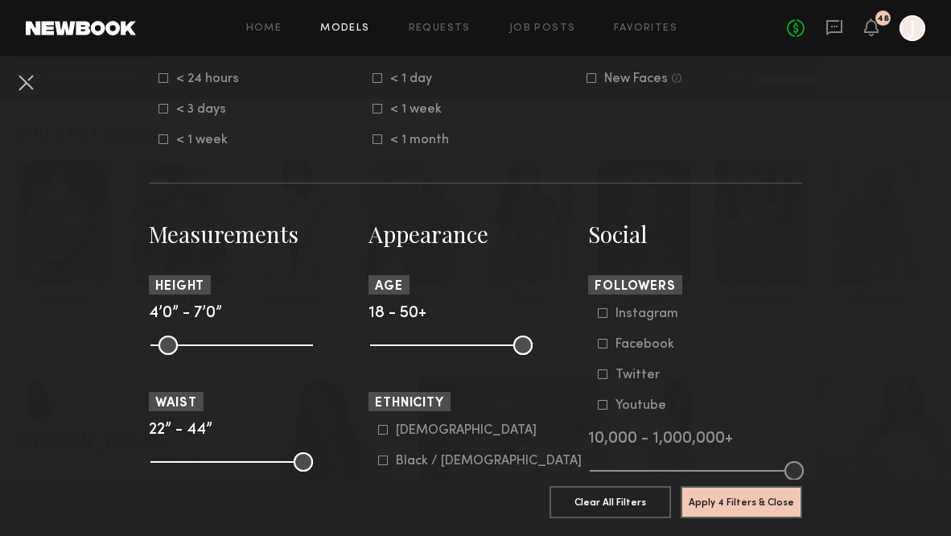
scroll to position [601, 0]
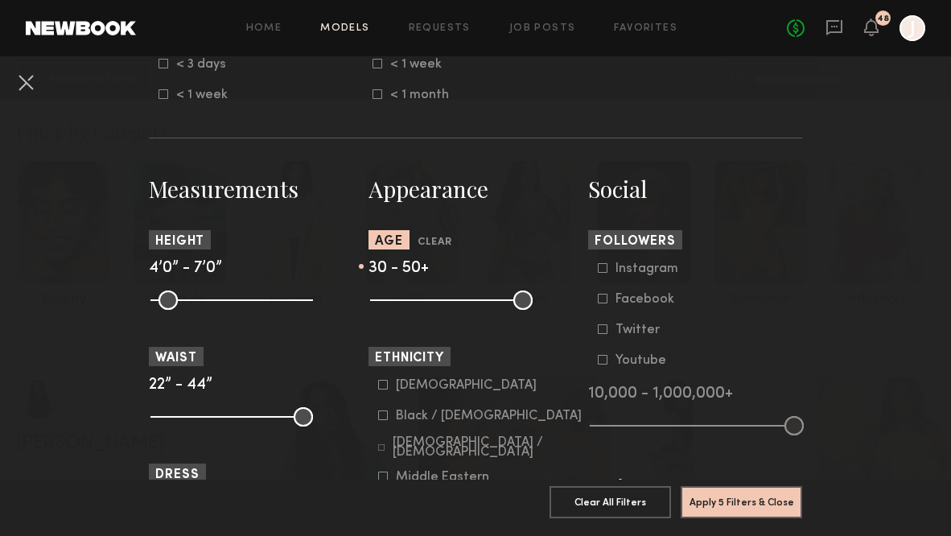
drag, startPoint x: 377, startPoint y: 302, endPoint x: 435, endPoint y: 300, distance: 58.0
type input "**"
click at [435, 300] on input "range" at bounding box center [451, 299] width 163 height 19
drag, startPoint x: 520, startPoint y: 298, endPoint x: 480, endPoint y: 298, distance: 40.2
click at [480, 298] on input "range" at bounding box center [451, 299] width 163 height 19
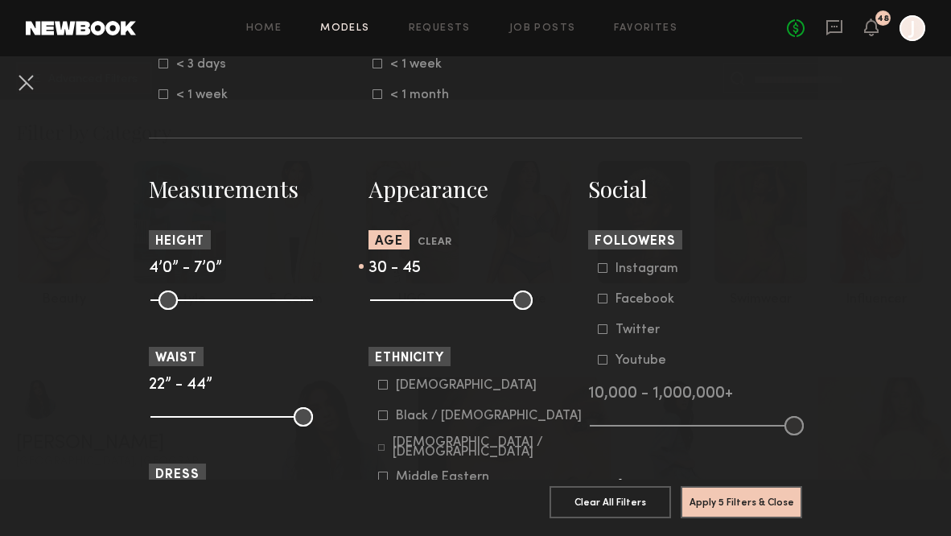
drag, startPoint x: 480, startPoint y: 298, endPoint x: 500, endPoint y: 298, distance: 20.1
type input "**"
click at [500, 298] on input "range" at bounding box center [451, 299] width 163 height 19
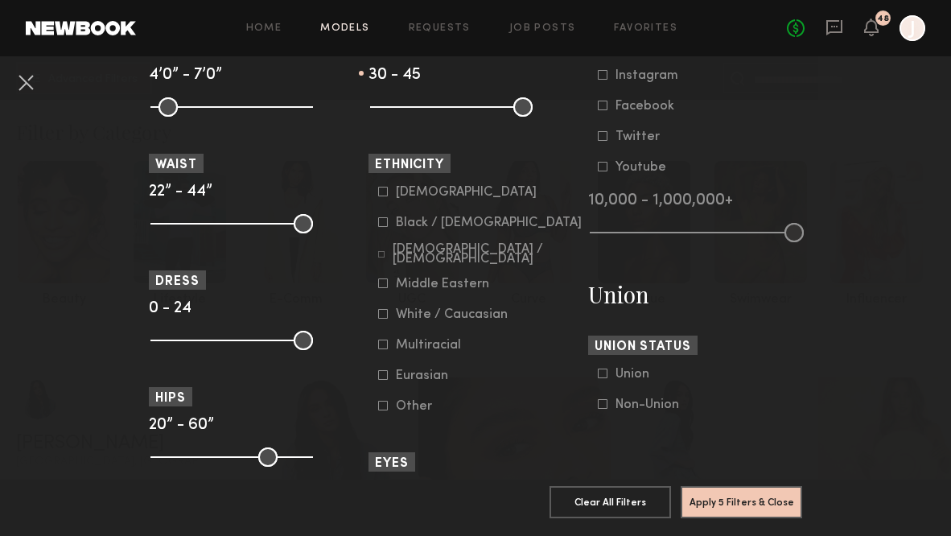
scroll to position [828, 0]
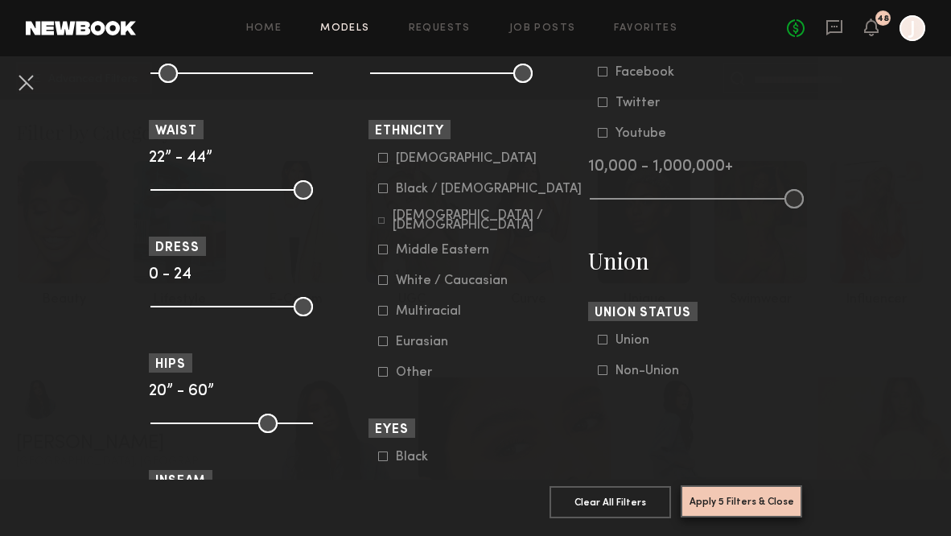
click at [751, 515] on button "Apply 5 Filters & Close" at bounding box center [741, 501] width 121 height 32
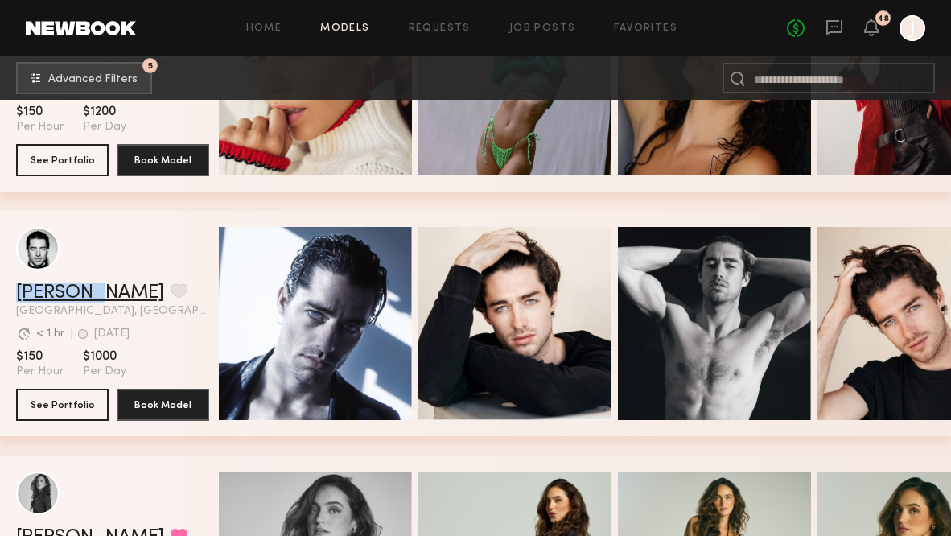
copy link "Kolten H"
drag, startPoint x: 12, startPoint y: 291, endPoint x: 92, endPoint y: 290, distance: 79.7
click at [92, 290] on div "Kolten H. Favorite Los Angeles, CA Avg. request response time < 1 hr 1wk ago La…" at bounding box center [475, 323] width 951 height 225
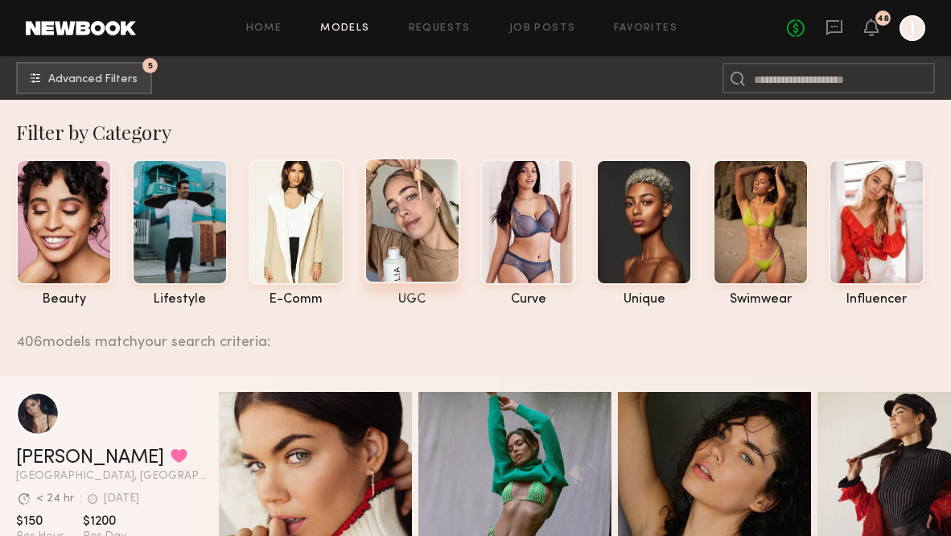
click at [419, 228] on div at bounding box center [412, 221] width 96 height 126
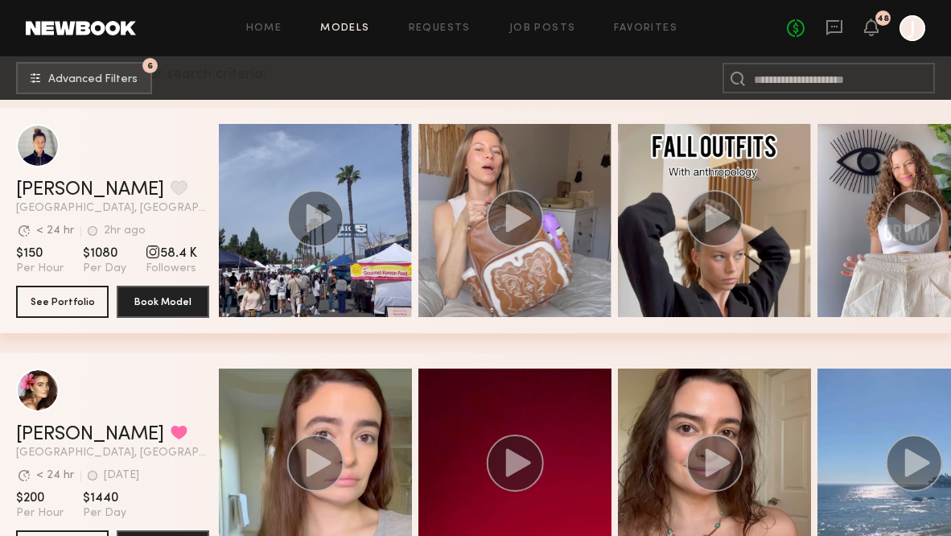
scroll to position [196, 0]
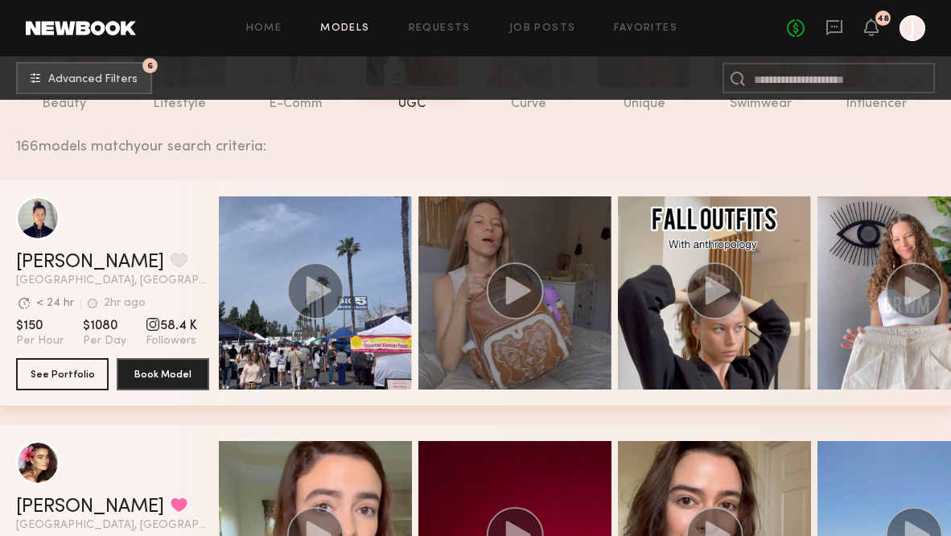
click at [514, 287] on icon "grid" at bounding box center [518, 290] width 25 height 28
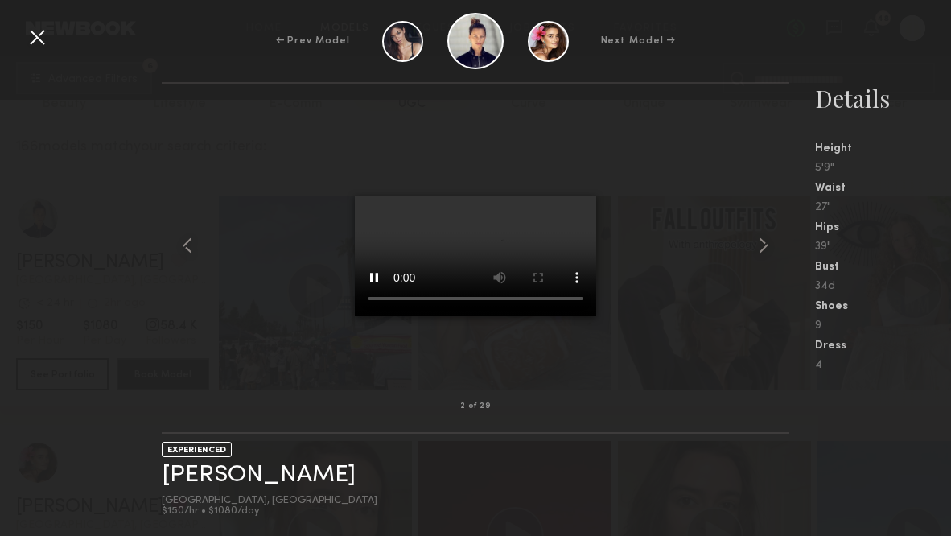
click at [519, 196] on video at bounding box center [475, 256] width 241 height 121
click at [44, 38] on div at bounding box center [37, 37] width 26 height 26
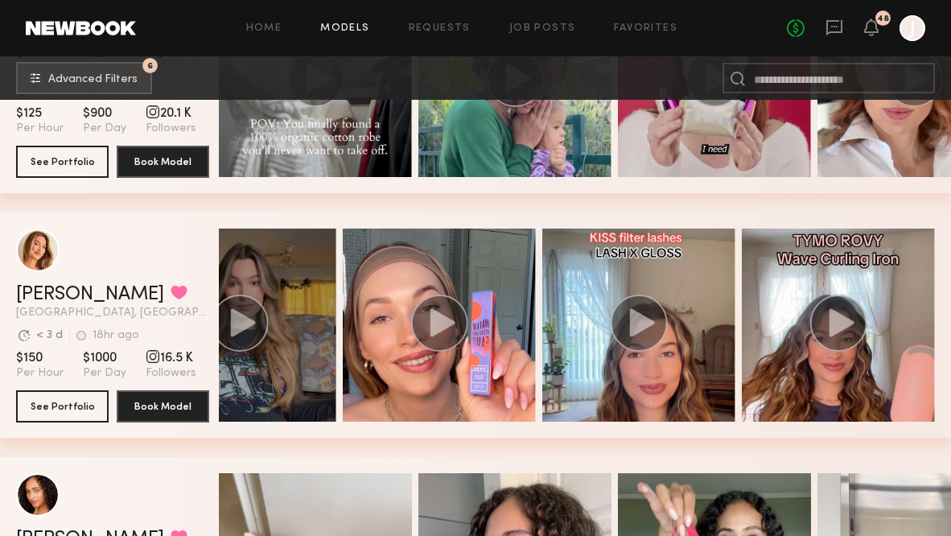
scroll to position [0, 76]
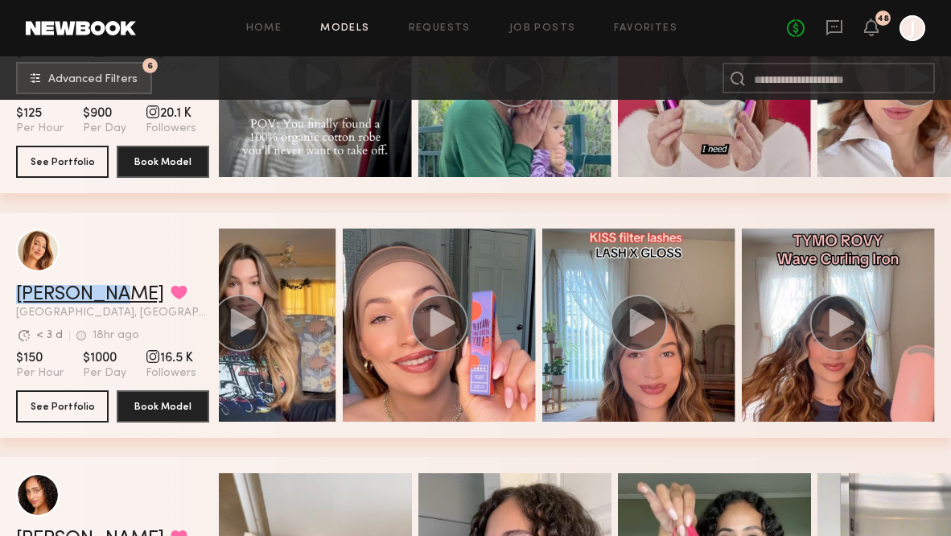
drag, startPoint x: 10, startPoint y: 289, endPoint x: 97, endPoint y: 292, distance: 87.8
click at [97, 292] on div "Karissa Y. Favorited Los Angeles, CA Avg. request response time < 3 d 18hr ago …" at bounding box center [475, 324] width 951 height 225
copy link "Karissa Y."
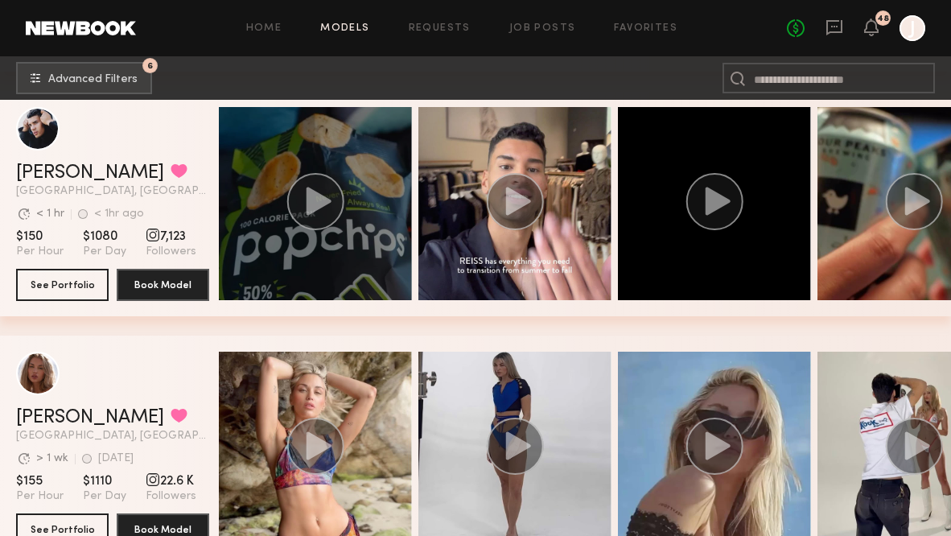
scroll to position [0, 0]
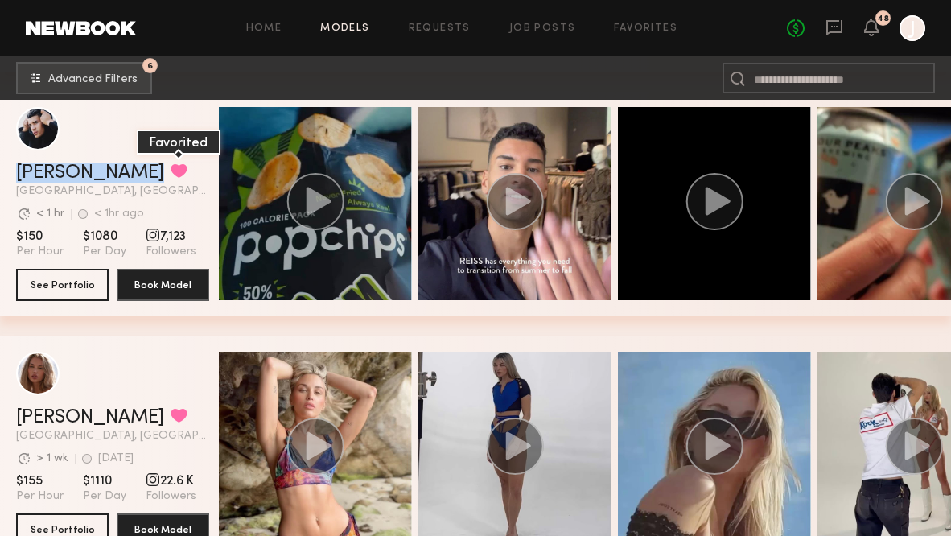
drag, startPoint x: 11, startPoint y: 170, endPoint x: 84, endPoint y: 171, distance: 73.2
click at [84, 171] on div "Keith C. Favorited Los Angeles, CA Avg. request response time < 1 hr < 1hr ago …" at bounding box center [475, 203] width 951 height 225
copy div "Keith C. Favorited"
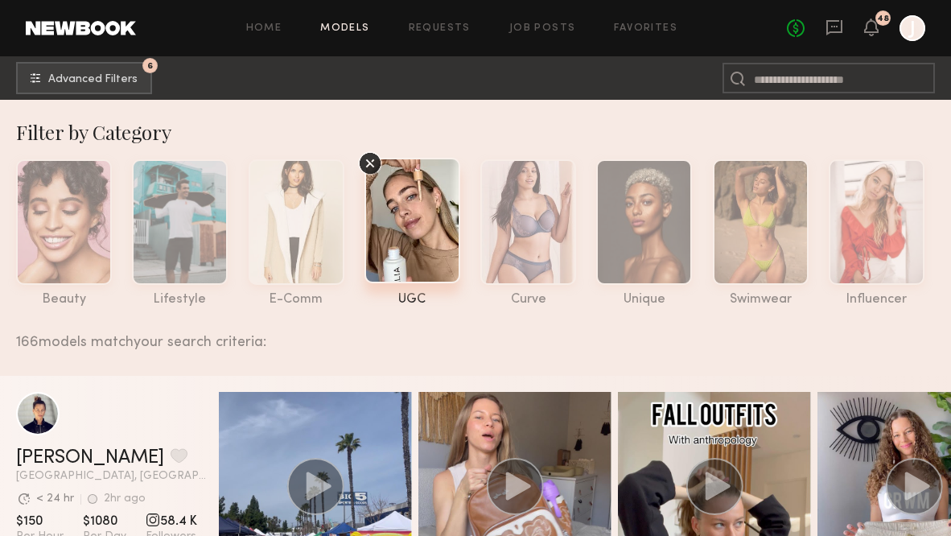
click at [371, 163] on icon at bounding box center [369, 163] width 9 height 9
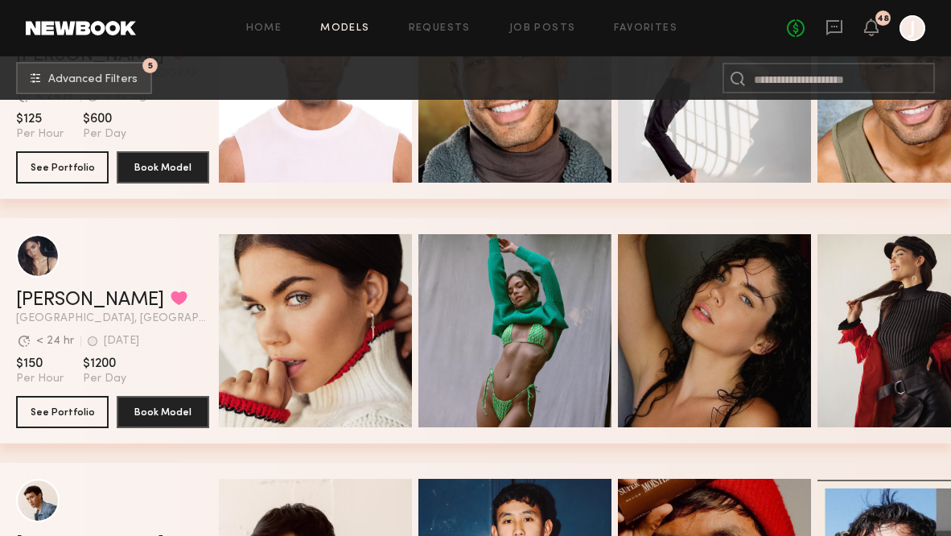
scroll to position [371, 0]
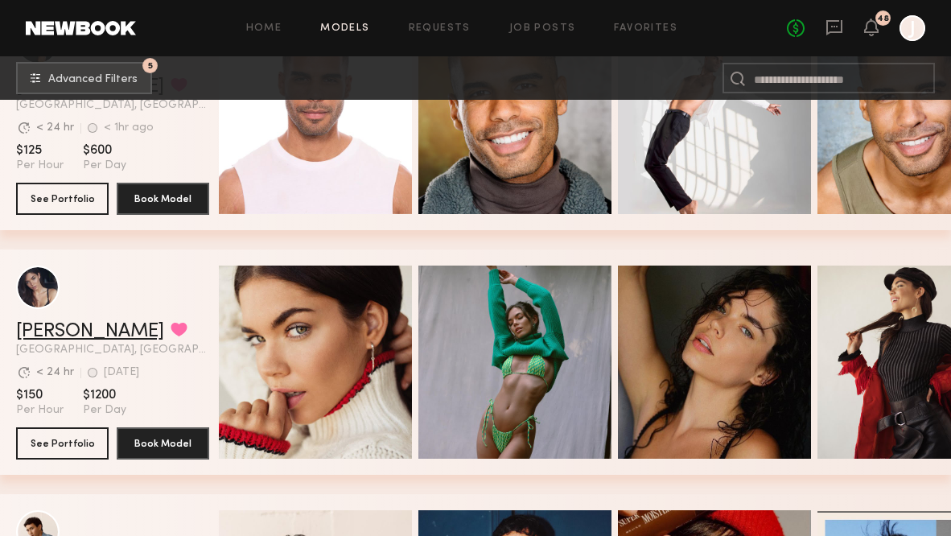
click at [47, 328] on link "Aarika W." at bounding box center [90, 331] width 148 height 19
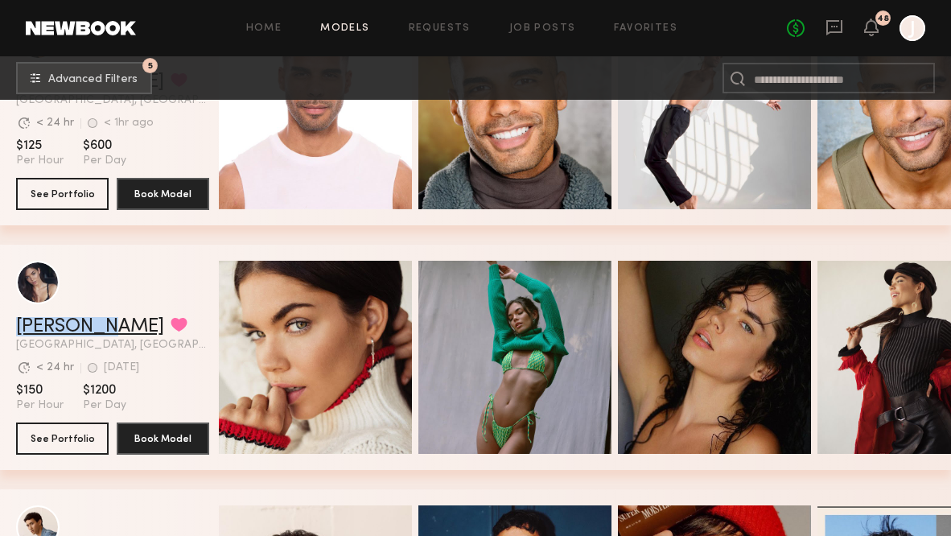
drag, startPoint x: 13, startPoint y: 327, endPoint x: 98, endPoint y: 328, distance: 85.3
click at [98, 328] on div "Aarika W. Favorited Los Angeles, CA Avg. request response time < 24 hr 2d ago L…" at bounding box center [475, 357] width 951 height 225
copy link "Aarika W."
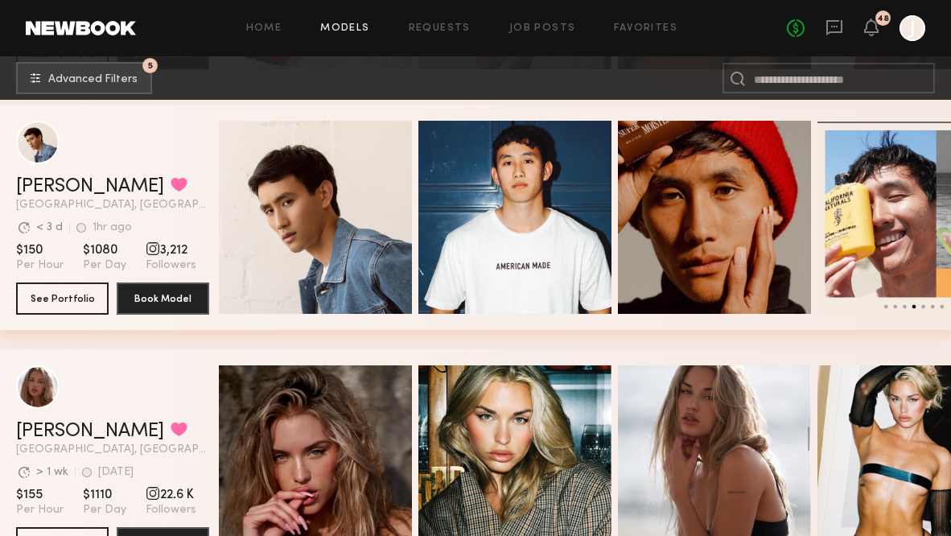
click at [194, 201] on span "[GEOGRAPHIC_DATA], [GEOGRAPHIC_DATA]" at bounding box center [112, 205] width 193 height 11
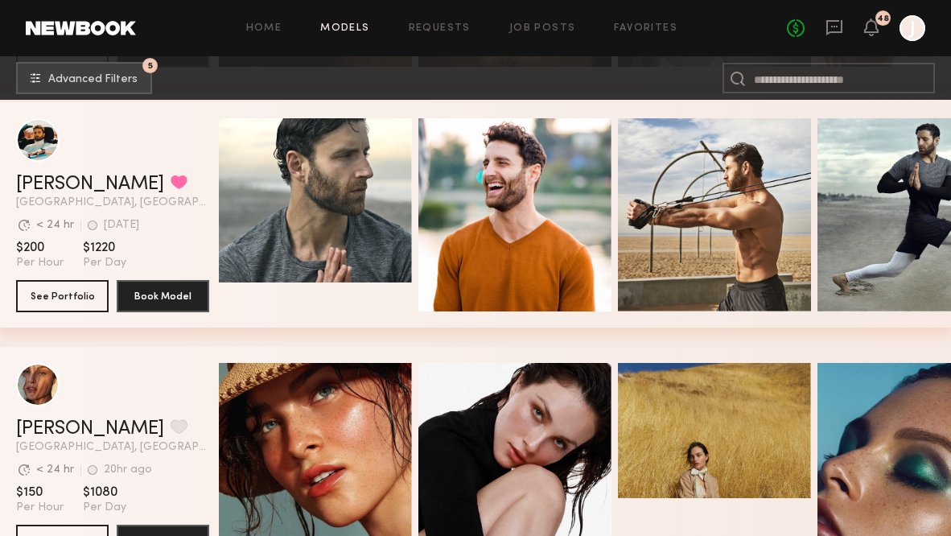
scroll to position [3468, 0]
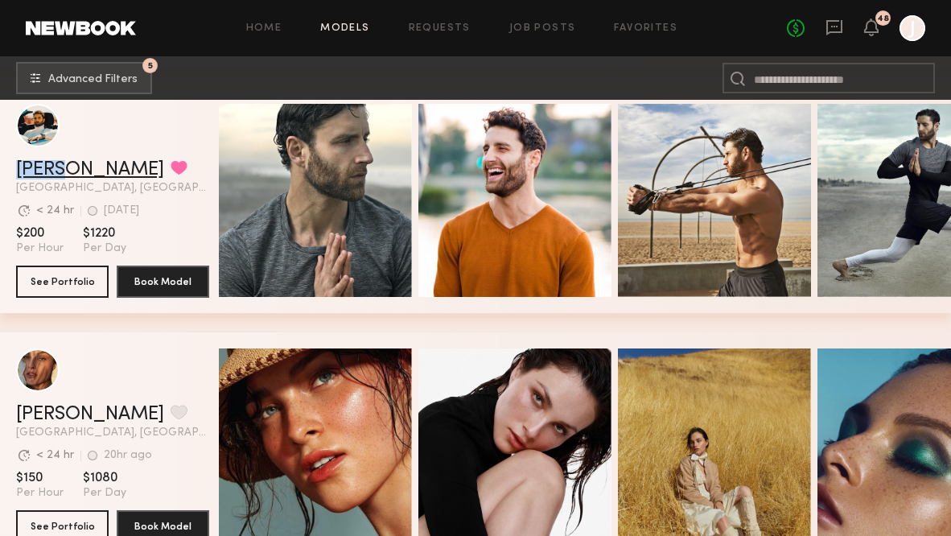
drag, startPoint x: 10, startPoint y: 166, endPoint x: 67, endPoint y: 164, distance: 57.1
click at [67, 164] on div "Jacob B. Favorited Los Angeles, CA Avg. request response time < 24 hr 2d ago La…" at bounding box center [475, 200] width 951 height 225
copy link "Jacob"
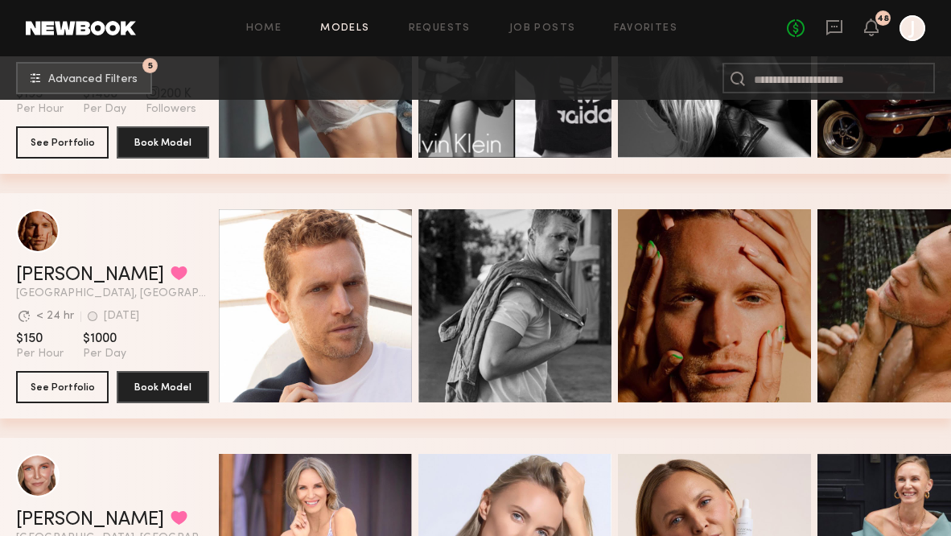
scroll to position [11442, 0]
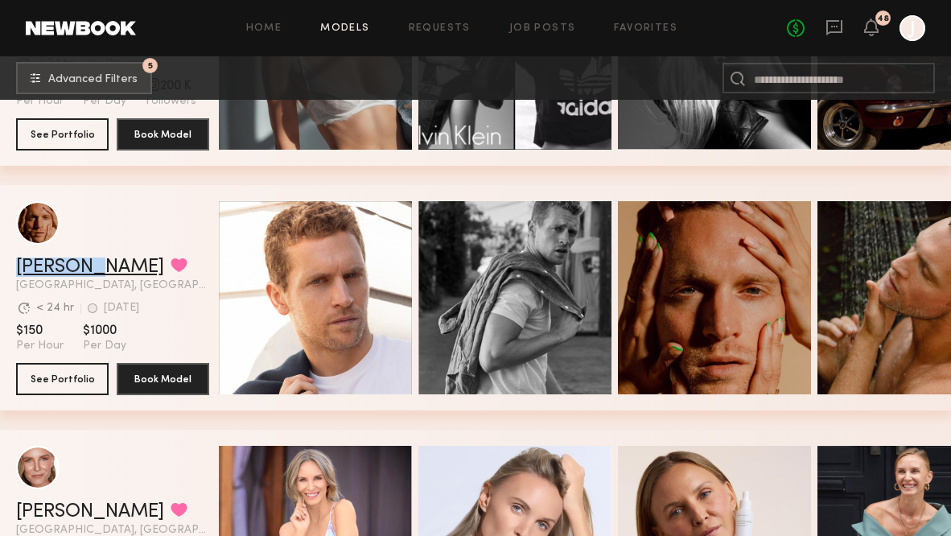
drag, startPoint x: 13, startPoint y: 264, endPoint x: 93, endPoint y: 266, distance: 79.7
click at [93, 266] on div "David W. Favorited Los Angeles, CA Avg. request response time < 24 hr 1d ago La…" at bounding box center [475, 297] width 951 height 225
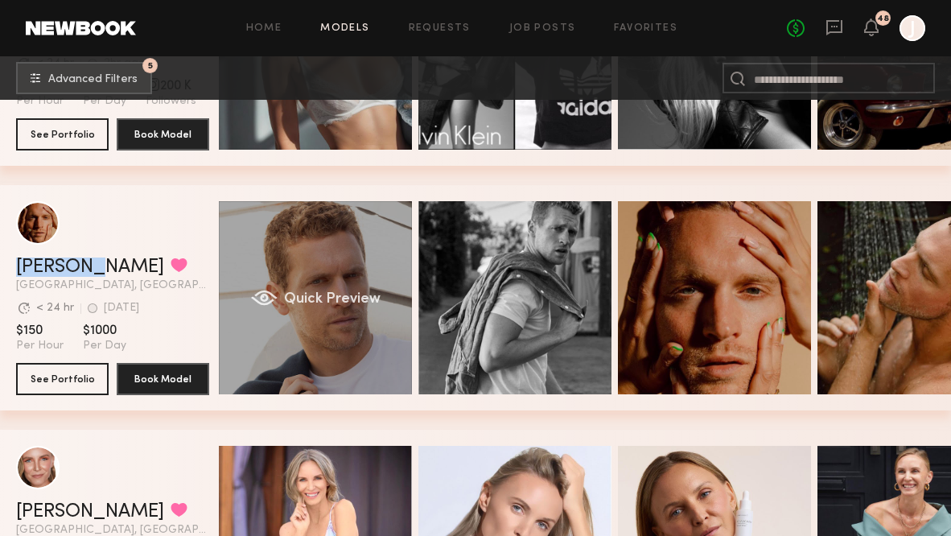
copy link "David W."
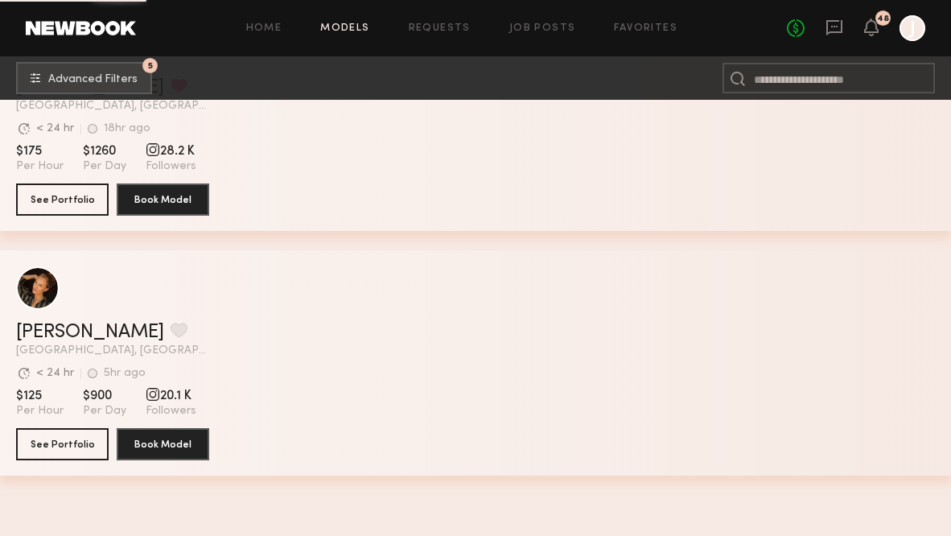
scroll to position [22072, 0]
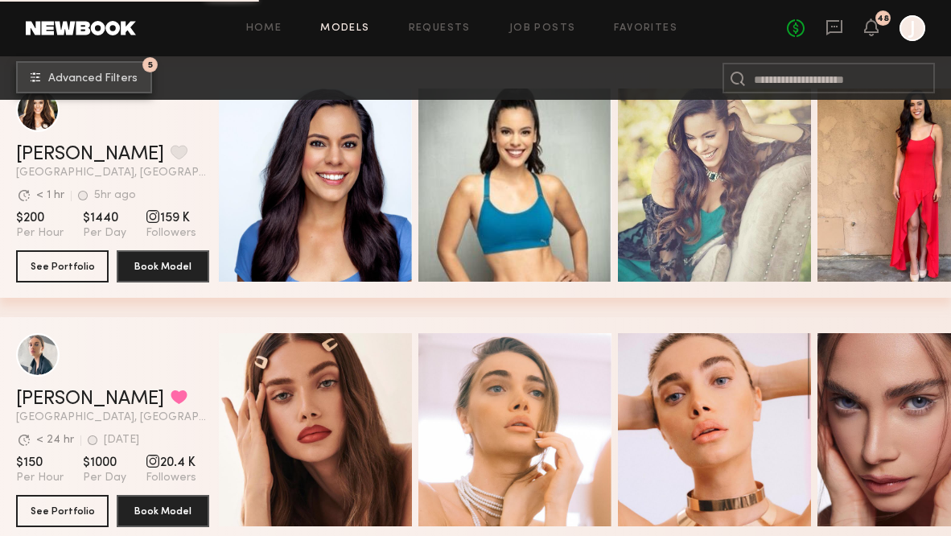
click at [112, 80] on span "Advanced Filters" at bounding box center [92, 78] width 89 height 11
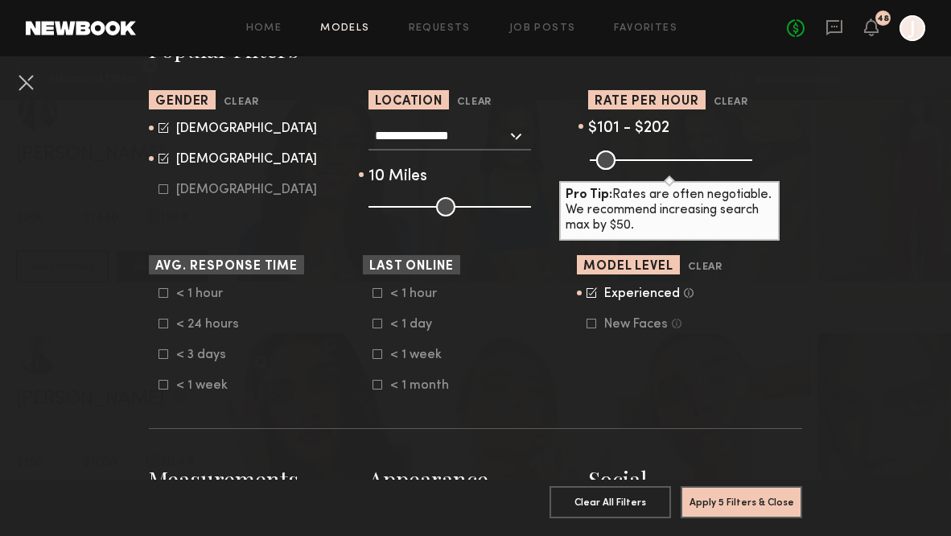
scroll to position [315, 0]
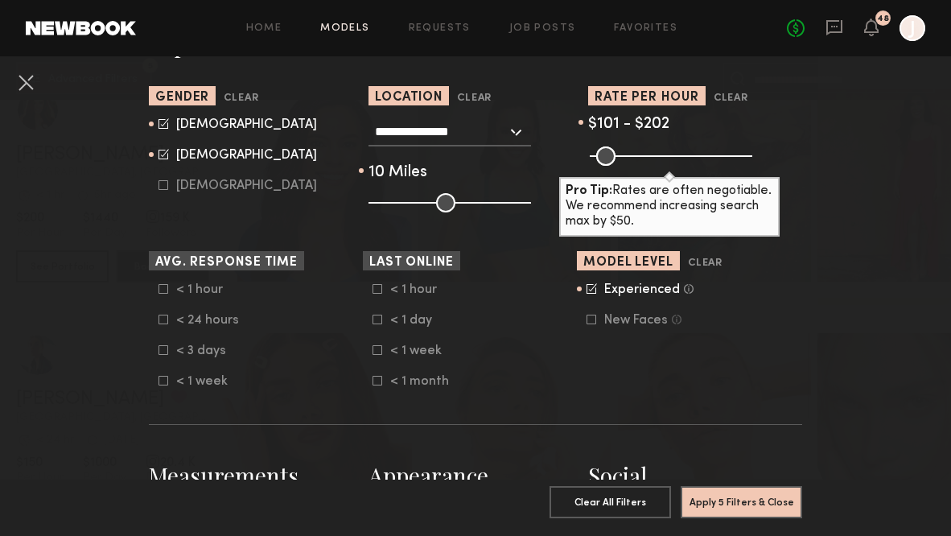
click at [166, 157] on icon at bounding box center [163, 154] width 10 height 10
type input "*"
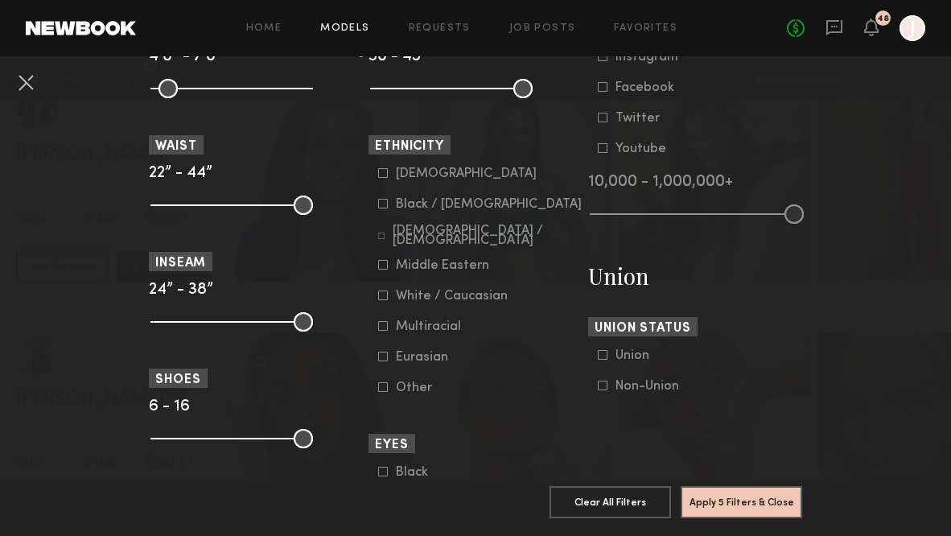
scroll to position [839, 0]
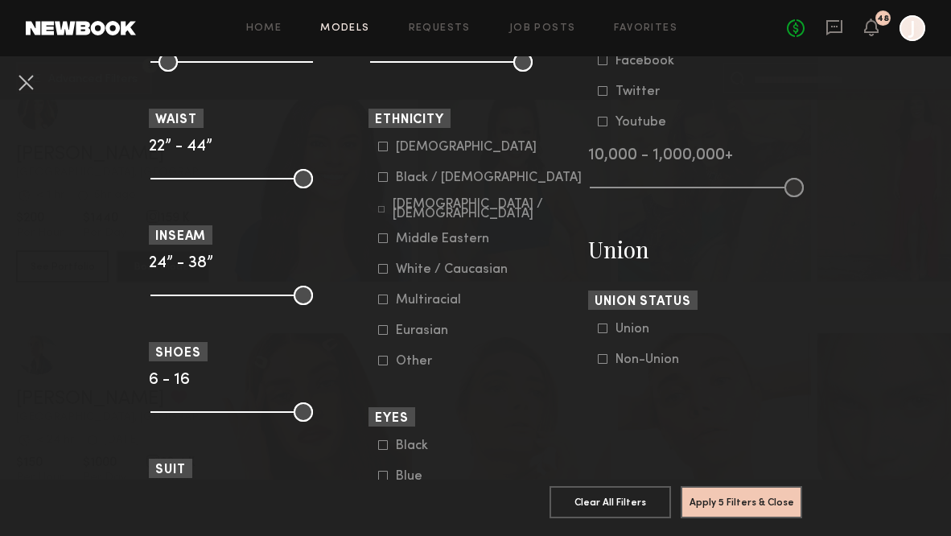
click at [382, 269] on icon at bounding box center [383, 269] width 10 height 10
click at [383, 237] on icon at bounding box center [383, 238] width 10 height 10
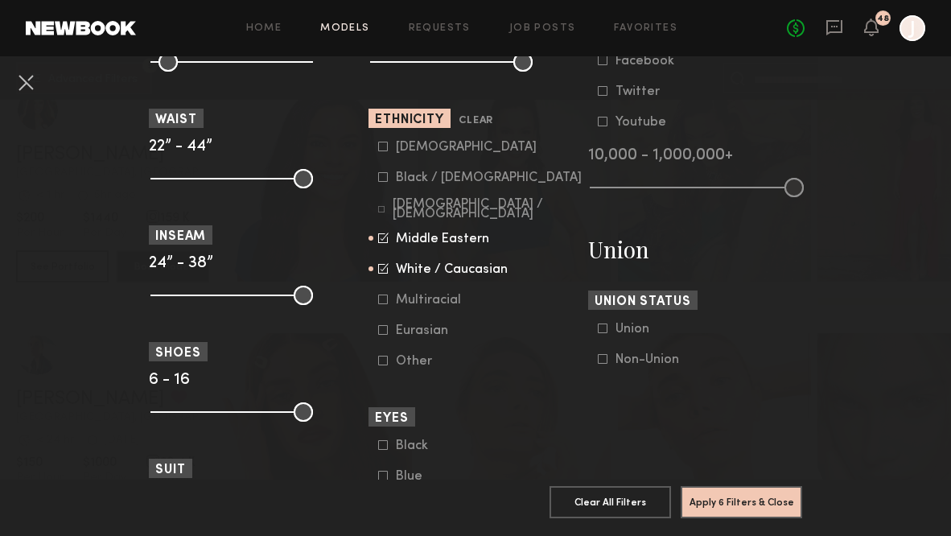
click at [385, 335] on div at bounding box center [383, 330] width 10 height 10
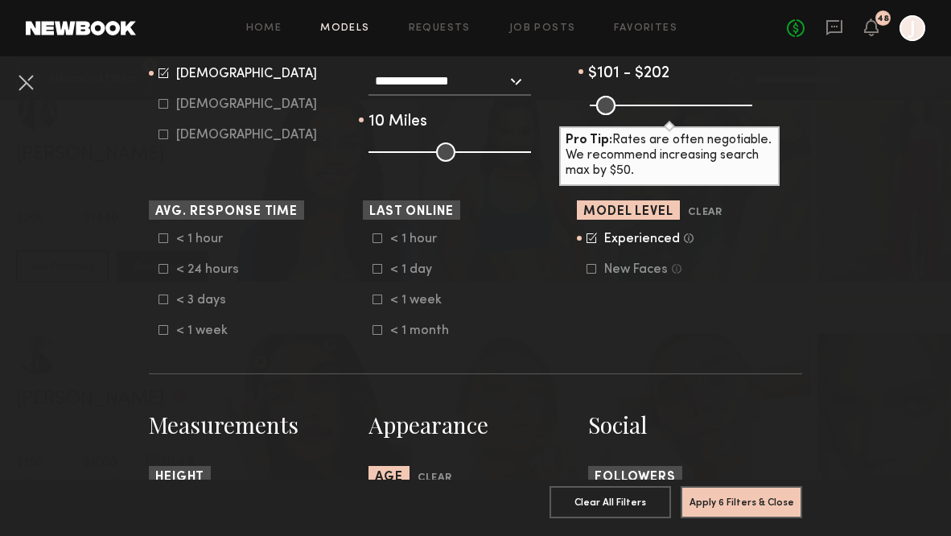
scroll to position [364, 0]
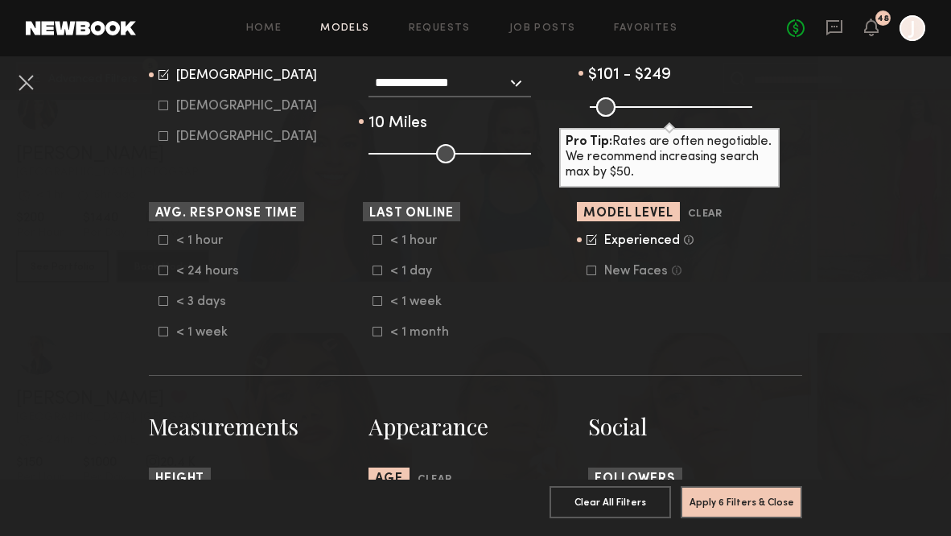
drag, startPoint x: 656, startPoint y: 110, endPoint x: 666, endPoint y: 111, distance: 10.5
type input "***"
click at [666, 111] on input "range" at bounding box center [671, 106] width 163 height 19
click at [721, 493] on button "Apply 6 Filters & Close" at bounding box center [741, 501] width 121 height 32
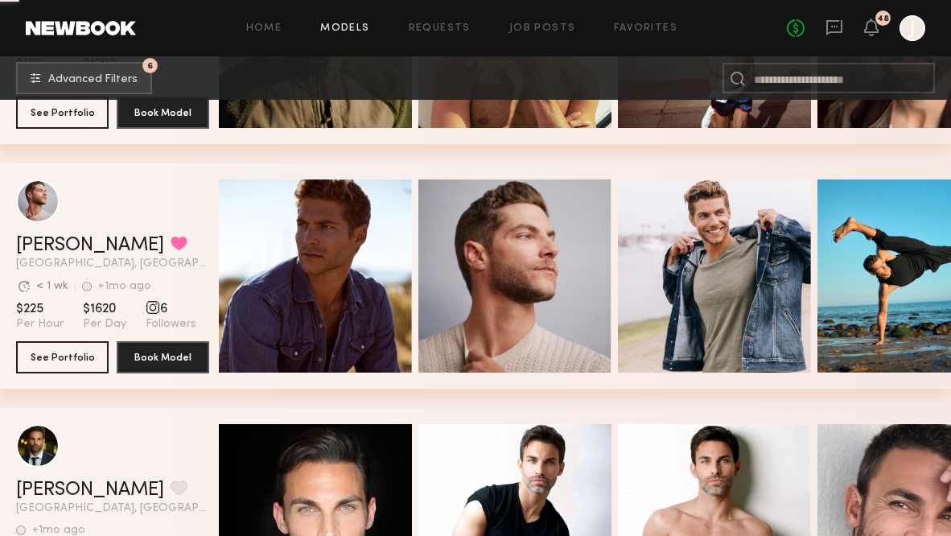
scroll to position [5124, 0]
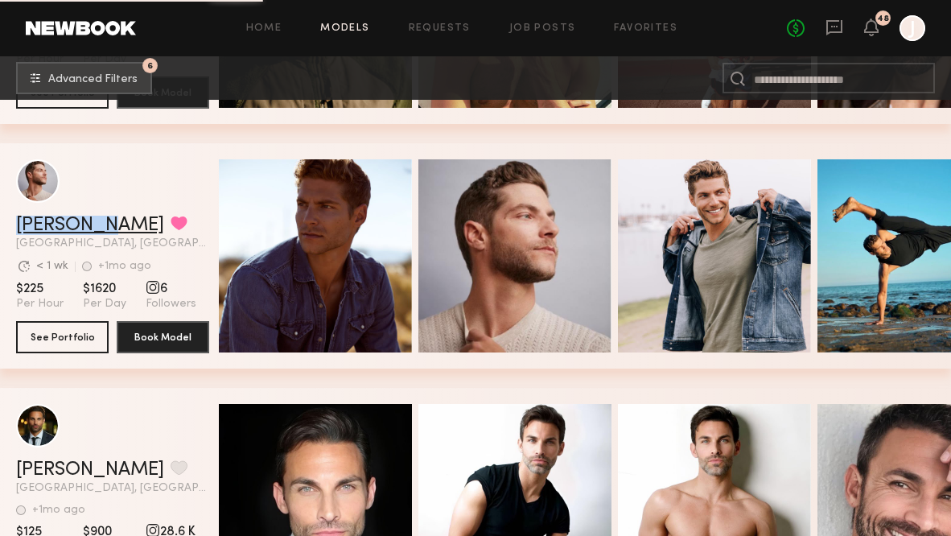
copy link "[PERSON_NAME]"
drag, startPoint x: 15, startPoint y: 224, endPoint x: 93, endPoint y: 223, distance: 78.0
click at [96, 224] on div "Joseph S. Favorited Los Angeles, CA Avg. request response time < 1 wk +1mo ago …" at bounding box center [475, 255] width 951 height 225
click at [205, 372] on div "Joseph S. Favorited Los Angeles, CA Avg. request response time < 1 wk +1mo ago …" at bounding box center [475, 265] width 951 height 245
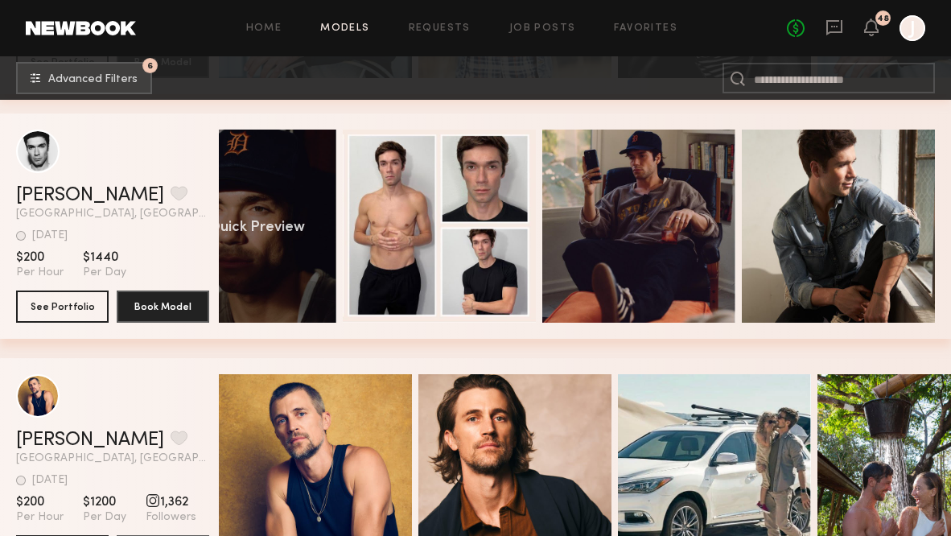
scroll to position [0, 76]
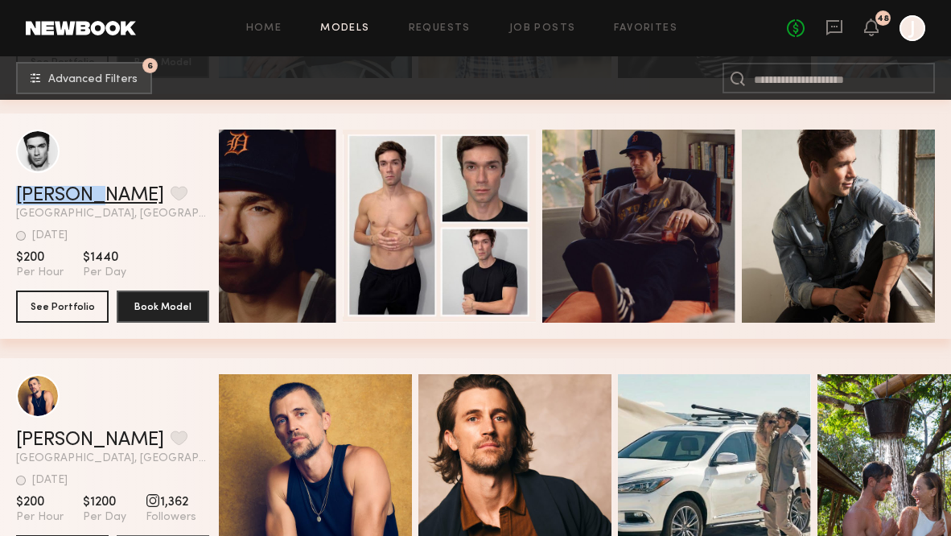
drag, startPoint x: 10, startPoint y: 195, endPoint x: 91, endPoint y: 191, distance: 80.5
click at [93, 192] on div "Devon E. Favorite Los Angeles, CA 1wk ago Last Online View Portfolio 1wk ago La…" at bounding box center [475, 225] width 951 height 225
copy link "Devon E."
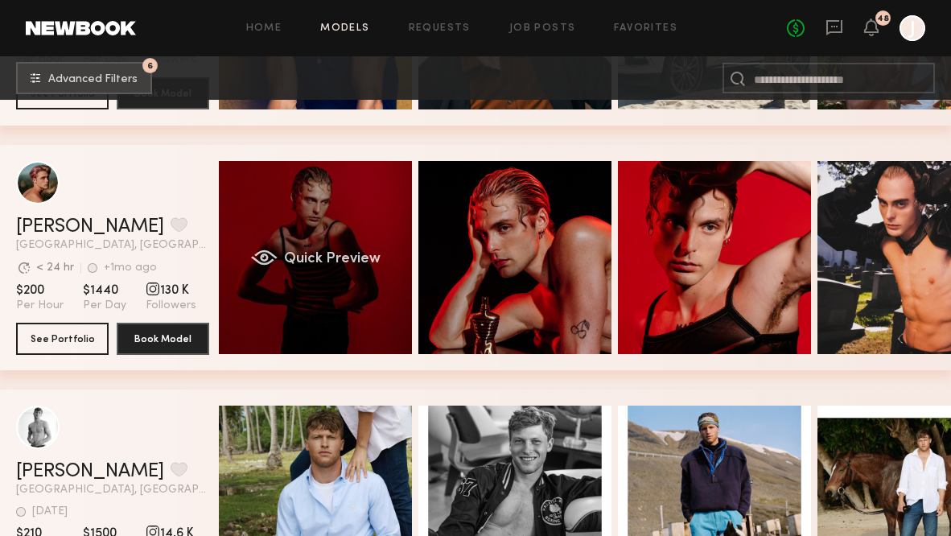
scroll to position [11407, 0]
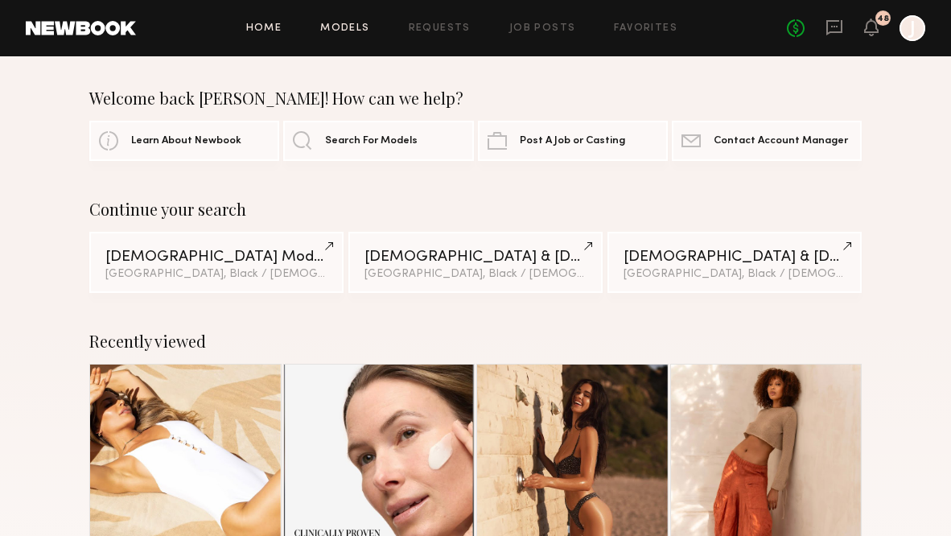
click at [347, 32] on link "Models" at bounding box center [344, 28] width 49 height 10
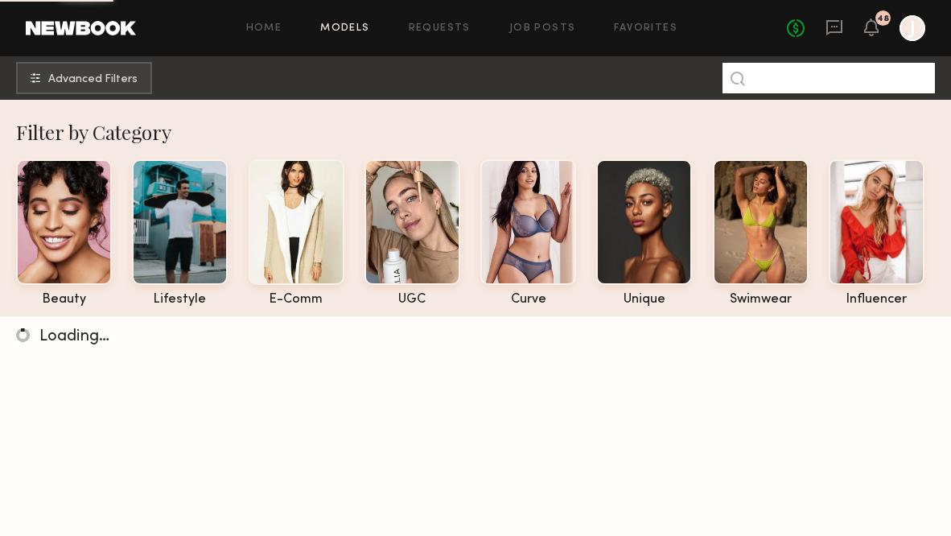
click at [768, 79] on input at bounding box center [829, 78] width 212 height 31
paste input "*********"
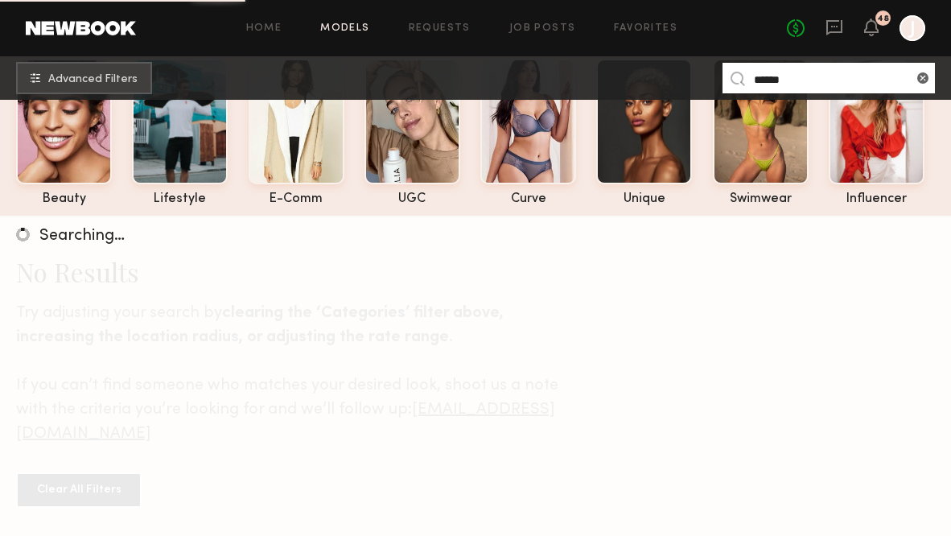
scroll to position [106, 0]
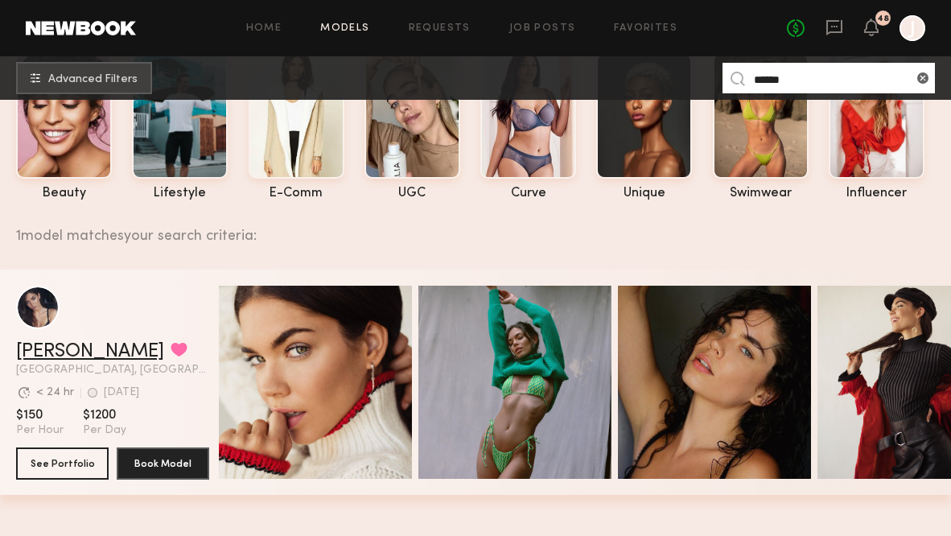
type input "******"
click at [75, 355] on link "[PERSON_NAME]" at bounding box center [90, 351] width 148 height 19
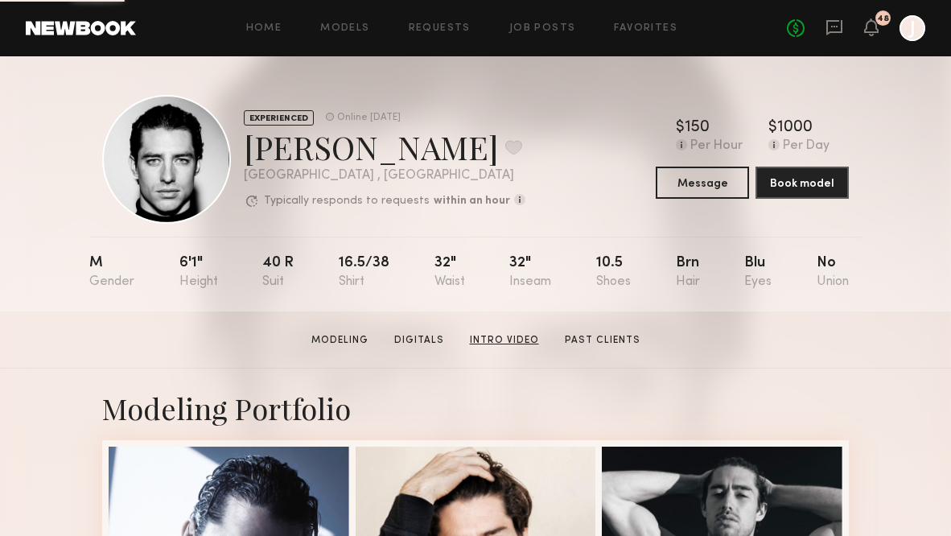
click at [494, 333] on link "Intro Video" at bounding box center [504, 340] width 82 height 14
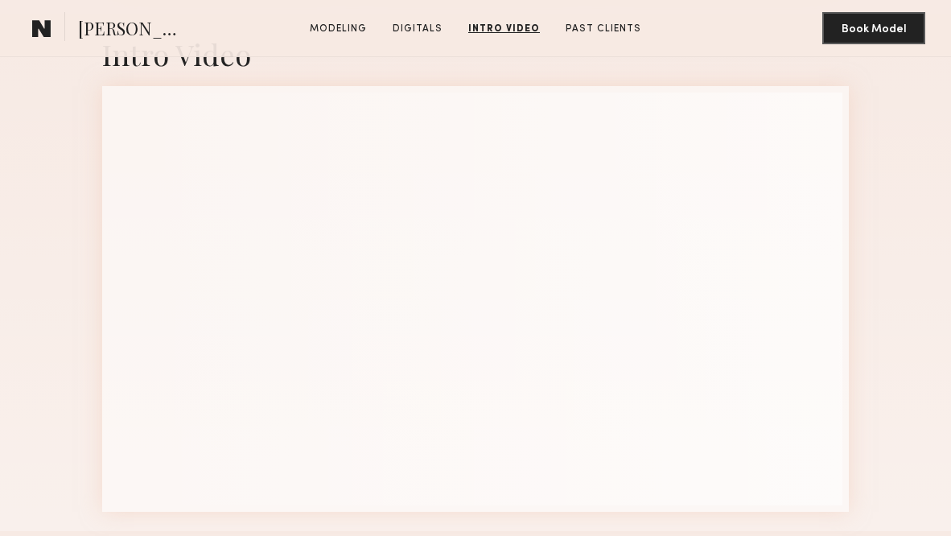
scroll to position [2086, 0]
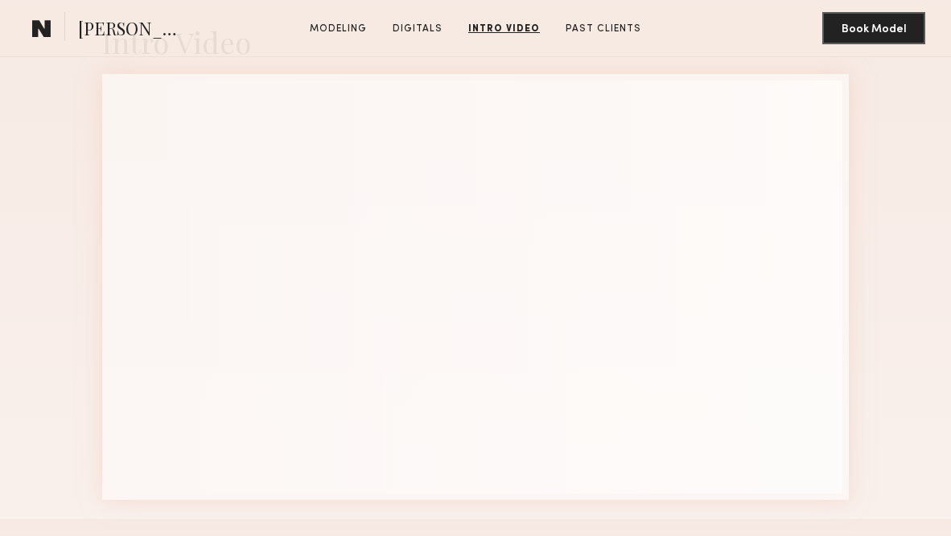
click at [71, 384] on div "Intro Video" at bounding box center [475, 260] width 951 height 517
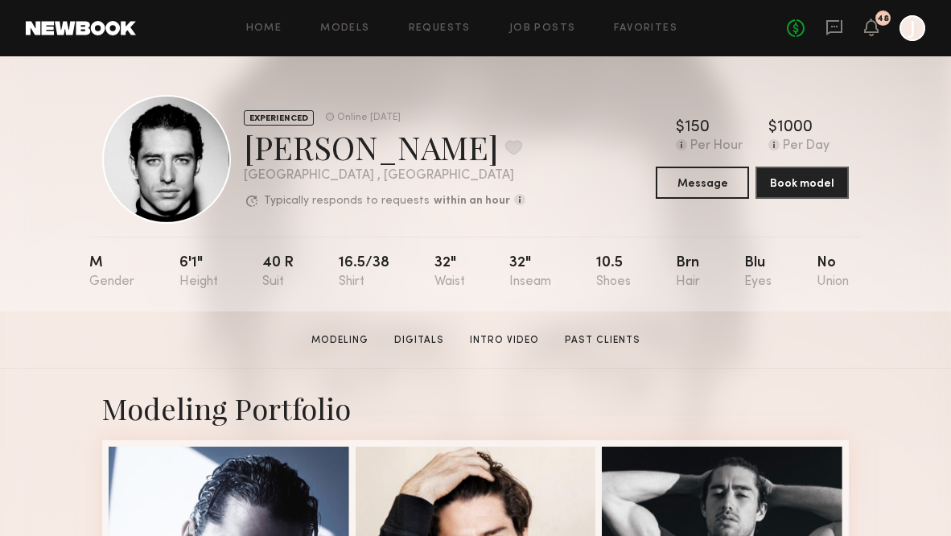
scroll to position [0, 0]
click at [319, 20] on div "Home Models Requests Job Posts Favorites Sign Out No fees up to $5,000 48 J" at bounding box center [530, 28] width 789 height 26
click at [342, 24] on link "Models" at bounding box center [344, 28] width 49 height 10
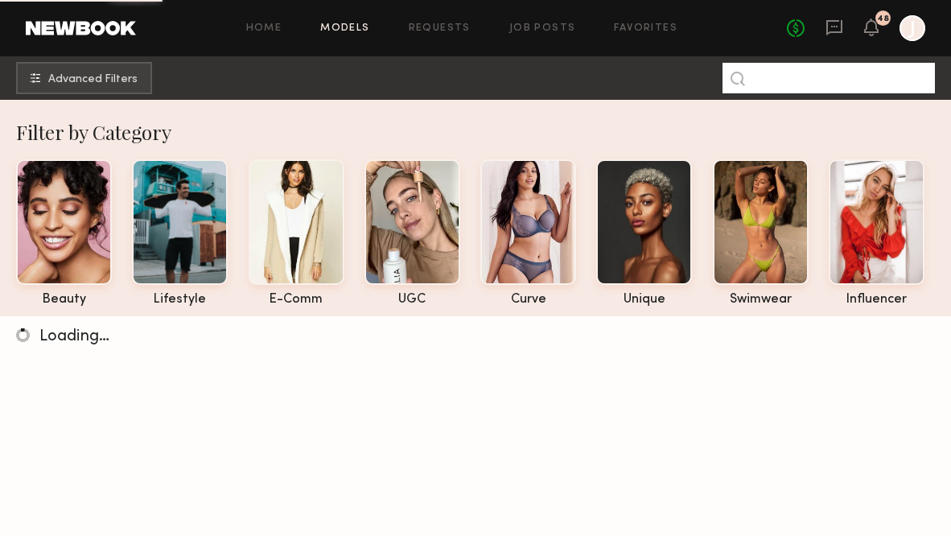
click at [777, 80] on input at bounding box center [829, 78] width 212 height 31
paste input "********"
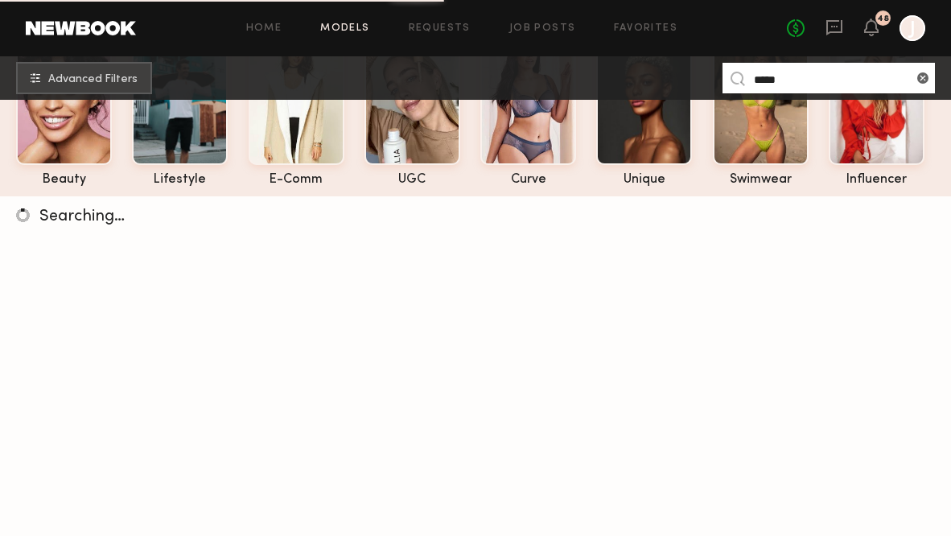
scroll to position [134, 0]
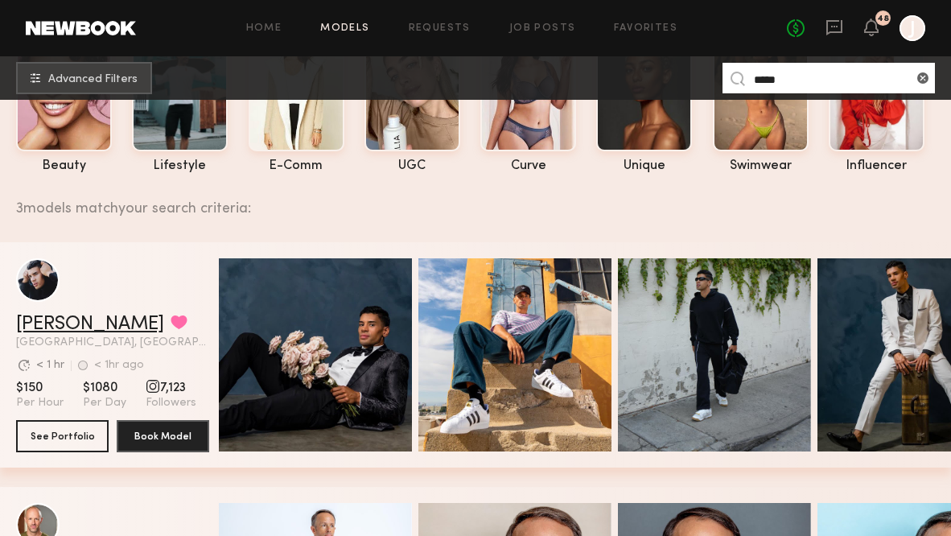
type input "*****"
click at [55, 319] on link "[PERSON_NAME]" at bounding box center [90, 324] width 148 height 19
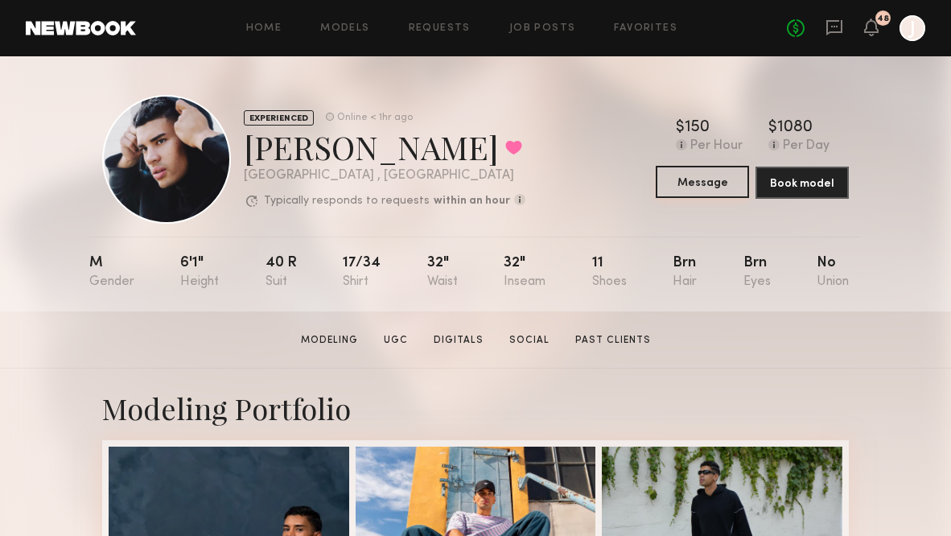
click at [690, 179] on button "Message" at bounding box center [702, 182] width 93 height 32
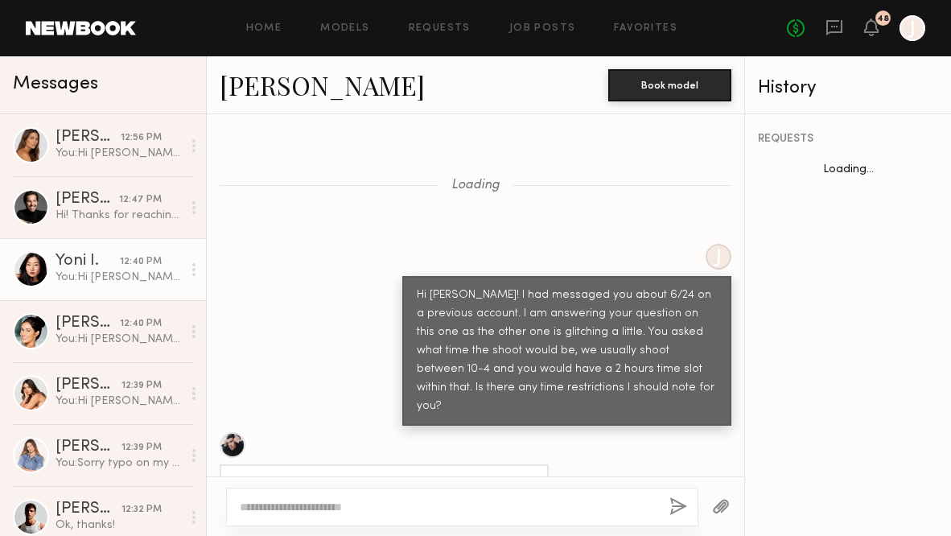
scroll to position [997, 0]
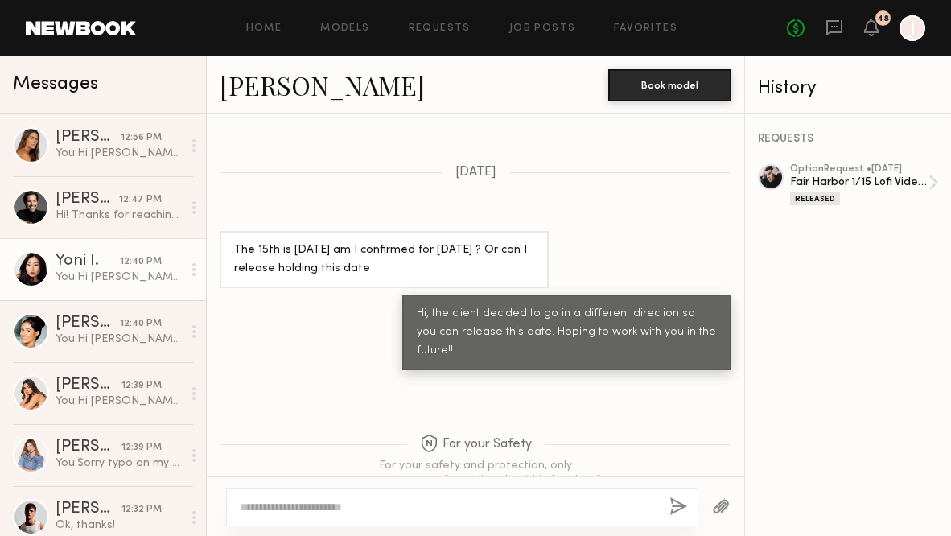
click at [129, 278] on div "You: Hi [PERSON_NAME]! Thanks for applying to the Ember lifestyle shoot. I want…" at bounding box center [119, 277] width 126 height 15
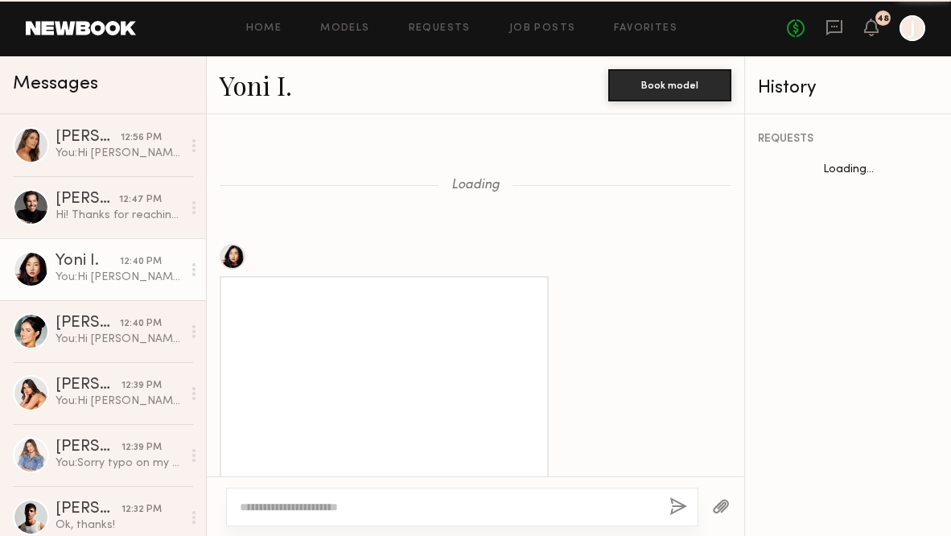
scroll to position [2359, 0]
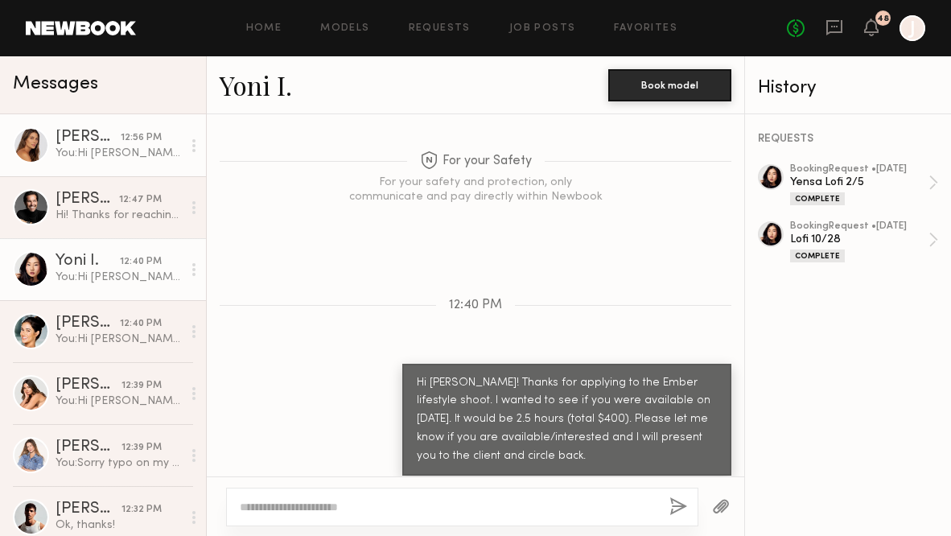
click at [105, 146] on div "You: Hi [PERSON_NAME], no worries and that works! I'm meeting with the client l…" at bounding box center [119, 153] width 126 height 15
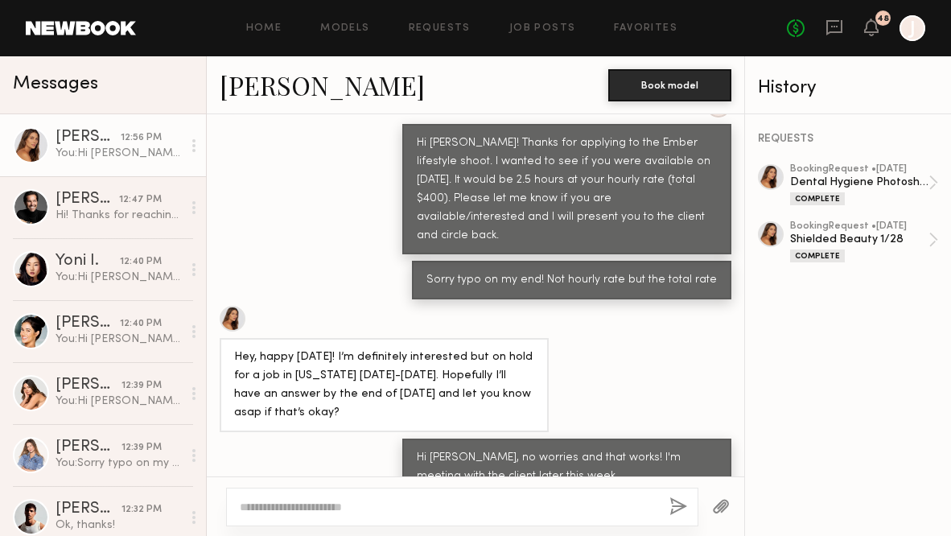
scroll to position [1577, 0]
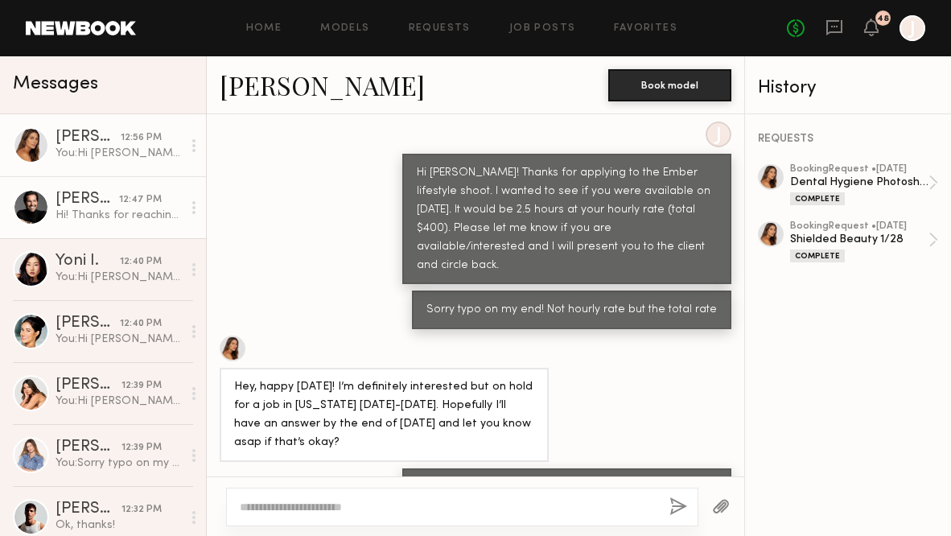
click at [110, 204] on div "[PERSON_NAME]" at bounding box center [88, 199] width 64 height 16
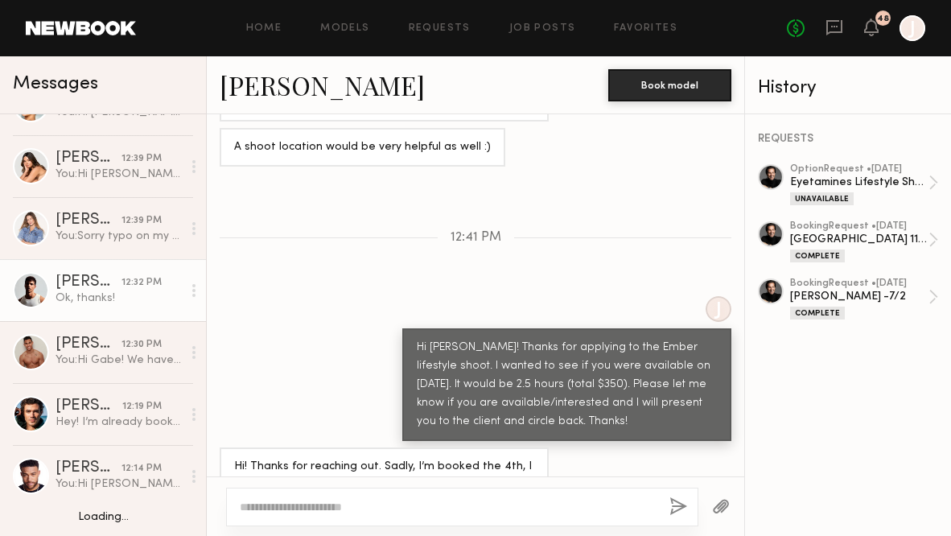
scroll to position [228, 0]
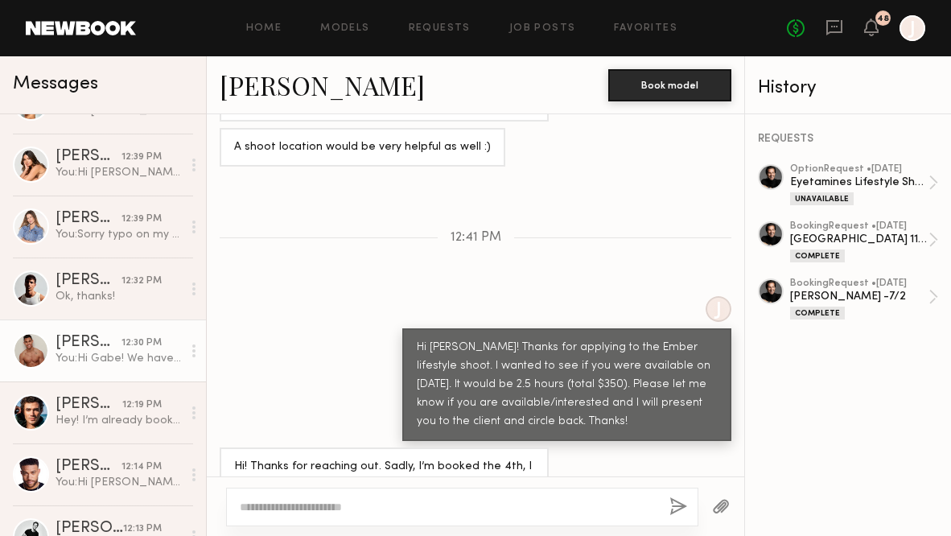
click at [104, 335] on div "[PERSON_NAME]" at bounding box center [89, 343] width 66 height 16
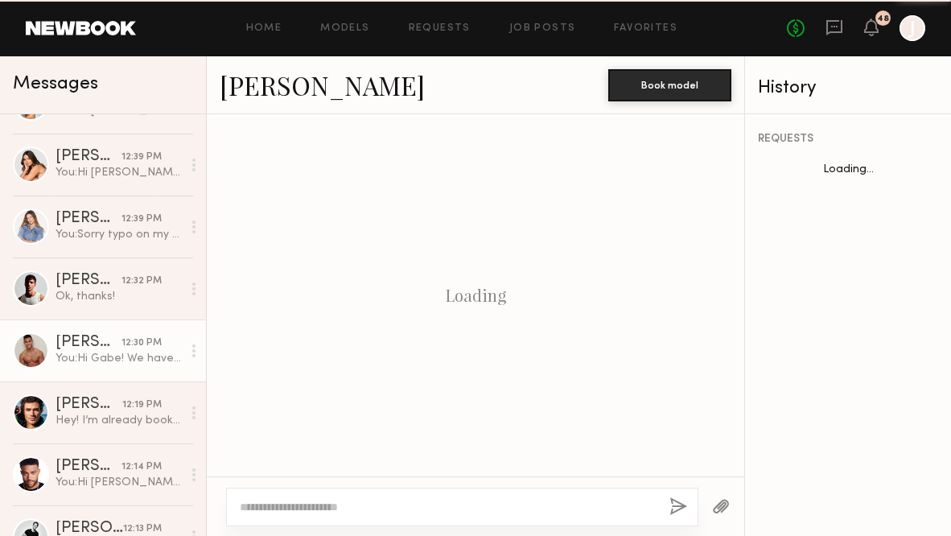
scroll to position [2290, 0]
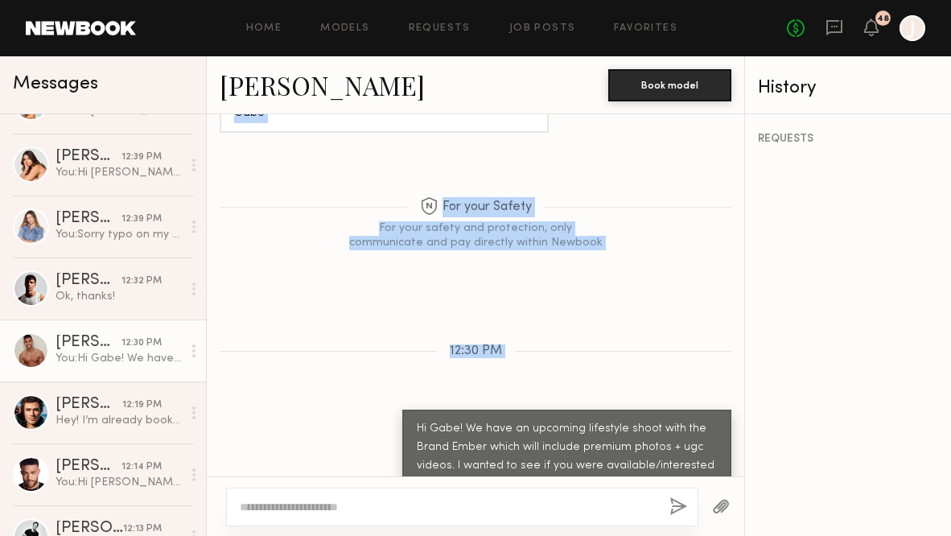
drag, startPoint x: 418, startPoint y: 356, endPoint x: 733, endPoint y: 453, distance: 329.8
drag, startPoint x: 714, startPoint y: 447, endPoint x: 393, endPoint y: 352, distance: 334.8
click at [393, 410] on div "Hi Gabe! We have an upcoming lifestyle shoot with the Brand Ember which will in…" at bounding box center [475, 475] width 537 height 131
copy div "Hi Gabe! We have an upcoming lifestyle shoot with the Brand Ember which will in…"
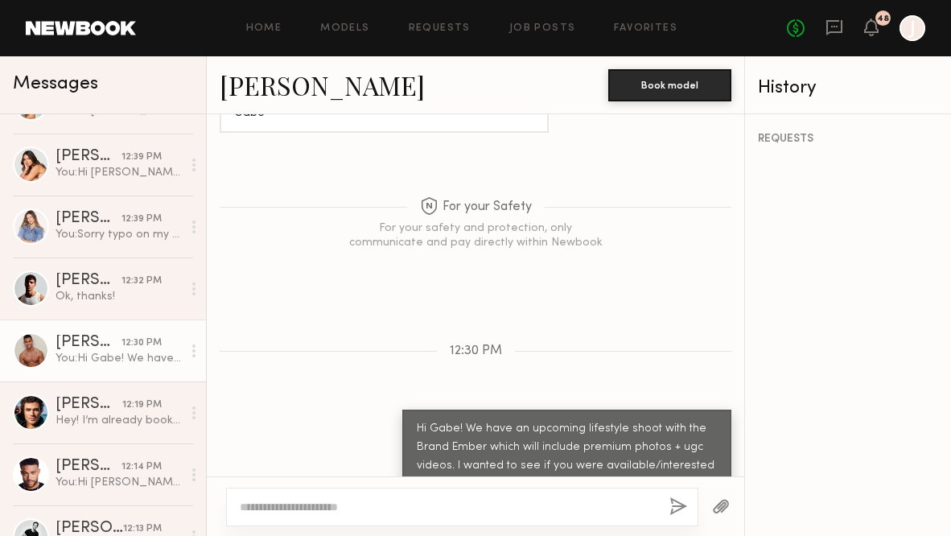
click at [479, 503] on textarea at bounding box center [448, 507] width 417 height 16
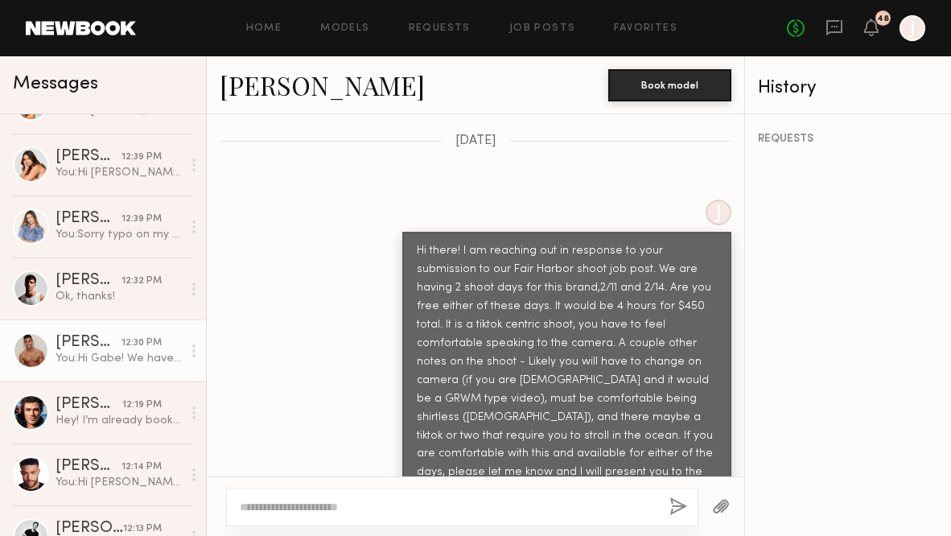
scroll to position [382, 0]
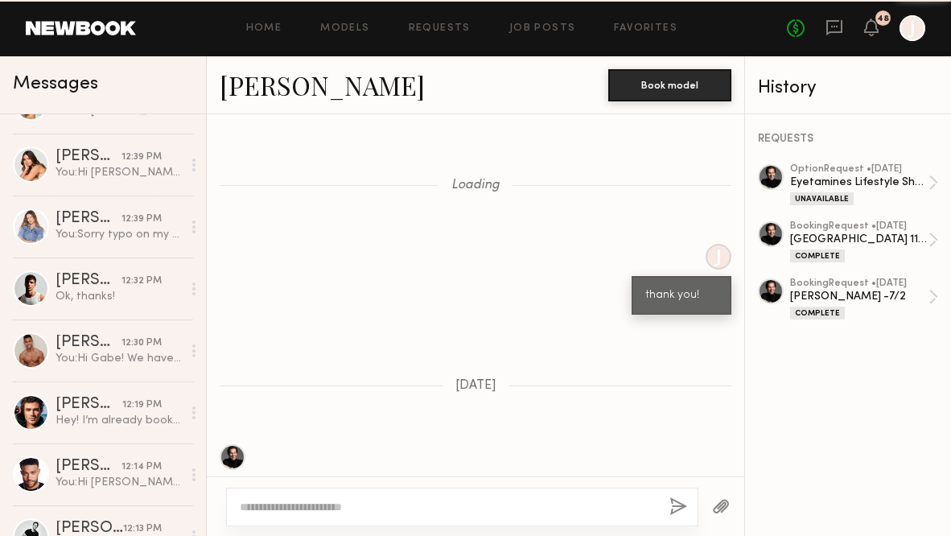
scroll to position [1522, 0]
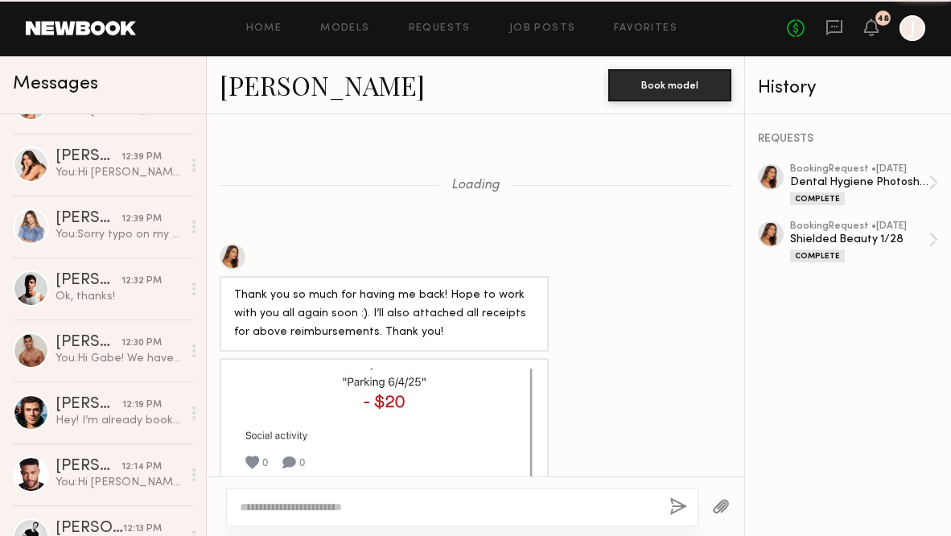
scroll to position [1607, 0]
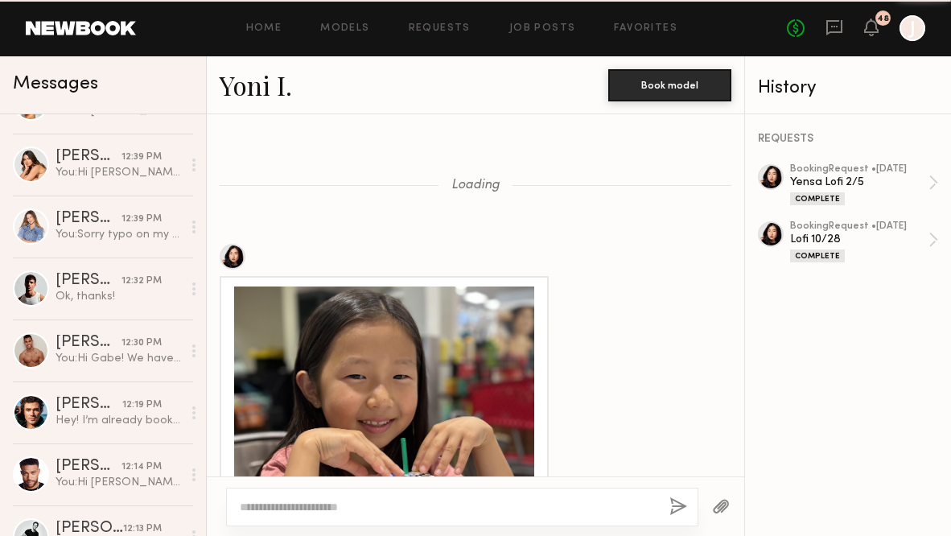
scroll to position [2359, 0]
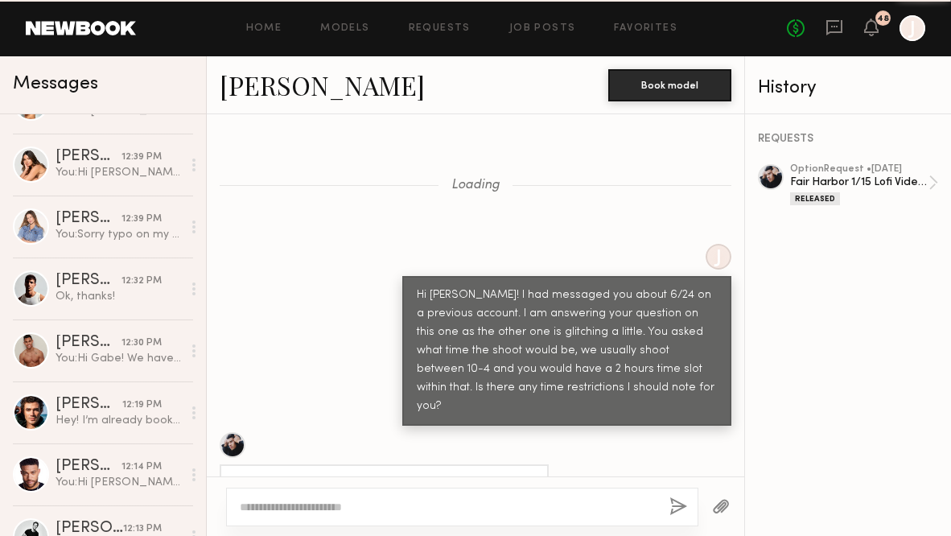
scroll to position [997, 0]
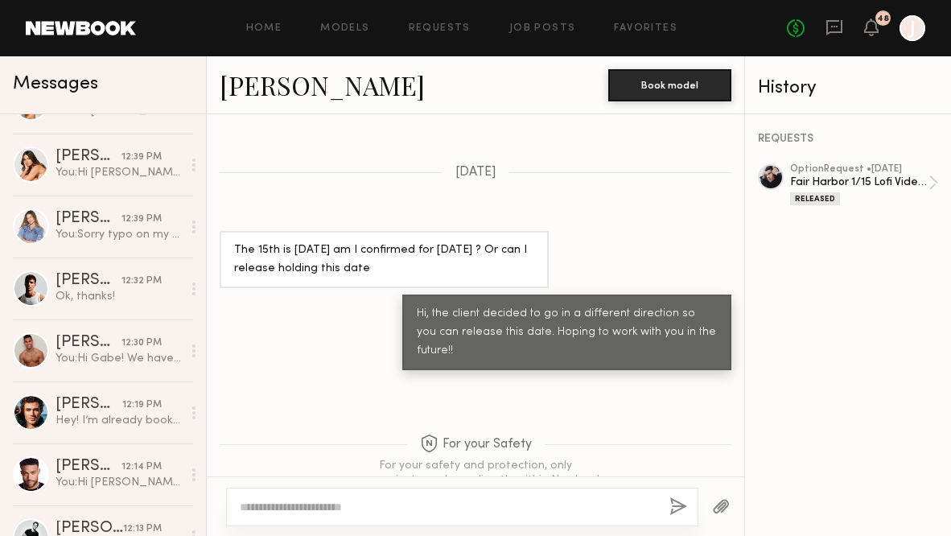
click at [336, 504] on textarea at bounding box center [448, 507] width 417 height 16
click at [336, 507] on textarea at bounding box center [448, 507] width 417 height 16
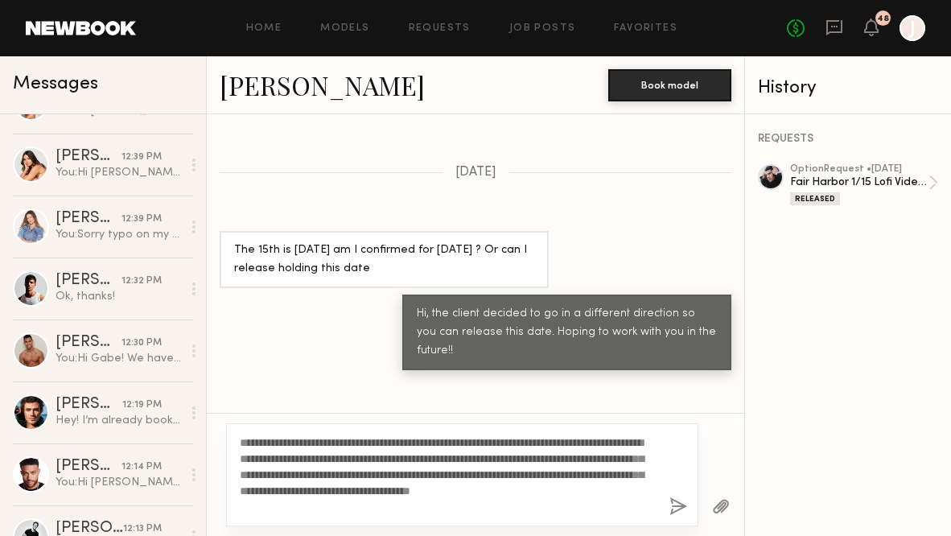
drag, startPoint x: 278, startPoint y: 445, endPoint x: 258, endPoint y: 443, distance: 19.4
click at [258, 443] on textarea "**********" at bounding box center [447, 474] width 415 height 80
click at [278, 443] on textarea "**********" at bounding box center [447, 474] width 415 height 80
click at [280, 442] on textarea "**********" at bounding box center [447, 474] width 415 height 80
drag, startPoint x: 264, startPoint y: 491, endPoint x: 248, endPoint y: 491, distance: 16.1
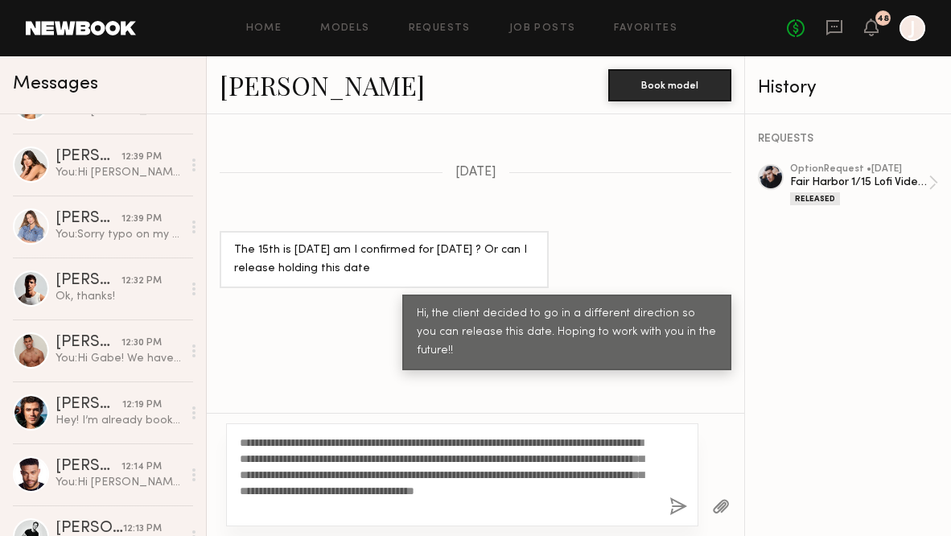
click at [248, 491] on textarea "**********" at bounding box center [447, 474] width 415 height 80
drag, startPoint x: 447, startPoint y: 509, endPoint x: 242, endPoint y: 438, distance: 216.3
click at [241, 438] on textarea "**********" at bounding box center [447, 474] width 415 height 80
type textarea "**********"
click at [677, 510] on button "button" at bounding box center [678, 507] width 18 height 20
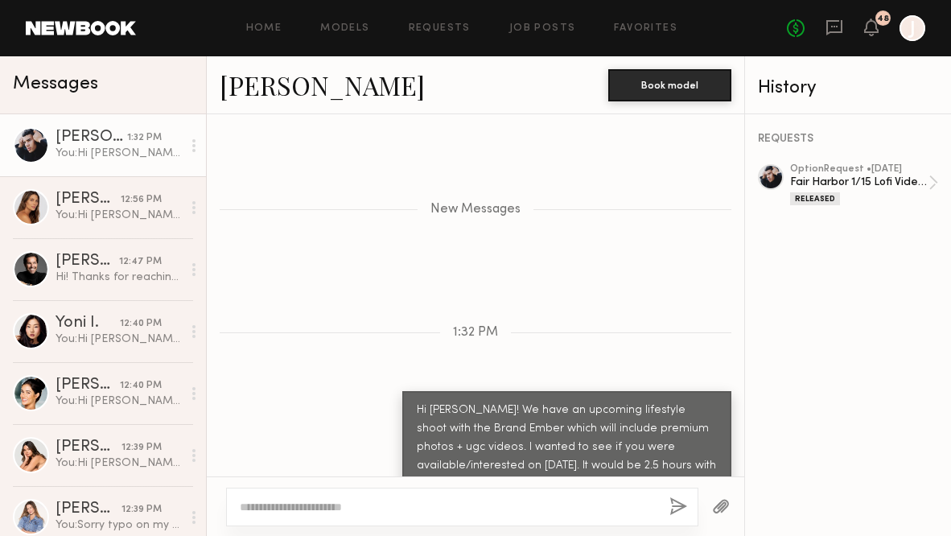
scroll to position [0, 0]
click at [348, 35] on div "Home Models Requests Job Posts Favorites Sign Out No fees up to $5,000 48 J" at bounding box center [530, 28] width 789 height 26
click at [348, 22] on div "Home Models Requests Job Posts Favorites Sign Out No fees up to $5,000 48 J" at bounding box center [530, 28] width 789 height 26
click at [348, 30] on link "Models" at bounding box center [344, 28] width 49 height 10
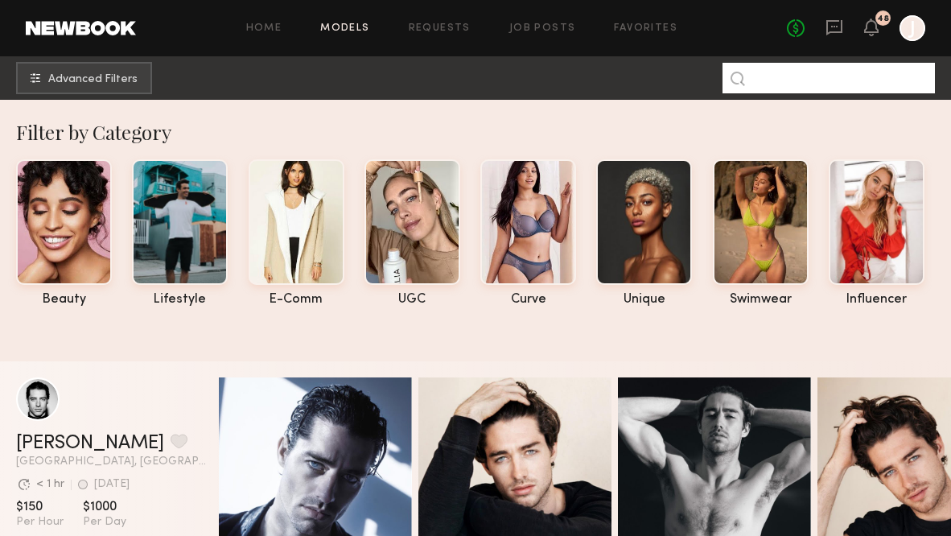
click at [779, 87] on input at bounding box center [829, 78] width 212 height 31
paste input "*****"
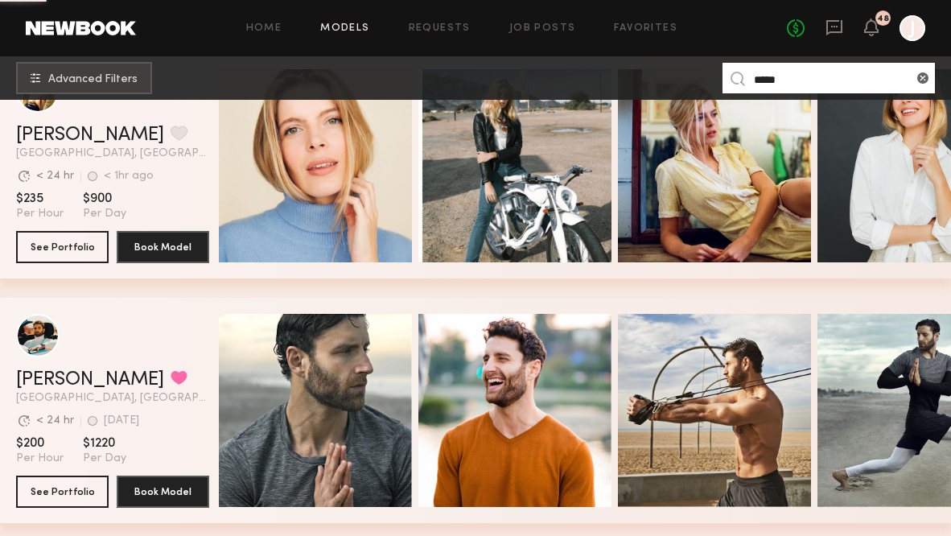
scroll to position [368, 0]
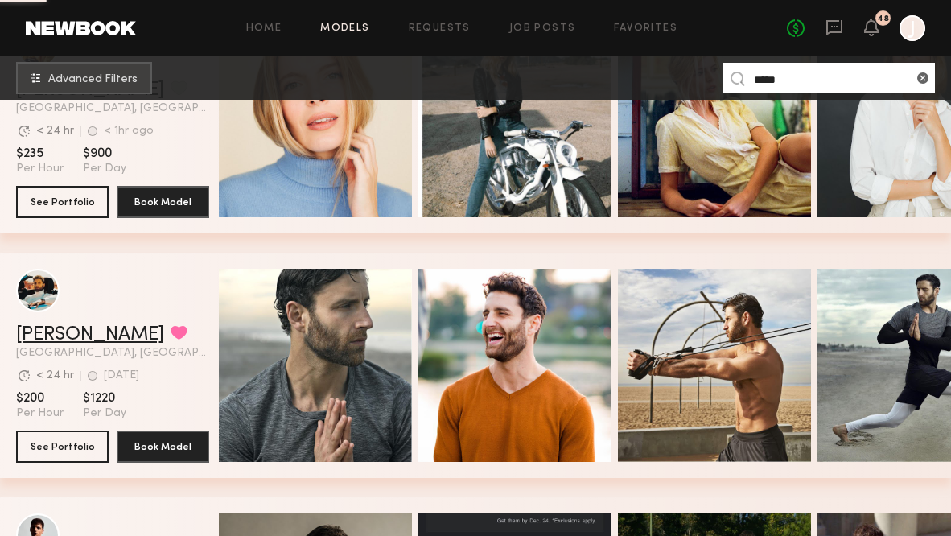
type input "*****"
click at [65, 337] on link "[PERSON_NAME]" at bounding box center [90, 334] width 148 height 19
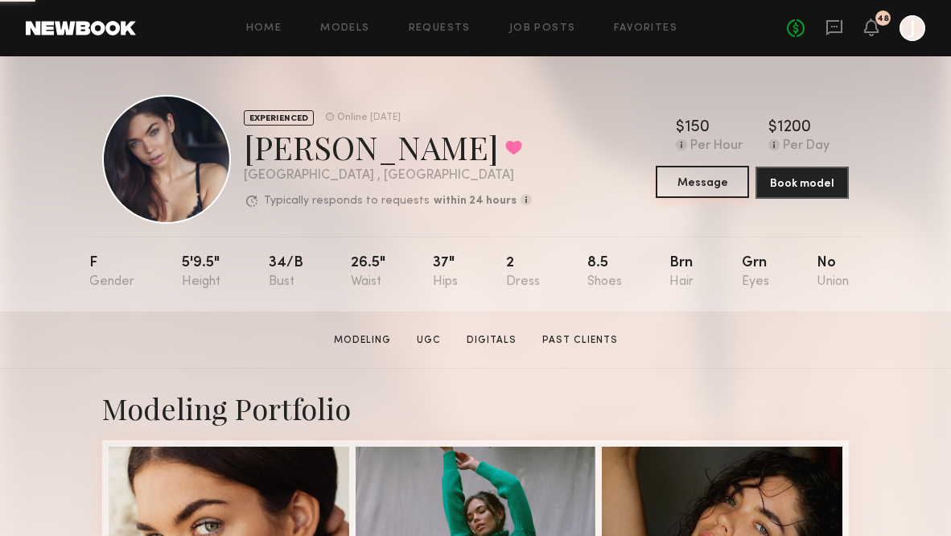
click at [680, 187] on button "Message" at bounding box center [702, 182] width 93 height 32
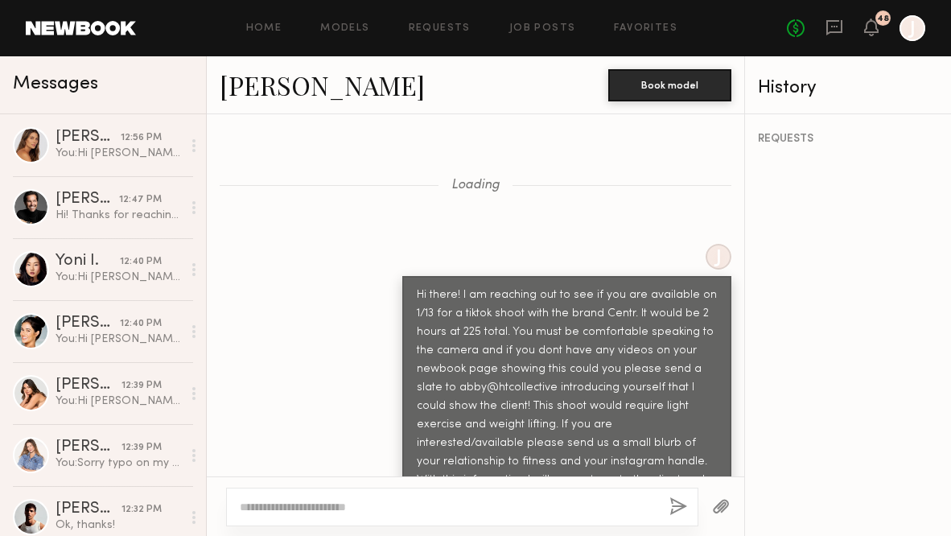
scroll to position [2467, 0]
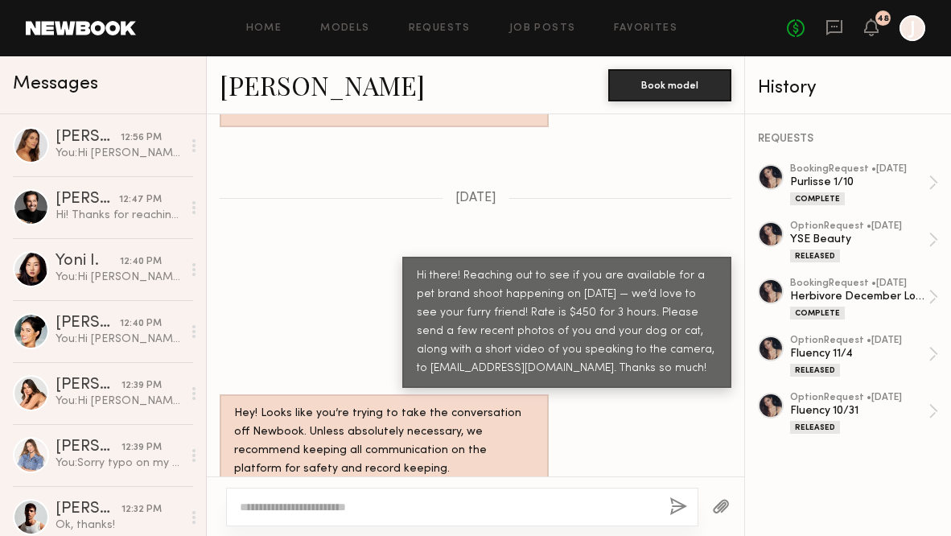
click at [441, 504] on textarea at bounding box center [448, 507] width 417 height 16
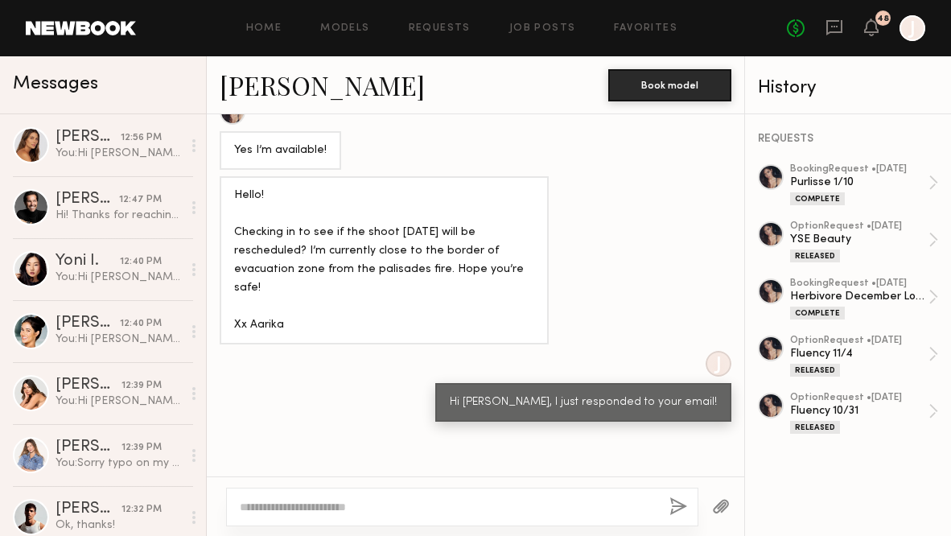
scroll to position [1126, 0]
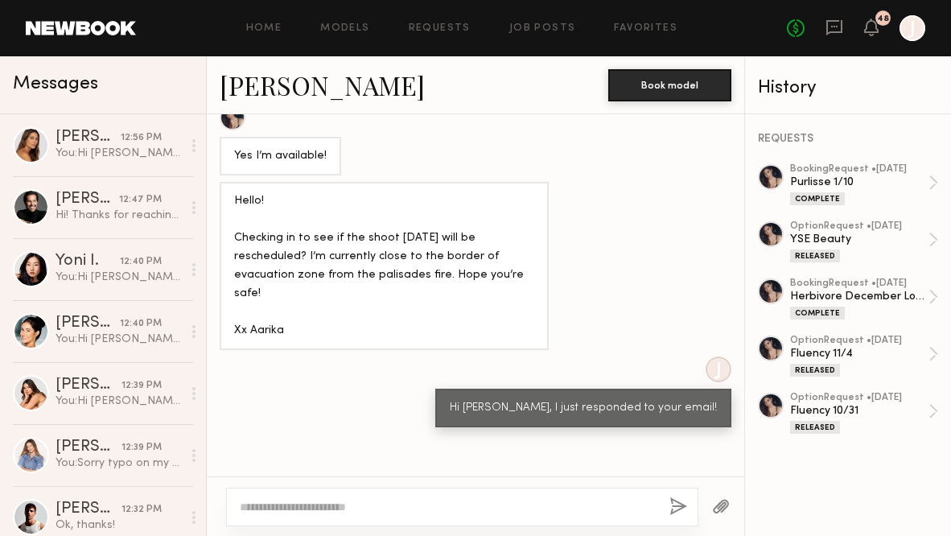
click at [406, 507] on textarea at bounding box center [448, 507] width 417 height 16
paste textarea "**********"
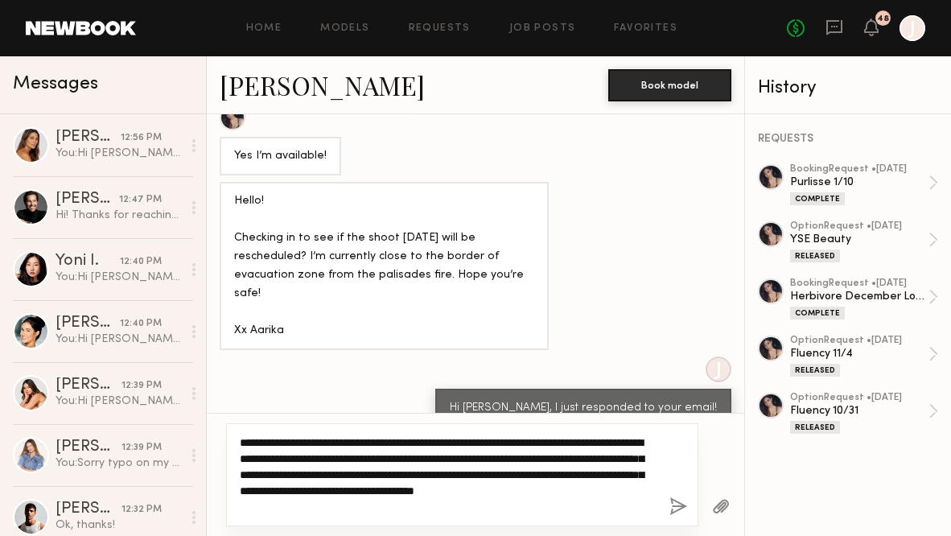
drag, startPoint x: 277, startPoint y: 439, endPoint x: 254, endPoint y: 438, distance: 22.5
click at [254, 438] on textarea "**********" at bounding box center [447, 474] width 415 height 80
drag, startPoint x: 262, startPoint y: 490, endPoint x: 248, endPoint y: 490, distance: 14.5
click at [248, 490] on textarea "**********" at bounding box center [447, 474] width 415 height 80
type textarea "**********"
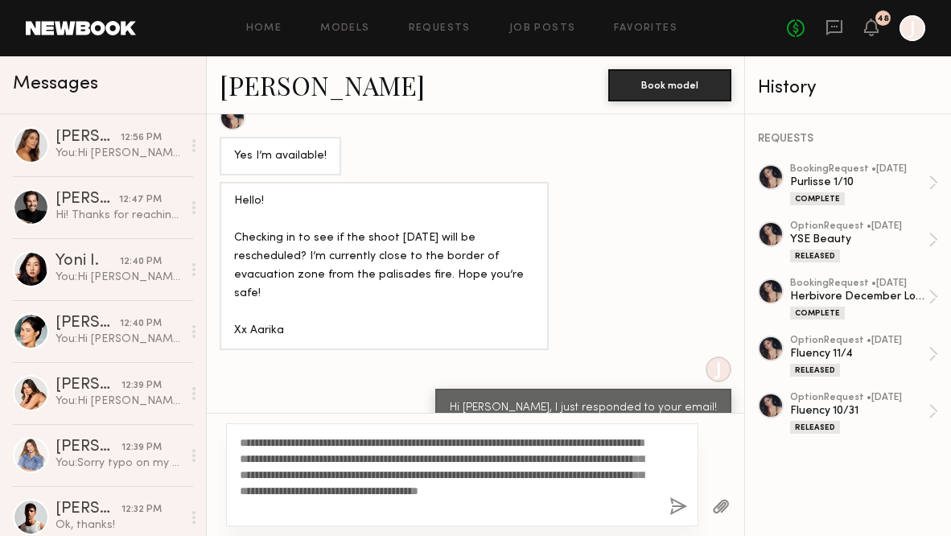
click at [678, 508] on button "button" at bounding box center [678, 507] width 18 height 20
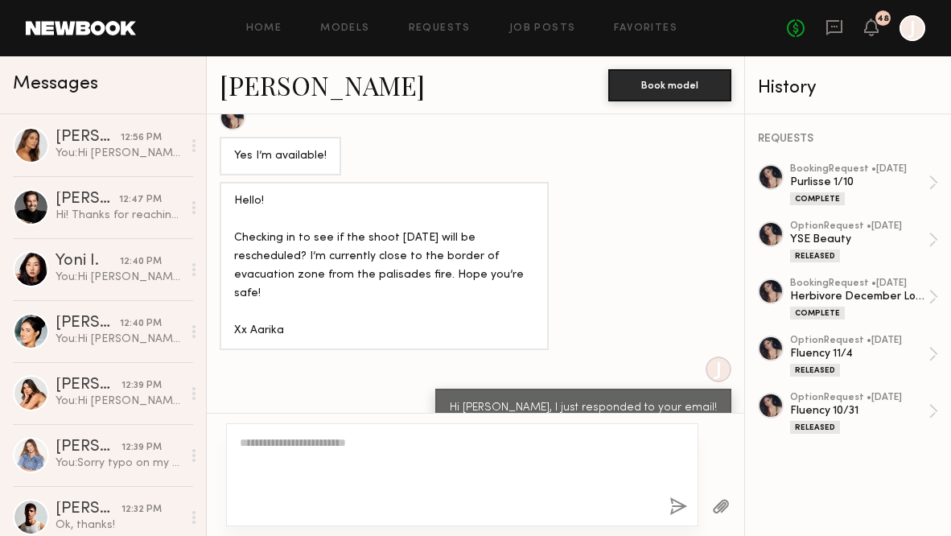
scroll to position [2846, 0]
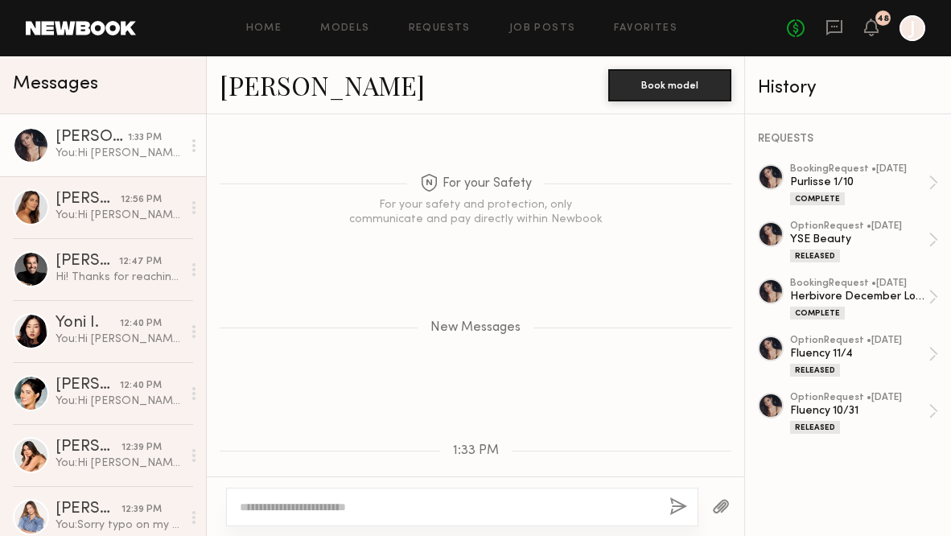
click at [319, 29] on div "Home Models Requests Job Posts Favorites Sign Out" at bounding box center [461, 28] width 651 height 10
click at [340, 28] on link "Models" at bounding box center [344, 28] width 49 height 10
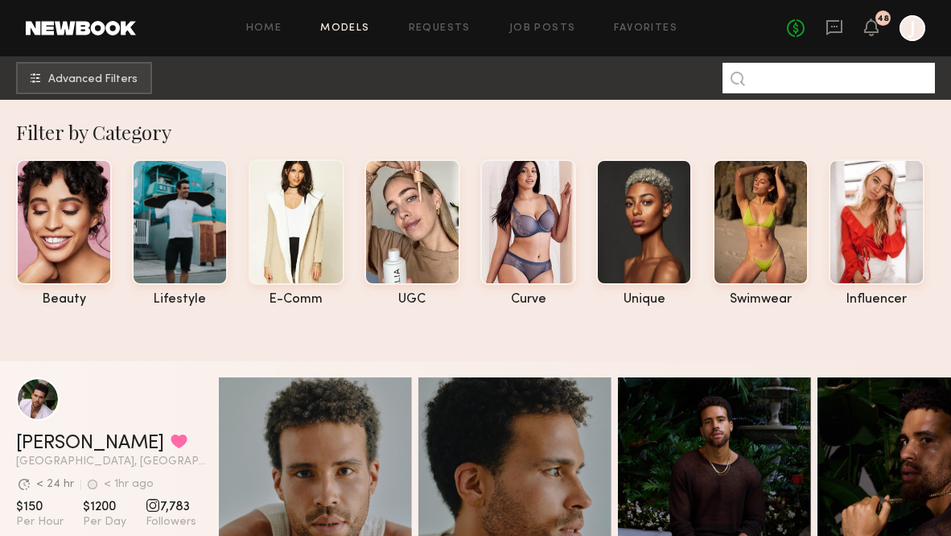
click at [799, 76] on input at bounding box center [829, 78] width 212 height 31
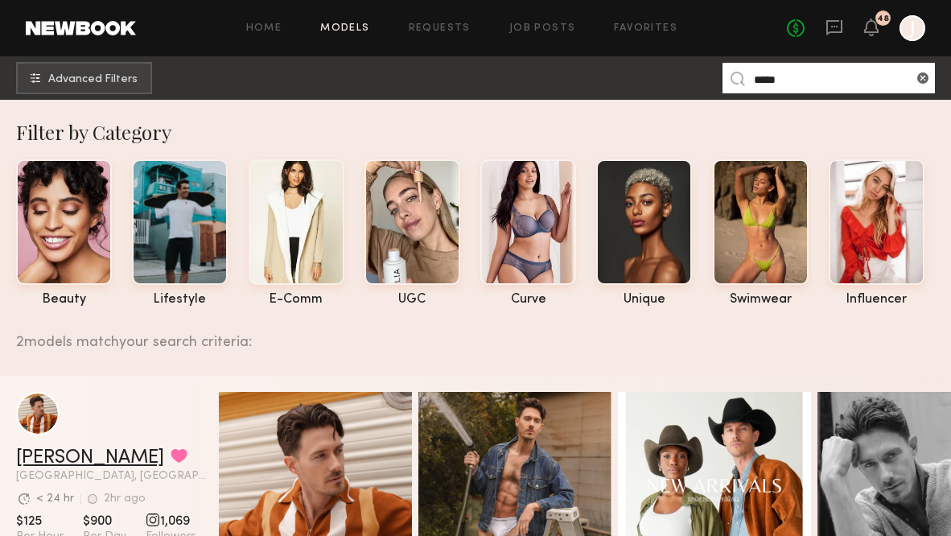
type input "****"
click at [47, 458] on link "Trey N." at bounding box center [90, 457] width 148 height 19
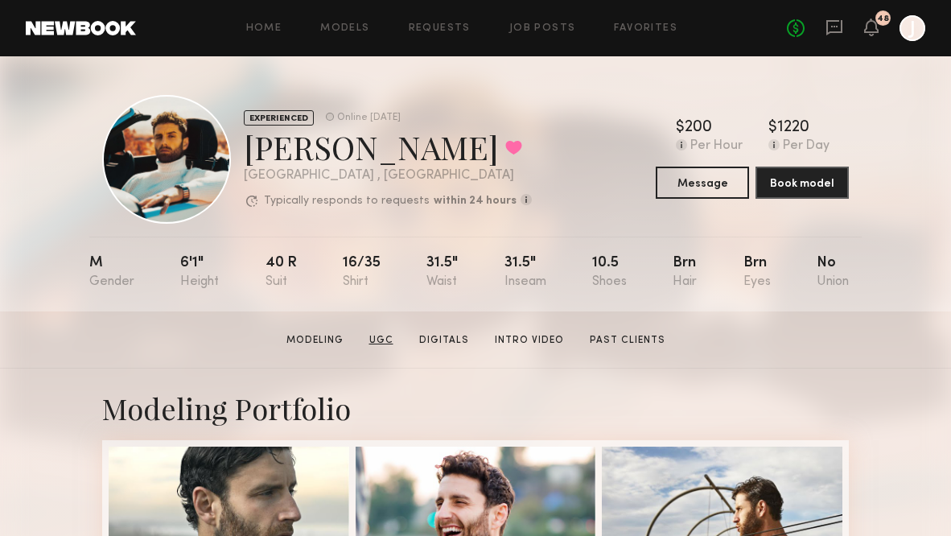
click at [388, 337] on link "UGC" at bounding box center [381, 340] width 37 height 14
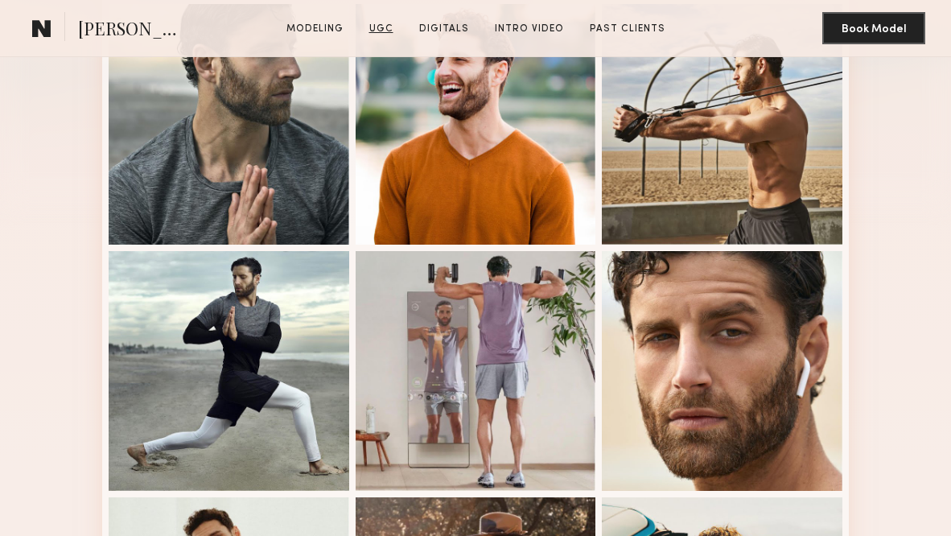
scroll to position [1401, 0]
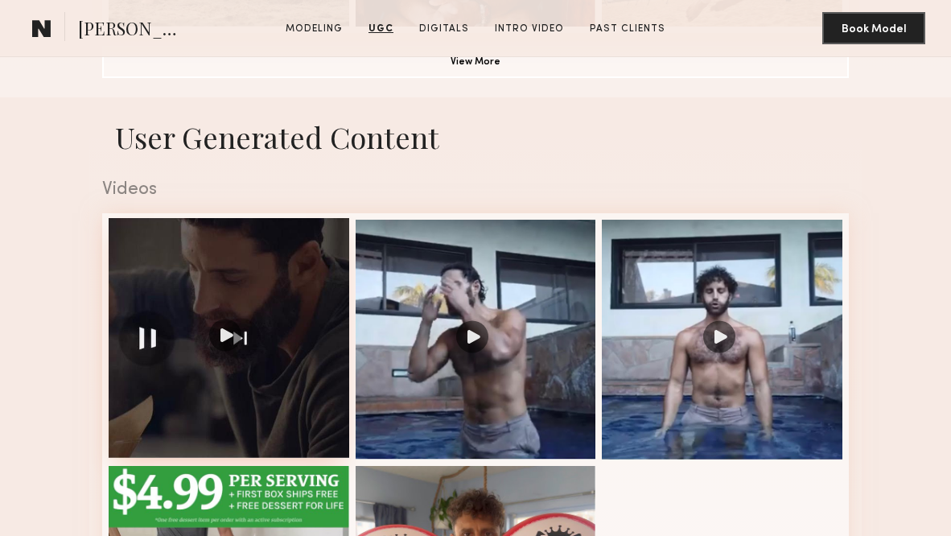
click at [282, 340] on div at bounding box center [229, 338] width 241 height 241
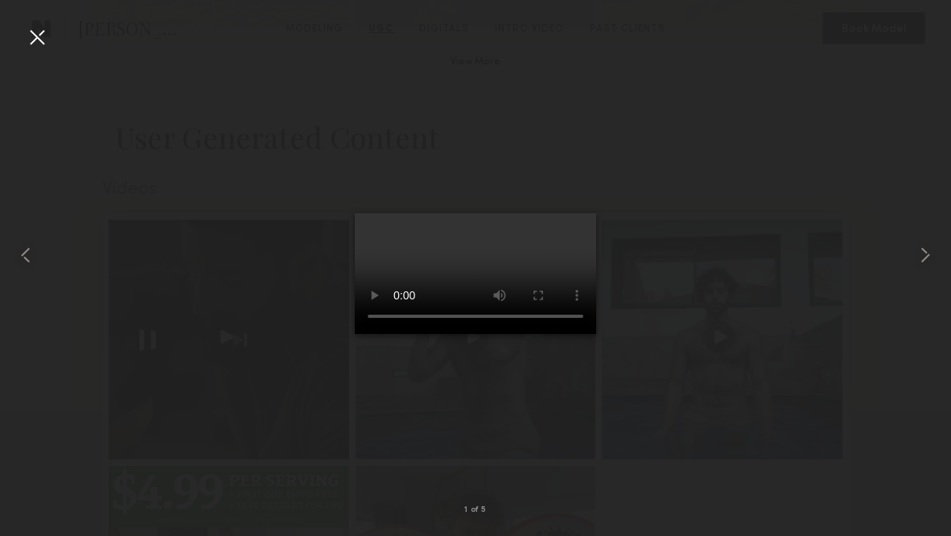
click at [465, 277] on video at bounding box center [475, 273] width 241 height 121
click at [538, 213] on video at bounding box center [475, 273] width 241 height 121
click at [924, 260] on common-icon at bounding box center [925, 255] width 26 height 26
click at [923, 261] on common-icon at bounding box center [925, 255] width 26 height 26
click at [930, 251] on common-icon at bounding box center [925, 255] width 26 height 26
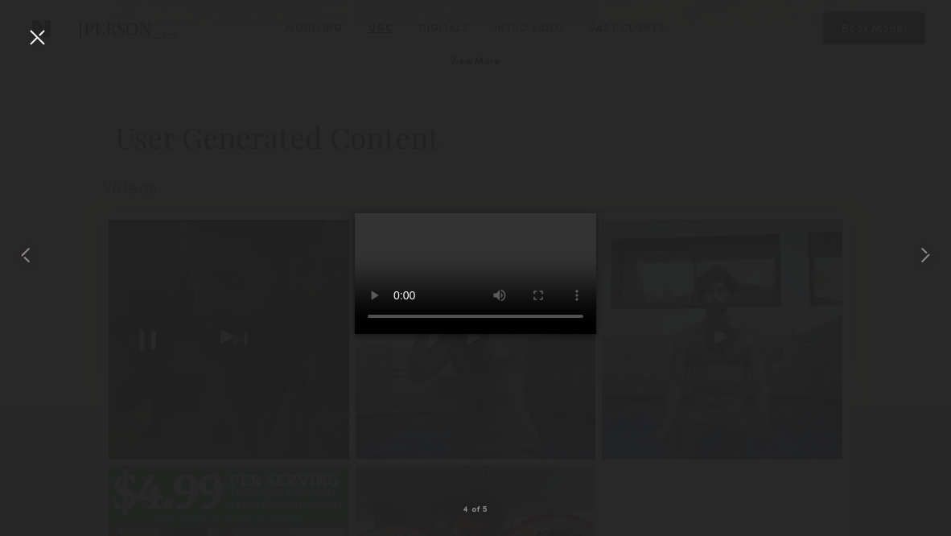
click at [383, 334] on video at bounding box center [475, 273] width 241 height 121
click at [378, 334] on video at bounding box center [475, 273] width 241 height 121
click at [388, 334] on video at bounding box center [475, 273] width 241 height 121
click at [374, 334] on video at bounding box center [475, 273] width 241 height 121
click at [383, 334] on video at bounding box center [475, 273] width 241 height 121
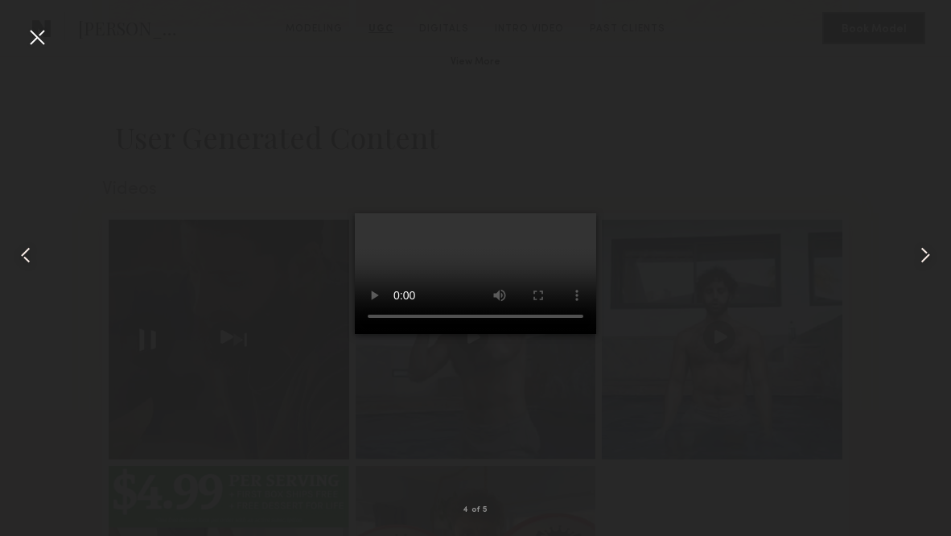
click at [45, 39] on div at bounding box center [37, 37] width 26 height 26
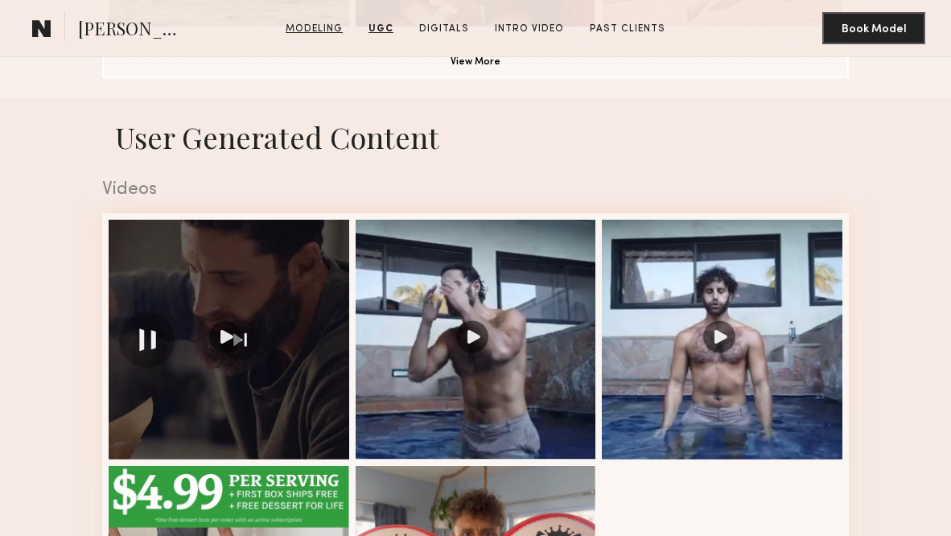
click at [328, 30] on link "Modeling" at bounding box center [314, 29] width 70 height 14
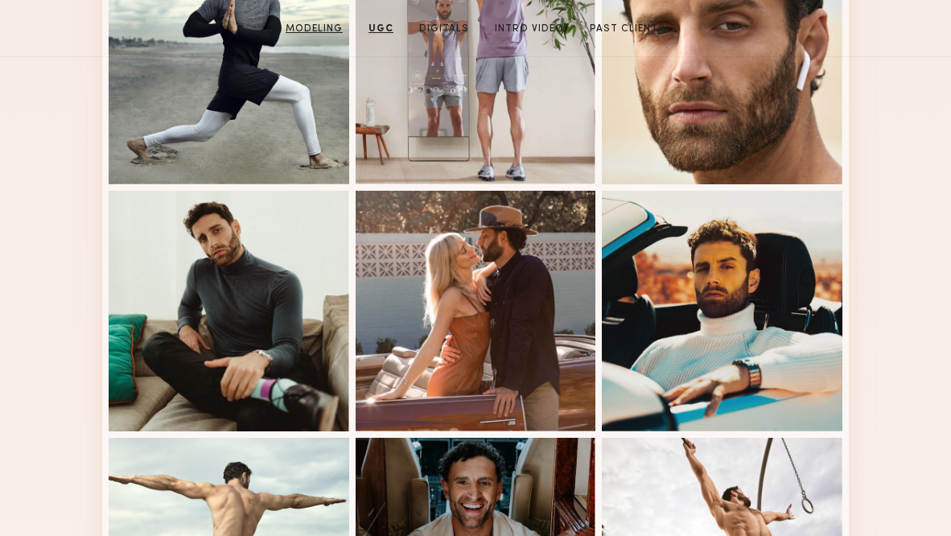
scroll to position [272, 0]
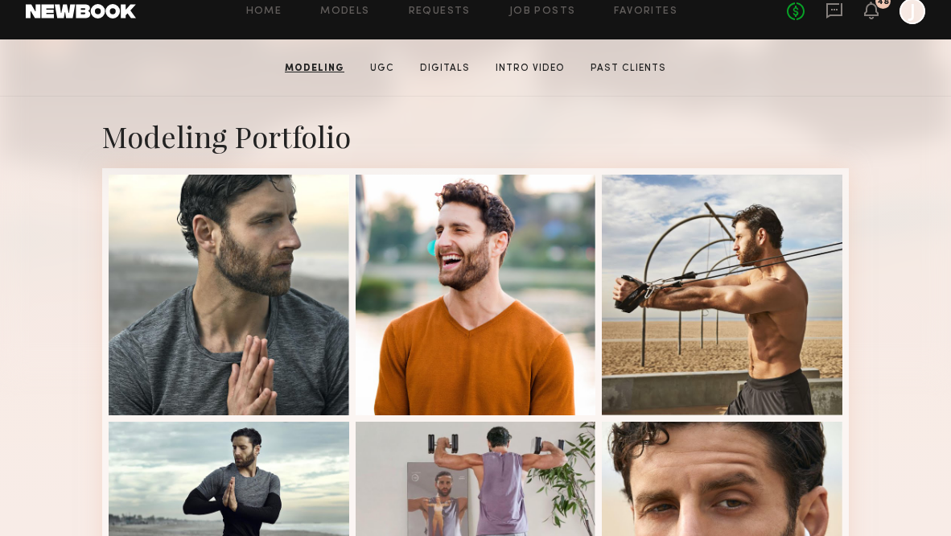
click at [337, 17] on div "Home Models Requests Job Posts Favorites Sign Out No fees up to $5,000 48 J" at bounding box center [530, 11] width 789 height 26
click at [341, 12] on link "Models" at bounding box center [344, 11] width 49 height 10
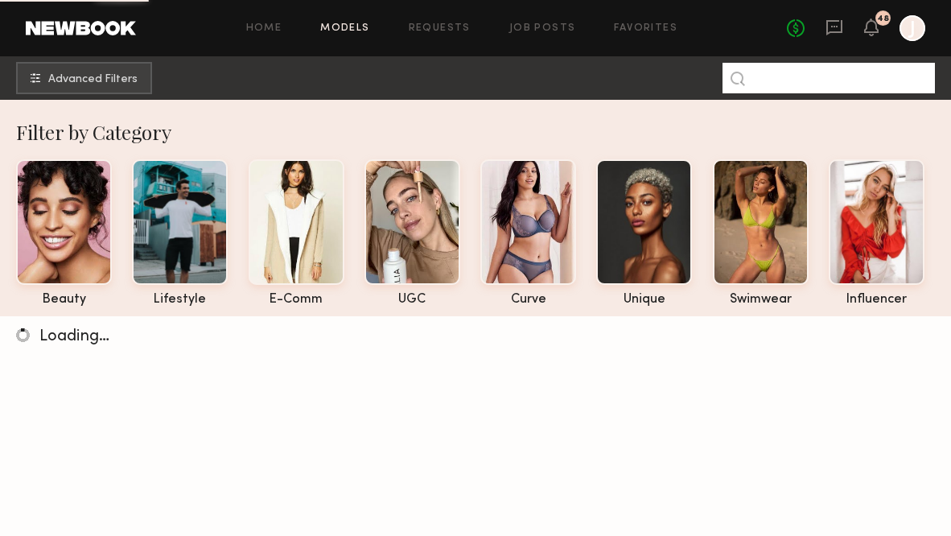
click at [798, 79] on input at bounding box center [829, 78] width 212 height 31
paste input "********"
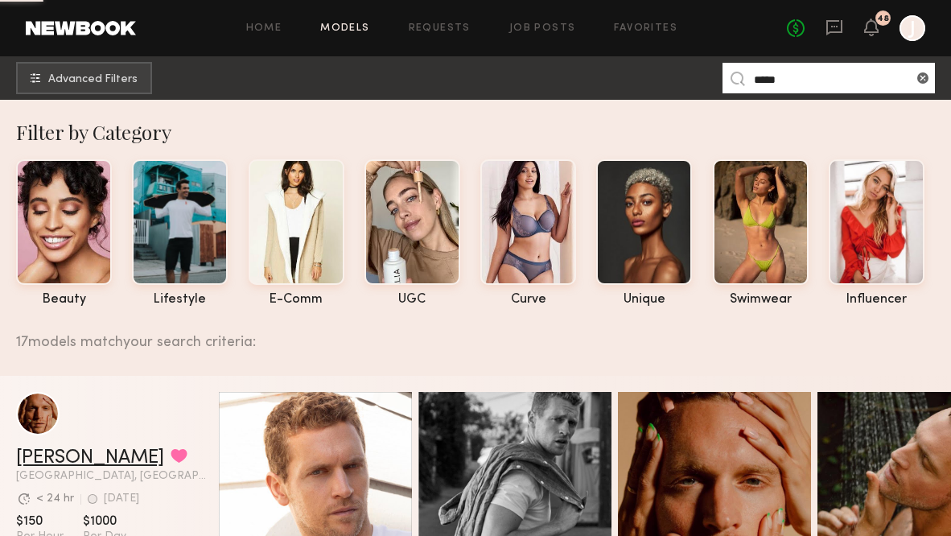
type input "*****"
click at [43, 455] on link "[PERSON_NAME]" at bounding box center [90, 457] width 148 height 19
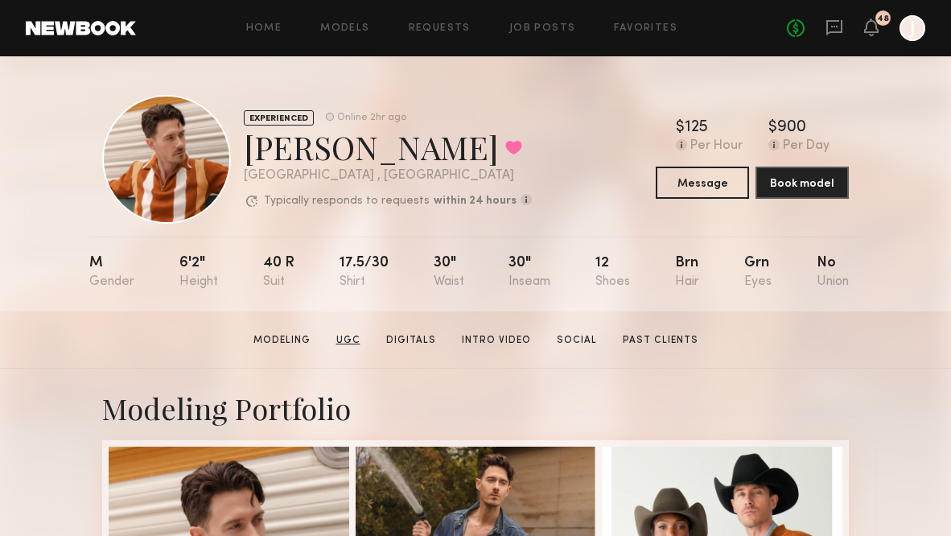
click at [350, 340] on link "UGC" at bounding box center [348, 340] width 37 height 14
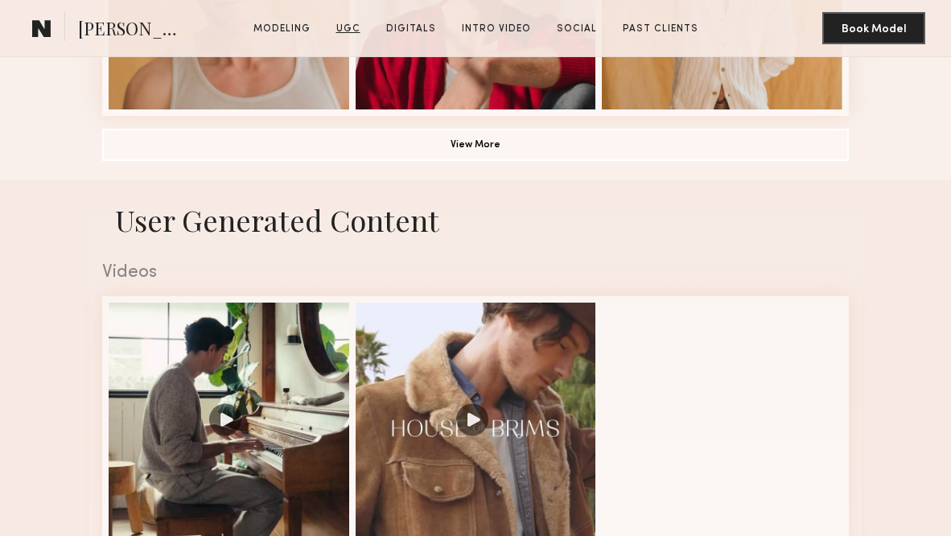
scroll to position [1401, 0]
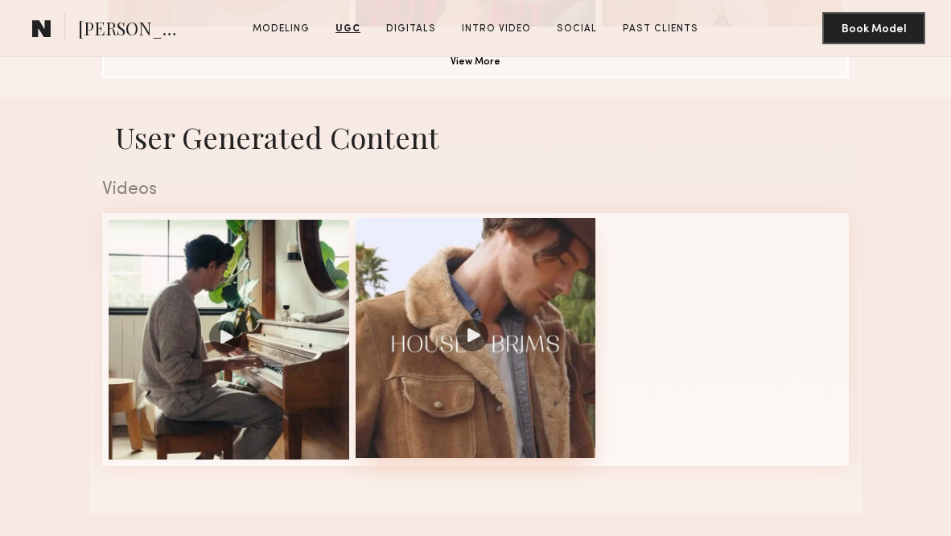
click at [440, 305] on div at bounding box center [476, 338] width 241 height 241
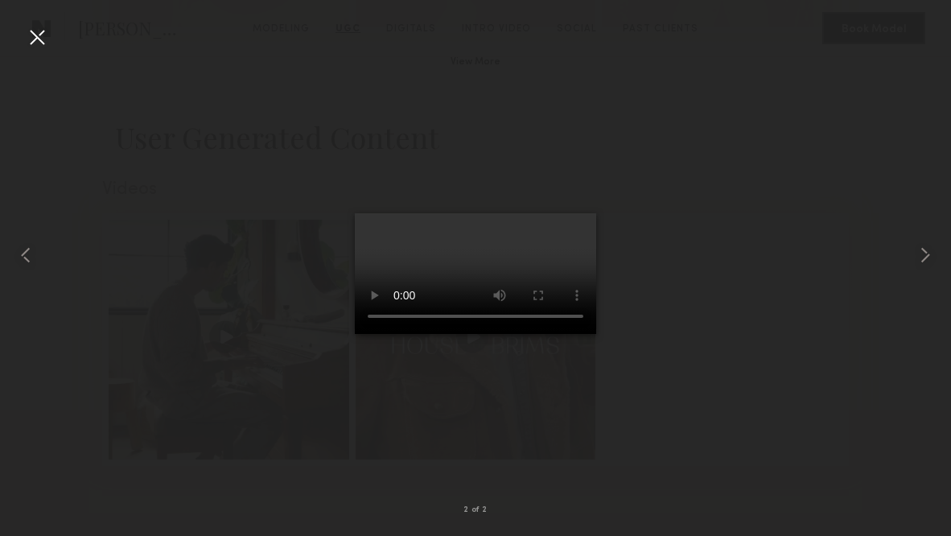
click at [565, 213] on video at bounding box center [475, 273] width 241 height 121
click at [476, 334] on video at bounding box center [475, 273] width 241 height 121
click at [23, 253] on common-icon at bounding box center [26, 255] width 26 height 26
click at [475, 334] on video at bounding box center [475, 273] width 241 height 121
click at [510, 334] on video at bounding box center [475, 273] width 241 height 121
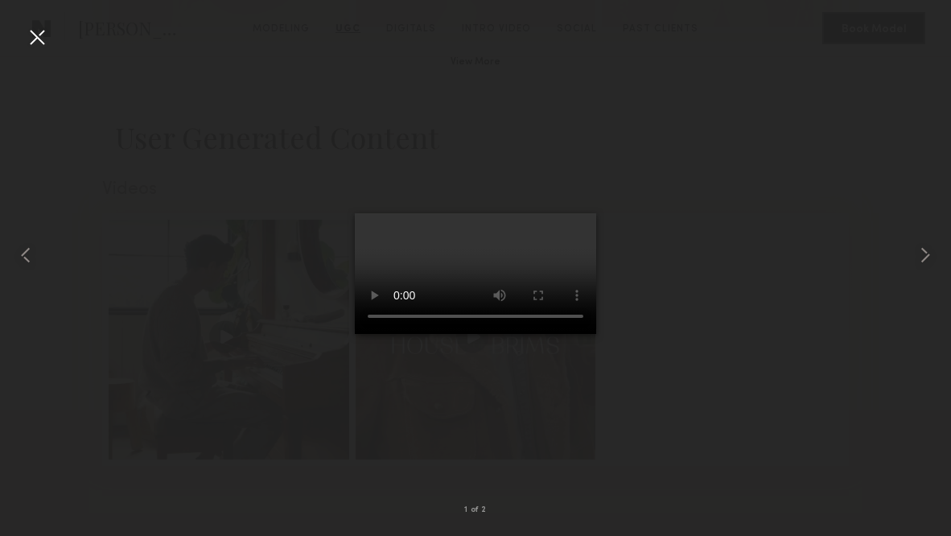
click at [36, 40] on div at bounding box center [37, 37] width 26 height 26
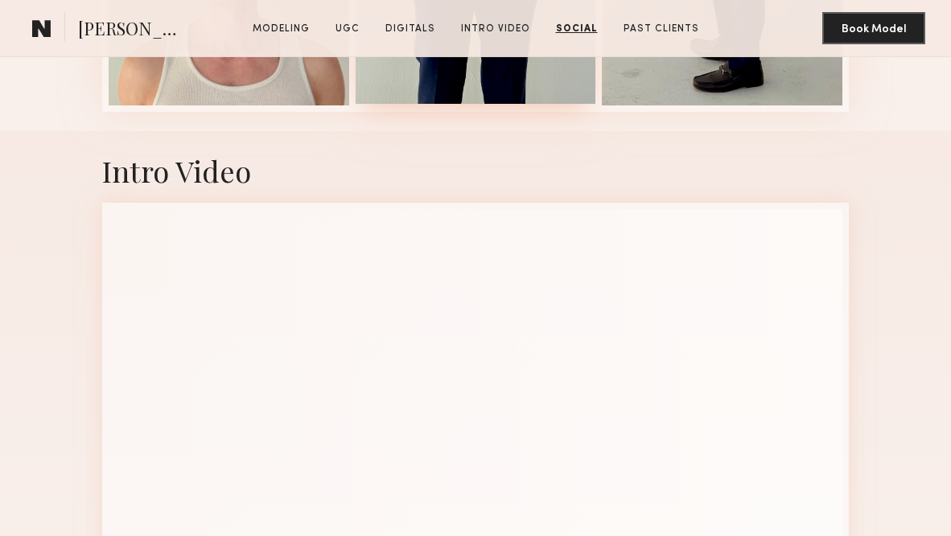
scroll to position [2065, 0]
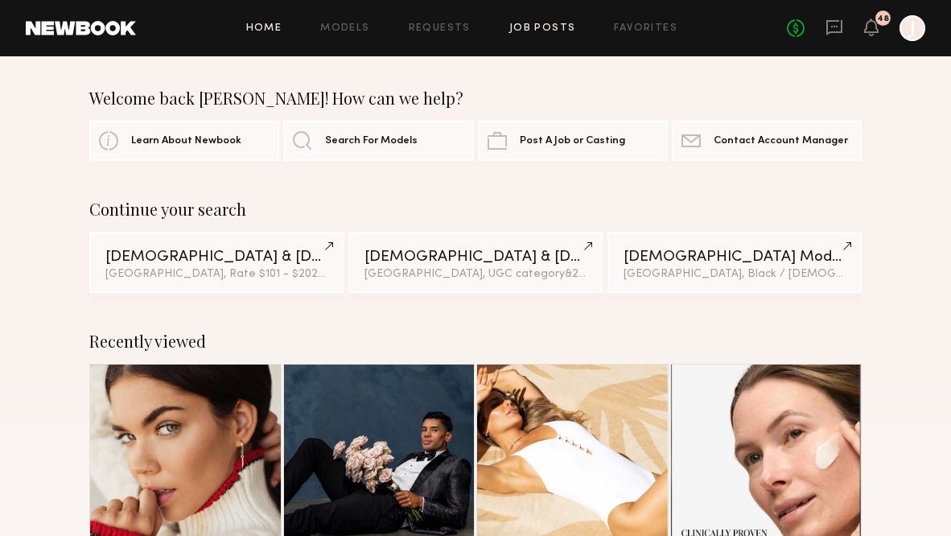
click at [521, 24] on link "Job Posts" at bounding box center [542, 28] width 67 height 10
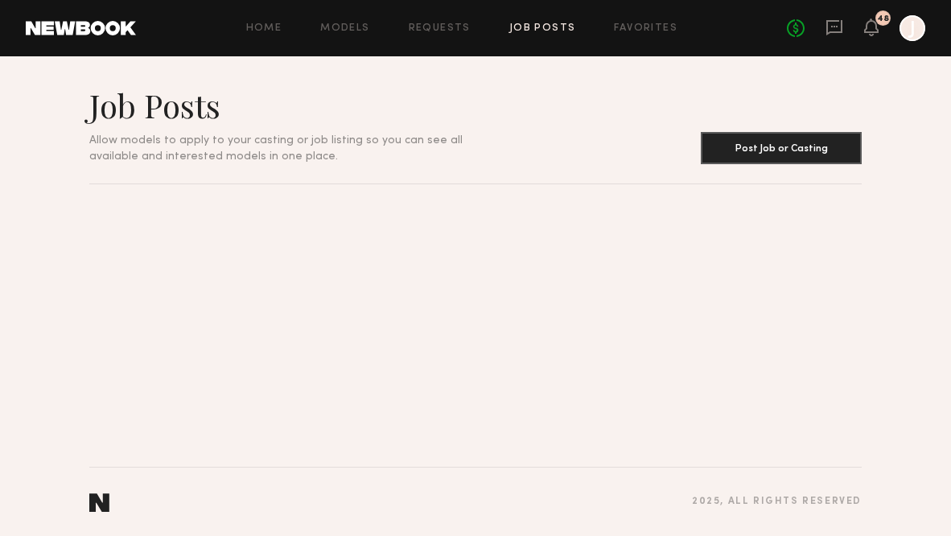
click at [360, 21] on div "Home Models Requests Job Posts Favorites Sign Out No fees up to $5,000 48 J" at bounding box center [530, 28] width 789 height 26
click at [353, 25] on link "Models" at bounding box center [344, 28] width 49 height 10
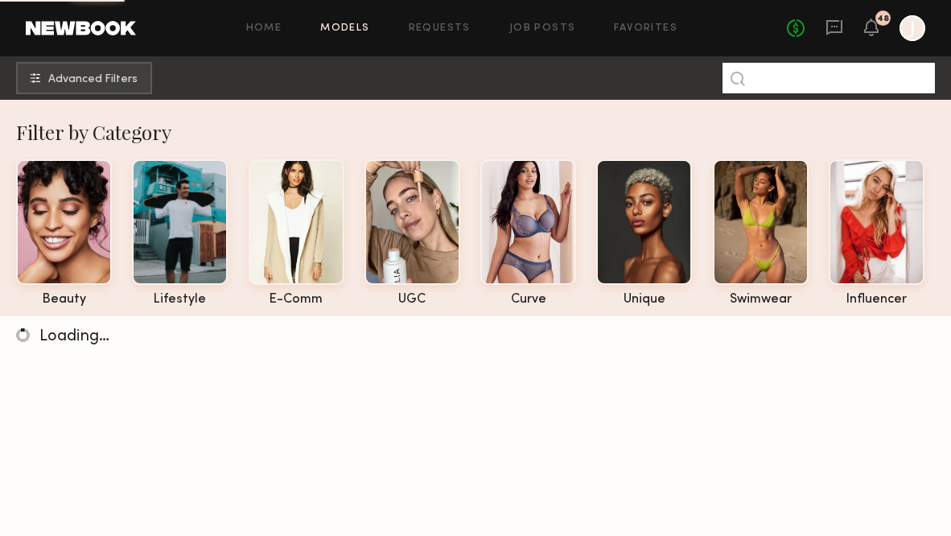
click at [806, 83] on input at bounding box center [829, 78] width 212 height 31
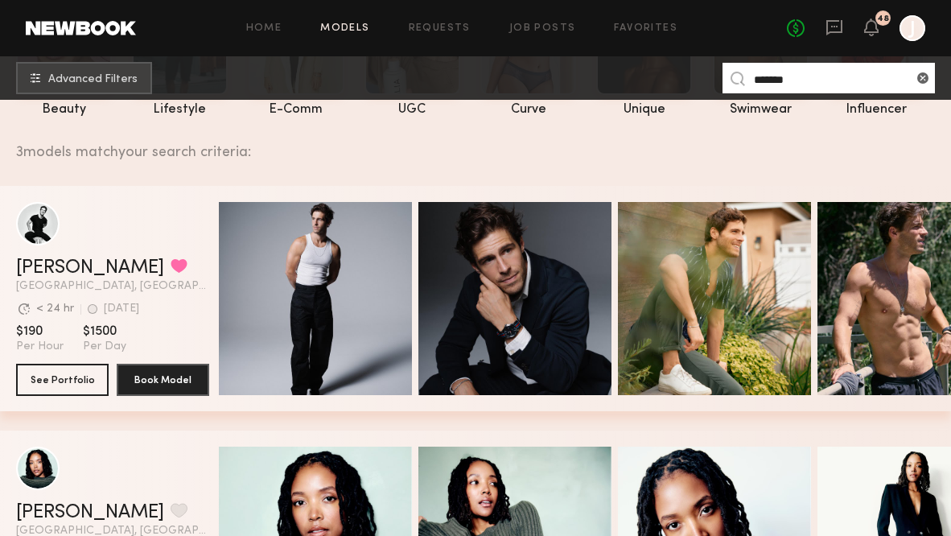
scroll to position [197, 0]
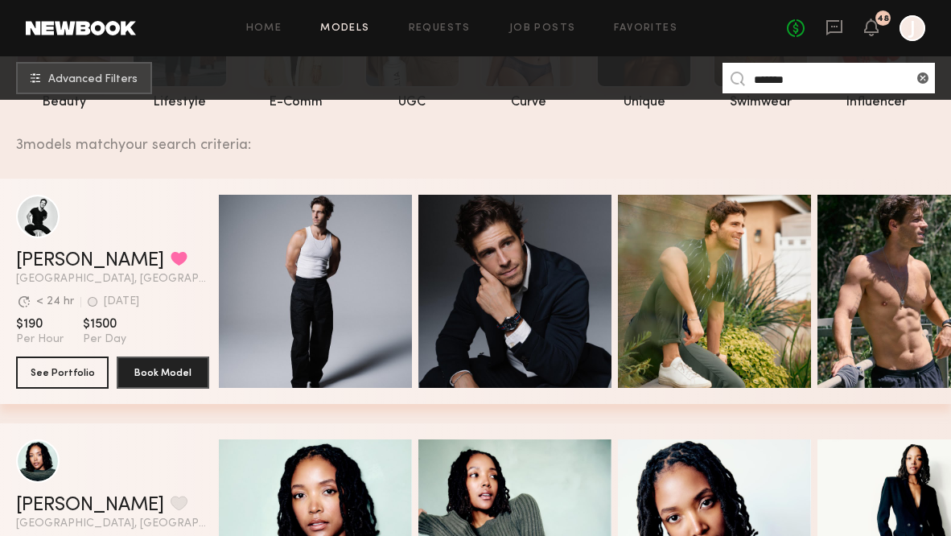
type input "*******"
click at [80, 274] on span "[GEOGRAPHIC_DATA], [GEOGRAPHIC_DATA]" at bounding box center [112, 279] width 193 height 11
click at [80, 250] on header "[PERSON_NAME] Favorited [GEOGRAPHIC_DATA], [GEOGRAPHIC_DATA] Avg. request respo…" at bounding box center [112, 240] width 193 height 90
click at [80, 257] on link "[PERSON_NAME]" at bounding box center [90, 260] width 148 height 19
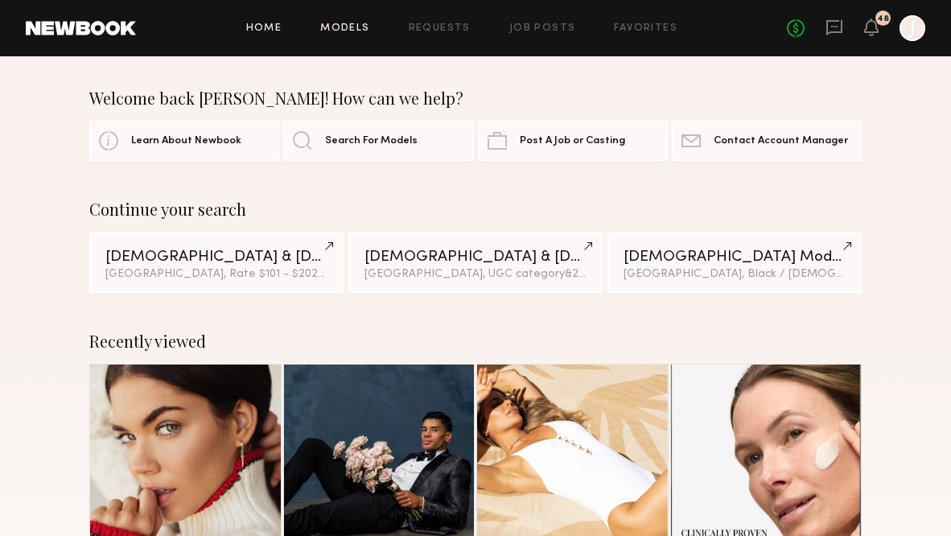
click at [333, 27] on link "Models" at bounding box center [344, 28] width 49 height 10
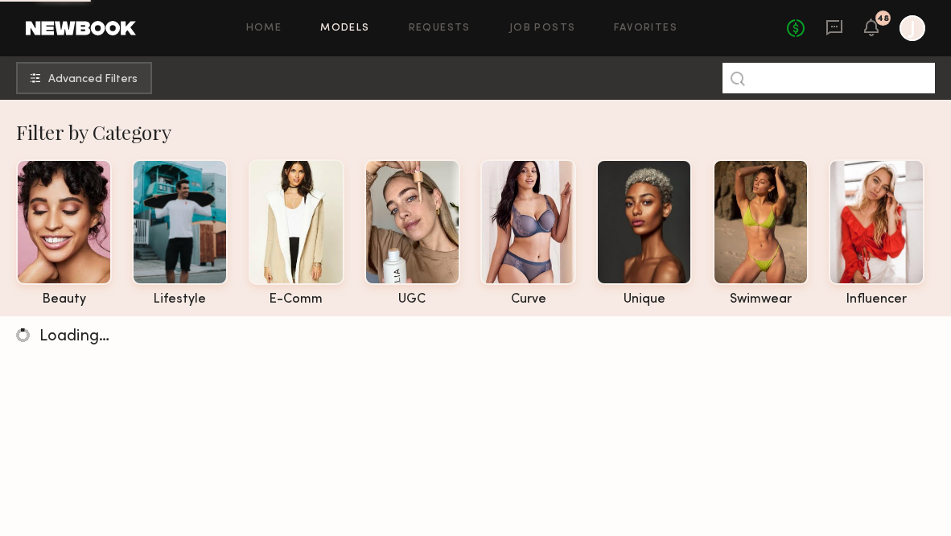
click at [810, 80] on input at bounding box center [829, 78] width 212 height 31
paste input "*********"
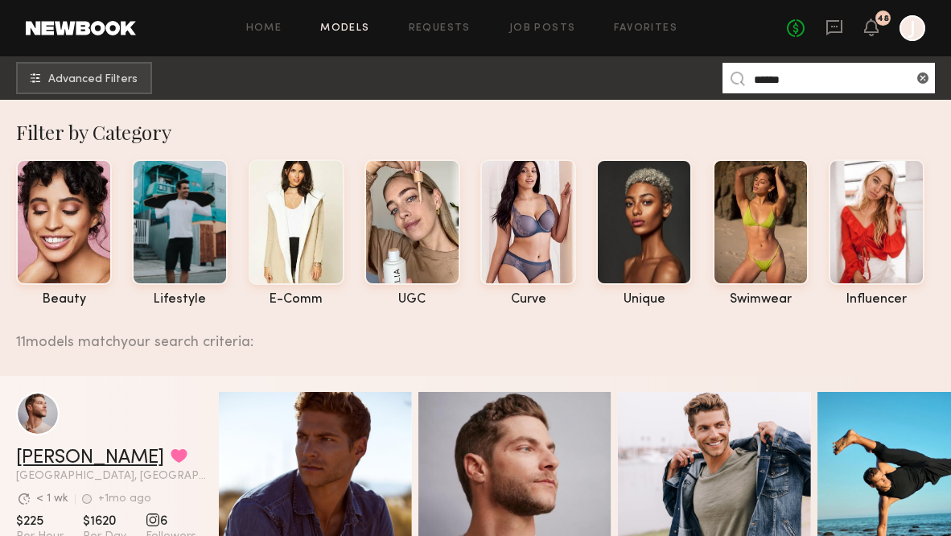
type input "******"
click at [68, 458] on link "[PERSON_NAME]" at bounding box center [90, 457] width 148 height 19
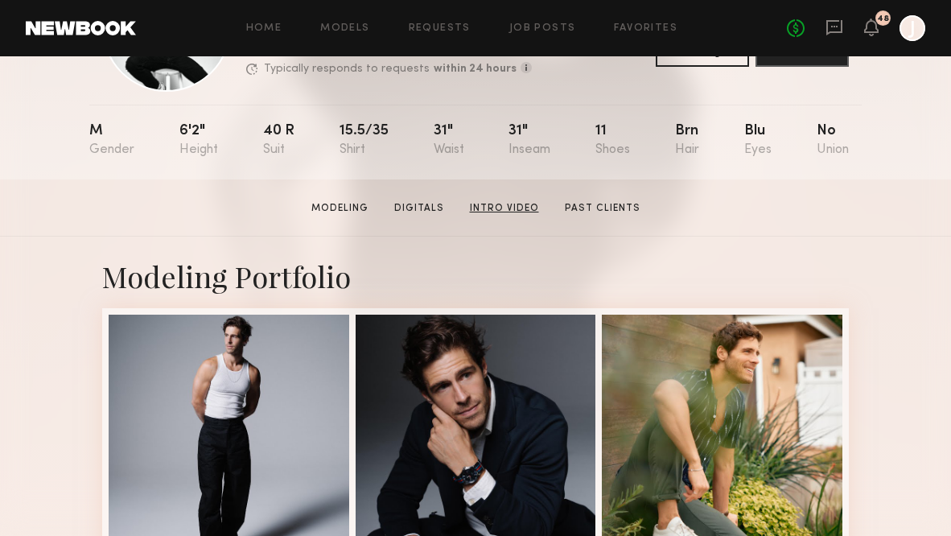
click at [494, 211] on link "Intro Video" at bounding box center [504, 208] width 82 height 14
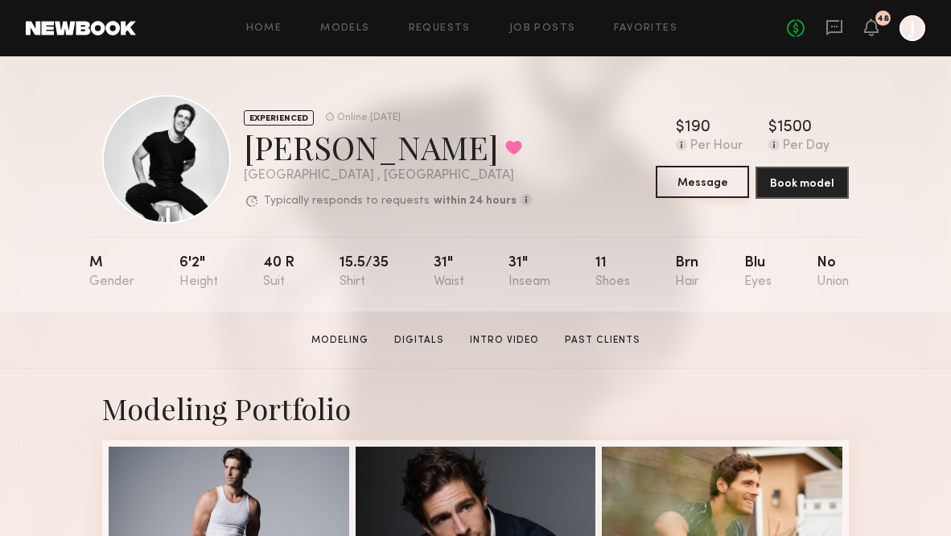
click at [703, 179] on button "Message" at bounding box center [702, 182] width 93 height 32
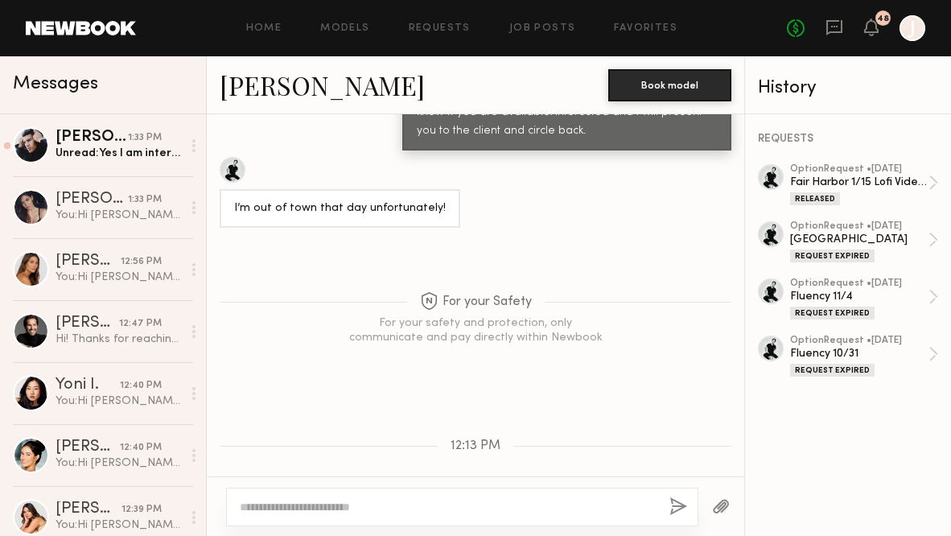
scroll to position [2528, 0]
click at [356, 28] on link "Models" at bounding box center [344, 28] width 49 height 10
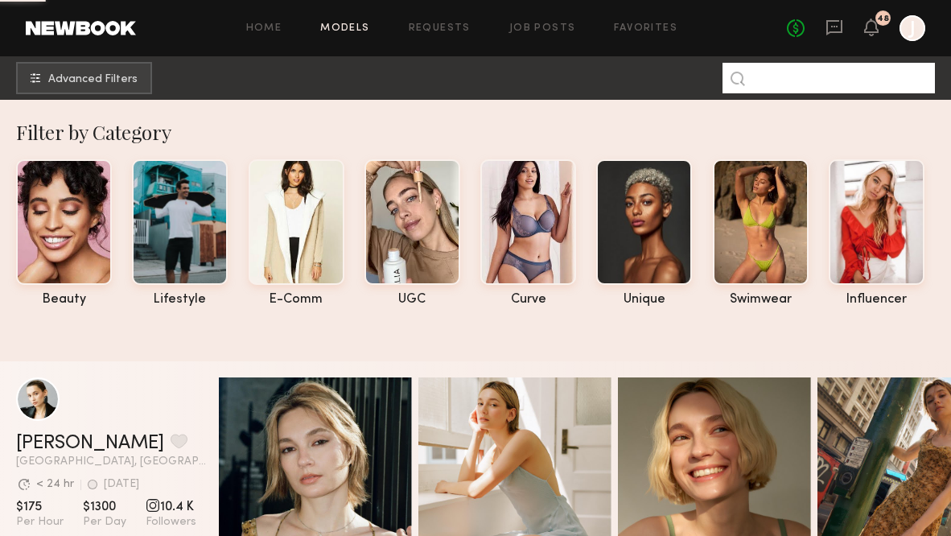
click at [775, 74] on input at bounding box center [829, 78] width 212 height 31
paste input "********"
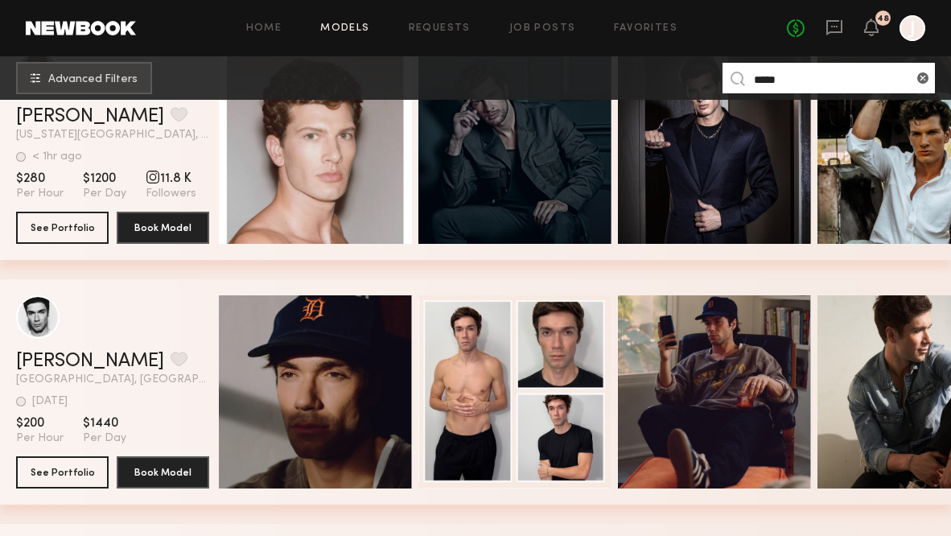
scroll to position [708, 0]
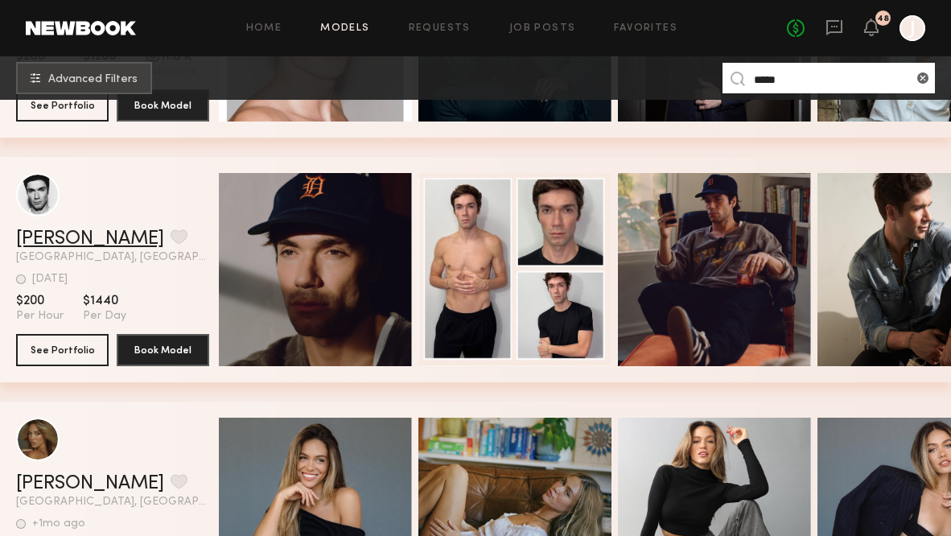
type input "*****"
click at [72, 239] on link "[PERSON_NAME]" at bounding box center [90, 238] width 148 height 19
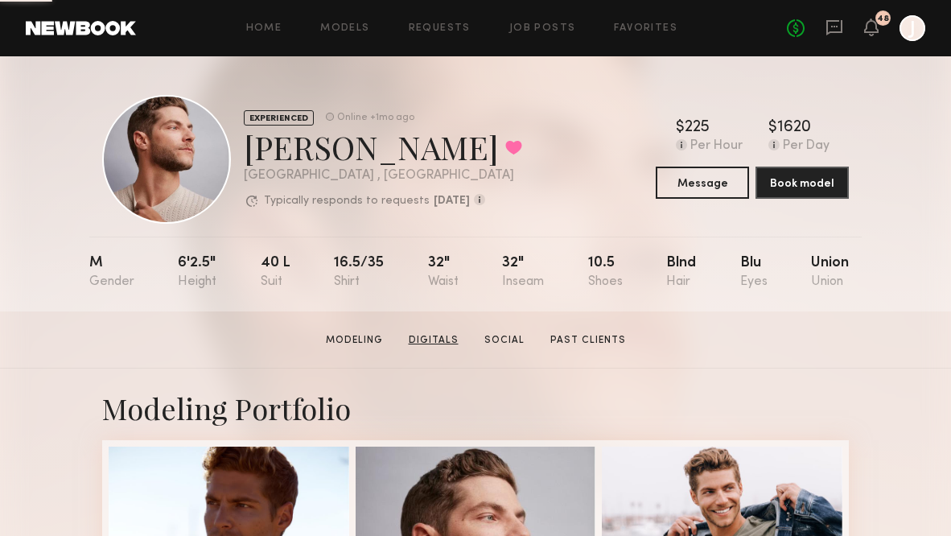
click at [442, 340] on link "Digitals" at bounding box center [433, 340] width 63 height 14
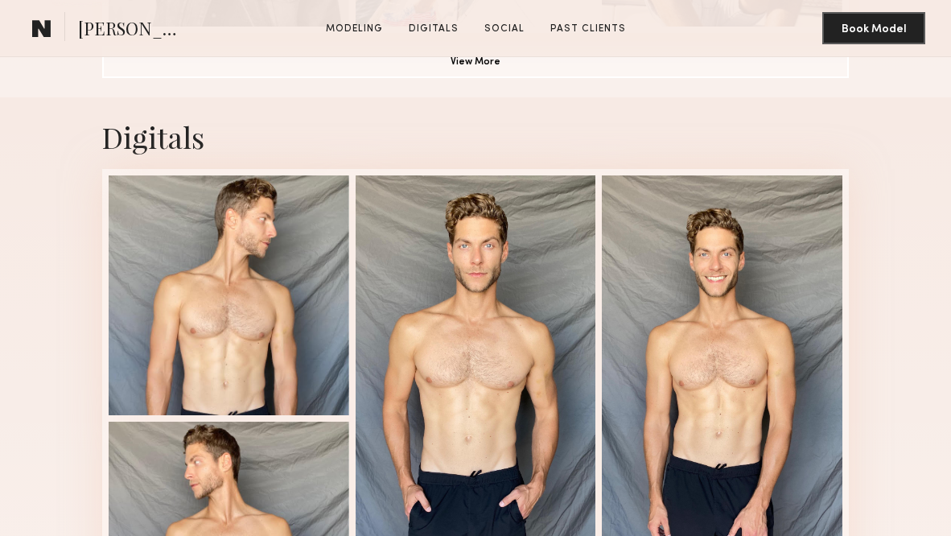
click at [488, 332] on section "[PERSON_NAME] Modeling Digitals Social Past Clients Message Book Model Modeling…" at bounding box center [475, 248] width 951 height 2674
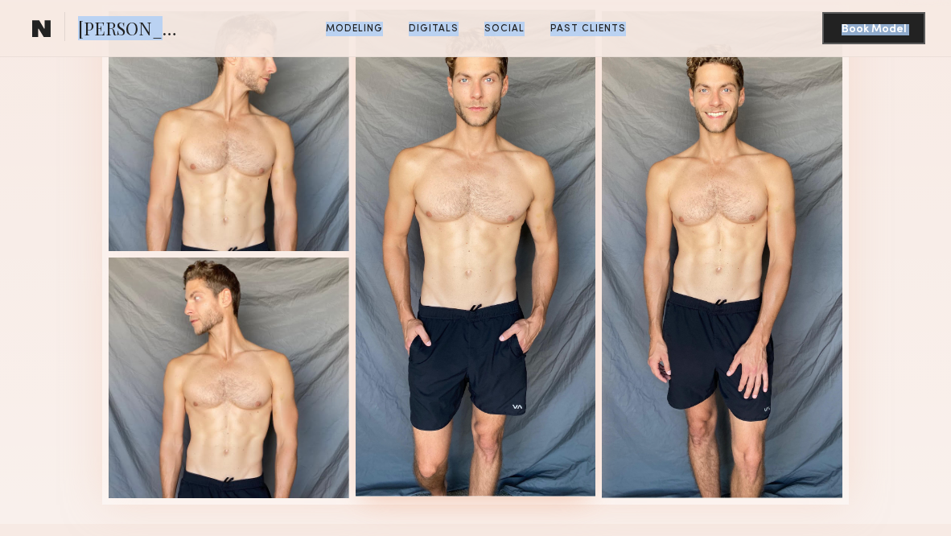
scroll to position [1583, 0]
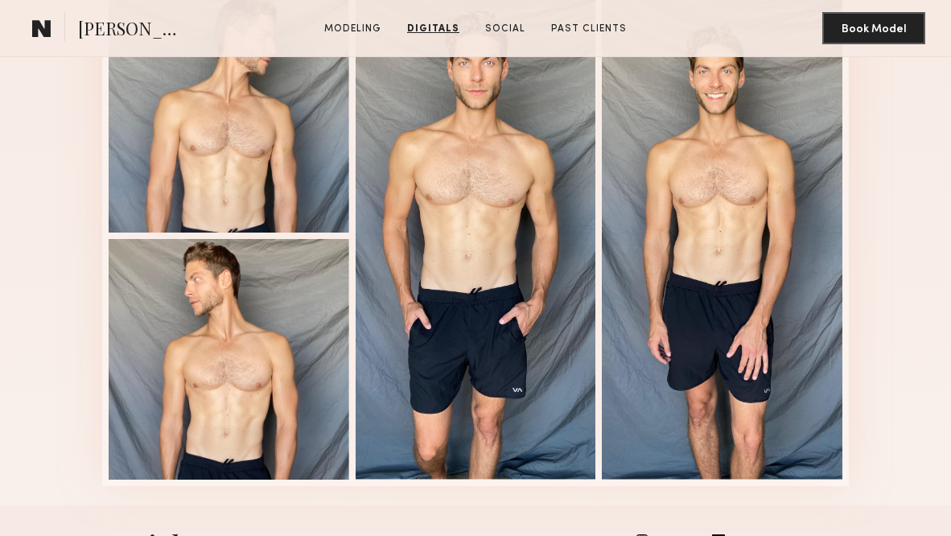
click at [925, 211] on div "Digitals 1 of 4" at bounding box center [475, 210] width 951 height 591
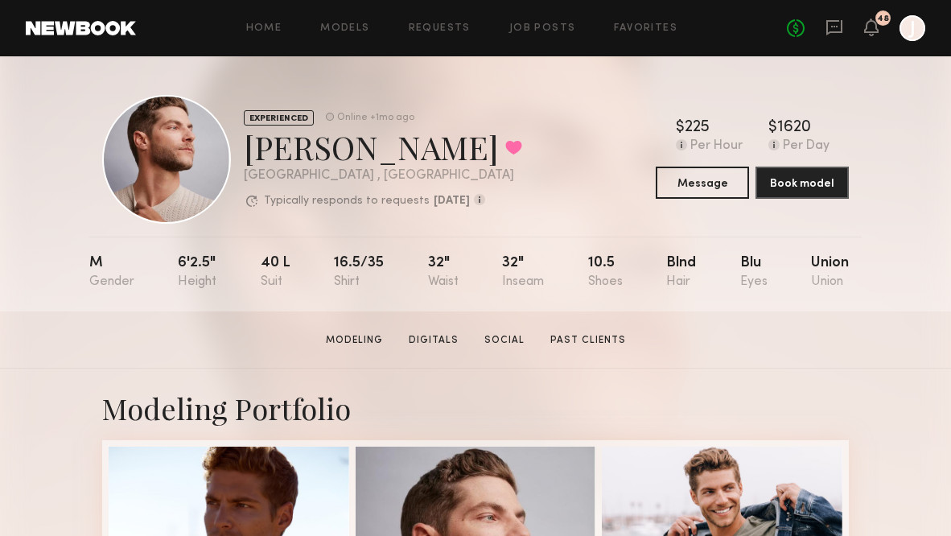
scroll to position [0, 0]
click at [838, 31] on icon at bounding box center [834, 27] width 16 height 15
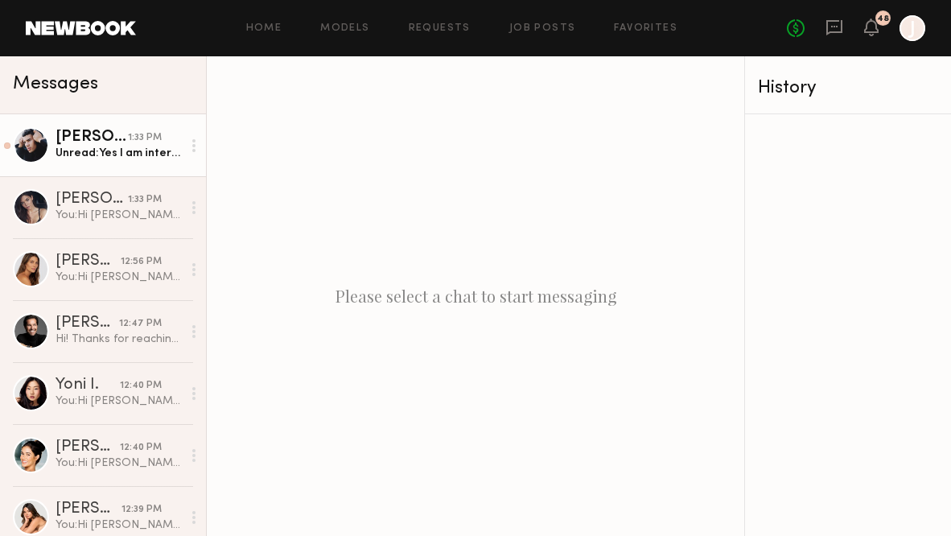
click at [121, 143] on div "[PERSON_NAME]" at bounding box center [92, 138] width 72 height 16
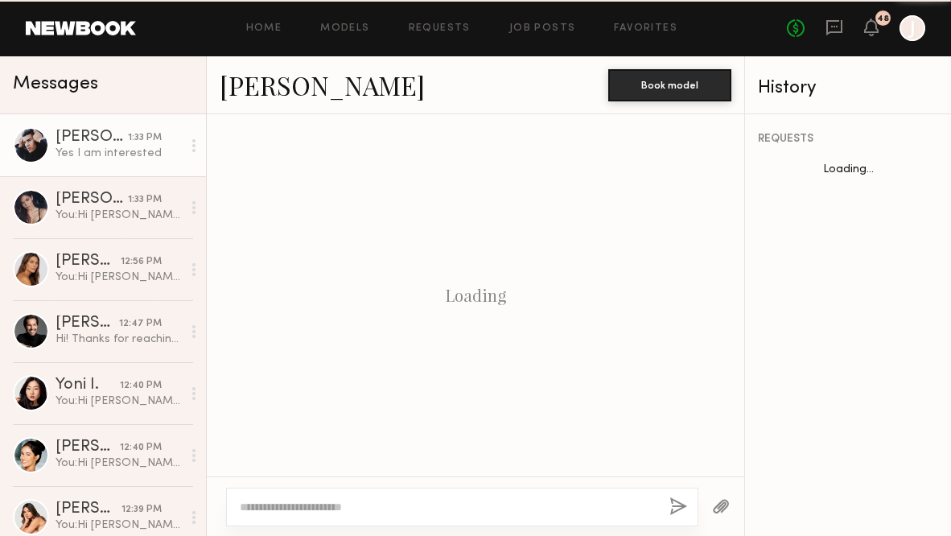
scroll to position [1052, 0]
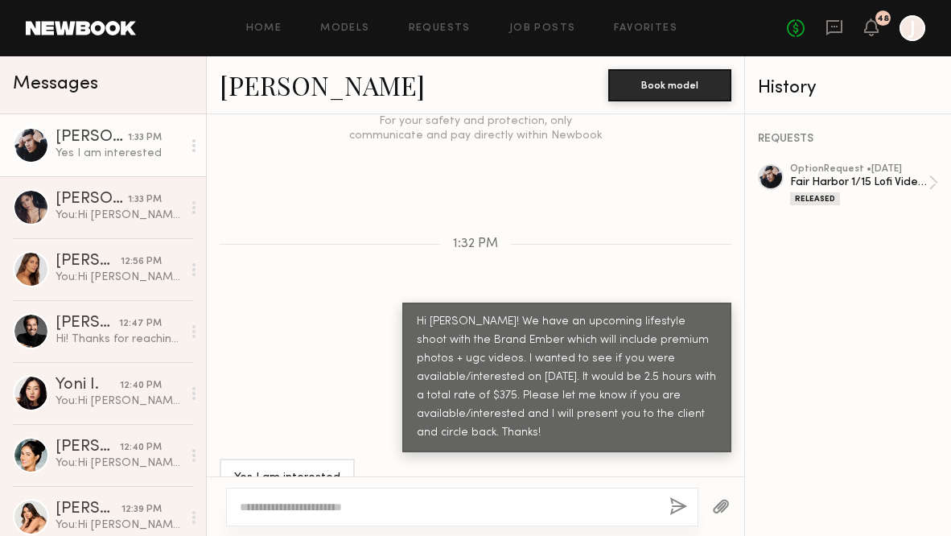
click at [262, 95] on link "[PERSON_NAME]" at bounding box center [322, 85] width 205 height 35
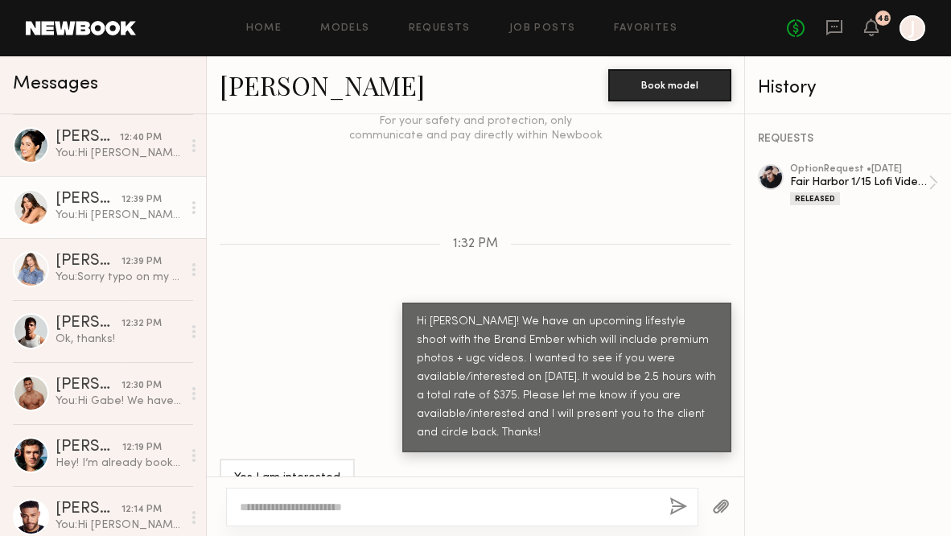
scroll to position [333, 0]
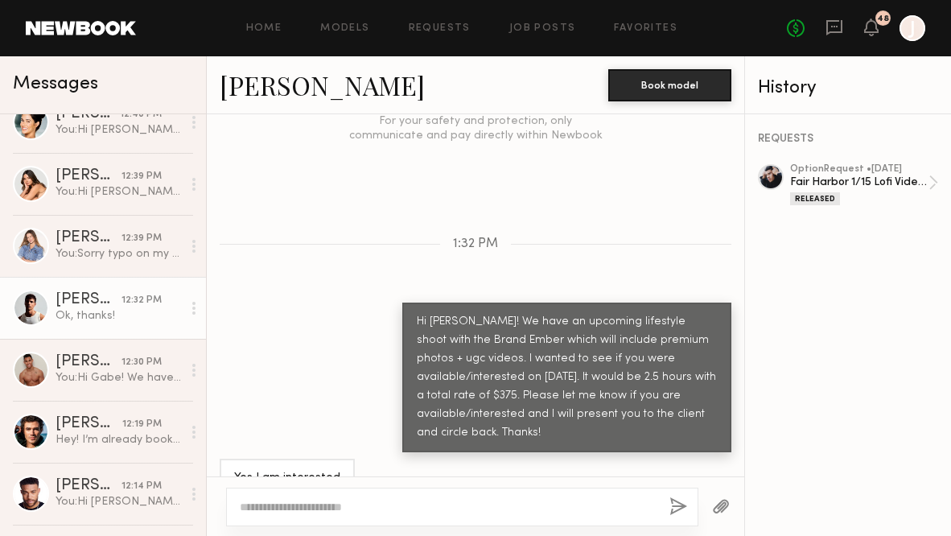
click at [112, 307] on div "[PERSON_NAME]" at bounding box center [89, 300] width 66 height 16
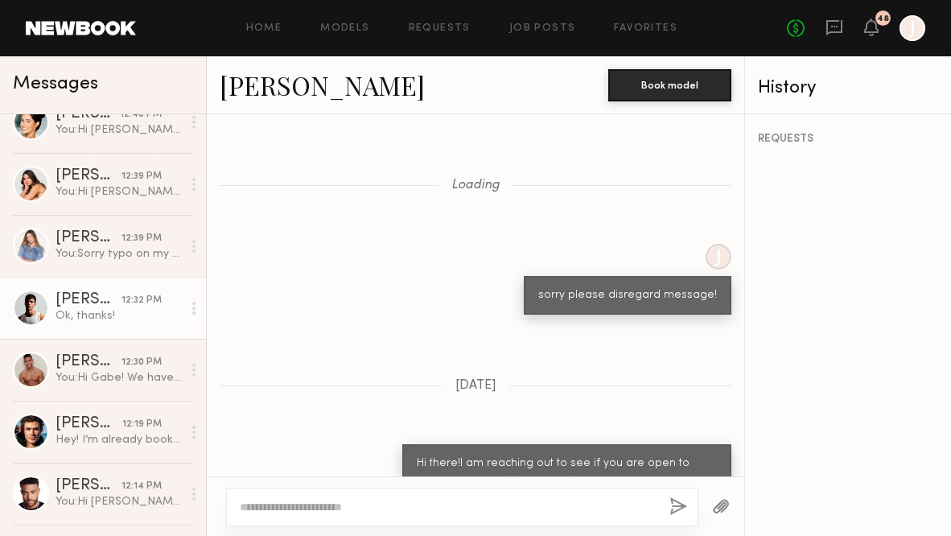
scroll to position [1746, 0]
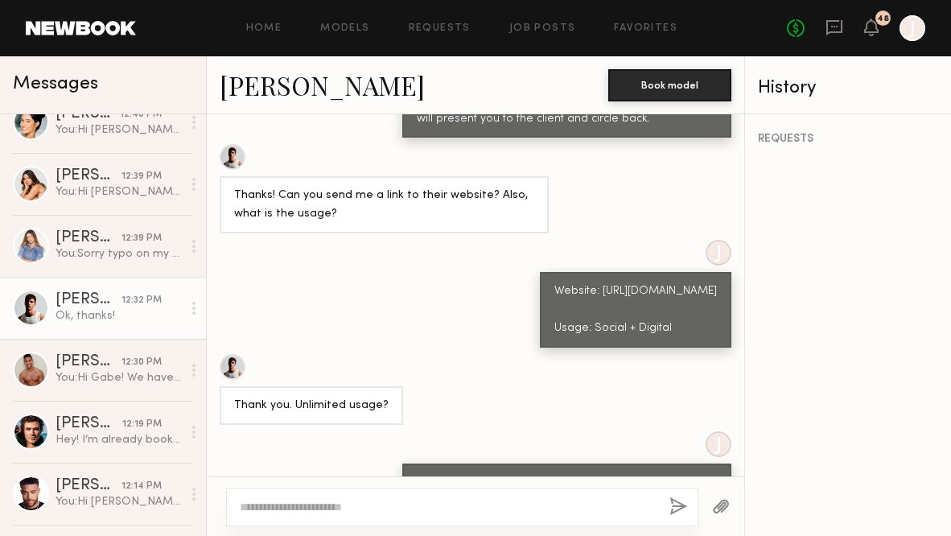
click at [270, 86] on link "[PERSON_NAME]" at bounding box center [322, 85] width 205 height 35
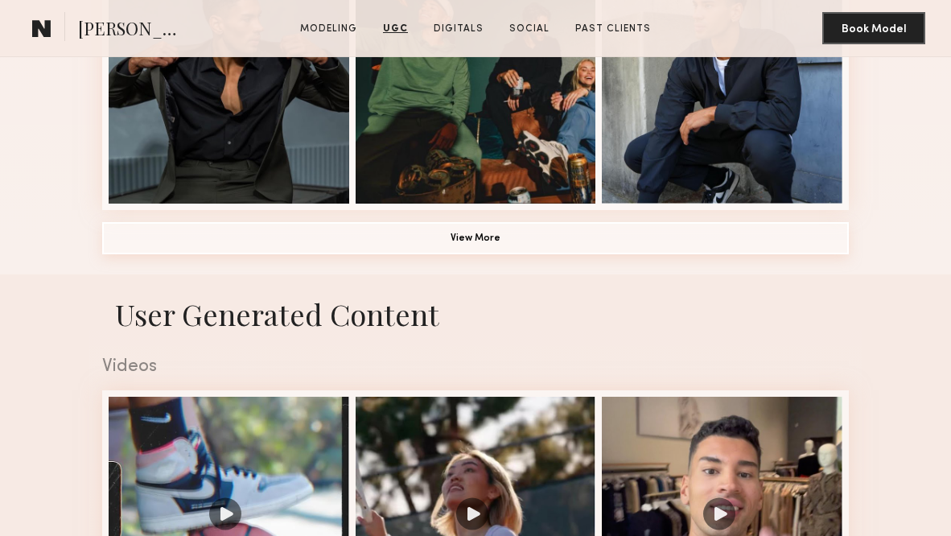
scroll to position [1208, 0]
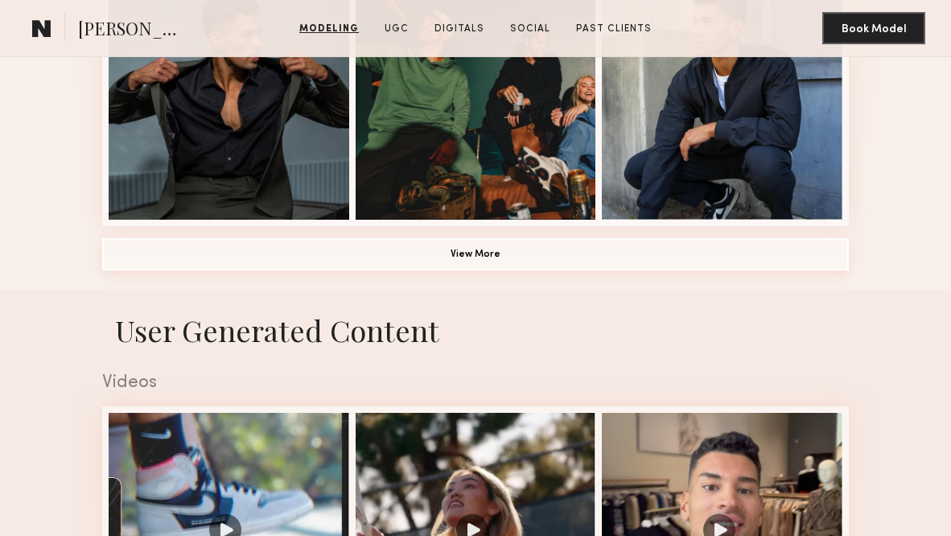
click at [459, 248] on button "View More" at bounding box center [475, 254] width 747 height 32
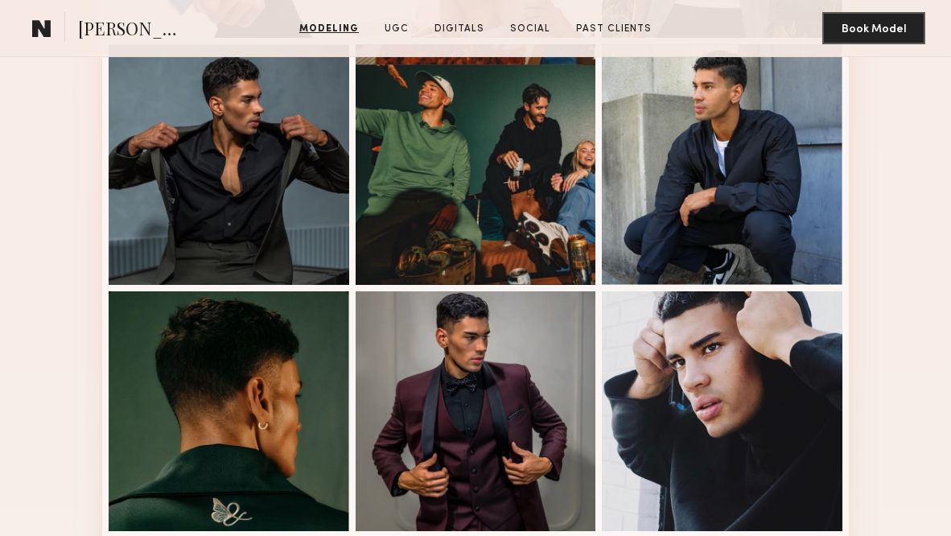
scroll to position [1101, 0]
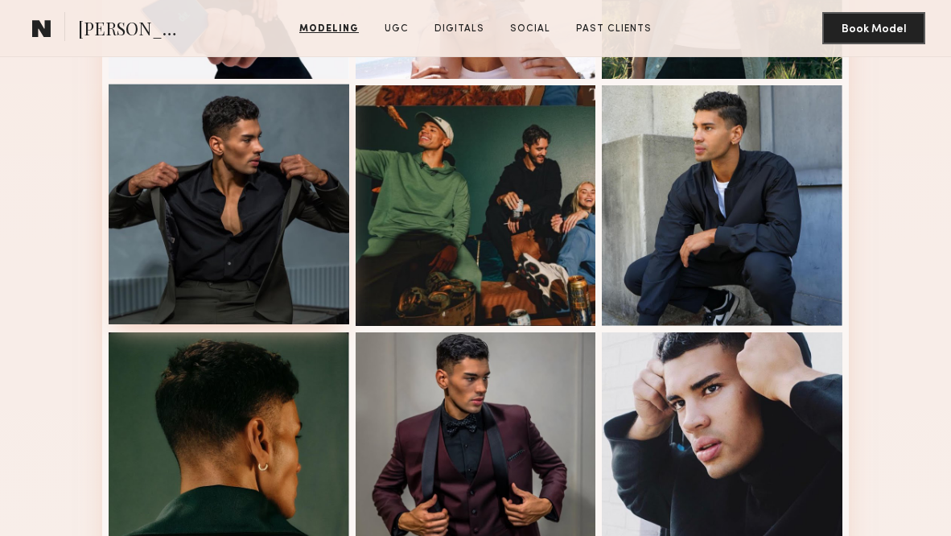
click at [173, 193] on div at bounding box center [229, 204] width 241 height 241
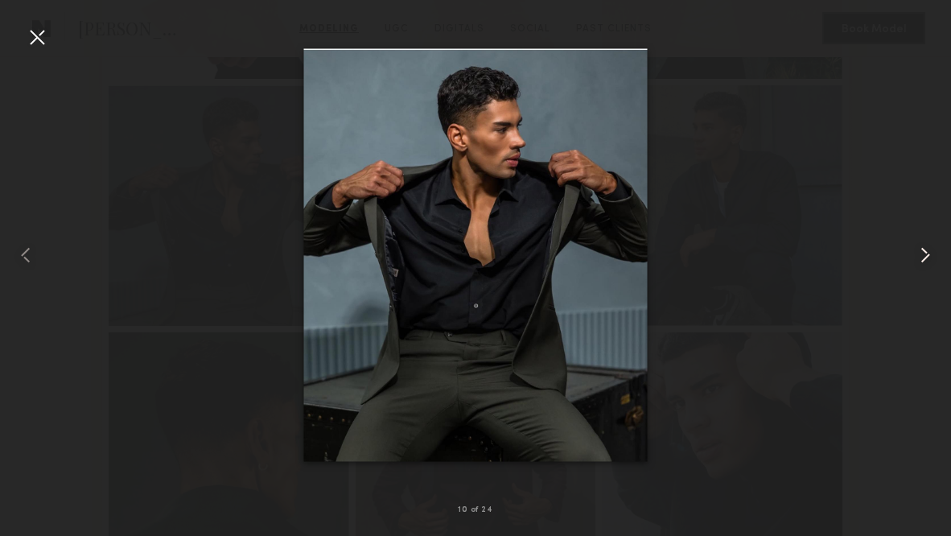
click at [928, 258] on common-icon at bounding box center [925, 255] width 26 height 26
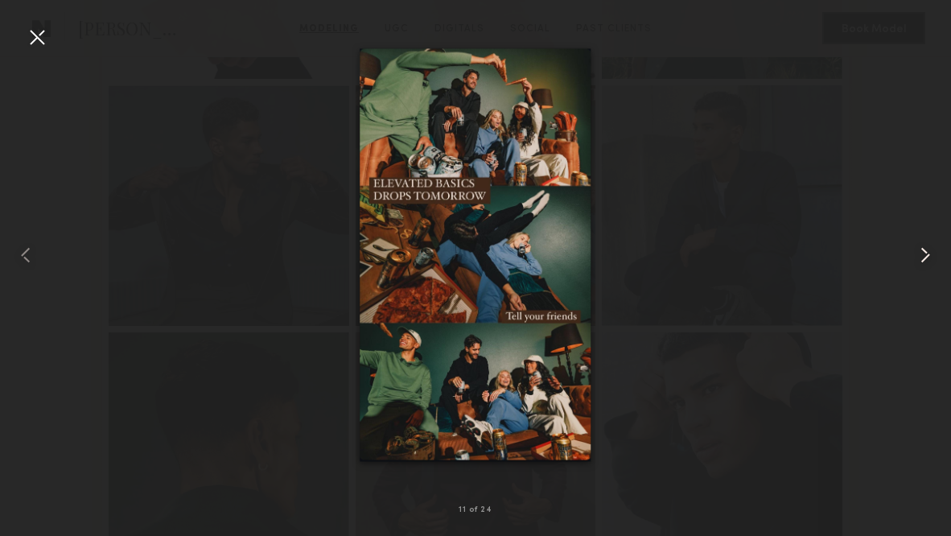
click at [928, 258] on common-icon at bounding box center [925, 255] width 26 height 26
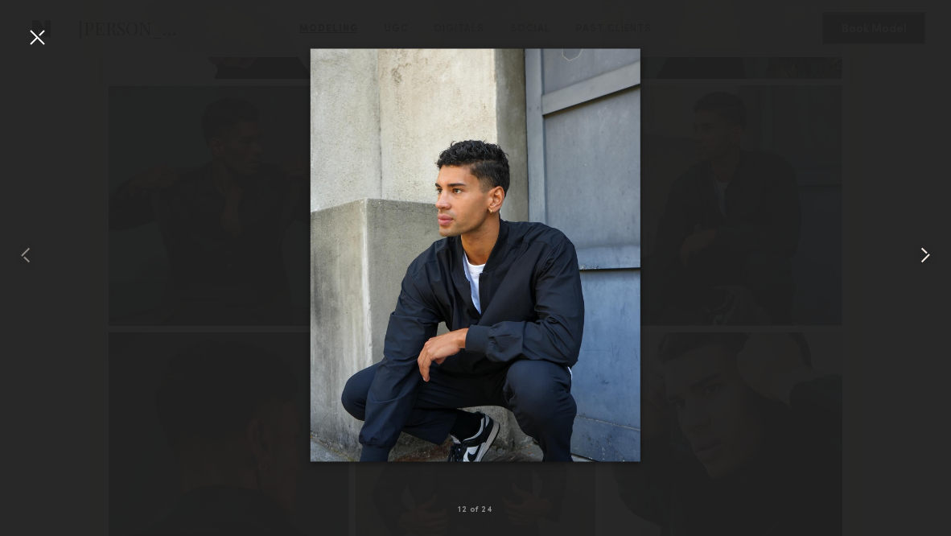
click at [929, 258] on common-icon at bounding box center [925, 255] width 26 height 26
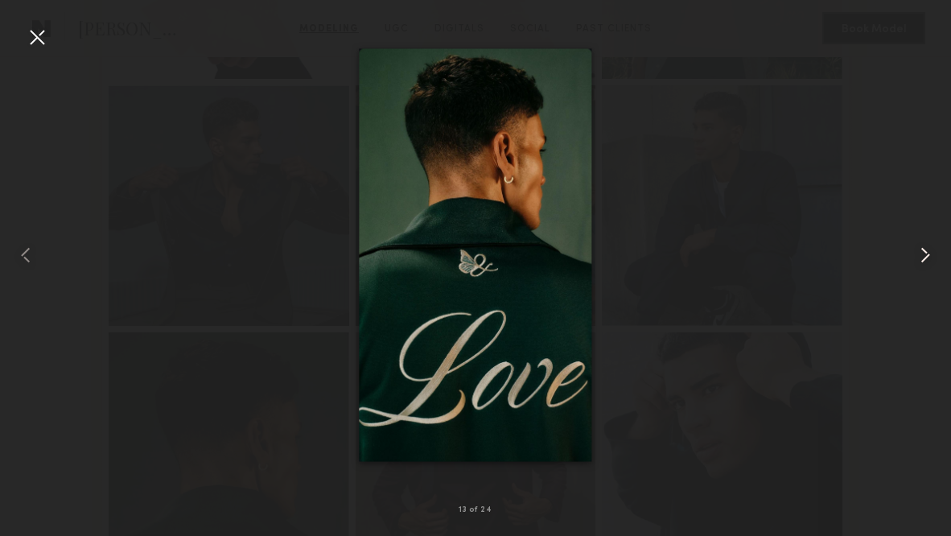
click at [929, 259] on common-icon at bounding box center [925, 255] width 26 height 26
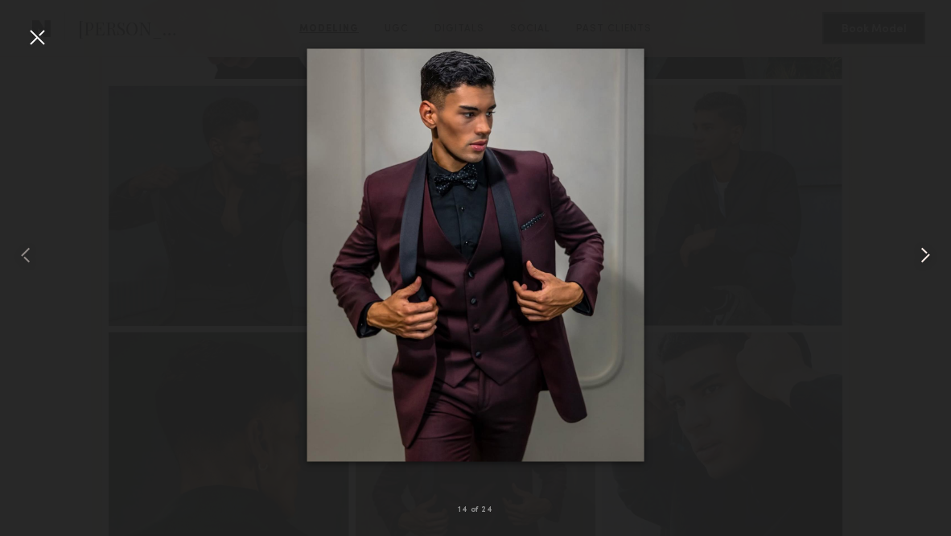
click at [929, 259] on common-icon at bounding box center [925, 255] width 26 height 26
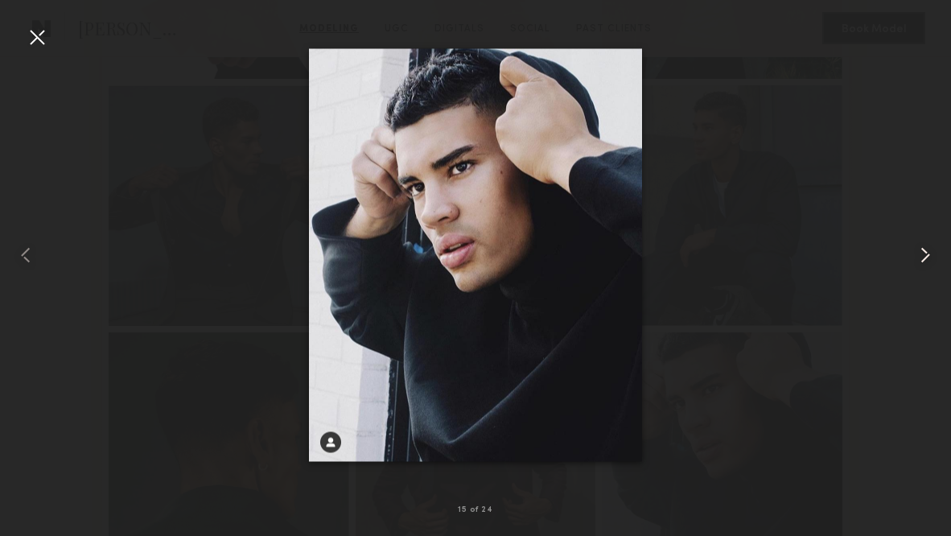
click at [930, 260] on common-icon at bounding box center [925, 255] width 26 height 26
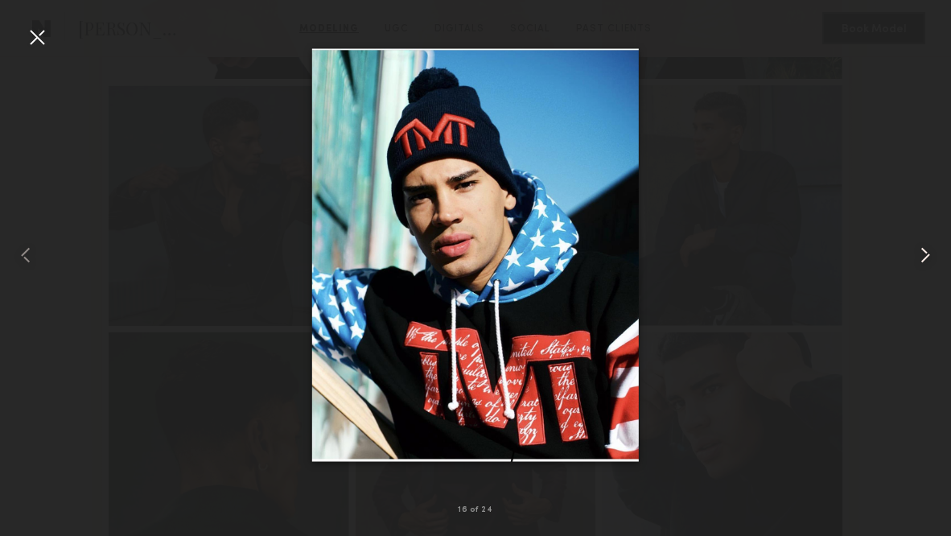
click at [930, 260] on common-icon at bounding box center [925, 255] width 26 height 26
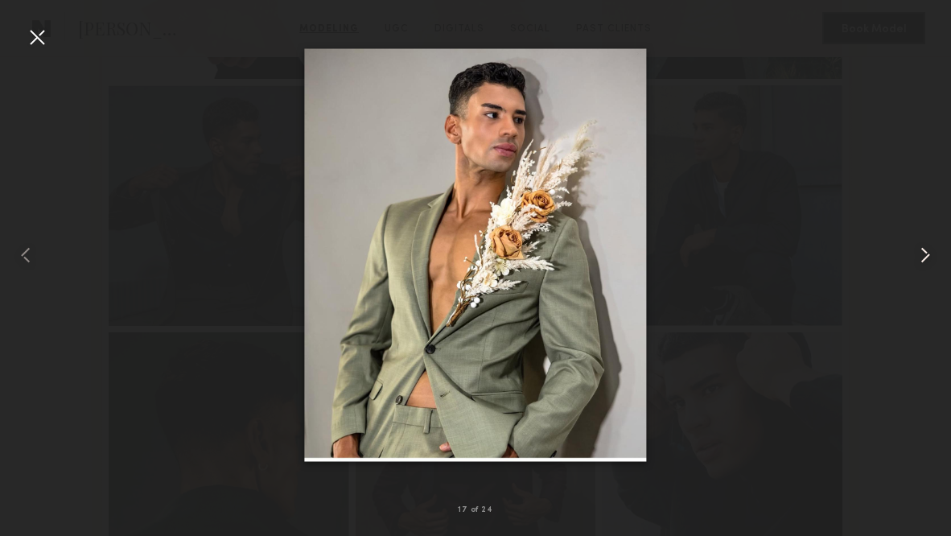
click at [930, 260] on common-icon at bounding box center [925, 255] width 26 height 26
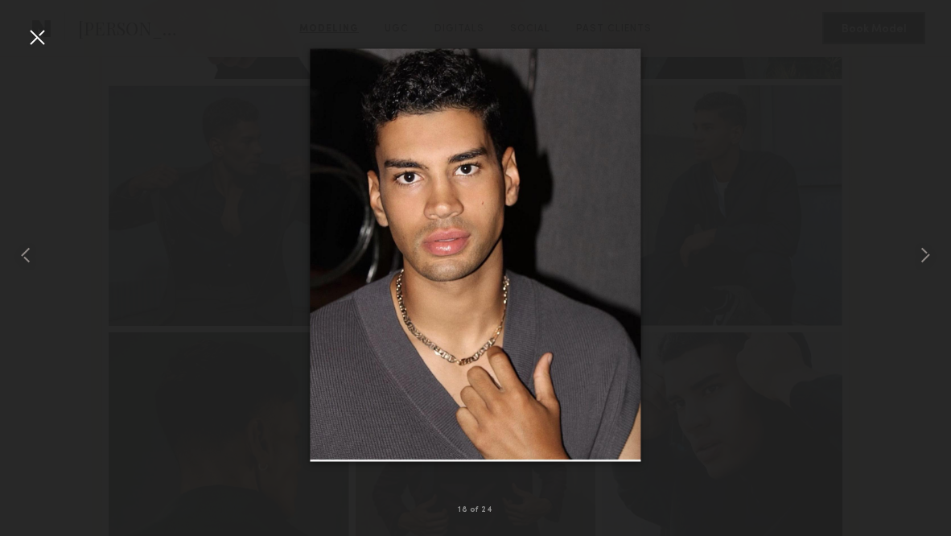
click at [35, 36] on div at bounding box center [37, 37] width 26 height 26
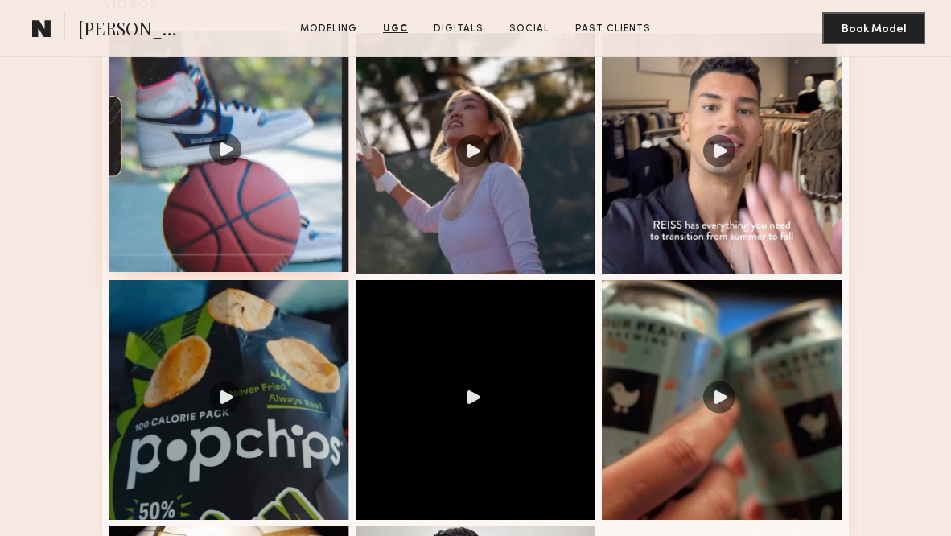
scroll to position [2370, 0]
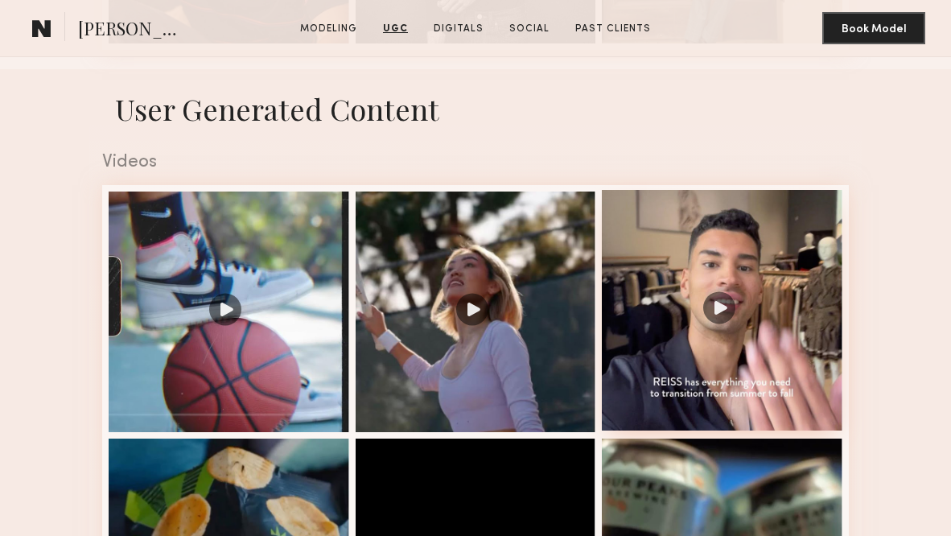
click at [669, 258] on div at bounding box center [722, 310] width 241 height 241
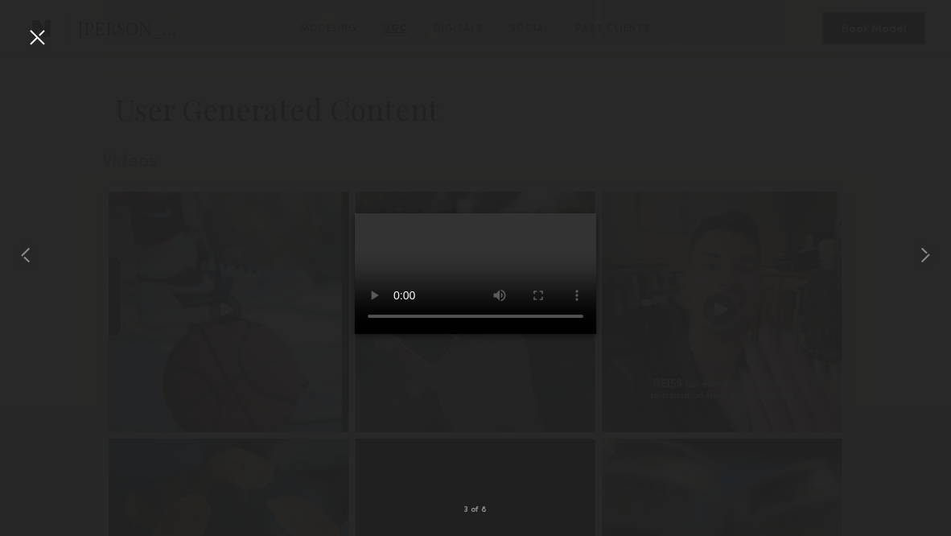
click at [564, 213] on video at bounding box center [475, 273] width 241 height 121
drag, startPoint x: 434, startPoint y: 465, endPoint x: 404, endPoint y: 465, distance: 29.8
click at [404, 334] on video at bounding box center [475, 273] width 241 height 121
click at [23, 257] on common-icon at bounding box center [26, 255] width 26 height 26
click at [35, 40] on div at bounding box center [37, 37] width 26 height 26
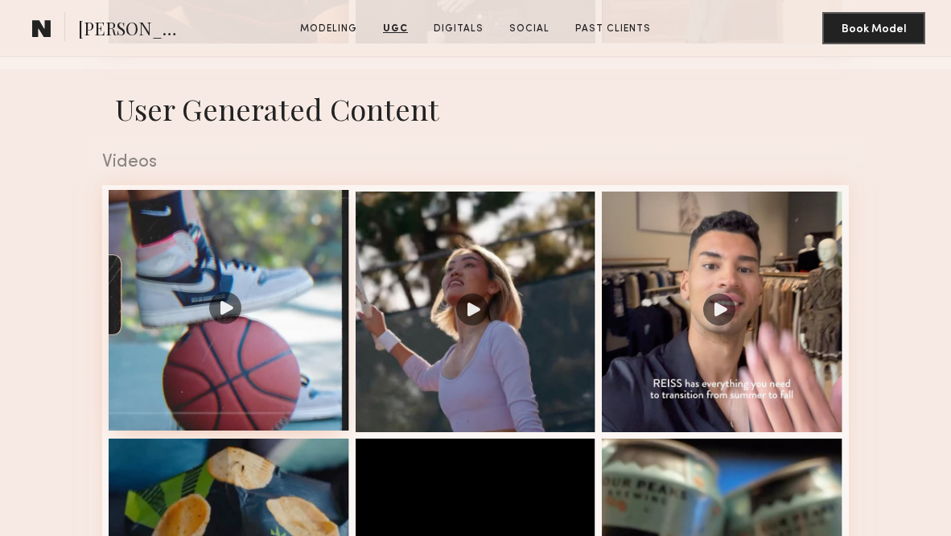
click at [241, 345] on div at bounding box center [229, 310] width 241 height 241
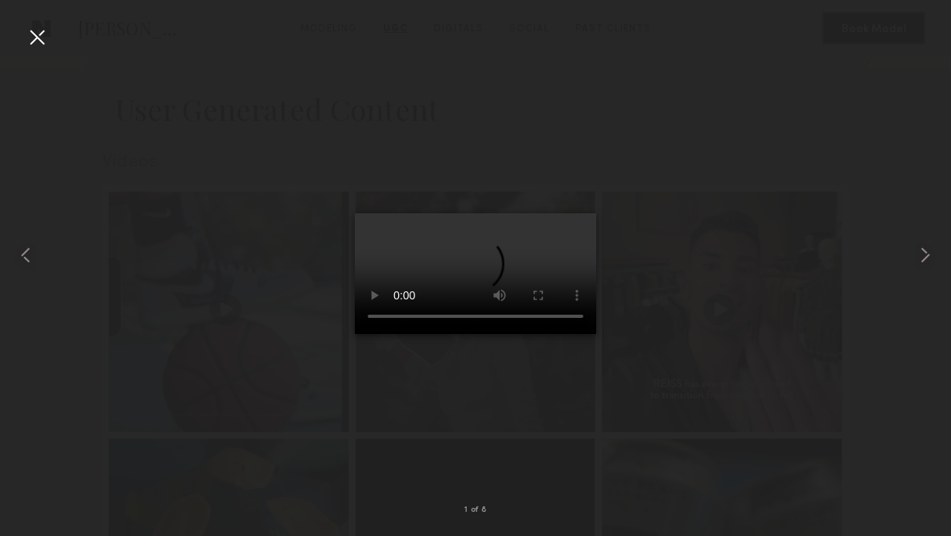
click at [570, 213] on video at bounding box center [475, 273] width 241 height 121
click at [920, 249] on common-icon at bounding box center [925, 255] width 26 height 26
click at [920, 250] on common-icon at bounding box center [925, 255] width 26 height 26
click at [471, 334] on video at bounding box center [475, 273] width 241 height 121
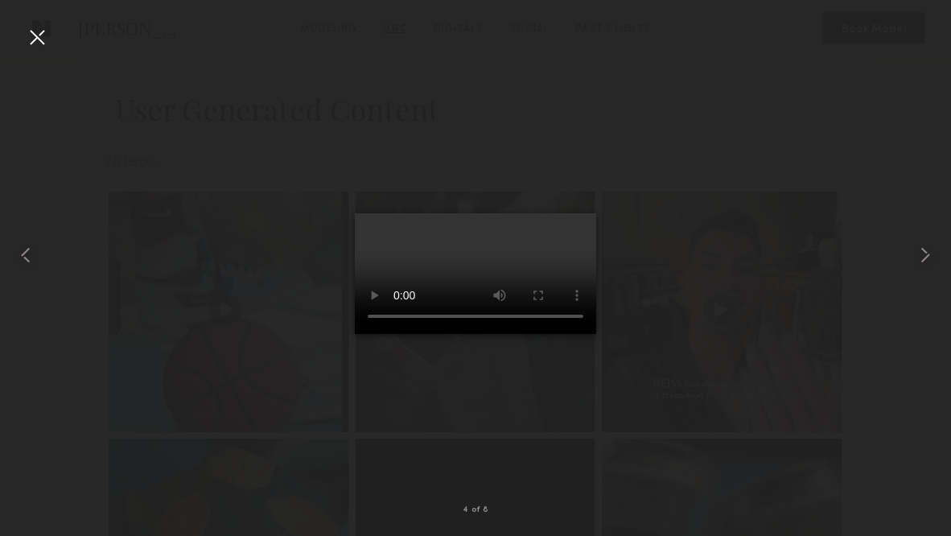
click at [492, 334] on video at bounding box center [475, 273] width 241 height 121
drag, startPoint x: 429, startPoint y: 463, endPoint x: 414, endPoint y: 463, distance: 15.3
click at [414, 334] on video at bounding box center [475, 273] width 241 height 121
click at [928, 253] on common-icon at bounding box center [925, 255] width 26 height 26
click at [926, 252] on common-icon at bounding box center [925, 255] width 26 height 26
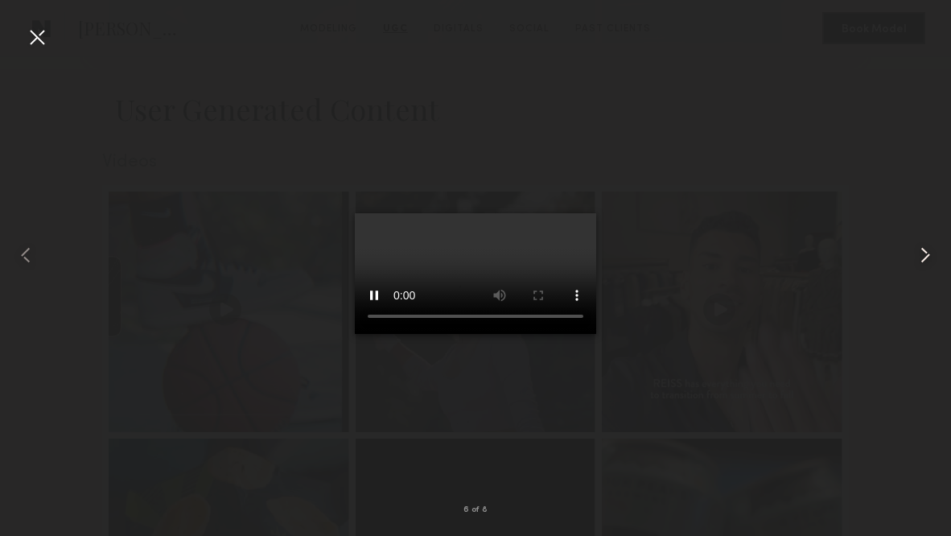
click at [926, 252] on common-icon at bounding box center [925, 255] width 26 height 26
click at [924, 251] on common-icon at bounding box center [925, 255] width 26 height 26
click at [39, 40] on div at bounding box center [37, 37] width 26 height 26
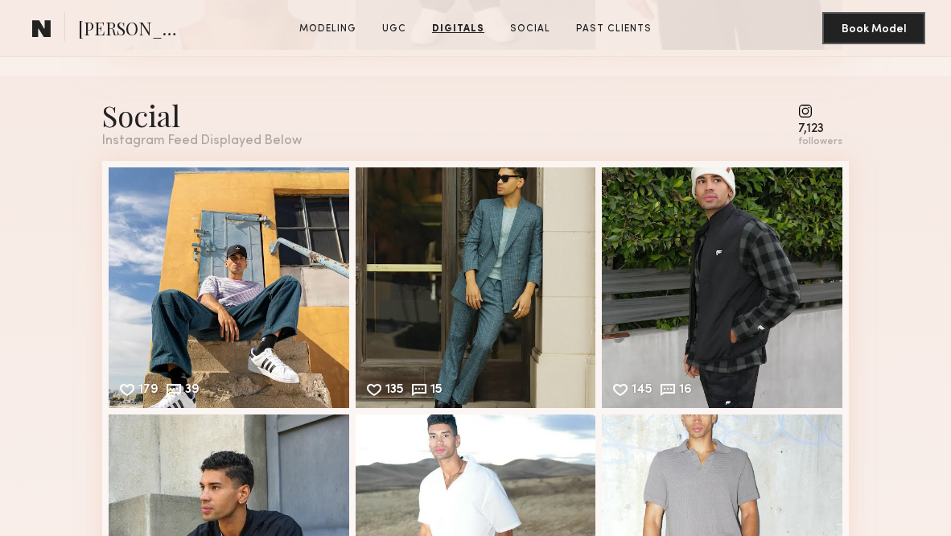
scroll to position [4113, 0]
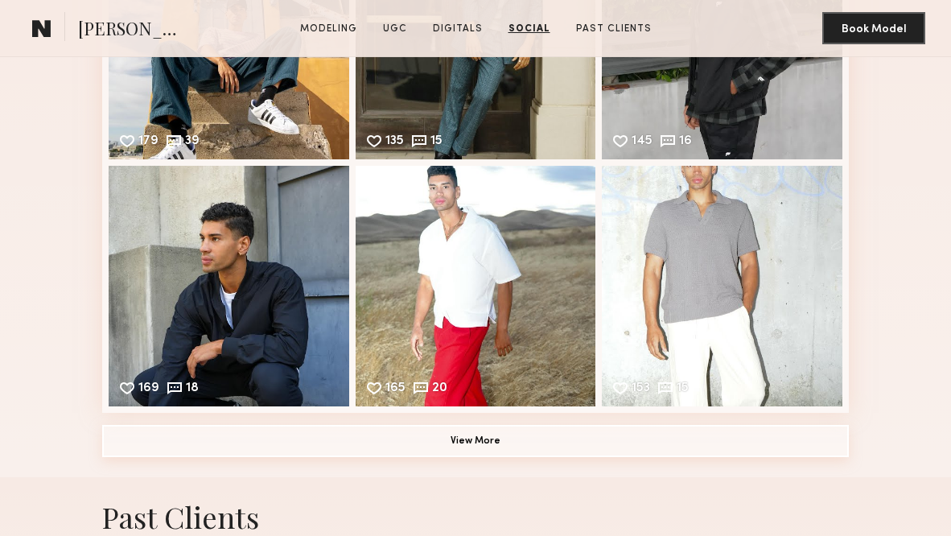
click at [245, 451] on button "View More" at bounding box center [475, 441] width 747 height 32
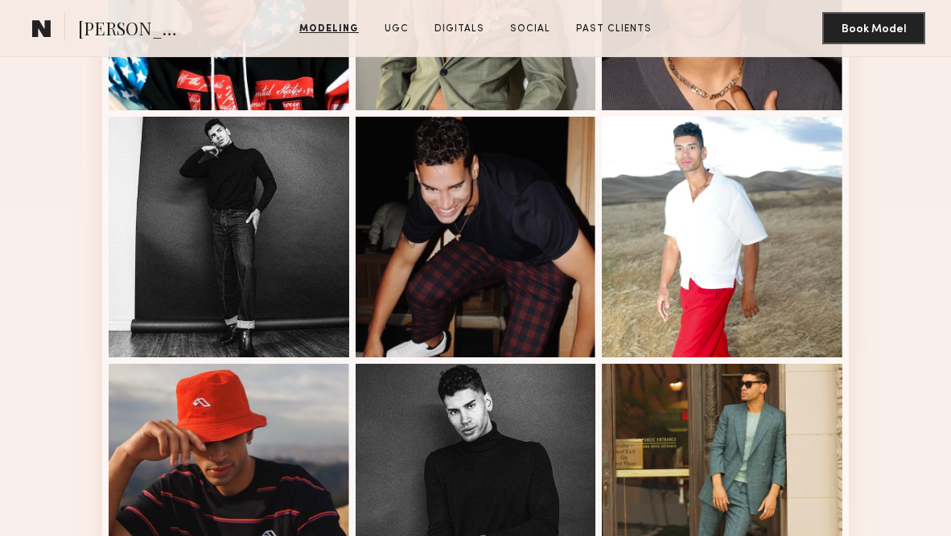
scroll to position [1811, 0]
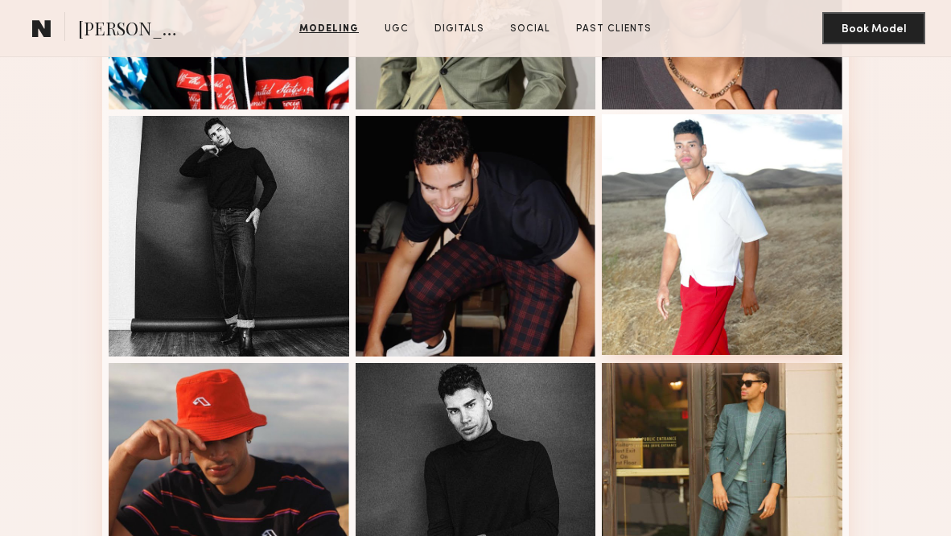
click at [692, 254] on div at bounding box center [722, 234] width 241 height 241
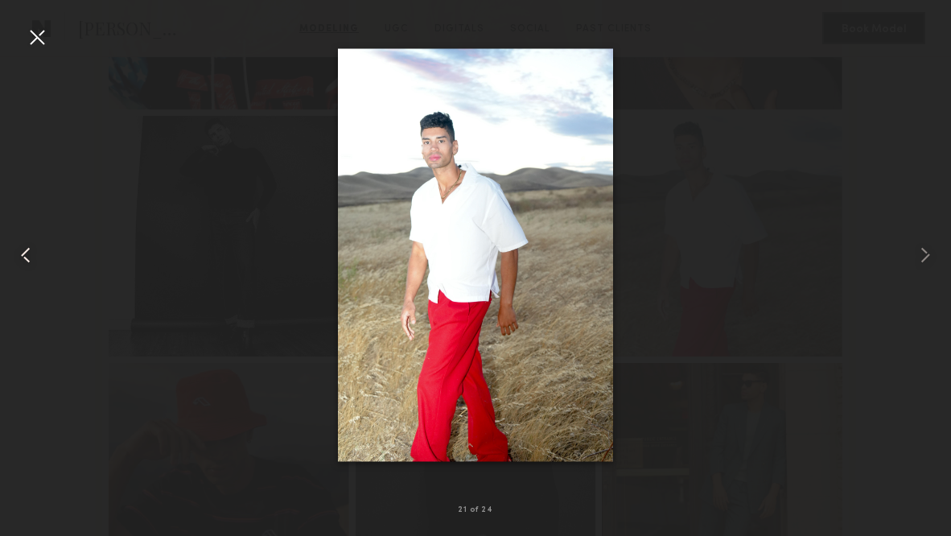
click at [35, 255] on common-icon at bounding box center [26, 255] width 26 height 26
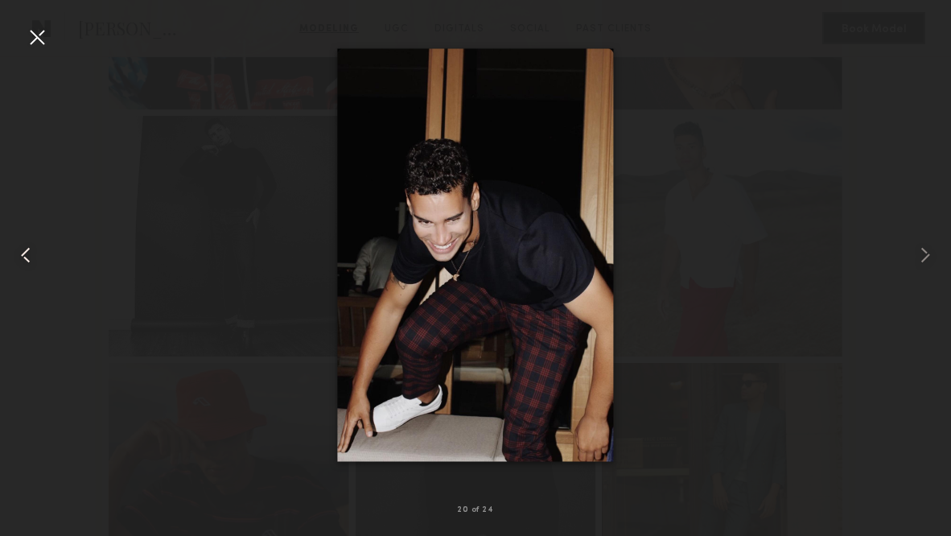
click at [34, 255] on common-icon at bounding box center [26, 255] width 26 height 26
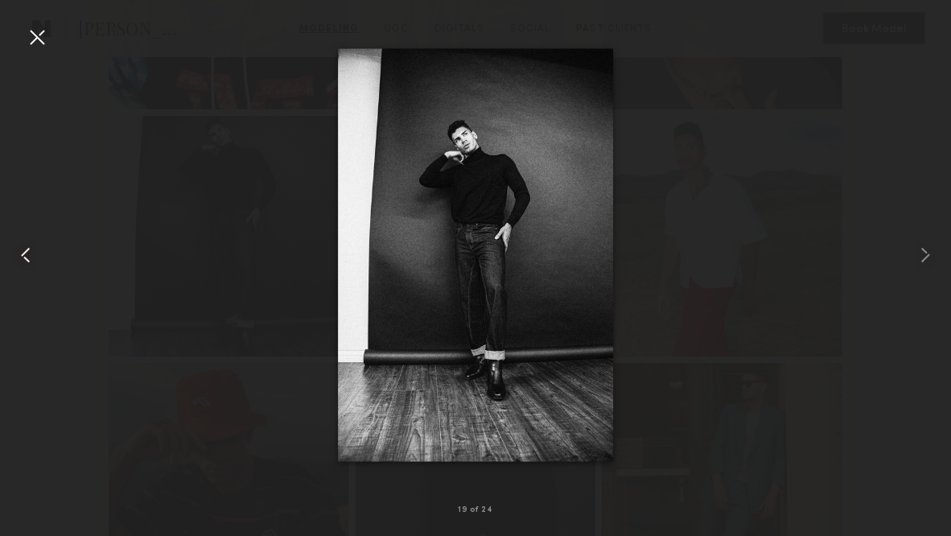
click at [34, 255] on common-icon at bounding box center [26, 255] width 26 height 26
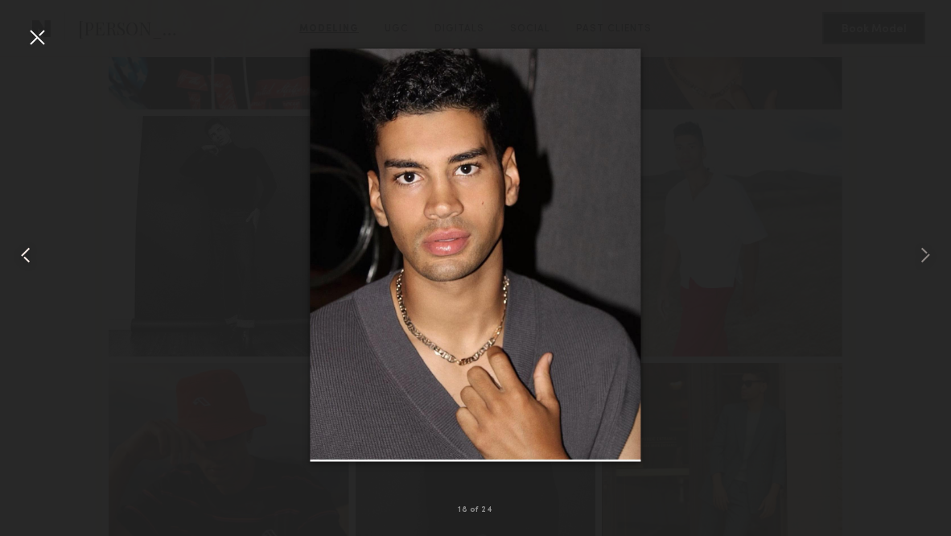
click at [34, 255] on common-icon at bounding box center [26, 255] width 26 height 26
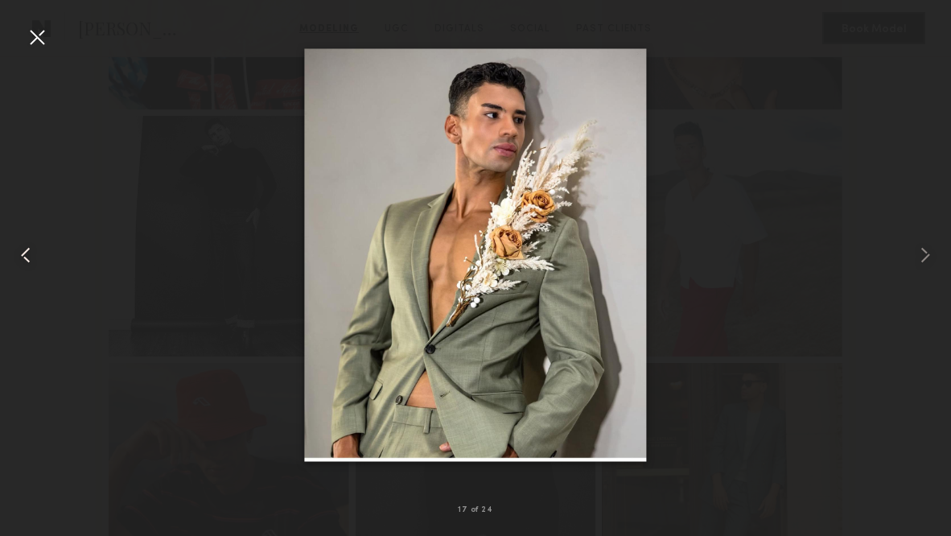
click at [34, 254] on common-icon at bounding box center [26, 255] width 26 height 26
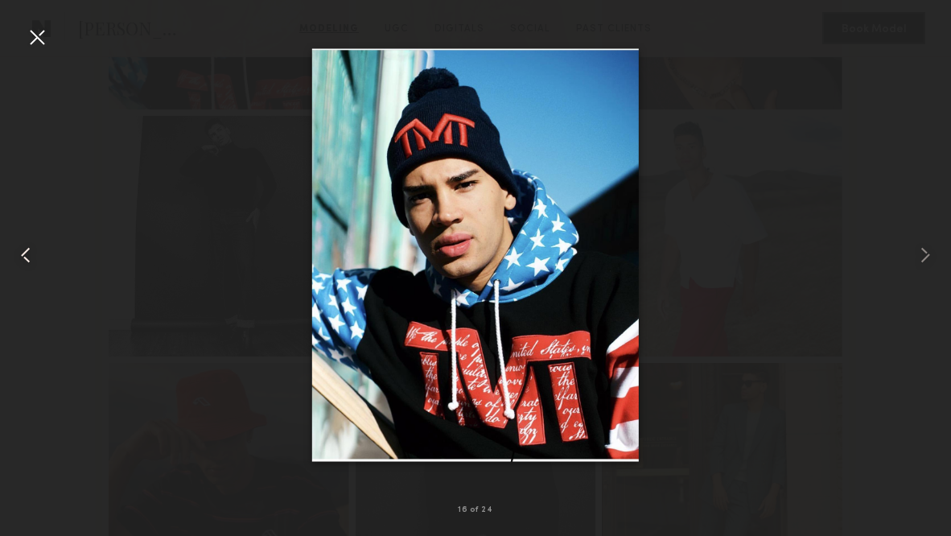
click at [34, 254] on common-icon at bounding box center [26, 255] width 26 height 26
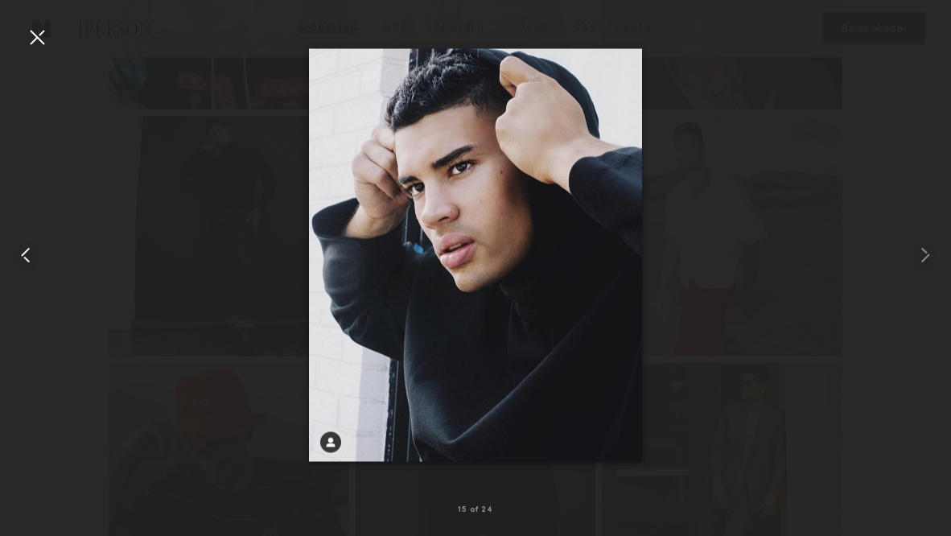
click at [34, 254] on common-icon at bounding box center [26, 255] width 26 height 26
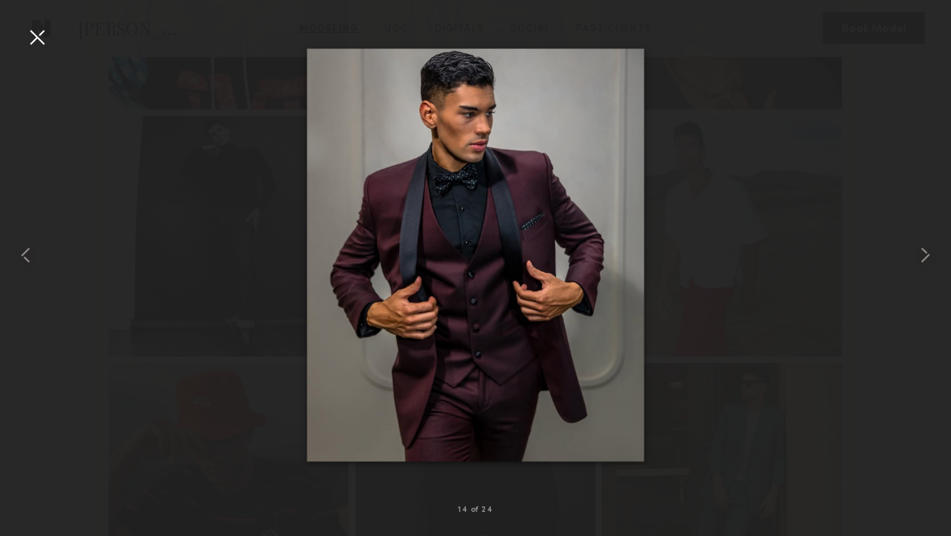
click at [29, 41] on div at bounding box center [37, 37] width 26 height 26
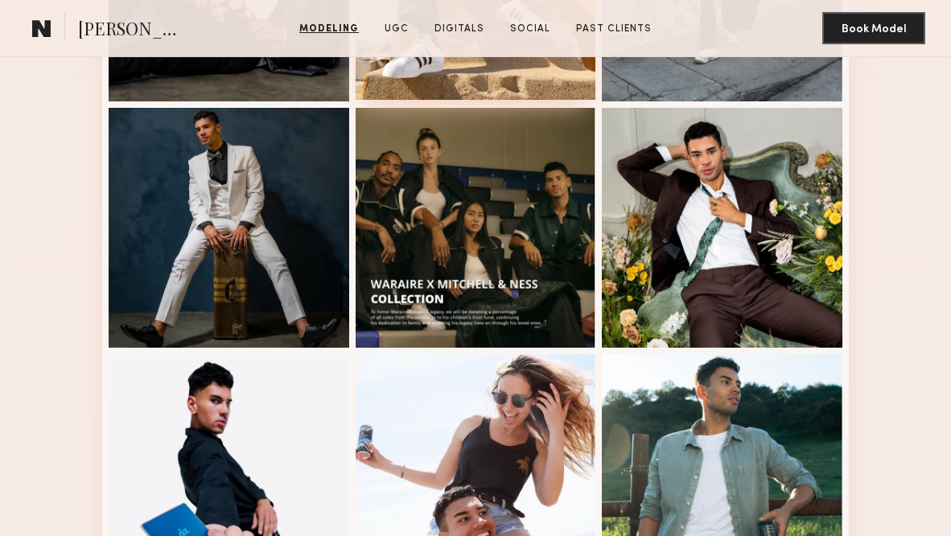
scroll to position [587, 0]
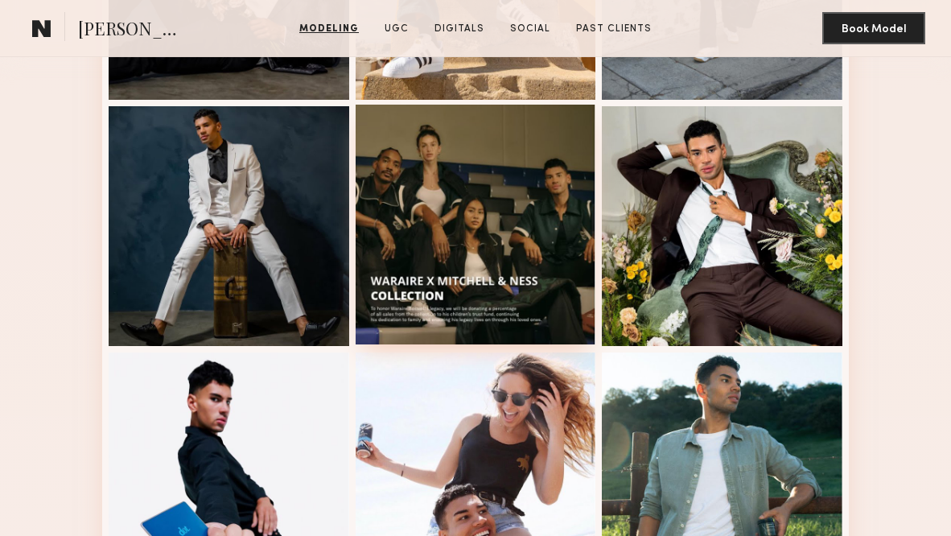
click at [500, 224] on div at bounding box center [476, 225] width 241 height 241
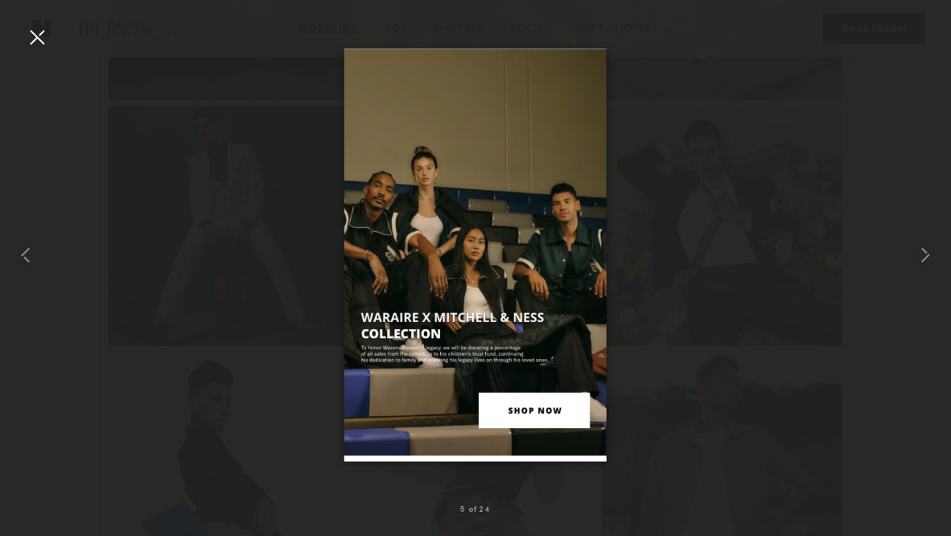
click at [40, 38] on div at bounding box center [37, 37] width 26 height 26
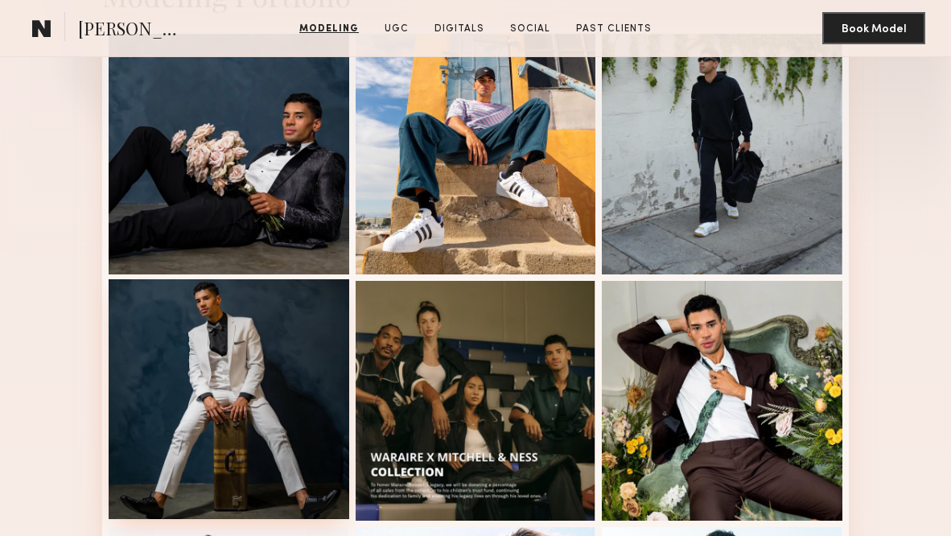
scroll to position [413, 0]
click at [237, 340] on div at bounding box center [229, 399] width 241 height 241
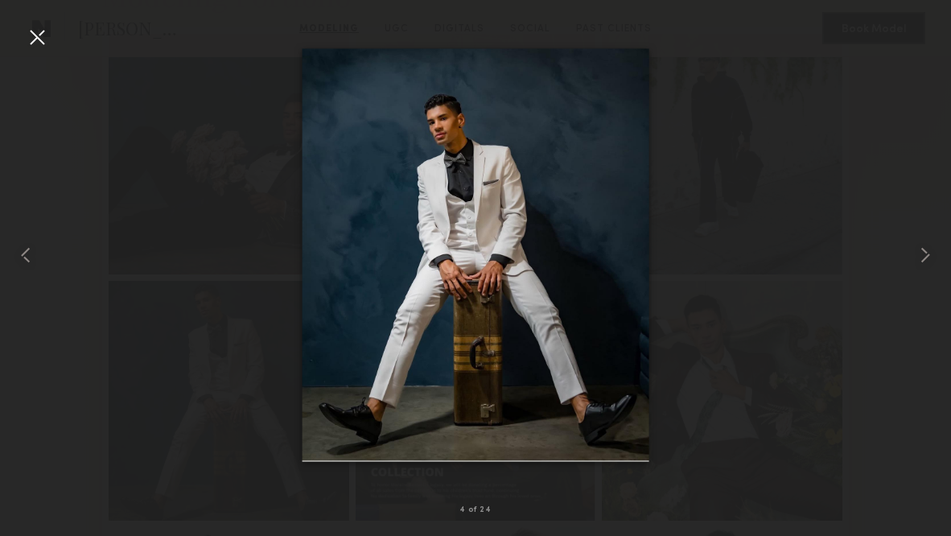
click at [39, 43] on div at bounding box center [37, 37] width 26 height 26
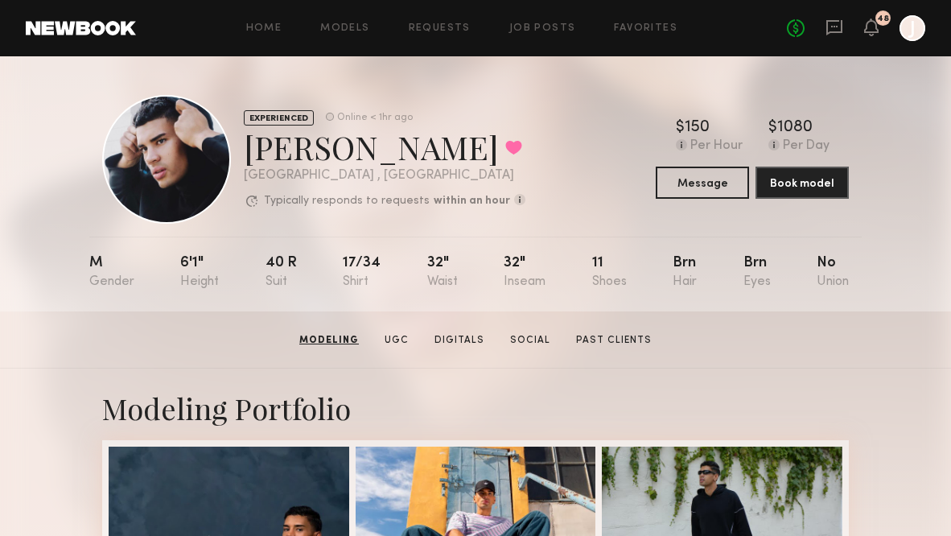
scroll to position [0, 0]
click at [694, 191] on button "Message" at bounding box center [702, 182] width 93 height 32
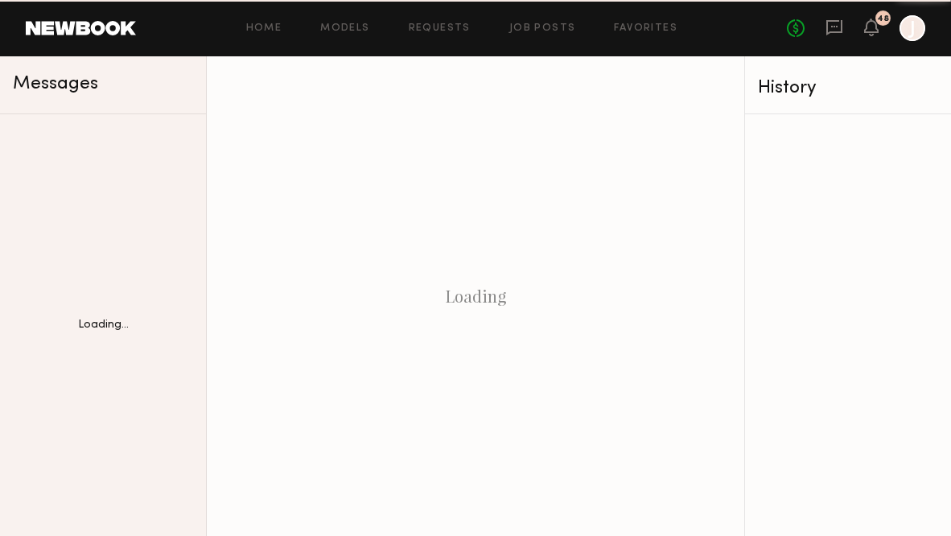
click at [706, 0] on header "Home Models Requests Job Posts Favorites Sign Out No fees up to $5,000 48 J" at bounding box center [475, 28] width 951 height 56
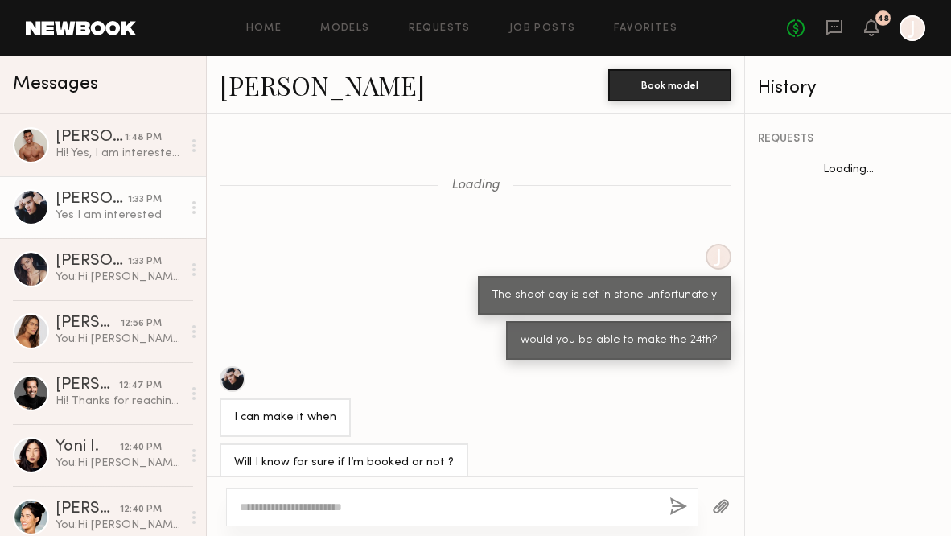
scroll to position [1052, 0]
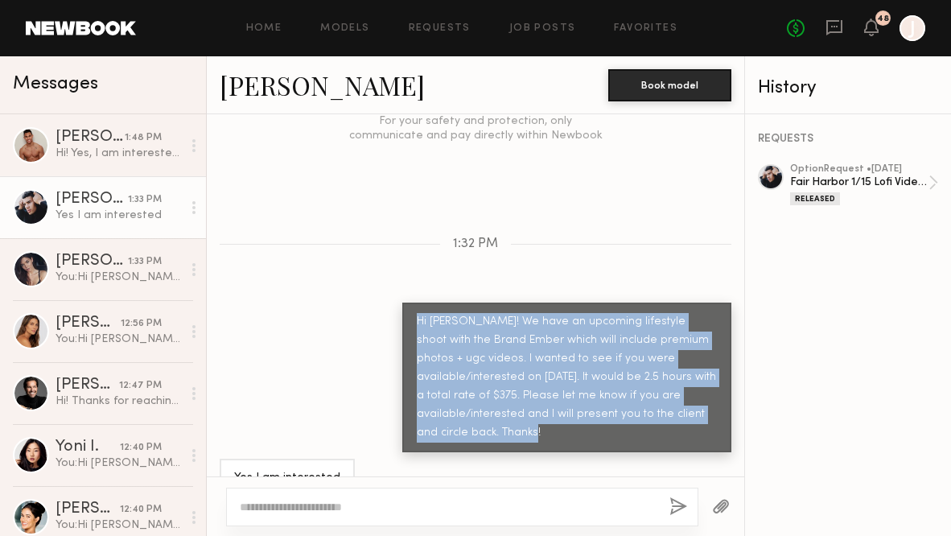
drag, startPoint x: 419, startPoint y: 314, endPoint x: 714, endPoint y: 414, distance: 311.7
click at [715, 414] on div "Hi Keith! We have an upcoming lifestyle shoot with the Brand Ember which will i…" at bounding box center [566, 378] width 329 height 150
copy div "Hi Keith! We have an upcoming lifestyle shoot with the Brand Ember which will i…"
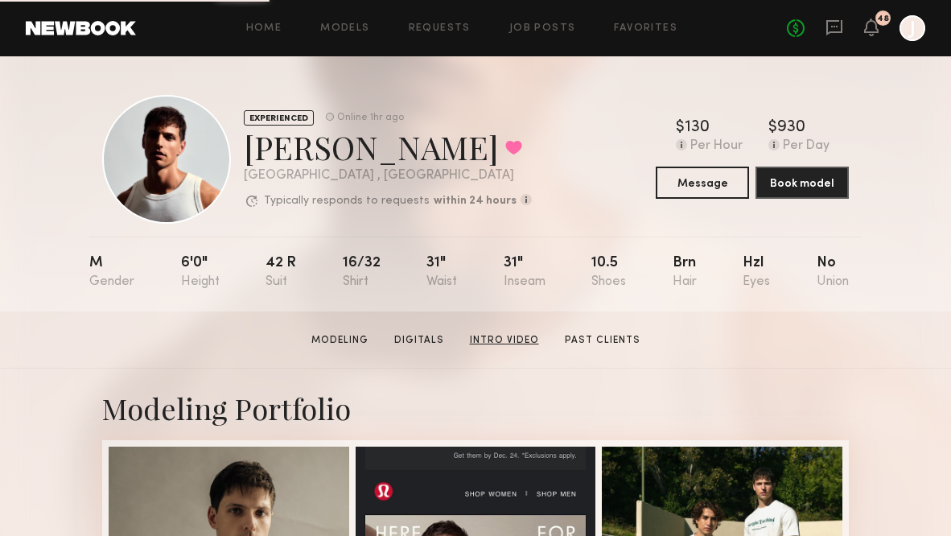
click at [481, 344] on link "Intro Video" at bounding box center [504, 340] width 82 height 14
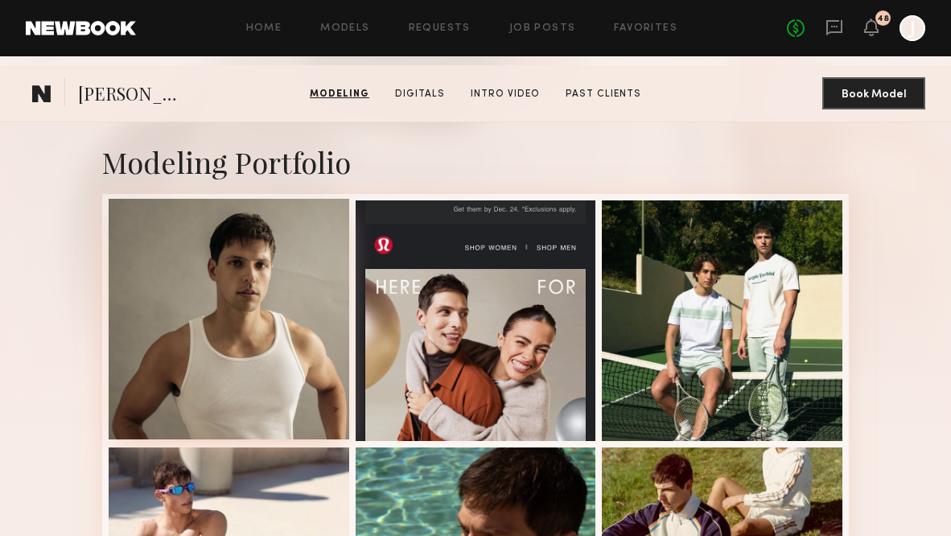
scroll to position [189, 0]
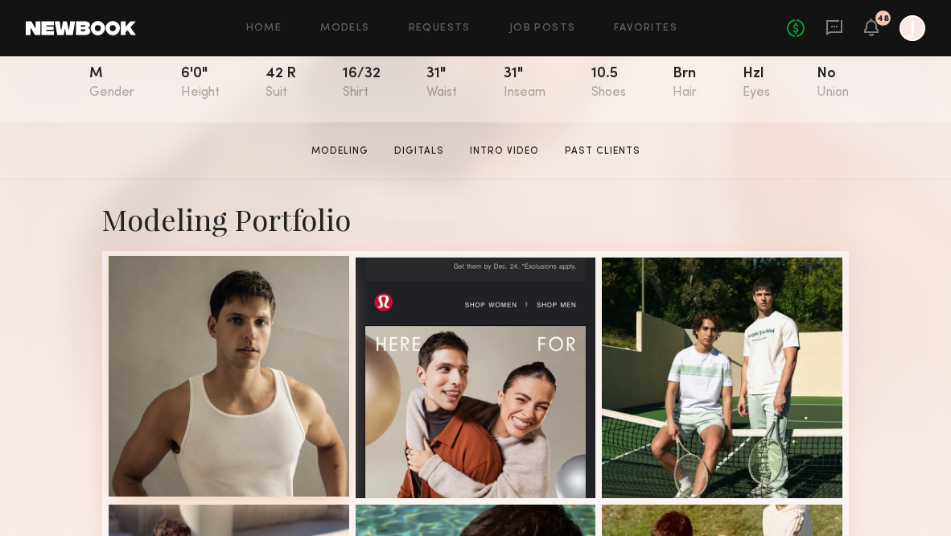
click at [246, 373] on div at bounding box center [229, 376] width 241 height 241
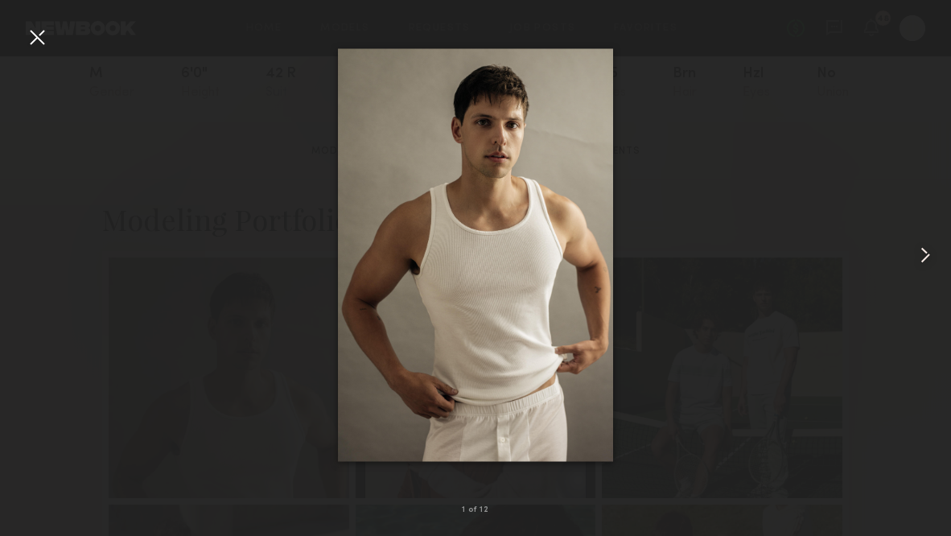
click at [931, 256] on common-icon at bounding box center [925, 255] width 26 height 26
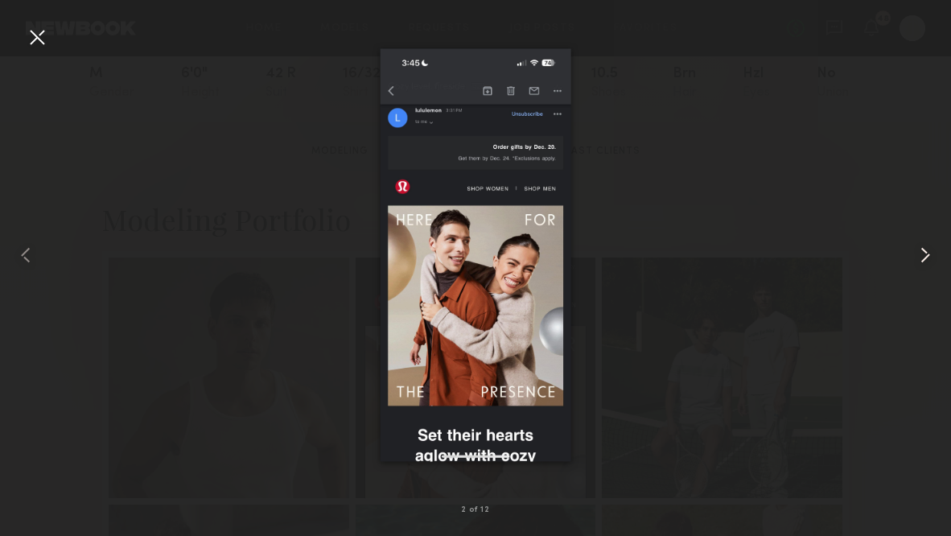
click at [930, 256] on common-icon at bounding box center [925, 255] width 26 height 26
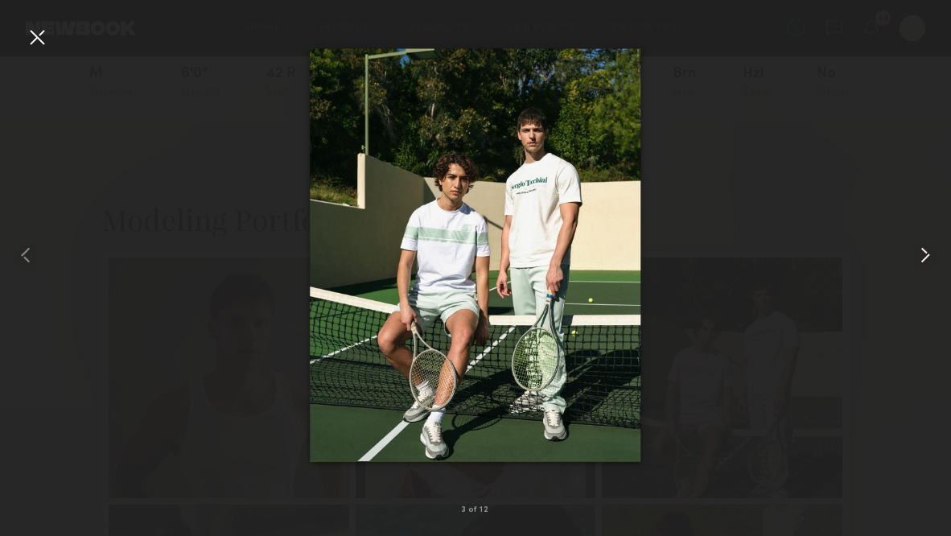
click at [930, 256] on common-icon at bounding box center [925, 255] width 26 height 26
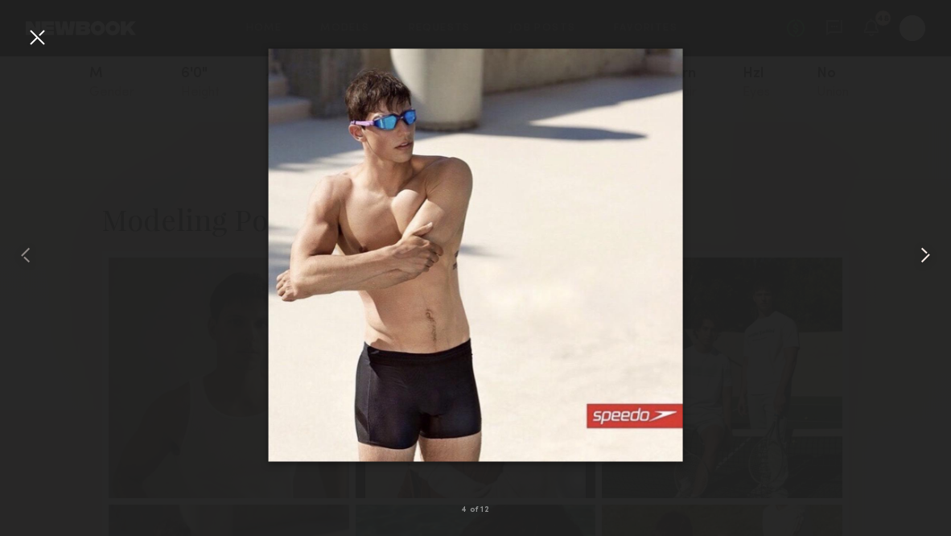
click at [930, 256] on common-icon at bounding box center [925, 255] width 26 height 26
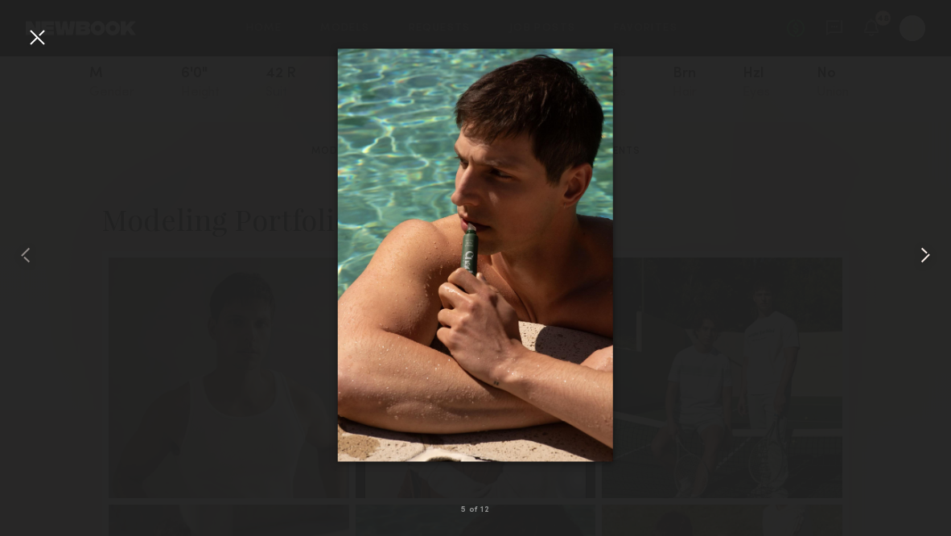
click at [930, 256] on common-icon at bounding box center [925, 255] width 26 height 26
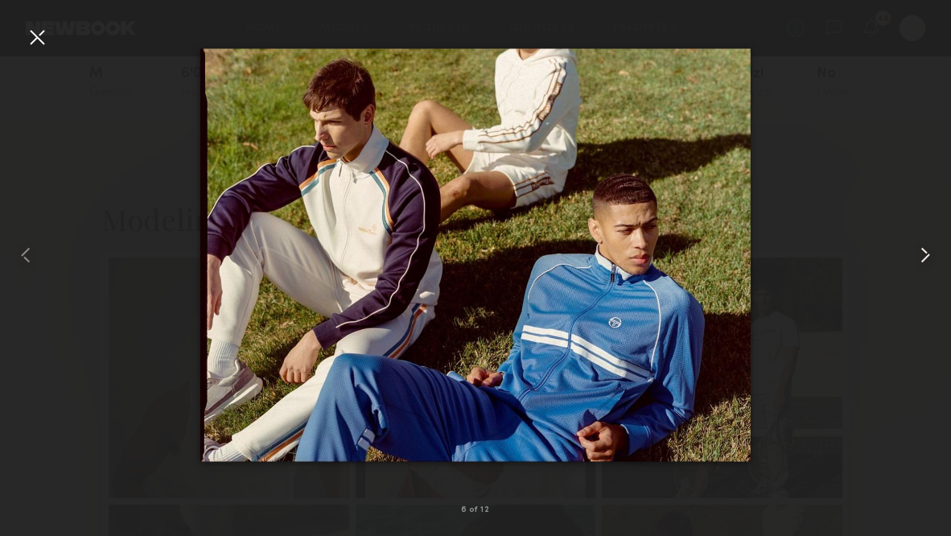
click at [930, 256] on common-icon at bounding box center [925, 255] width 26 height 26
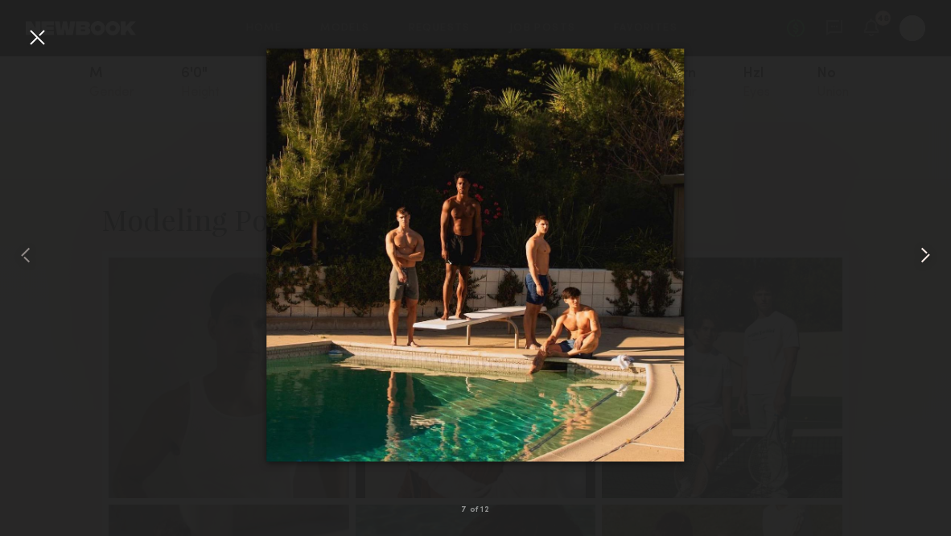
click at [930, 256] on common-icon at bounding box center [925, 255] width 26 height 26
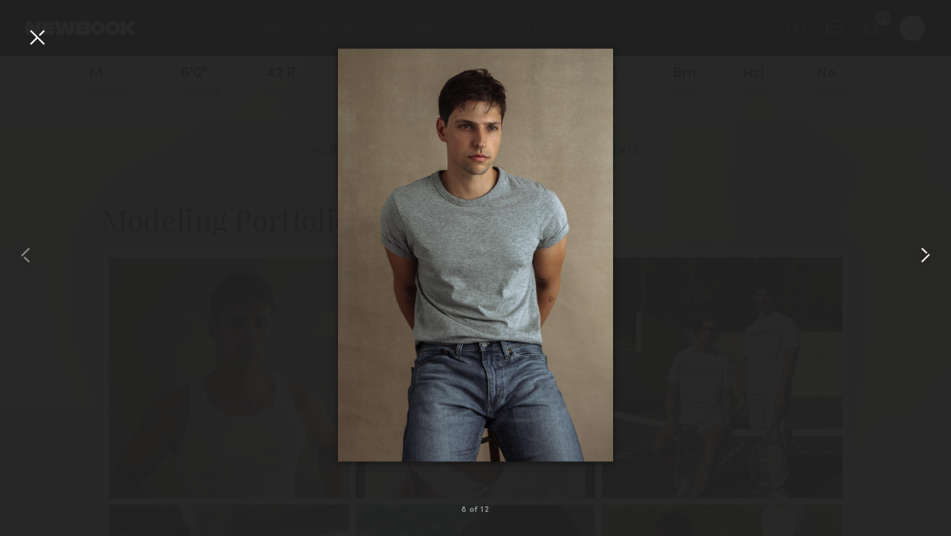
click at [930, 256] on common-icon at bounding box center [925, 255] width 26 height 26
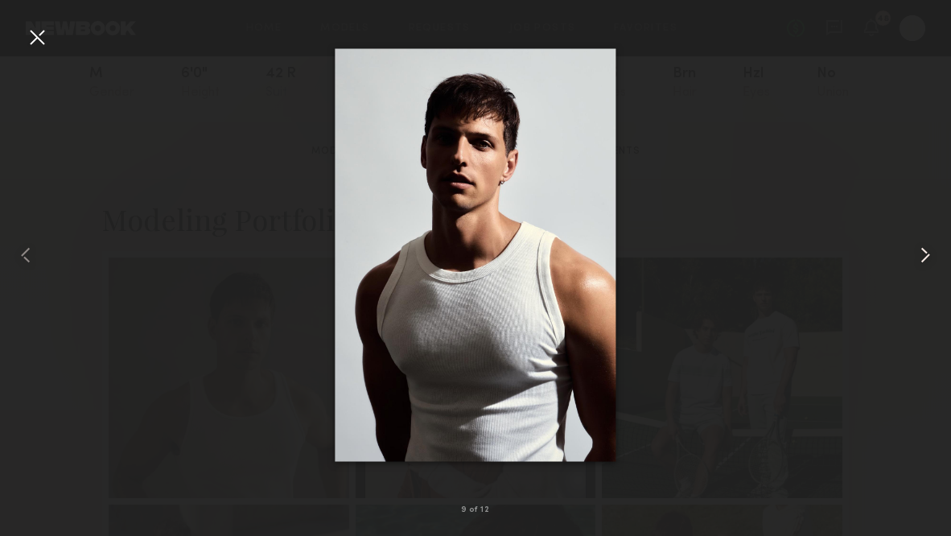
click at [930, 256] on common-icon at bounding box center [925, 255] width 26 height 26
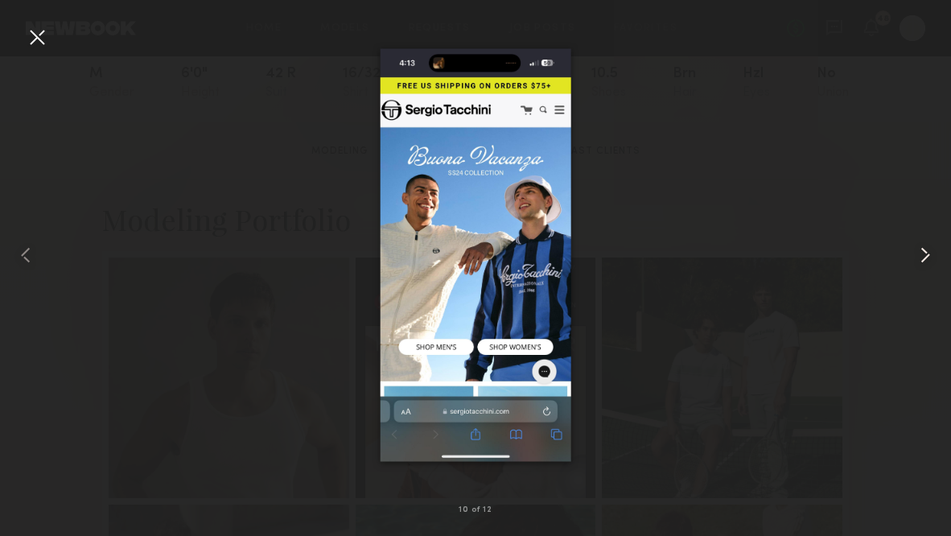
click at [930, 256] on common-icon at bounding box center [925, 255] width 26 height 26
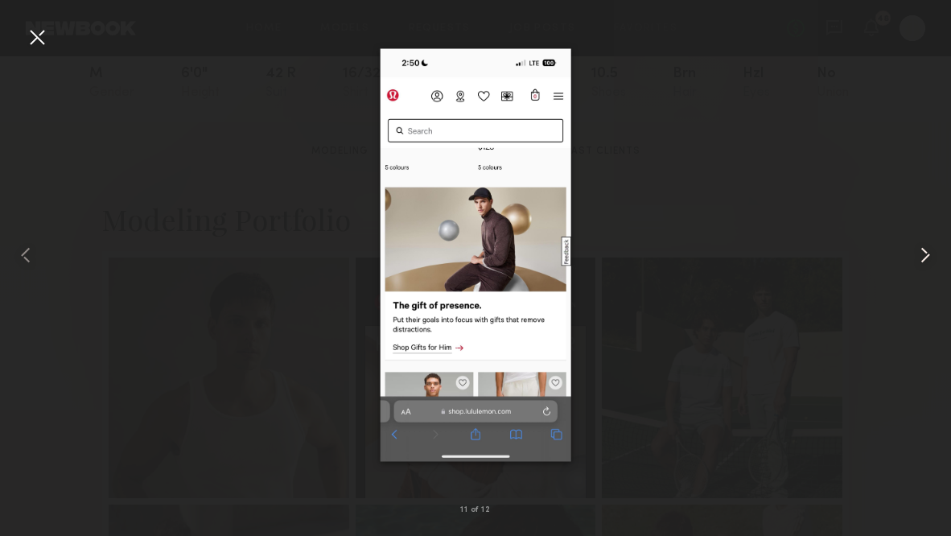
click at [930, 256] on common-icon at bounding box center [925, 255] width 26 height 26
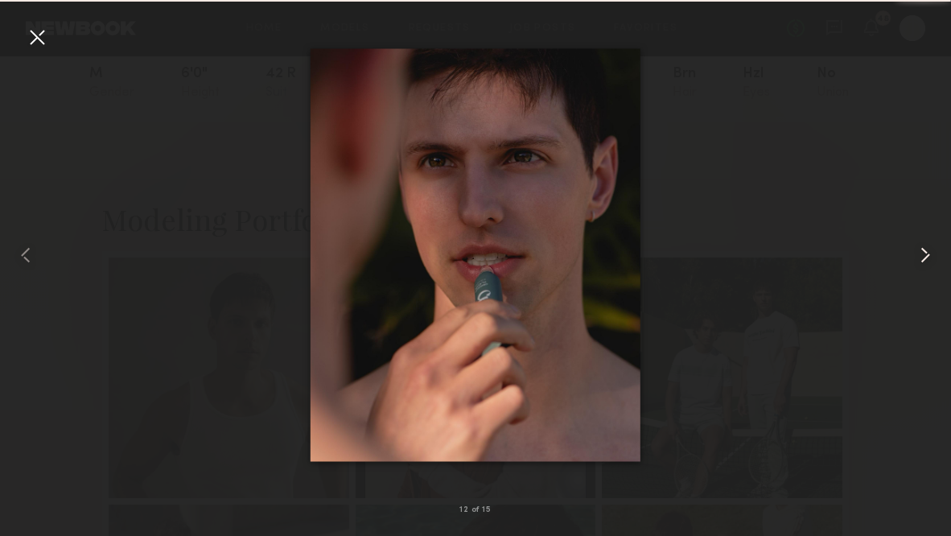
click at [930, 256] on common-icon at bounding box center [925, 255] width 26 height 26
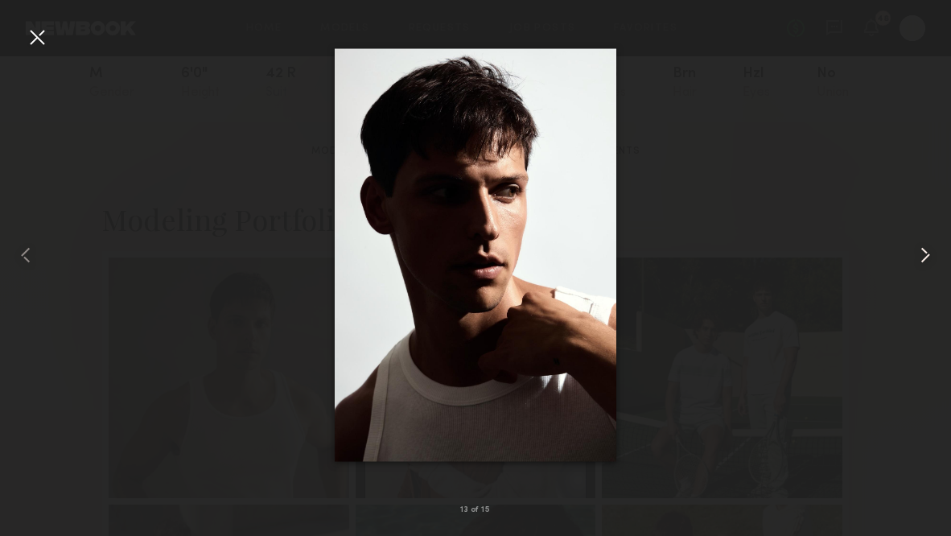
click at [930, 256] on common-icon at bounding box center [925, 255] width 26 height 26
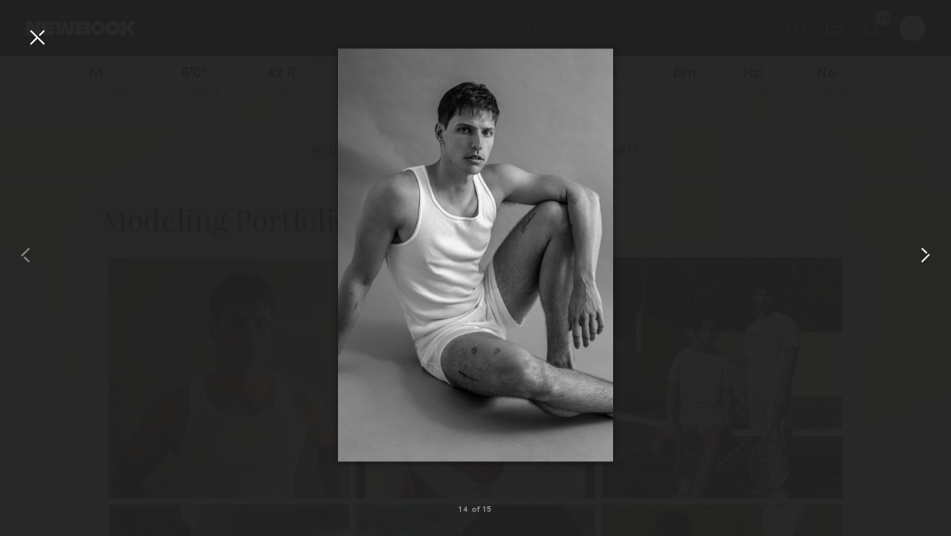
click at [930, 256] on common-icon at bounding box center [925, 255] width 26 height 26
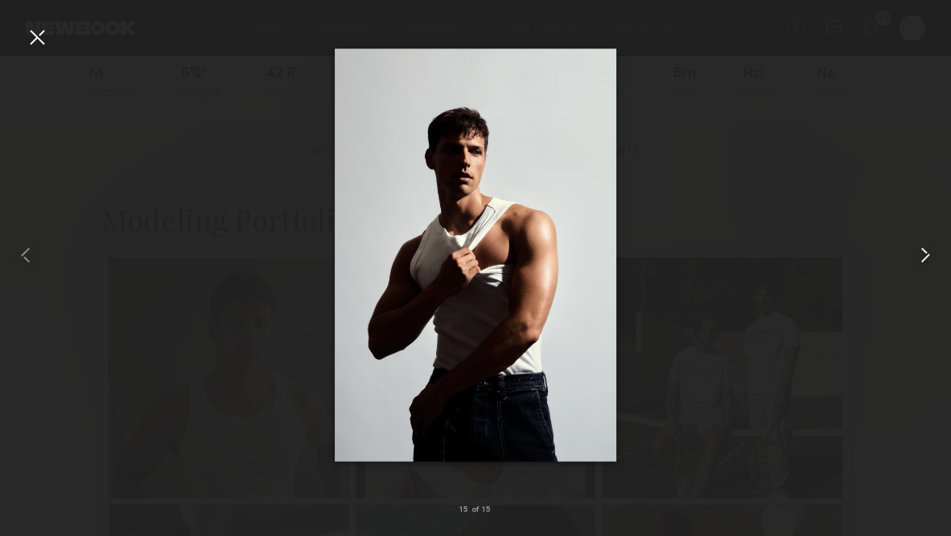
click at [930, 256] on common-icon at bounding box center [925, 255] width 26 height 26
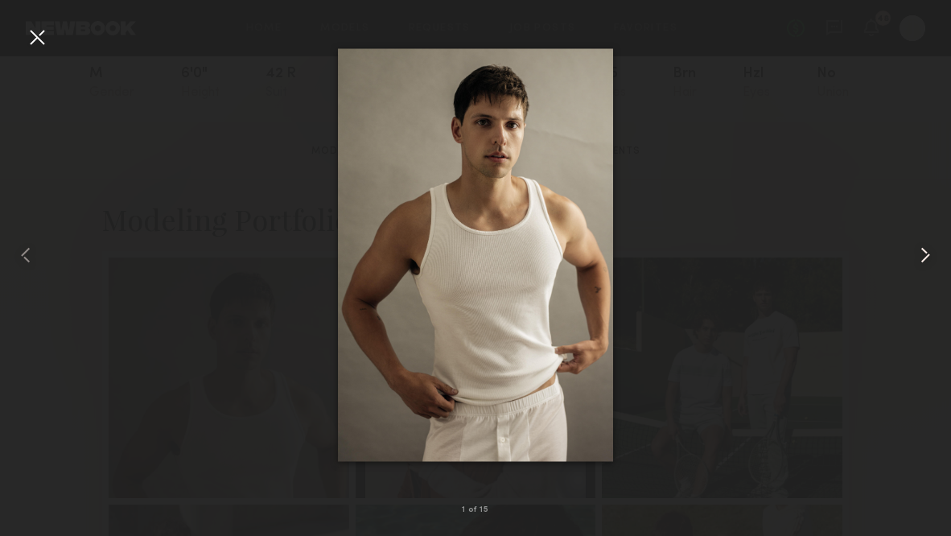
click at [930, 256] on common-icon at bounding box center [925, 255] width 26 height 26
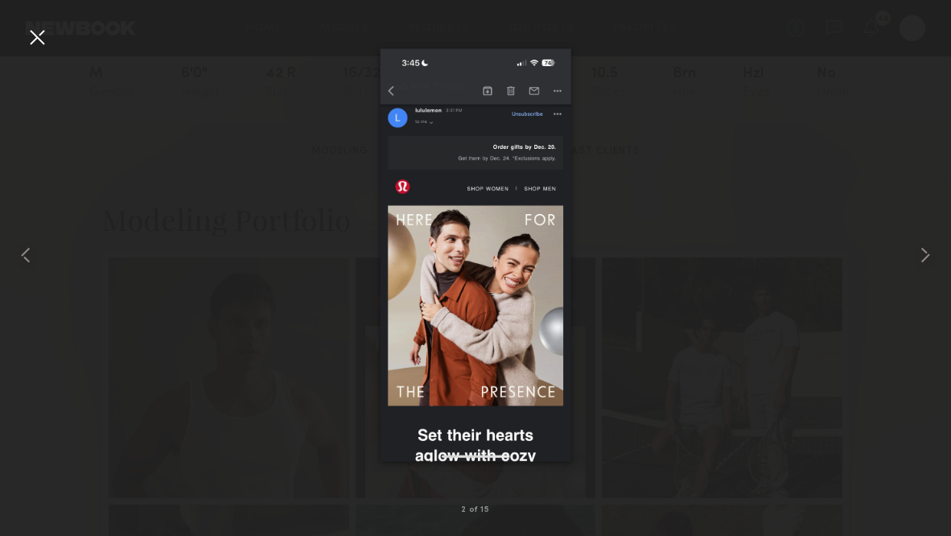
click at [42, 43] on div at bounding box center [37, 37] width 26 height 26
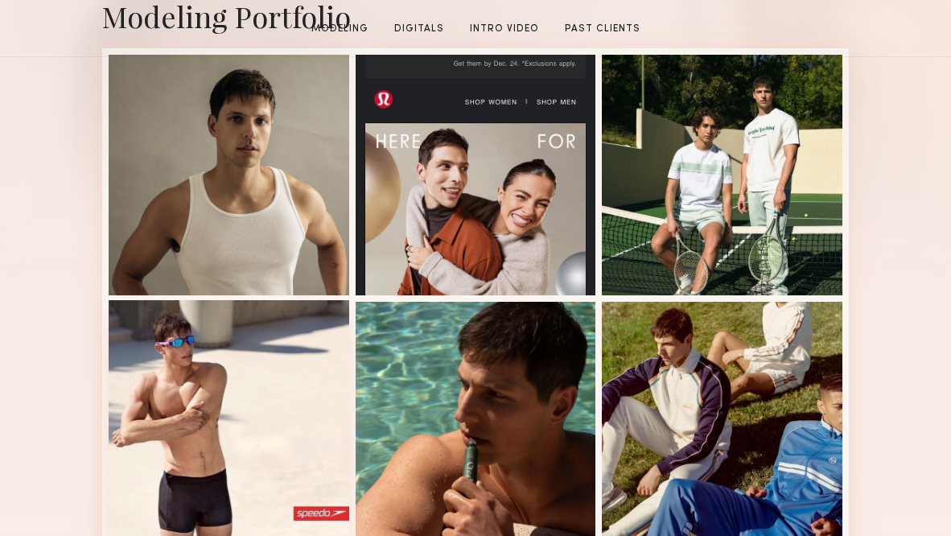
scroll to position [427, 0]
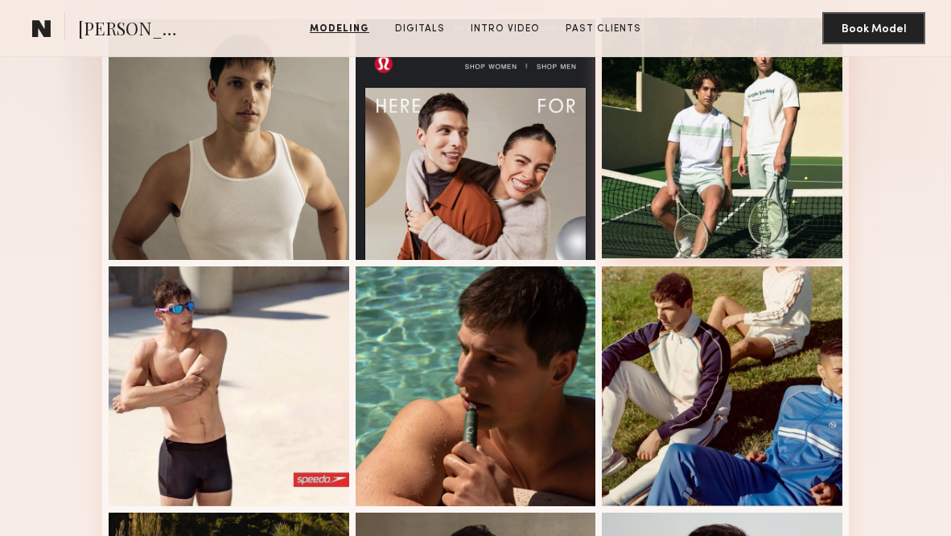
click at [723, 193] on div at bounding box center [722, 138] width 241 height 241
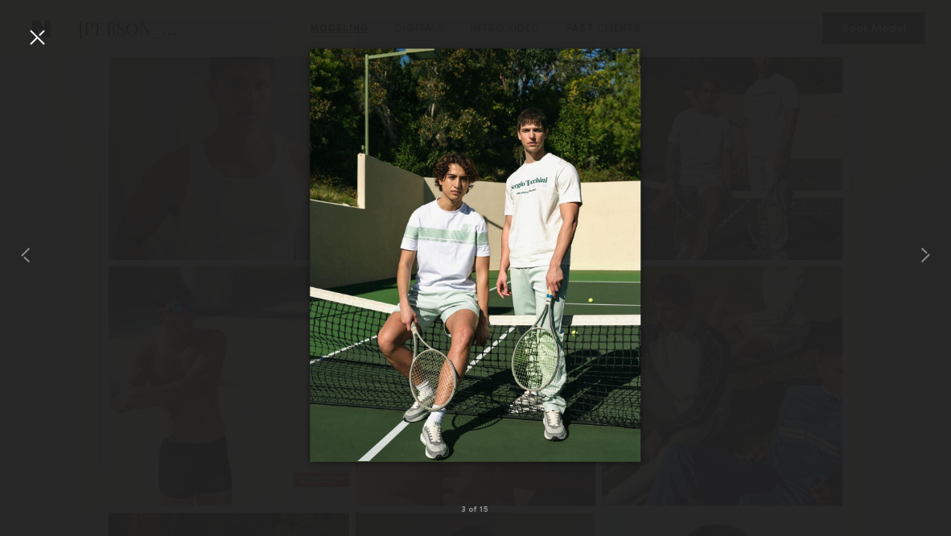
click at [35, 42] on div at bounding box center [37, 37] width 26 height 26
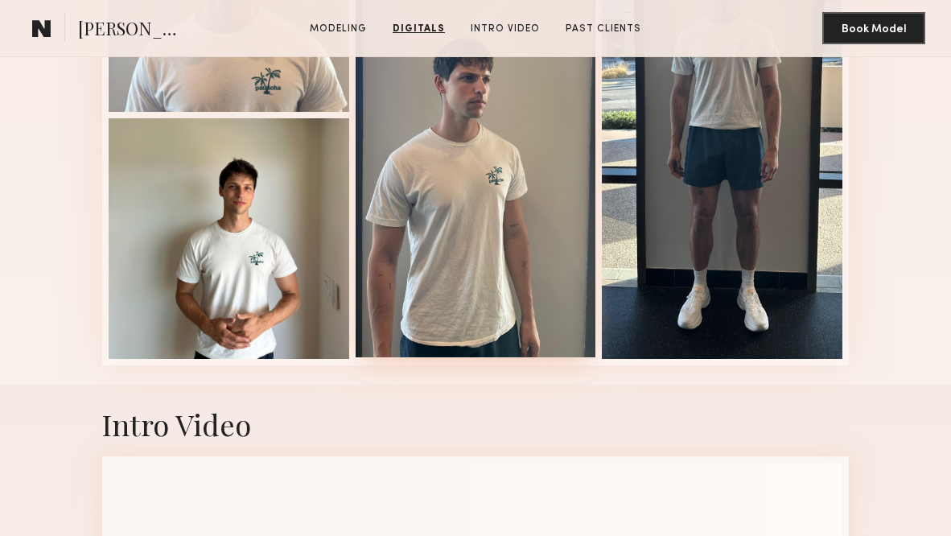
scroll to position [1929, 0]
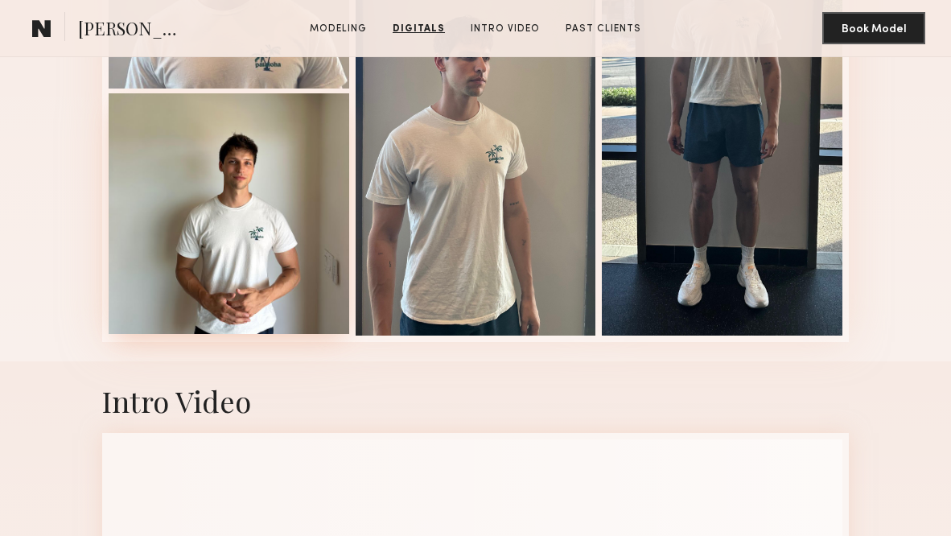
click at [228, 249] on div at bounding box center [229, 213] width 241 height 241
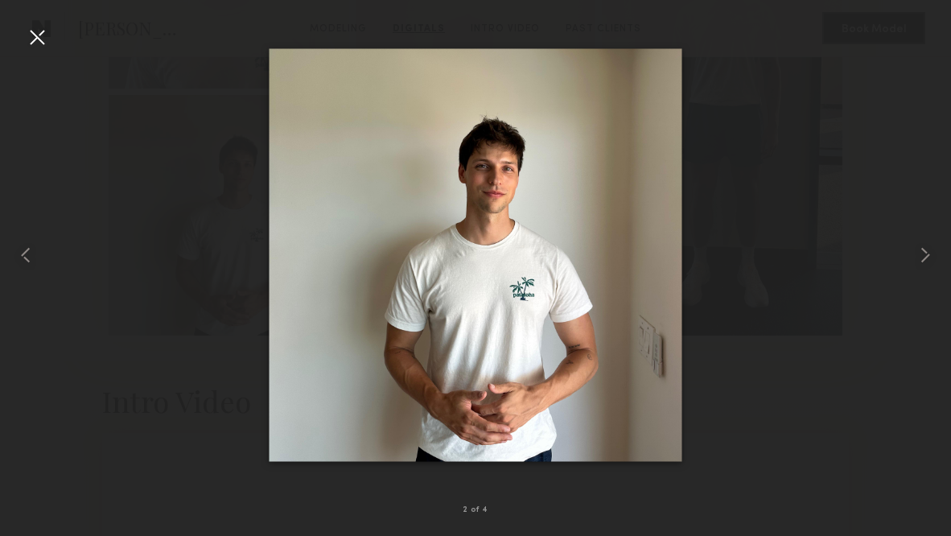
click at [32, 34] on div at bounding box center [37, 37] width 26 height 26
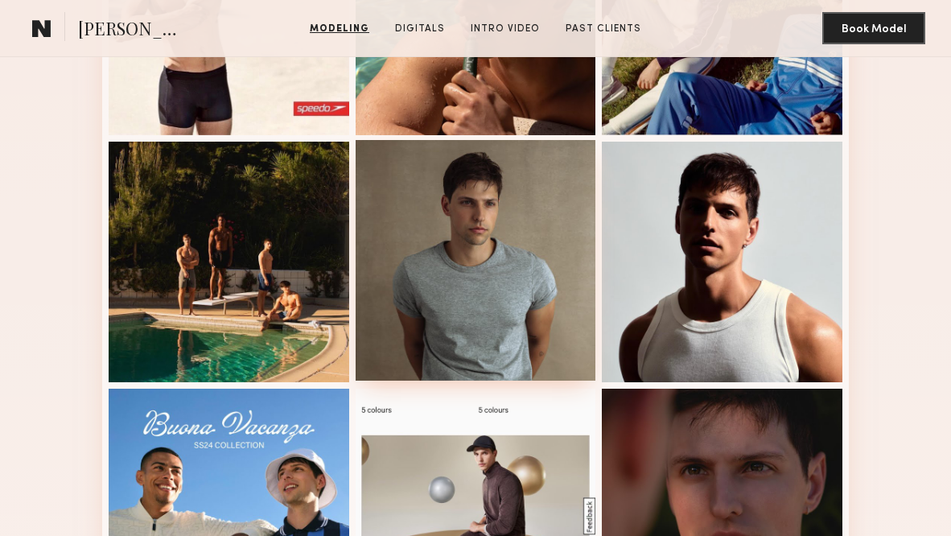
scroll to position [1071, 0]
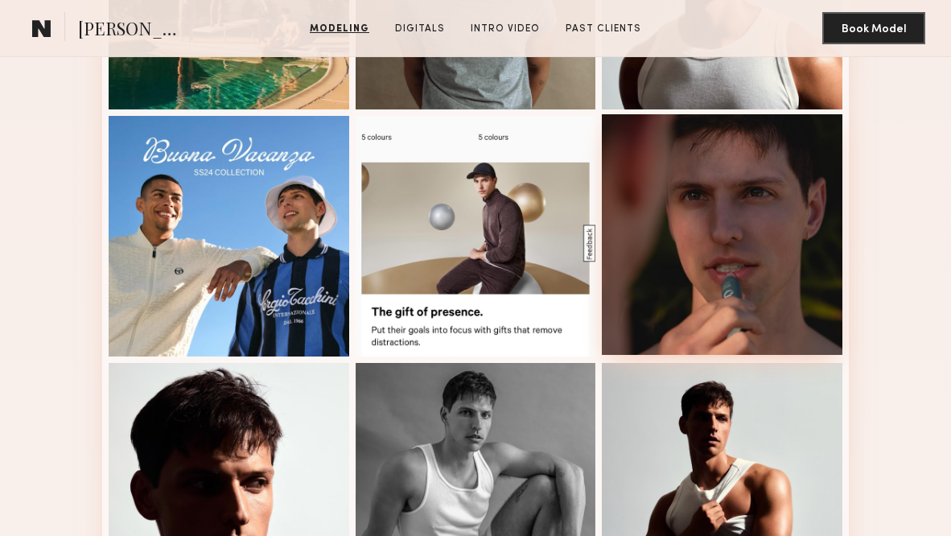
click at [690, 267] on div at bounding box center [722, 234] width 241 height 241
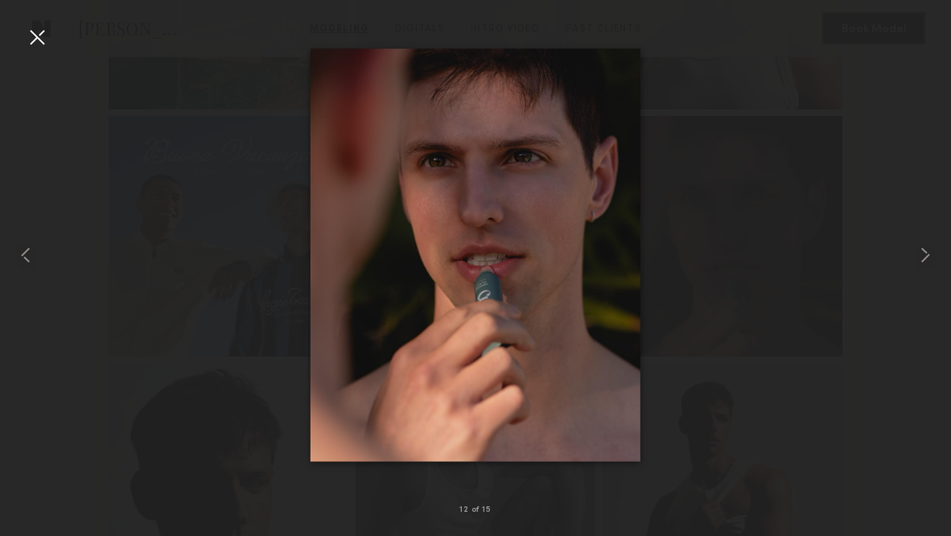
click at [39, 33] on div at bounding box center [37, 37] width 26 height 26
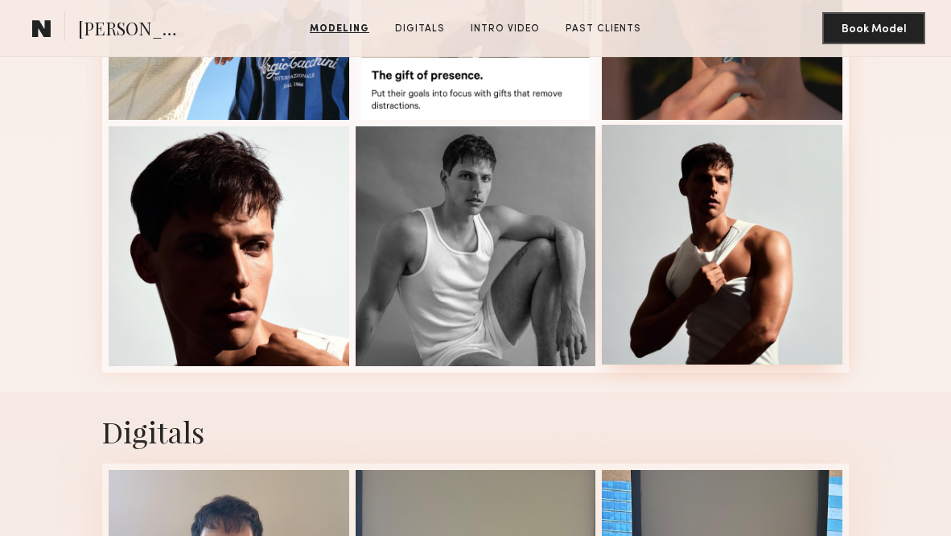
scroll to position [690, 0]
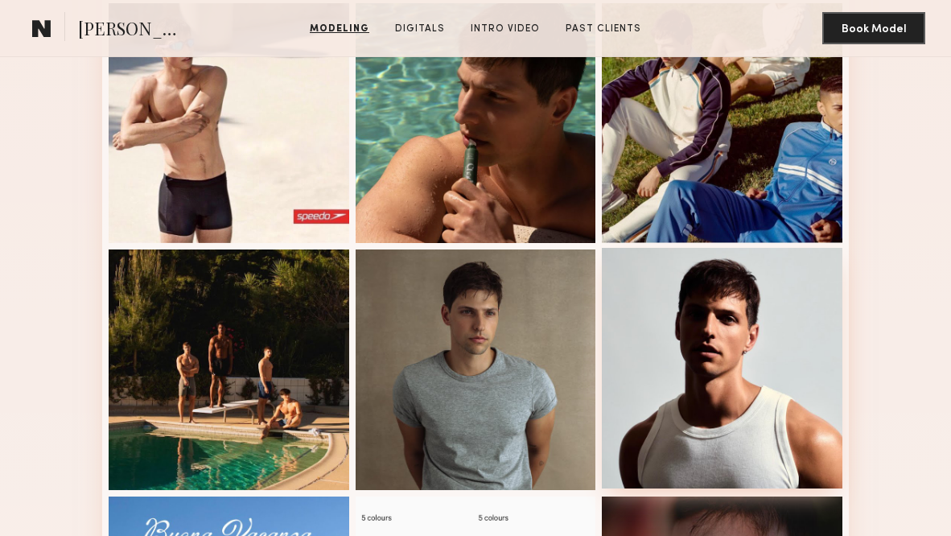
click at [681, 308] on div at bounding box center [722, 368] width 241 height 241
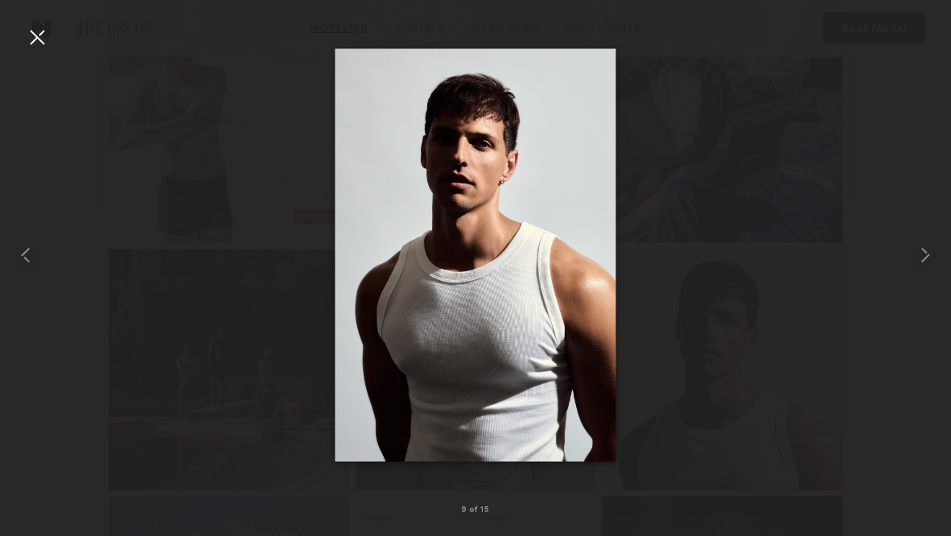
click at [41, 35] on div at bounding box center [37, 37] width 26 height 26
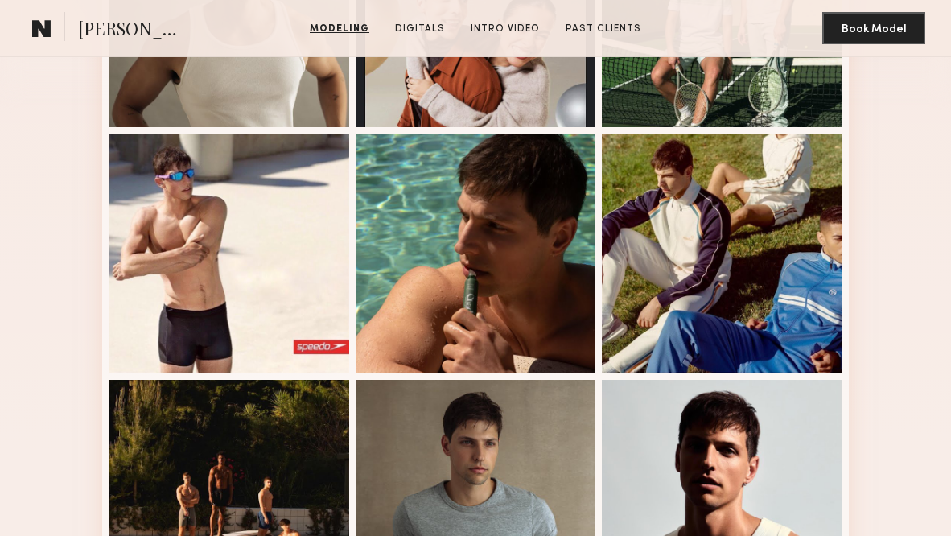
scroll to position [293, 0]
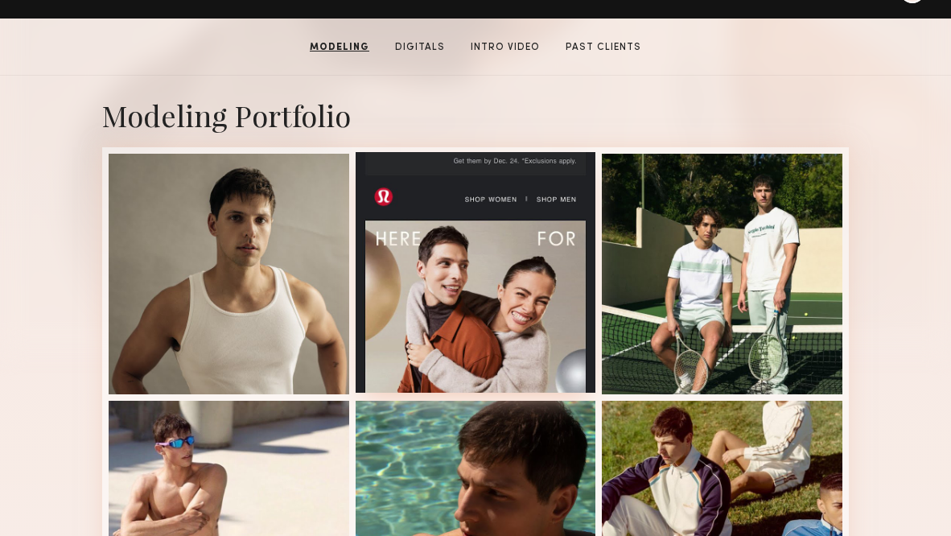
click at [419, 274] on div at bounding box center [476, 272] width 241 height 241
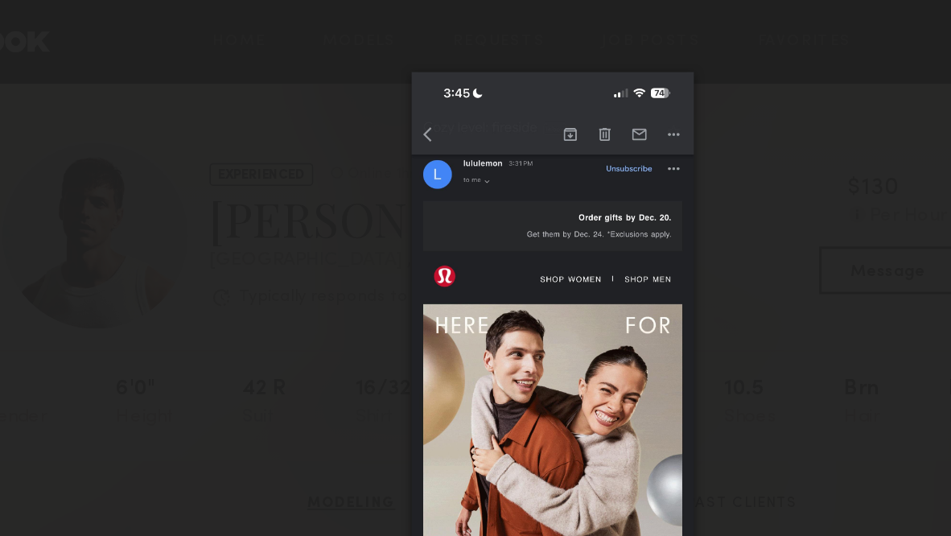
scroll to position [-1, 0]
click at [206, 134] on div at bounding box center [475, 255] width 951 height 459
click at [184, 158] on div at bounding box center [475, 255] width 951 height 459
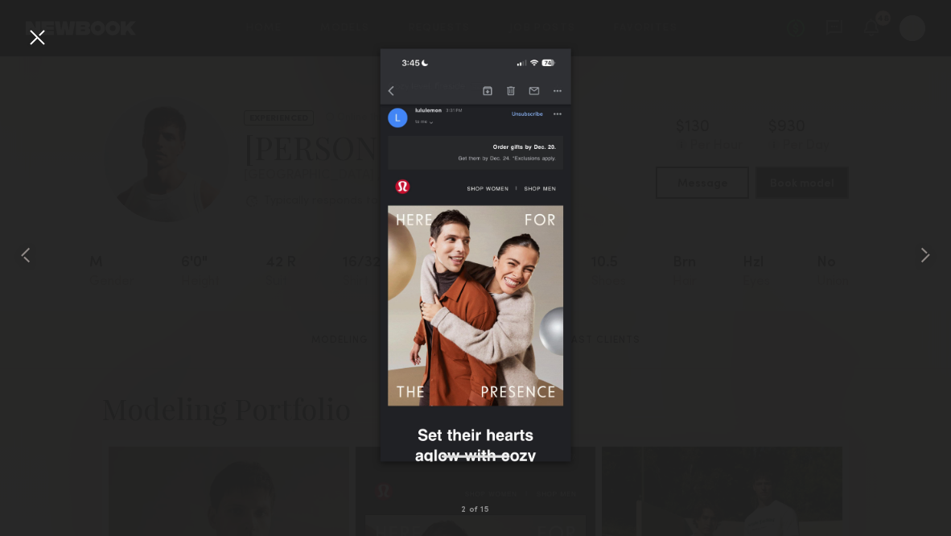
click at [43, 36] on div at bounding box center [37, 37] width 26 height 26
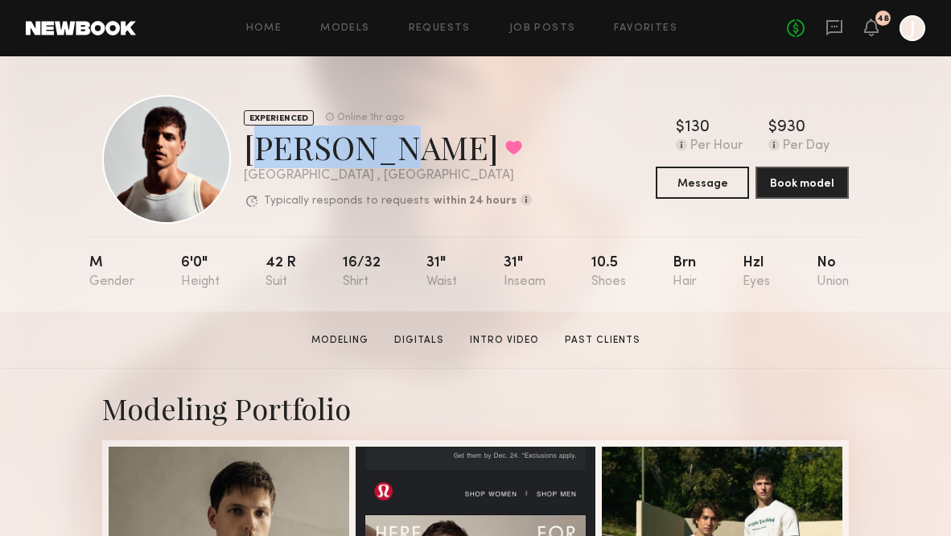
drag, startPoint x: 239, startPoint y: 149, endPoint x: 356, endPoint y: 154, distance: 116.8
click at [358, 158] on div "EXPERIENCED Online 1hr ago [PERSON_NAME] Favorited [GEOGRAPHIC_DATA] , [GEOGRAP…" at bounding box center [317, 159] width 430 height 129
copy div "[PERSON_NAME]"
click at [826, 26] on icon at bounding box center [834, 27] width 16 height 15
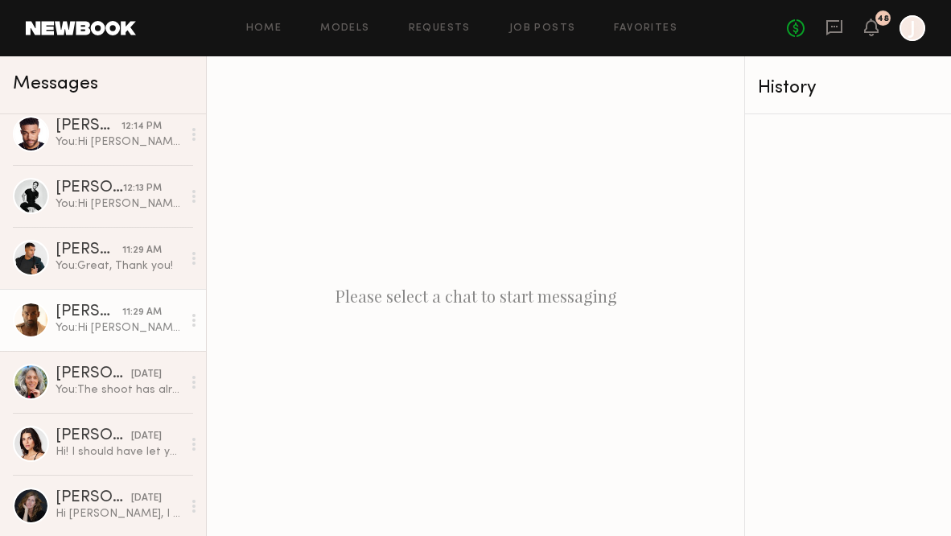
scroll to position [695, 0]
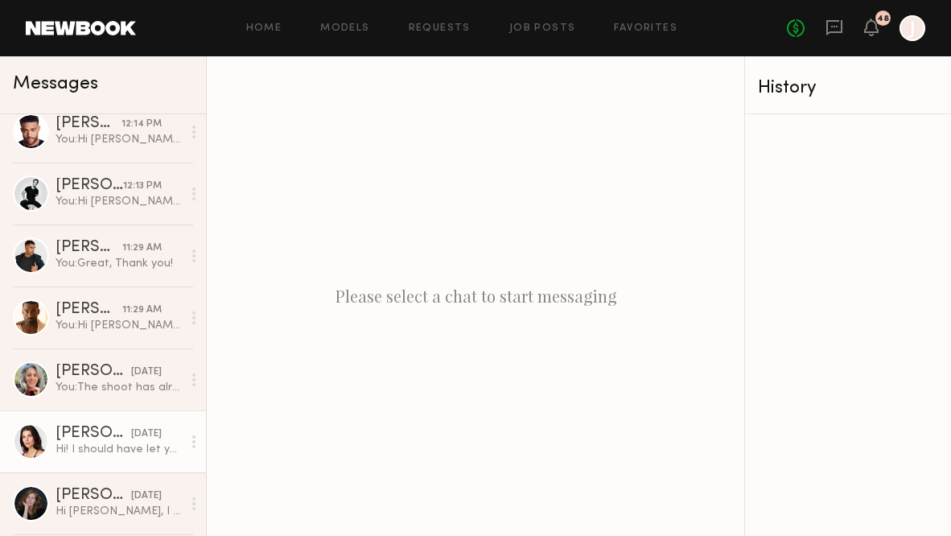
click at [87, 451] on div "Hi! I should have let you know earlier but I’m in town again just for a heads u…" at bounding box center [119, 449] width 126 height 15
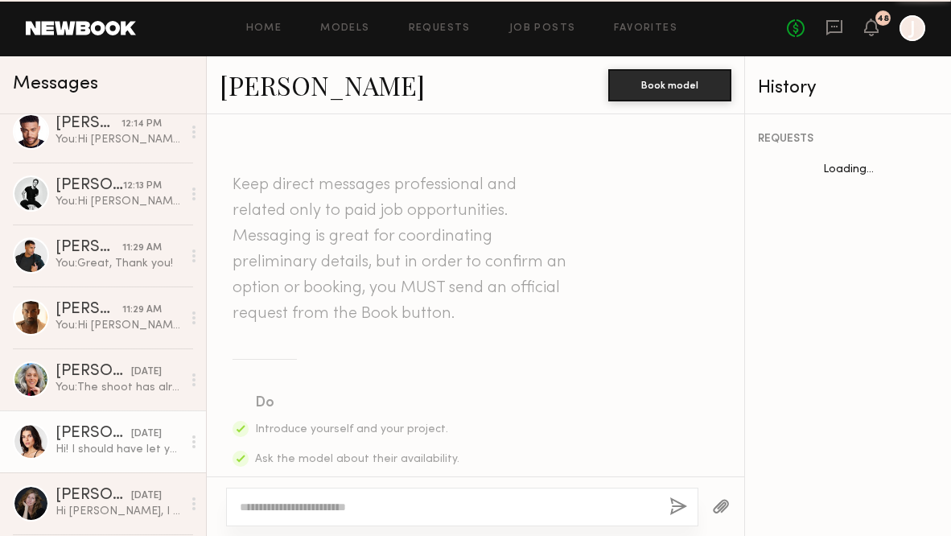
scroll to position [2814, 0]
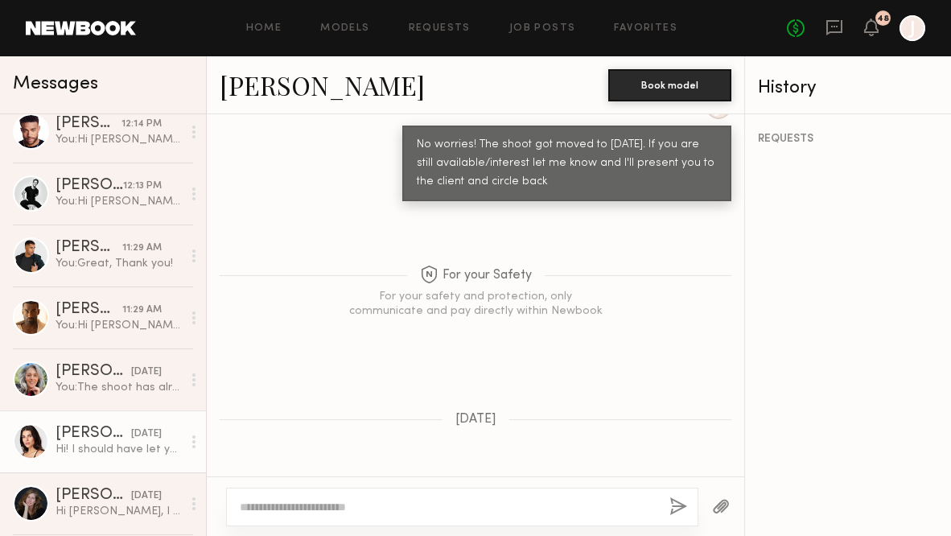
click at [275, 89] on link "[PERSON_NAME]" at bounding box center [322, 85] width 205 height 35
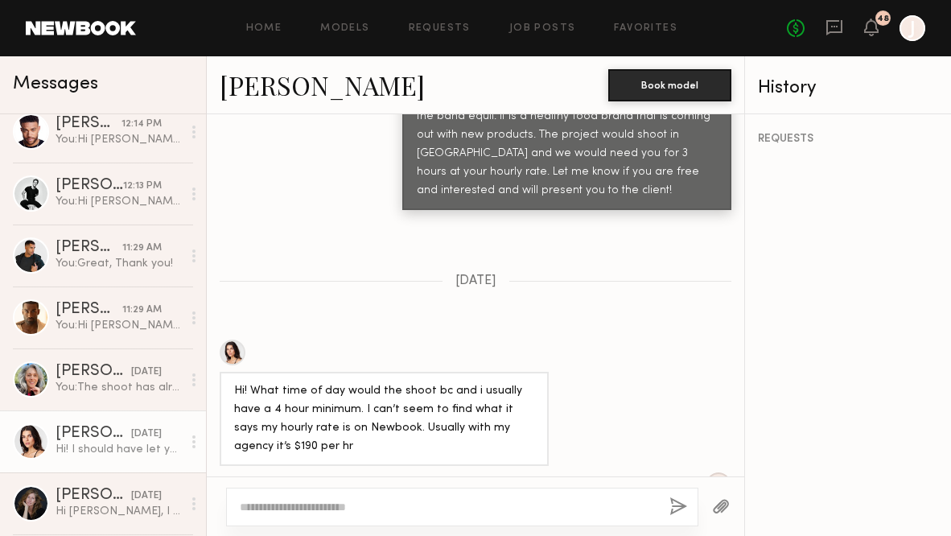
scroll to position [857, 0]
click at [274, 101] on link "[PERSON_NAME]" at bounding box center [322, 85] width 205 height 35
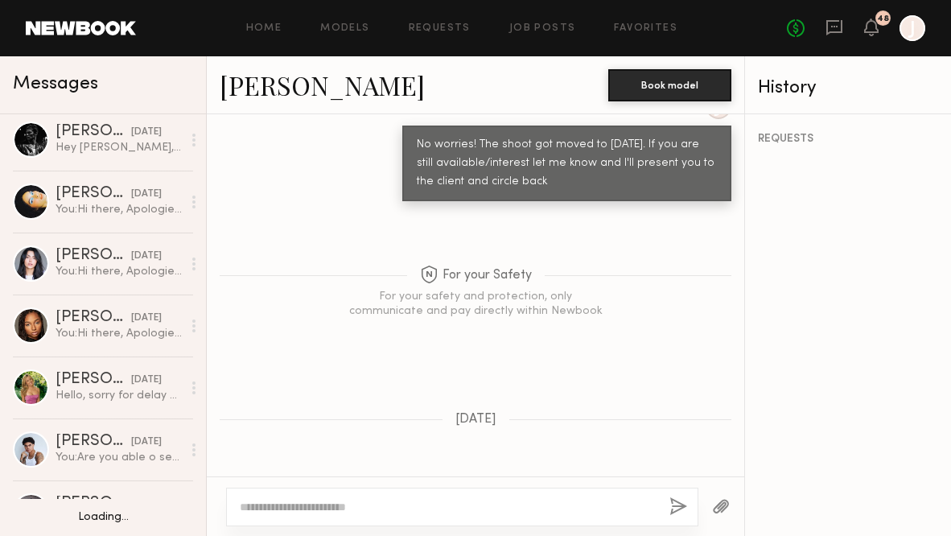
scroll to position [1448, 0]
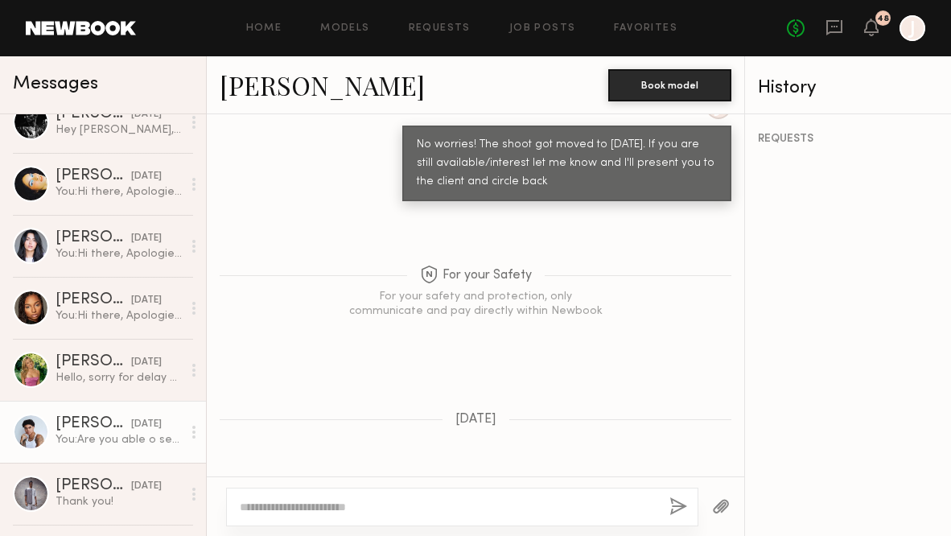
click at [93, 423] on div "[PERSON_NAME]" at bounding box center [94, 424] width 76 height 16
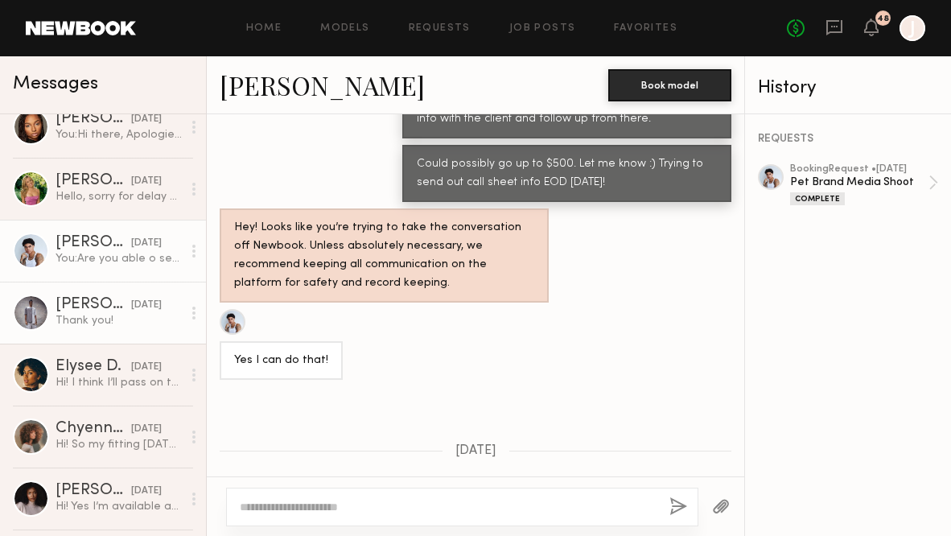
scroll to position [1639, 0]
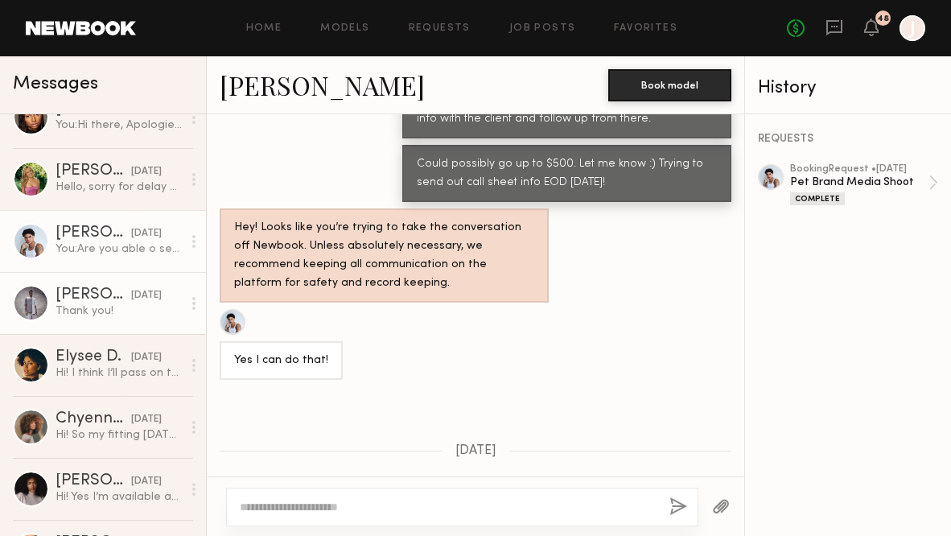
click at [128, 320] on link "[PERSON_NAME] [DATE] Thank you!" at bounding box center [103, 303] width 206 height 62
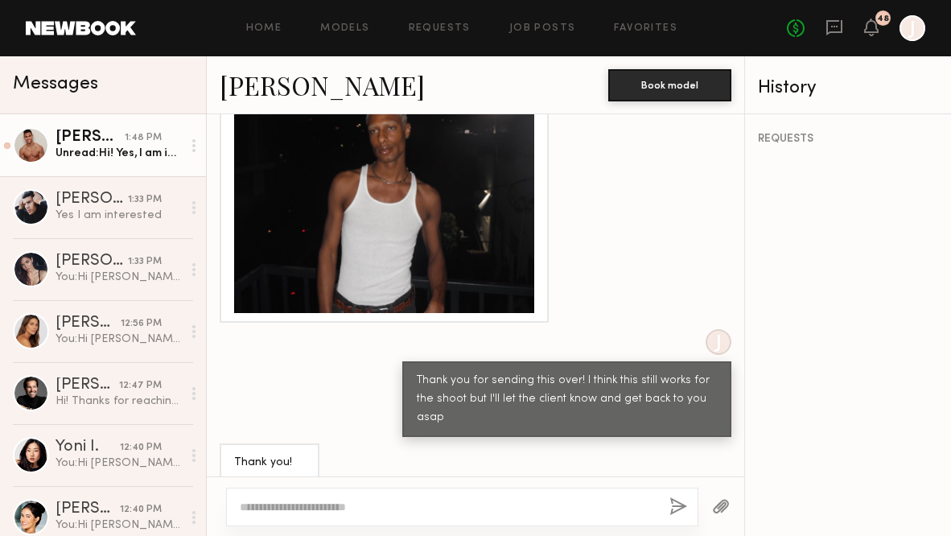
click at [132, 145] on div "1:48 PM" at bounding box center [143, 137] width 37 height 15
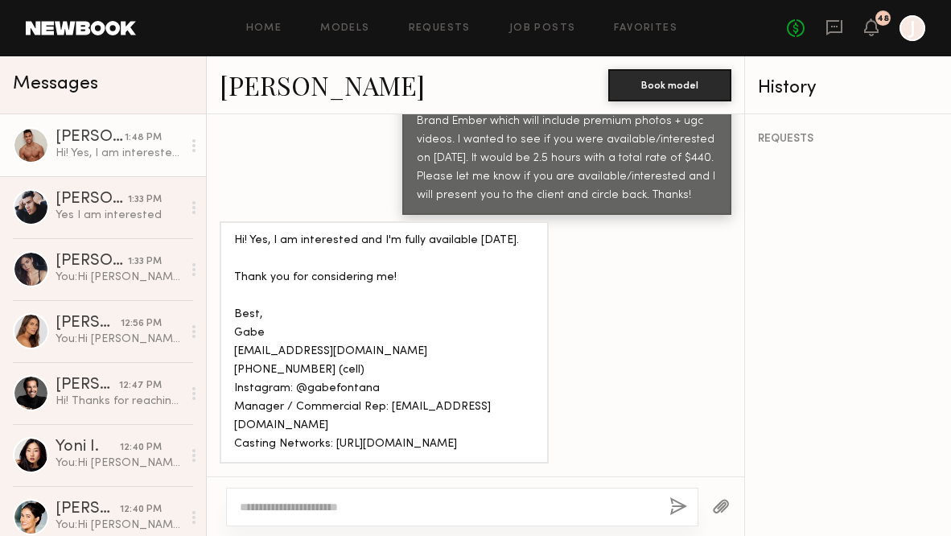
scroll to position [1677, 0]
click at [268, 93] on link "[PERSON_NAME]" at bounding box center [322, 85] width 205 height 35
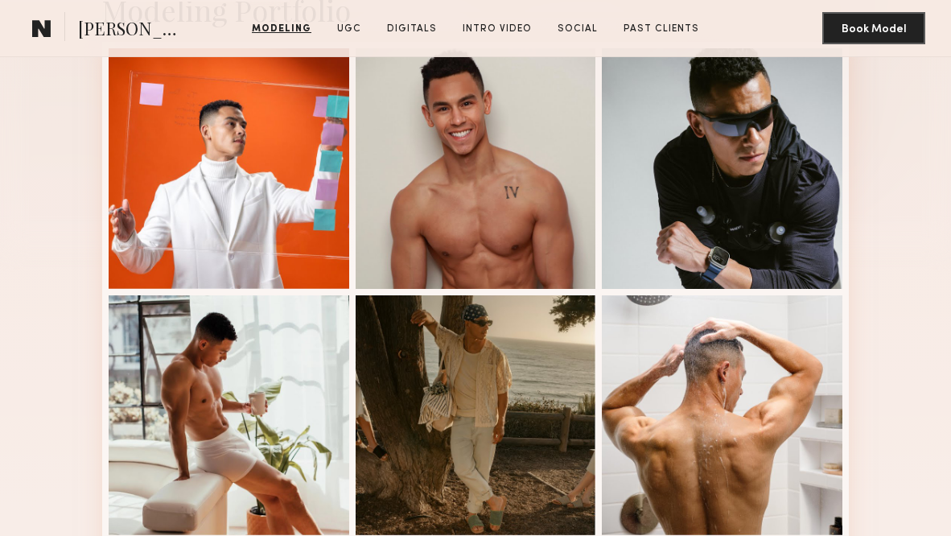
scroll to position [1118, 0]
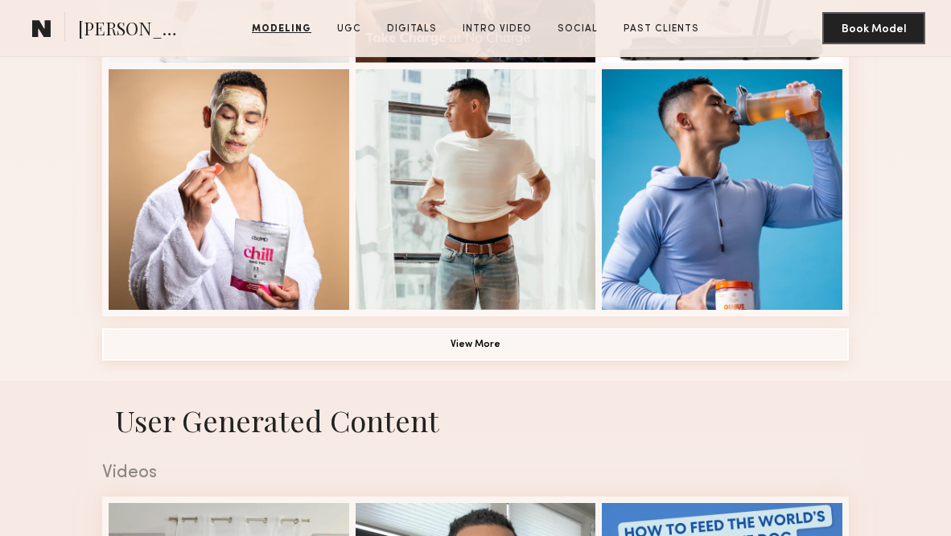
click at [566, 353] on button "View More" at bounding box center [475, 344] width 747 height 32
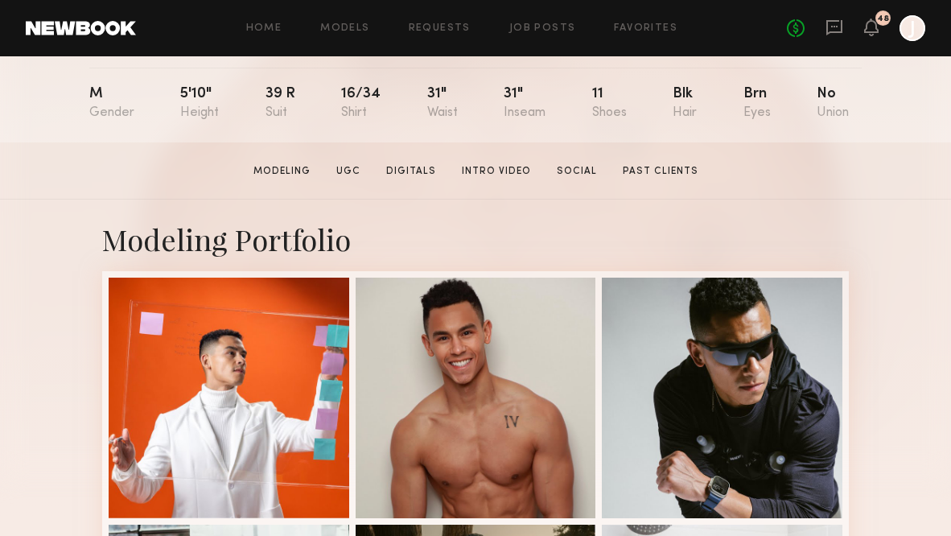
scroll to position [175, 0]
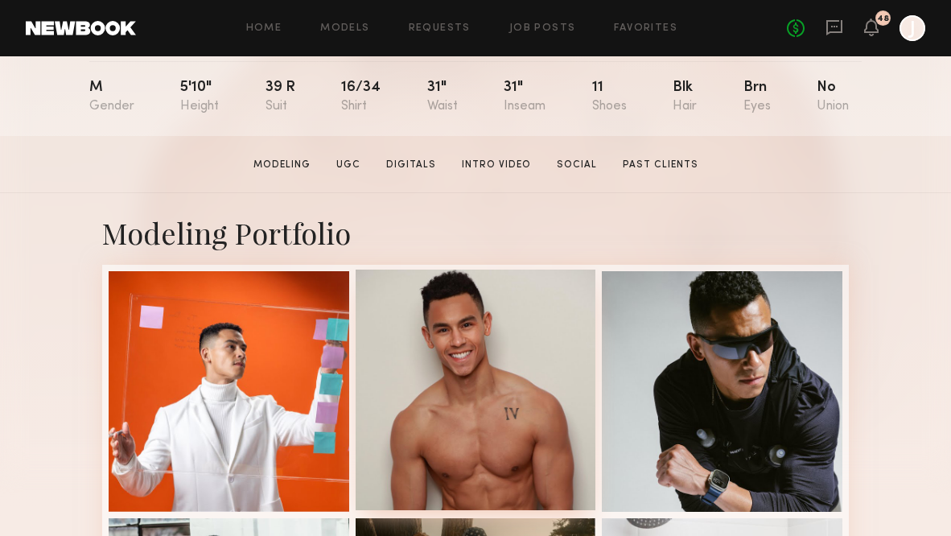
click at [429, 316] on div at bounding box center [476, 390] width 241 height 241
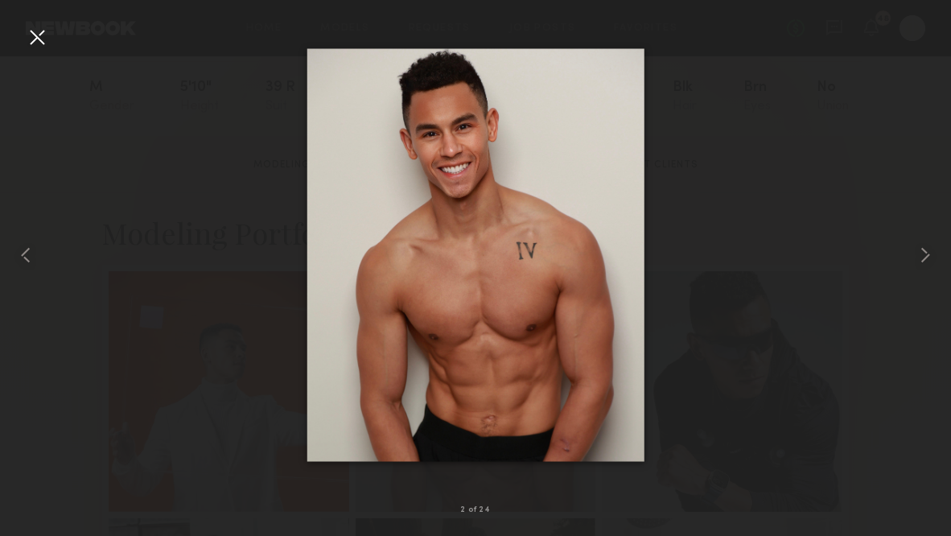
click at [37, 43] on div at bounding box center [37, 37] width 26 height 26
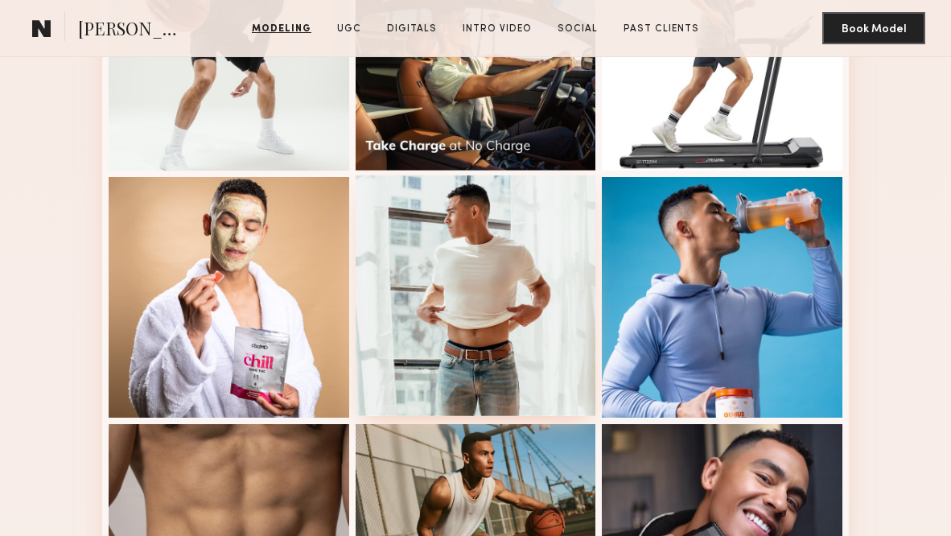
scroll to position [1069, 0]
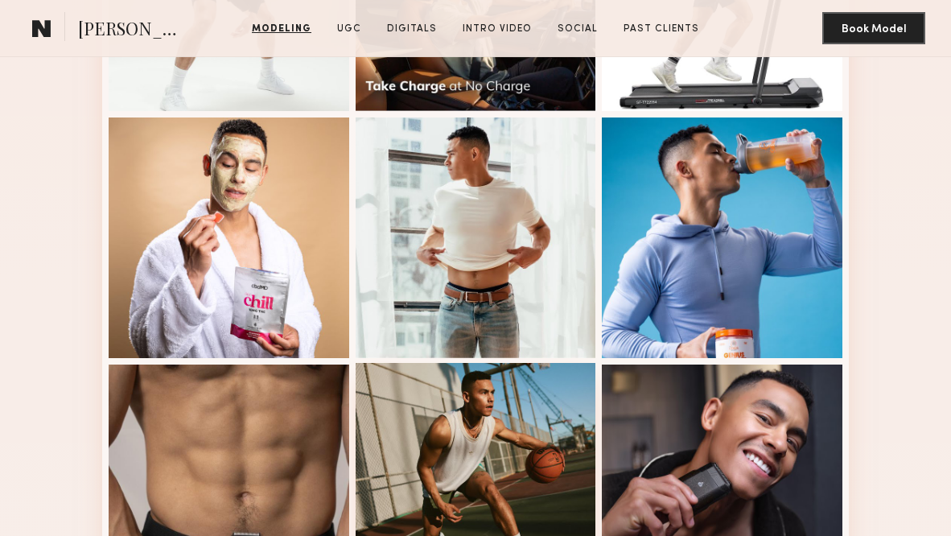
click at [471, 428] on div at bounding box center [476, 483] width 241 height 241
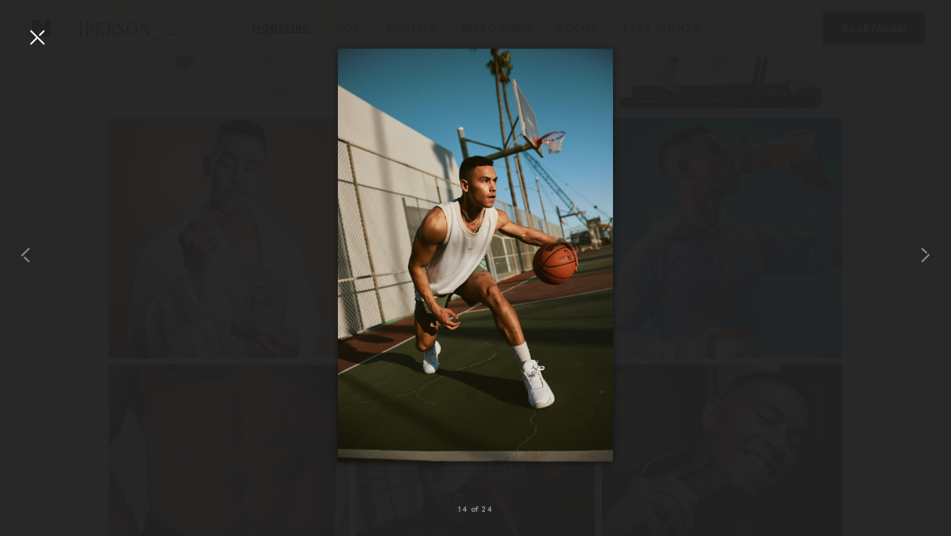
click at [31, 42] on div at bounding box center [37, 37] width 26 height 26
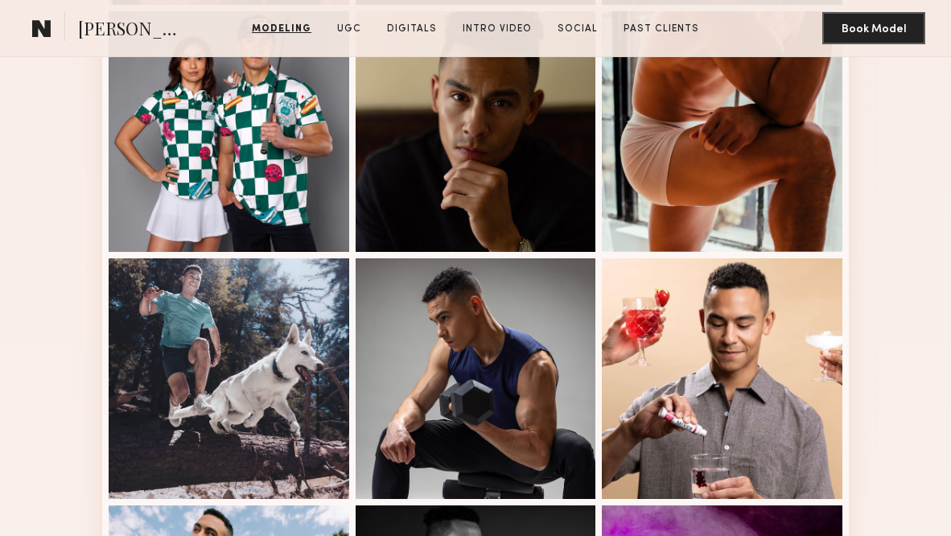
scroll to position [1822, 0]
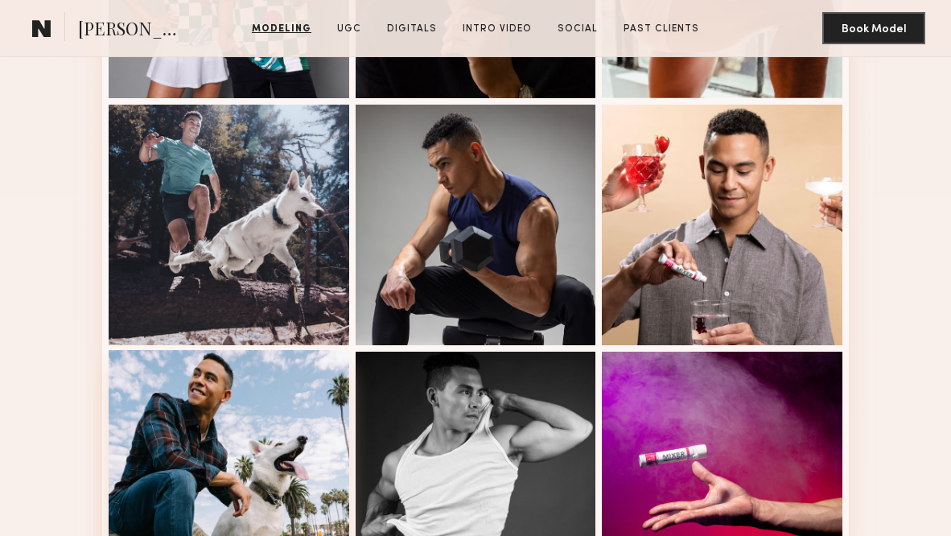
click at [168, 406] on div at bounding box center [229, 470] width 241 height 241
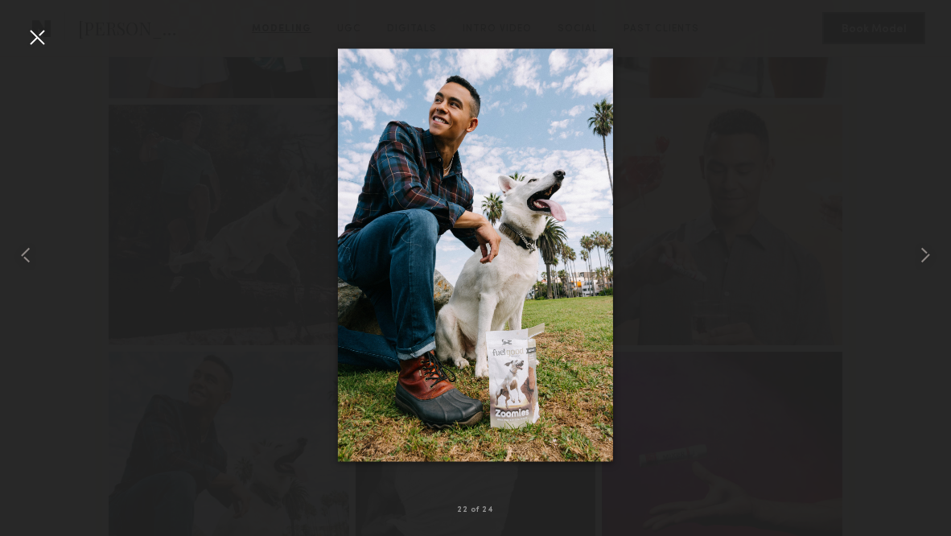
click at [43, 38] on div at bounding box center [37, 37] width 26 height 26
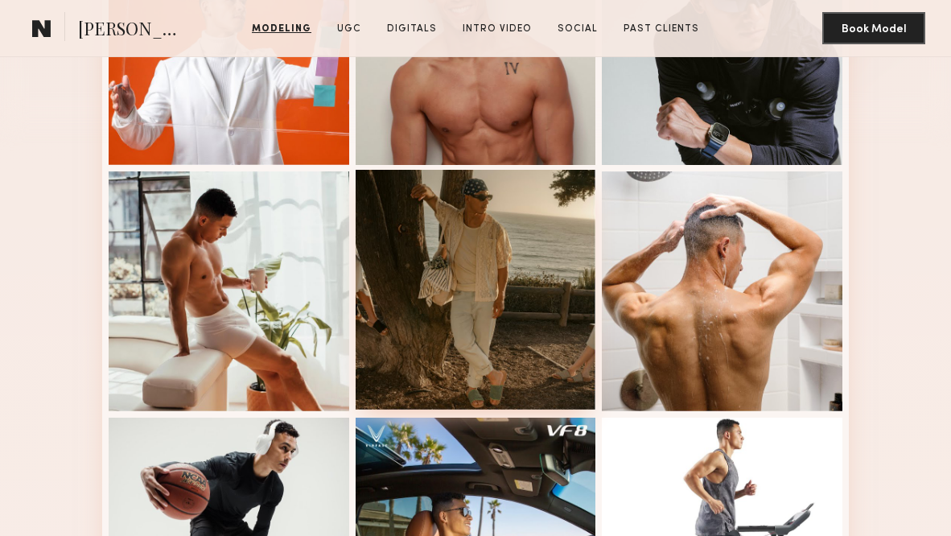
scroll to position [522, 0]
click at [443, 245] on div at bounding box center [476, 290] width 241 height 241
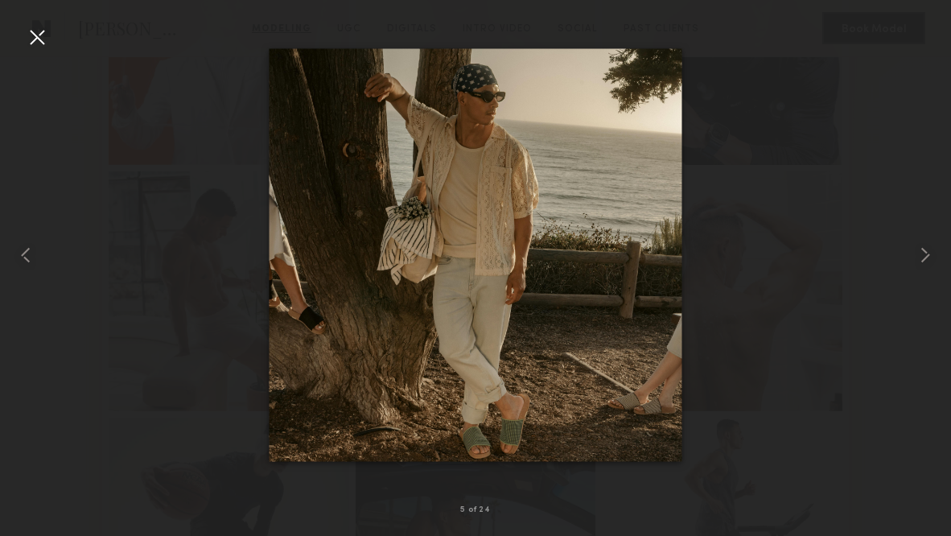
click at [39, 35] on div at bounding box center [37, 37] width 26 height 26
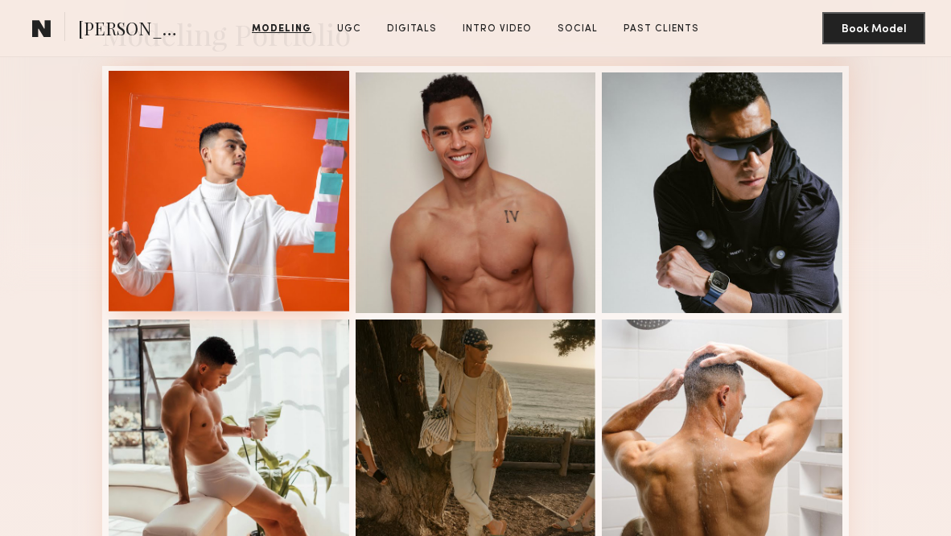
scroll to position [369, 0]
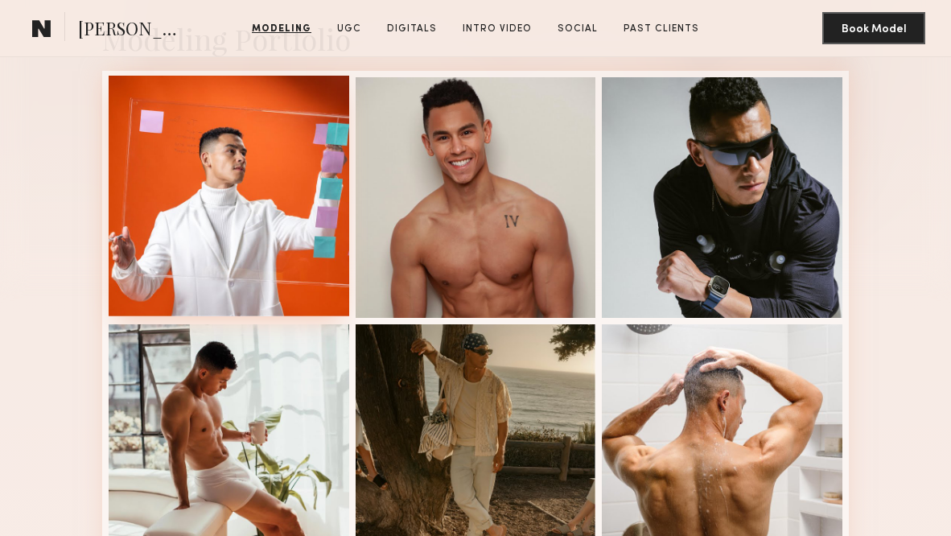
click at [258, 245] on div at bounding box center [229, 196] width 241 height 241
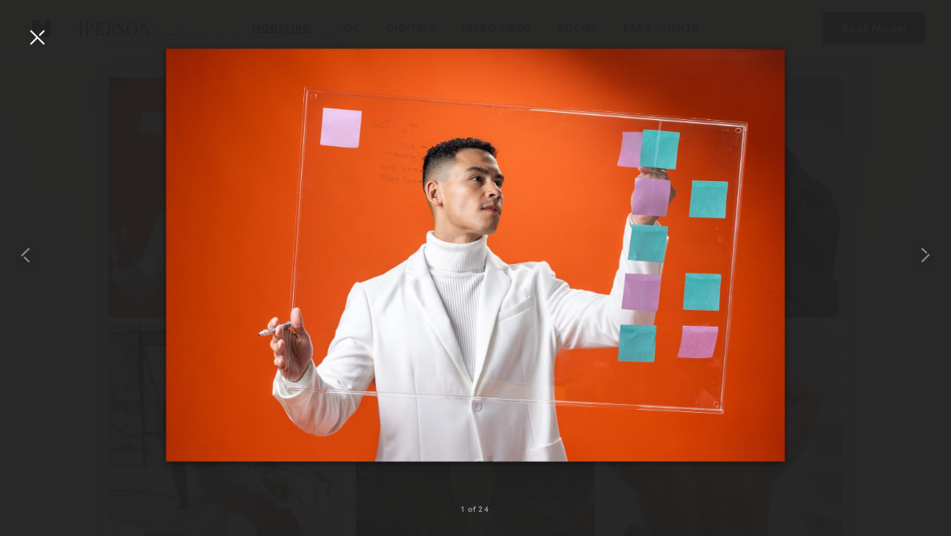
click at [34, 43] on div at bounding box center [37, 37] width 26 height 26
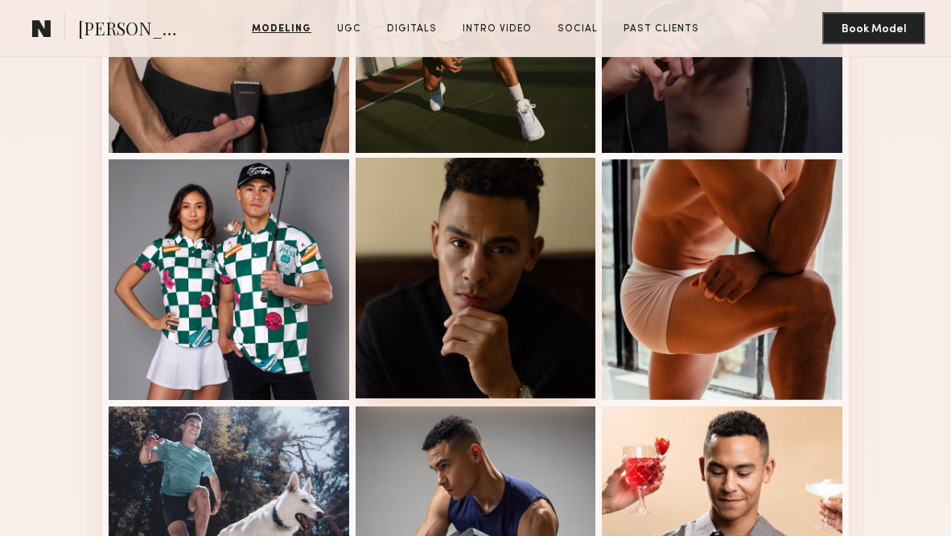
scroll to position [1261, 0]
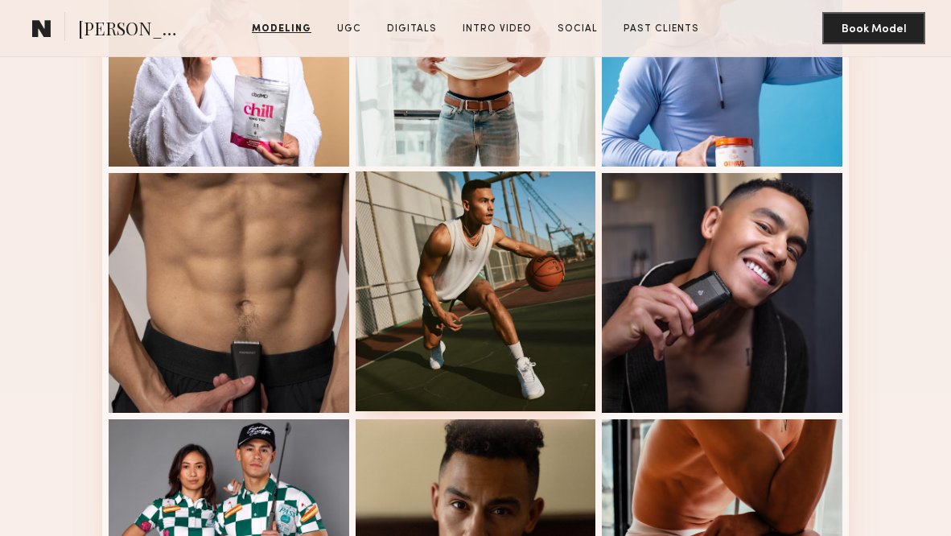
click at [492, 289] on div at bounding box center [476, 291] width 241 height 241
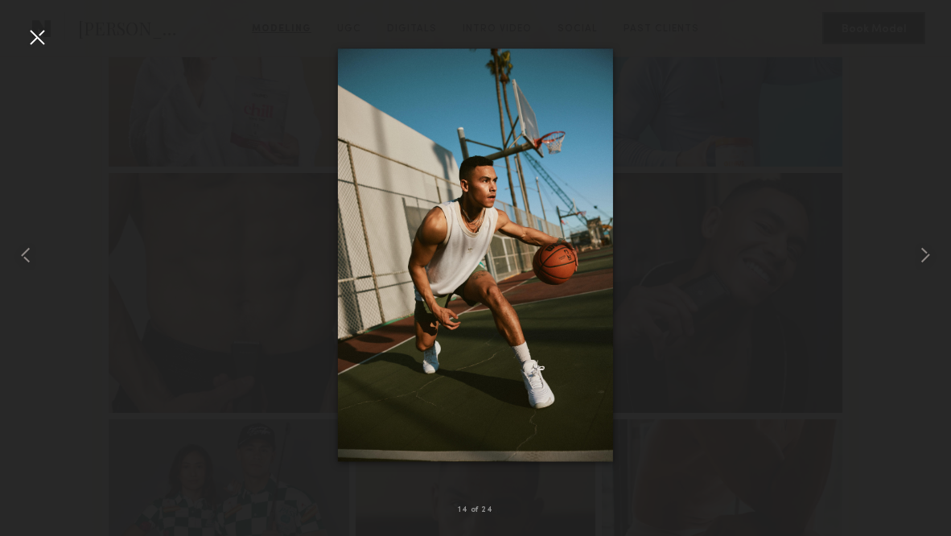
click at [39, 25] on div at bounding box center [37, 37] width 26 height 26
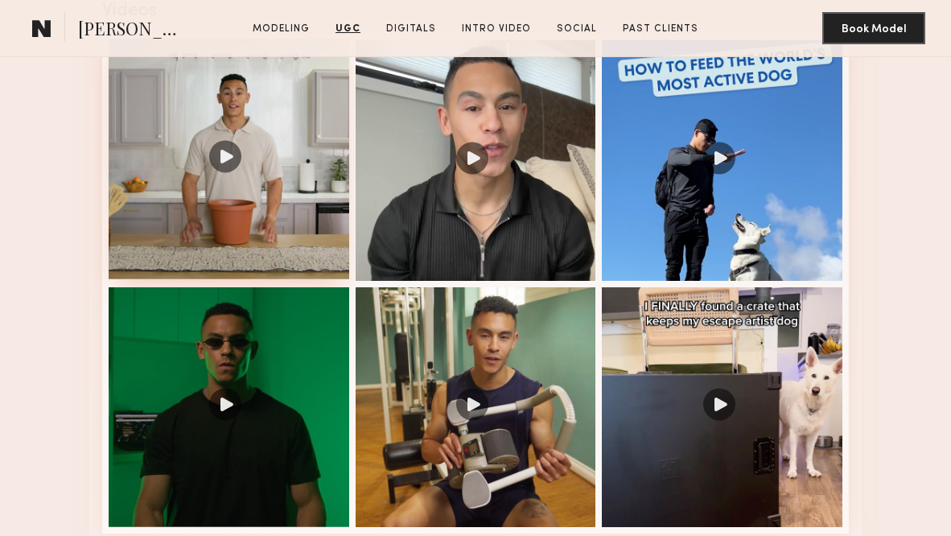
scroll to position [2554, 0]
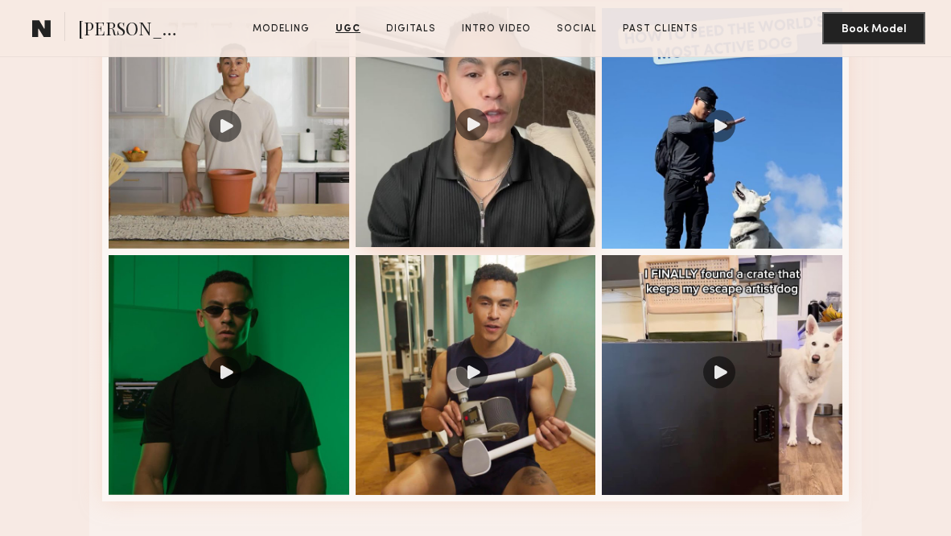
click at [428, 210] on div at bounding box center [476, 126] width 241 height 241
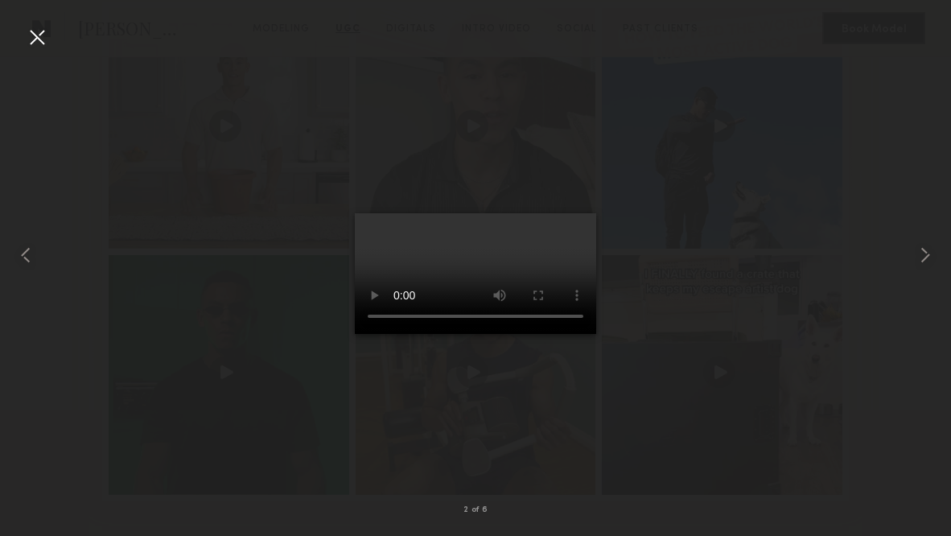
click at [569, 213] on video at bounding box center [475, 273] width 241 height 121
click at [381, 334] on video at bounding box center [475, 273] width 241 height 121
drag, startPoint x: 458, startPoint y: 464, endPoint x: 390, endPoint y: 464, distance: 67.6
click at [390, 334] on video at bounding box center [475, 273] width 241 height 121
click at [379, 334] on video at bounding box center [475, 273] width 241 height 121
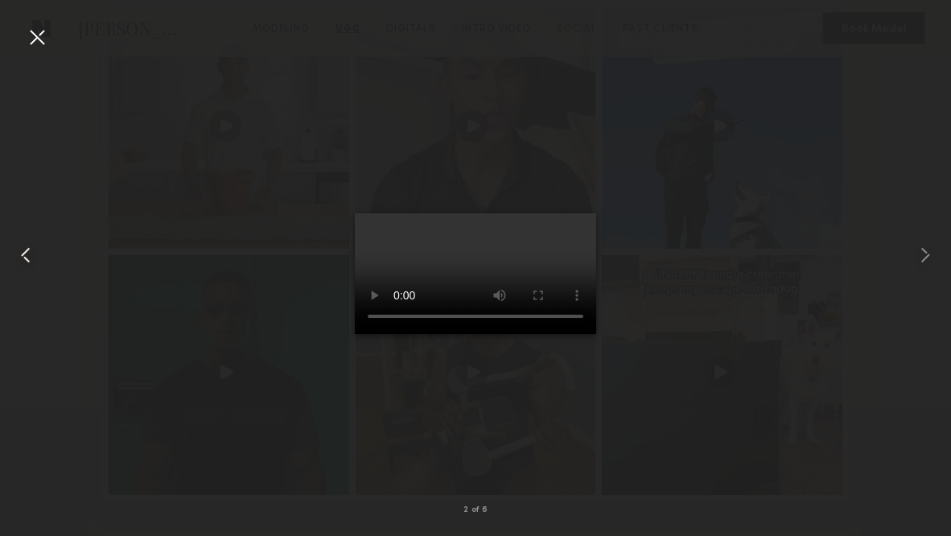
click at [20, 35] on div at bounding box center [19, 255] width 38 height 459
click at [40, 30] on div at bounding box center [37, 37] width 26 height 26
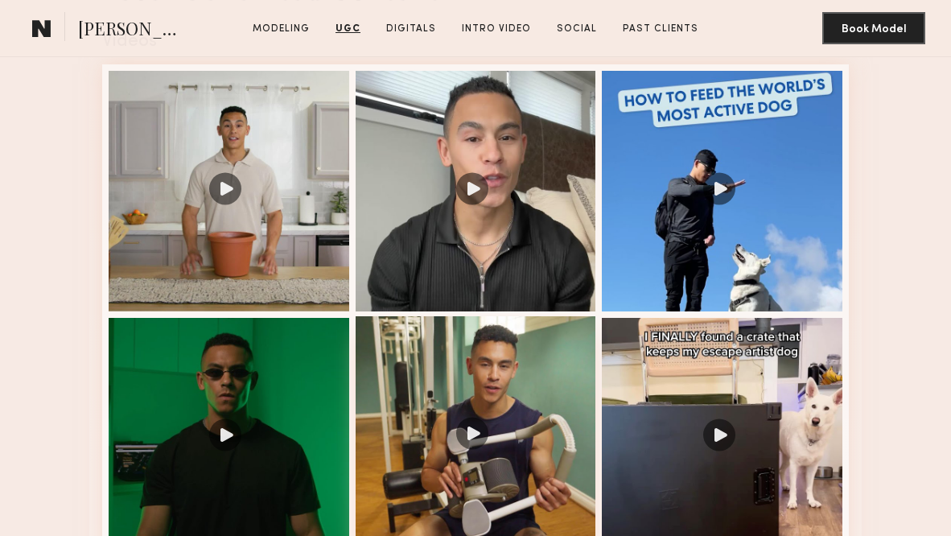
scroll to position [2491, 0]
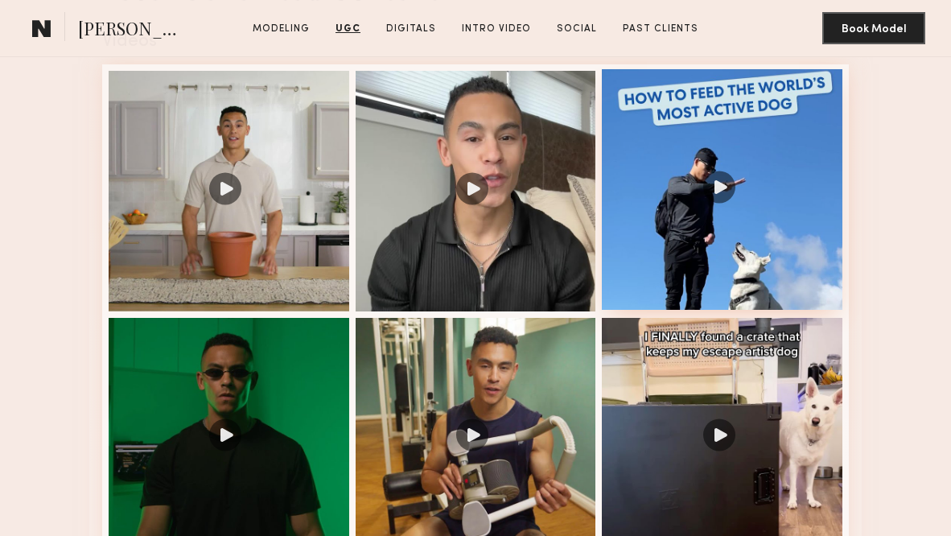
click at [704, 252] on div at bounding box center [722, 189] width 241 height 241
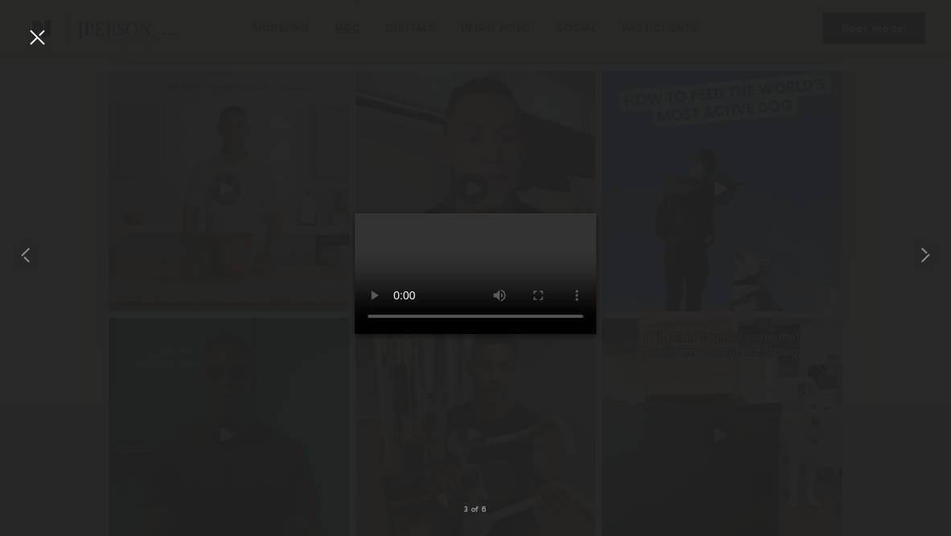
click at [570, 213] on video at bounding box center [475, 273] width 241 height 121
click at [36, 39] on div at bounding box center [37, 37] width 26 height 26
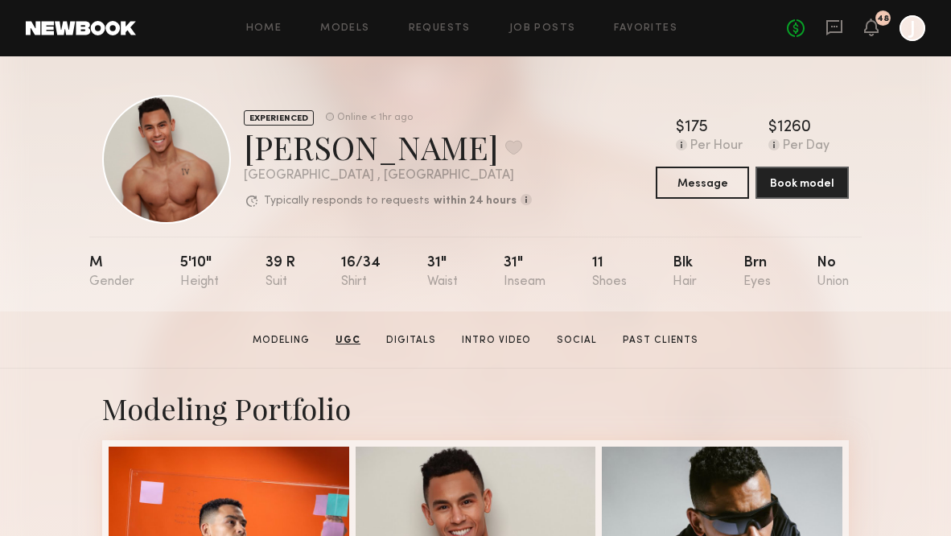
scroll to position [0, 0]
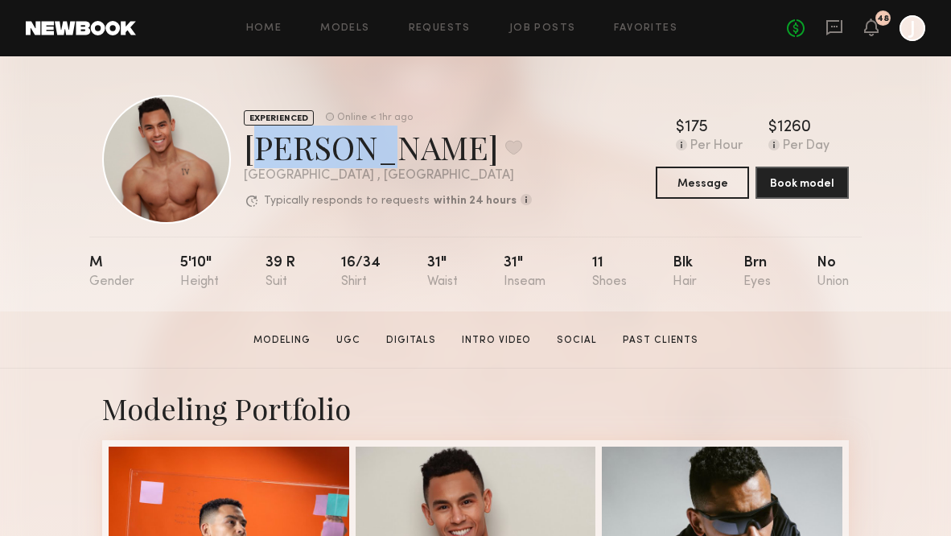
drag, startPoint x: 246, startPoint y: 150, endPoint x: 350, endPoint y: 152, distance: 103.8
click at [350, 151] on div "Gabe F. Favorite" at bounding box center [388, 147] width 288 height 43
copy div "Gabe F."
click at [828, 35] on icon at bounding box center [834, 28] width 18 height 18
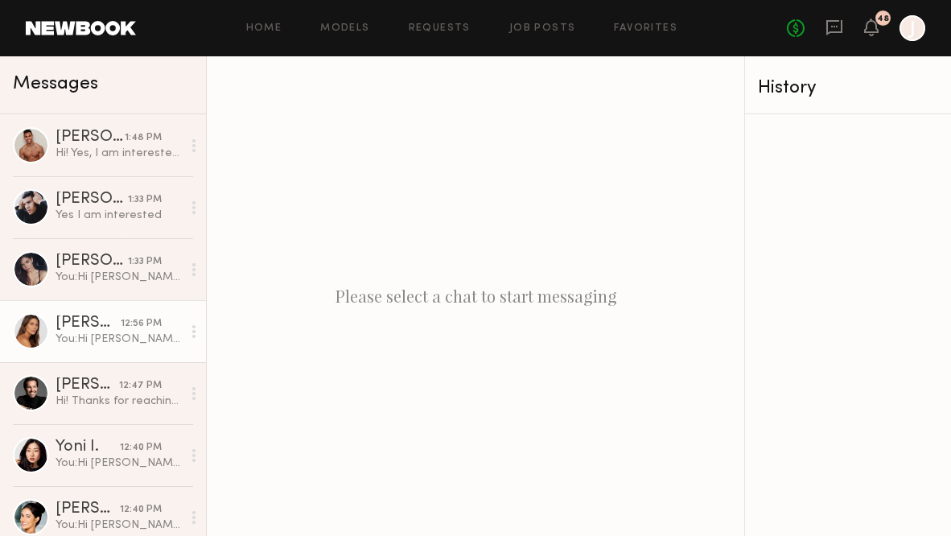
click at [121, 350] on link "Carly S. 12:56 PM You: Hi Carly, no worries and that works! I'm meeting with th…" at bounding box center [103, 331] width 206 height 62
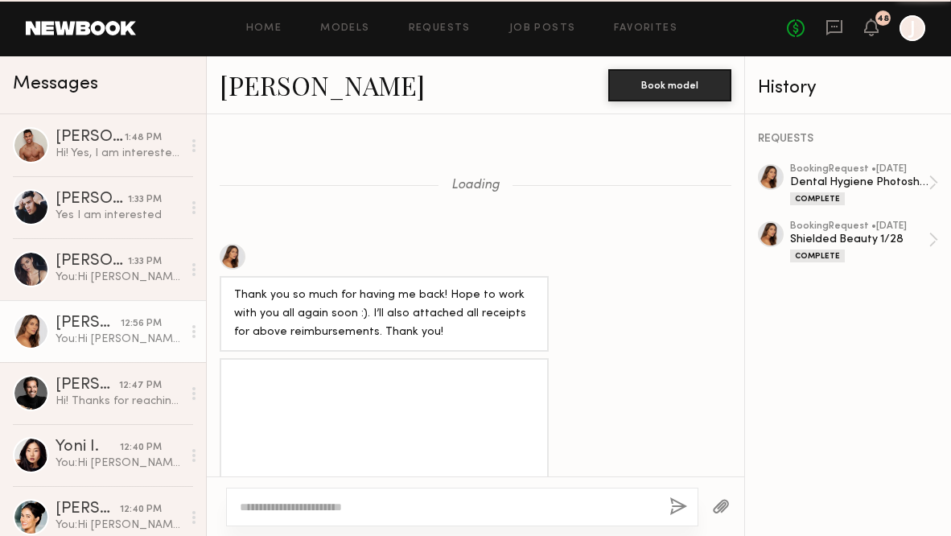
scroll to position [1607, 0]
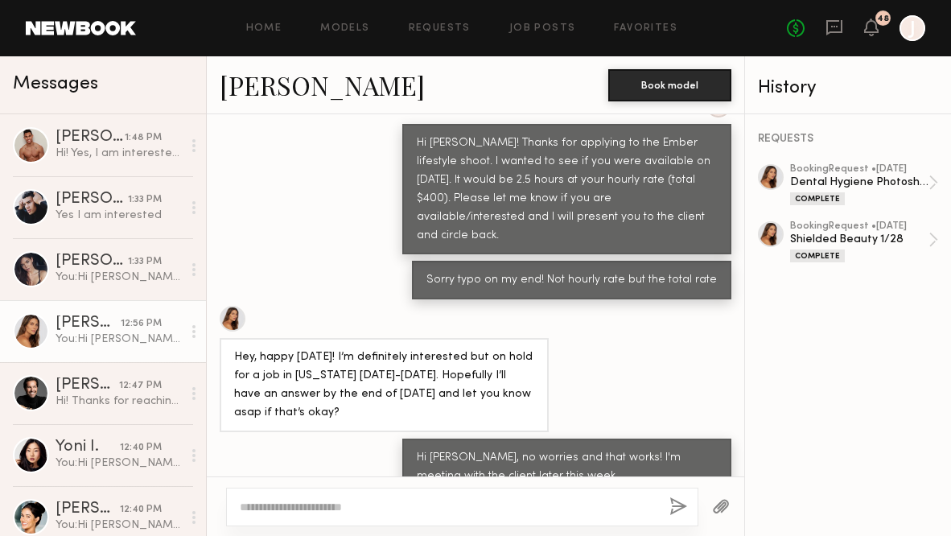
click at [258, 94] on link "[PERSON_NAME]" at bounding box center [322, 85] width 205 height 35
click at [835, 23] on icon at bounding box center [834, 28] width 18 height 18
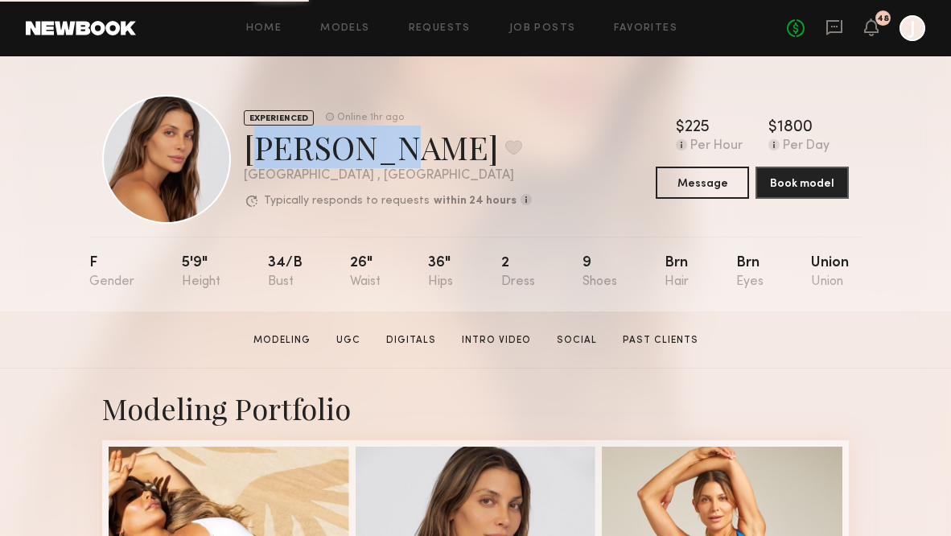
drag, startPoint x: 245, startPoint y: 150, endPoint x: 354, endPoint y: 150, distance: 108.6
click at [354, 150] on div "[PERSON_NAME] Favorite" at bounding box center [388, 147] width 288 height 43
copy div "[PERSON_NAME]"
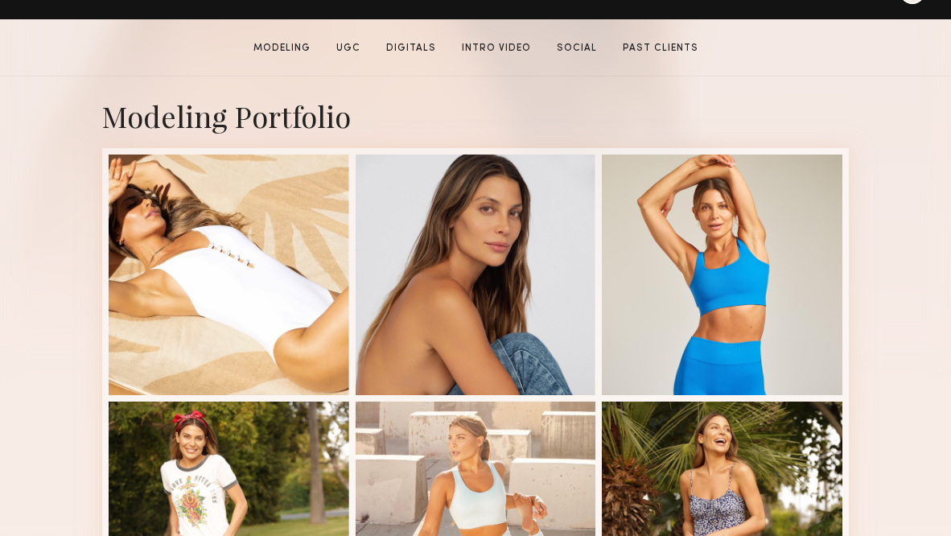
scroll to position [292, 0]
click at [522, 278] on div at bounding box center [476, 274] width 241 height 241
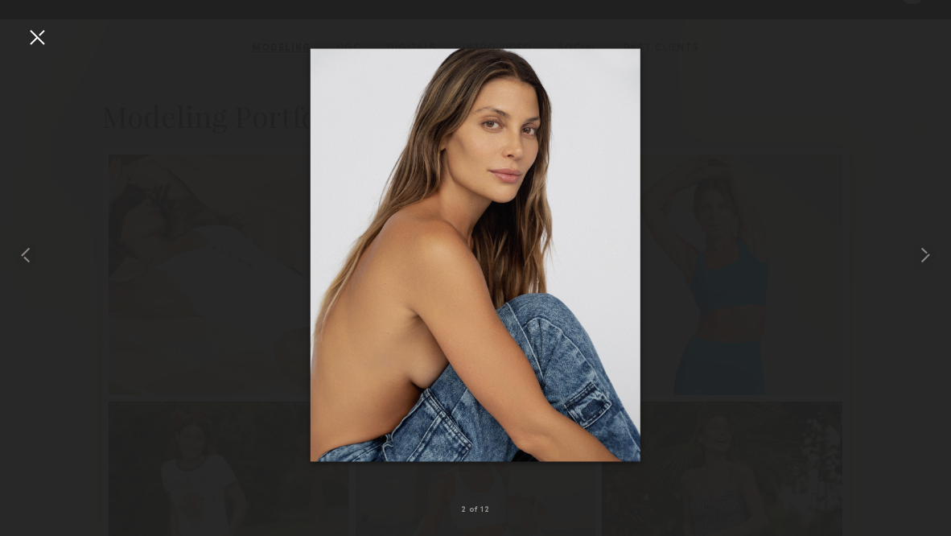
drag, startPoint x: 949, startPoint y: 204, endPoint x: 34, endPoint y: 44, distance: 929.5
click at [34, 44] on div at bounding box center [37, 37] width 26 height 26
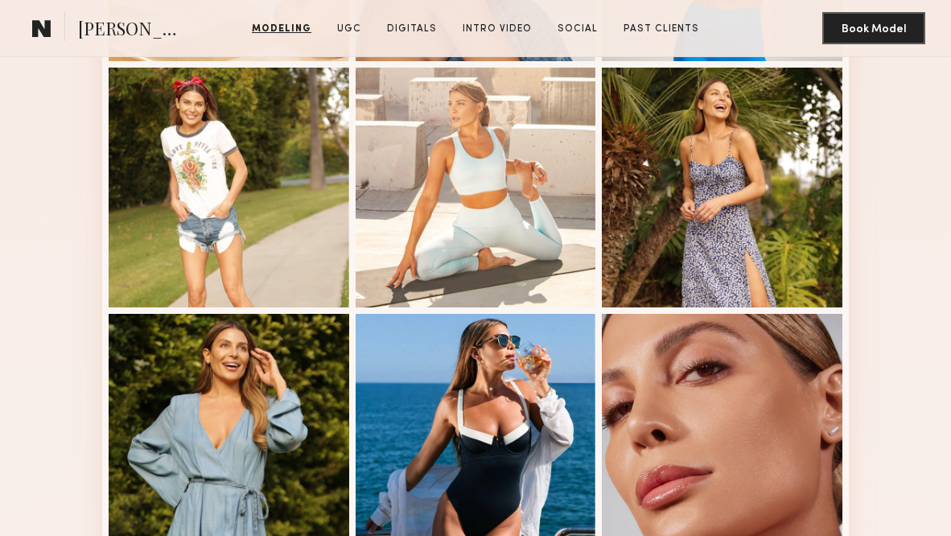
scroll to position [627, 0]
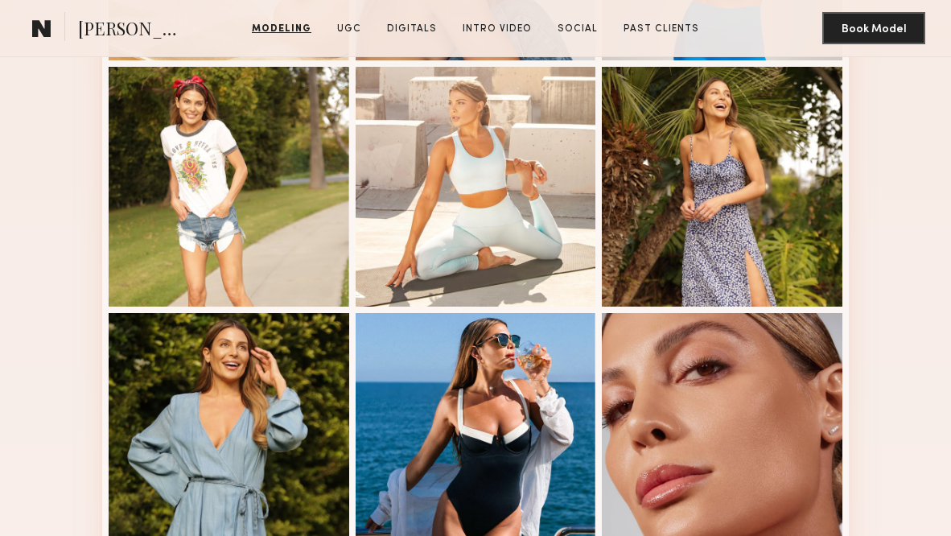
click at [793, 237] on div at bounding box center [722, 187] width 241 height 241
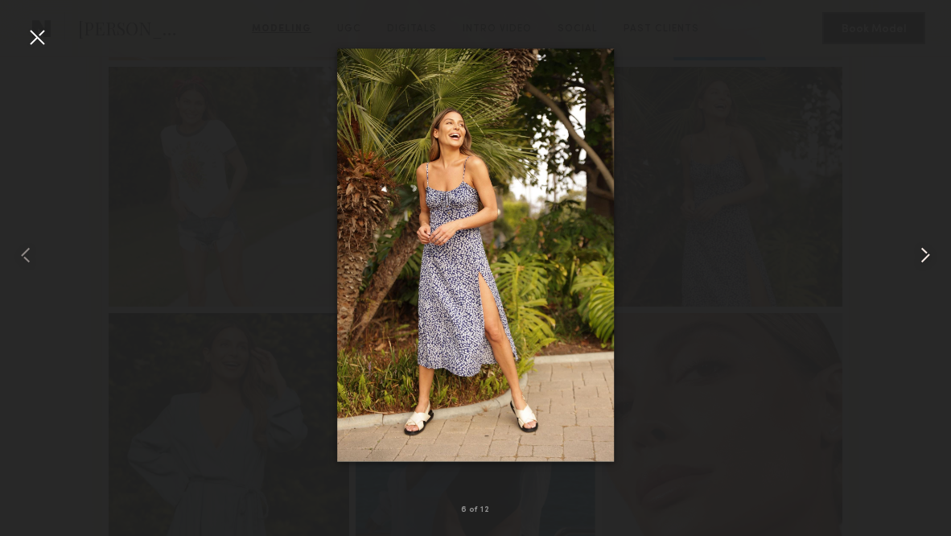
click at [931, 258] on common-icon at bounding box center [925, 255] width 26 height 26
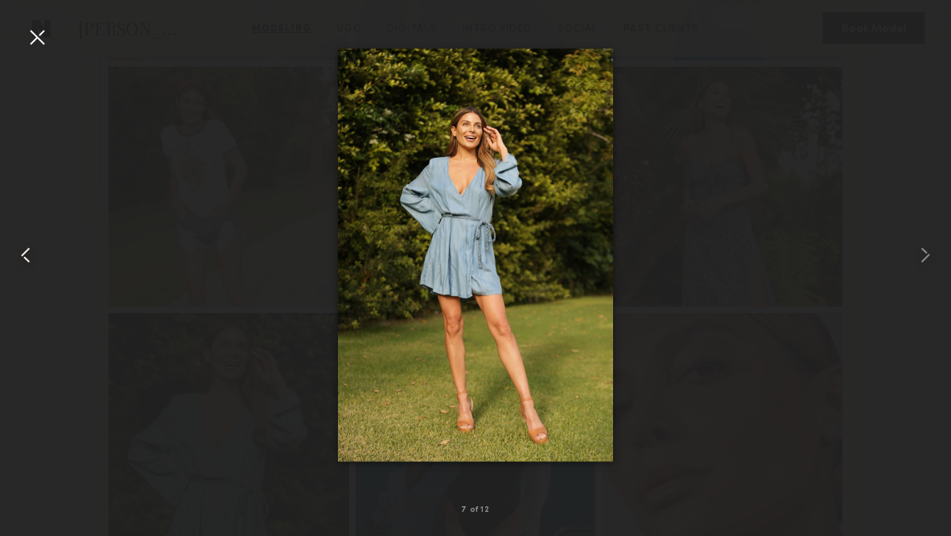
click at [30, 249] on common-icon at bounding box center [26, 255] width 26 height 26
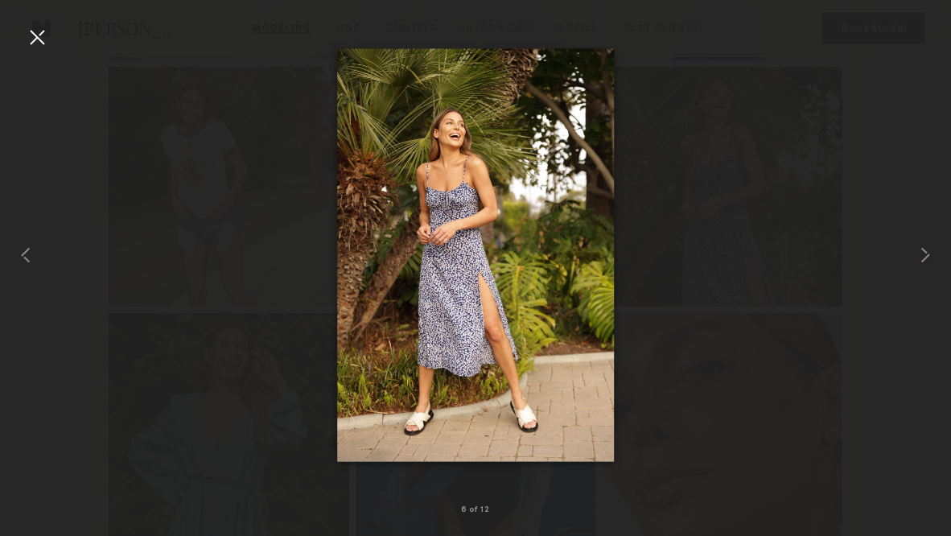
click at [35, 46] on div at bounding box center [37, 37] width 26 height 26
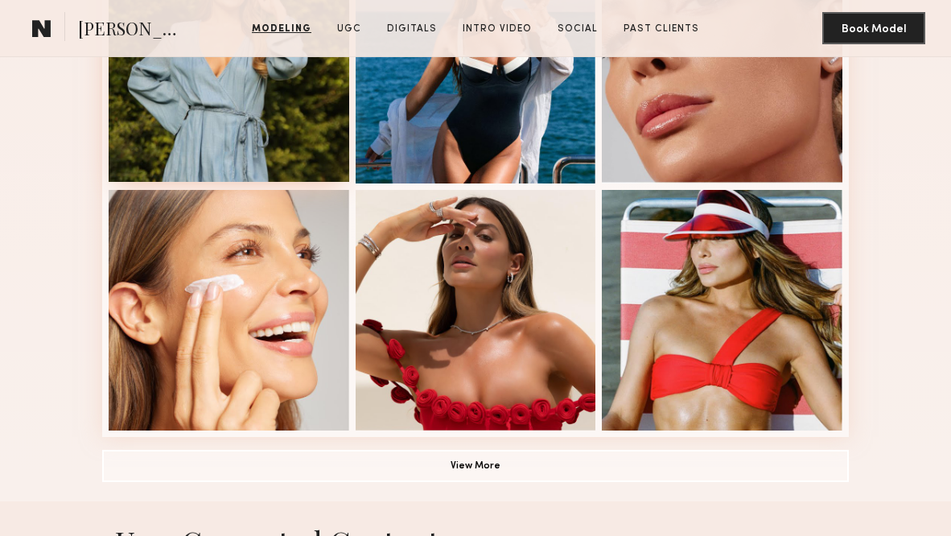
scroll to position [1019, 0]
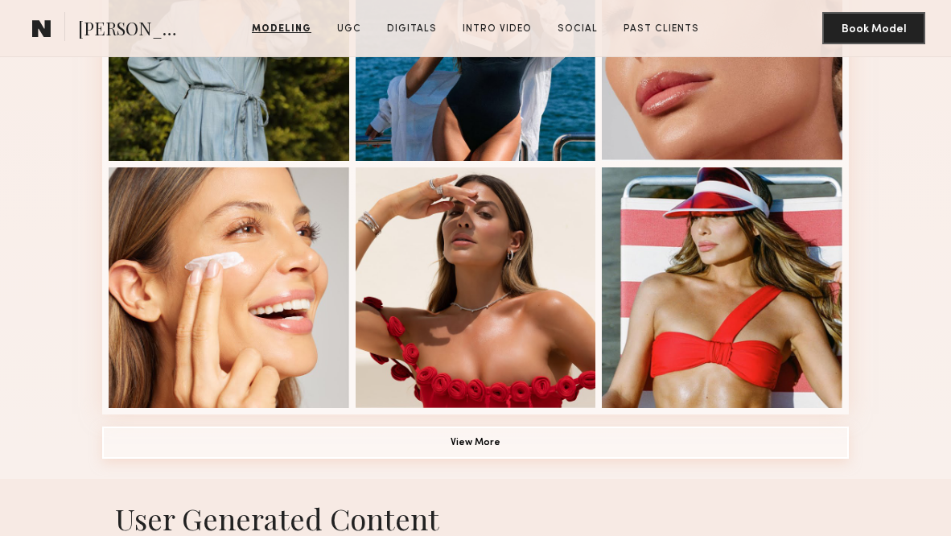
click at [340, 455] on button "View More" at bounding box center [475, 442] width 747 height 32
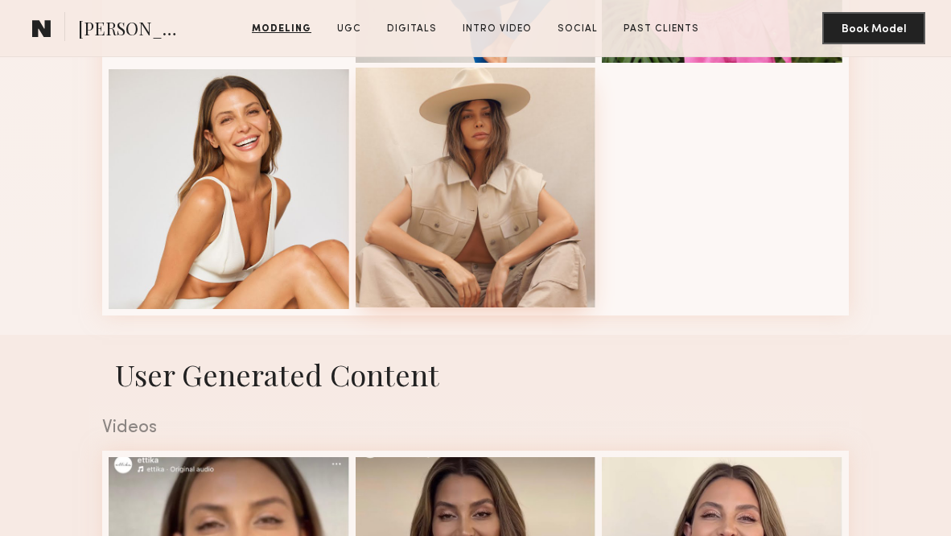
scroll to position [2106, 0]
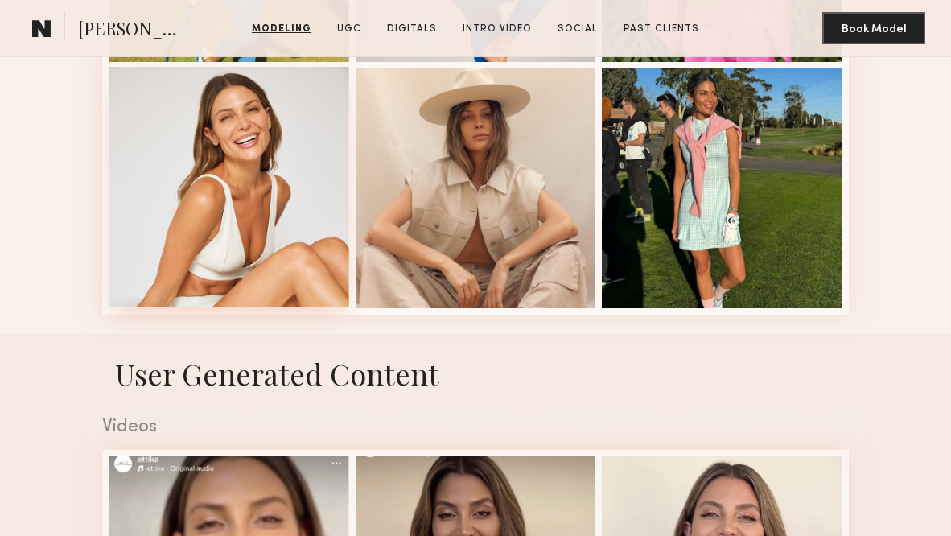
click at [316, 234] on div at bounding box center [229, 187] width 241 height 241
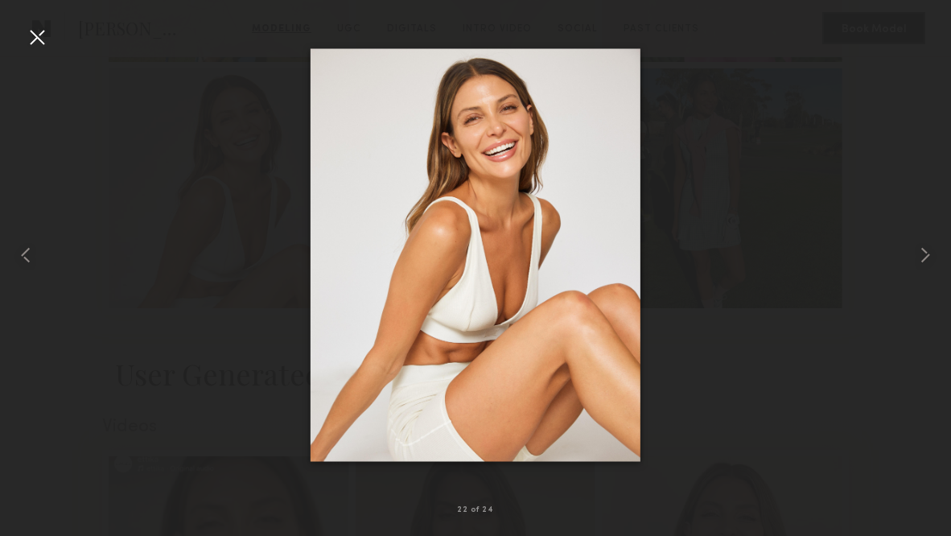
click at [40, 32] on div at bounding box center [37, 37] width 26 height 26
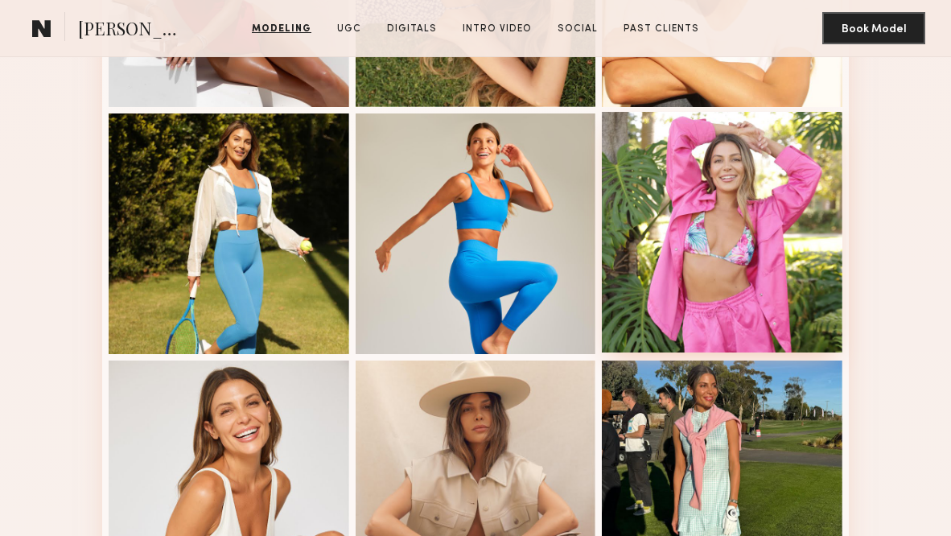
scroll to position [1813, 0]
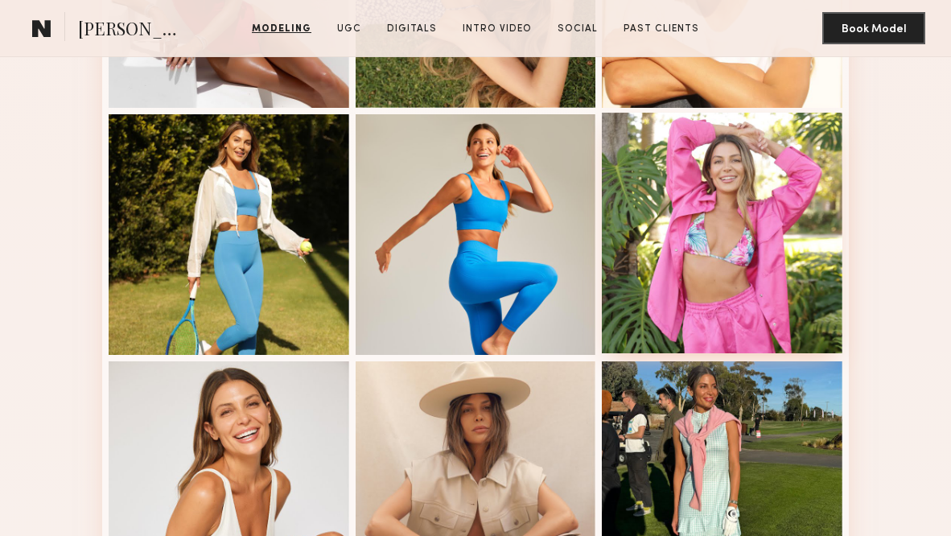
click at [652, 247] on div at bounding box center [722, 233] width 241 height 241
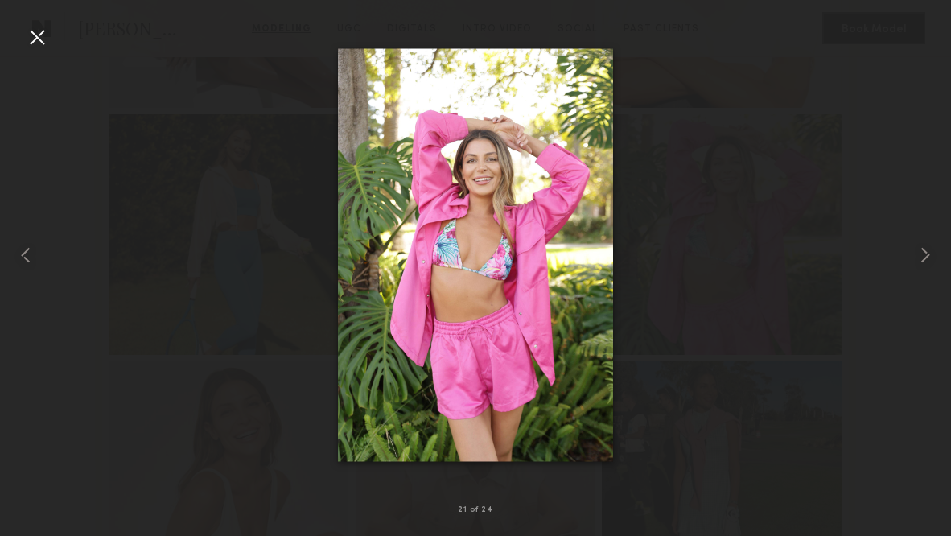
click at [41, 40] on div at bounding box center [37, 37] width 26 height 26
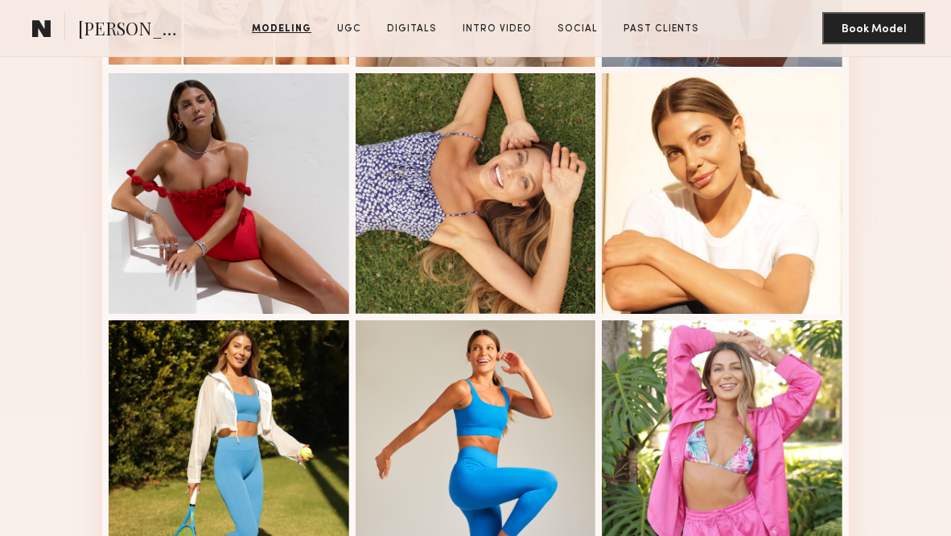
scroll to position [0, 0]
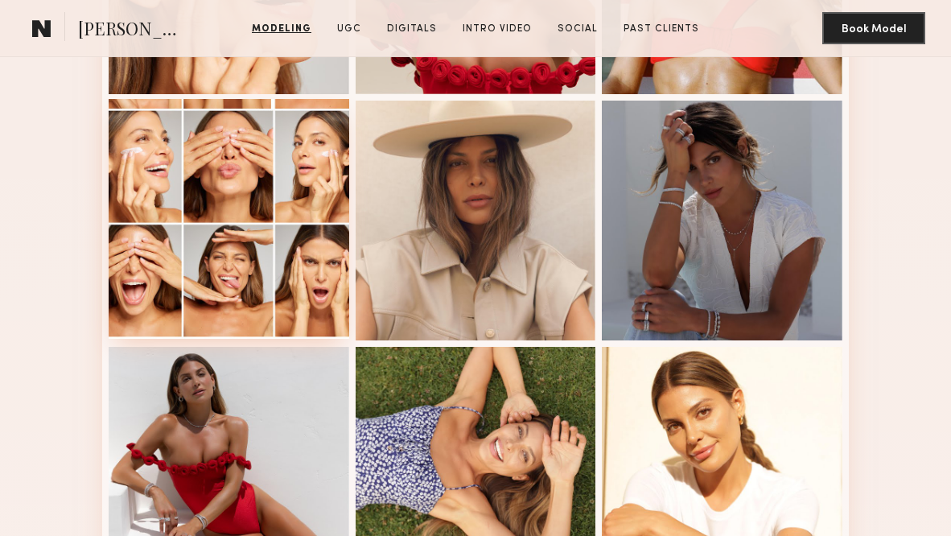
click at [283, 274] on div at bounding box center [229, 219] width 241 height 241
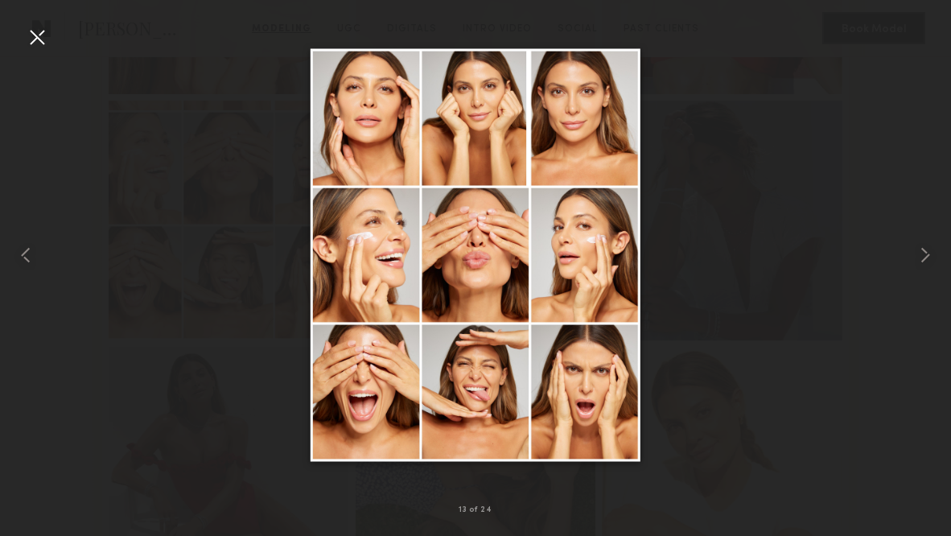
click at [31, 38] on div at bounding box center [37, 37] width 26 height 26
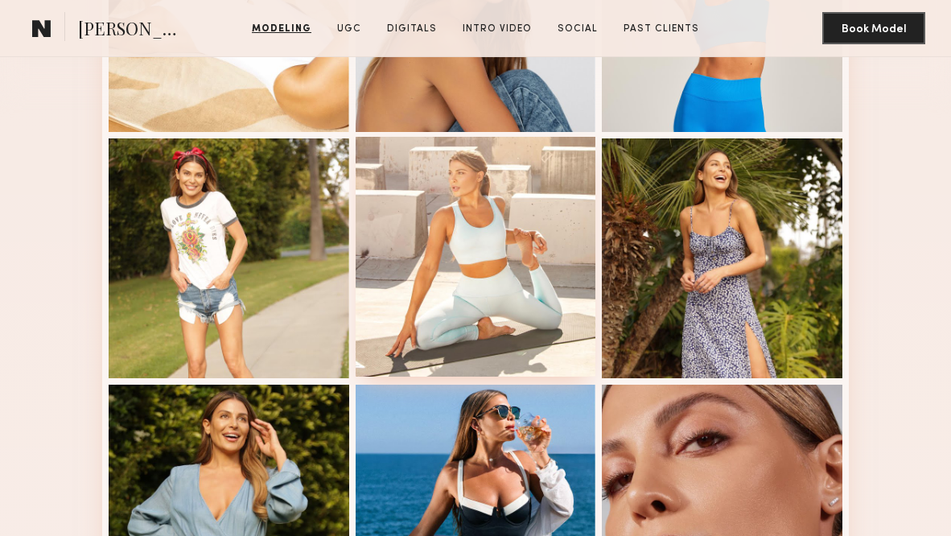
click at [529, 281] on div at bounding box center [476, 257] width 241 height 241
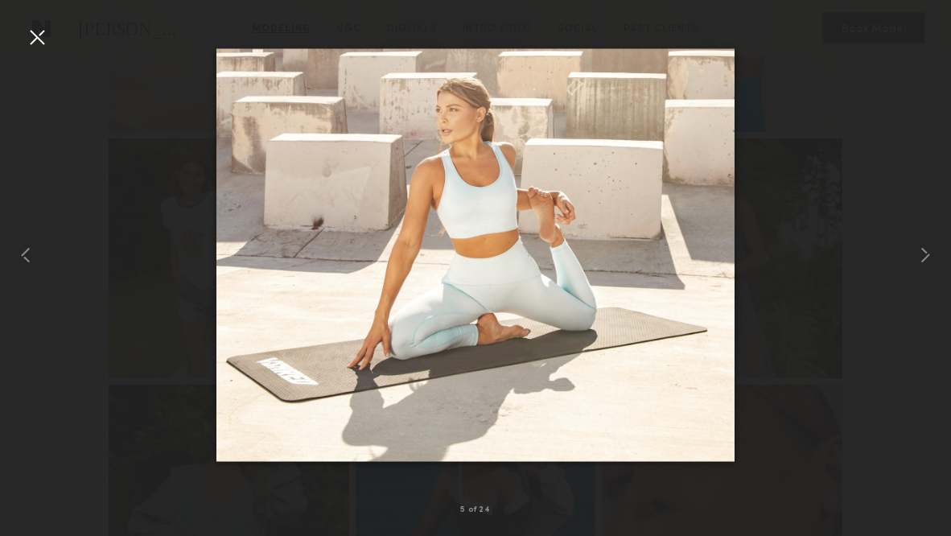
click at [47, 43] on div at bounding box center [37, 37] width 26 height 26
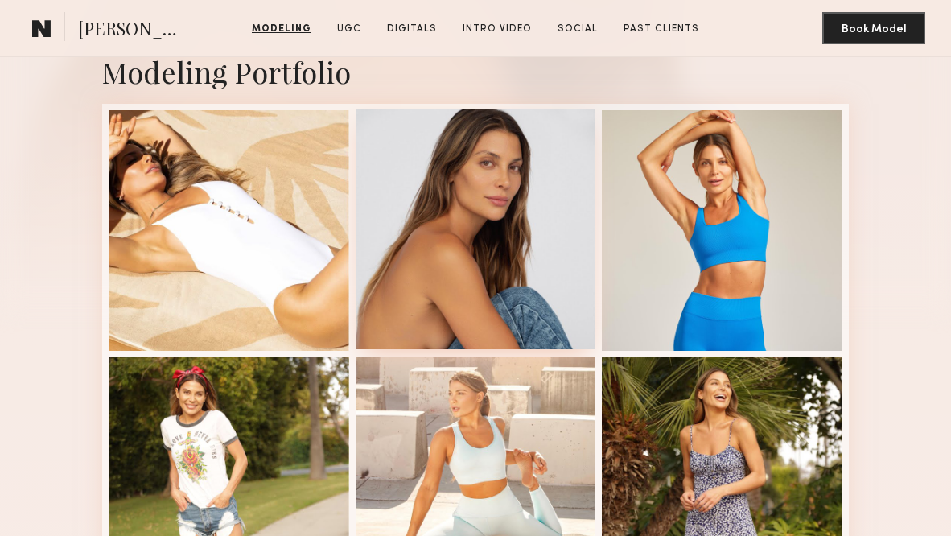
click at [387, 259] on div at bounding box center [476, 229] width 241 height 241
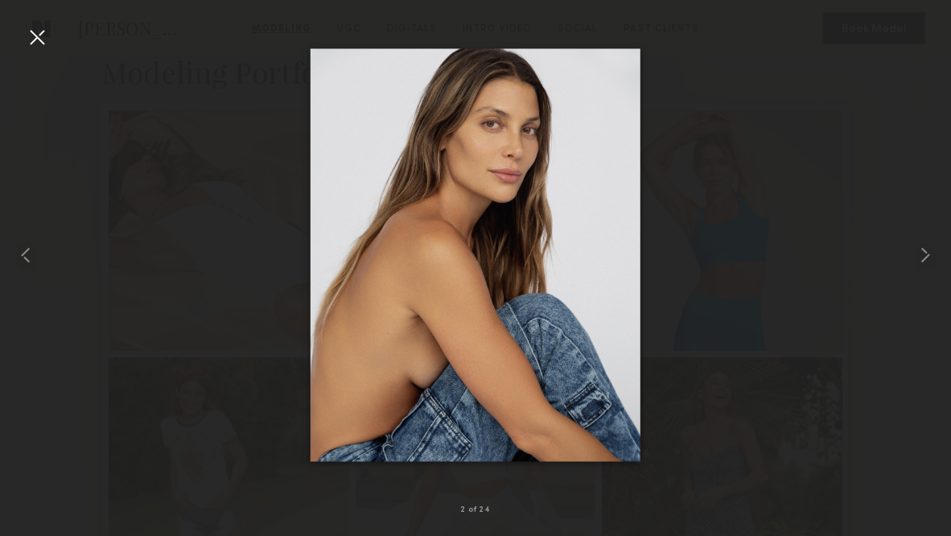
click at [34, 35] on div at bounding box center [37, 37] width 26 height 26
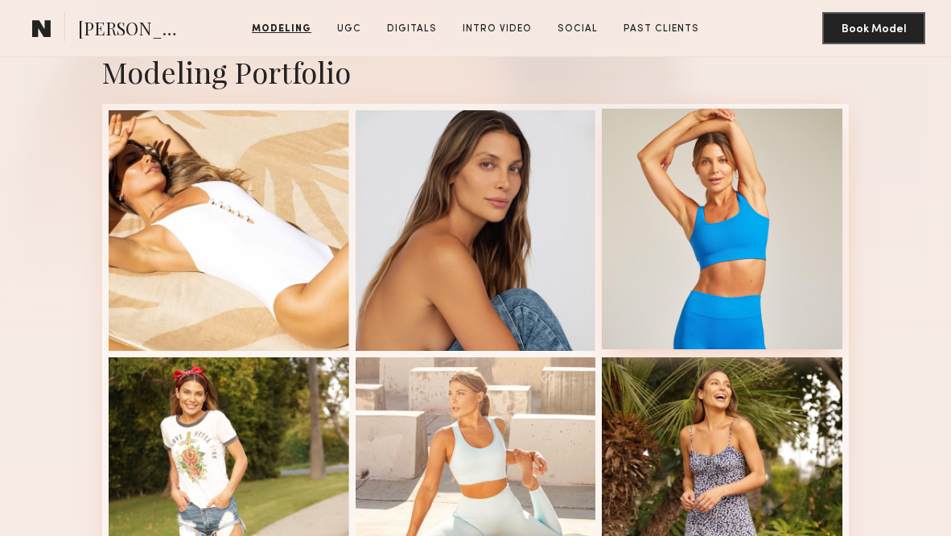
click at [774, 213] on div at bounding box center [722, 229] width 241 height 241
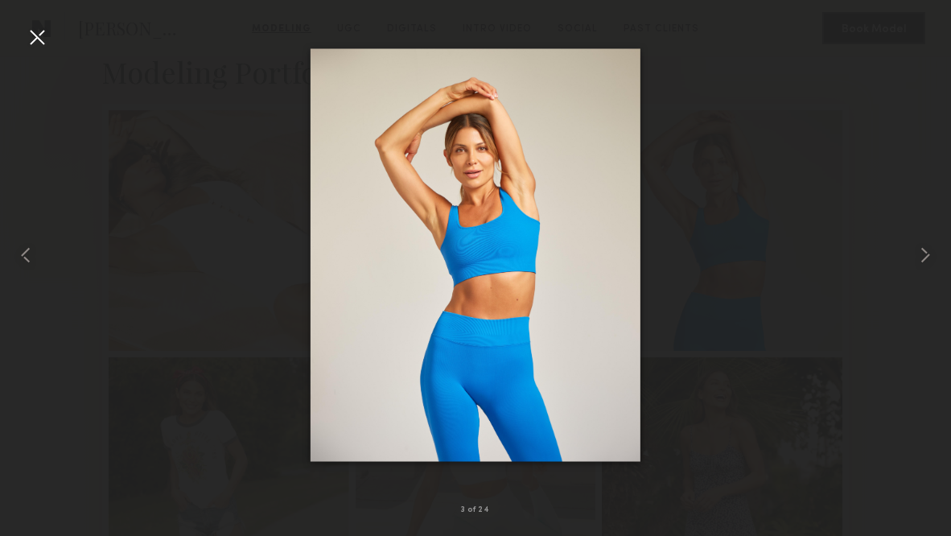
click at [35, 34] on div at bounding box center [37, 37] width 26 height 26
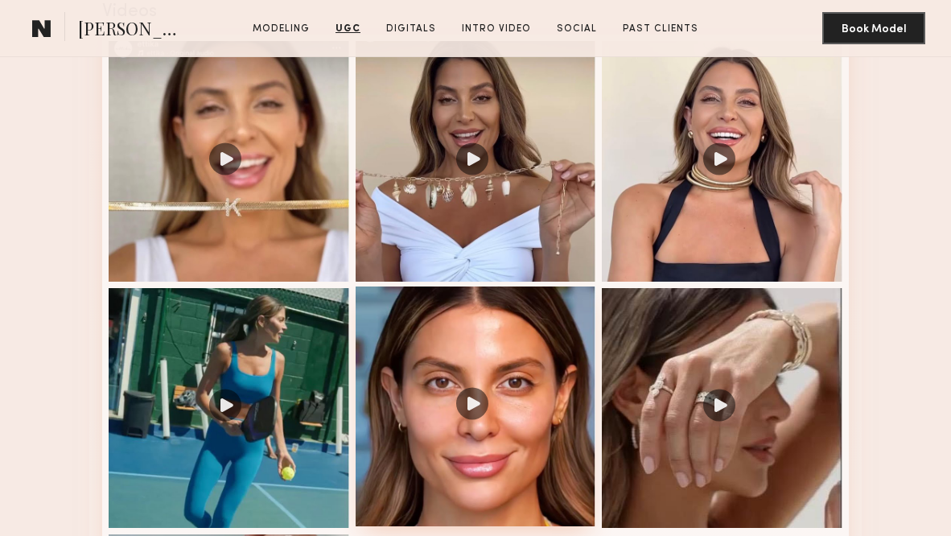
click at [418, 329] on div at bounding box center [476, 406] width 241 height 241
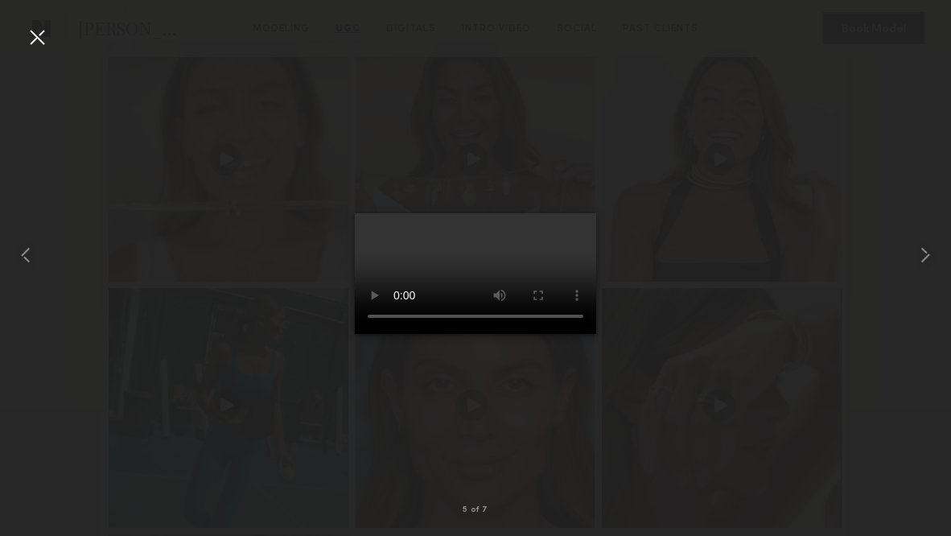
click at [571, 213] on video at bounding box center [475, 273] width 241 height 121
click at [35, 250] on common-icon at bounding box center [26, 255] width 26 height 26
click at [32, 251] on common-icon at bounding box center [26, 255] width 26 height 26
click at [922, 247] on common-icon at bounding box center [925, 255] width 26 height 26
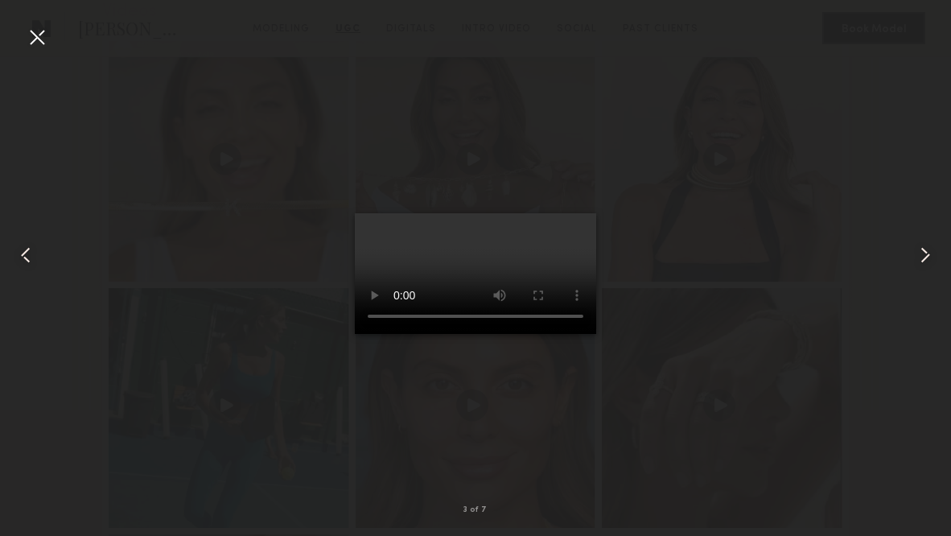
click at [446, 334] on video at bounding box center [475, 273] width 241 height 121
click at [31, 29] on div at bounding box center [37, 37] width 26 height 26
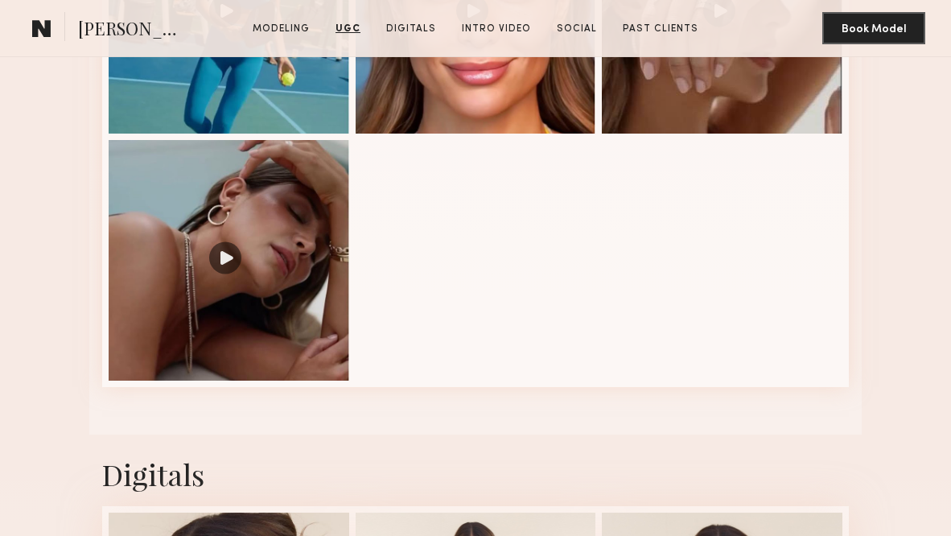
scroll to position [2920, 0]
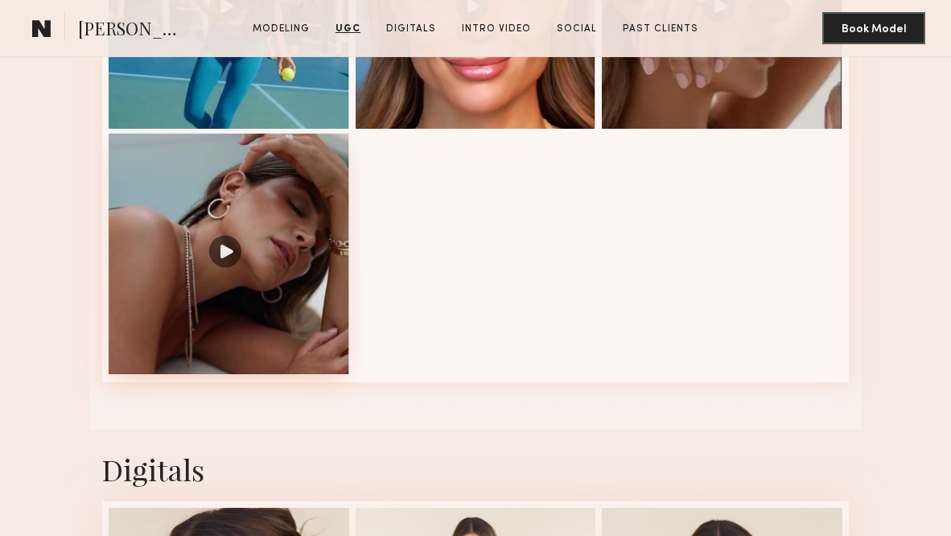
click at [268, 248] on div at bounding box center [229, 254] width 241 height 241
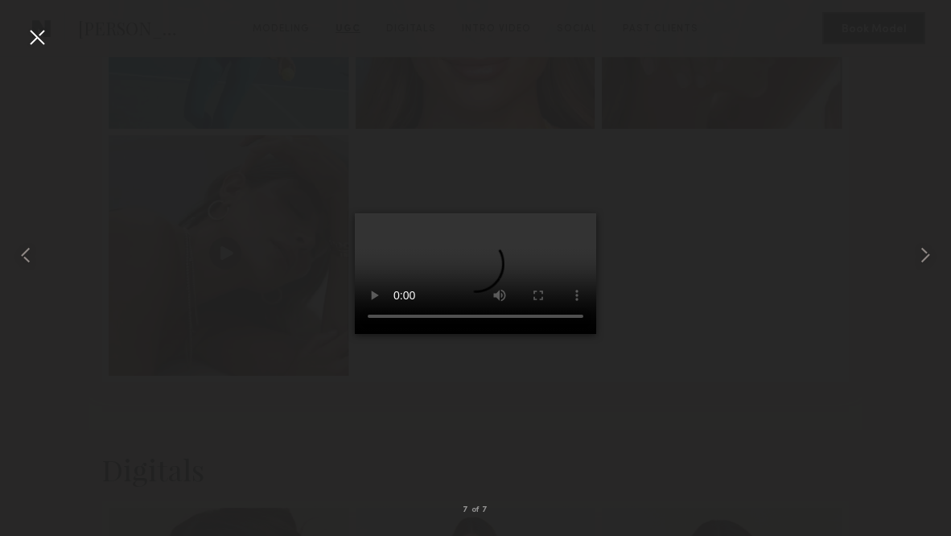
click at [571, 213] on video at bounding box center [475, 273] width 241 height 121
click at [25, 258] on common-icon at bounding box center [26, 255] width 26 height 26
click at [25, 257] on common-icon at bounding box center [26, 255] width 26 height 26
click at [474, 334] on video at bounding box center [475, 273] width 241 height 121
click at [24, 256] on common-icon at bounding box center [26, 255] width 26 height 26
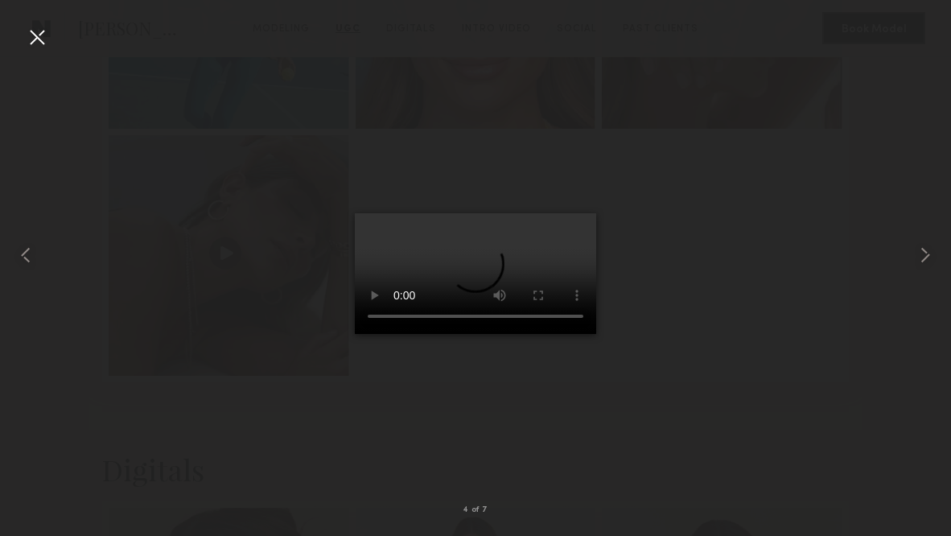
click at [496, 334] on video at bounding box center [475, 273] width 241 height 121
click at [24, 255] on common-icon at bounding box center [26, 255] width 26 height 26
click at [477, 334] on video at bounding box center [475, 273] width 241 height 121
click at [453, 334] on video at bounding box center [475, 273] width 241 height 121
click at [27, 253] on common-icon at bounding box center [26, 255] width 26 height 26
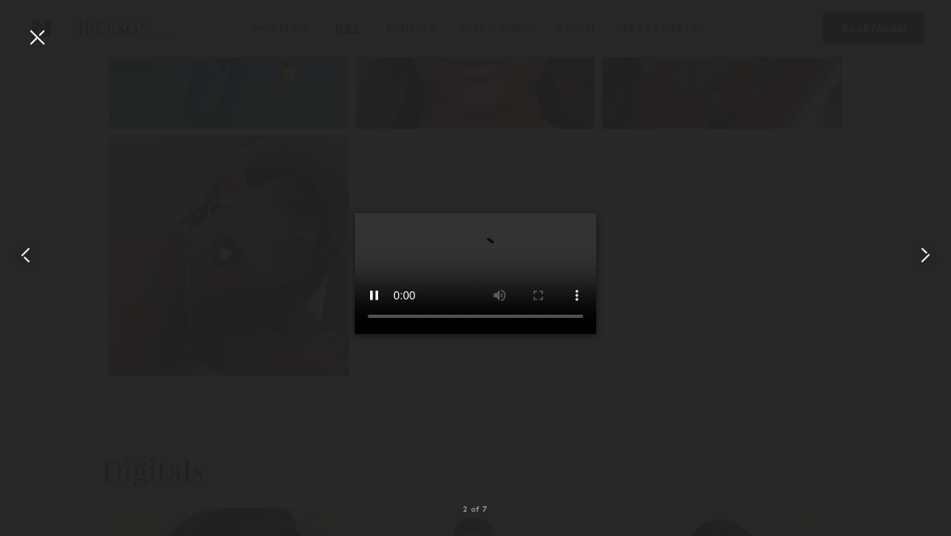
click at [44, 43] on div at bounding box center [37, 37] width 26 height 26
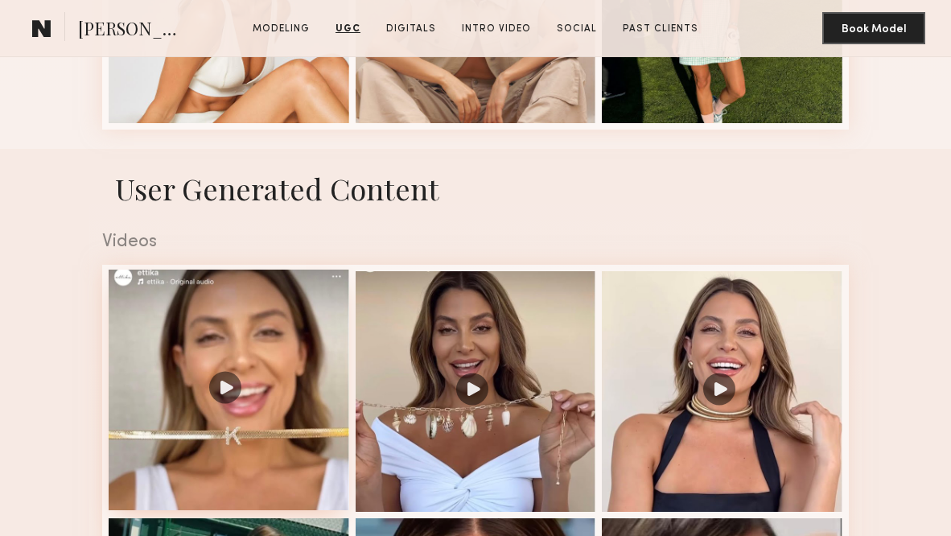
scroll to position [2291, 0]
click at [288, 352] on div at bounding box center [229, 390] width 241 height 241
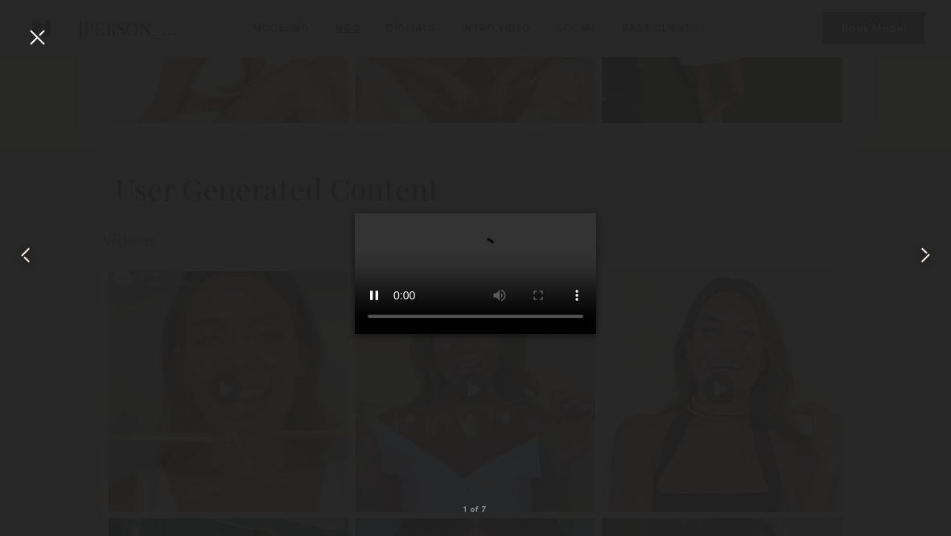
click at [545, 213] on video at bounding box center [475, 273] width 241 height 121
click at [35, 37] on div at bounding box center [37, 37] width 26 height 26
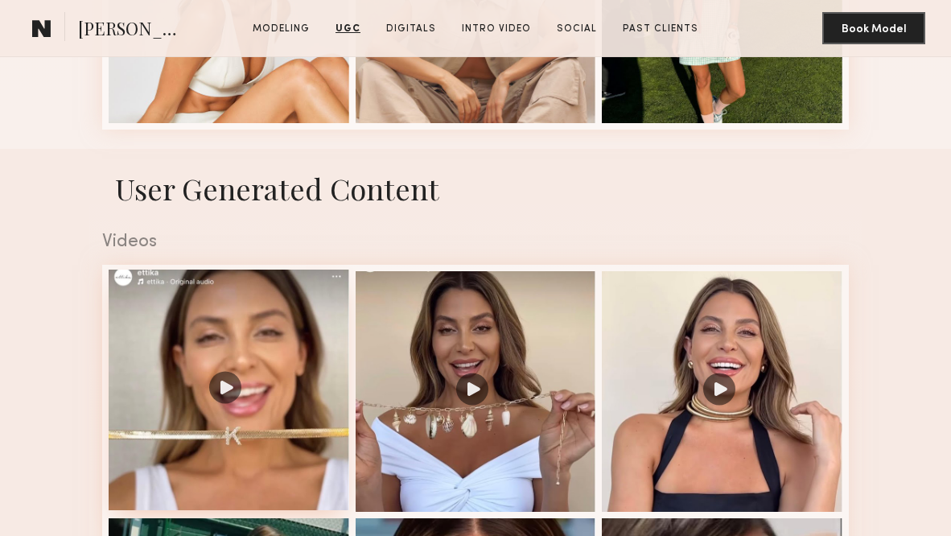
click at [297, 318] on div at bounding box center [229, 390] width 241 height 241
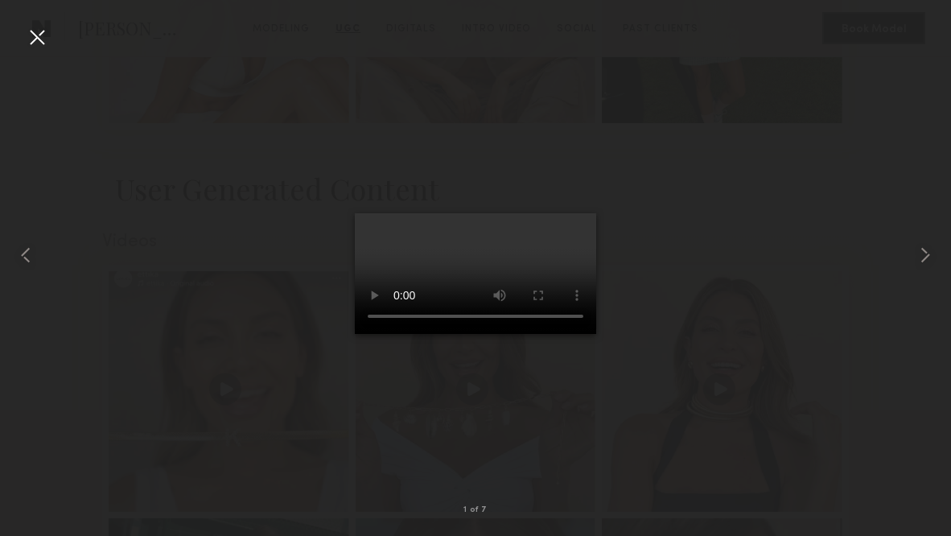
click at [395, 334] on video at bounding box center [475, 273] width 241 height 121
click at [400, 334] on video at bounding box center [475, 273] width 241 height 121
drag, startPoint x: 431, startPoint y: 466, endPoint x: 408, endPoint y: 466, distance: 23.3
click at [408, 334] on video at bounding box center [475, 273] width 241 height 121
click at [547, 213] on video at bounding box center [475, 273] width 241 height 121
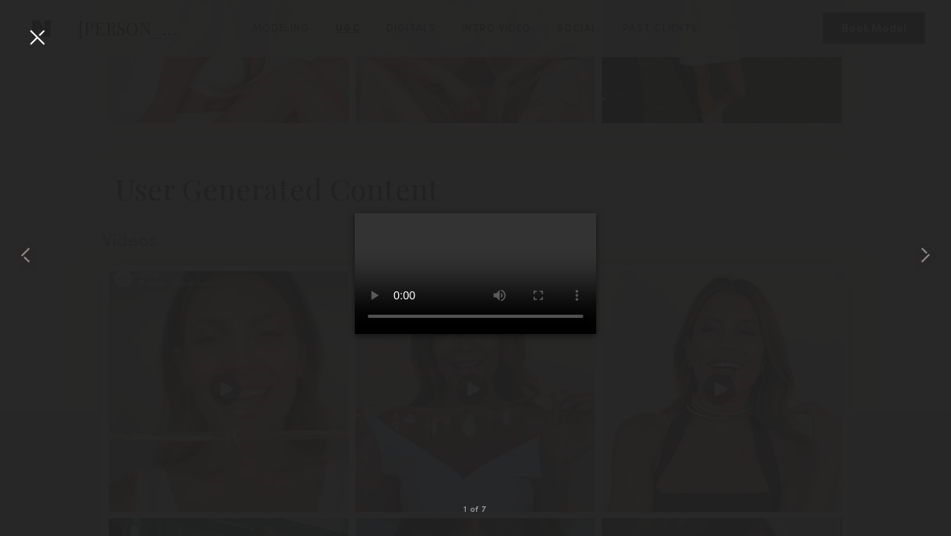
click at [401, 334] on video at bounding box center [475, 273] width 241 height 121
drag, startPoint x: 441, startPoint y: 463, endPoint x: 394, endPoint y: 466, distance: 46.8
click at [396, 334] on video at bounding box center [475, 273] width 241 height 121
click at [401, 334] on video at bounding box center [475, 273] width 241 height 121
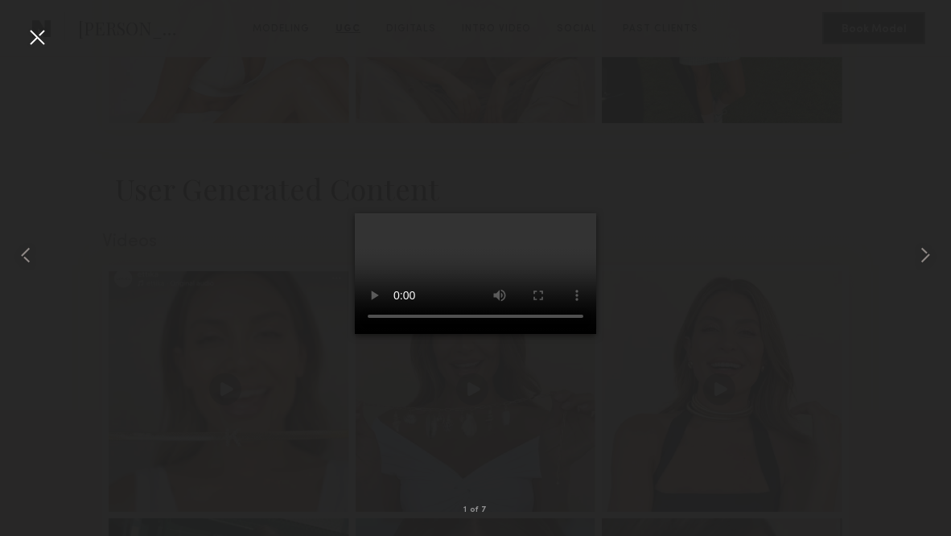
click at [401, 334] on video at bounding box center [475, 273] width 241 height 121
click at [397, 334] on video at bounding box center [475, 273] width 241 height 121
click at [404, 334] on video at bounding box center [475, 273] width 241 height 121
click at [26, 31] on div at bounding box center [37, 37] width 26 height 26
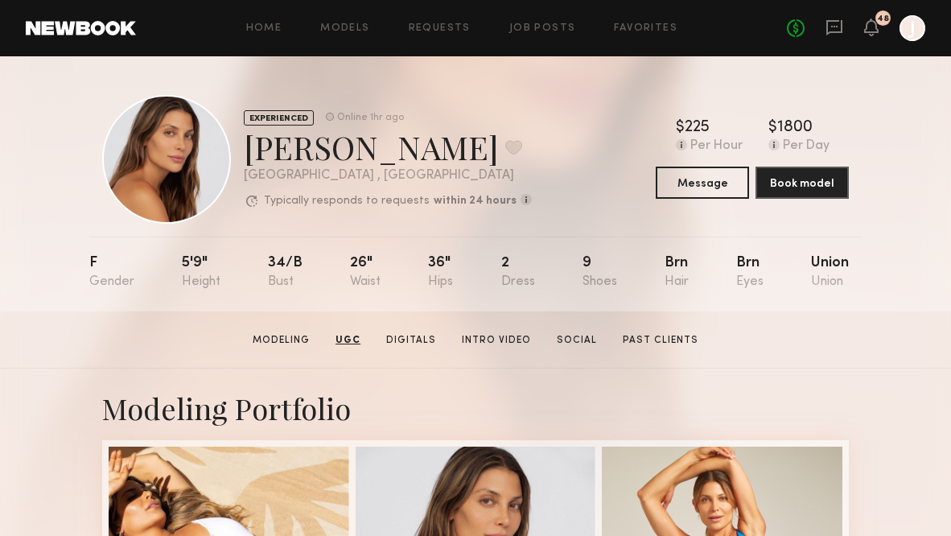
scroll to position [0, 0]
click at [847, 26] on div "No fees up to $5,000 48 J" at bounding box center [856, 28] width 138 height 26
click at [842, 26] on icon at bounding box center [834, 27] width 16 height 15
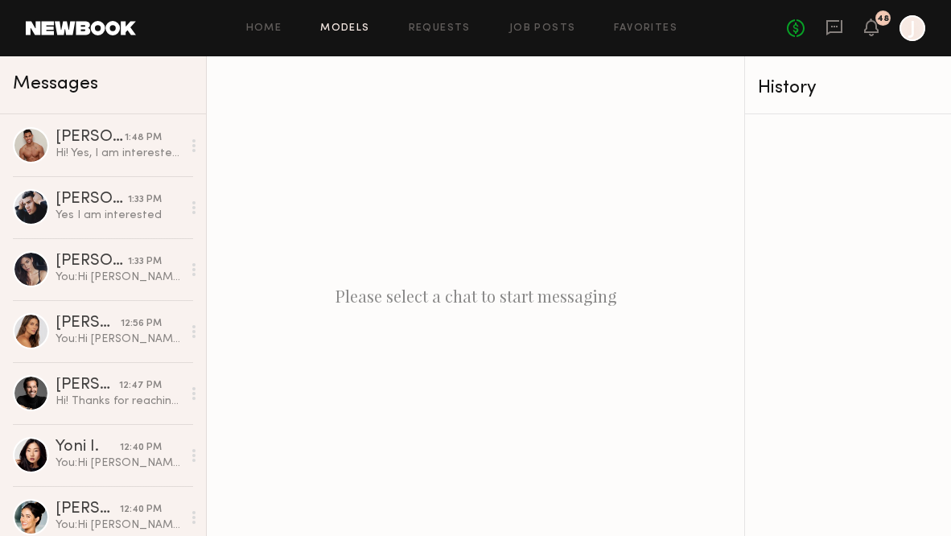
click at [344, 29] on link "Models" at bounding box center [344, 28] width 49 height 10
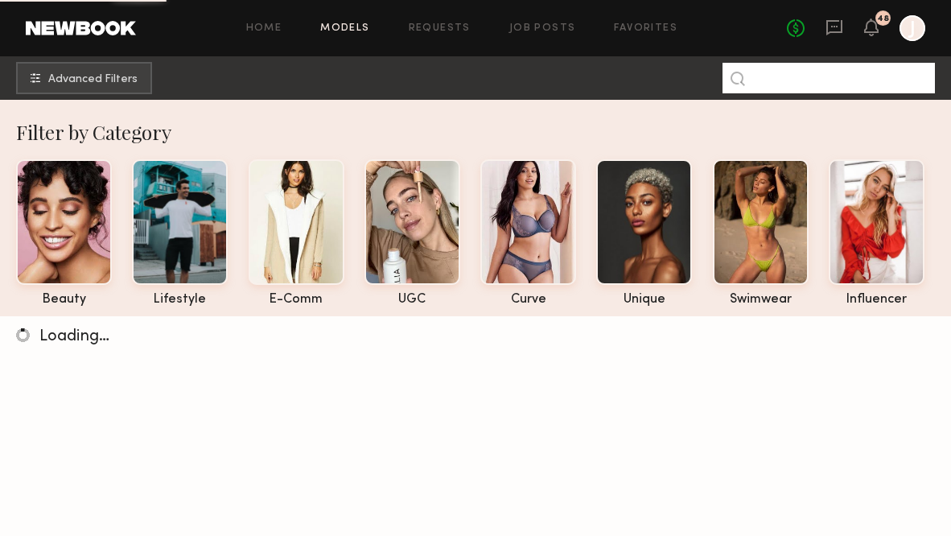
click at [785, 84] on input at bounding box center [829, 78] width 212 height 31
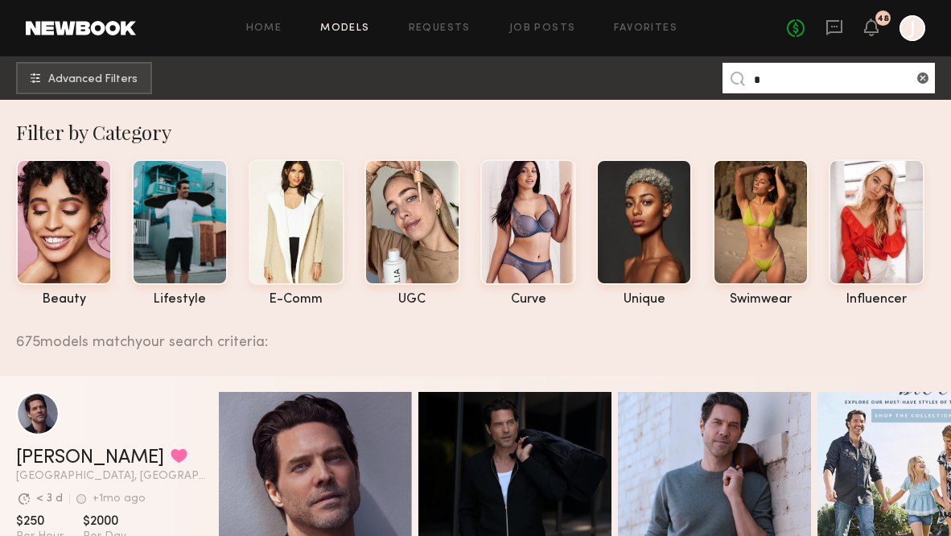
drag, startPoint x: 784, startPoint y: 83, endPoint x: 724, endPoint y: 83, distance: 59.5
click at [723, 84] on nb-model-search-input "*" at bounding box center [829, 78] width 212 height 31
paste input "**********"
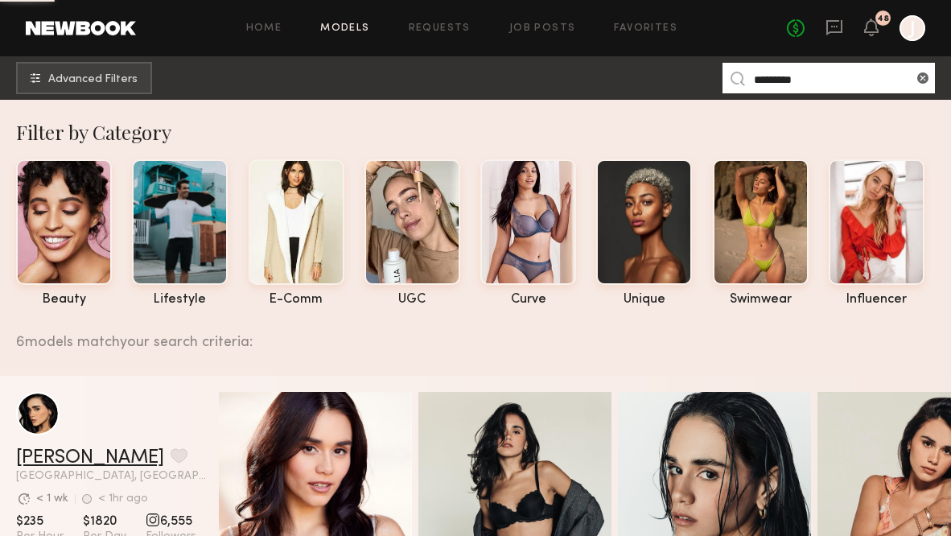
type input "*********"
click at [68, 456] on link "[PERSON_NAME]" at bounding box center [90, 457] width 148 height 19
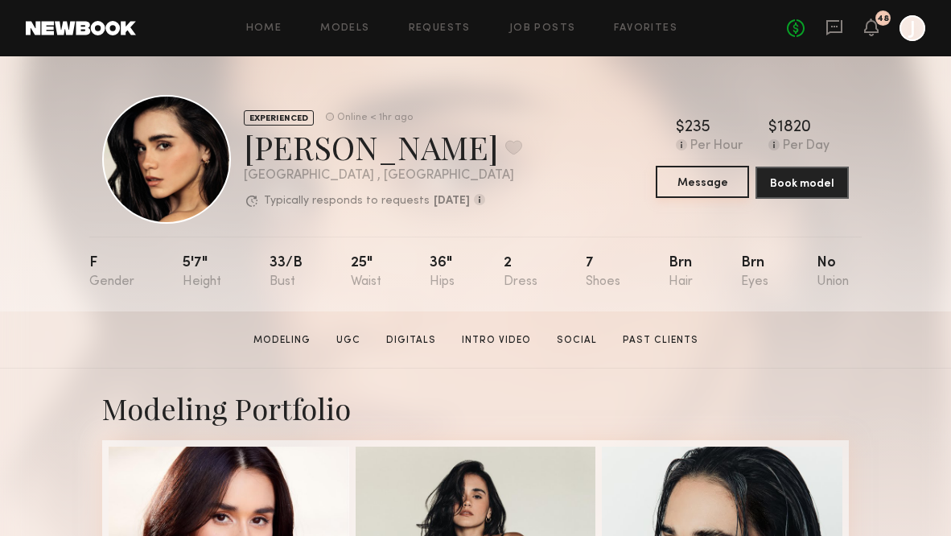
click at [702, 187] on button "Message" at bounding box center [702, 182] width 93 height 32
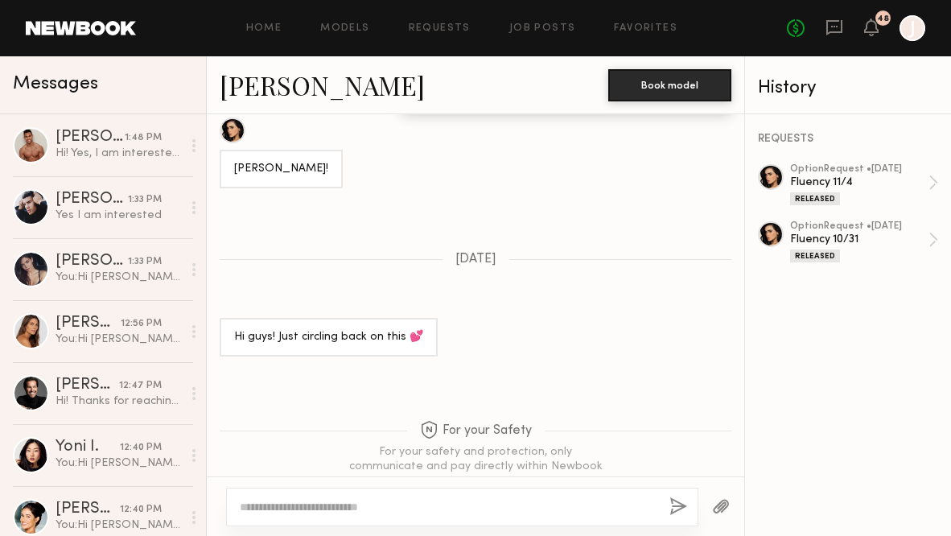
scroll to position [1834, 0]
click at [406, 508] on textarea at bounding box center [448, 507] width 417 height 16
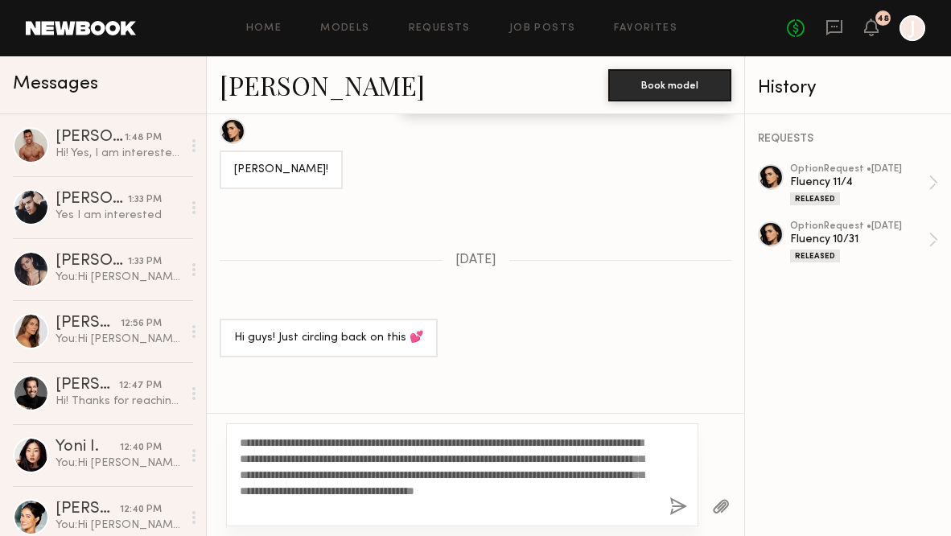
drag, startPoint x: 427, startPoint y: 510, endPoint x: 221, endPoint y: 441, distance: 217.3
click at [221, 441] on div "**********" at bounding box center [475, 474] width 537 height 123
click at [275, 440] on textarea "**********" at bounding box center [447, 474] width 415 height 80
click at [284, 441] on textarea "**********" at bounding box center [447, 474] width 415 height 80
drag, startPoint x: 278, startPoint y: 415, endPoint x: 260, endPoint y: 413, distance: 18.7
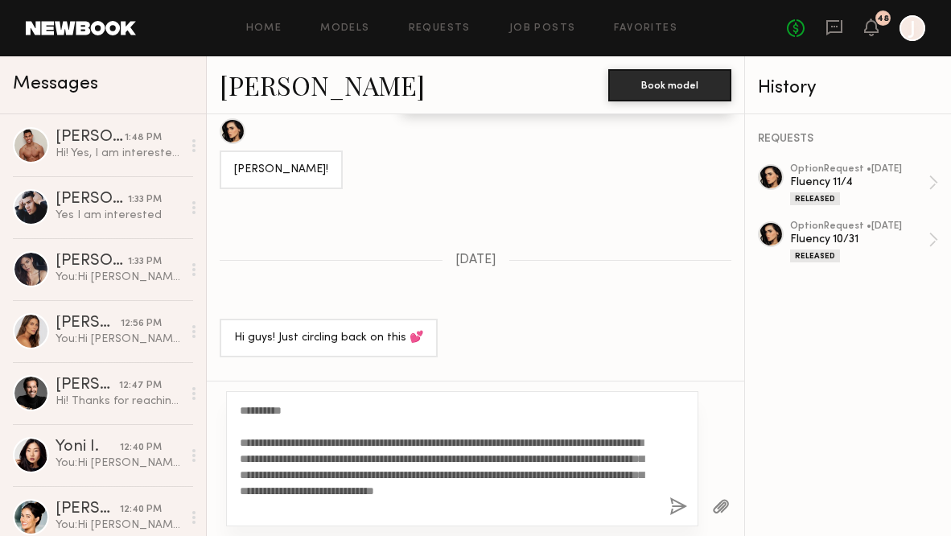
click at [260, 413] on textarea "**********" at bounding box center [447, 458] width 415 height 113
click at [280, 411] on textarea "**********" at bounding box center [447, 458] width 415 height 113
drag, startPoint x: 278, startPoint y: 411, endPoint x: 256, endPoint y: 410, distance: 21.8
click at [255, 410] on textarea "**********" at bounding box center [447, 458] width 415 height 113
click at [313, 420] on textarea "**********" at bounding box center [447, 458] width 415 height 113
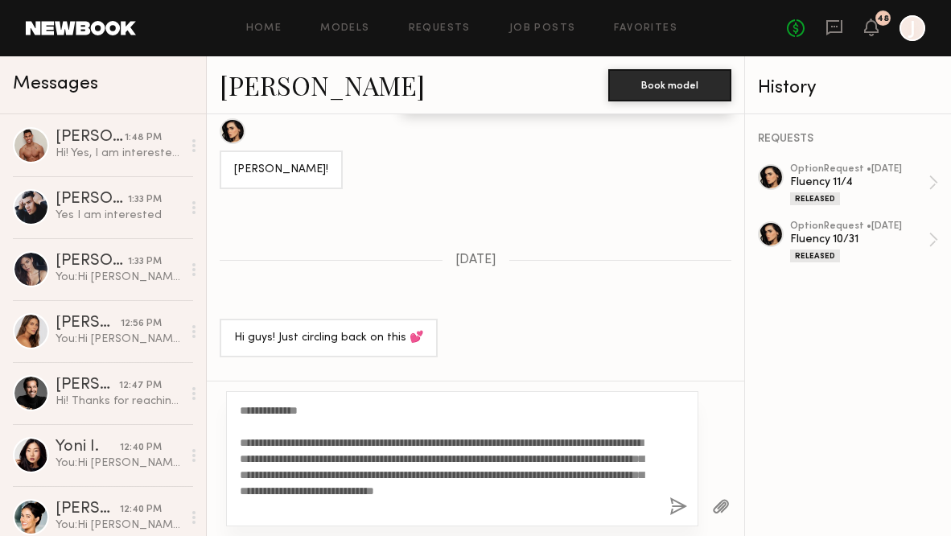
click at [313, 406] on textarea "**********" at bounding box center [447, 458] width 415 height 113
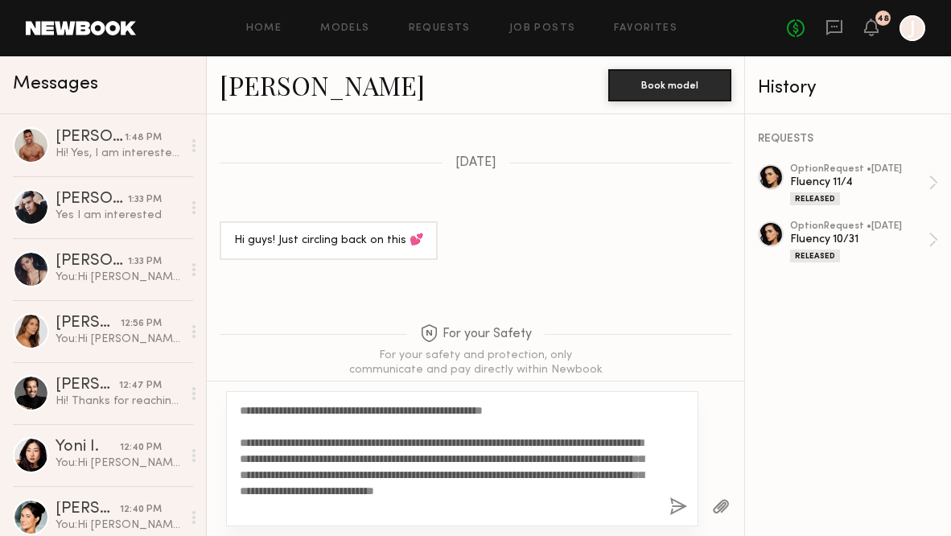
scroll to position [1930, 0]
click at [529, 408] on textarea "**********" at bounding box center [447, 458] width 415 height 113
drag, startPoint x: 500, startPoint y: 413, endPoint x: 463, endPoint y: 412, distance: 37.8
click at [463, 412] on textarea "**********" at bounding box center [447, 458] width 415 height 113
click at [303, 407] on textarea "**********" at bounding box center [447, 458] width 415 height 113
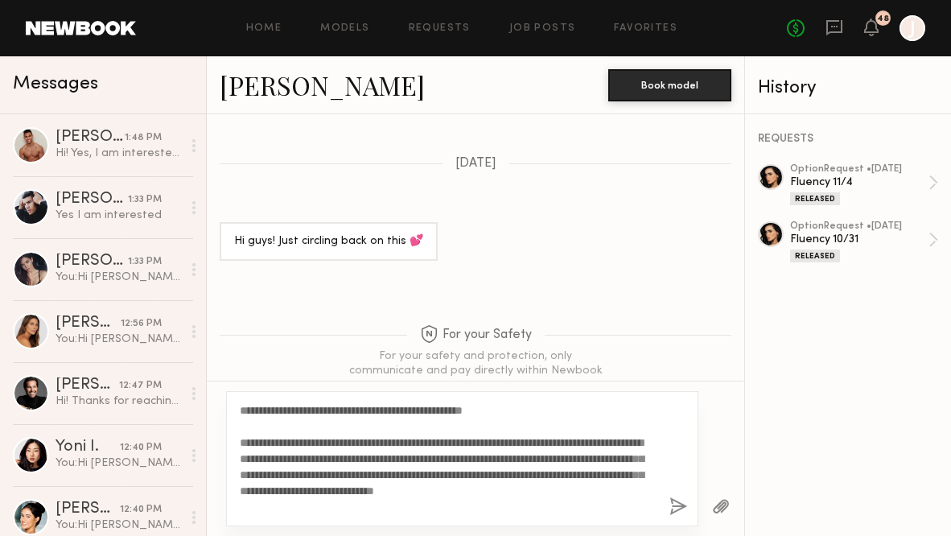
scroll to position [1837, 0]
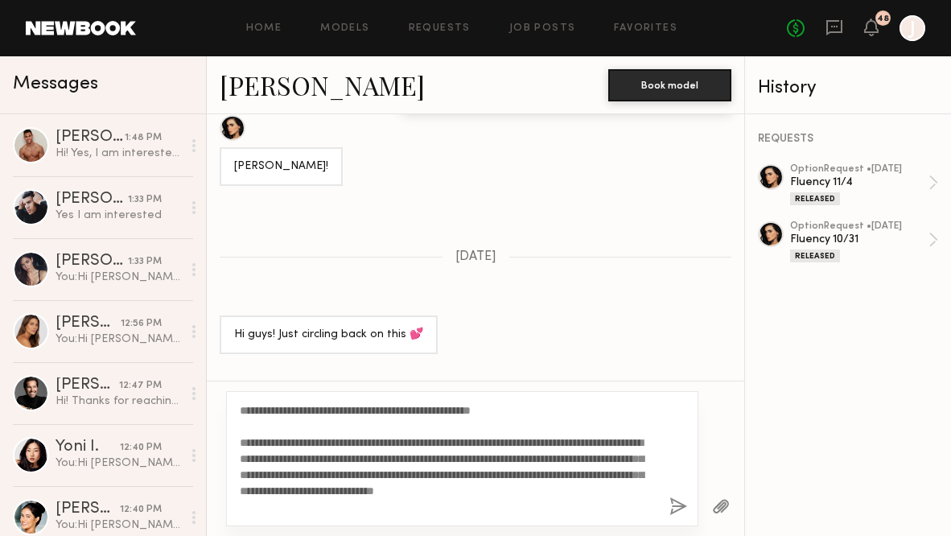
drag, startPoint x: 519, startPoint y: 410, endPoint x: 496, endPoint y: 410, distance: 23.3
click at [496, 410] on textarea "**********" at bounding box center [447, 458] width 415 height 113
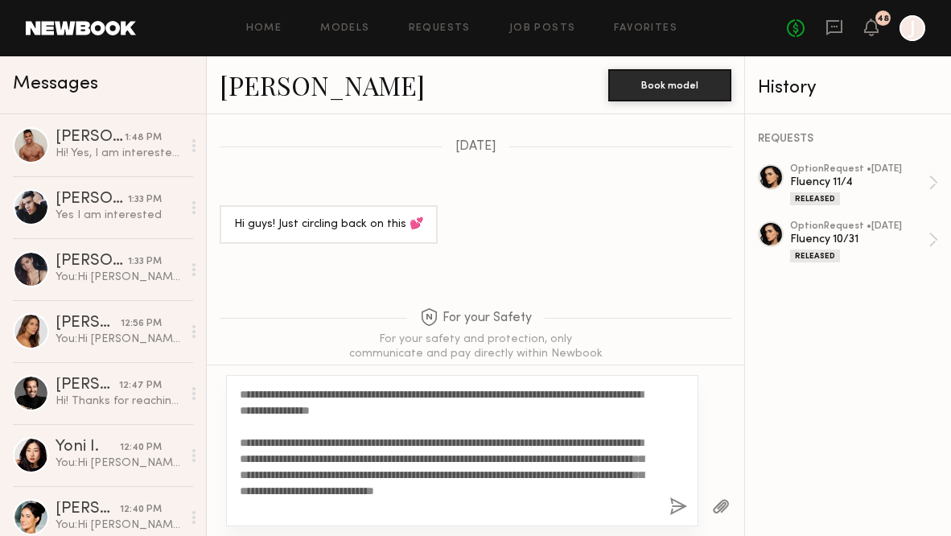
scroll to position [1946, 0]
drag, startPoint x: 411, startPoint y: 407, endPoint x: 477, endPoint y: 391, distance: 67.9
click at [477, 391] on textarea "**********" at bounding box center [447, 450] width 415 height 129
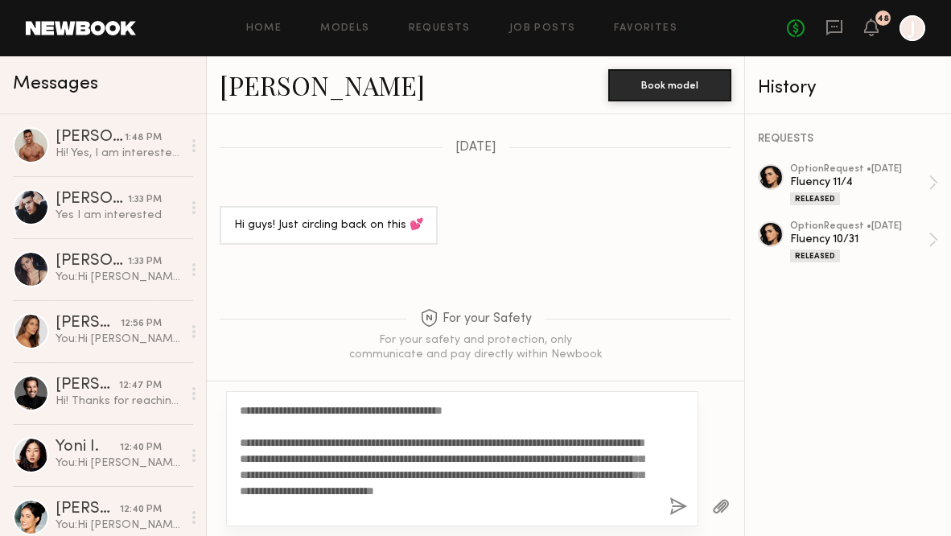
scroll to position [1837, 0]
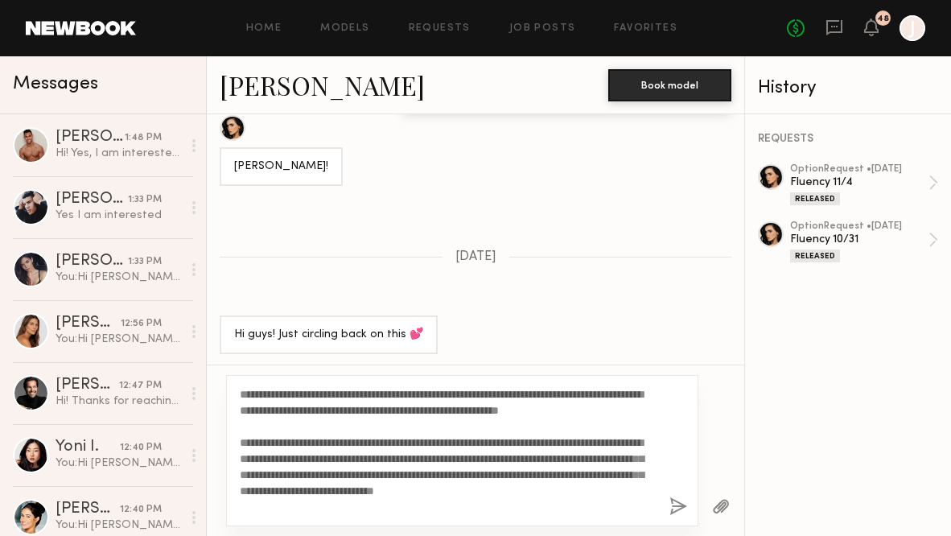
click at [258, 459] on textarea "**********" at bounding box center [447, 450] width 415 height 129
drag, startPoint x: 565, startPoint y: 490, endPoint x: 550, endPoint y: 490, distance: 14.5
click at [550, 490] on textarea "**********" at bounding box center [447, 450] width 415 height 129
drag, startPoint x: 313, startPoint y: 507, endPoint x: 273, endPoint y: 506, distance: 40.2
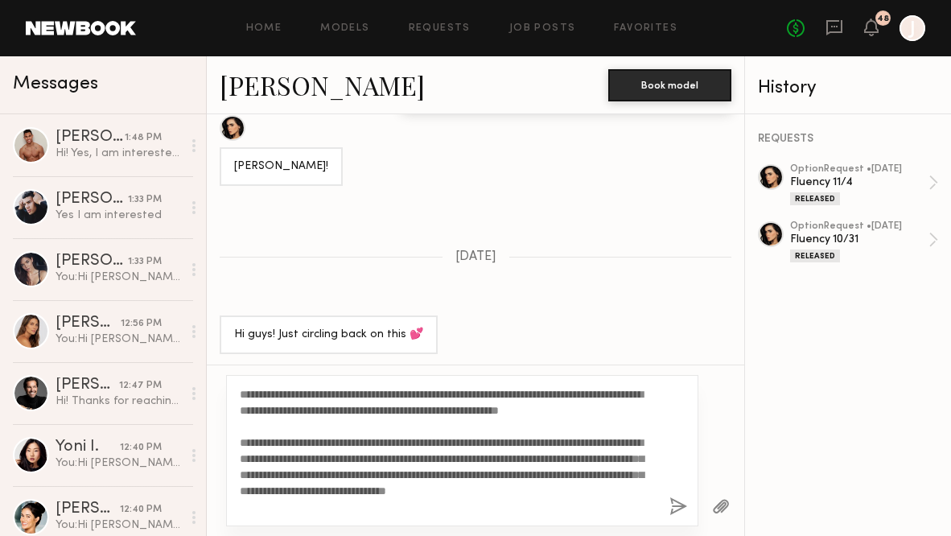
click at [273, 506] on textarea "**********" at bounding box center [447, 450] width 415 height 129
click at [299, 393] on textarea "**********" at bounding box center [447, 450] width 415 height 129
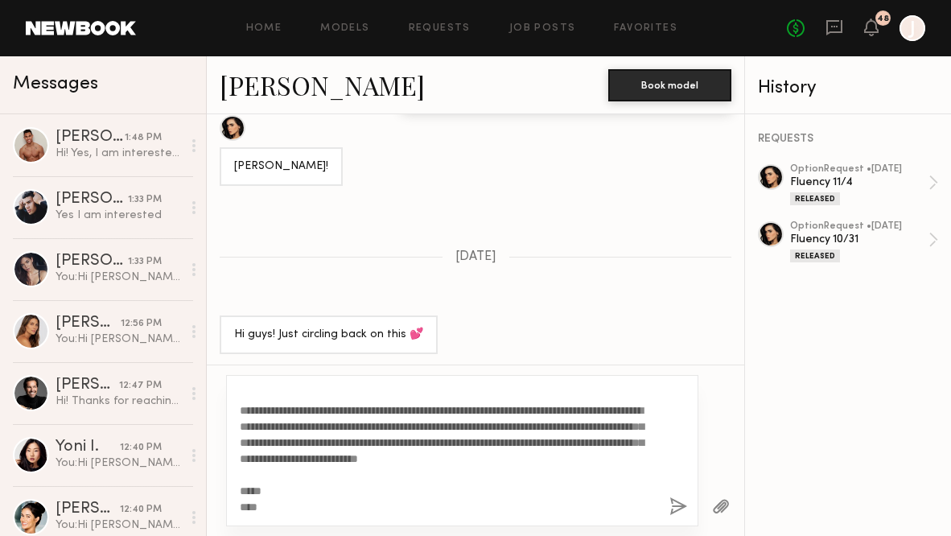
scroll to position [78, 0]
type textarea "**********"
click at [675, 510] on button "button" at bounding box center [678, 507] width 18 height 20
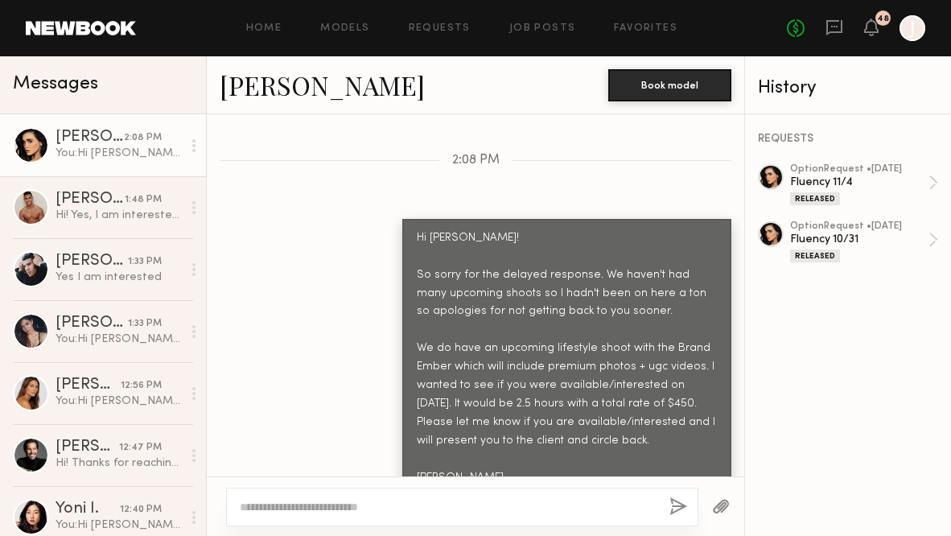
scroll to position [2367, 0]
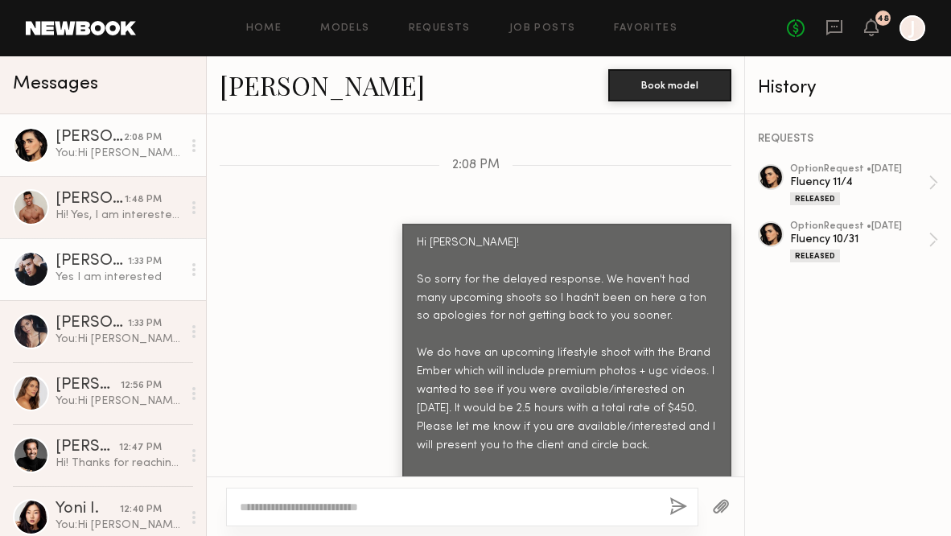
click at [104, 238] on link "[PERSON_NAME] 1:33 PM Yes I am interested" at bounding box center [103, 269] width 206 height 62
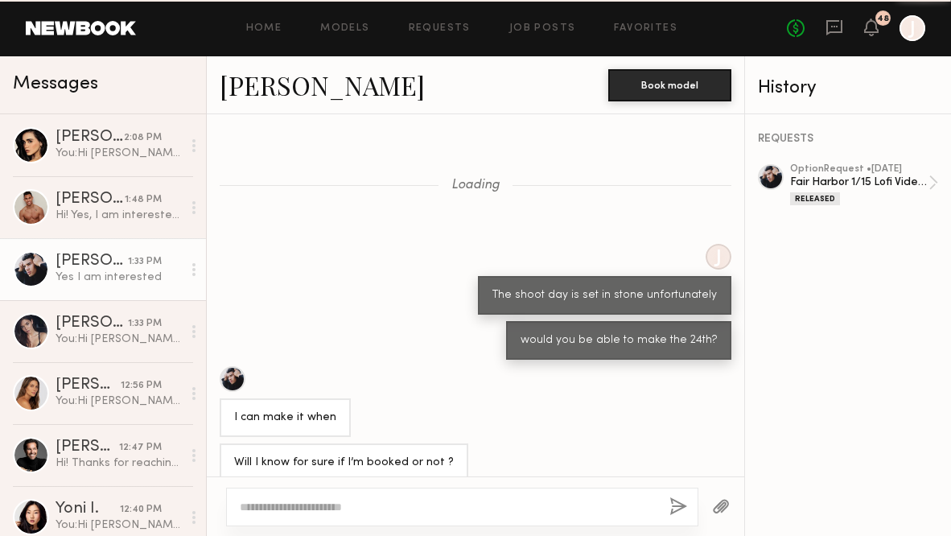
scroll to position [1052, 0]
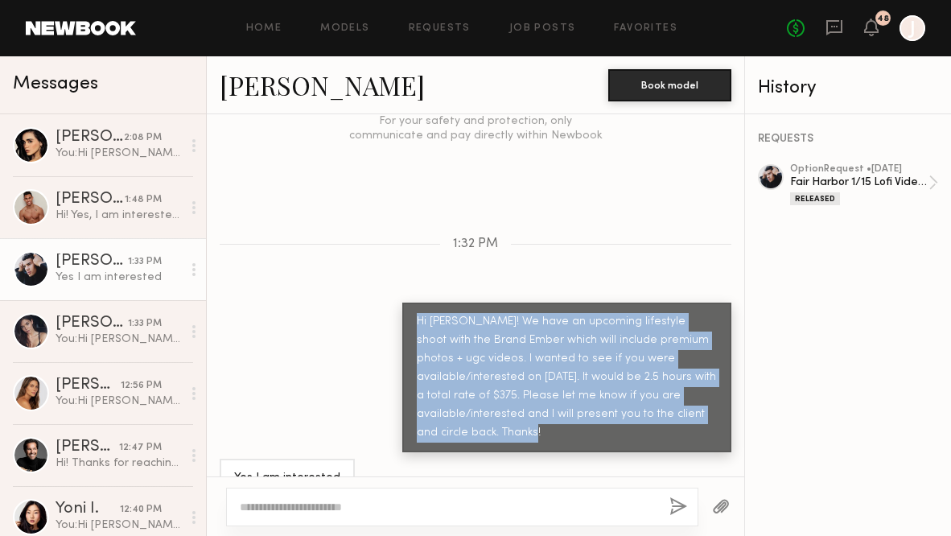
drag, startPoint x: 418, startPoint y: 312, endPoint x: 725, endPoint y: 406, distance: 321.4
click at [727, 408] on div "Hi [PERSON_NAME]! We have an upcoming lifestyle shoot with the Brand Ember whic…" at bounding box center [566, 378] width 329 height 150
copy div "Hi [PERSON_NAME]! We have an upcoming lifestyle shoot with the Brand Ember whic…"
